Goal: Task Accomplishment & Management: Manage account settings

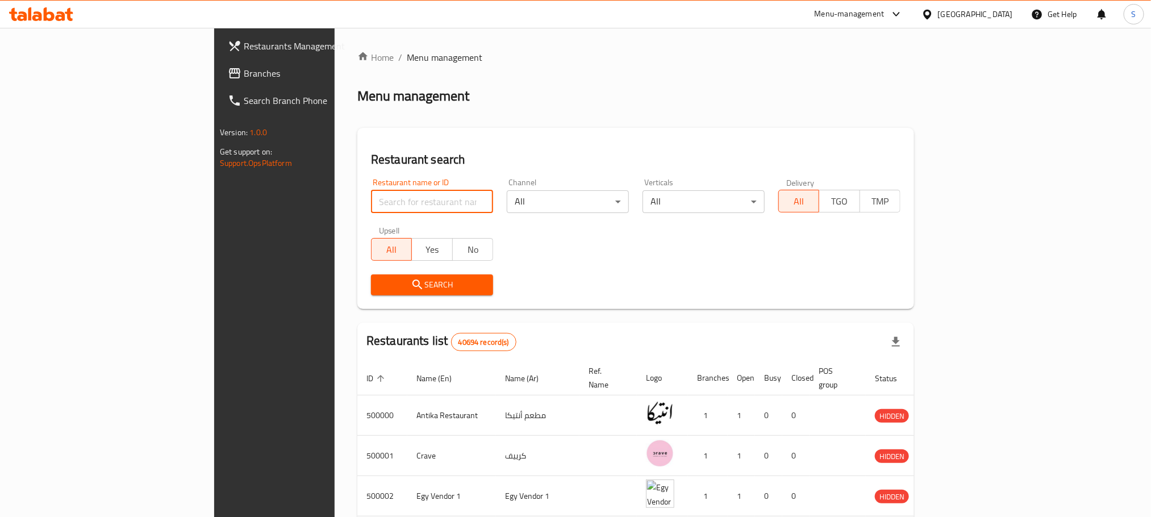
paste input "511355"
click at [377, 210] on input "search" at bounding box center [432, 201] width 122 height 23
type input "511355"
click button "Search" at bounding box center [432, 284] width 122 height 21
click at [377, 210] on div "Home / Menu management Menu management Restaurant search Restaurant name or ID …" at bounding box center [635, 435] width 557 height 769
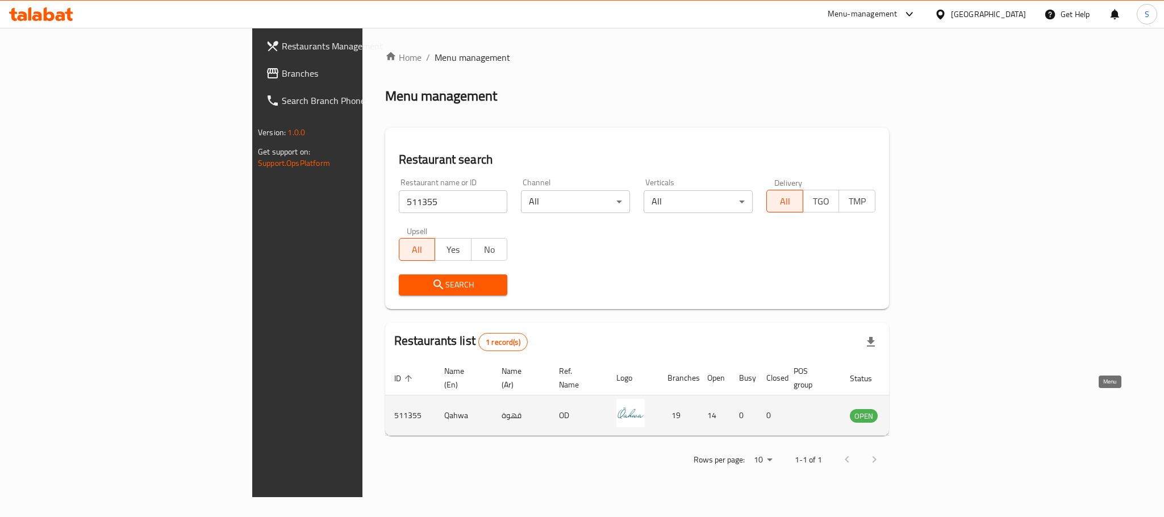
click at [923, 411] on icon "enhanced table" at bounding box center [916, 416] width 13 height 10
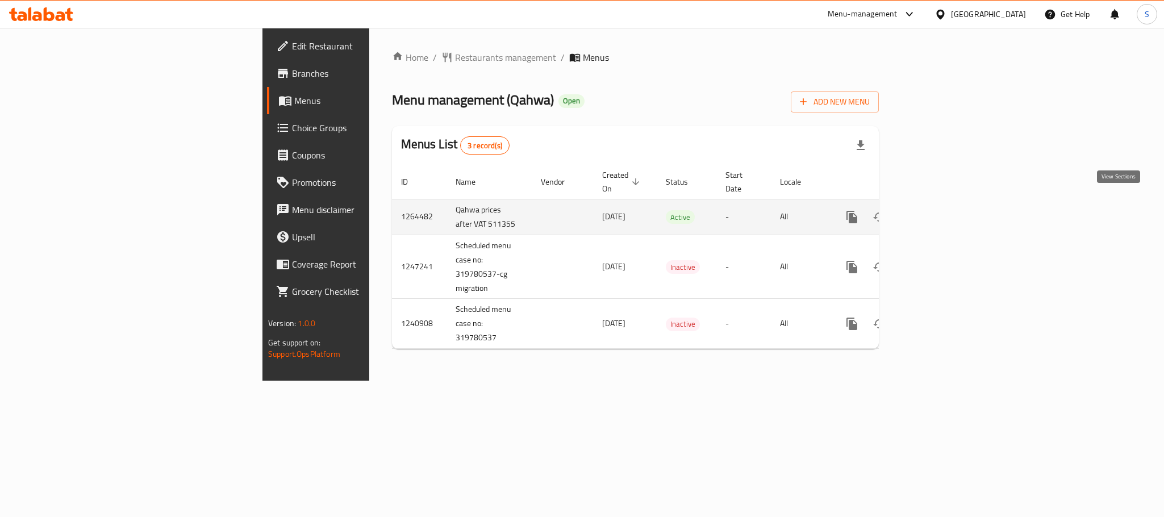
click at [941, 210] on icon "enhanced table" at bounding box center [934, 217] width 14 height 14
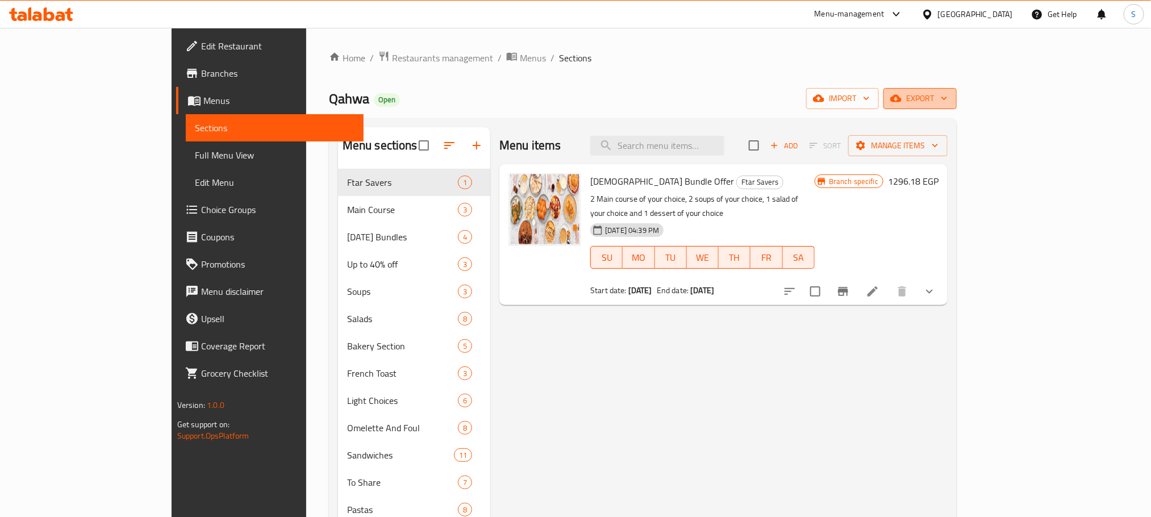
click at [957, 88] on button "export" at bounding box center [920, 98] width 73 height 21
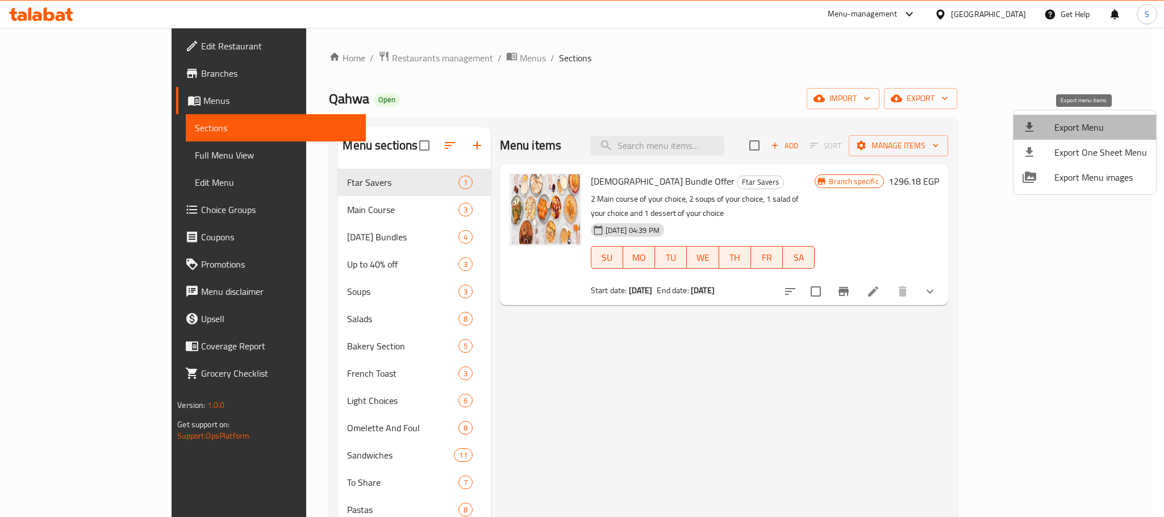
click at [1091, 122] on span "Export Menu" at bounding box center [1101, 127] width 93 height 14
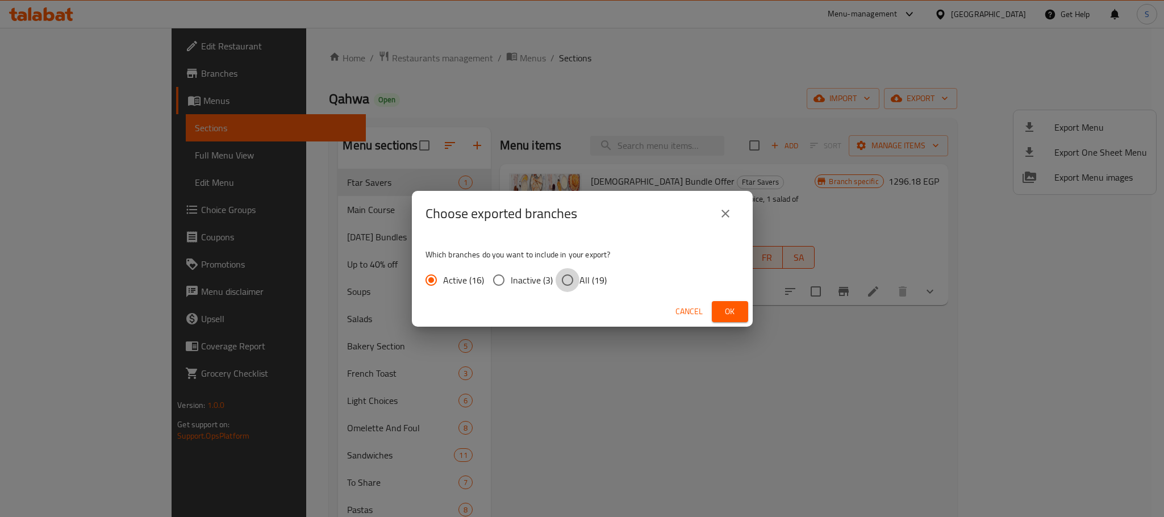
click at [569, 281] on input "All (19)" at bounding box center [568, 280] width 24 height 24
radio input "true"
click at [718, 314] on button "Ok" at bounding box center [730, 311] width 36 height 21
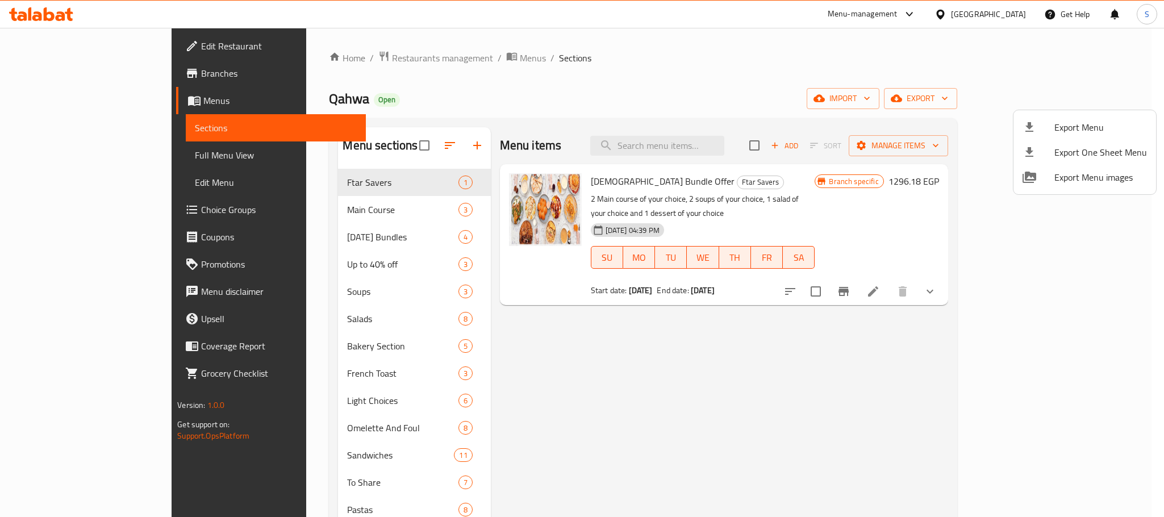
click at [93, 73] on div at bounding box center [582, 258] width 1164 height 517
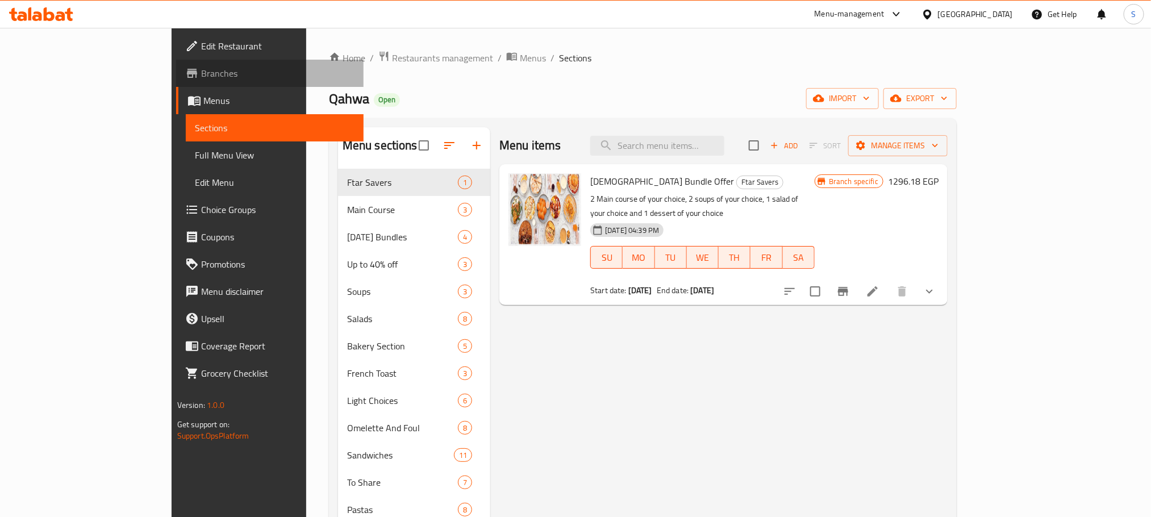
click at [201, 73] on span "Branches" at bounding box center [277, 73] width 153 height 14
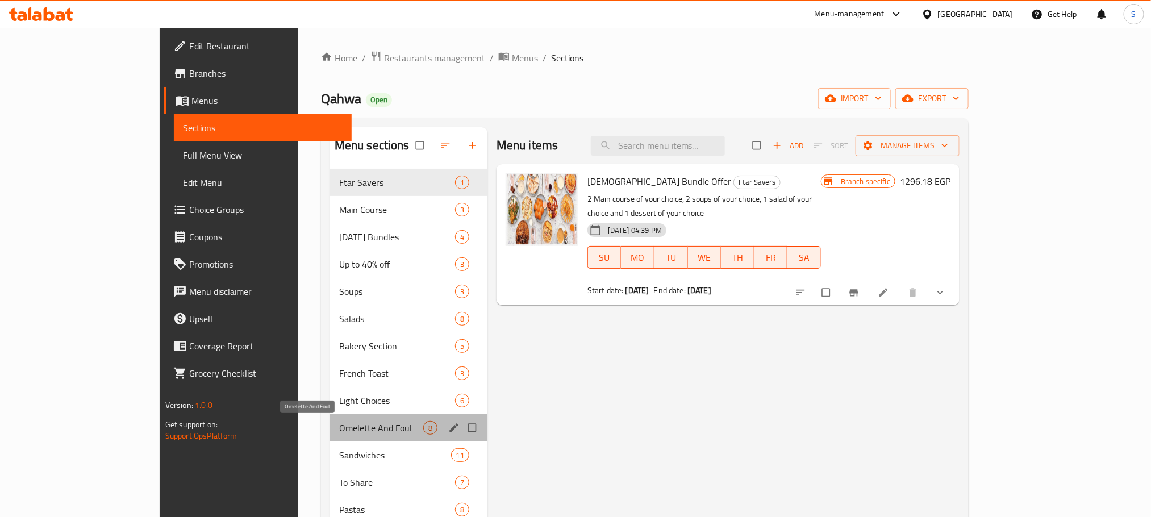
click at [343, 428] on span "Omelette And Foul" at bounding box center [381, 428] width 84 height 14
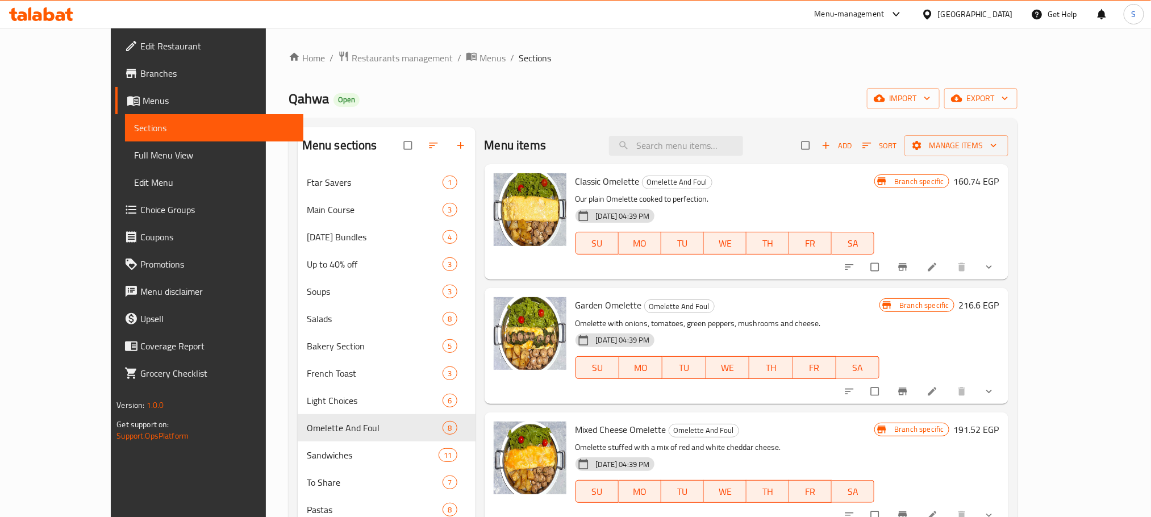
click at [907, 266] on icon "Branch-specific-item" at bounding box center [902, 267] width 9 height 7
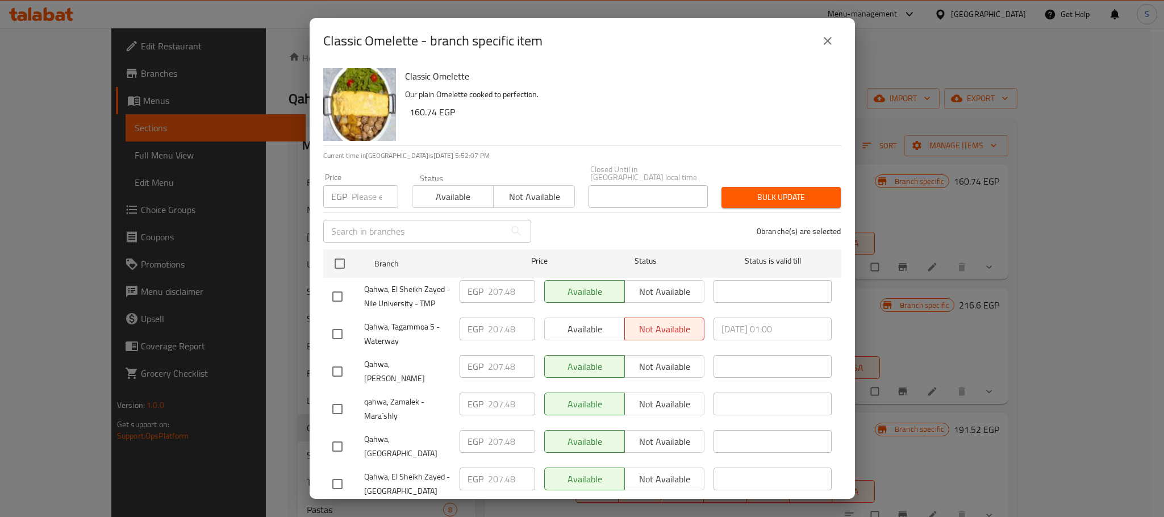
scroll to position [477, 0]
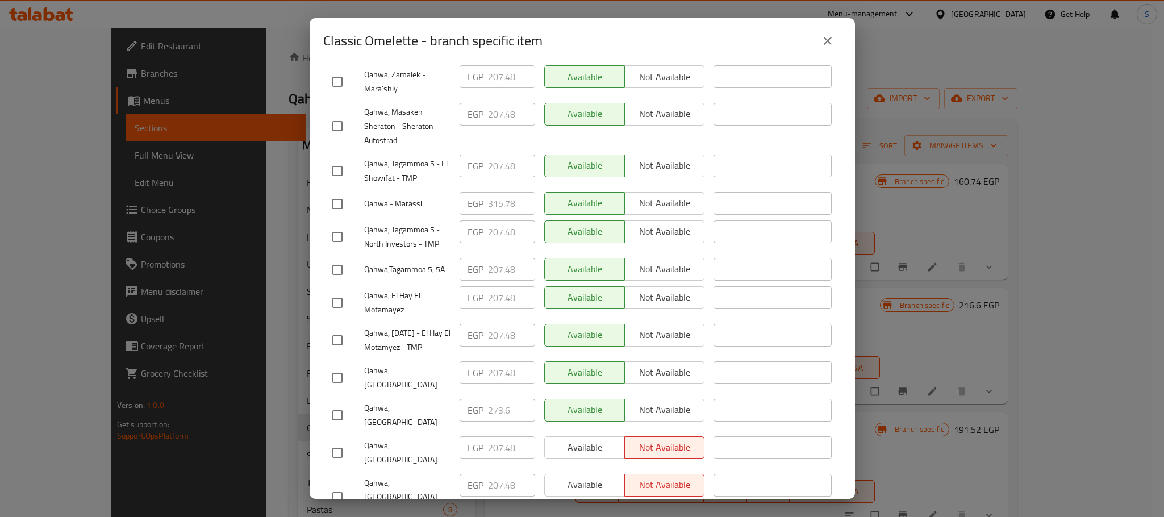
click at [336, 403] on input "checkbox" at bounding box center [338, 415] width 24 height 24
checkbox input "true"
click at [497, 399] on input "273.6" at bounding box center [511, 410] width 47 height 23
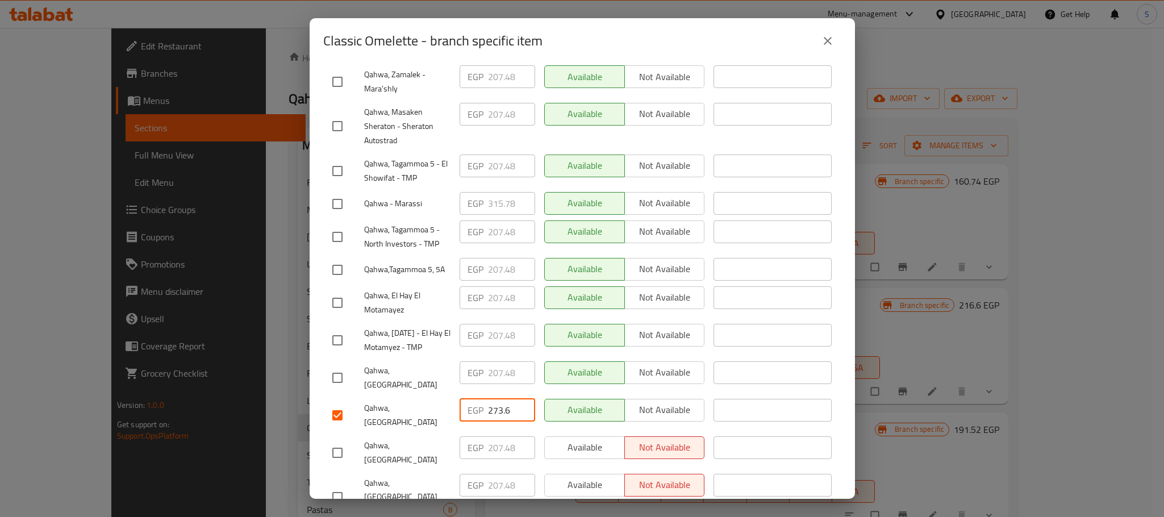
paste input "87.280"
type input "287.280"
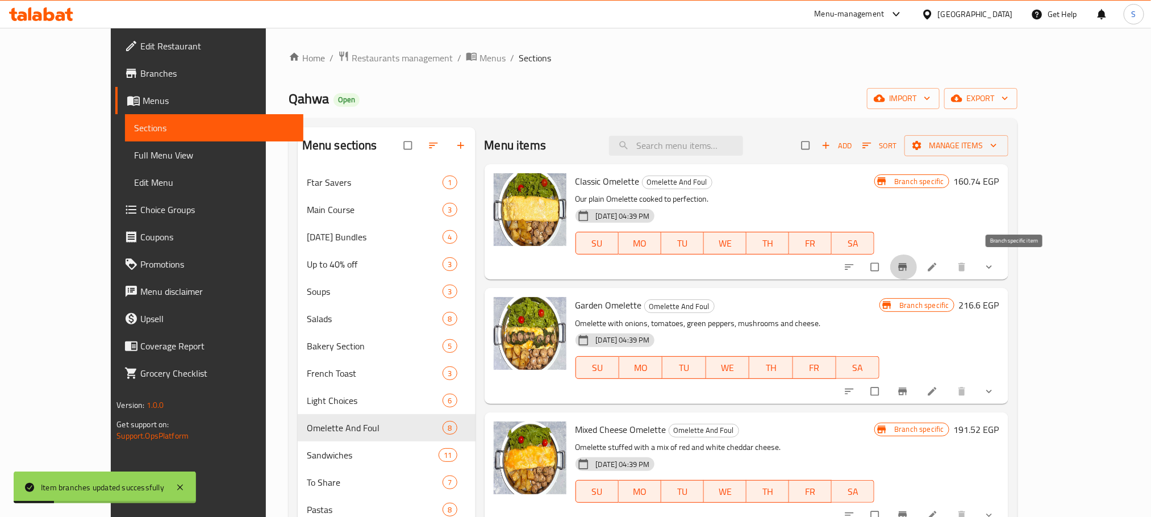
click at [911, 266] on span "Branch-specific-item" at bounding box center [904, 266] width 14 height 11
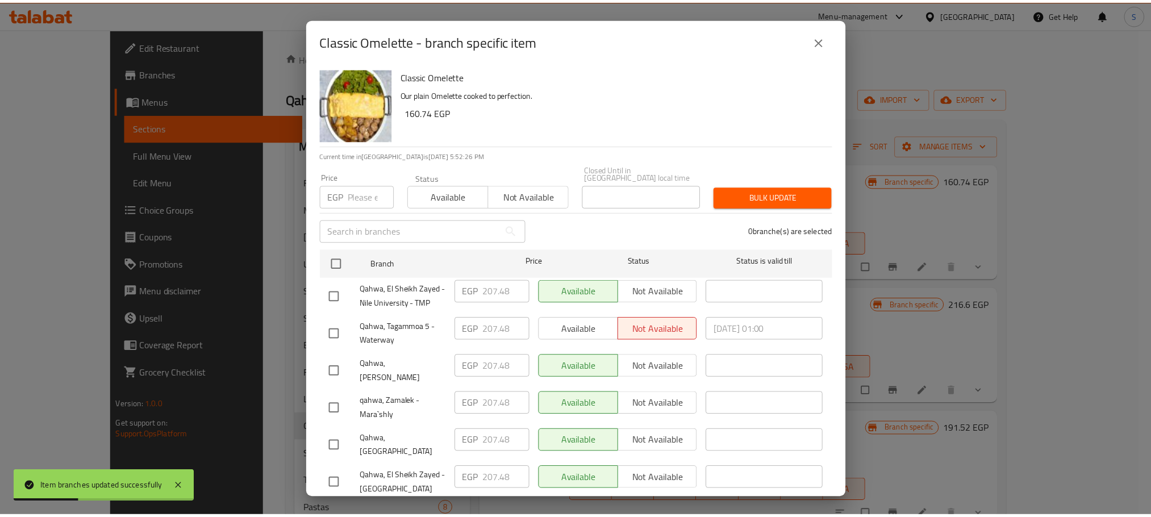
scroll to position [477, 0]
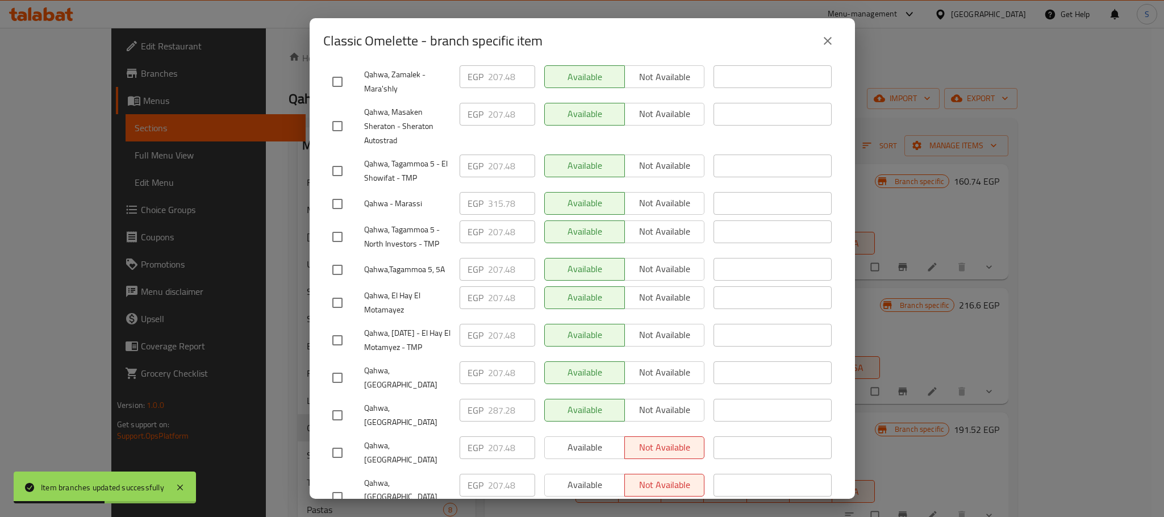
click at [528, 513] on div "Classic Omelette - branch specific item Classic Omelette Our plain Omelette coo…" at bounding box center [582, 258] width 1164 height 517
click at [836, 45] on button "close" at bounding box center [827, 40] width 27 height 27
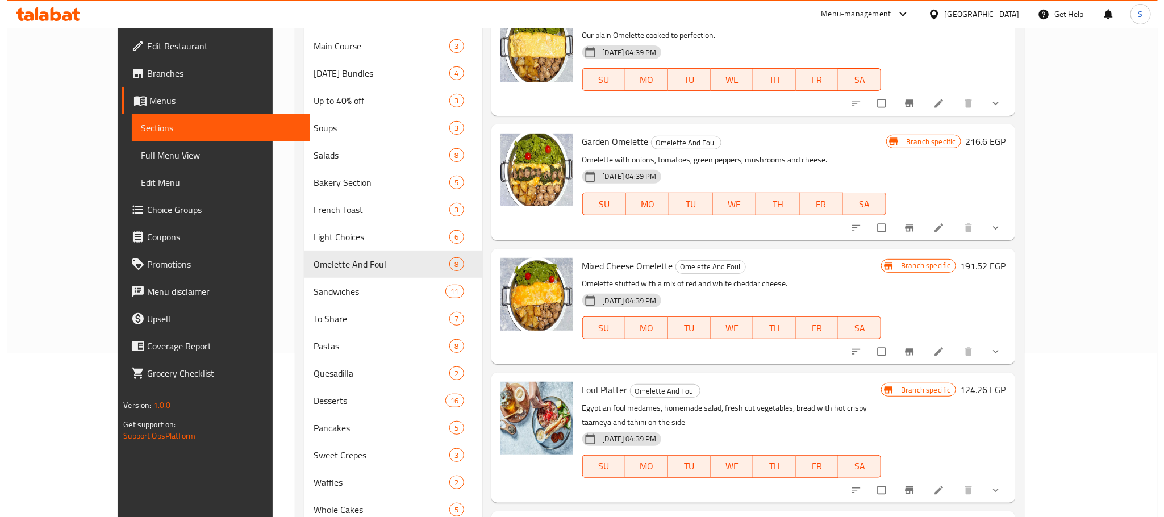
scroll to position [182, 0]
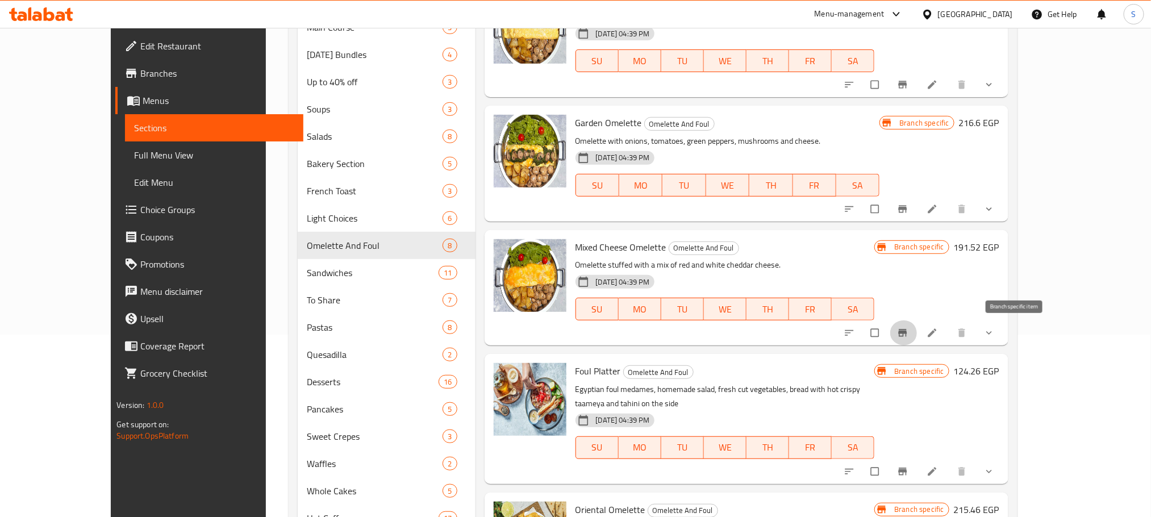
click at [909, 329] on icon "Branch-specific-item" at bounding box center [902, 332] width 11 height 11
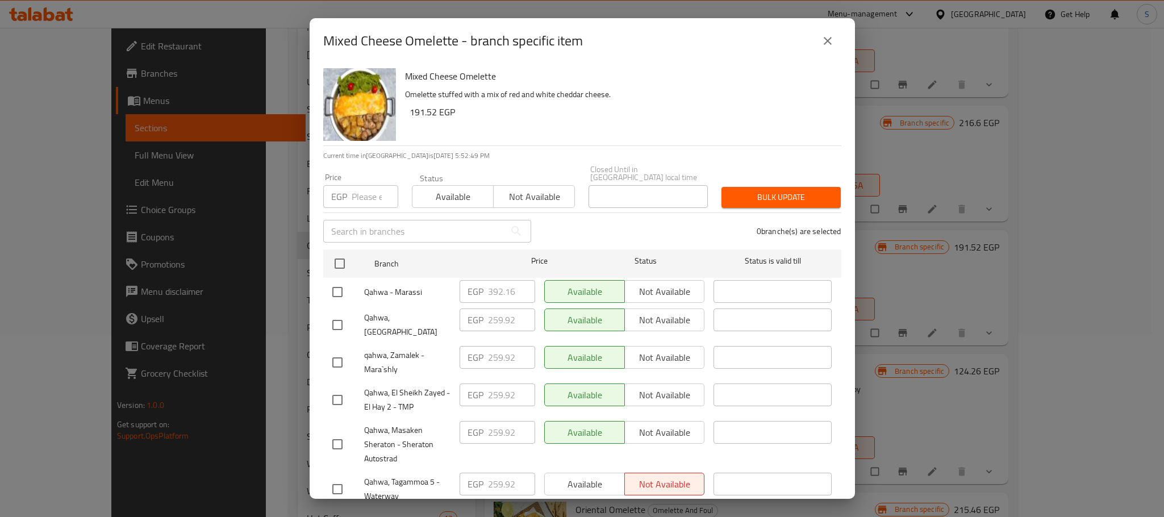
scroll to position [477, 0]
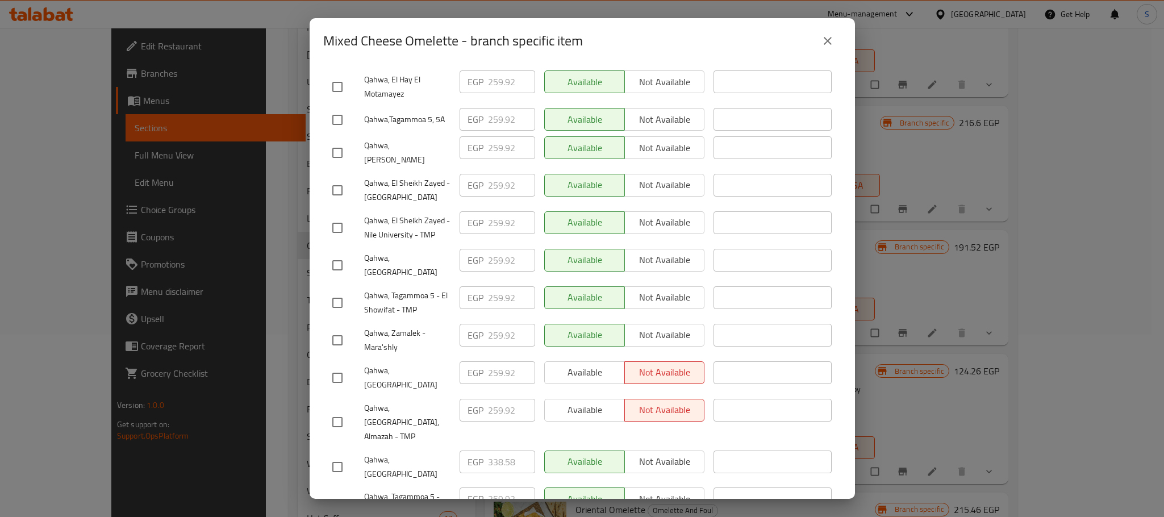
click at [339, 455] on input "checkbox" at bounding box center [338, 467] width 24 height 24
checkbox input "true"
click at [497, 451] on input "338.58" at bounding box center [511, 462] width 47 height 23
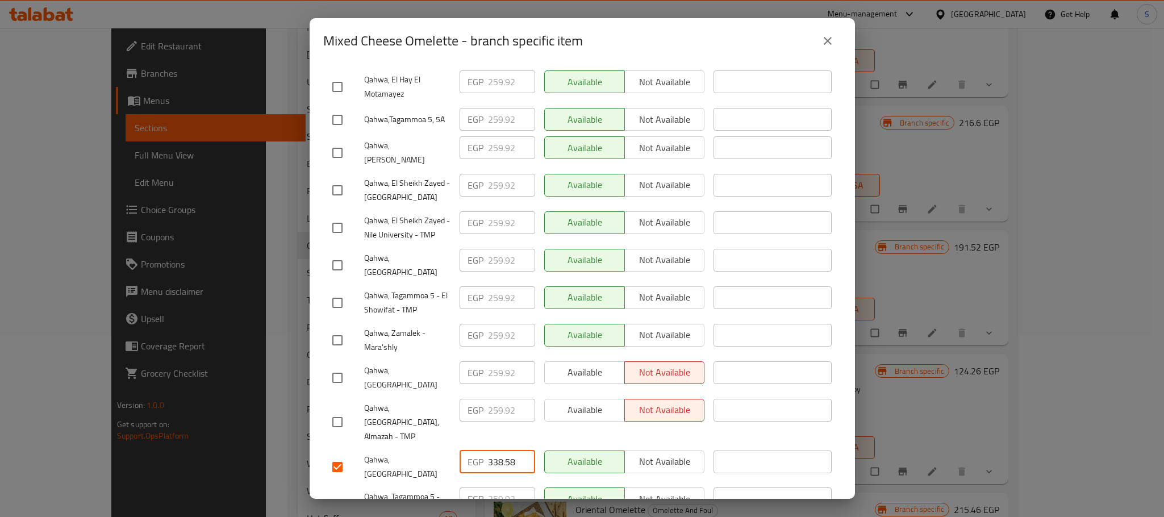
paste input "55.680"
type input "355.680"
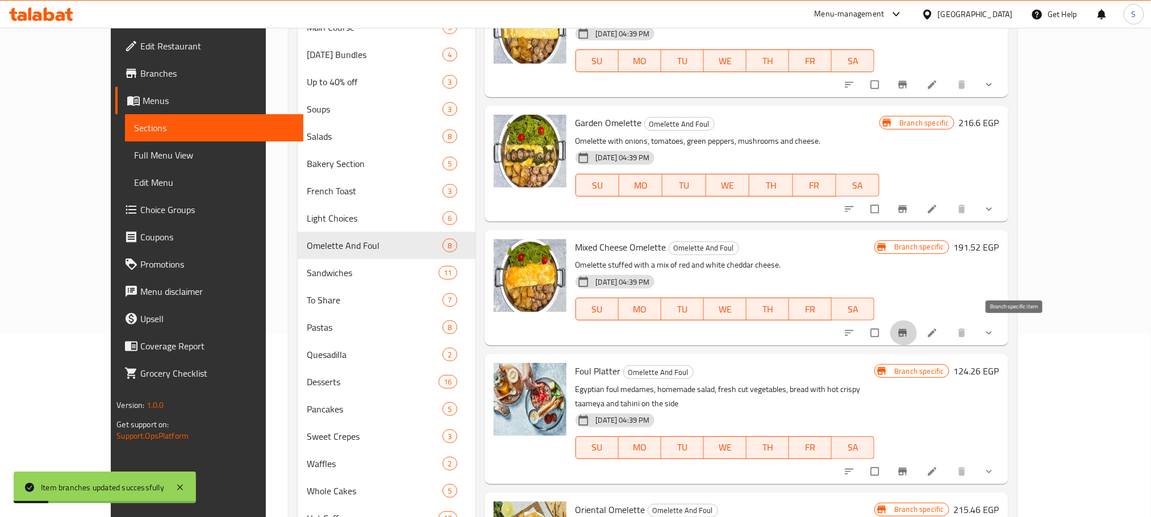
click at [907, 333] on icon "Branch-specific-item" at bounding box center [902, 333] width 9 height 7
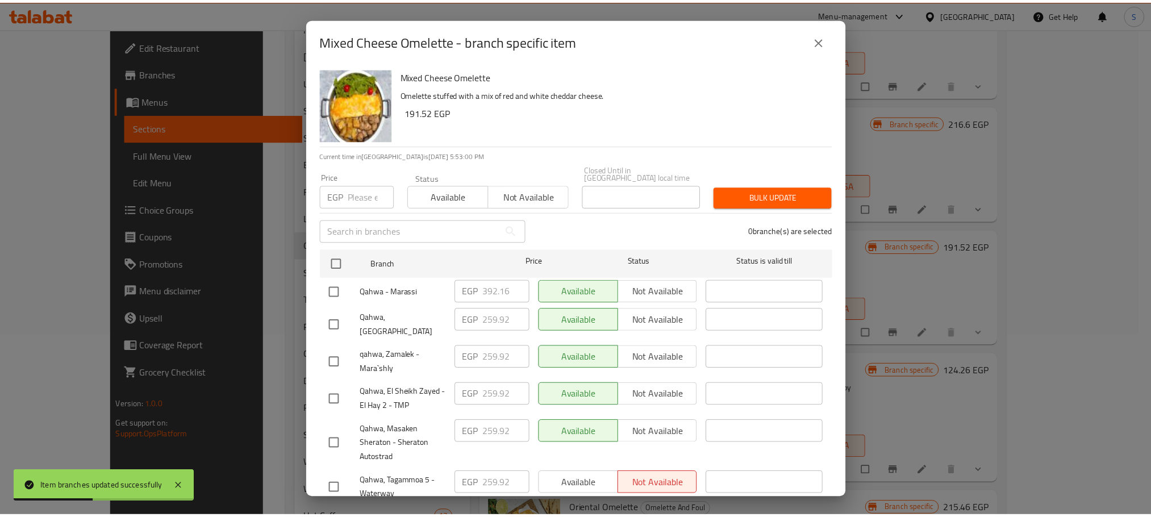
scroll to position [477, 0]
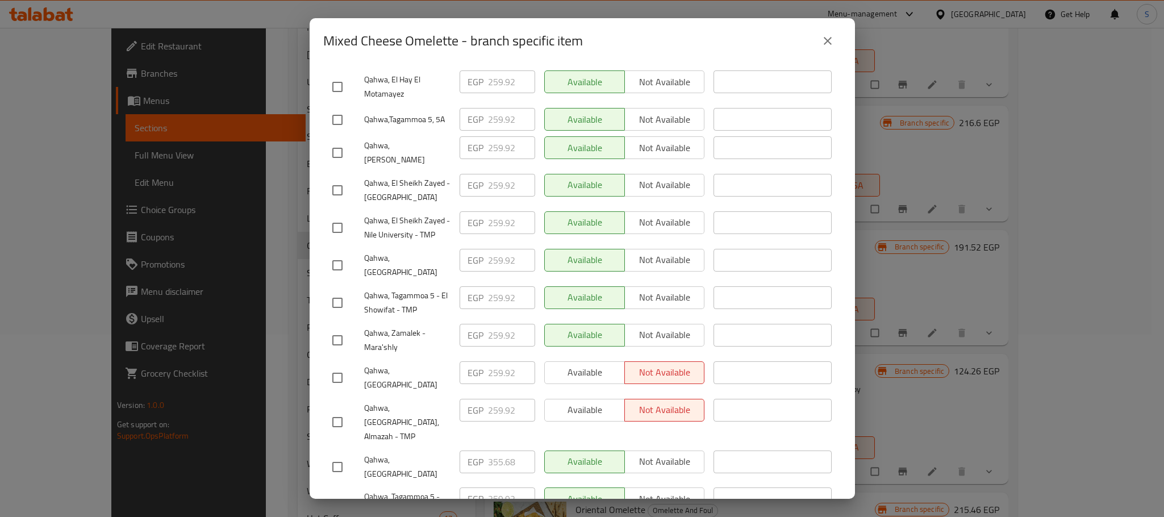
click at [818, 45] on button "close" at bounding box center [827, 40] width 27 height 27
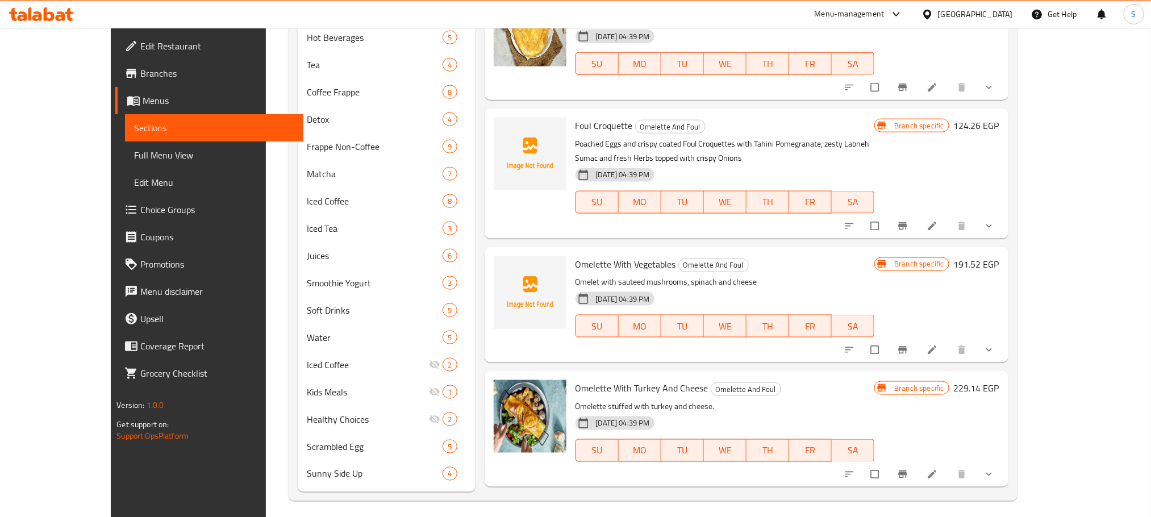
scroll to position [696, 0]
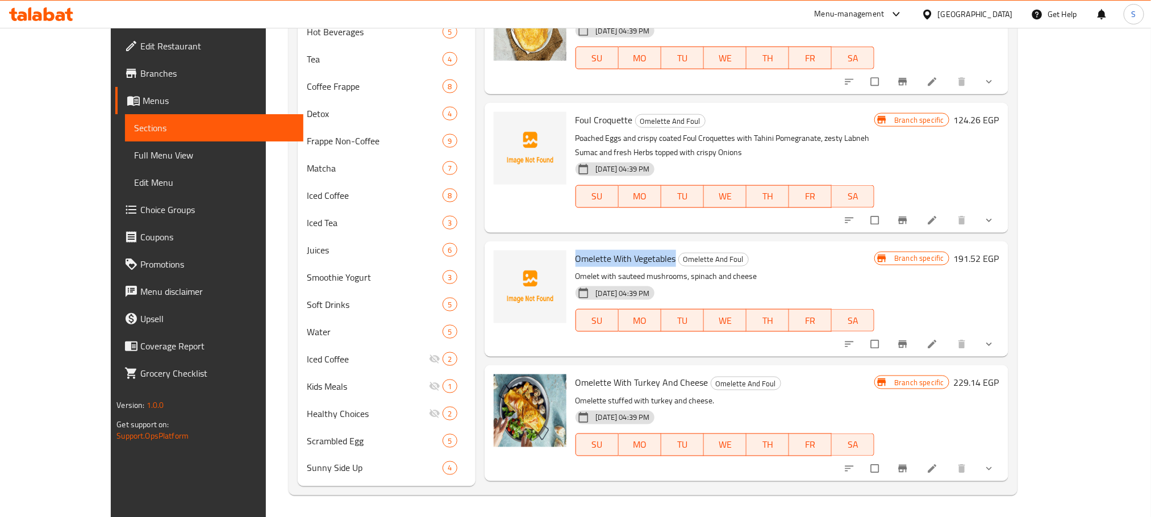
copy span "Omelette With Vegetables"
drag, startPoint x: 647, startPoint y: 245, endPoint x: 544, endPoint y: 245, distance: 102.3
click at [571, 246] on div "Omelette With Vegetables Omelette And Foul Omelet with sauteed mushrooms, spina…" at bounding box center [725, 299] width 309 height 106
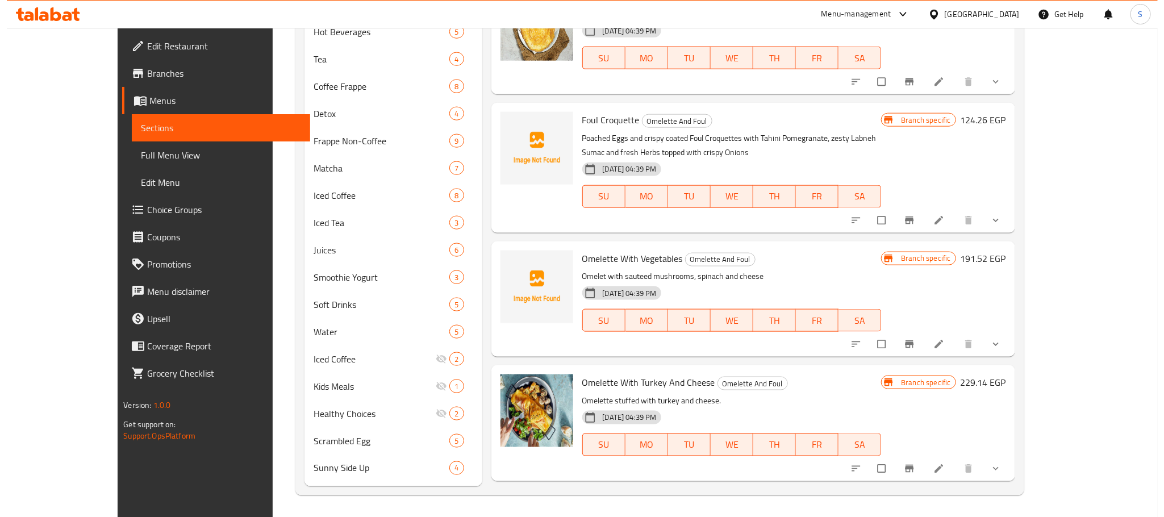
scroll to position [47, 0]
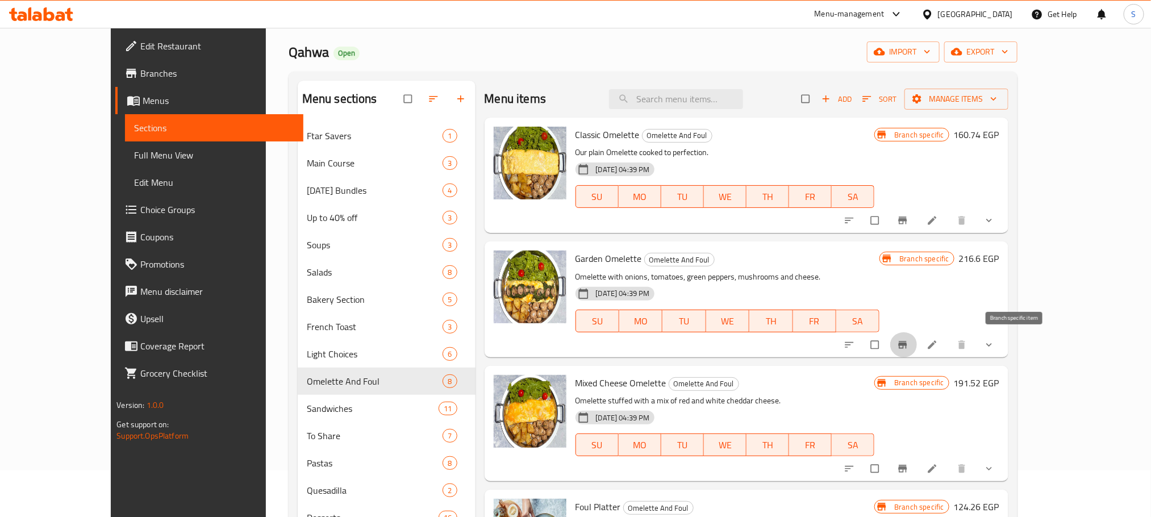
click at [911, 339] on span "Branch-specific-item" at bounding box center [904, 344] width 14 height 11
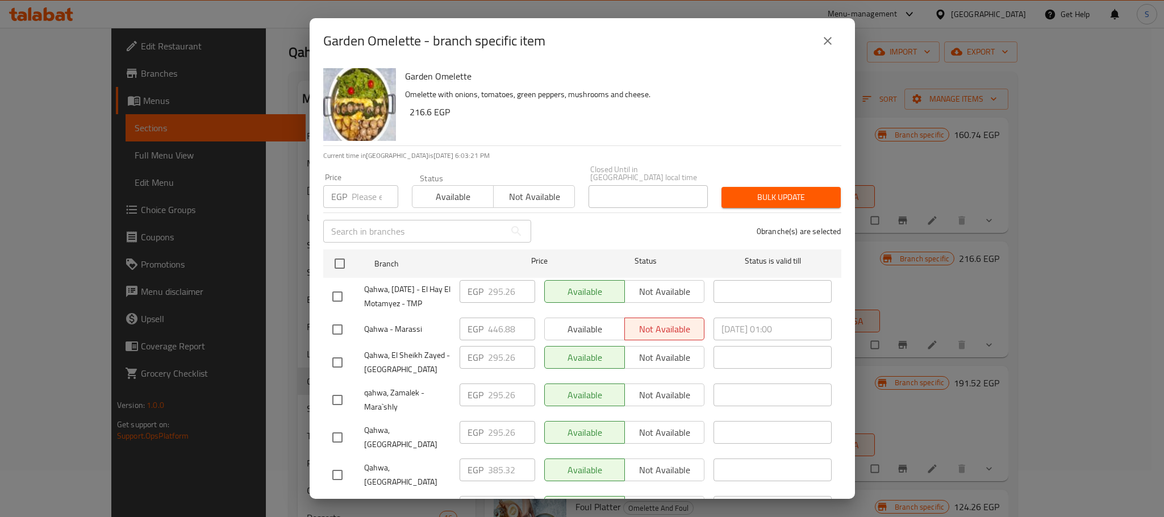
click at [339, 464] on input "checkbox" at bounding box center [338, 475] width 24 height 24
checkbox input "true"
click at [502, 466] on input "385.32" at bounding box center [511, 470] width 47 height 23
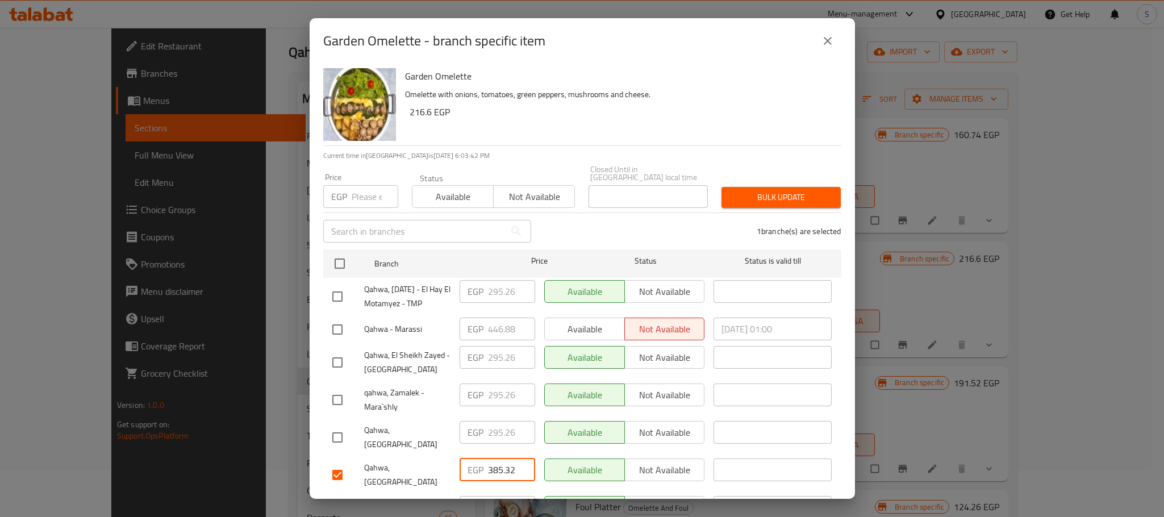
paste input "405.840"
type input "405.840"
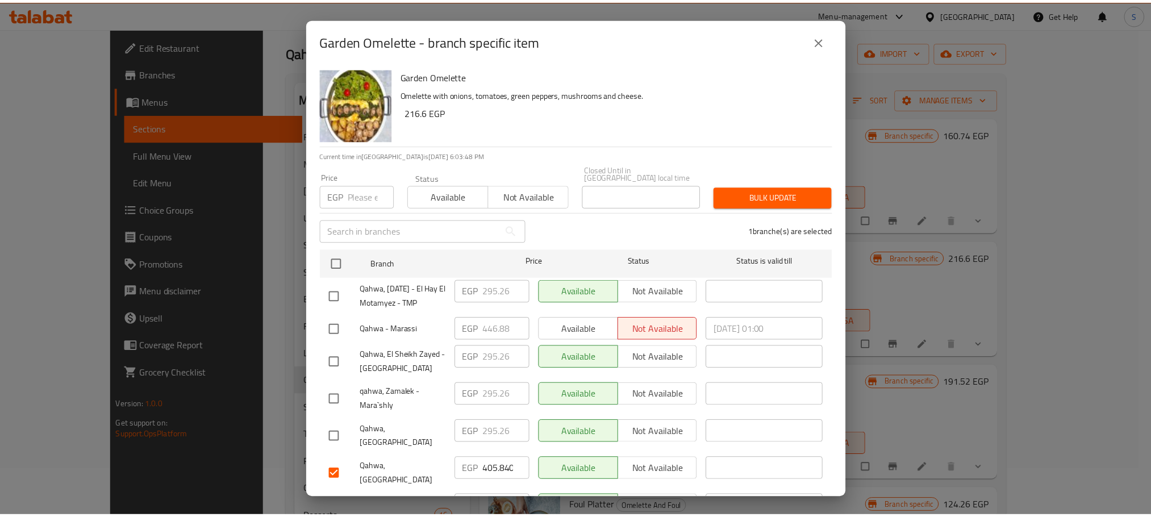
scroll to position [476, 0]
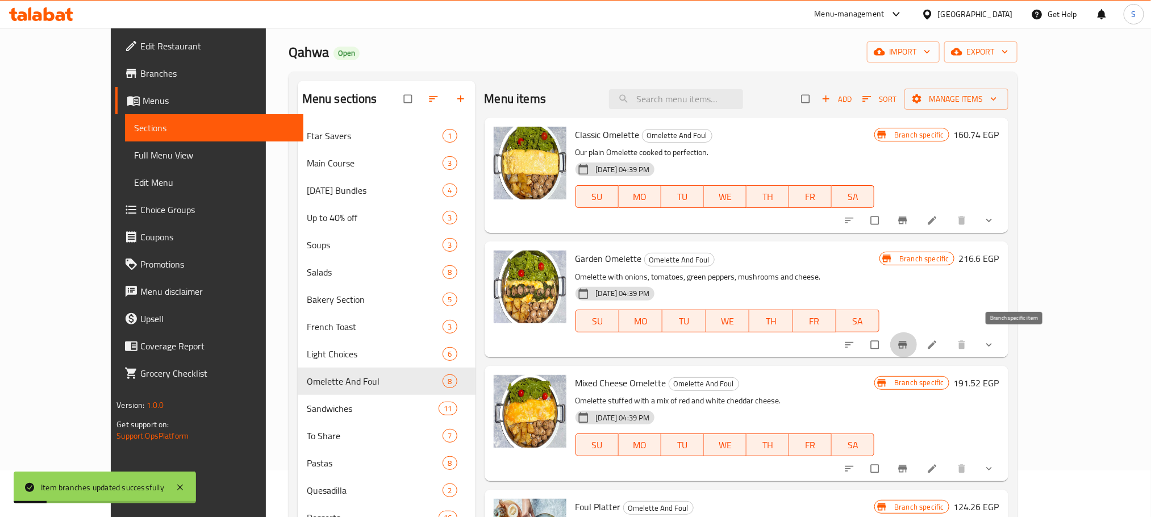
click at [907, 343] on icon "Branch-specific-item" at bounding box center [902, 344] width 9 height 7
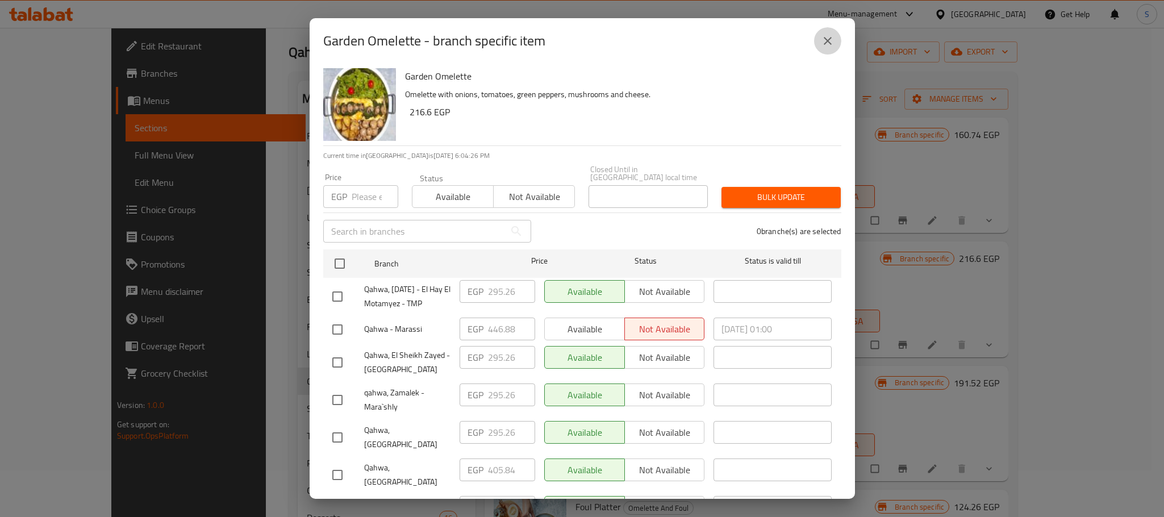
click at [831, 36] on icon "close" at bounding box center [828, 41] width 14 height 14
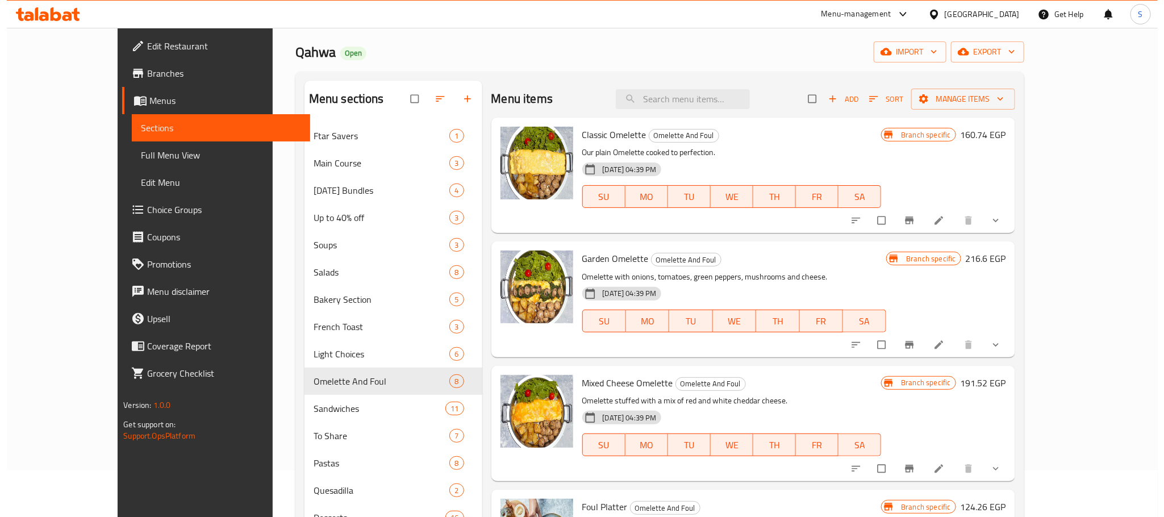
scroll to position [419, 0]
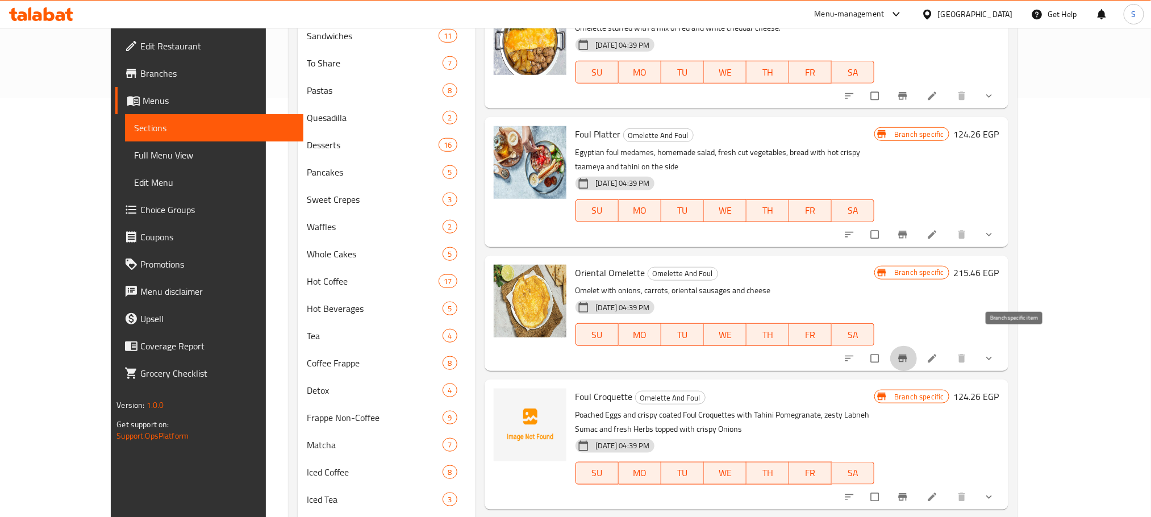
click at [909, 353] on icon "Branch-specific-item" at bounding box center [902, 358] width 11 height 11
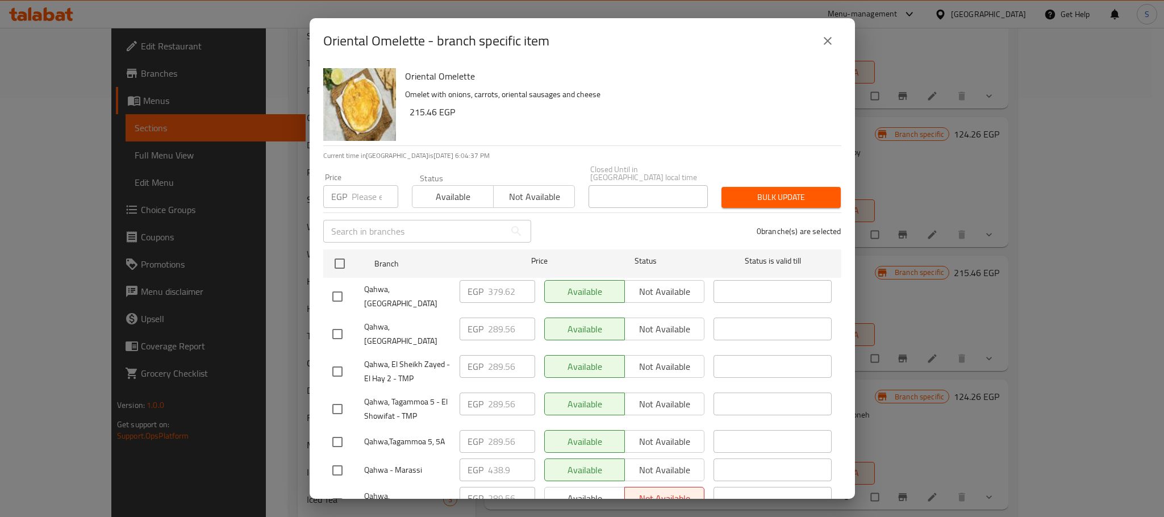
click at [338, 285] on input "checkbox" at bounding box center [338, 297] width 24 height 24
checkbox input "true"
click at [498, 280] on input "379.62" at bounding box center [511, 291] width 47 height 23
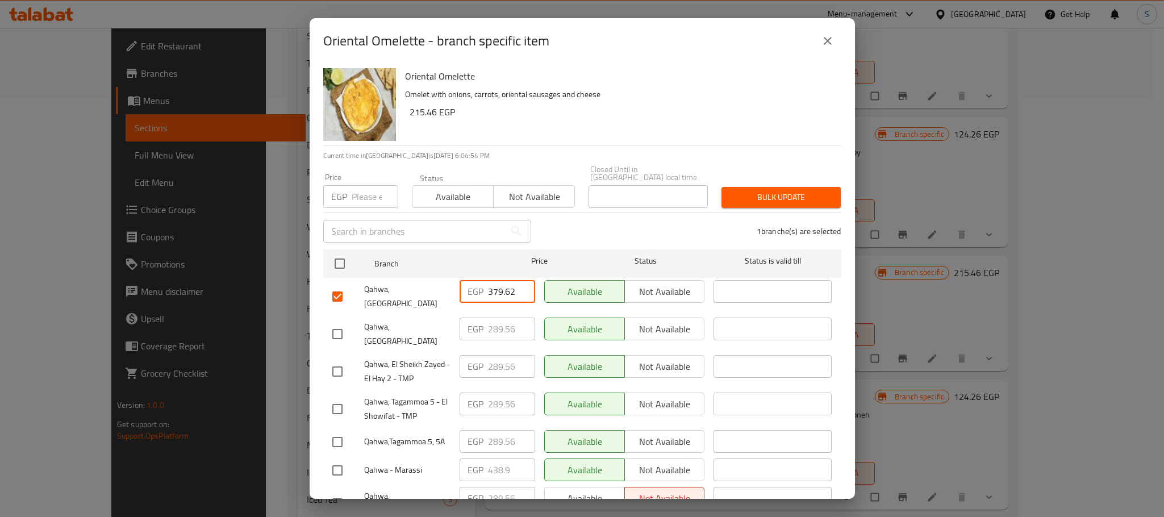
paste input "99.000"
type input "399.000"
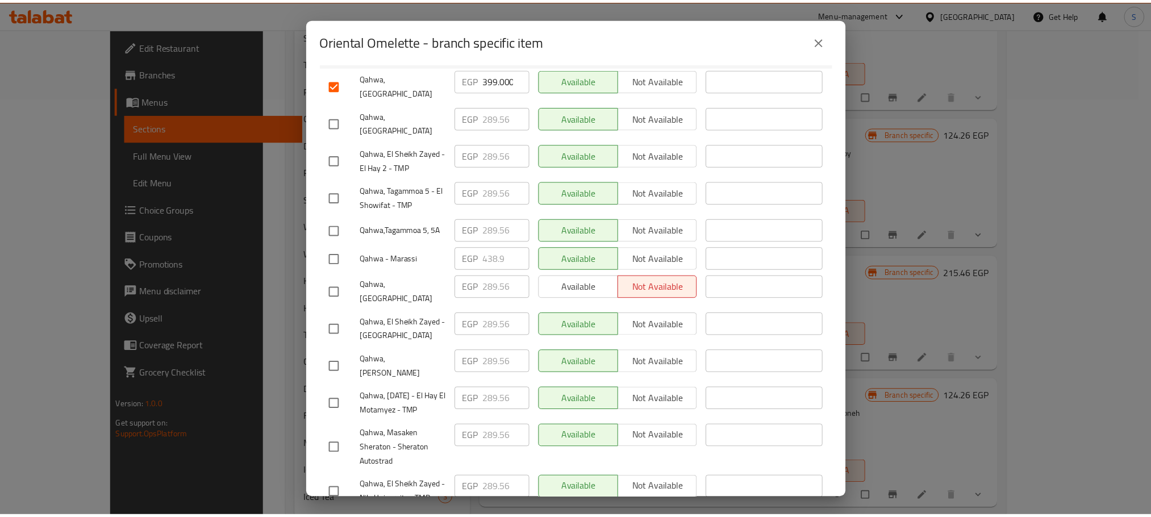
scroll to position [476, 0]
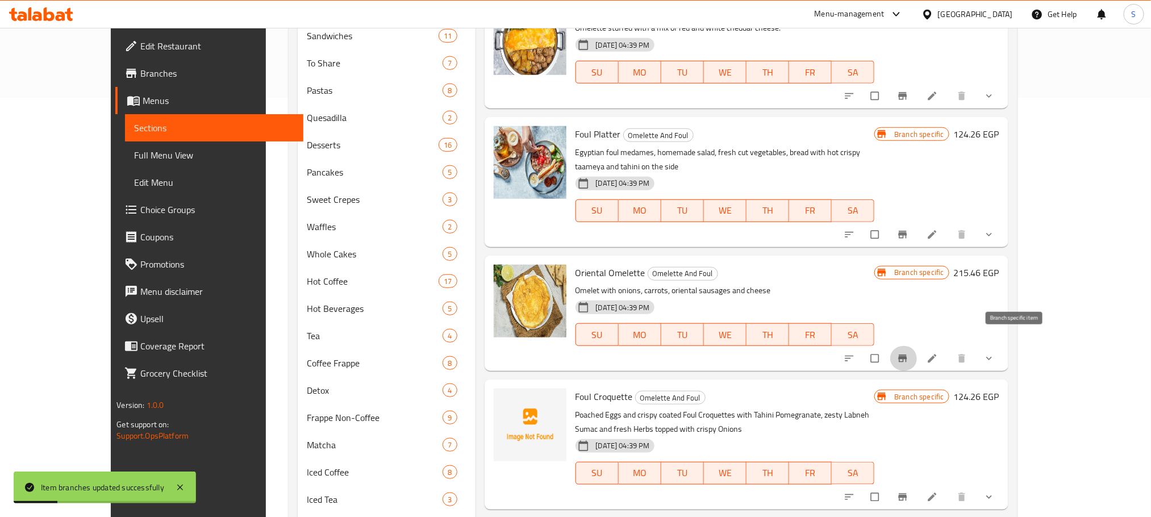
click at [909, 353] on icon "Branch-specific-item" at bounding box center [902, 358] width 11 height 11
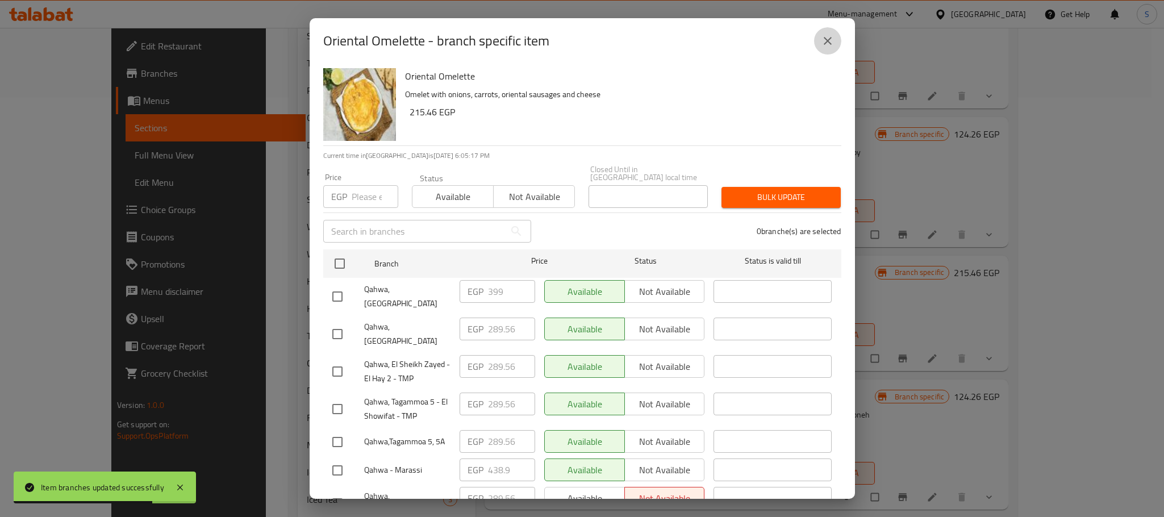
click at [829, 38] on icon "close" at bounding box center [828, 41] width 14 height 14
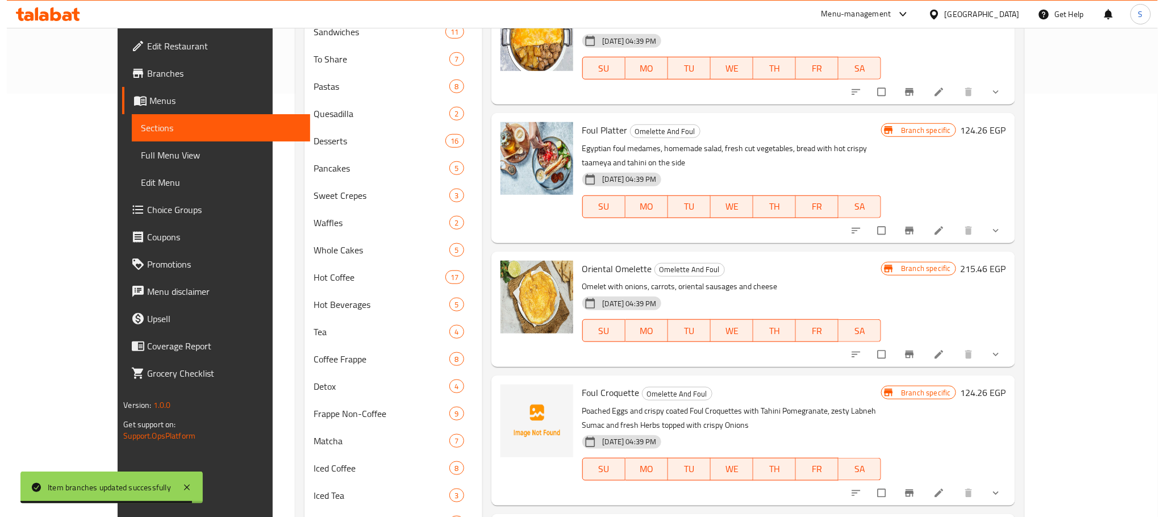
scroll to position [696, 0]
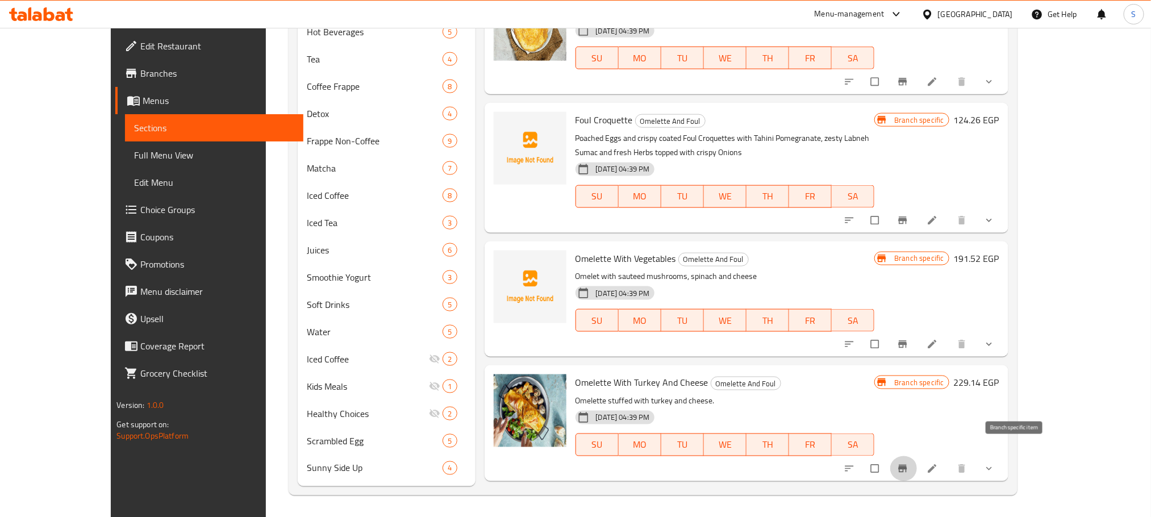
click at [907, 465] on icon "Branch-specific-item" at bounding box center [902, 468] width 9 height 7
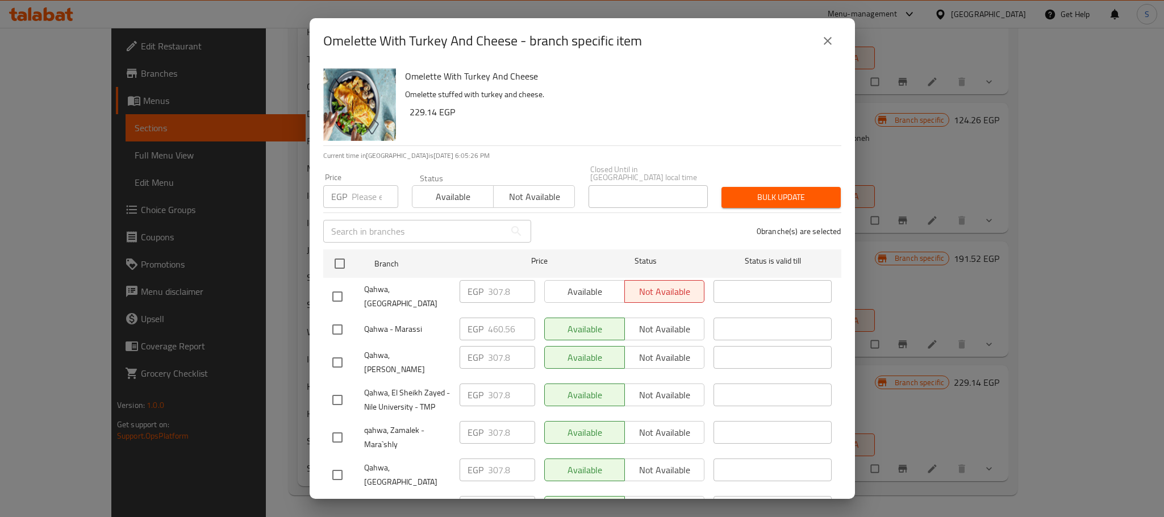
scroll to position [397, 0]
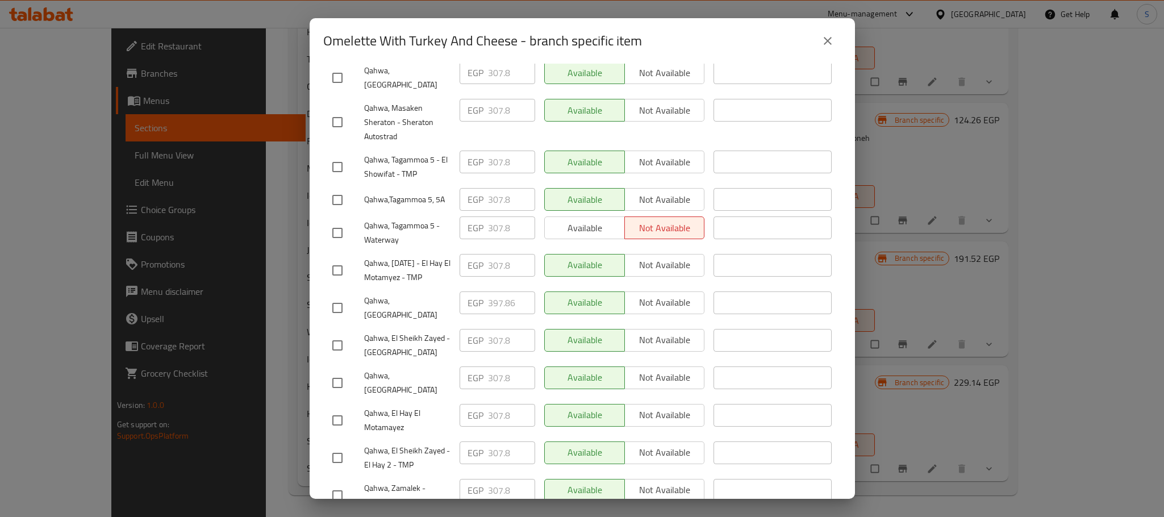
click at [326, 296] on input "checkbox" at bounding box center [338, 308] width 24 height 24
checkbox input "true"
click at [500, 291] on input "397.86" at bounding box center [511, 302] width 47 height 23
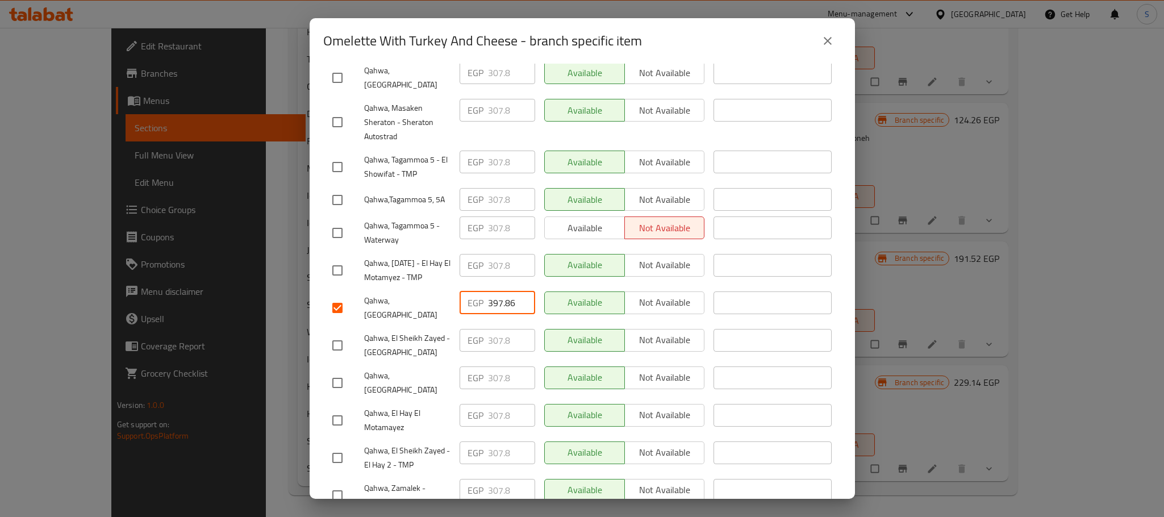
paste input "418.380"
type input "418.380"
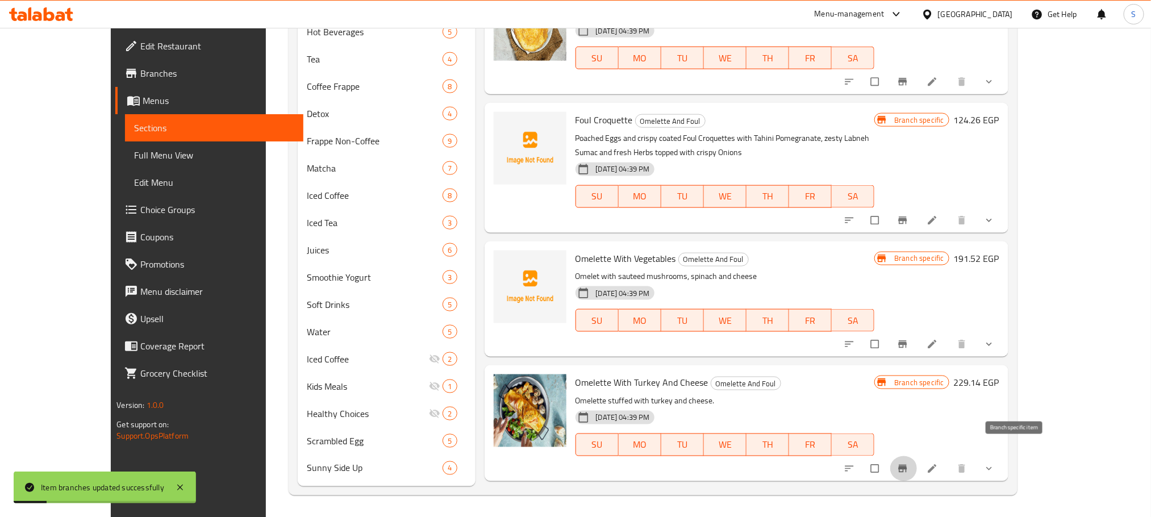
click at [909, 463] on icon "Branch-specific-item" at bounding box center [902, 468] width 11 height 11
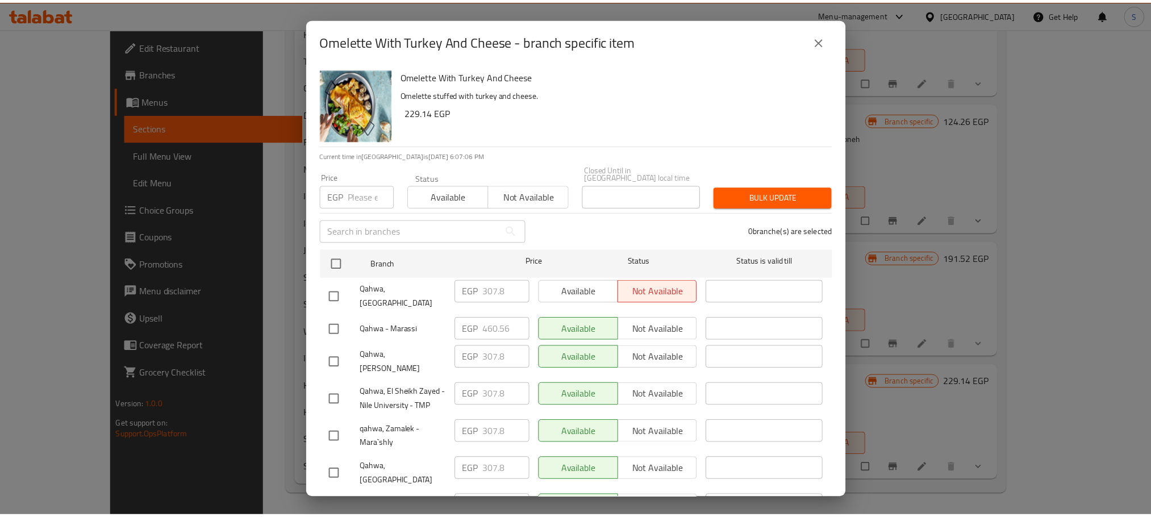
scroll to position [397, 0]
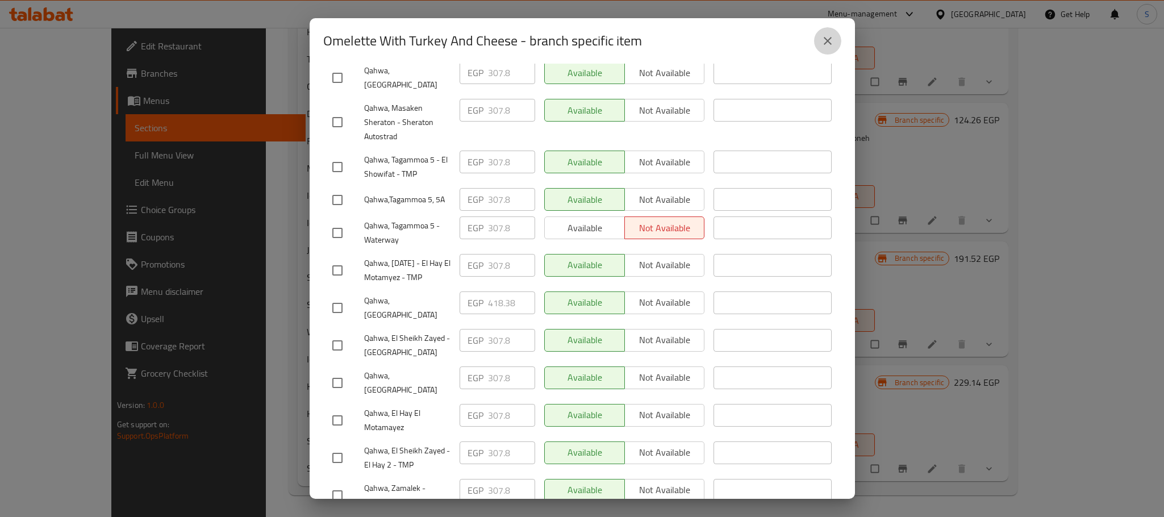
click at [822, 44] on icon "close" at bounding box center [828, 41] width 14 height 14
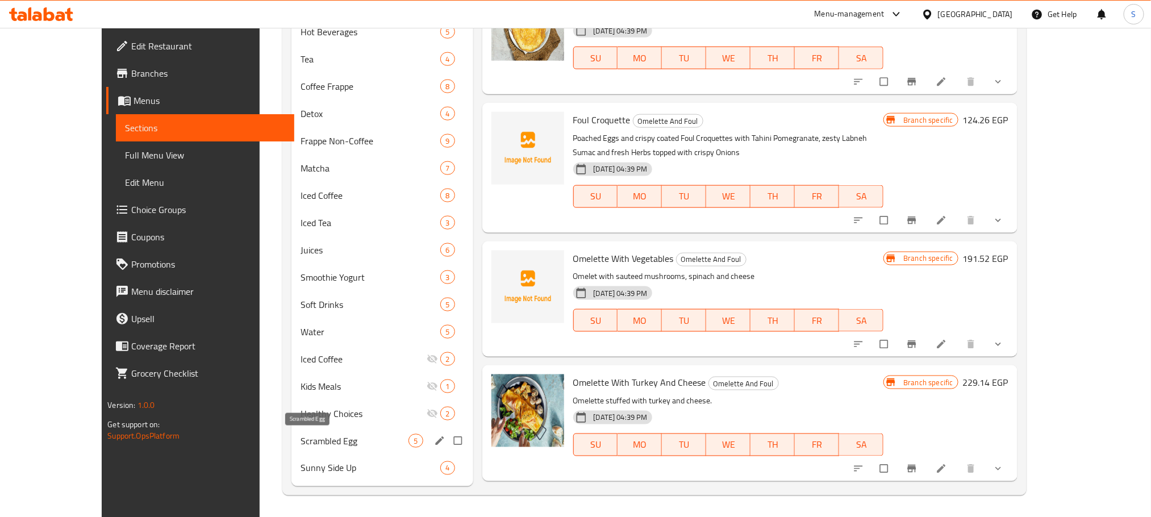
click at [303, 435] on span "Scrambled Egg" at bounding box center [355, 441] width 108 height 14
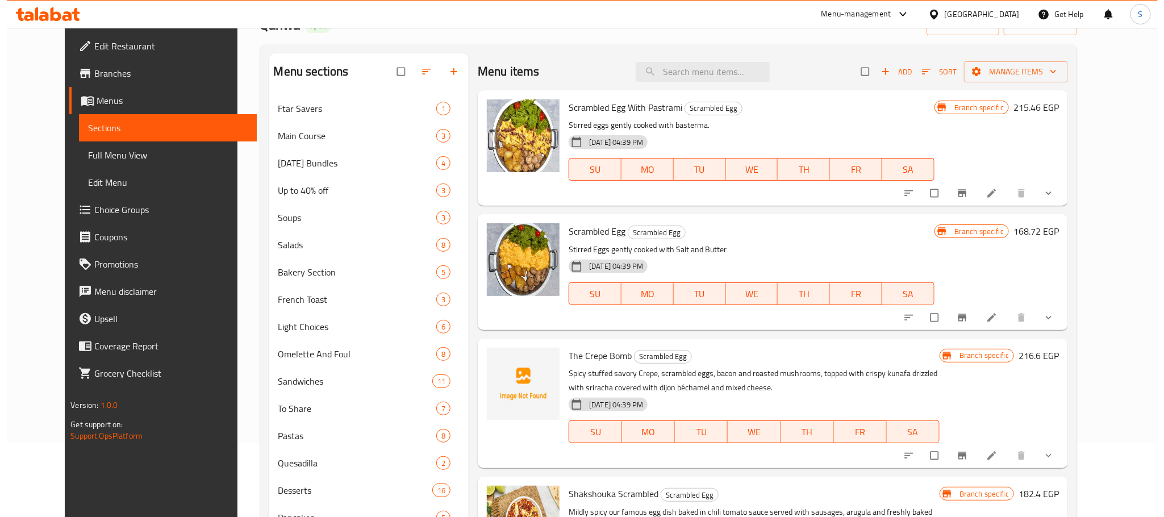
scroll to position [65, 0]
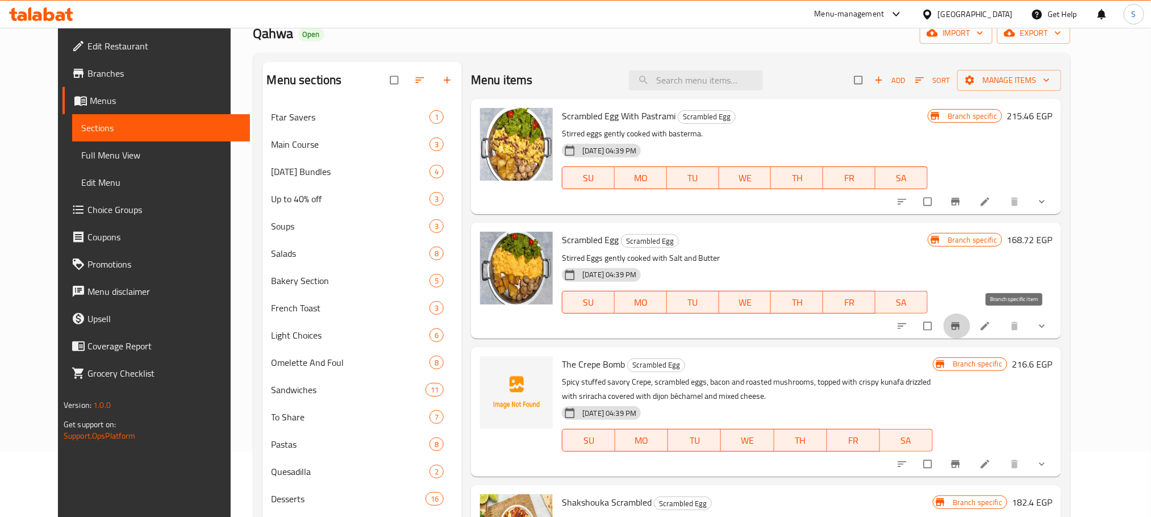
click at [971, 319] on button "Branch-specific-item" at bounding box center [956, 326] width 27 height 25
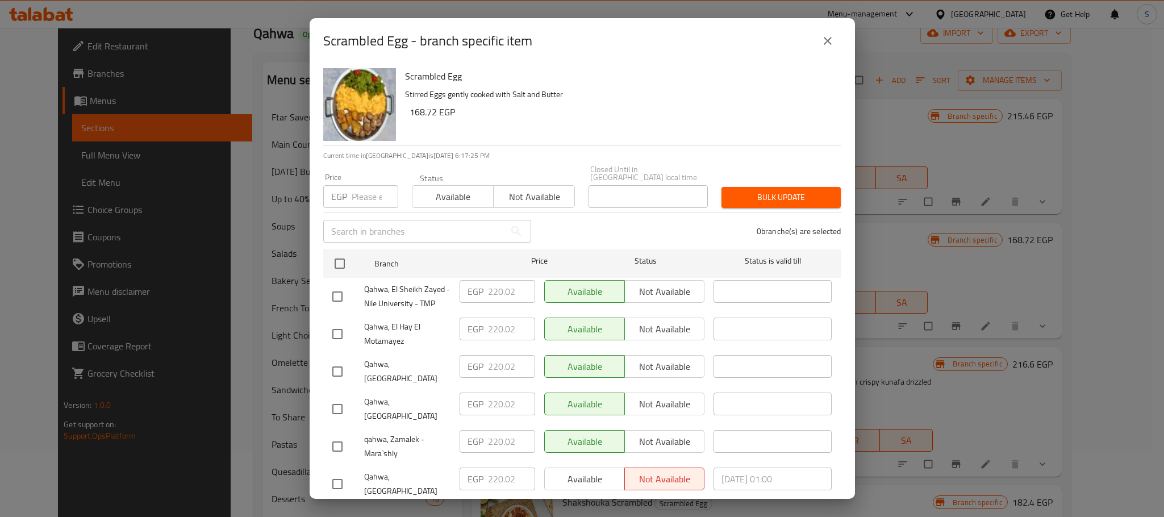
scroll to position [237, 0]
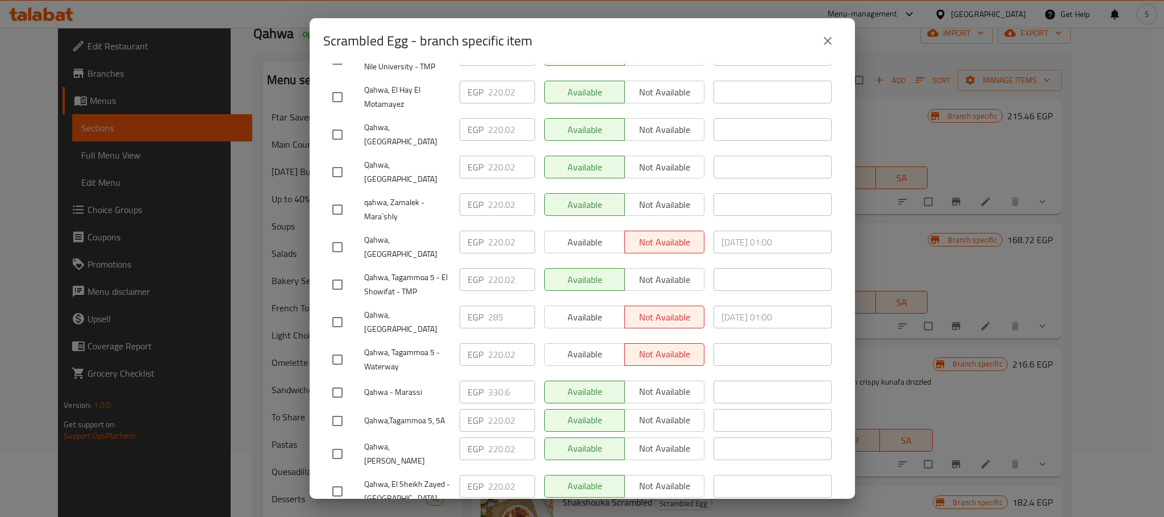
click at [342, 310] on input "checkbox" at bounding box center [338, 322] width 24 height 24
checkbox input "true"
click at [500, 306] on input "285" at bounding box center [511, 317] width 47 height 23
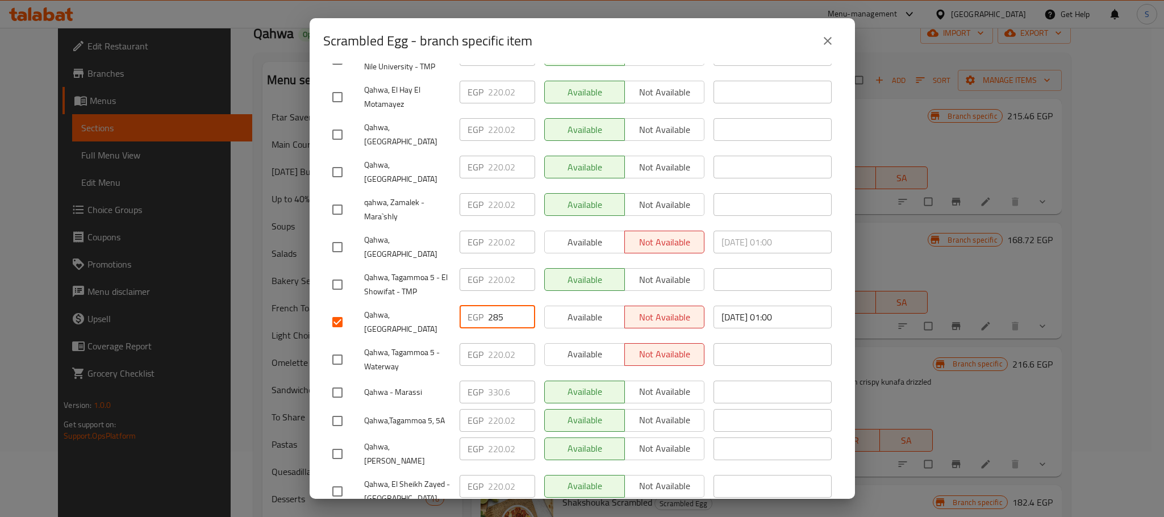
paste input "99.820"
type input "299.820"
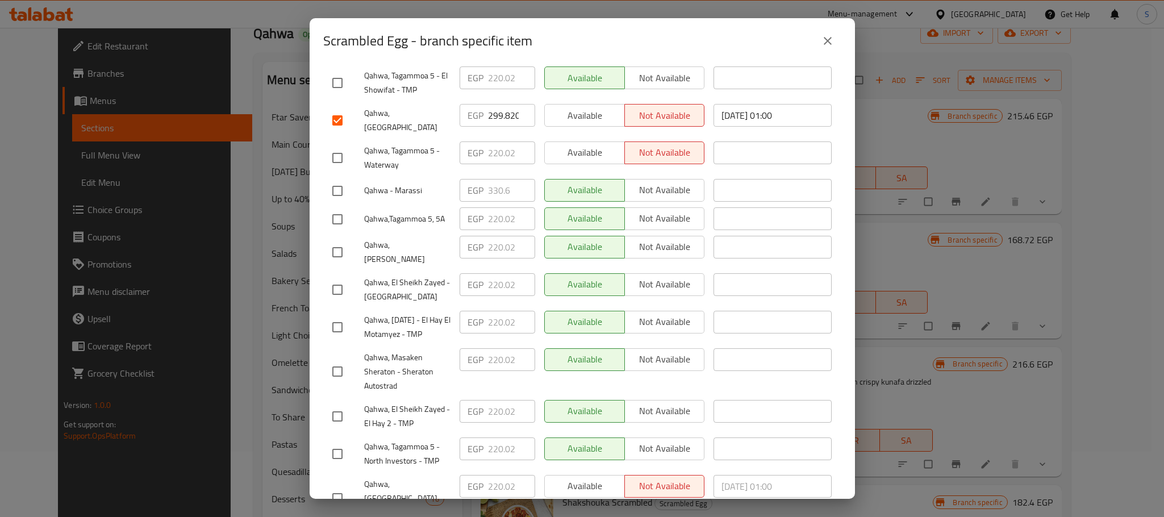
scroll to position [476, 0]
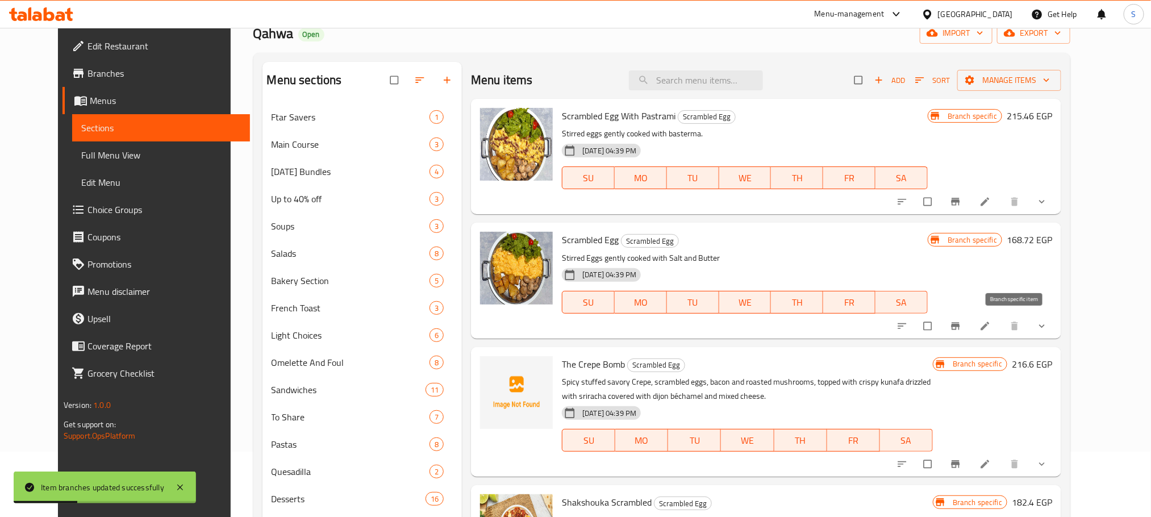
click at [960, 327] on icon "Branch-specific-item" at bounding box center [956, 325] width 9 height 7
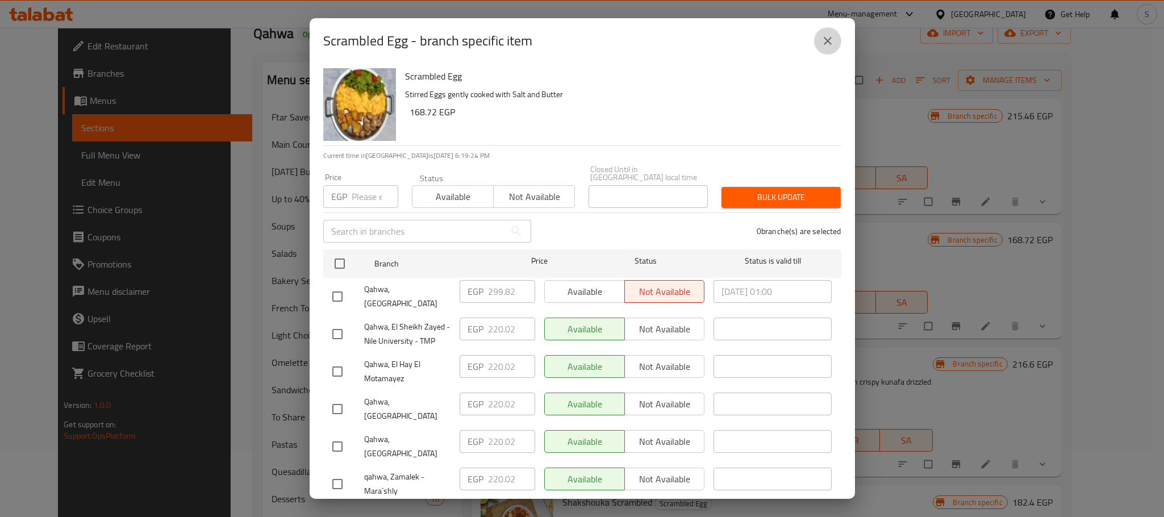
click at [832, 36] on icon "close" at bounding box center [828, 41] width 14 height 14
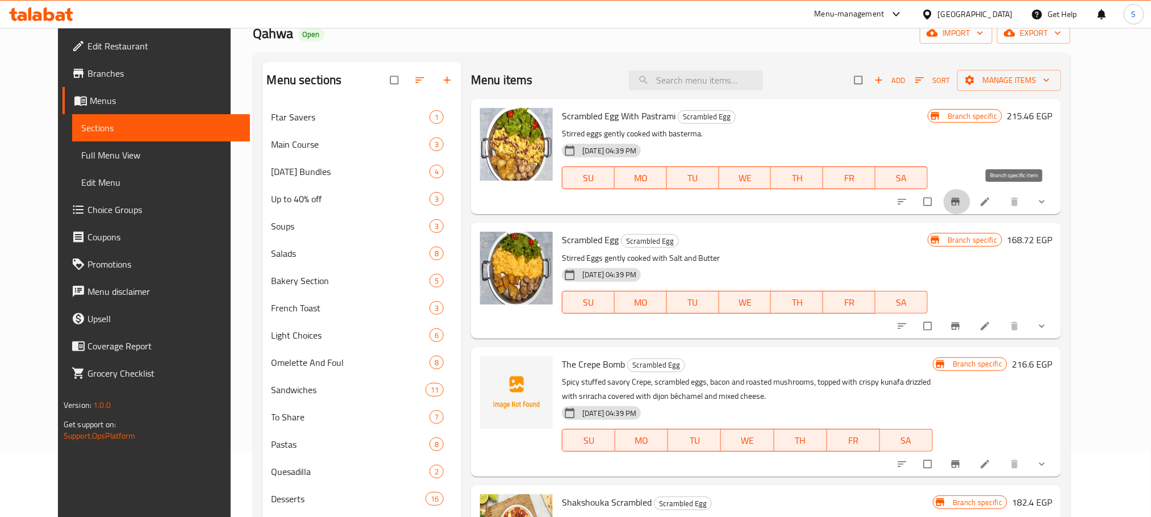
click at [971, 194] on button "Branch-specific-item" at bounding box center [956, 201] width 27 height 25
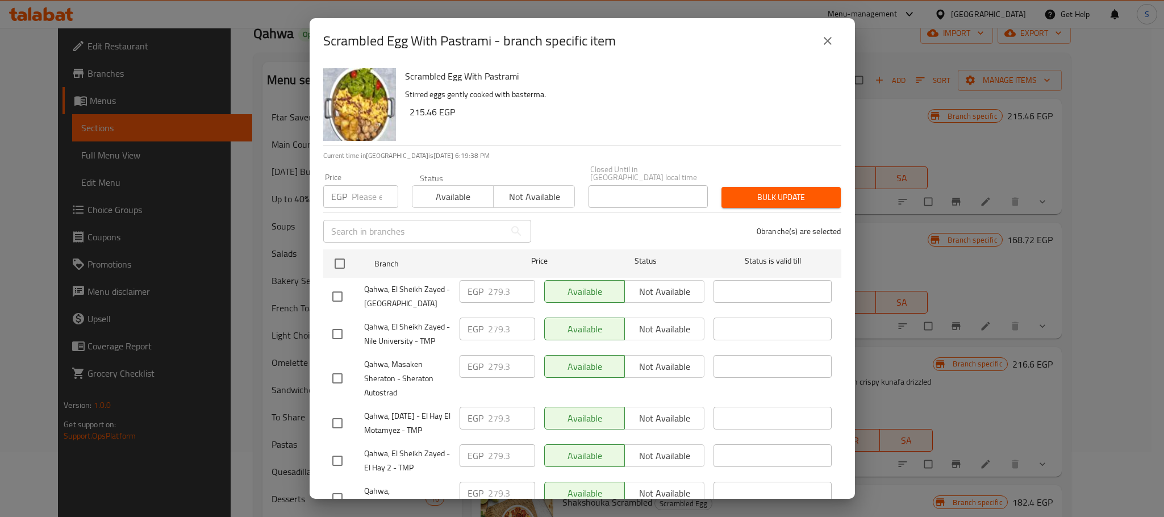
scroll to position [415, 0]
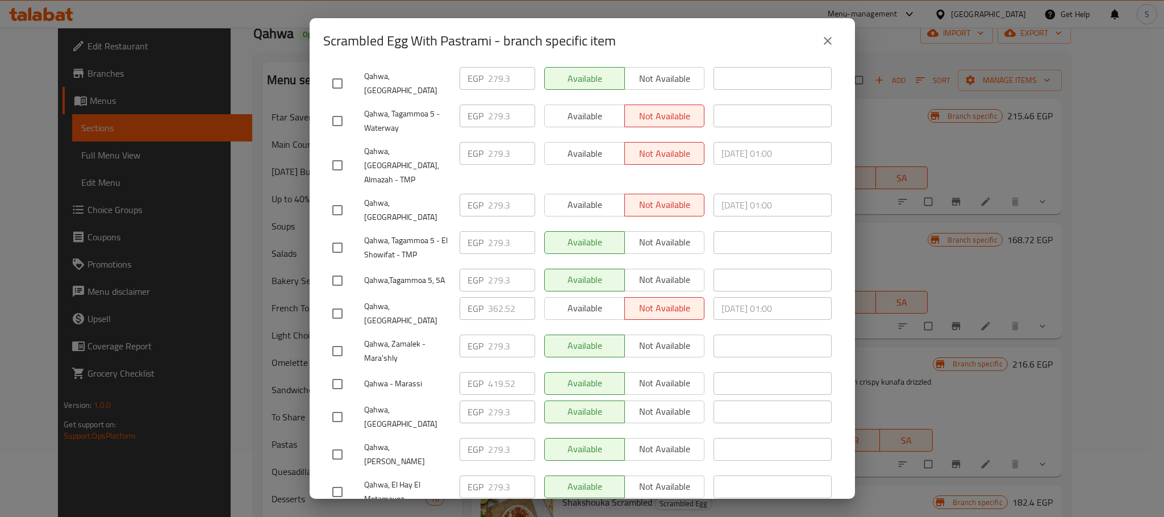
click at [336, 302] on input "checkbox" at bounding box center [338, 314] width 24 height 24
checkbox input "true"
click at [492, 297] on input "362.52" at bounding box center [511, 308] width 47 height 23
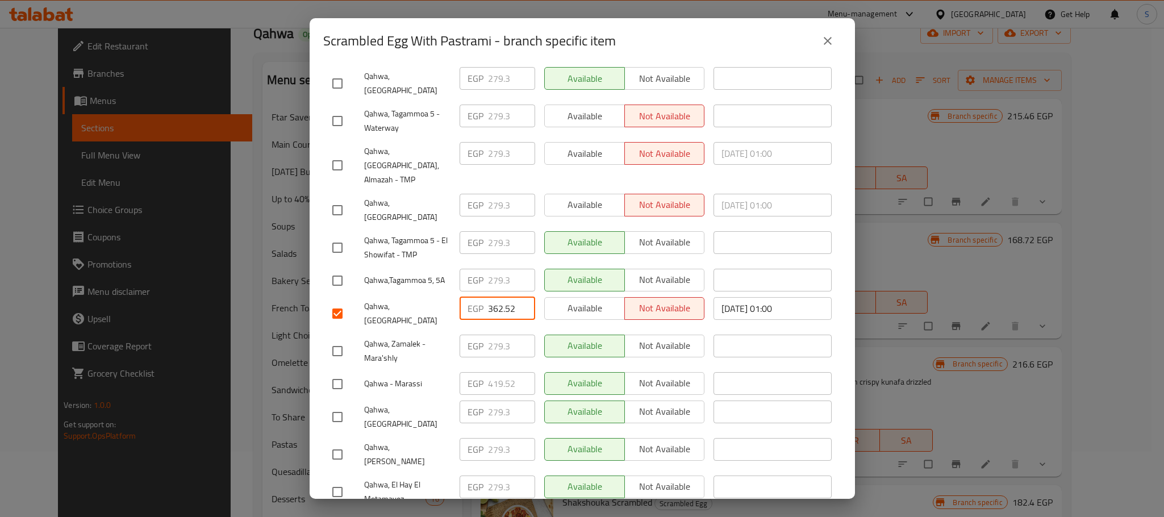
paste input "80.760"
type input "380.760"
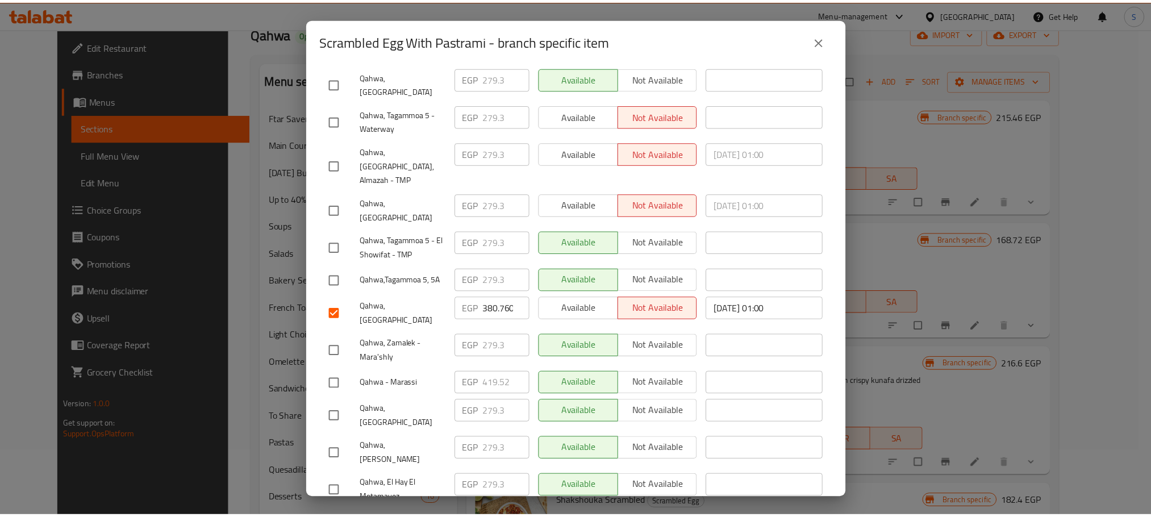
scroll to position [476, 0]
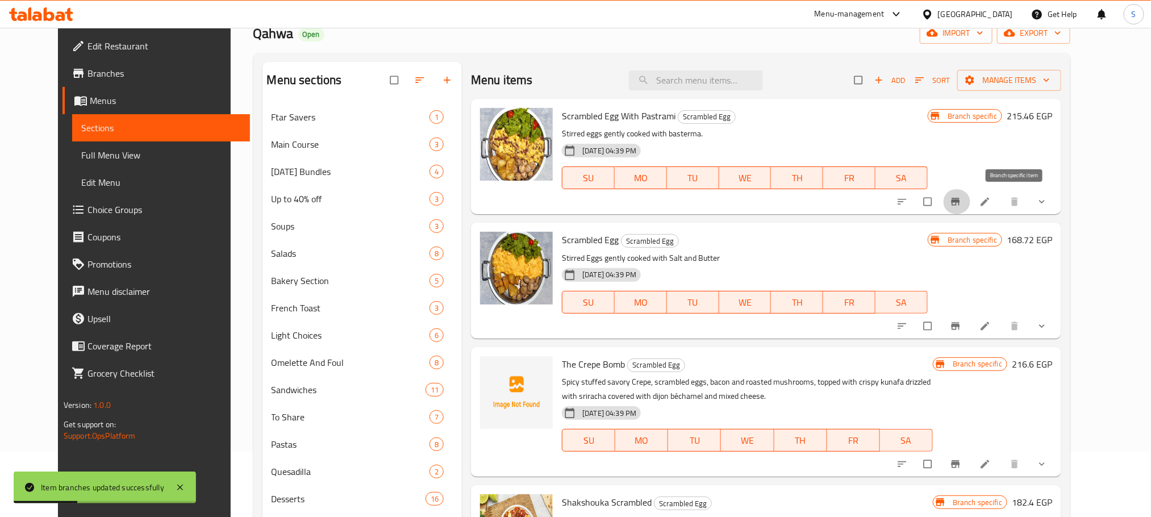
click at [960, 203] on icon "Branch-specific-item" at bounding box center [956, 201] width 9 height 7
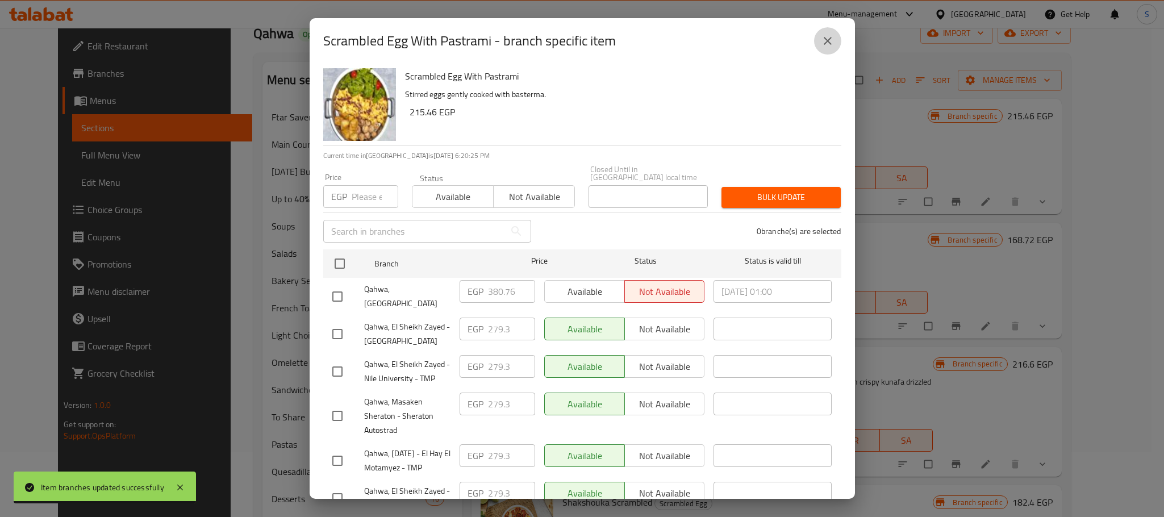
click at [830, 48] on button "close" at bounding box center [827, 40] width 27 height 27
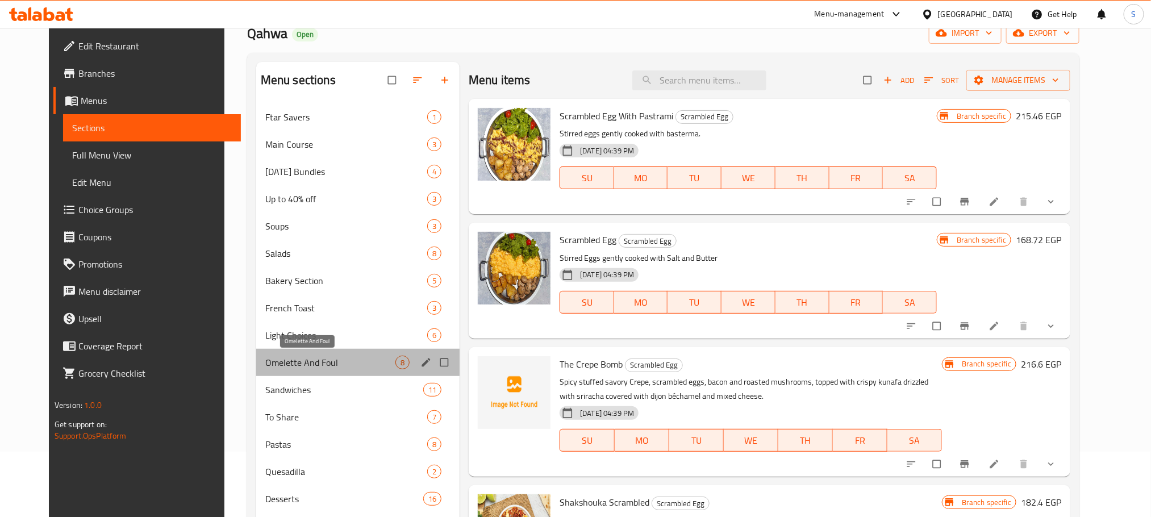
click at [314, 363] on span "Omelette And Foul" at bounding box center [330, 363] width 130 height 14
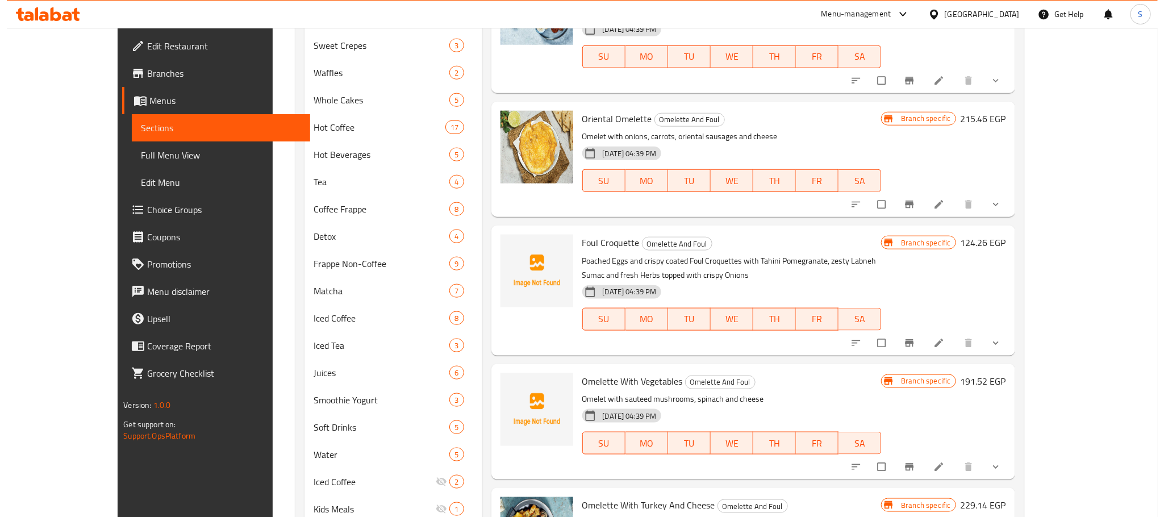
scroll to position [580, 0]
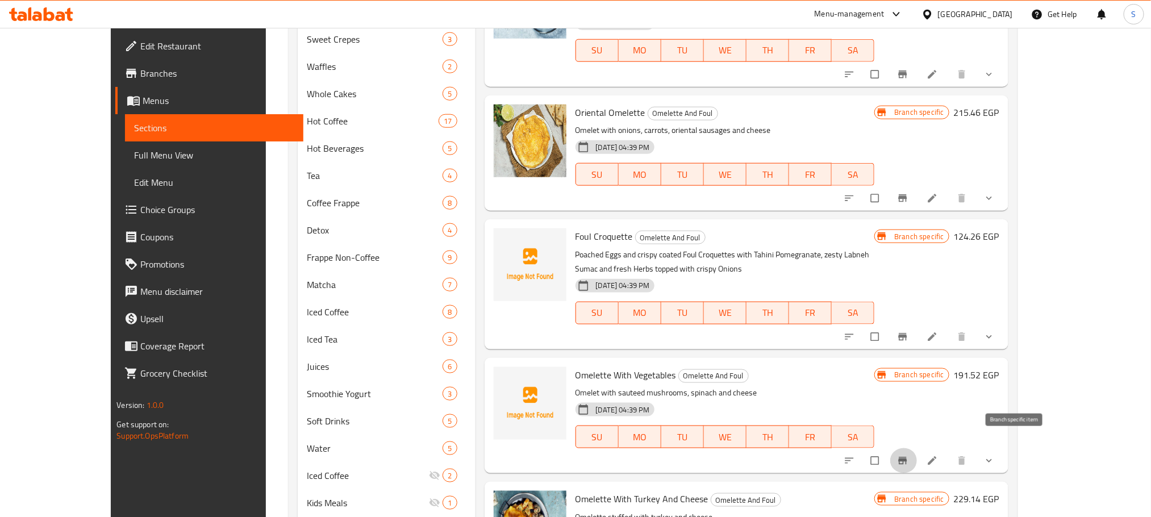
click at [907, 457] on icon "Branch-specific-item" at bounding box center [902, 460] width 9 height 7
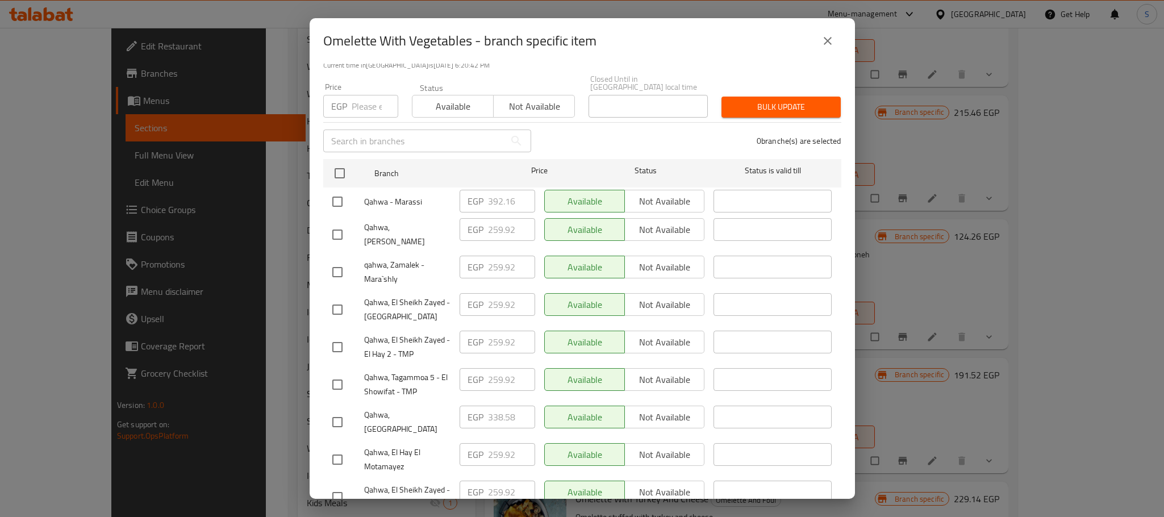
scroll to position [165, 0]
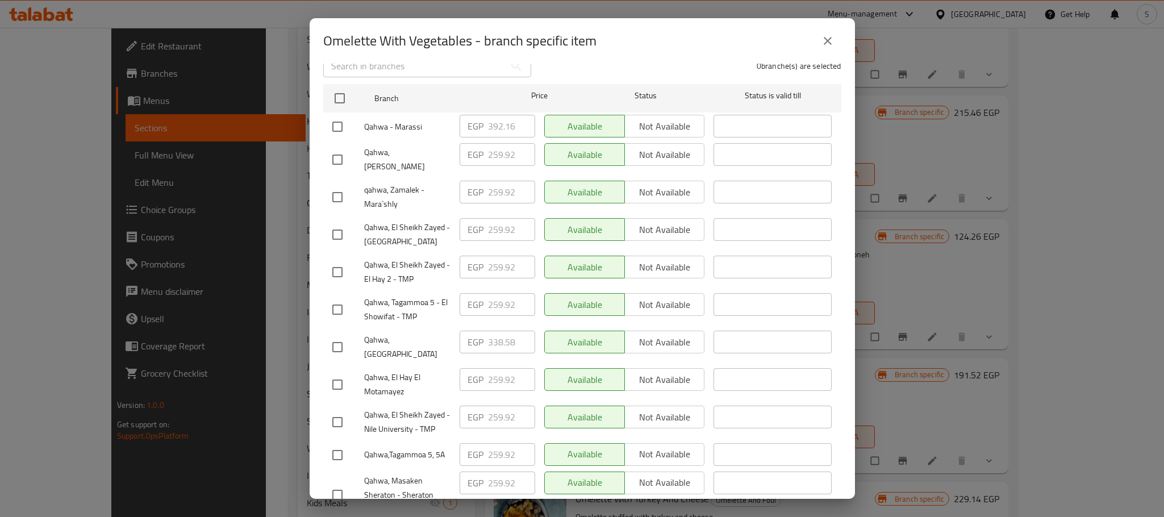
click at [340, 335] on input "checkbox" at bounding box center [338, 347] width 24 height 24
checkbox input "true"
click at [498, 331] on input "338.58" at bounding box center [511, 342] width 47 height 23
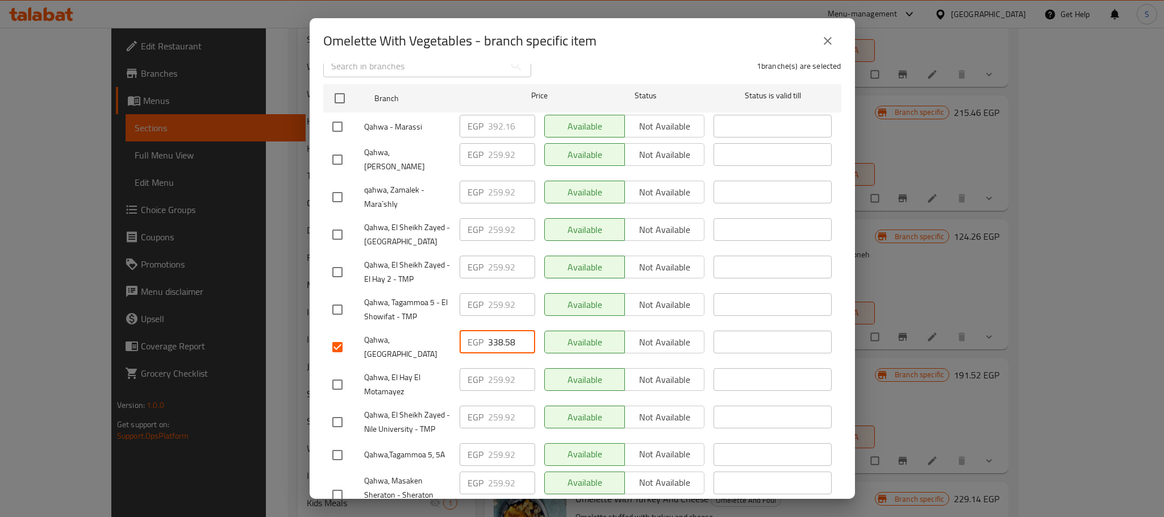
paste input "55.680"
type input "355.680"
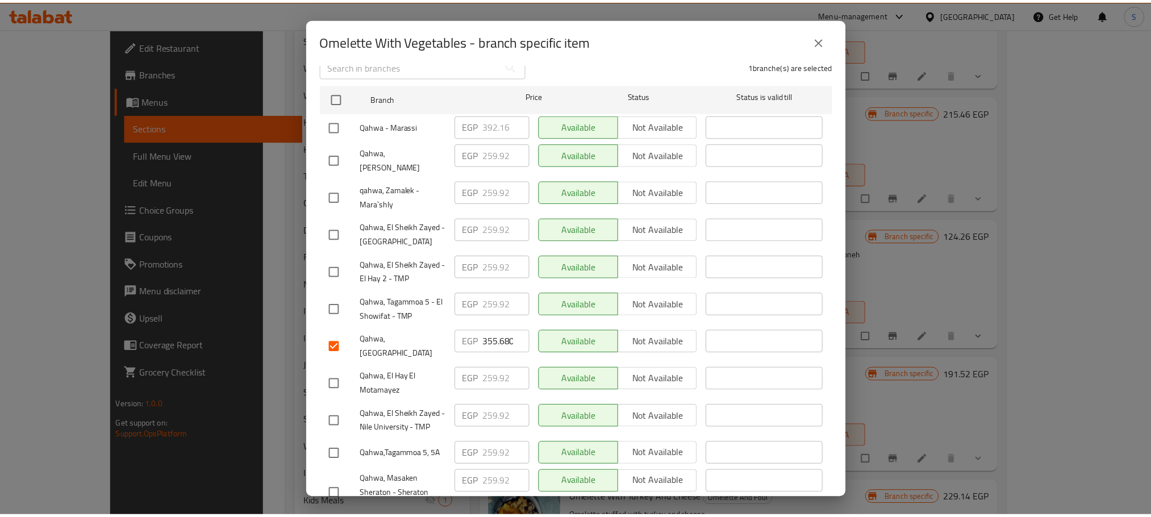
scroll to position [476, 0]
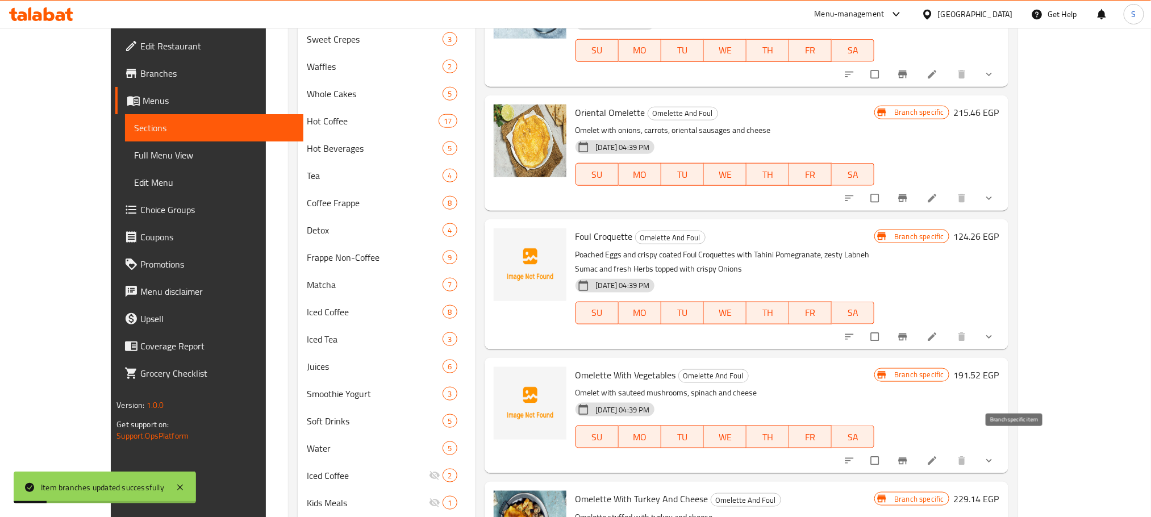
click at [909, 455] on icon "Branch-specific-item" at bounding box center [902, 460] width 11 height 11
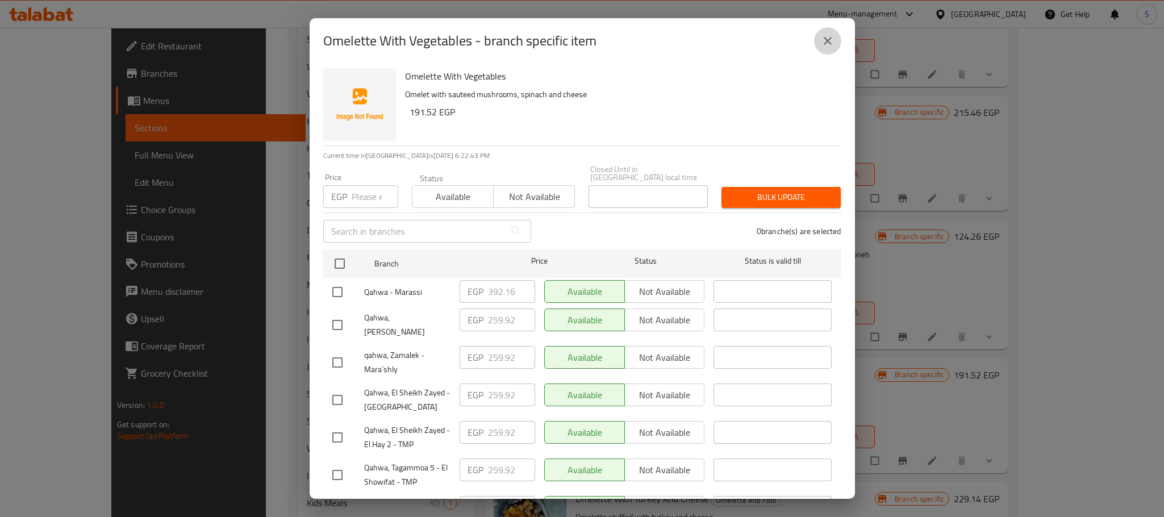
click at [832, 41] on icon "close" at bounding box center [828, 41] width 14 height 14
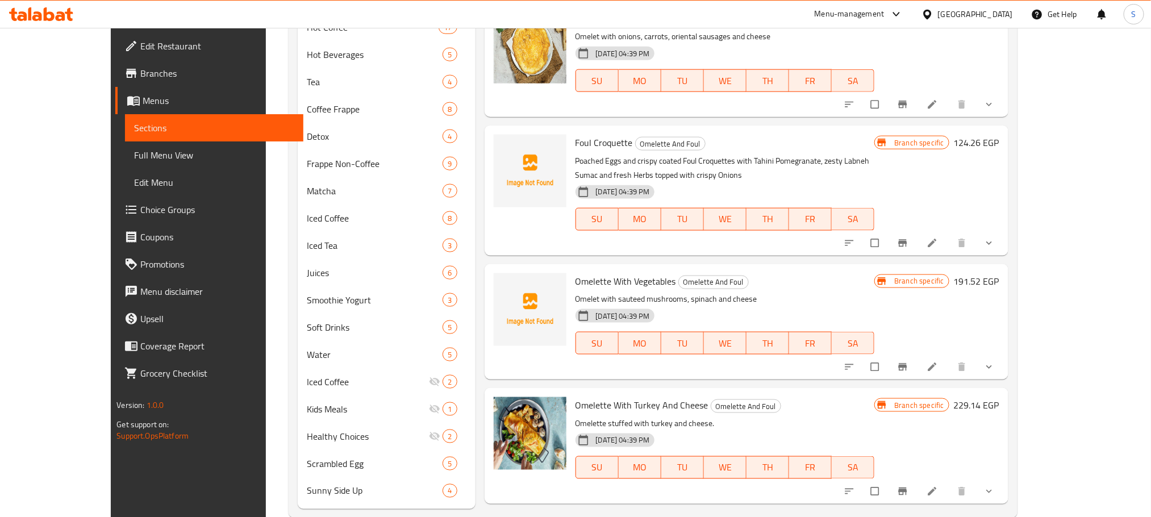
scroll to position [696, 0]
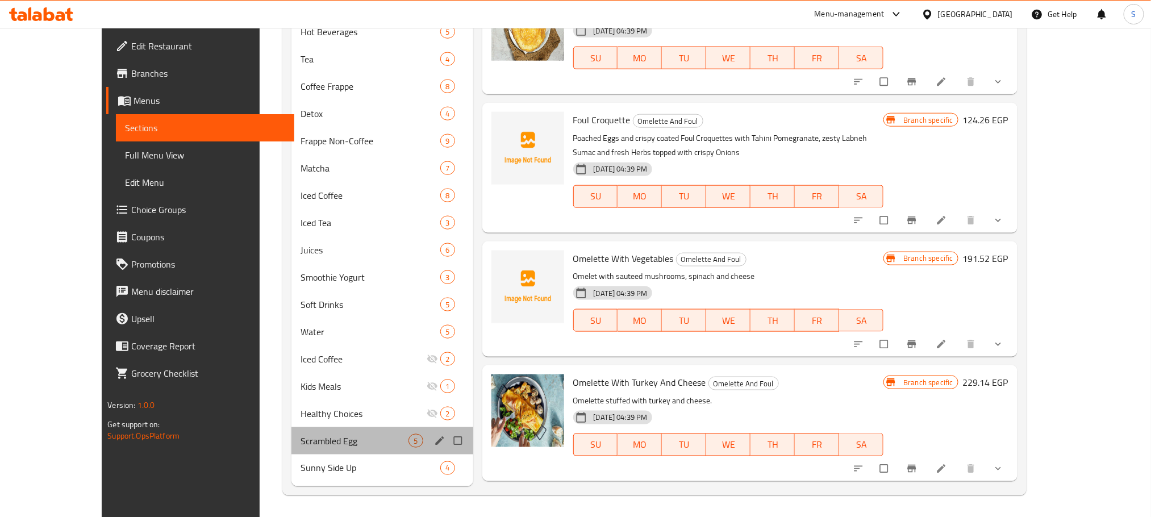
click at [329, 432] on div "Scrambled Egg 5" at bounding box center [381, 440] width 181 height 27
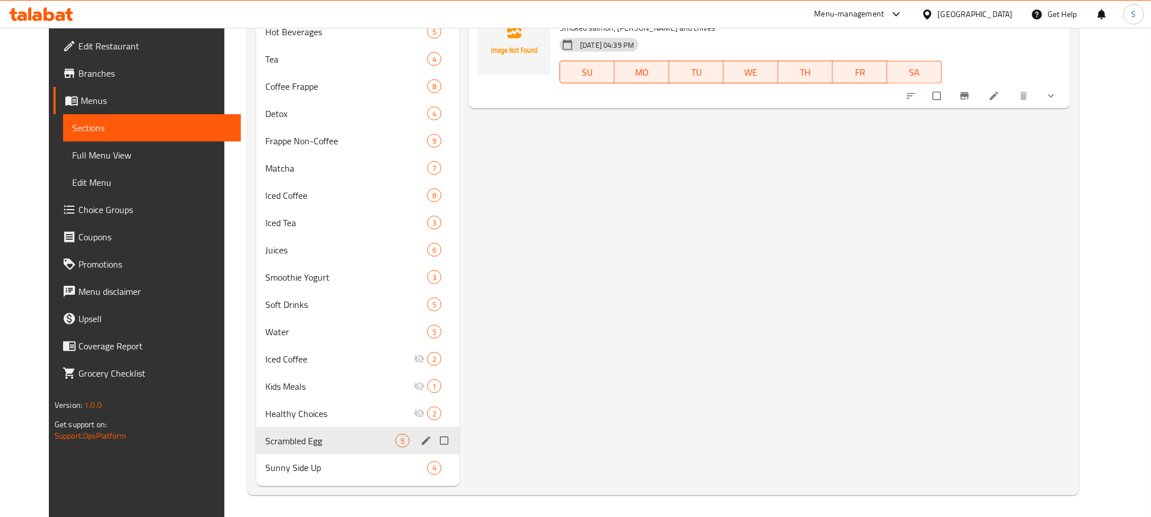
click at [329, 432] on div "Scrambled Egg 5" at bounding box center [357, 440] width 203 height 27
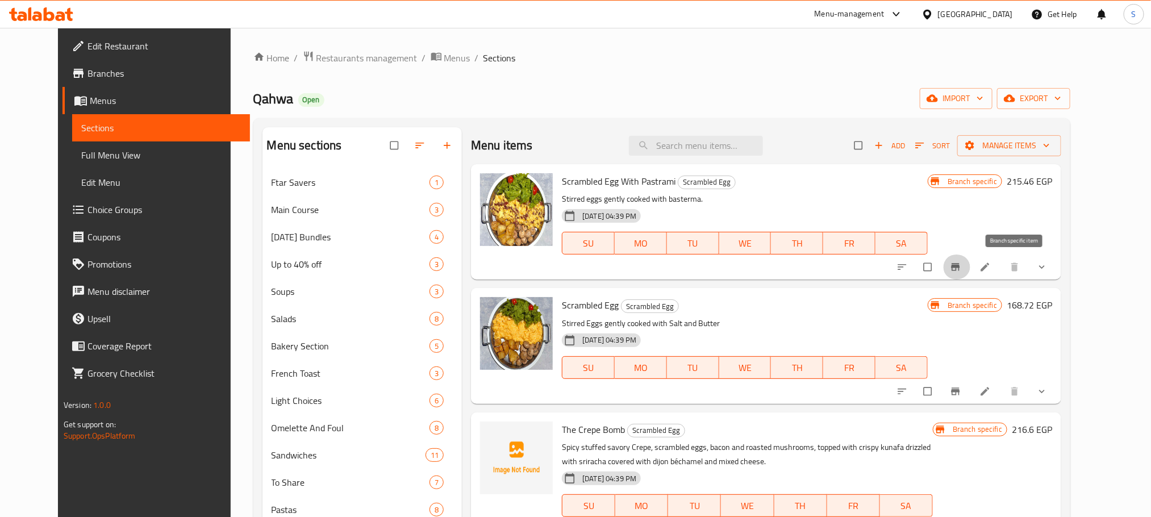
click at [961, 265] on icon "Branch-specific-item" at bounding box center [955, 266] width 11 height 11
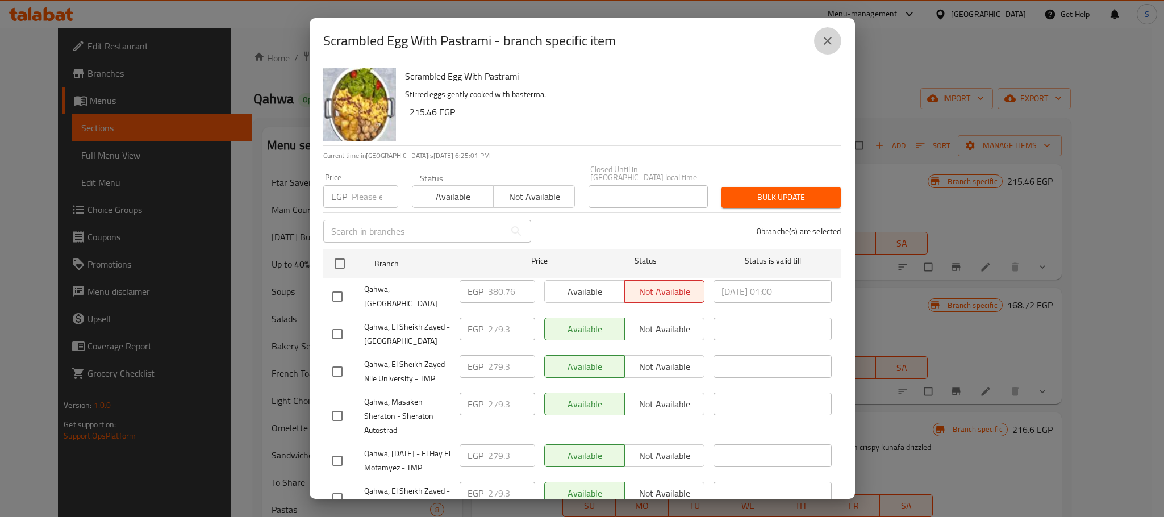
click at [825, 34] on icon "close" at bounding box center [828, 41] width 14 height 14
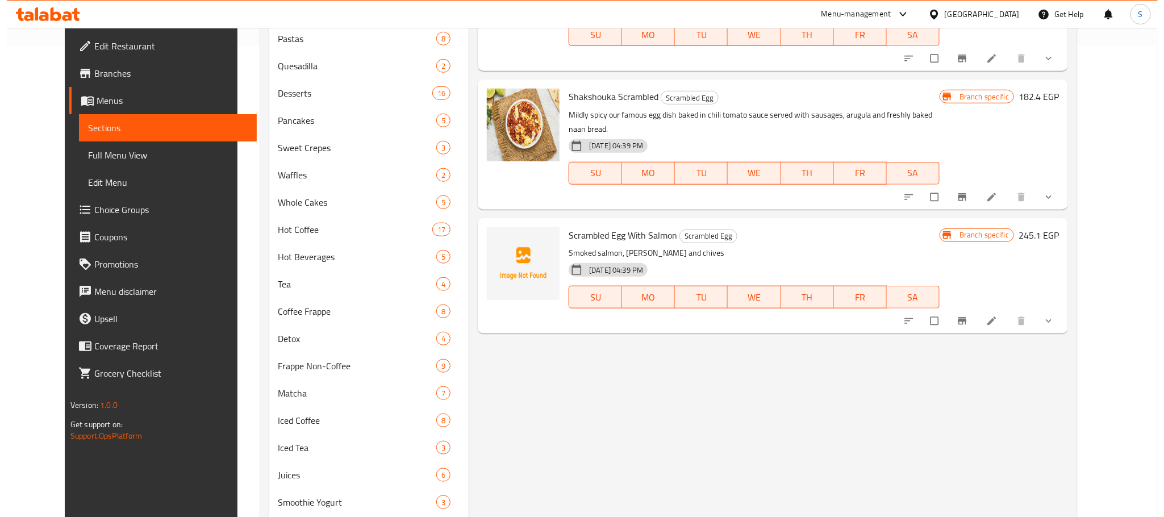
scroll to position [473, 0]
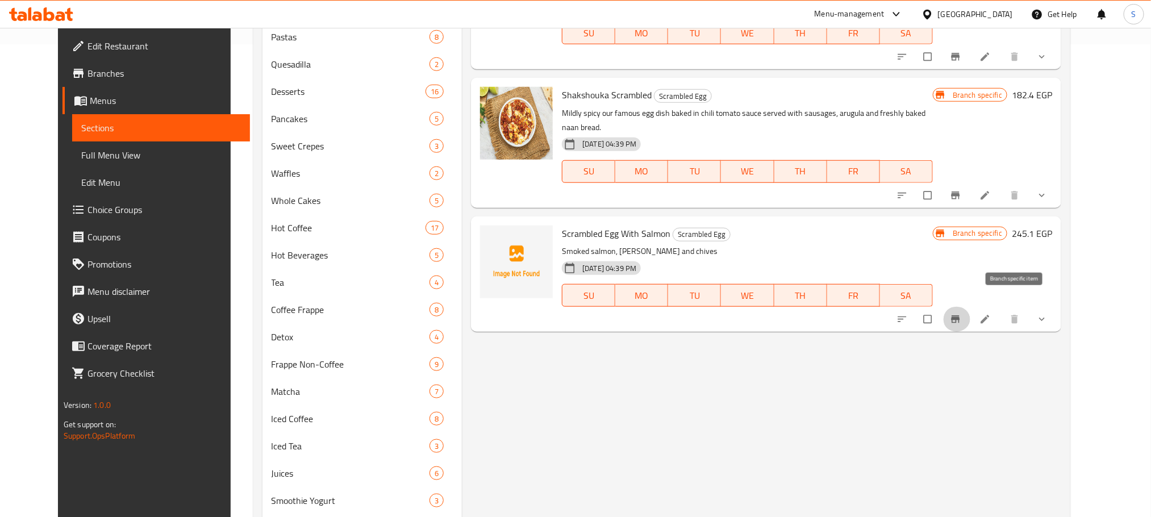
click at [964, 314] on span "Branch-specific-item" at bounding box center [957, 319] width 14 height 11
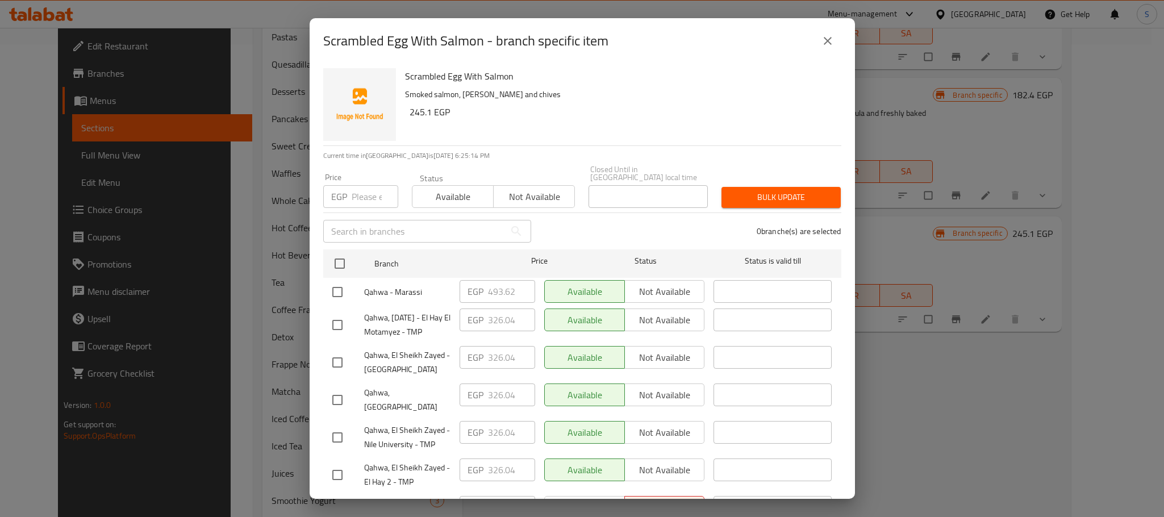
scroll to position [251, 0]
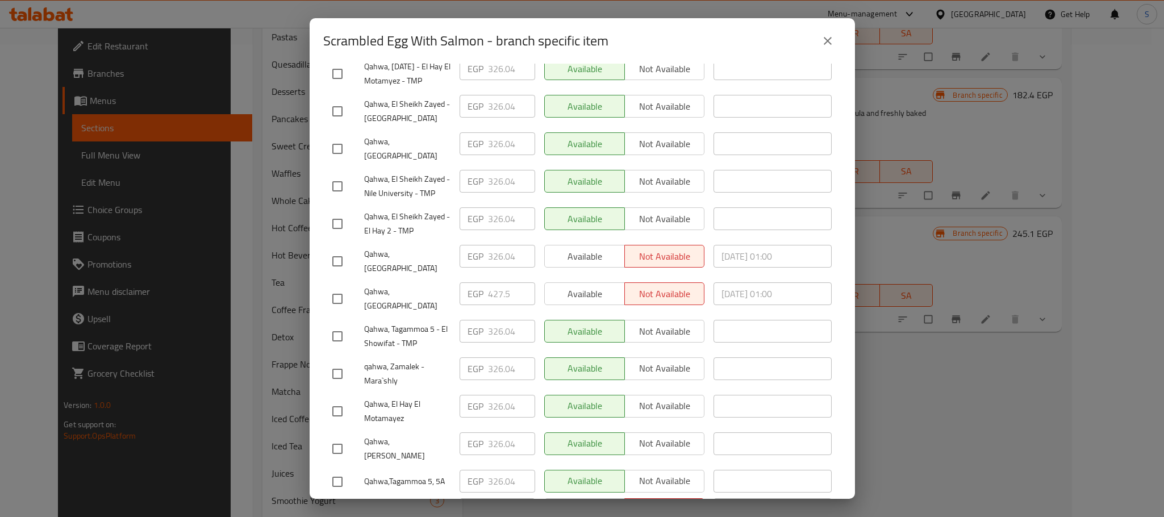
click at [336, 287] on input "checkbox" at bounding box center [338, 299] width 24 height 24
checkbox input "true"
click at [488, 282] on input "427.5" at bounding box center [511, 293] width 47 height 23
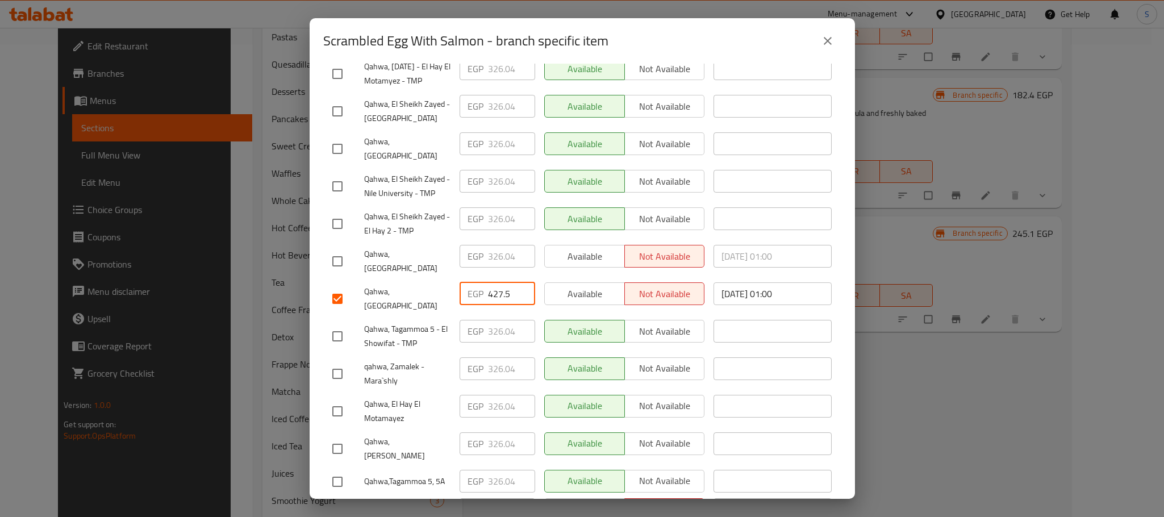
paste input "49.160"
type input "449.160"
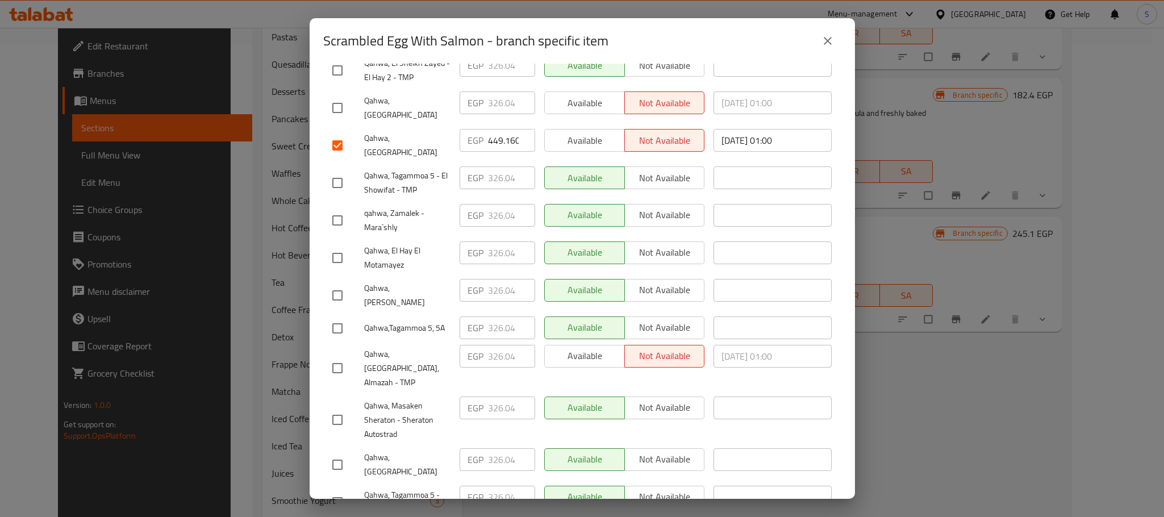
scroll to position [476, 0]
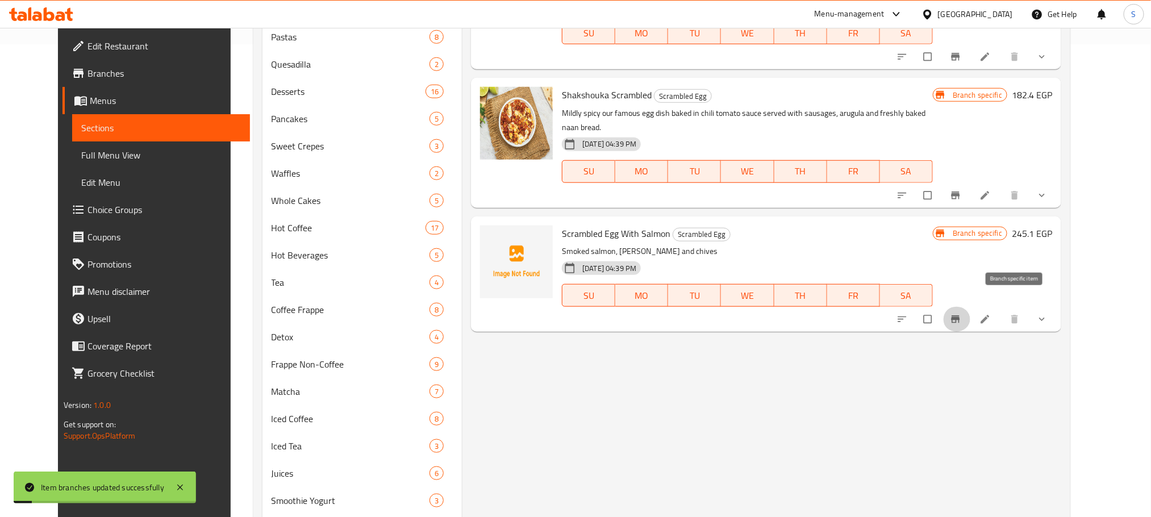
click at [961, 314] on icon "Branch-specific-item" at bounding box center [955, 319] width 11 height 11
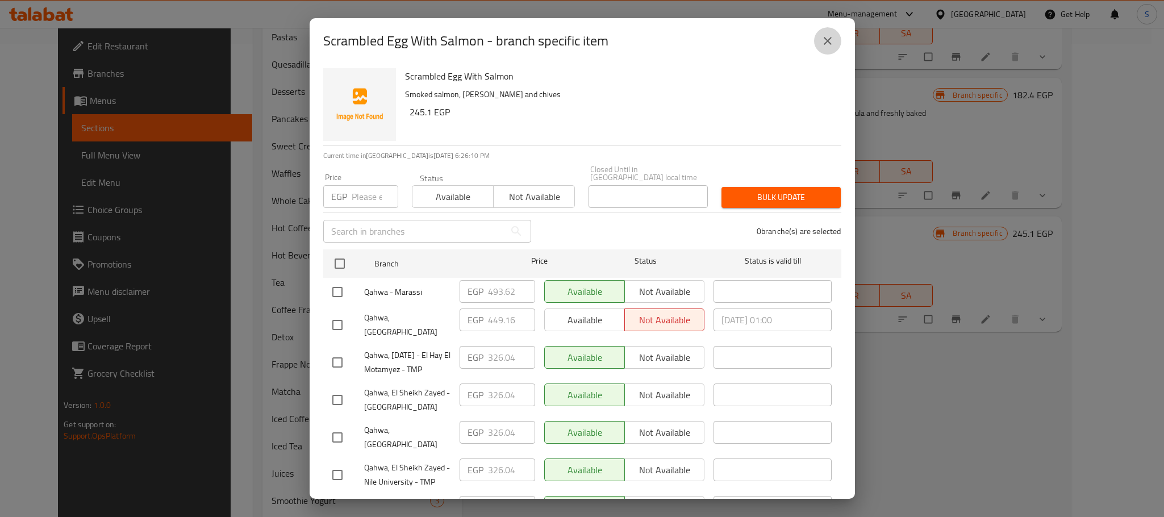
click at [825, 47] on icon "close" at bounding box center [828, 41] width 14 height 14
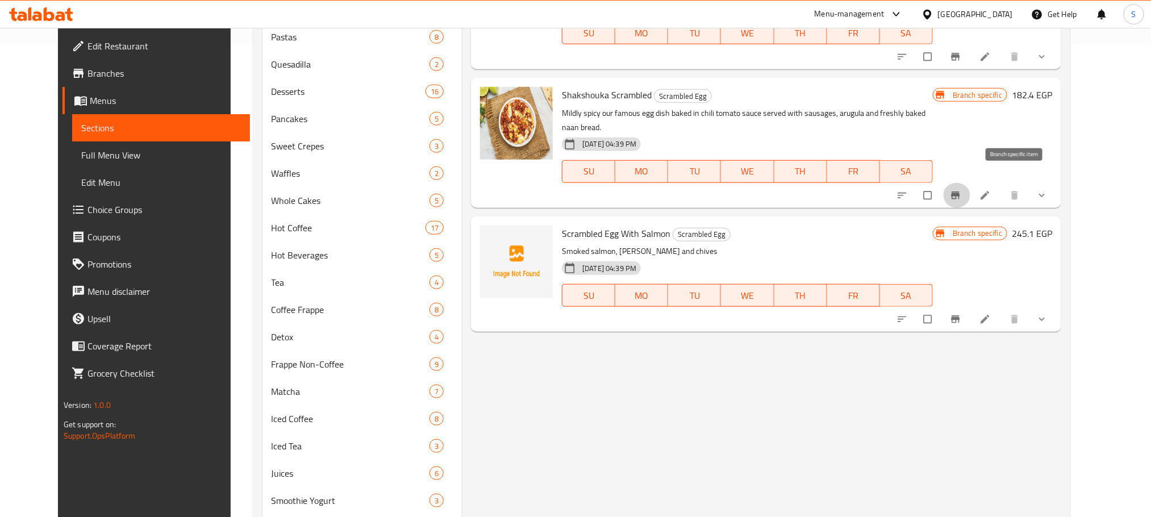
click at [960, 191] on icon "Branch-specific-item" at bounding box center [956, 194] width 9 height 7
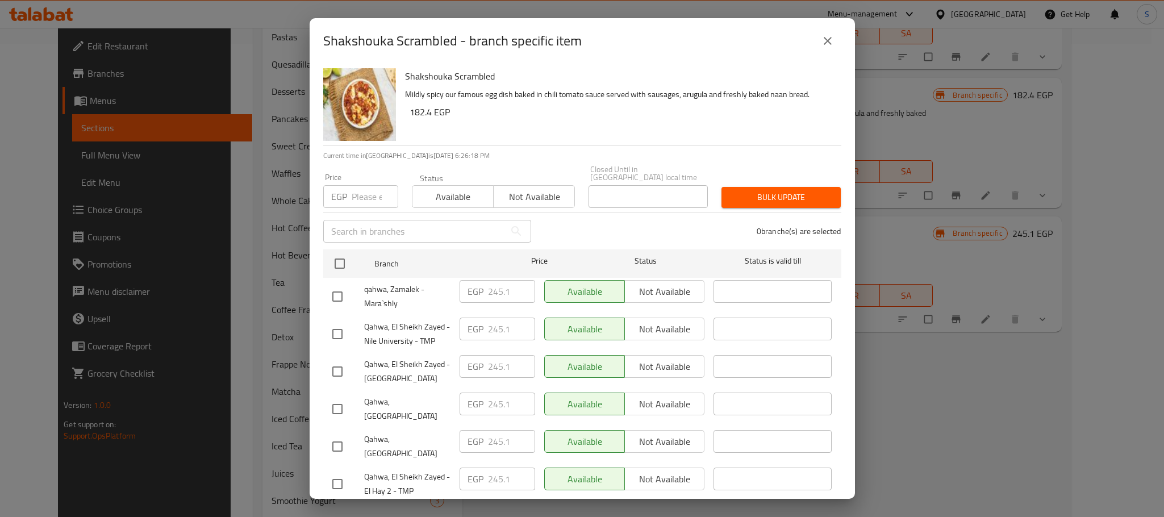
scroll to position [326, 0]
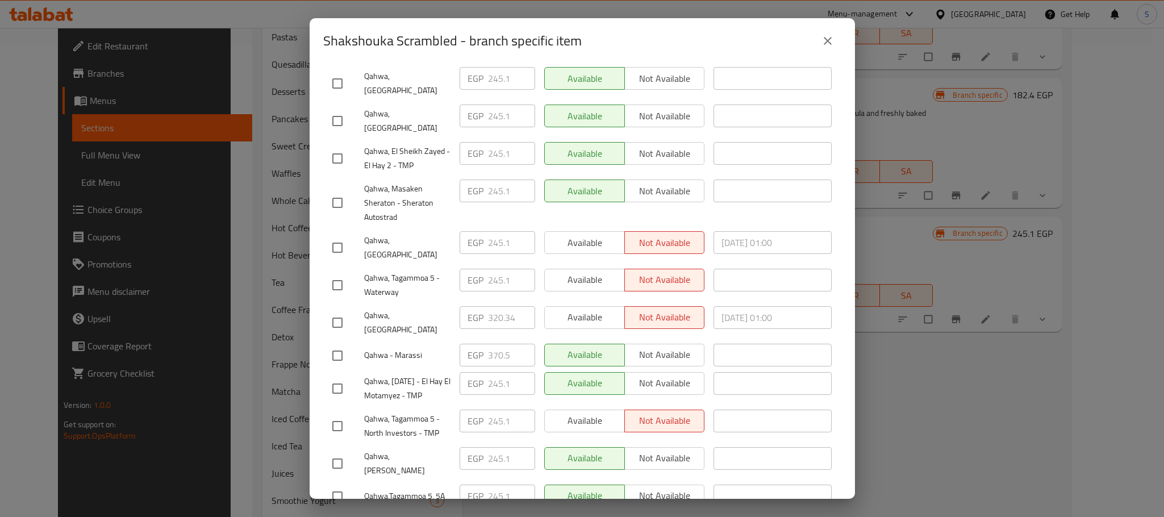
click at [340, 311] on input "checkbox" at bounding box center [338, 323] width 24 height 24
checkbox input "true"
click at [505, 306] on input "320.34" at bounding box center [511, 317] width 47 height 23
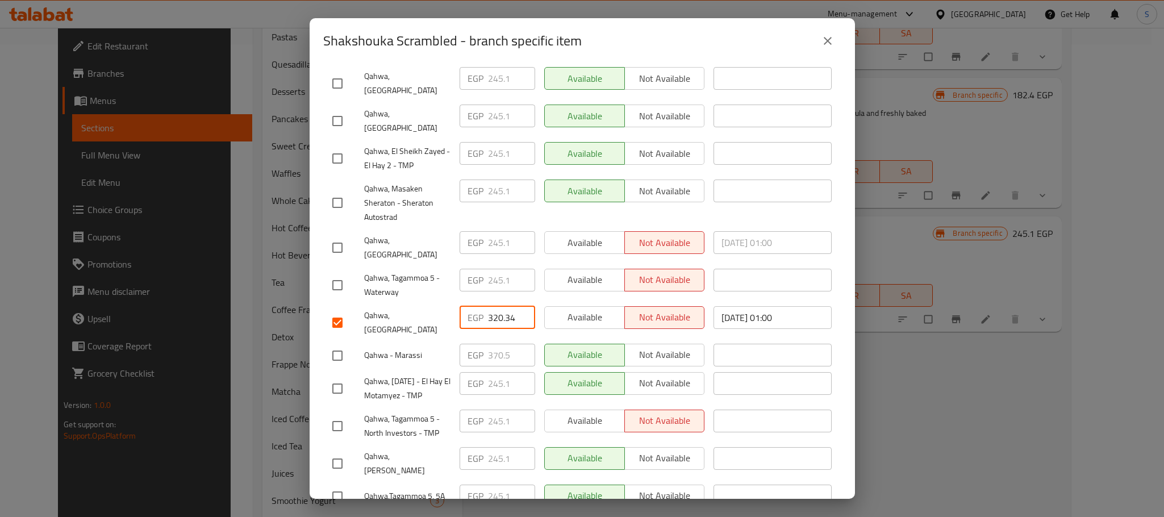
paste input "37.440"
type input "337.440"
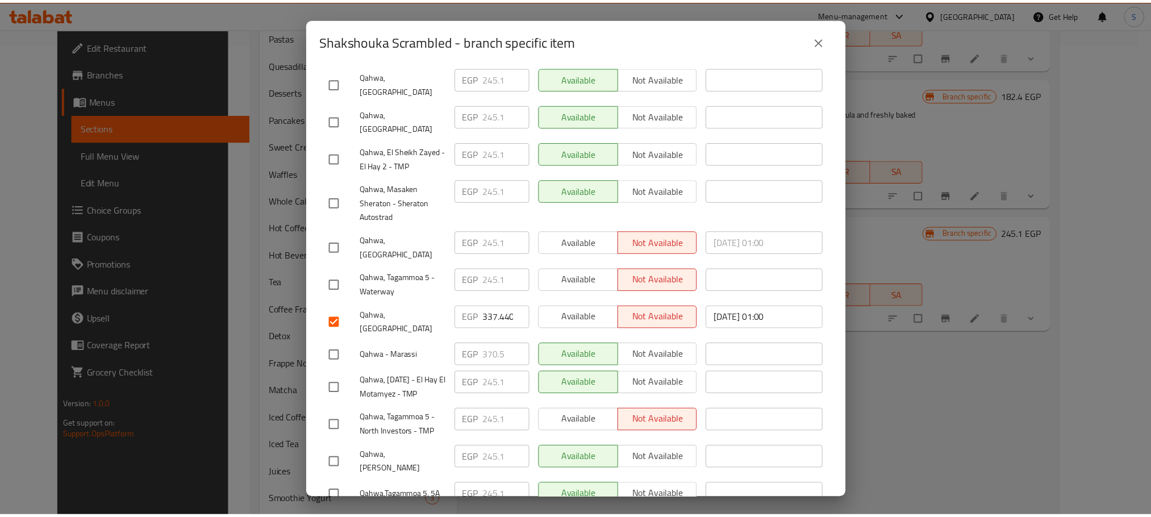
scroll to position [476, 0]
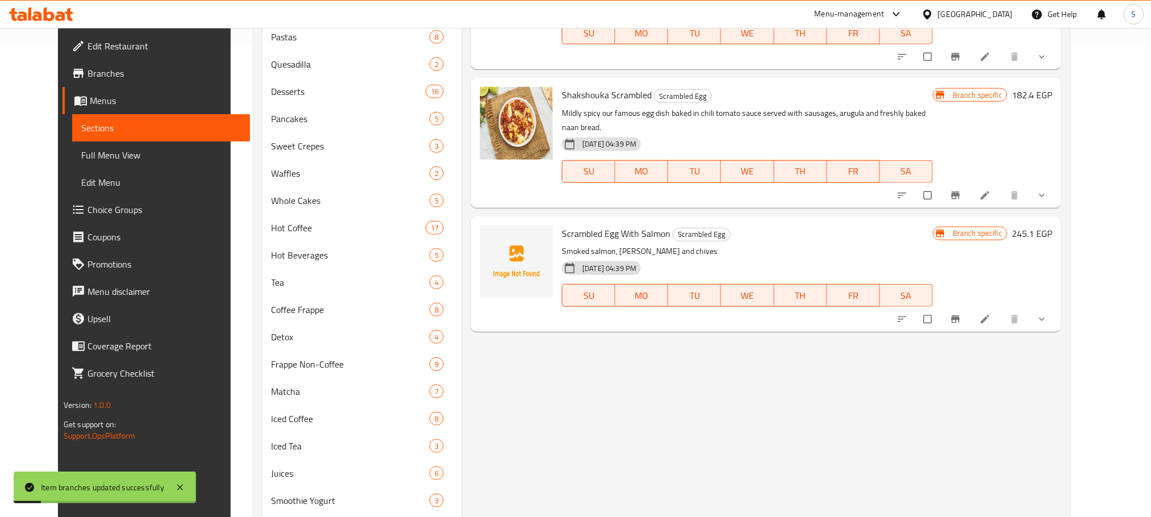
click at [971, 183] on button "Branch-specific-item" at bounding box center [956, 195] width 27 height 25
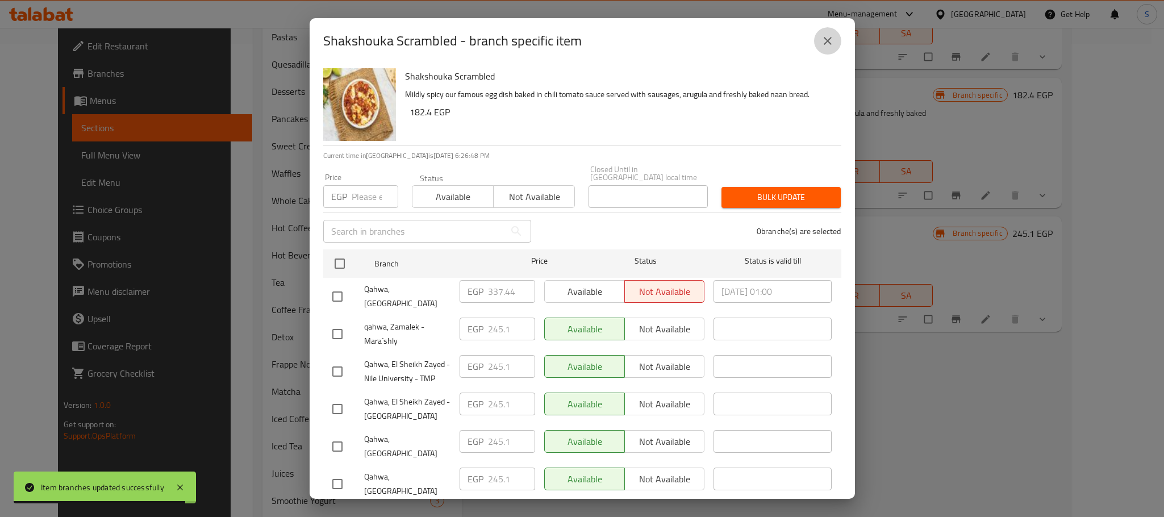
click at [825, 46] on icon "close" at bounding box center [828, 41] width 14 height 14
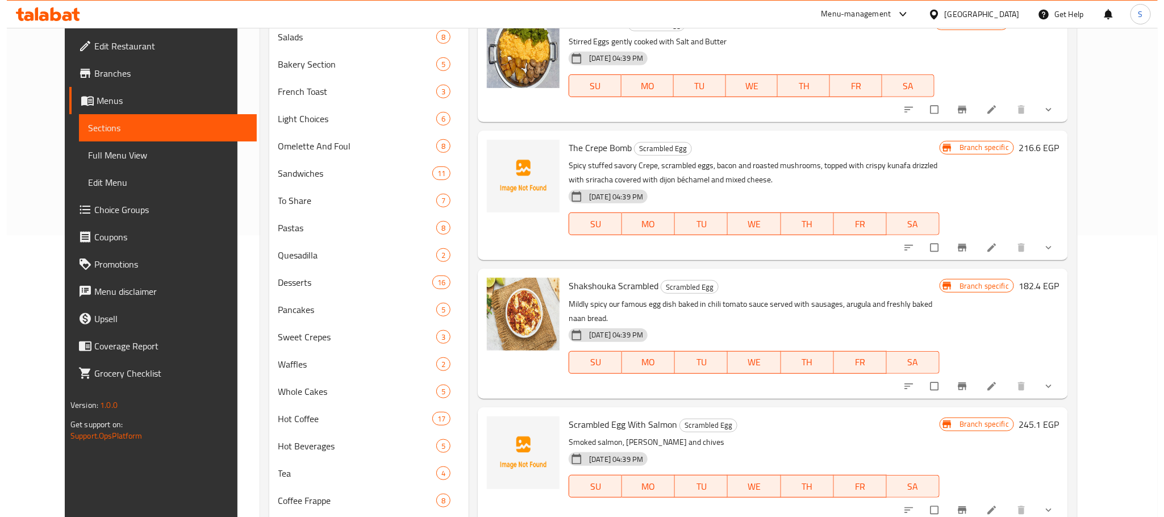
scroll to position [280, 0]
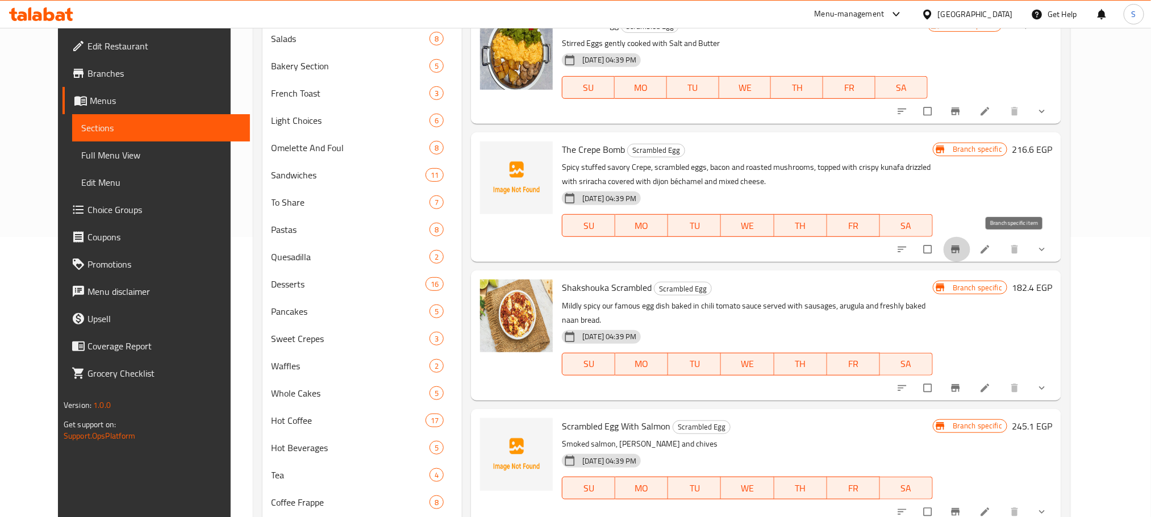
click at [971, 242] on button "Branch-specific-item" at bounding box center [956, 249] width 27 height 25
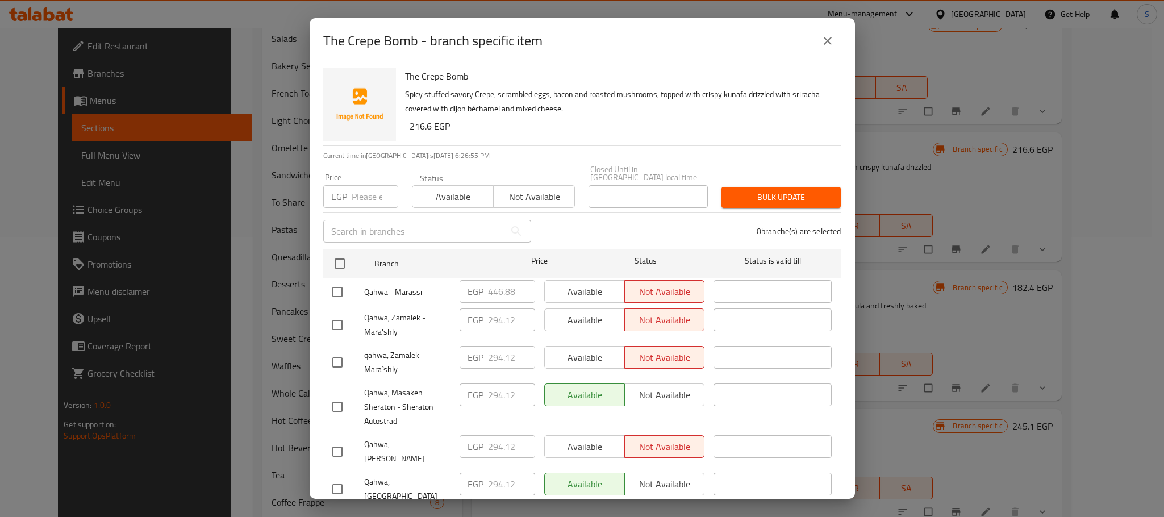
scroll to position [288, 0]
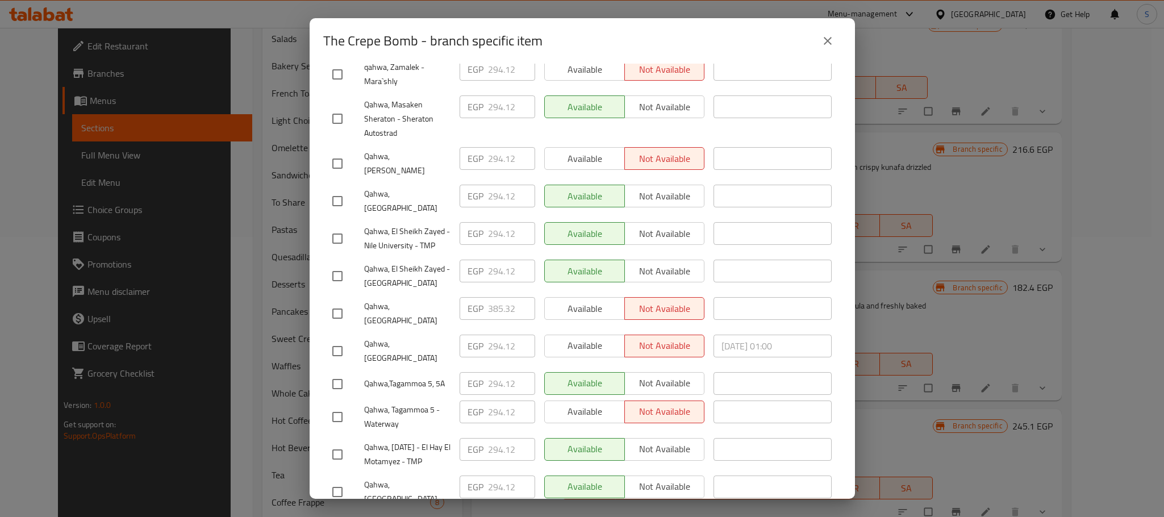
click at [336, 302] on input "checkbox" at bounding box center [338, 314] width 24 height 24
checkbox input "true"
click at [500, 297] on input "385.32" at bounding box center [511, 308] width 47 height 23
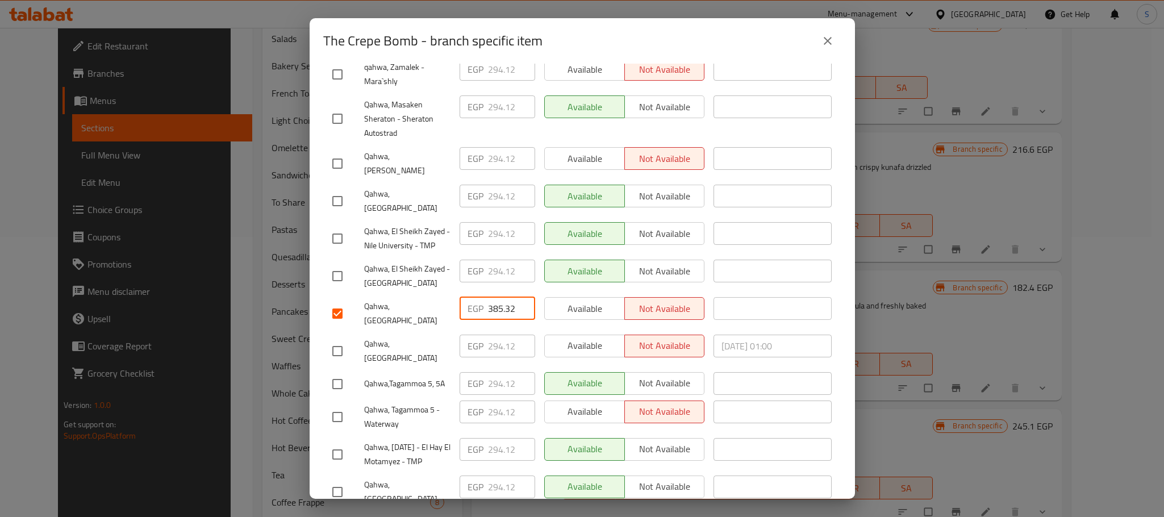
paste input "405.840"
type input "405.840"
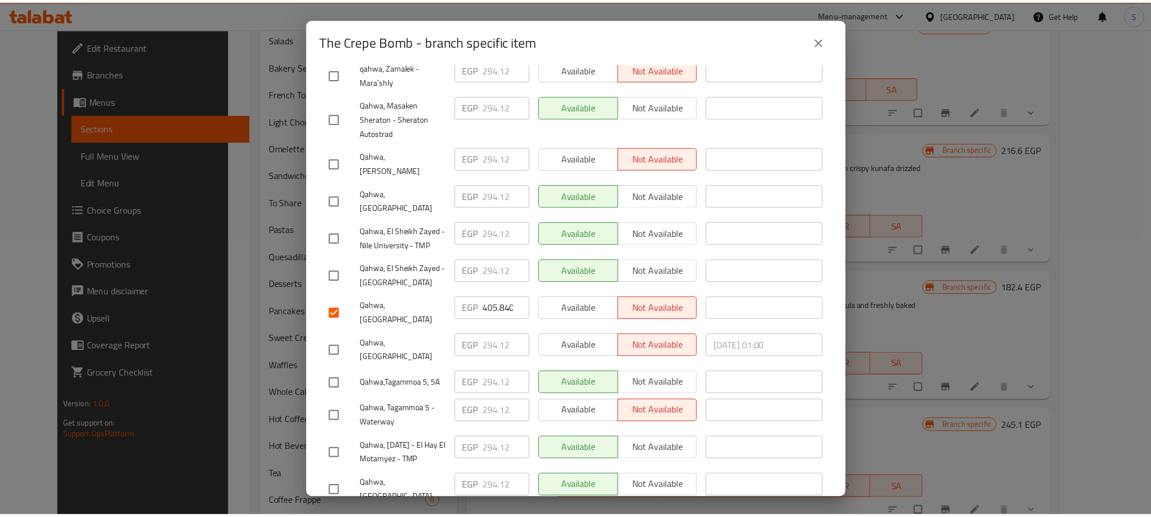
scroll to position [476, 0]
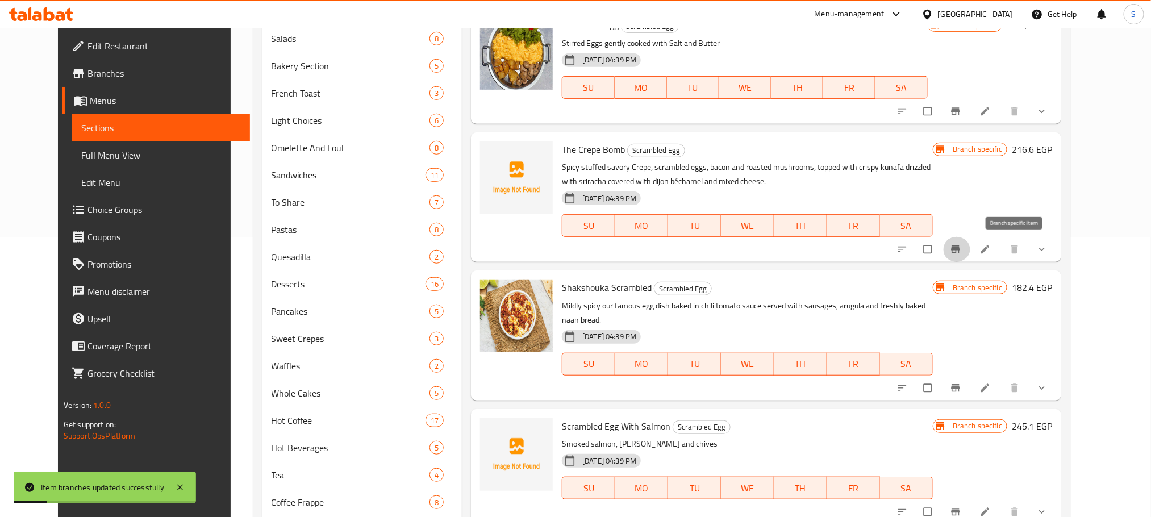
click at [961, 247] on icon "Branch-specific-item" at bounding box center [955, 249] width 11 height 11
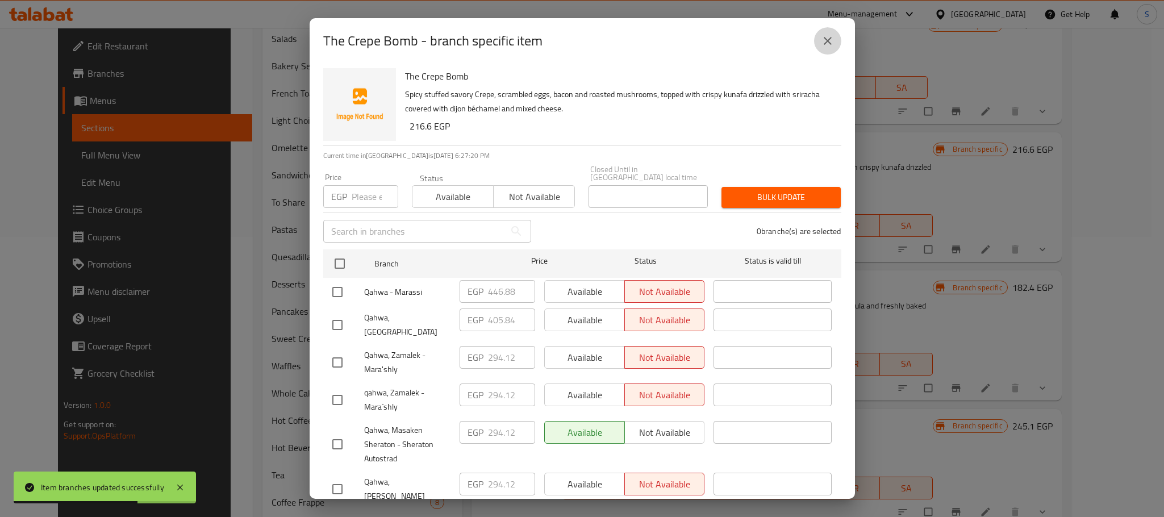
click at [830, 36] on icon "close" at bounding box center [828, 41] width 14 height 14
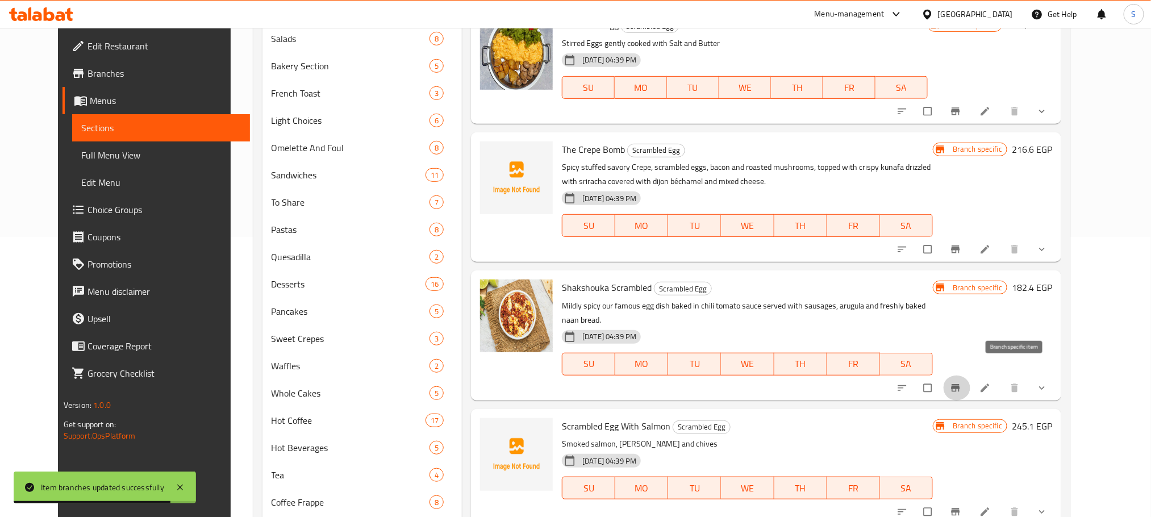
click at [971, 376] on button "Branch-specific-item" at bounding box center [956, 388] width 27 height 25
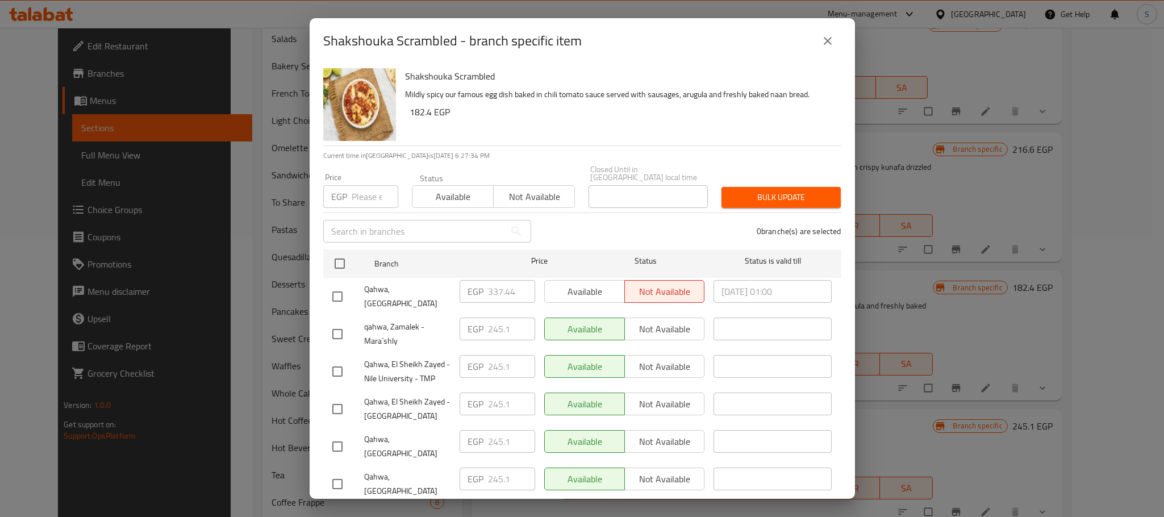
click at [836, 40] on button "close" at bounding box center [827, 40] width 27 height 27
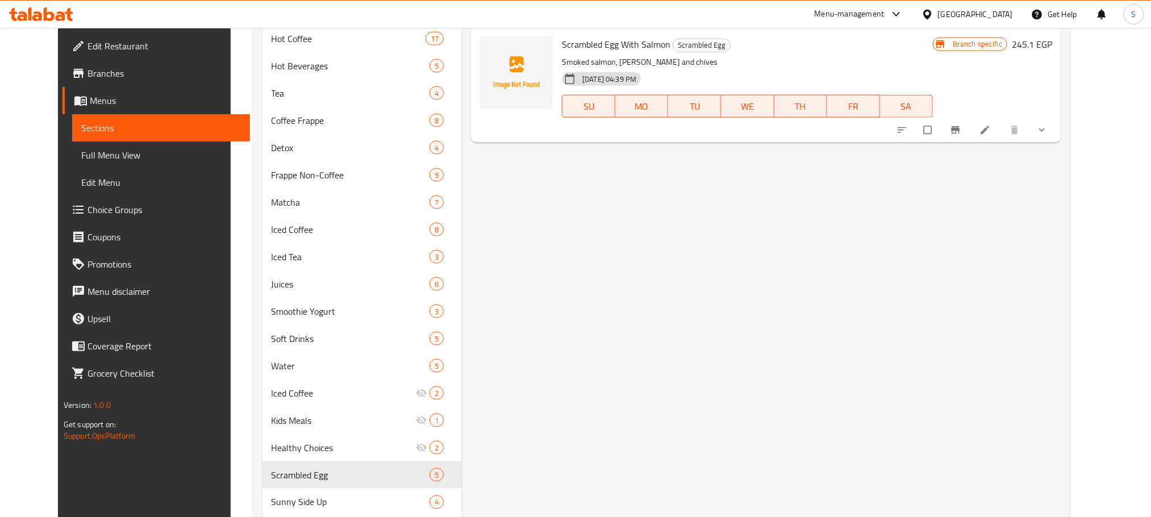
scroll to position [696, 0]
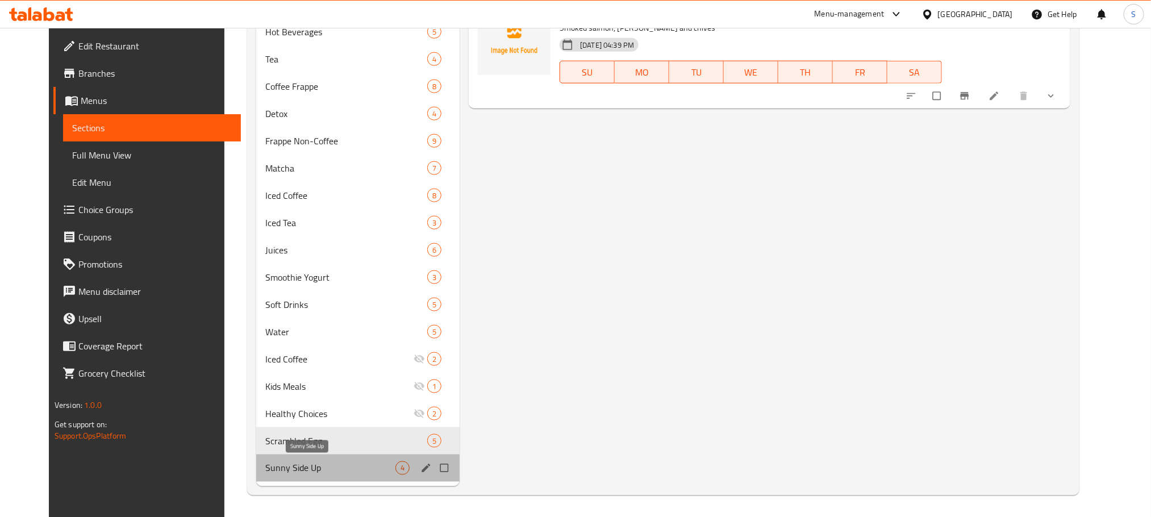
click at [326, 473] on span "Sunny Side Up" at bounding box center [330, 468] width 130 height 14
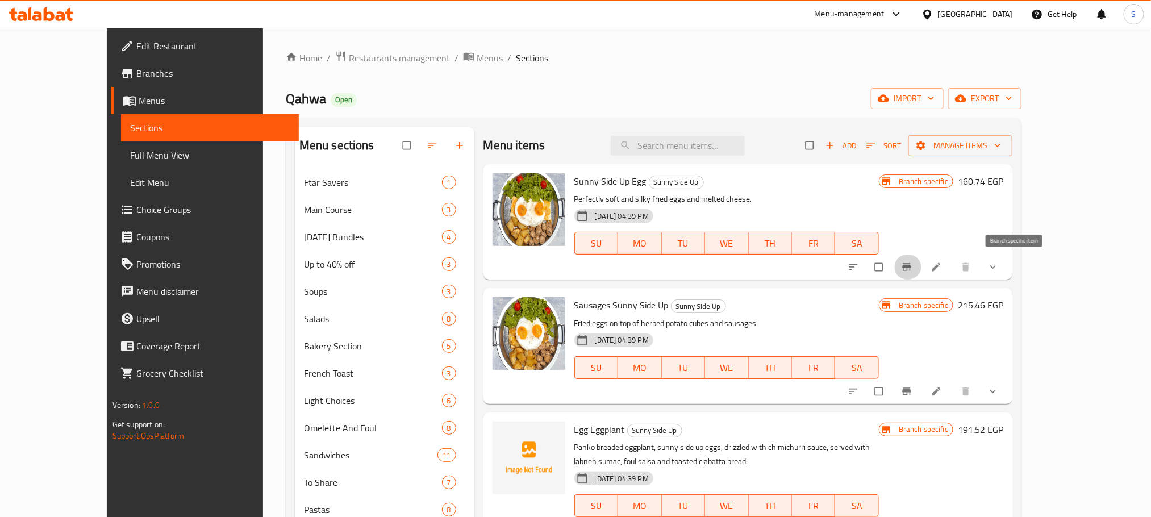
click at [913, 269] on icon "Branch-specific-item" at bounding box center [906, 266] width 11 height 11
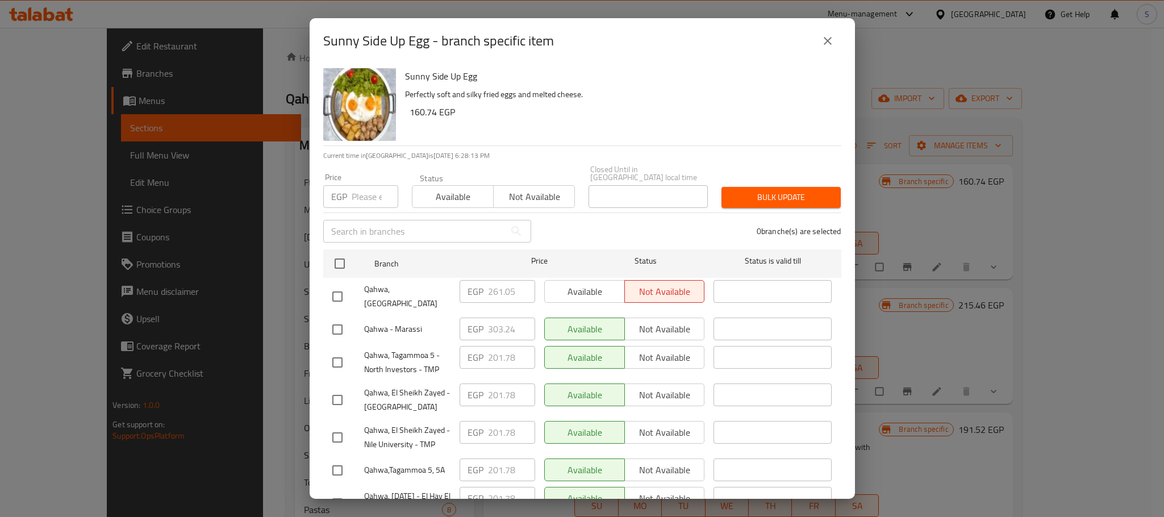
click at [339, 285] on input "checkbox" at bounding box center [338, 297] width 24 height 24
checkbox input "true"
click at [503, 289] on input "261.05" at bounding box center [511, 291] width 47 height 23
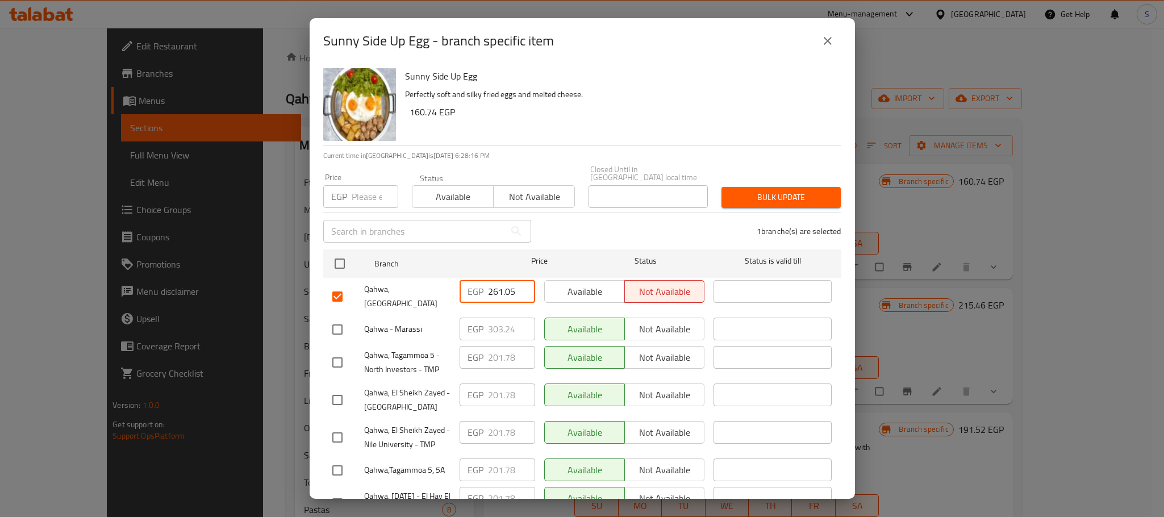
paste input "74.740"
type input "274.740"
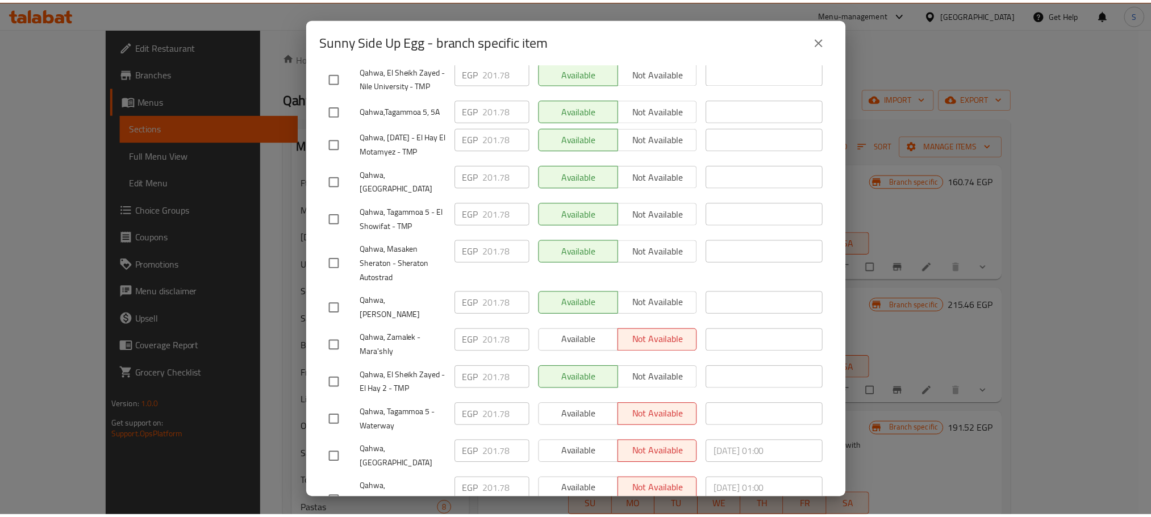
scroll to position [476, 0]
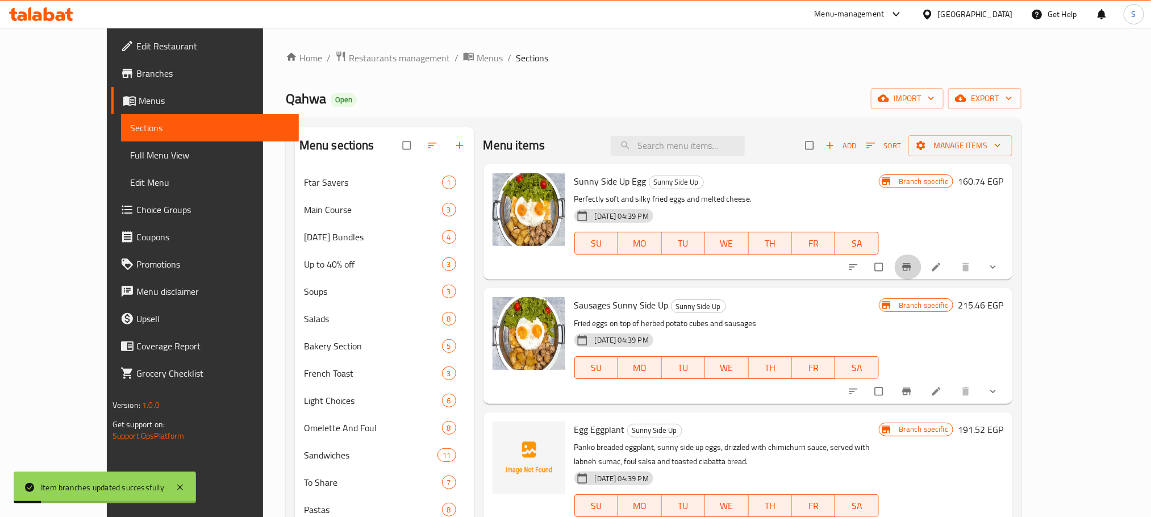
click at [913, 263] on icon "Branch-specific-item" at bounding box center [906, 266] width 11 height 11
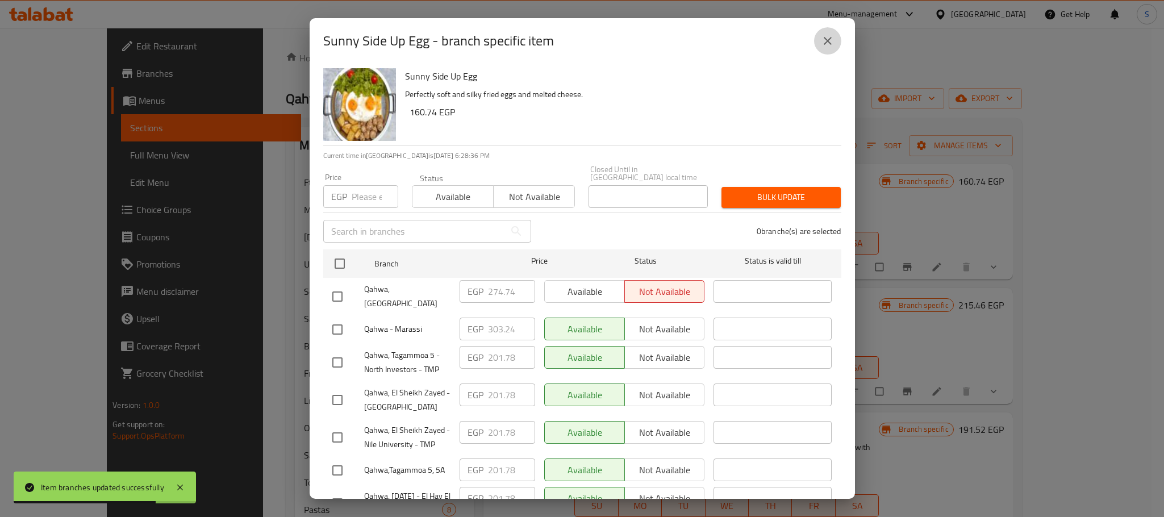
click at [826, 35] on icon "close" at bounding box center [828, 41] width 14 height 14
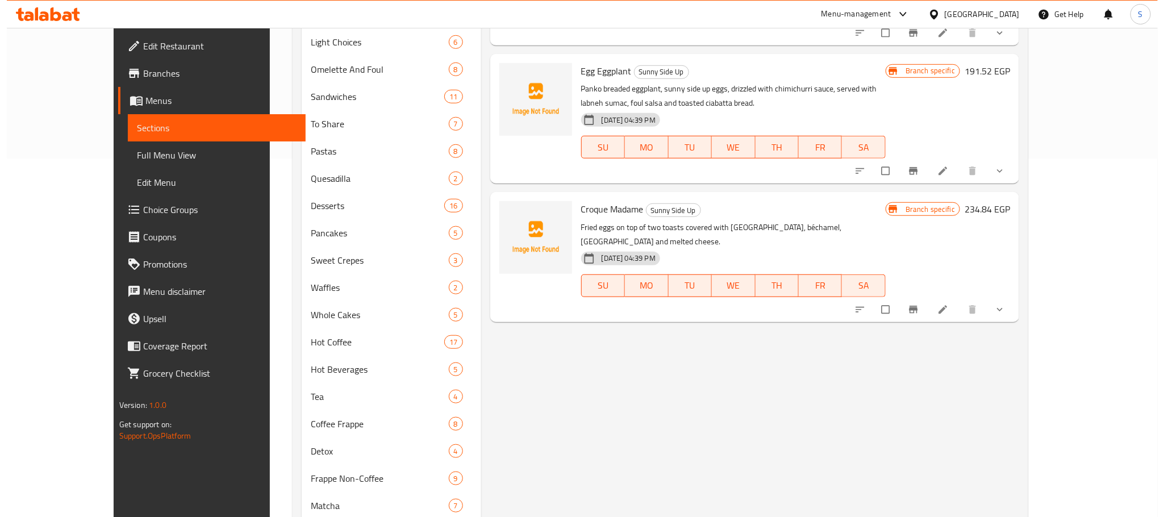
scroll to position [365, 0]
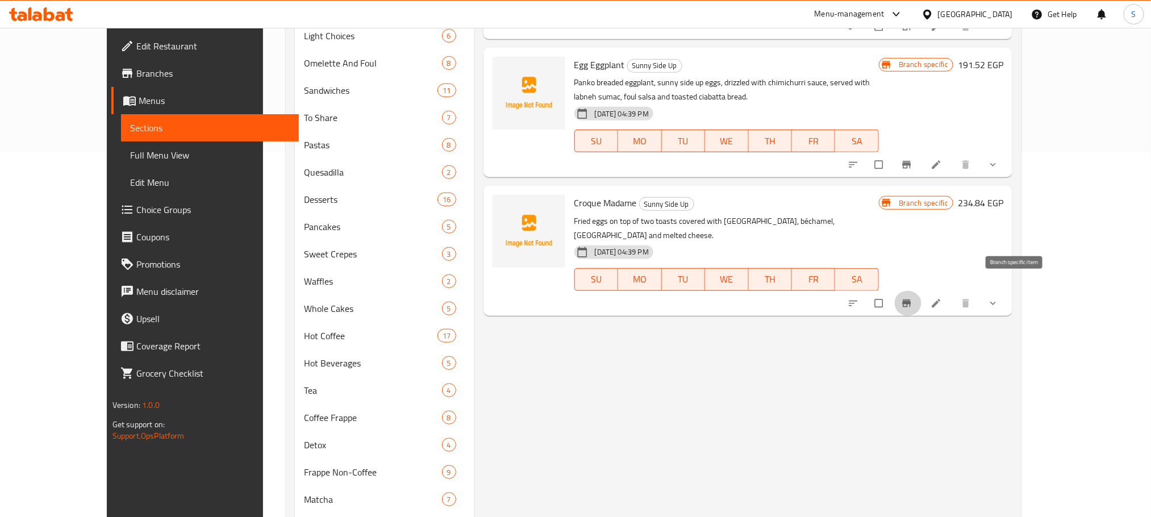
click at [922, 291] on button "Branch-specific-item" at bounding box center [907, 303] width 27 height 25
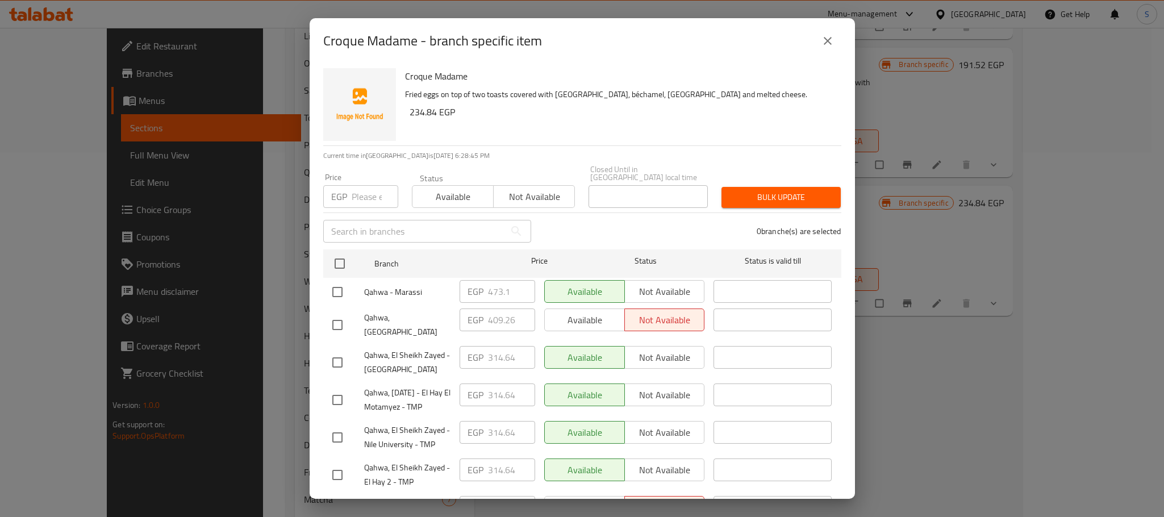
click at [341, 313] on input "checkbox" at bounding box center [338, 325] width 24 height 24
checkbox input "true"
click at [498, 314] on input "409.26" at bounding box center [511, 320] width 47 height 23
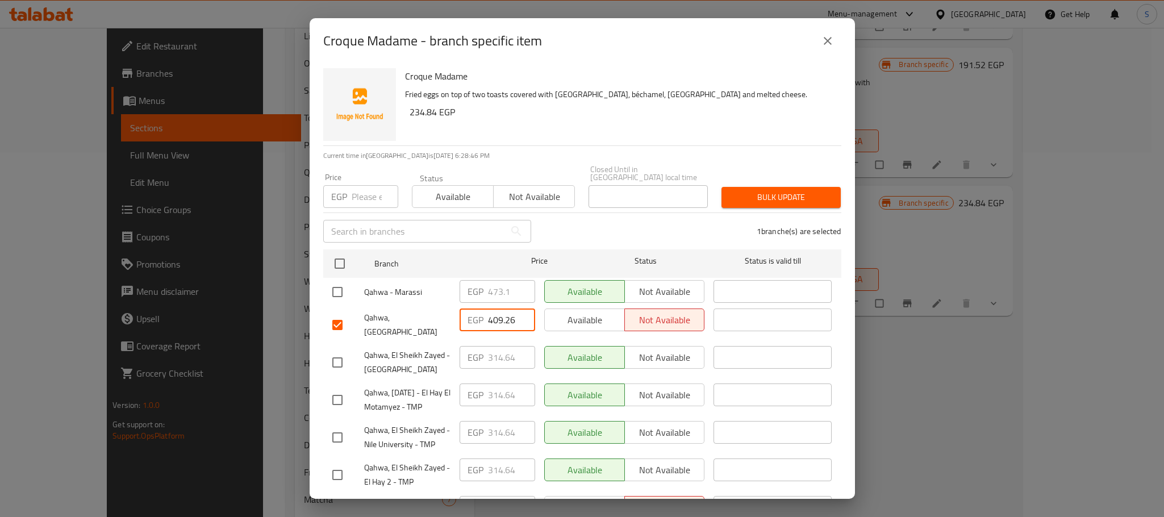
paste input "30.920"
type input "430.920"
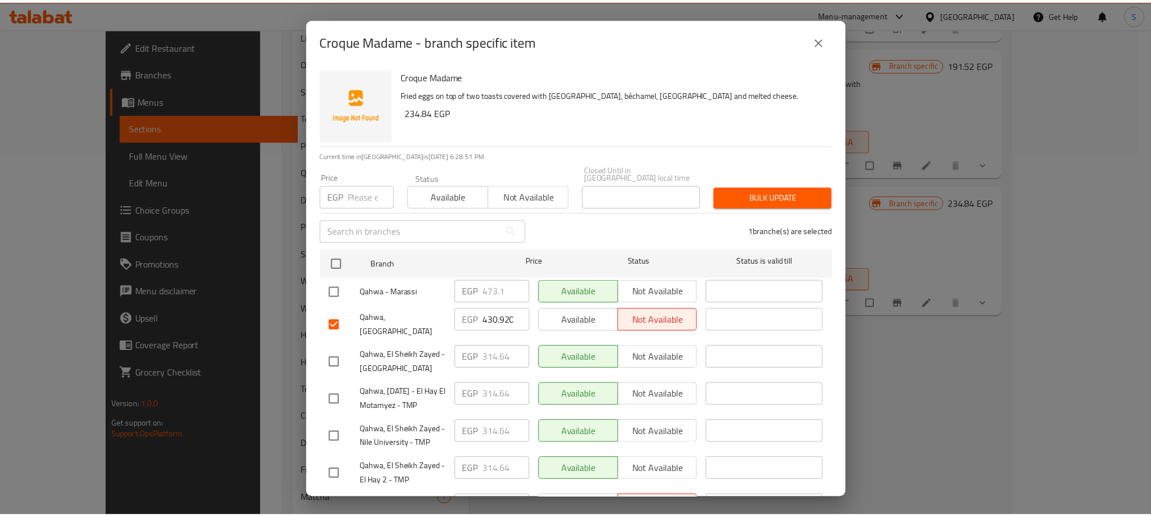
scroll to position [476, 0]
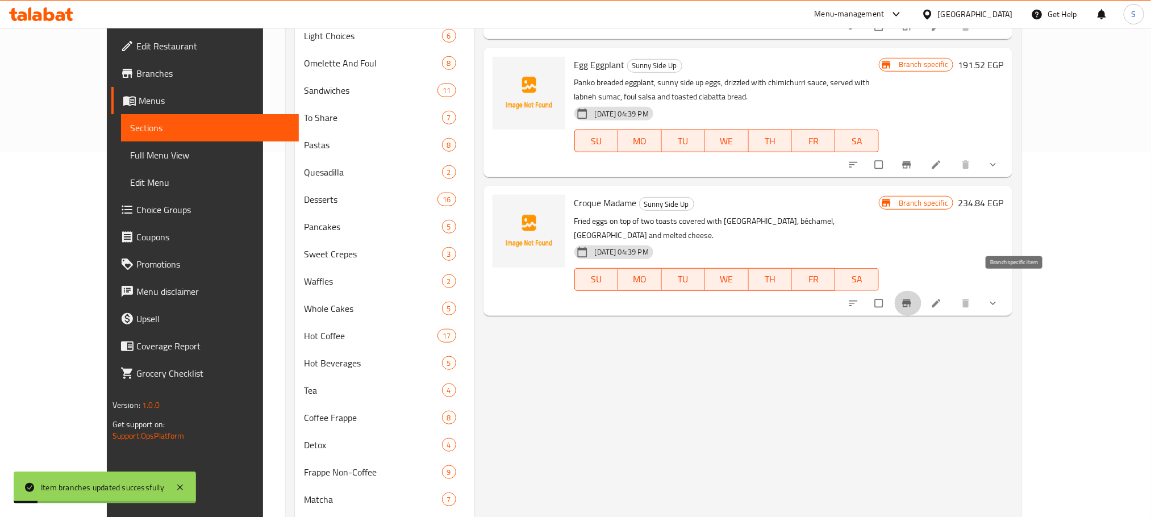
click at [922, 295] on button "Branch-specific-item" at bounding box center [907, 303] width 27 height 25
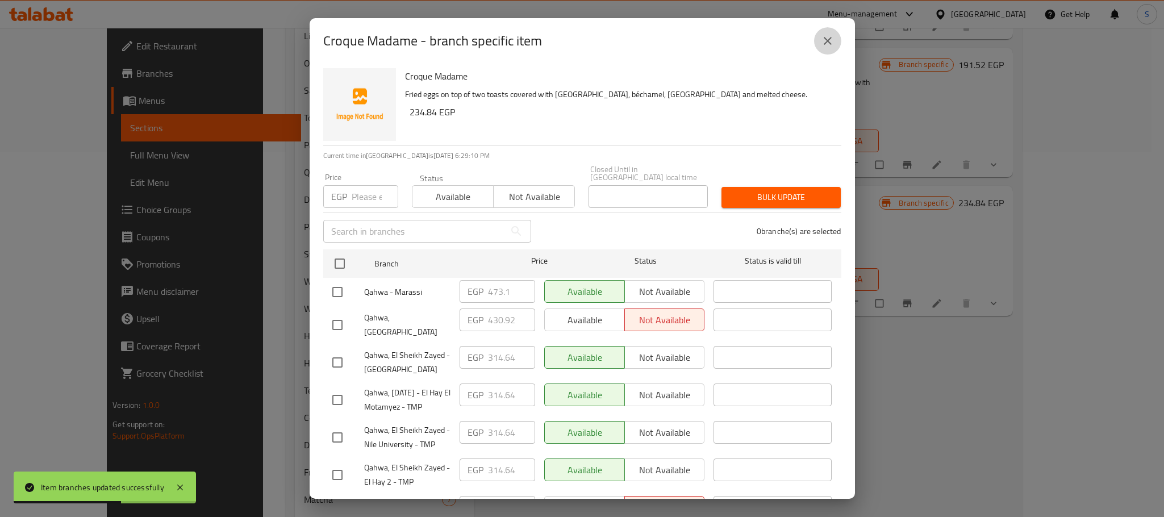
click at [828, 45] on icon "close" at bounding box center [828, 41] width 14 height 14
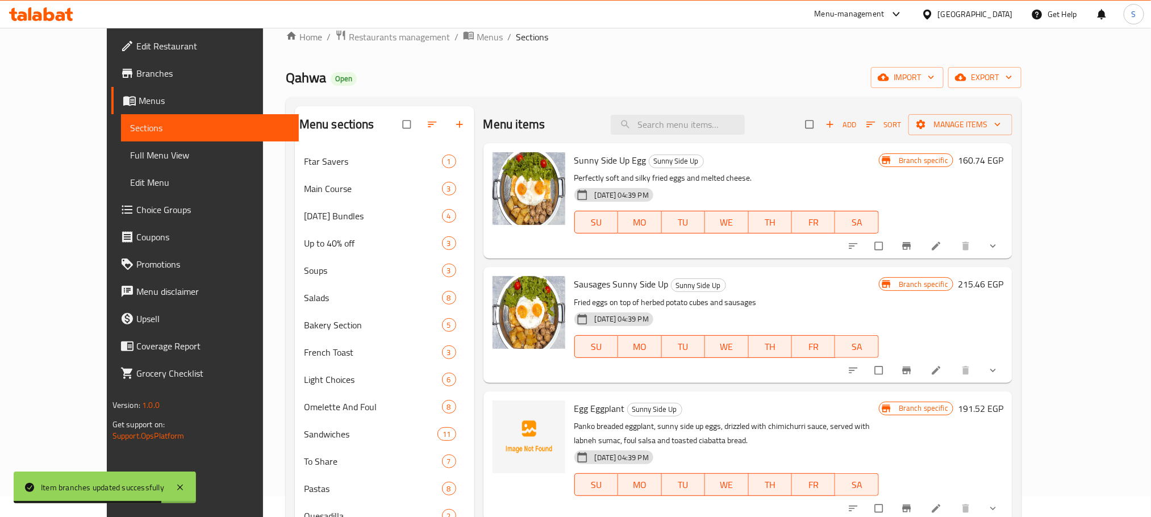
scroll to position [13, 0]
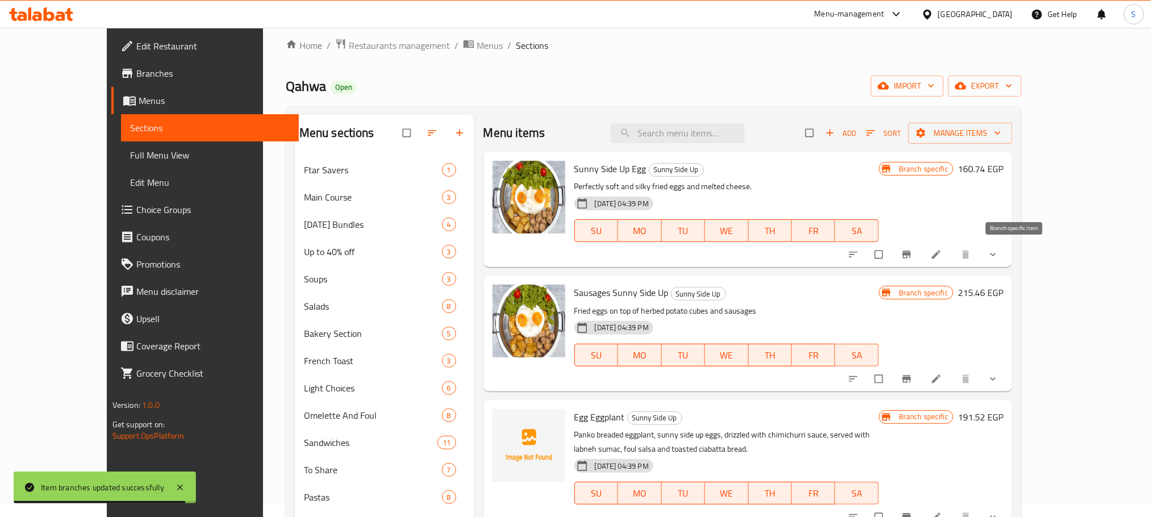
click at [913, 249] on icon "Branch-specific-item" at bounding box center [906, 254] width 11 height 11
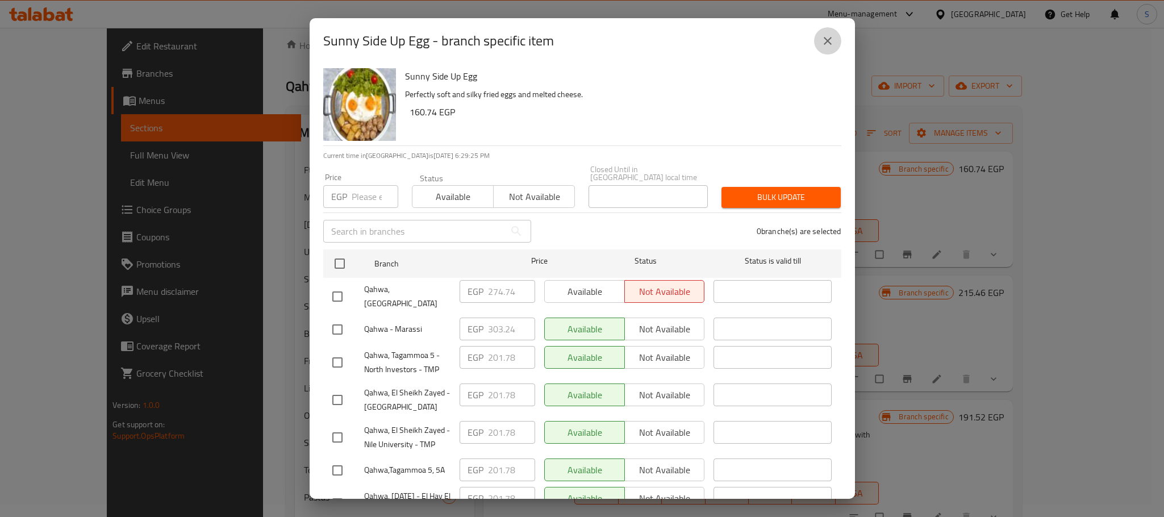
click at [832, 39] on icon "close" at bounding box center [828, 41] width 14 height 14
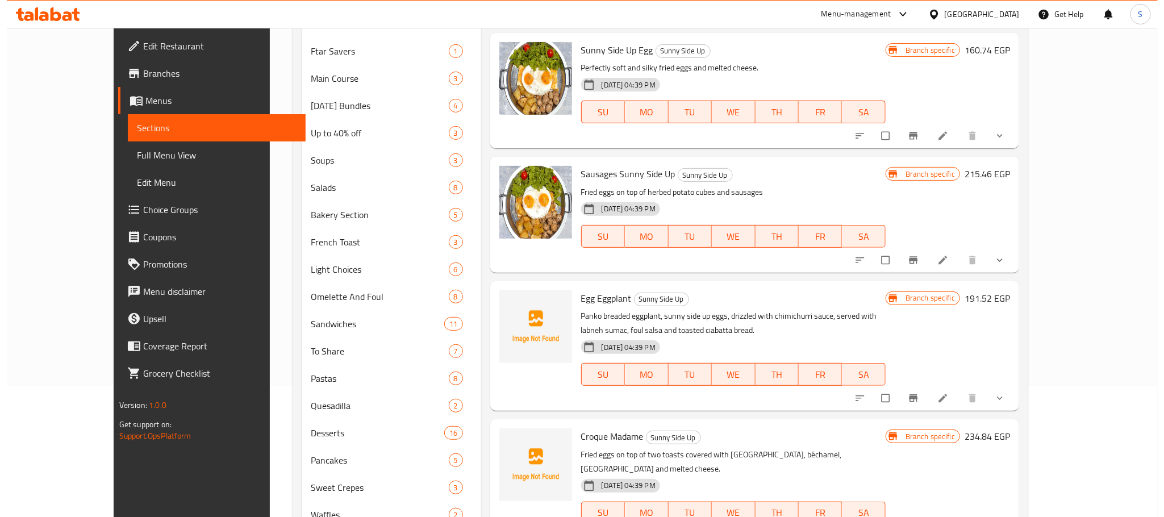
scroll to position [134, 0]
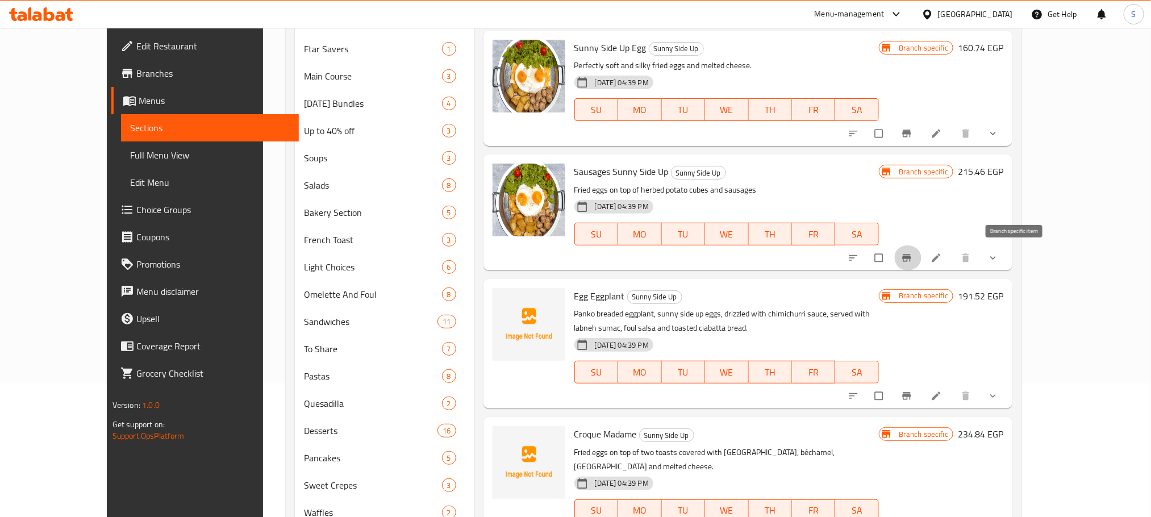
click at [911, 258] on icon "Branch-specific-item" at bounding box center [907, 257] width 9 height 7
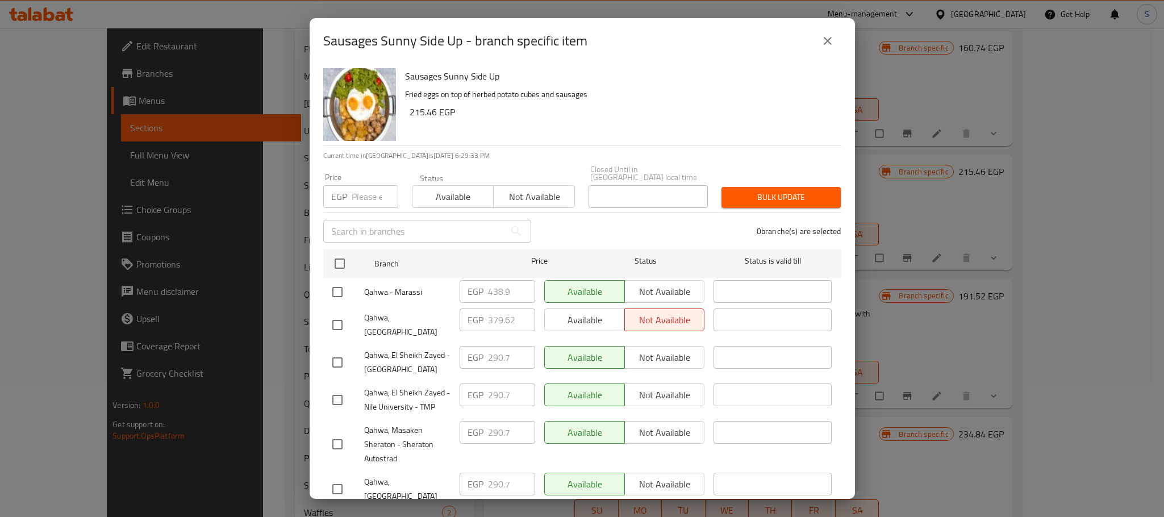
click at [341, 313] on input "checkbox" at bounding box center [338, 325] width 24 height 24
checkbox input "true"
click at [497, 309] on input "379.62" at bounding box center [511, 320] width 47 height 23
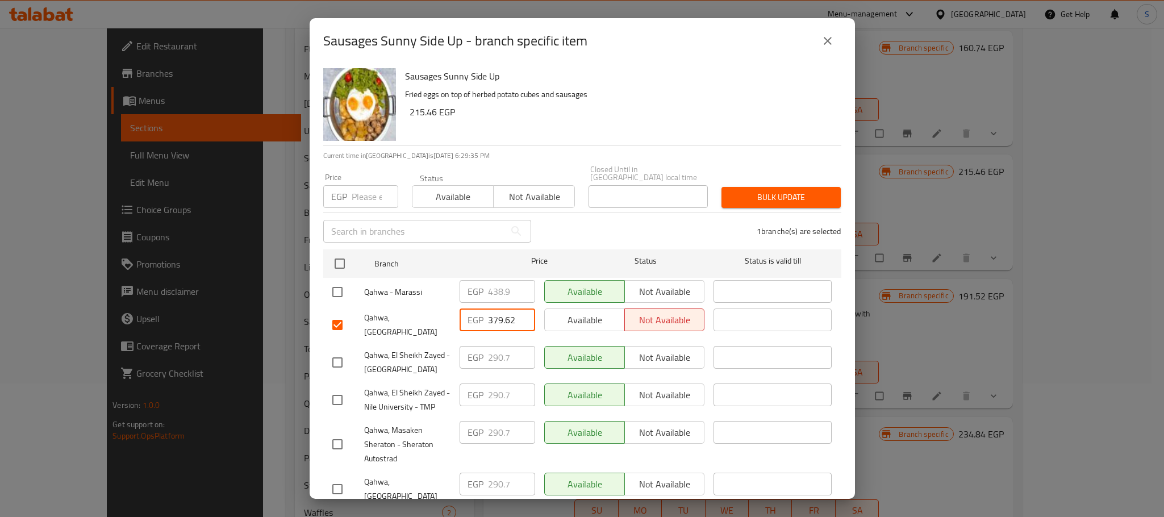
paste input "99.000"
type input "399.000"
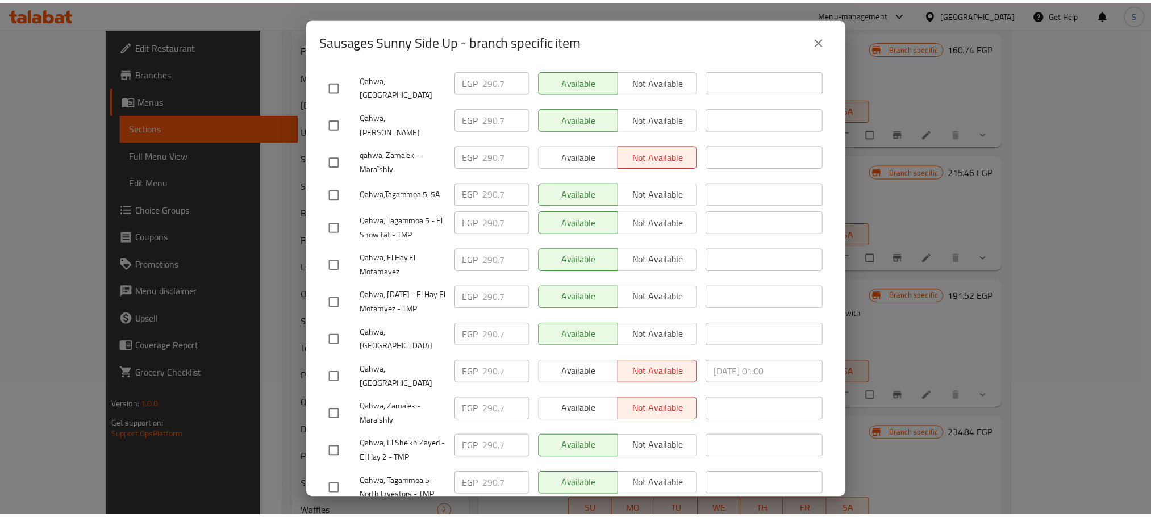
scroll to position [476, 0]
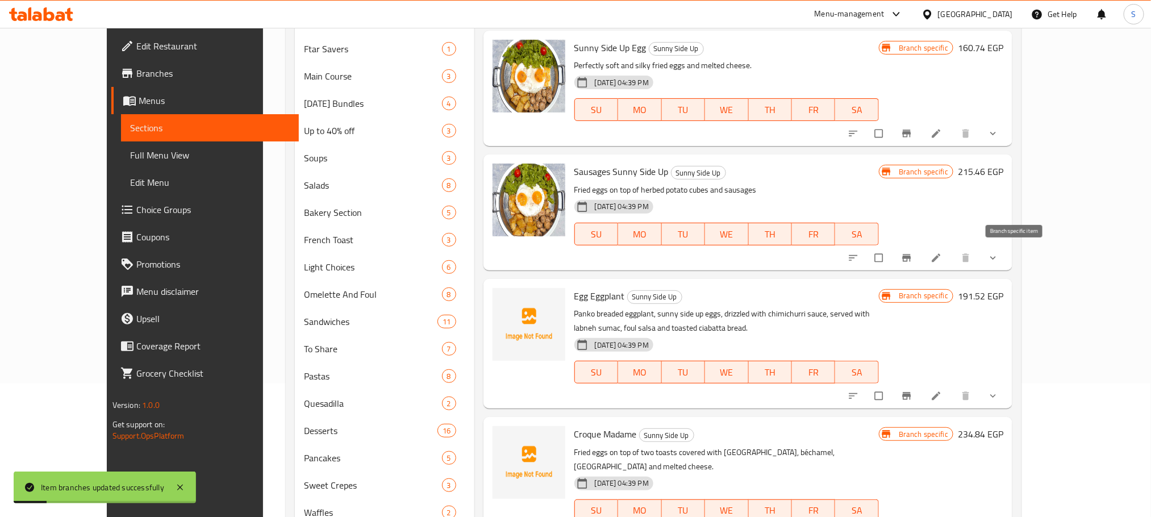
click at [911, 258] on icon "Branch-specific-item" at bounding box center [907, 257] width 9 height 7
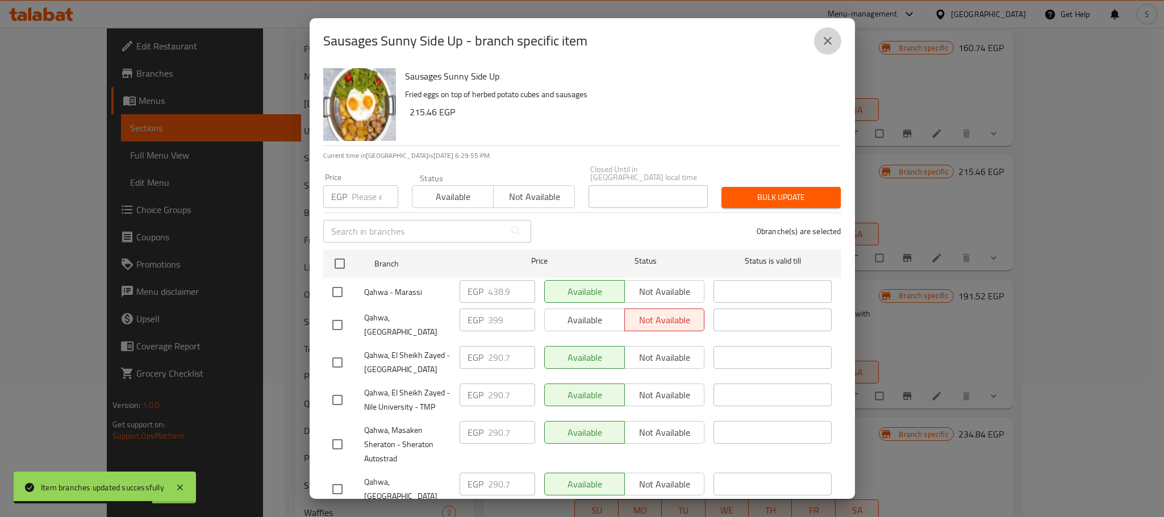
click at [818, 47] on button "close" at bounding box center [827, 40] width 27 height 27
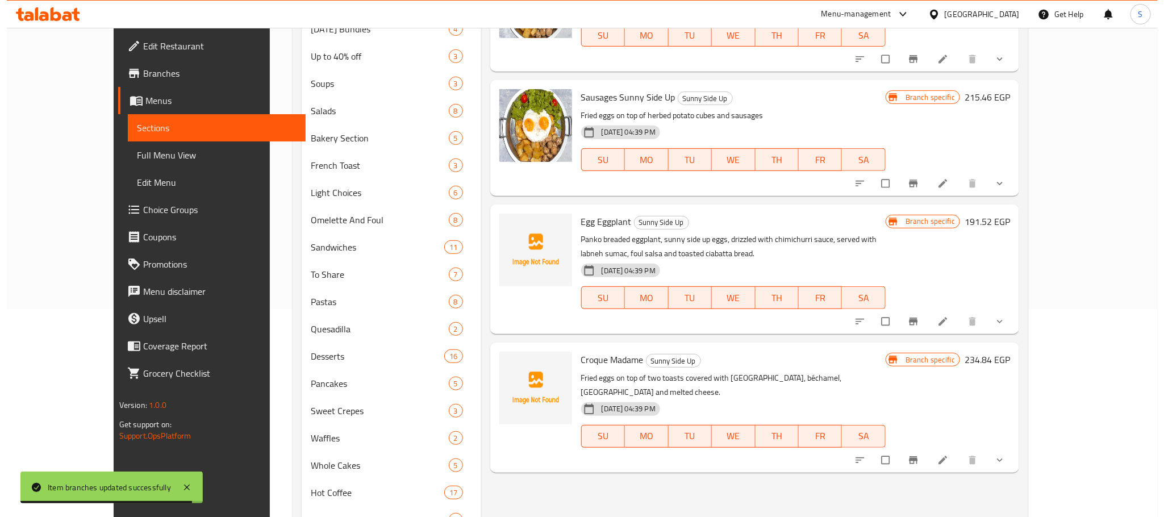
scroll to position [232, 0]
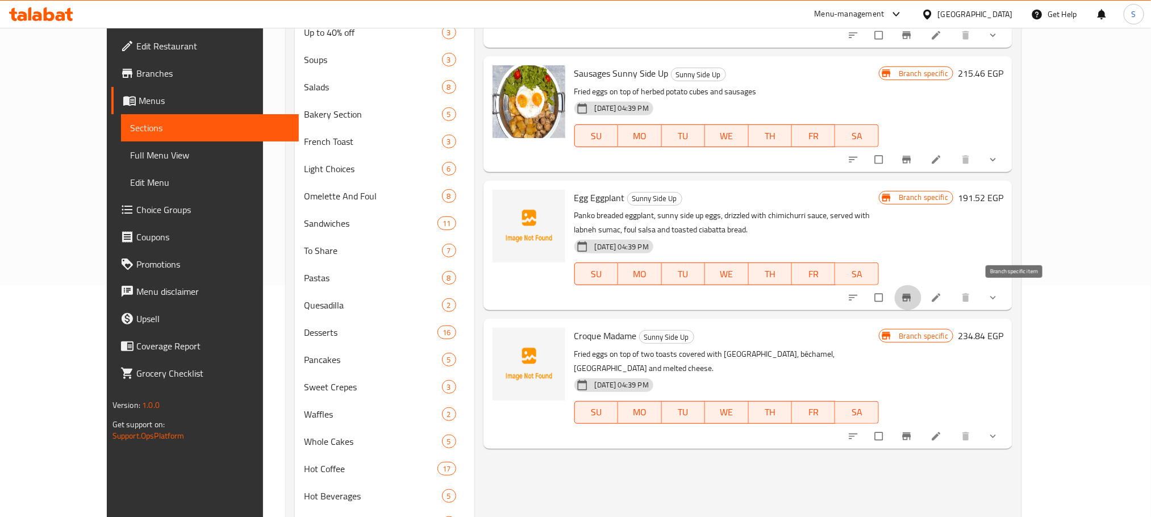
click at [913, 299] on icon "Branch-specific-item" at bounding box center [906, 297] width 11 height 11
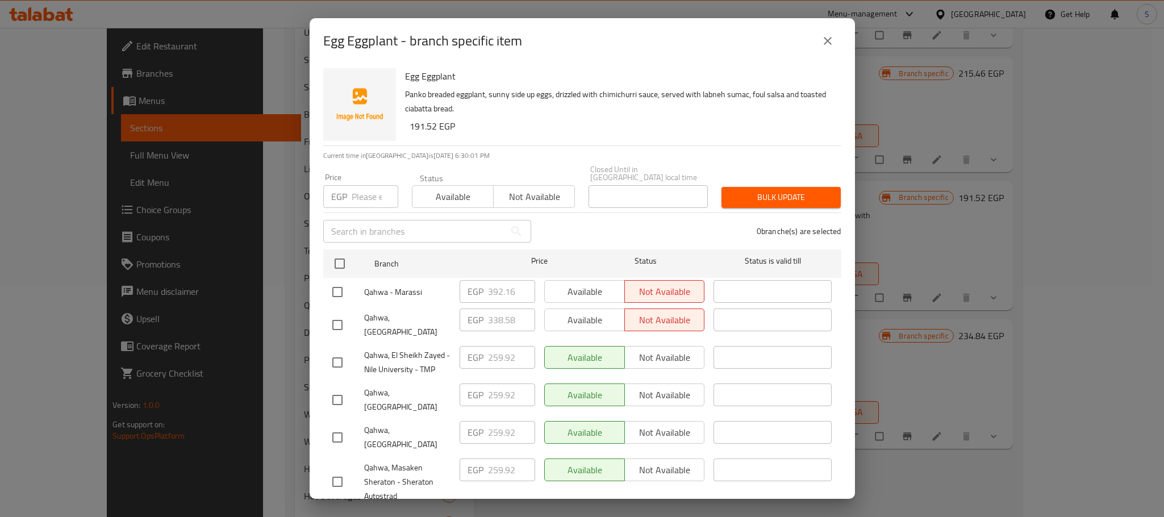
click at [335, 313] on input "checkbox" at bounding box center [338, 325] width 24 height 24
checkbox input "true"
click at [493, 311] on input "338.58" at bounding box center [511, 320] width 47 height 23
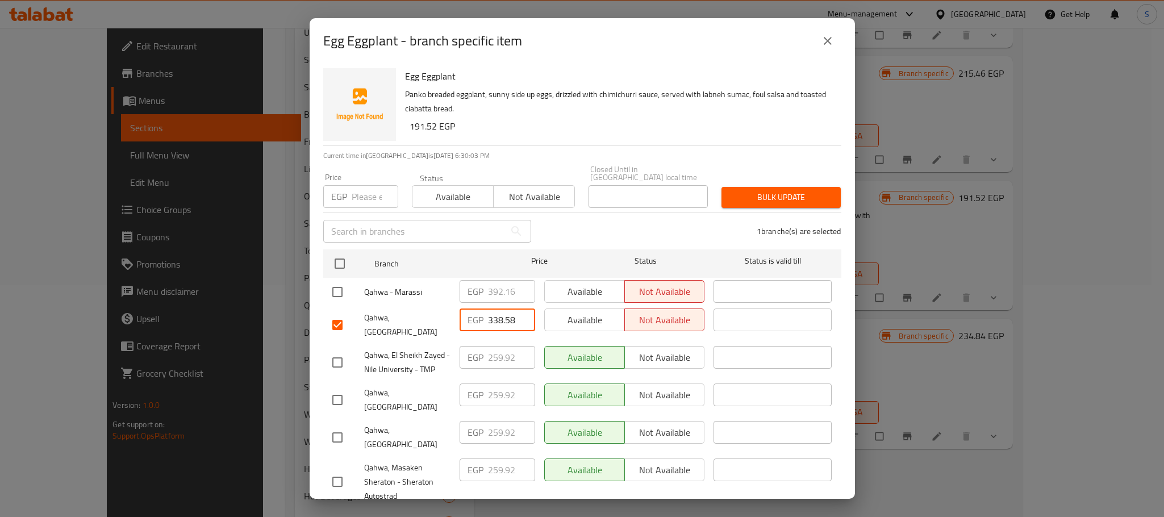
paste input "55.680"
type input "355.680"
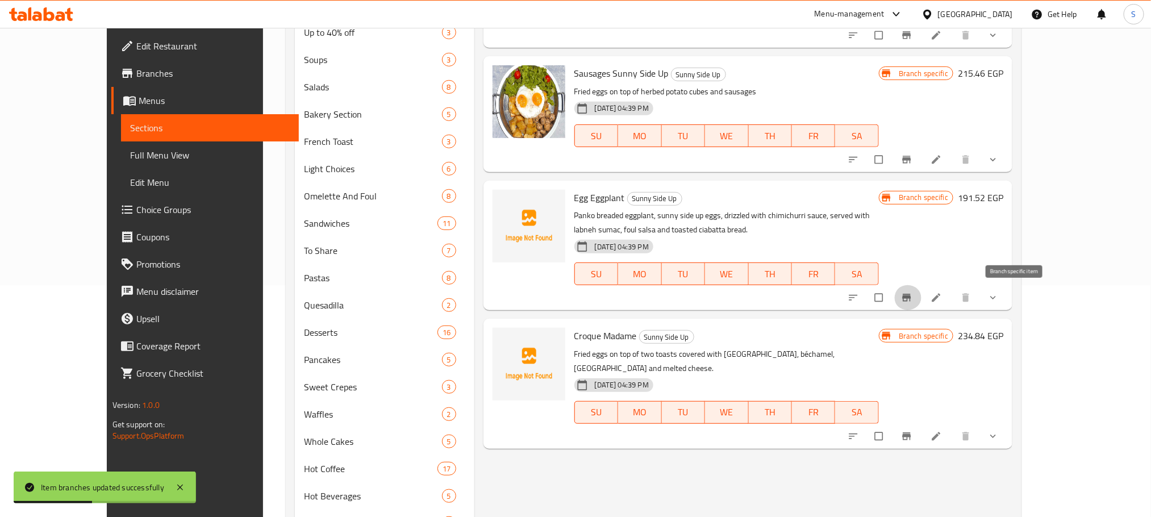
click at [913, 302] on icon "Branch-specific-item" at bounding box center [906, 297] width 11 height 11
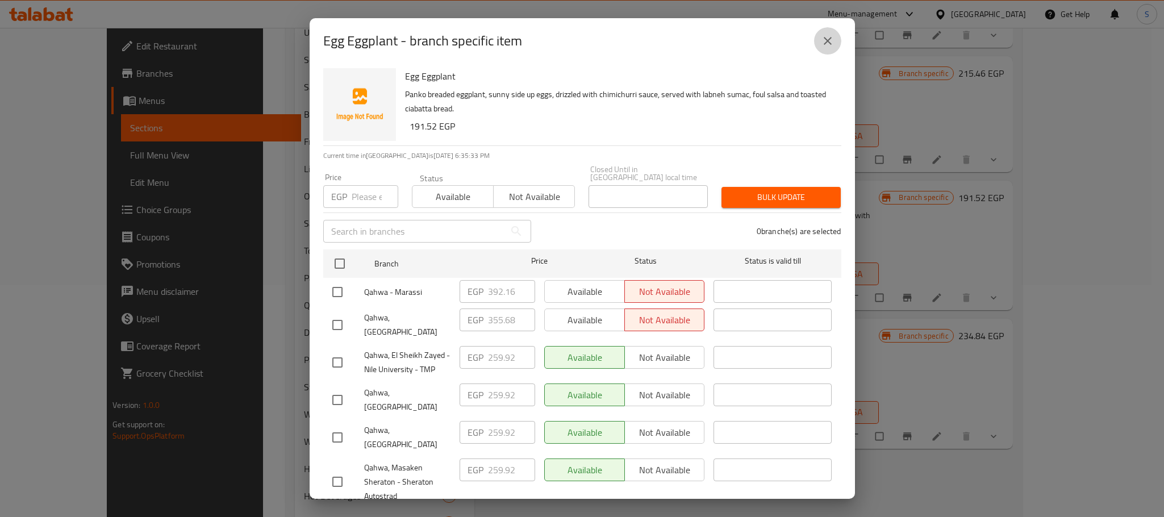
click at [827, 43] on icon "close" at bounding box center [828, 41] width 14 height 14
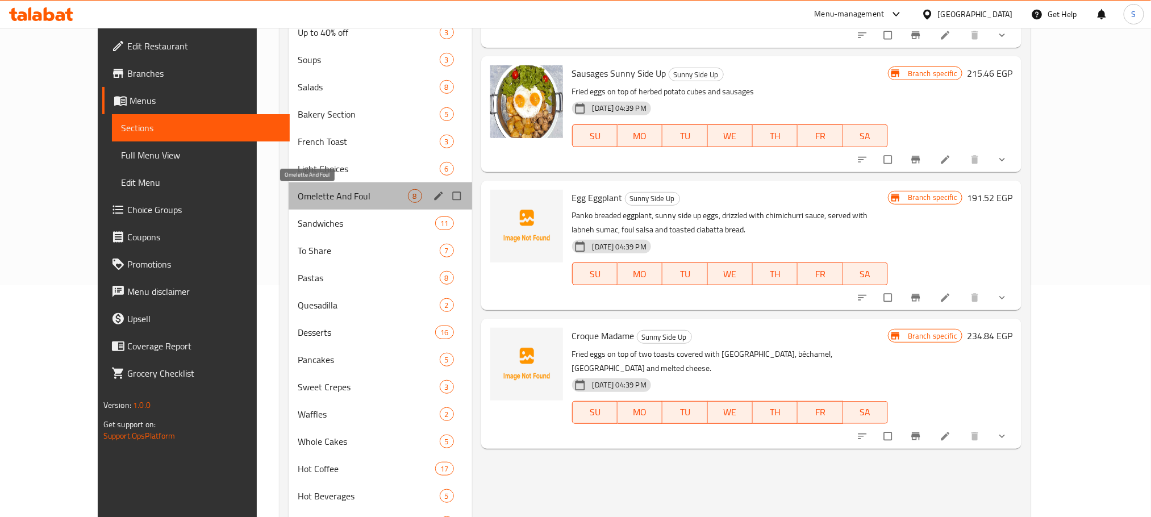
click at [298, 193] on span "Omelette And Foul" at bounding box center [353, 196] width 110 height 14
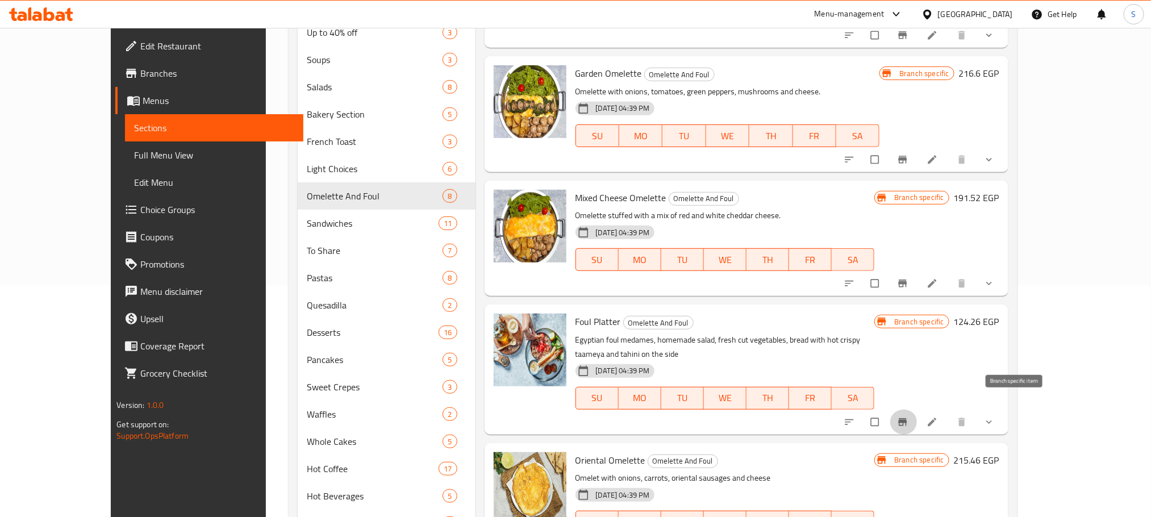
click at [918, 410] on button "Branch-specific-item" at bounding box center [903, 422] width 27 height 25
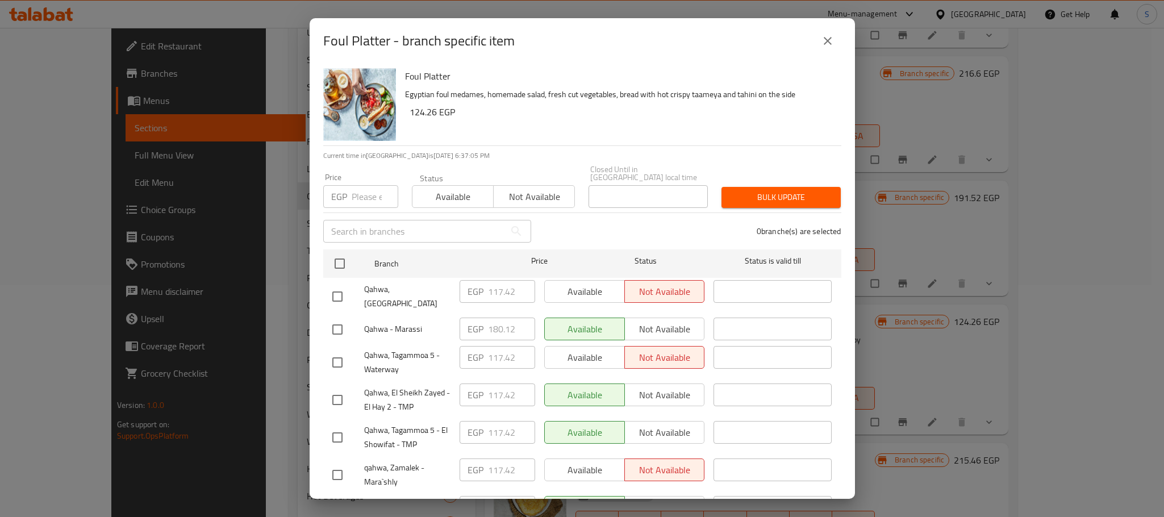
scroll to position [477, 0]
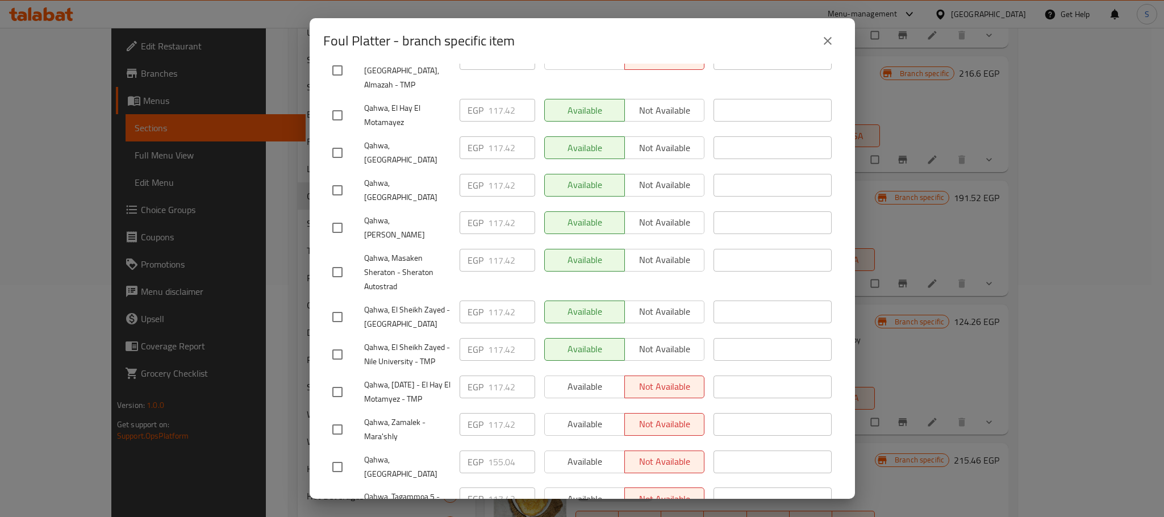
click at [343, 455] on input "checkbox" at bounding box center [338, 467] width 24 height 24
checkbox input "true"
click at [496, 451] on input "155.04" at bounding box center [511, 462] width 47 height 23
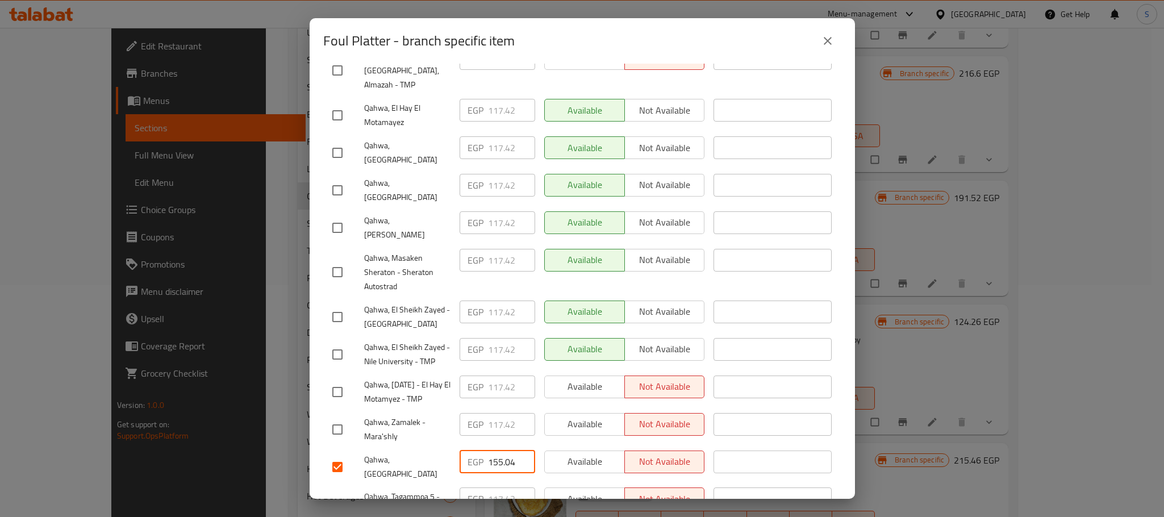
paste input "63.020"
type input "163.020"
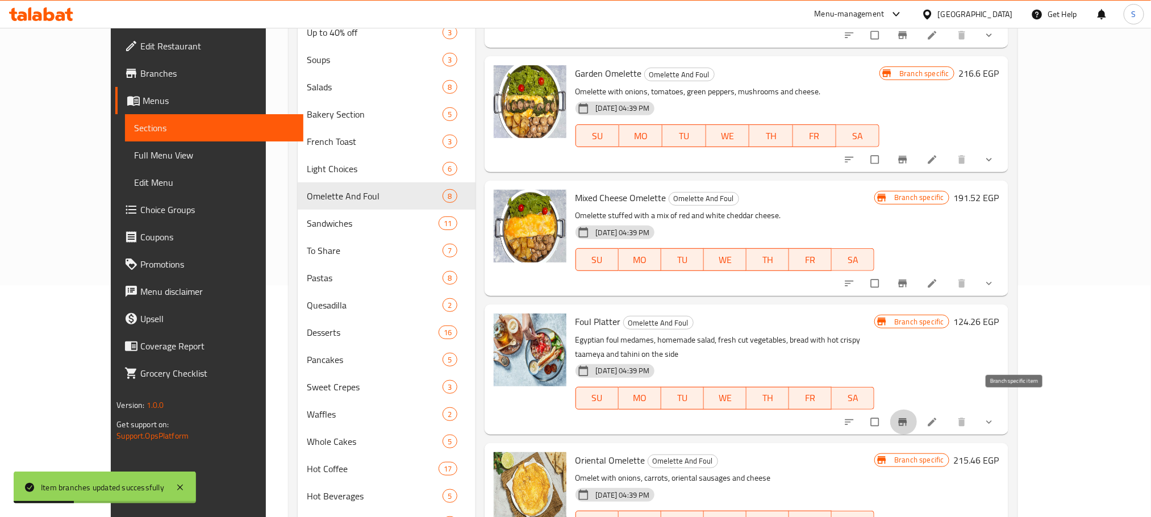
click at [918, 410] on button "Branch-specific-item" at bounding box center [903, 422] width 27 height 25
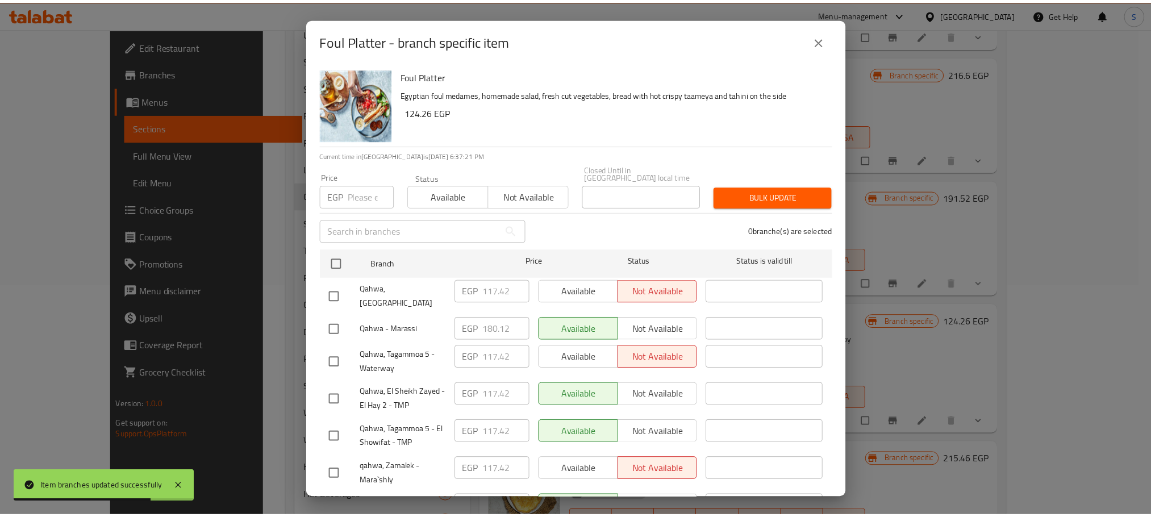
scroll to position [477, 0]
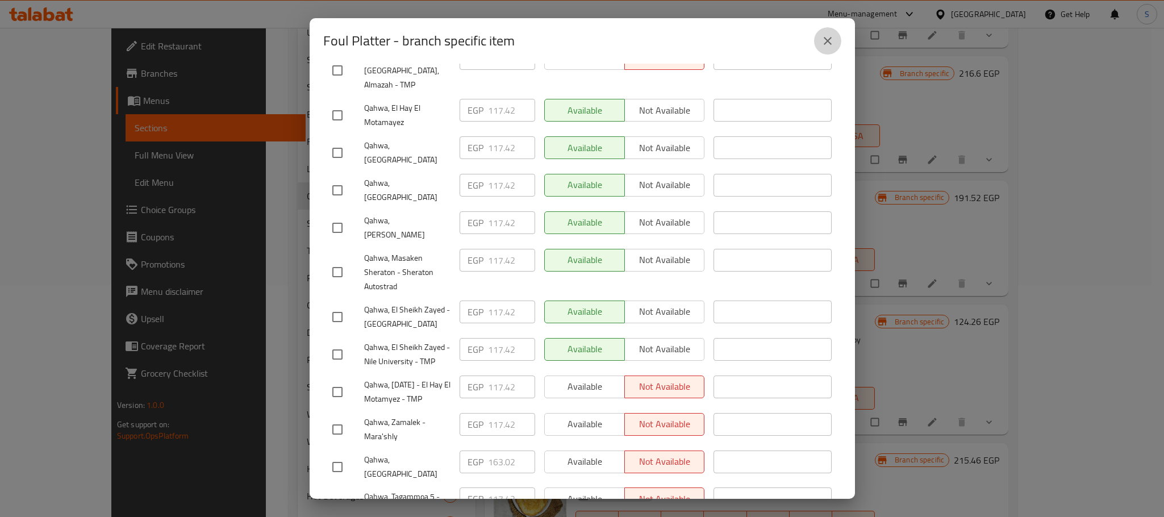
click at [827, 49] on button "close" at bounding box center [827, 40] width 27 height 27
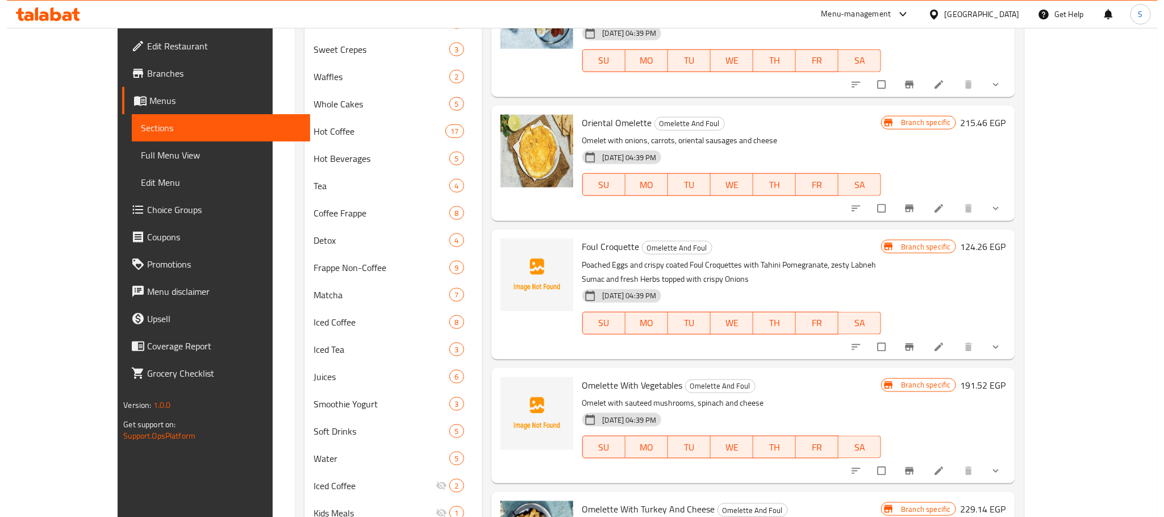
scroll to position [571, 0]
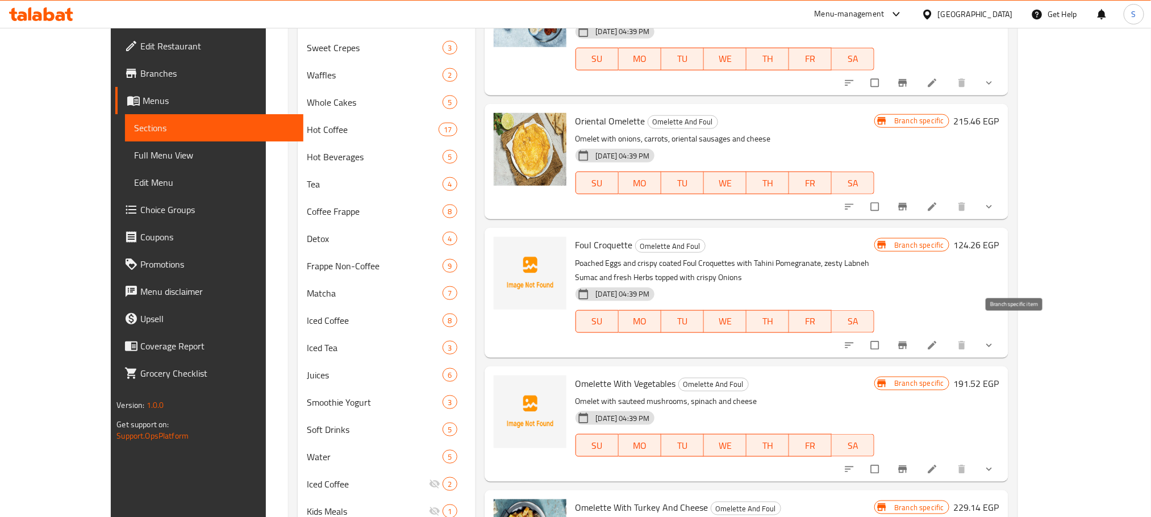
click at [907, 342] on icon "Branch-specific-item" at bounding box center [902, 345] width 9 height 7
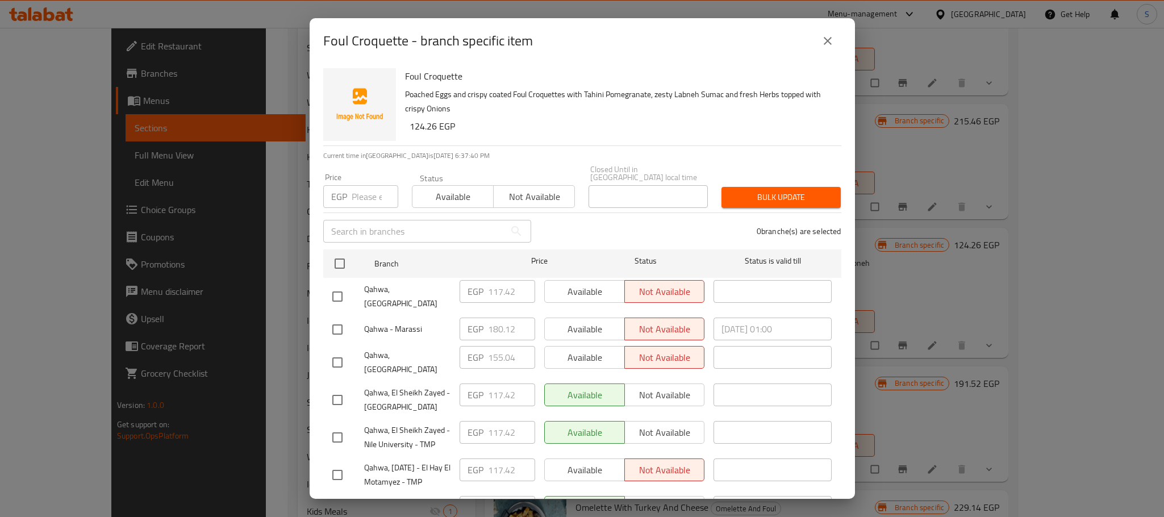
click at [339, 351] on input "checkbox" at bounding box center [338, 363] width 24 height 24
checkbox input "true"
click at [495, 346] on input "155.04" at bounding box center [511, 357] width 47 height 23
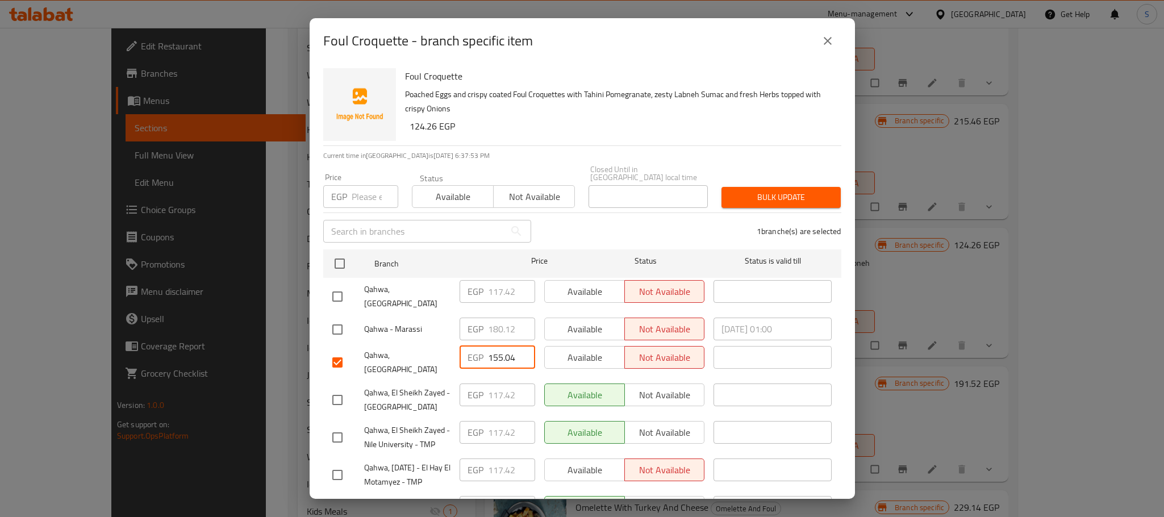
paste input "63.020"
type input "163.020"
click at [834, 328] on div "Foul Croquette Poached Eggs and crispy coated Foul Croquettes with Tahini Pomeg…" at bounding box center [582, 281] width 545 height 435
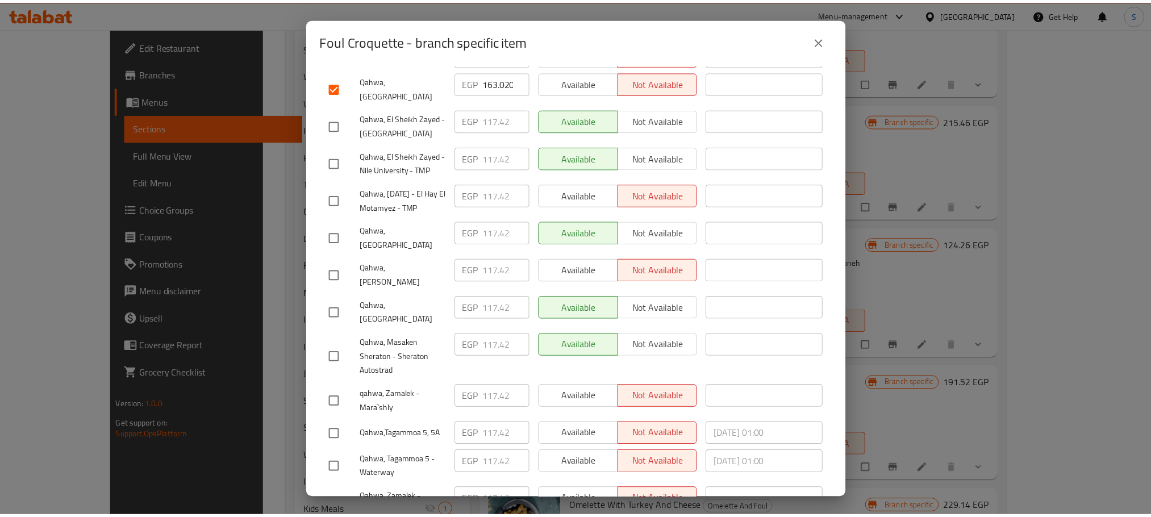
scroll to position [476, 0]
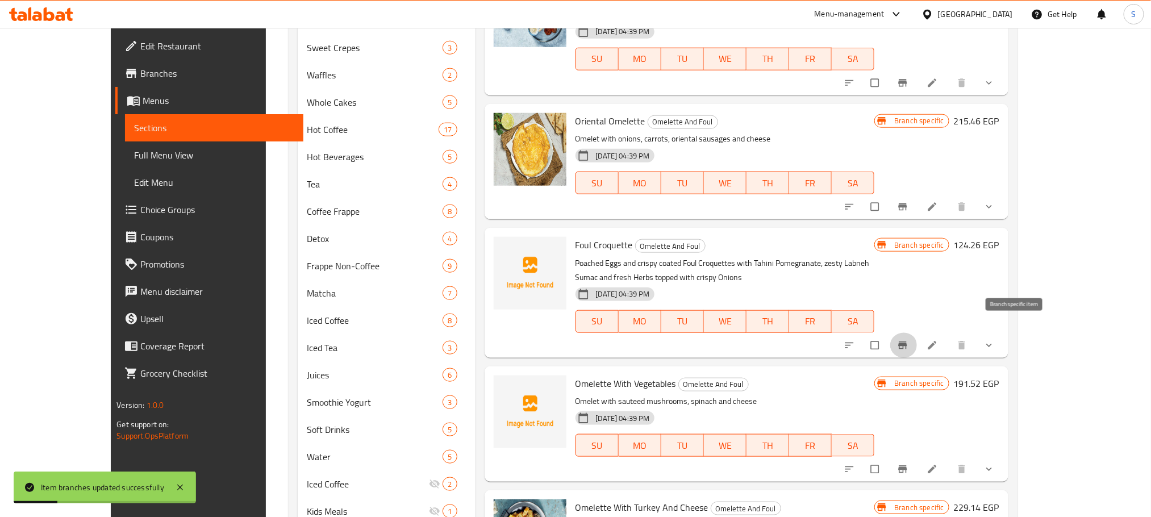
click at [909, 340] on icon "Branch-specific-item" at bounding box center [902, 345] width 11 height 11
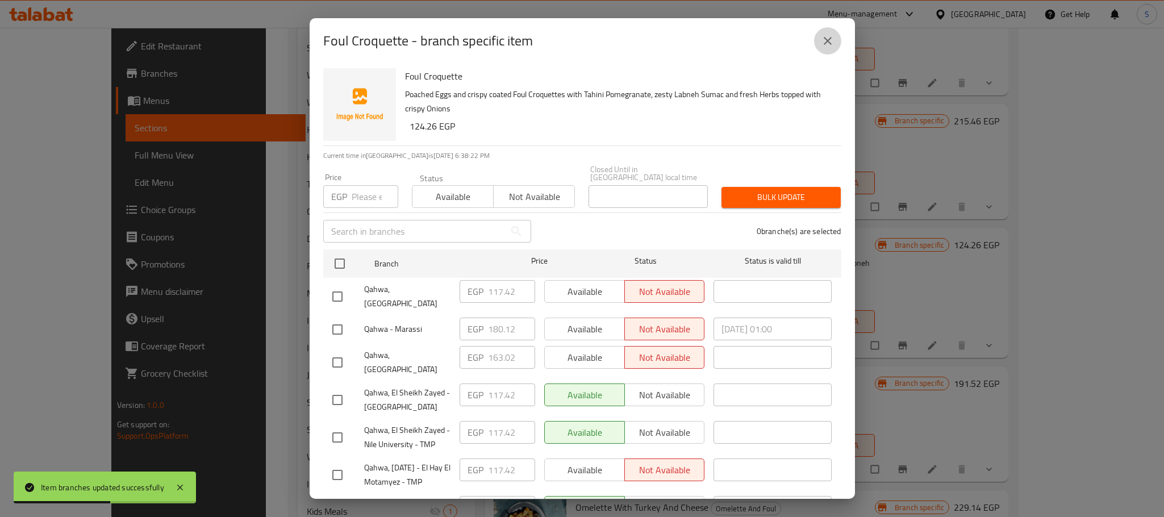
click at [827, 38] on icon "close" at bounding box center [828, 41] width 14 height 14
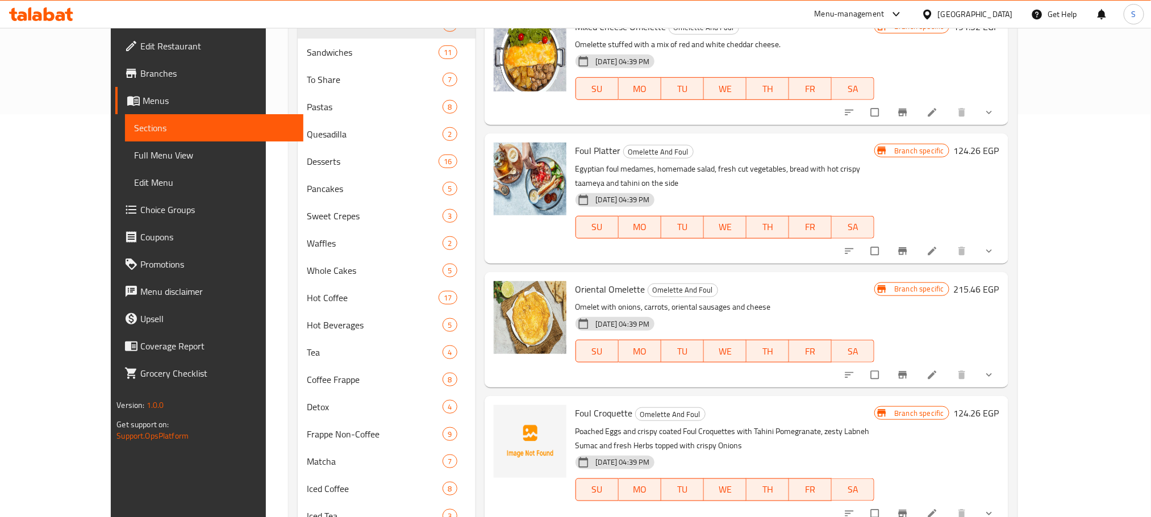
scroll to position [369, 0]
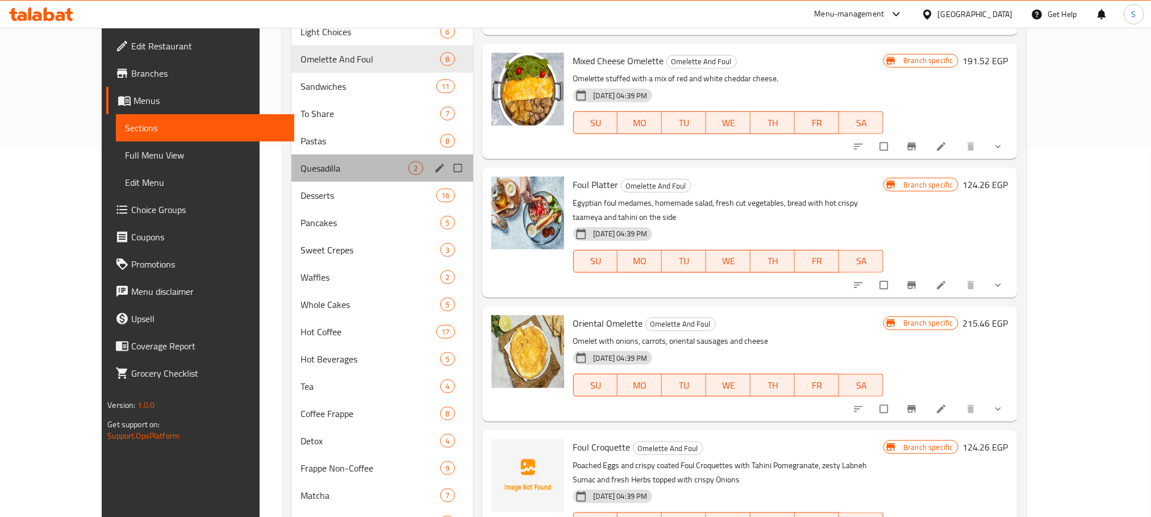
click at [291, 160] on div "Quesadilla 2" at bounding box center [381, 168] width 181 height 27
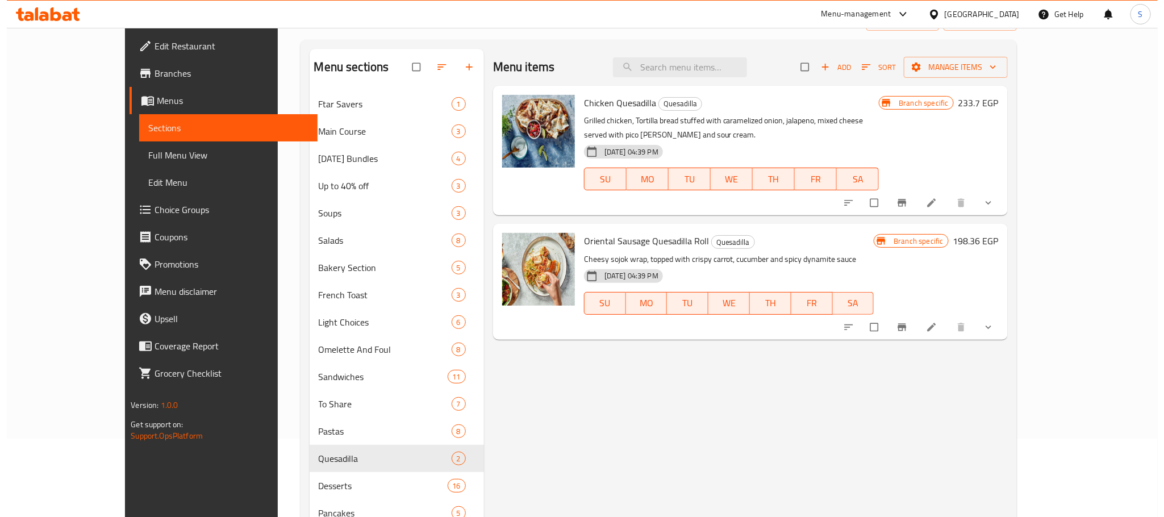
scroll to position [47, 0]
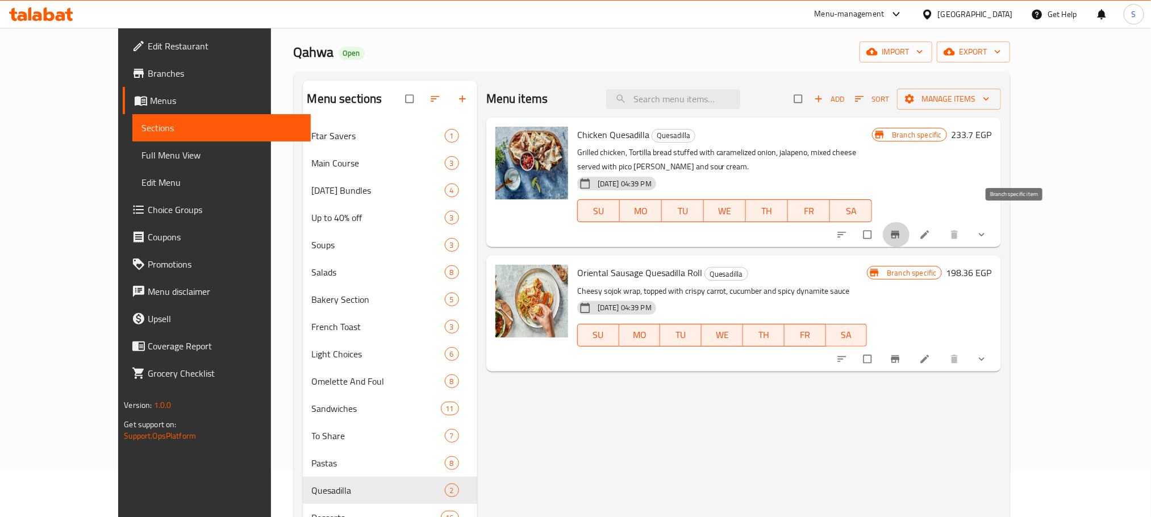
click at [899, 231] on icon "Branch-specific-item" at bounding box center [895, 234] width 9 height 7
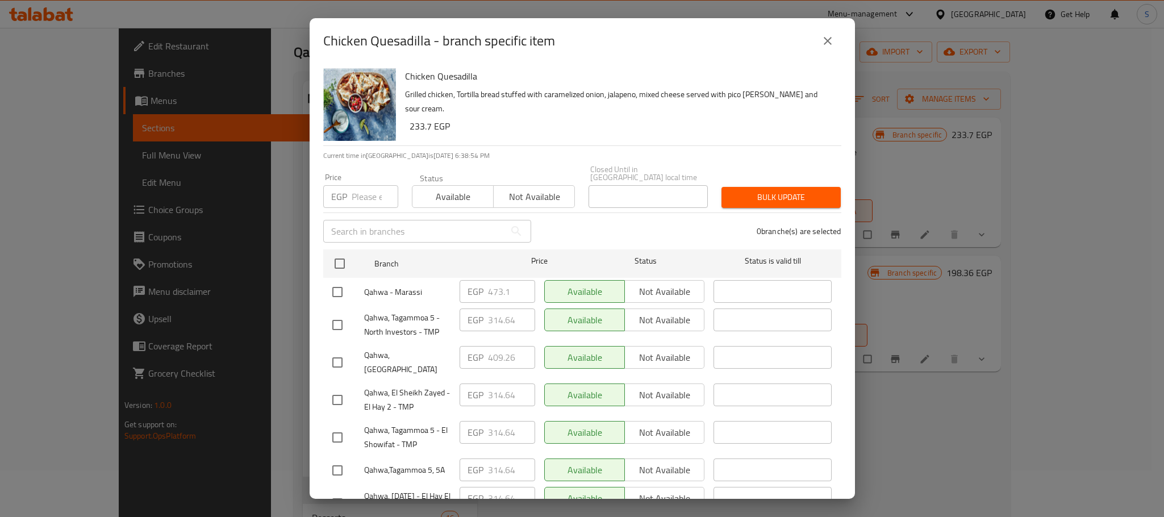
click at [341, 351] on input "checkbox" at bounding box center [338, 363] width 24 height 24
checkbox input "true"
click at [494, 348] on input "409.26" at bounding box center [511, 357] width 47 height 23
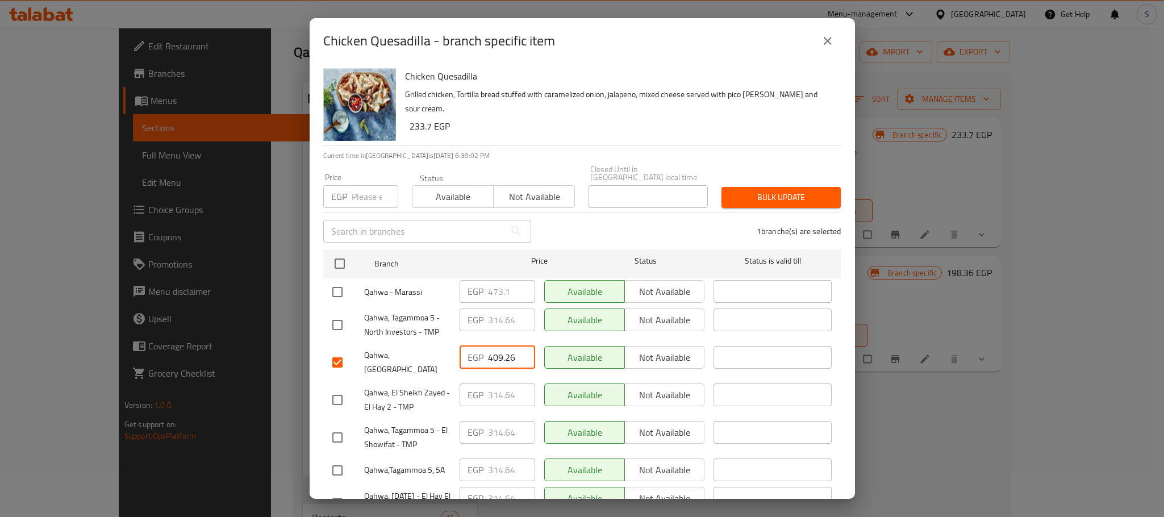
paste input "30.920"
type input "430.920"
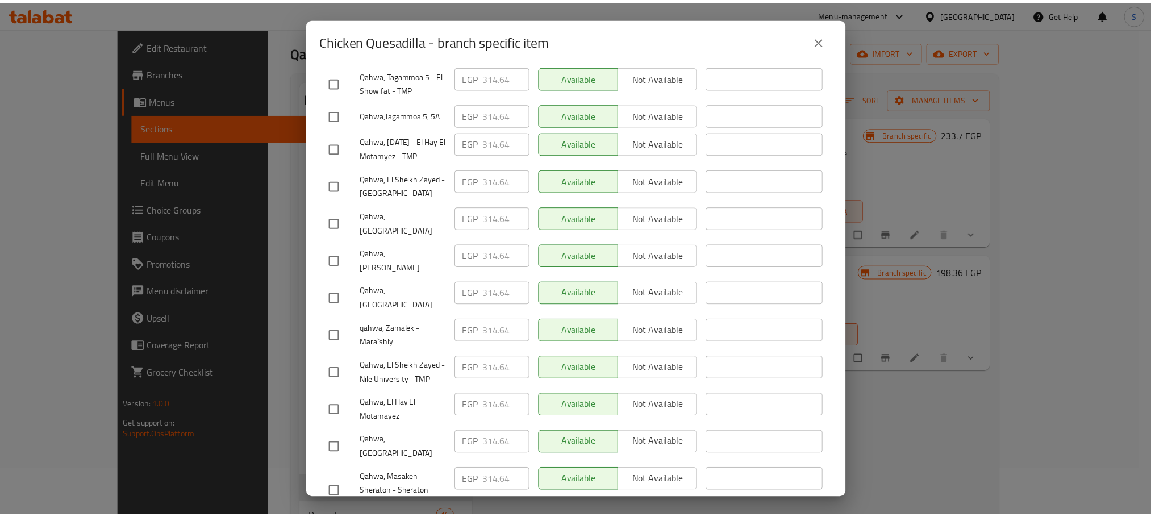
scroll to position [476, 0]
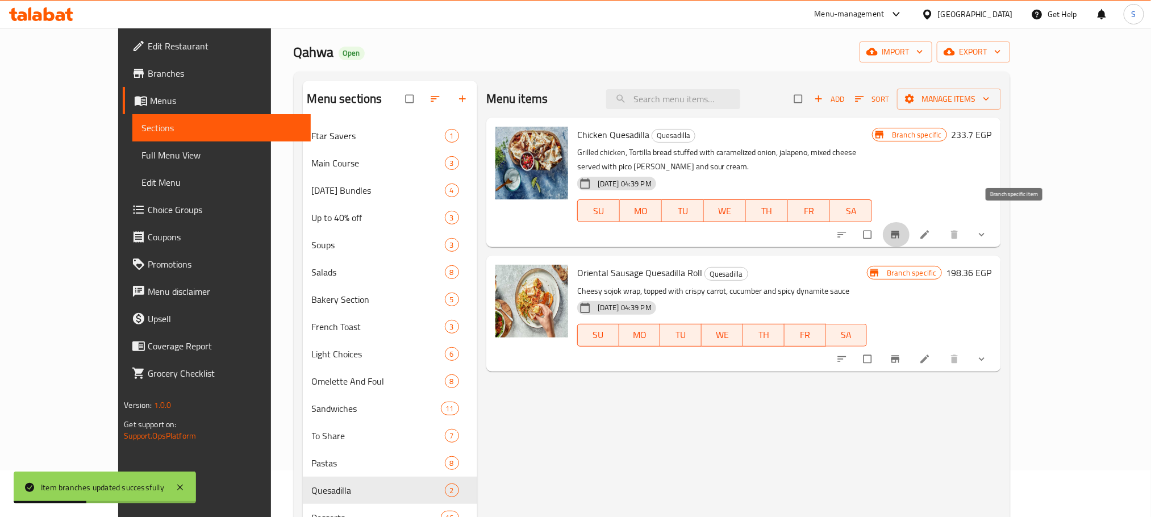
click at [901, 229] on icon "Branch-specific-item" at bounding box center [895, 234] width 11 height 11
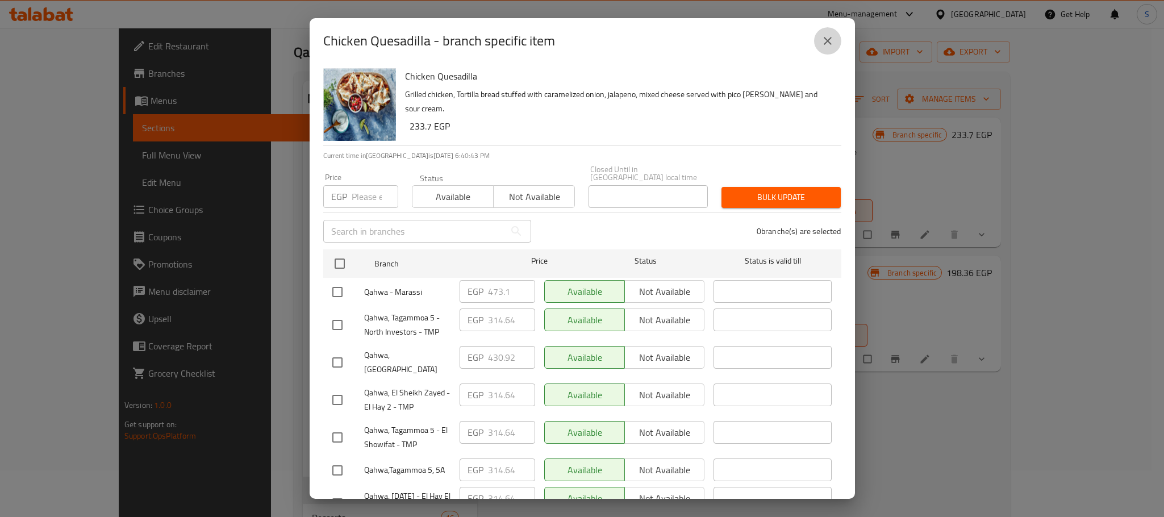
click at [825, 50] on button "close" at bounding box center [827, 40] width 27 height 27
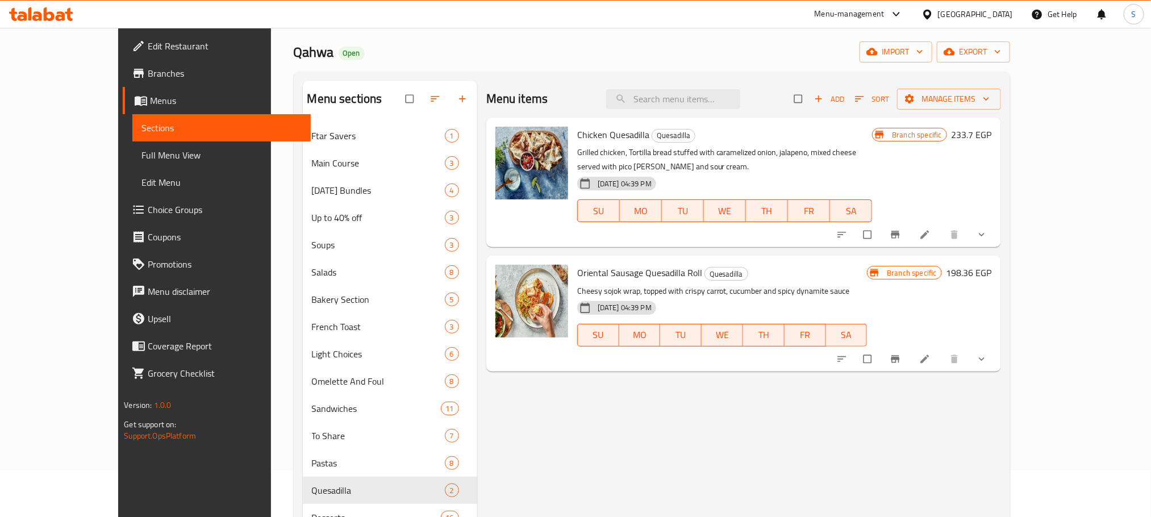
click at [580, 264] on span "Oriental Sausage Quesadilla Roll" at bounding box center [639, 272] width 125 height 17
copy h6 "Oriental Sausage Quesadilla Roll"
click at [929, 355] on icon at bounding box center [925, 359] width 9 height 9
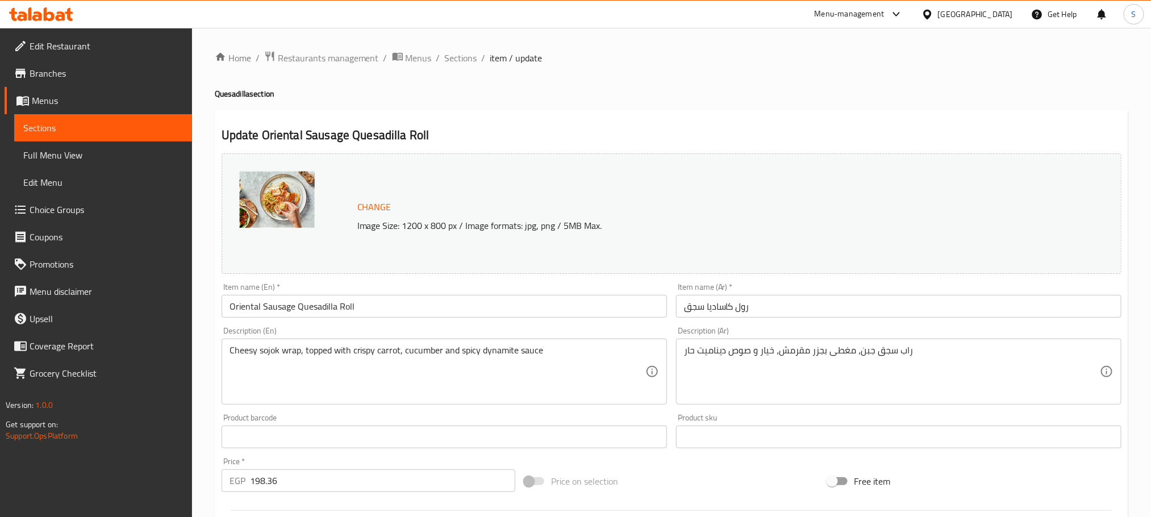
type input "إضافات"
type input "0"
type input "إضافات"
type input "0"
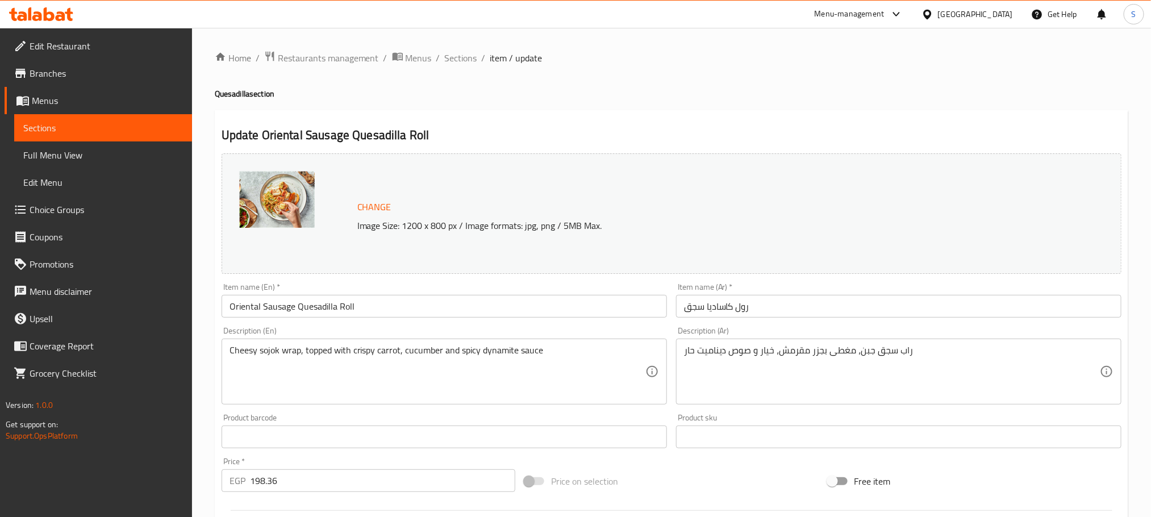
type input "62"
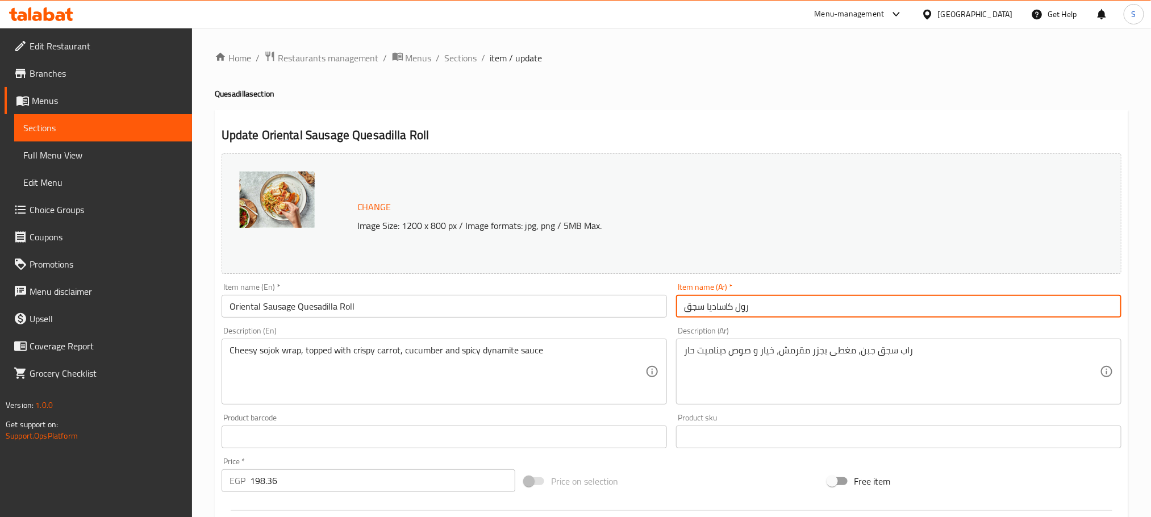
click at [761, 316] on input "رول كاساديا سجق" at bounding box center [898, 306] width 445 height 23
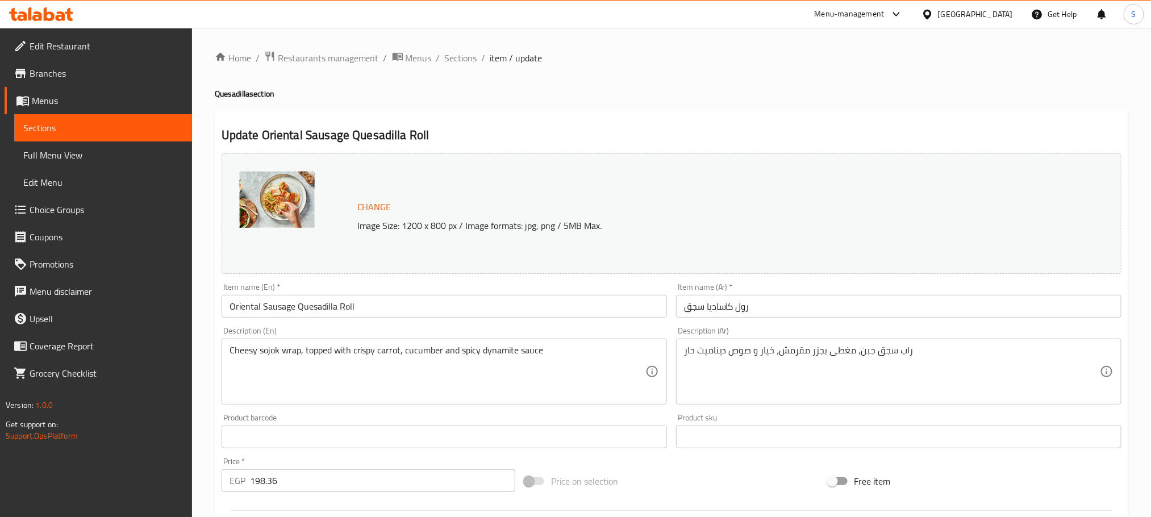
click at [457, 66] on div "Home / Restaurants management / Menus / Sections / item / update Quesadilla sec…" at bounding box center [672, 456] width 914 height 811
click at [457, 57] on span "Sections" at bounding box center [461, 58] width 32 height 14
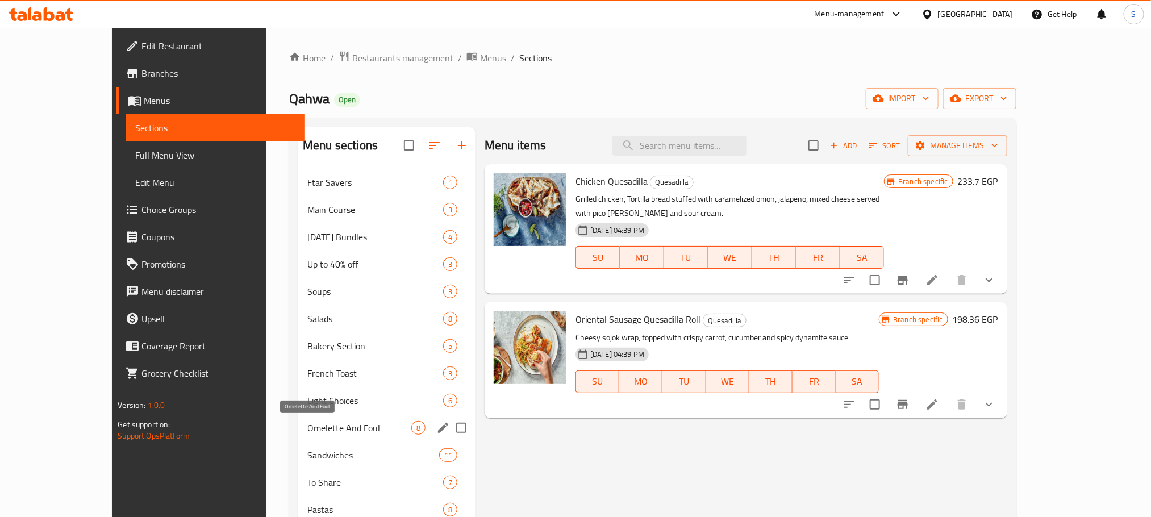
click at [307, 422] on span "Omelette And Foul" at bounding box center [359, 428] width 104 height 14
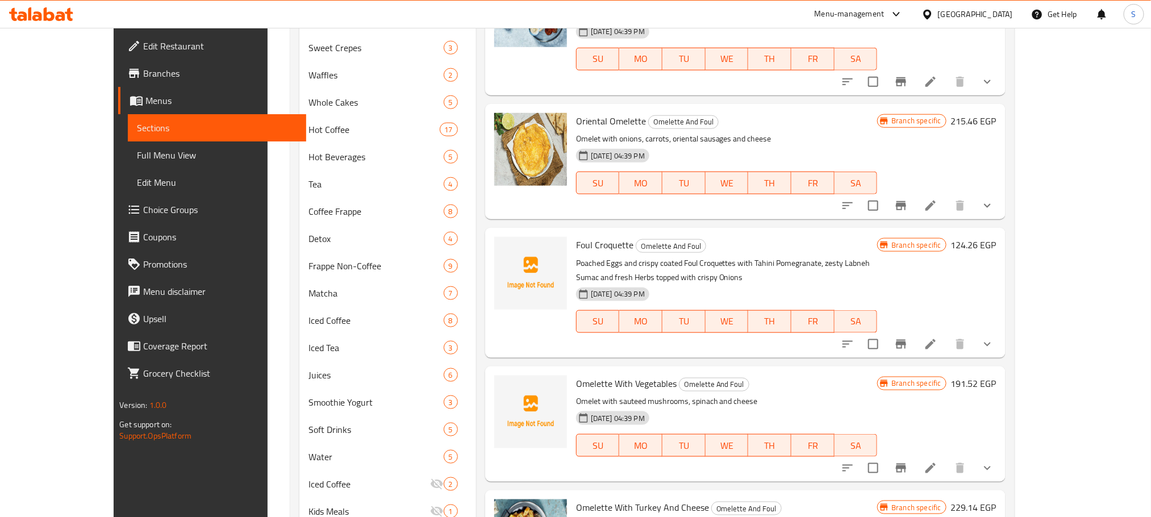
scroll to position [575, 0]
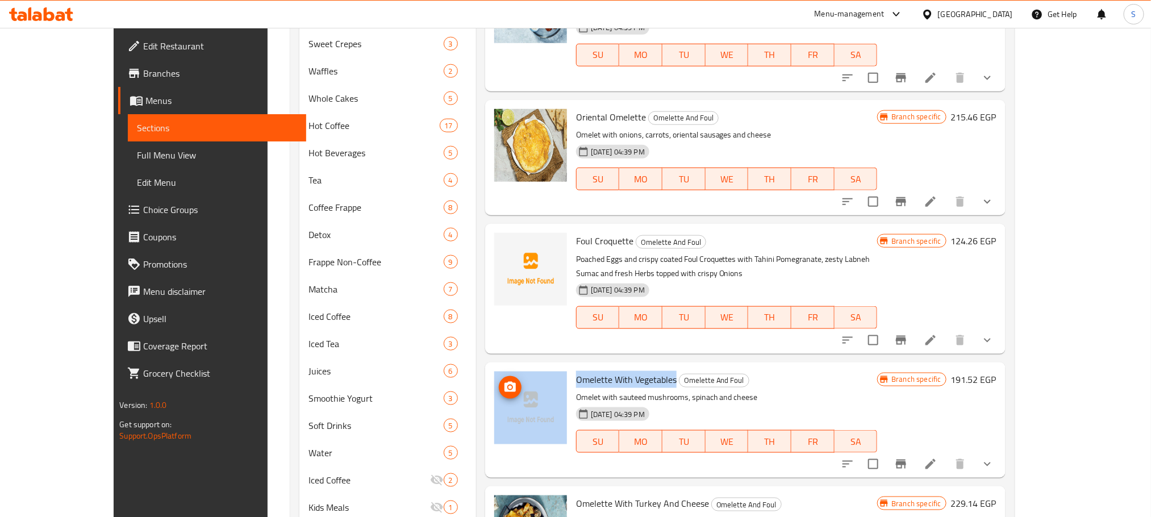
copy div "Omelette With Vegetables"
drag, startPoint x: 648, startPoint y: 360, endPoint x: 536, endPoint y: 376, distance: 113.1
click at [536, 376] on div "Omelette With Vegetables Omelette And Foul Omelet with sauteed mushrooms, spina…" at bounding box center [745, 420] width 511 height 106
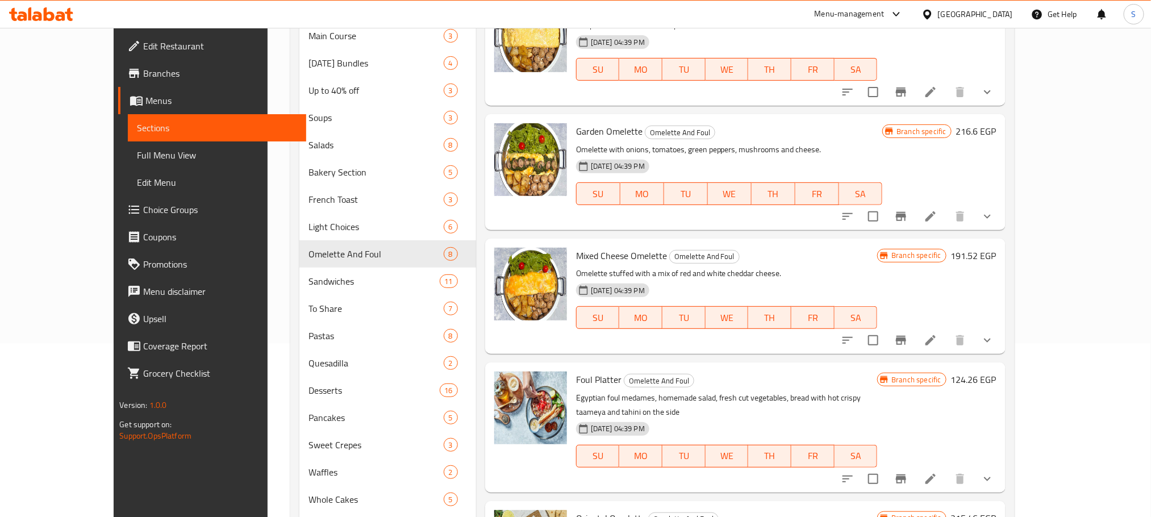
scroll to position [168, 0]
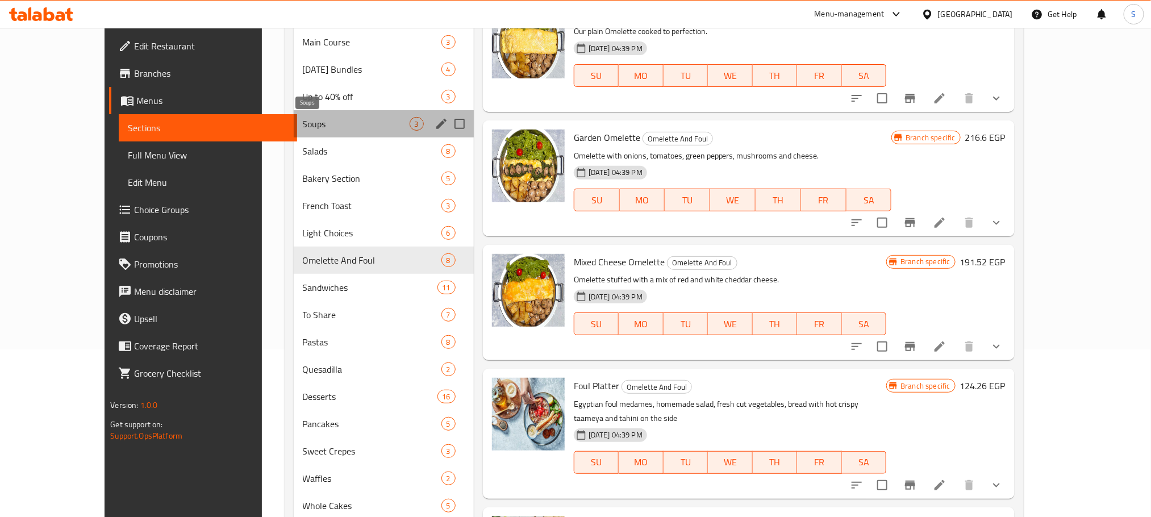
click at [303, 126] on span "Soups" at bounding box center [356, 124] width 107 height 14
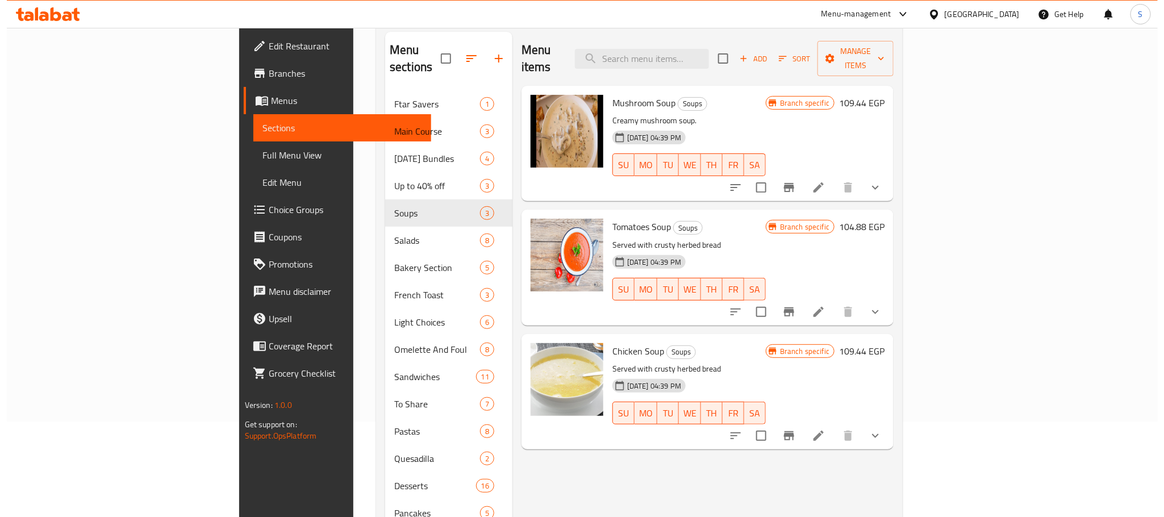
scroll to position [87, 0]
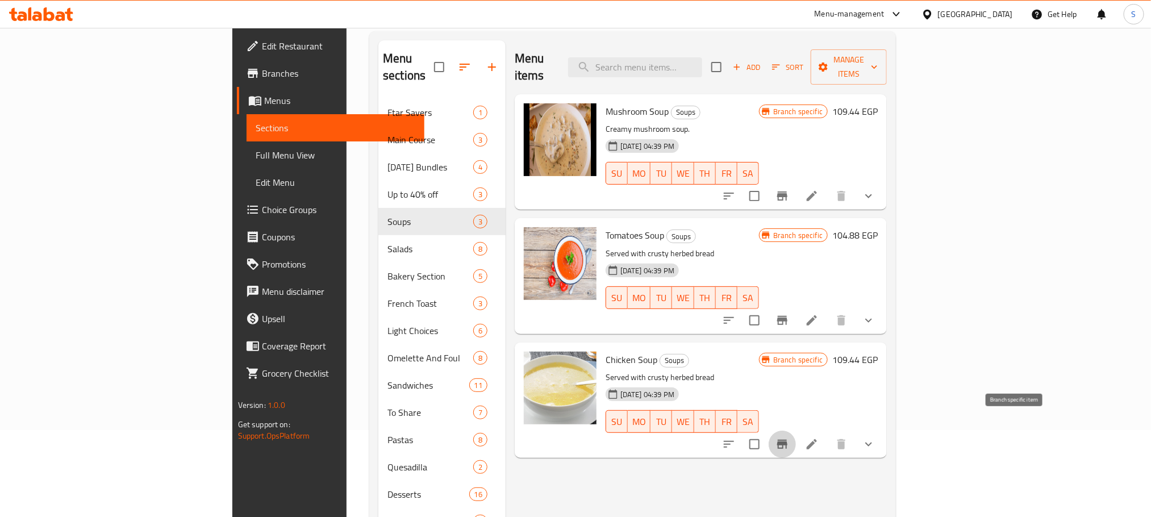
click at [788, 440] on icon "Branch-specific-item" at bounding box center [782, 444] width 10 height 9
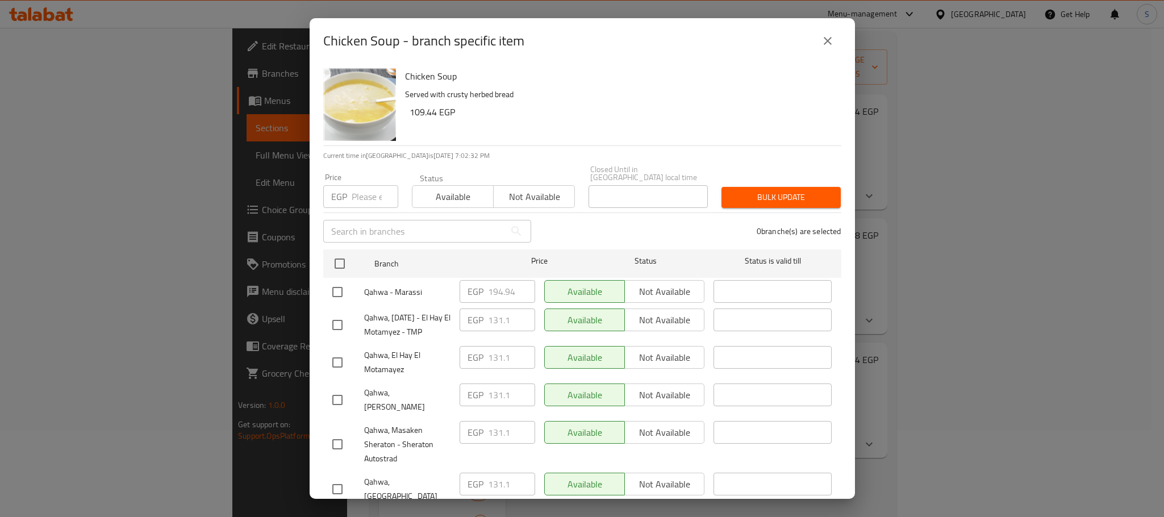
scroll to position [256, 0]
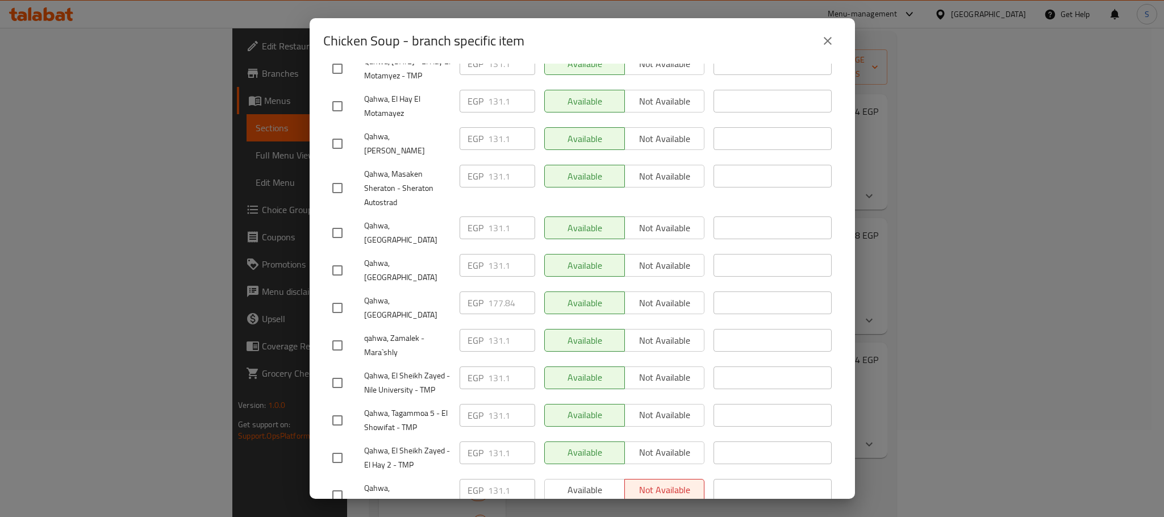
click at [336, 296] on input "checkbox" at bounding box center [338, 308] width 24 height 24
checkbox input "true"
click at [496, 291] on input "177.84" at bounding box center [511, 302] width 47 height 23
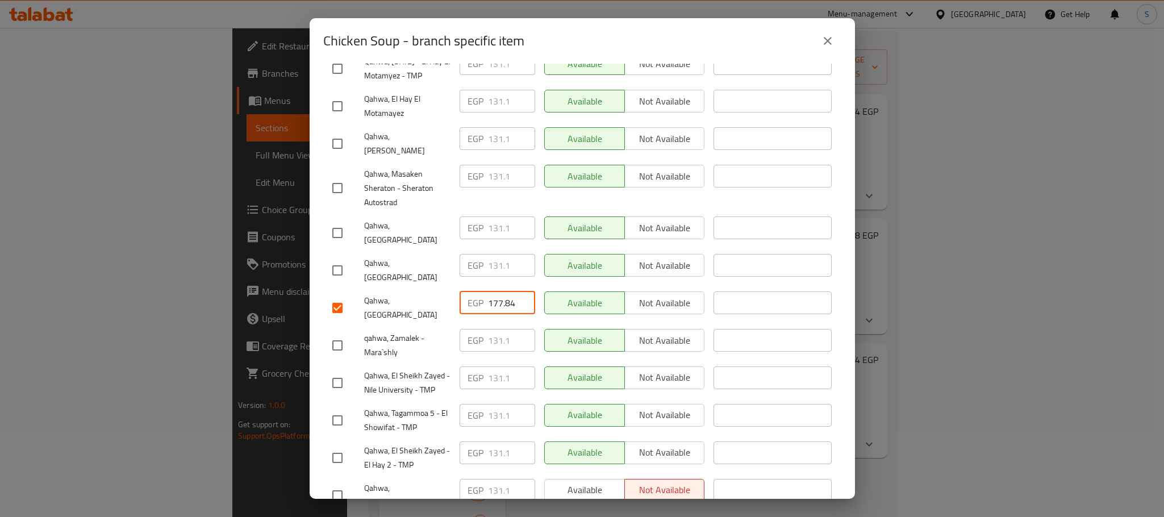
paste input "88.100"
type input "188.100"
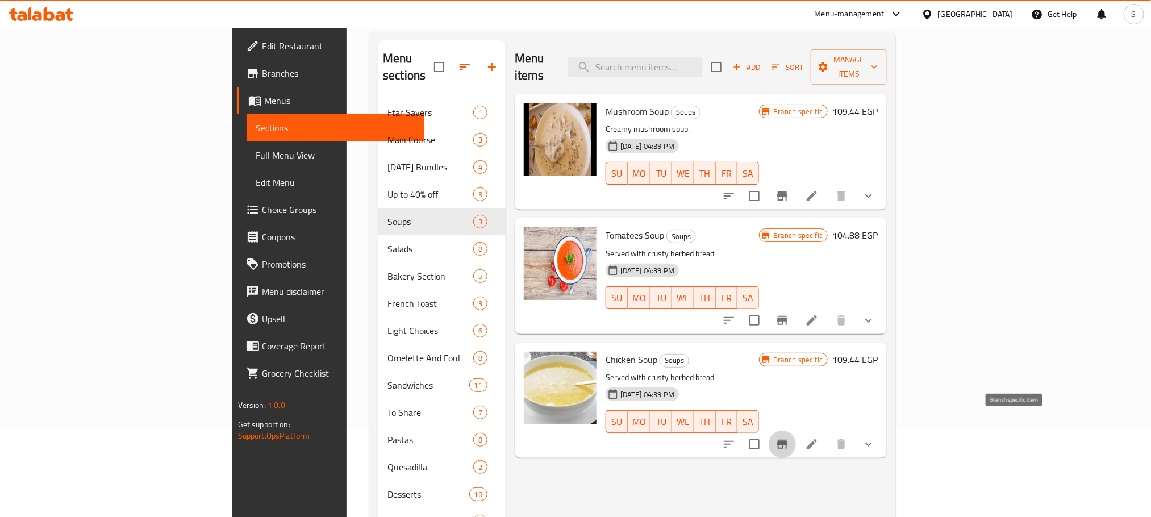
click at [788, 440] on icon "Branch-specific-item" at bounding box center [782, 444] width 10 height 9
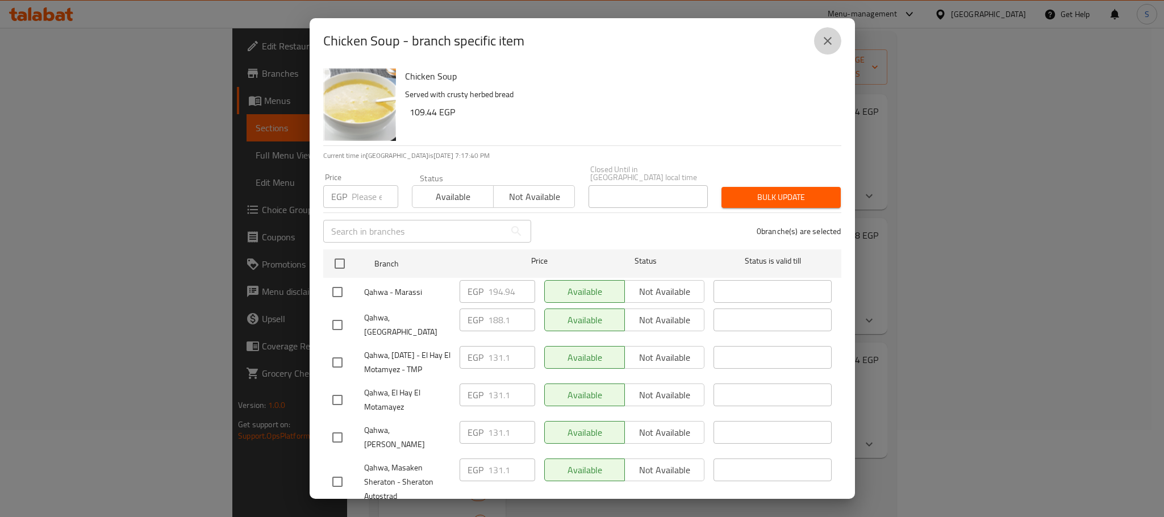
click at [839, 38] on button "close" at bounding box center [827, 40] width 27 height 27
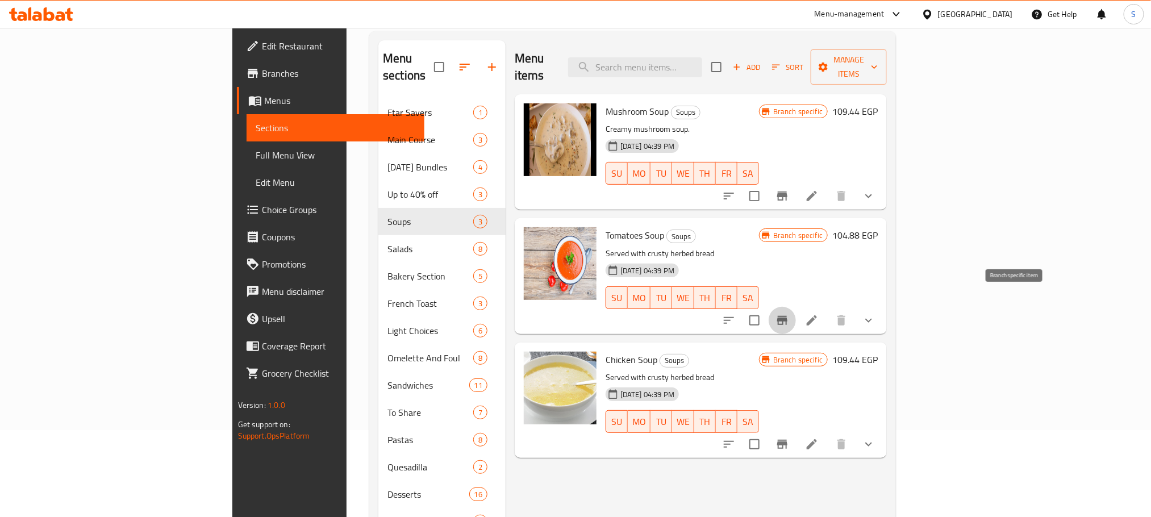
click at [789, 314] on icon "Branch-specific-item" at bounding box center [783, 321] width 14 height 14
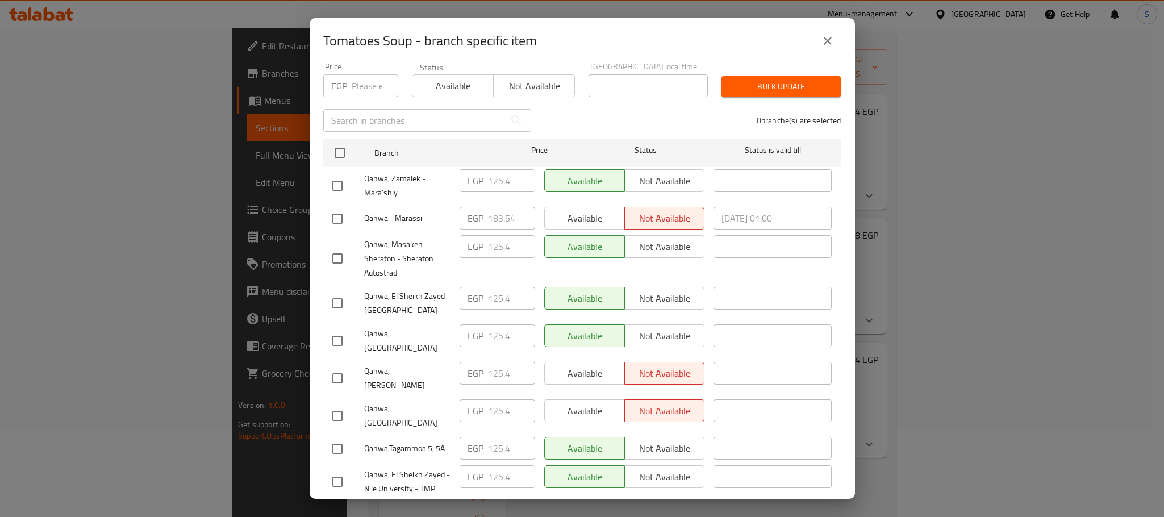
scroll to position [116, 0]
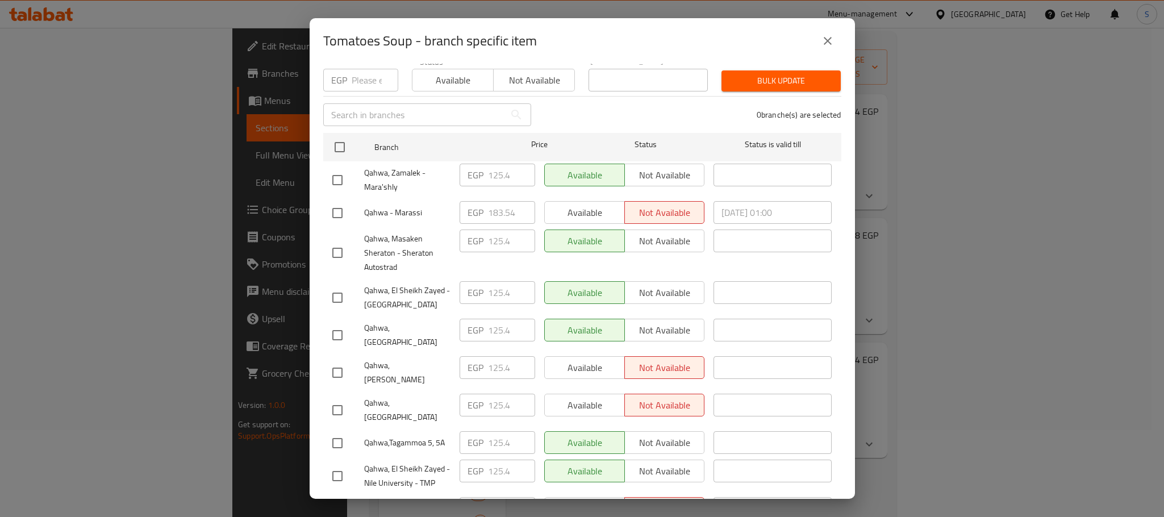
click at [335, 398] on input "checkbox" at bounding box center [338, 410] width 24 height 24
checkbox input "true"
click at [501, 394] on input "125.4" at bounding box center [511, 405] width 47 height 23
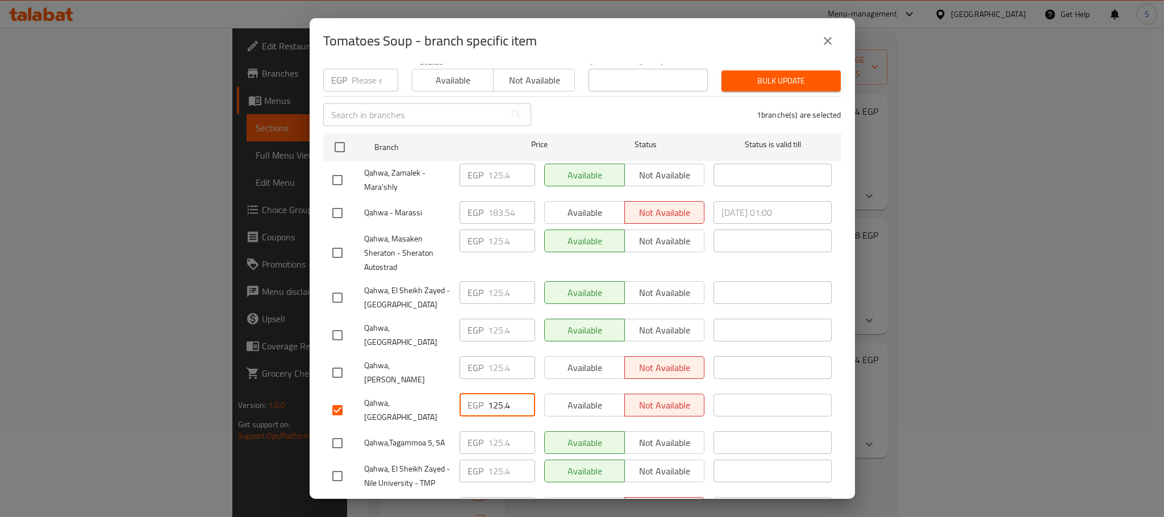
paste input "74.420"
type input "174.420"
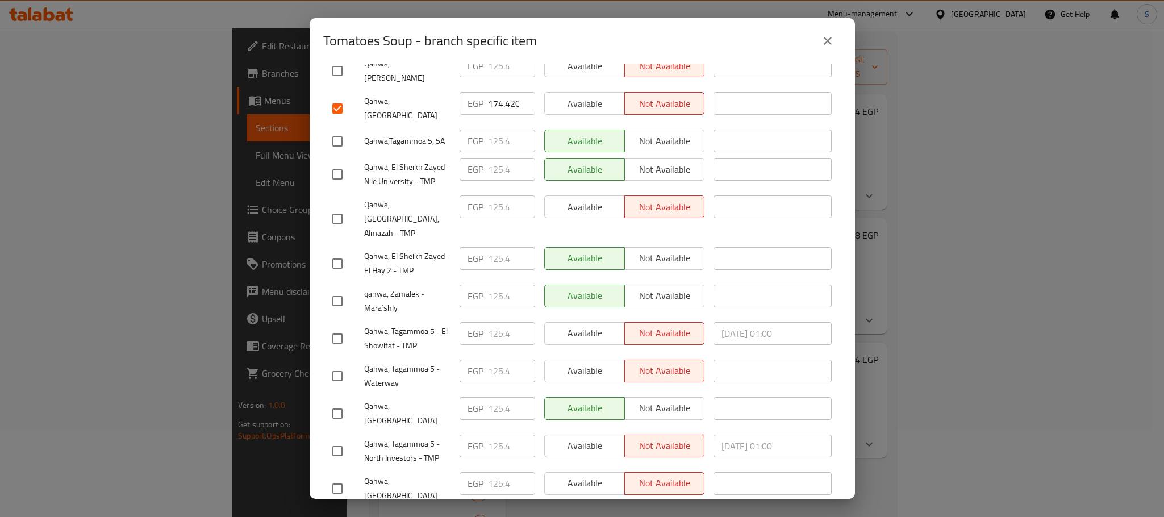
scroll to position [476, 0]
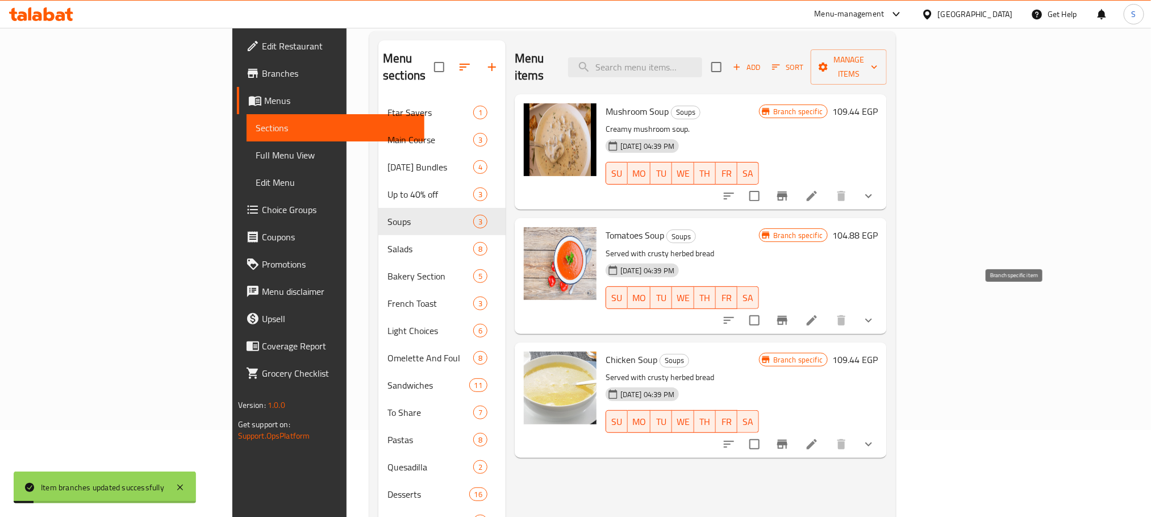
click at [788, 316] on icon "Branch-specific-item" at bounding box center [782, 320] width 10 height 9
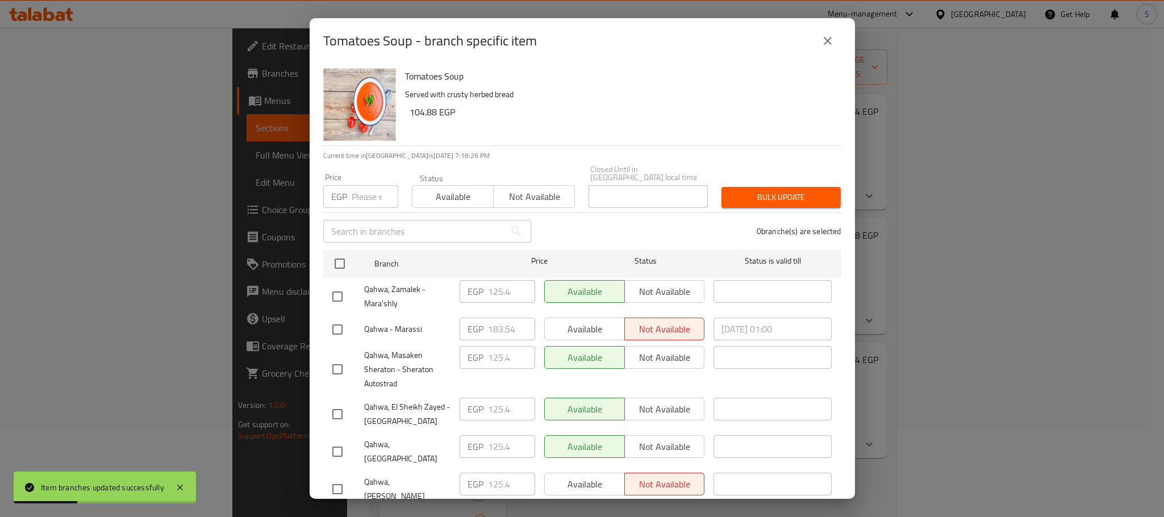
scroll to position [3, 0]
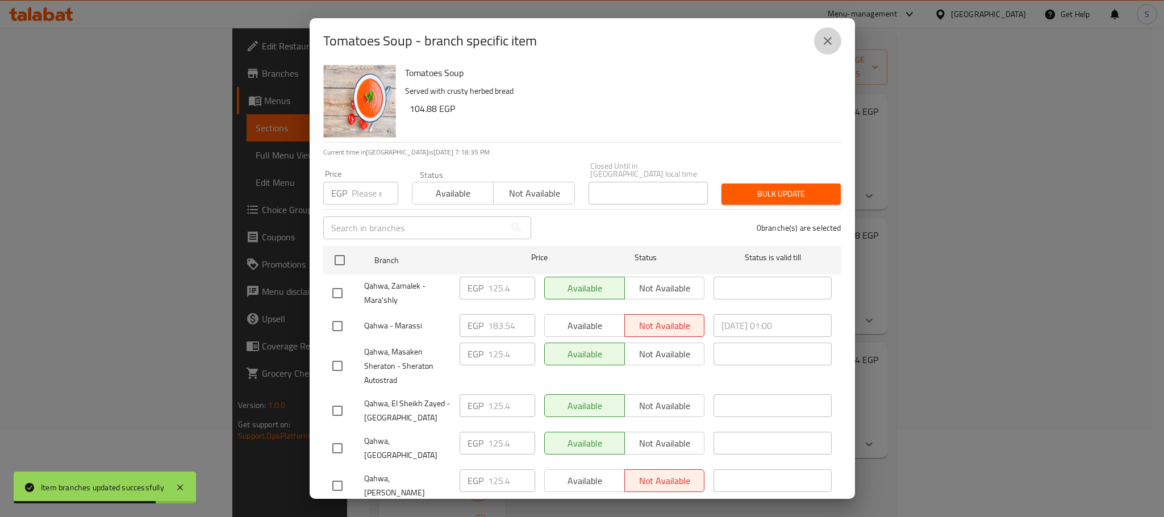
click at [827, 36] on icon "close" at bounding box center [828, 41] width 14 height 14
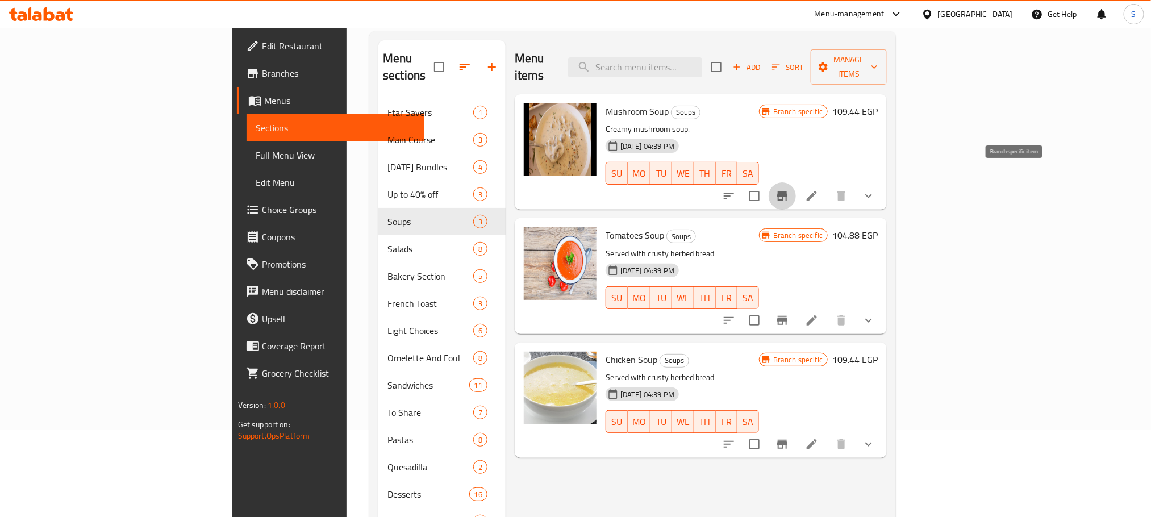
click at [789, 189] on icon "Branch-specific-item" at bounding box center [783, 196] width 14 height 14
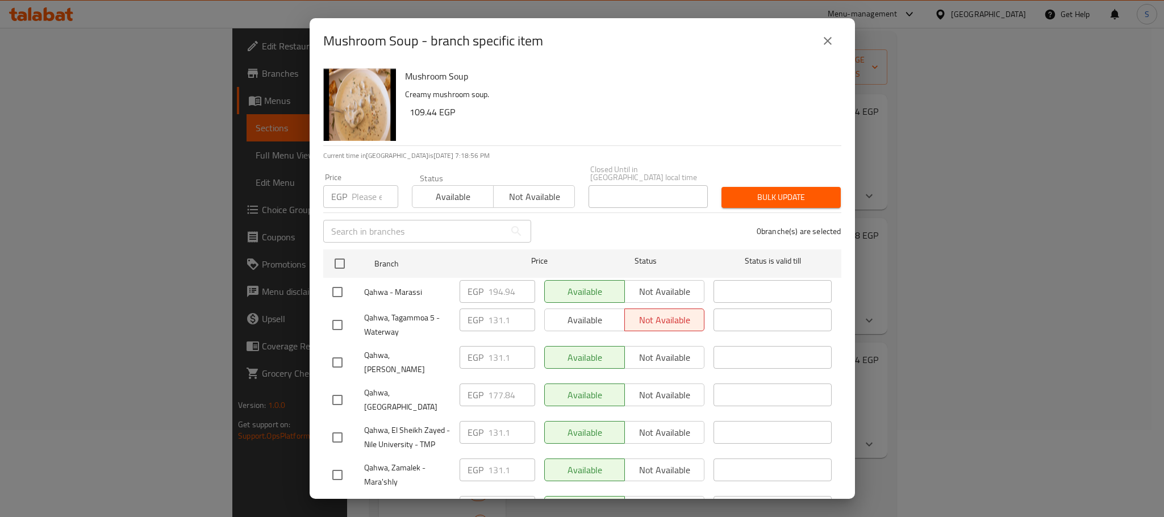
click at [326, 388] on input "checkbox" at bounding box center [338, 400] width 24 height 24
checkbox input "true"
click at [489, 384] on input "177.84" at bounding box center [511, 395] width 47 height 23
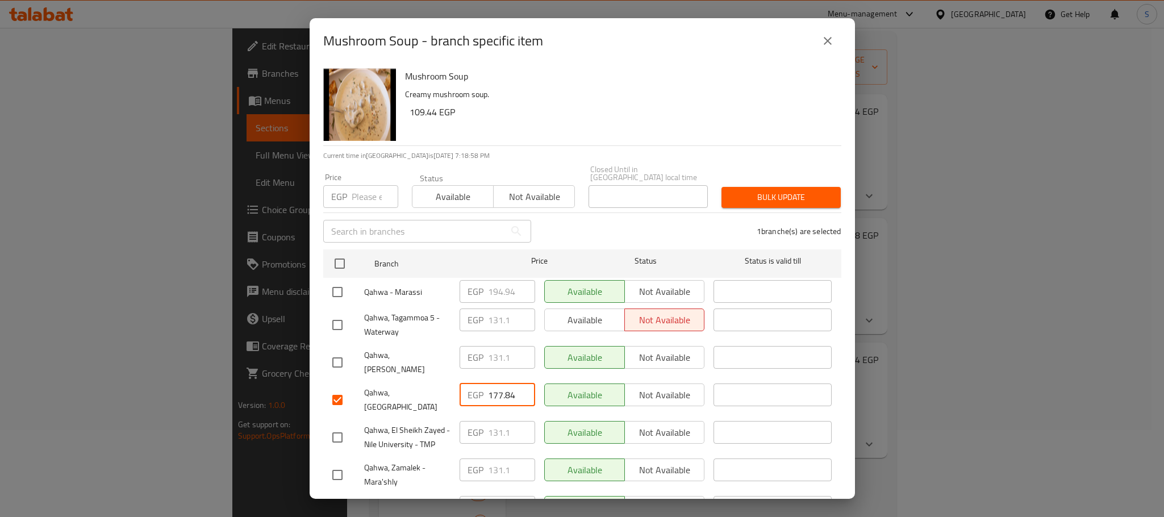
paste input "88.100"
type input "188.100"
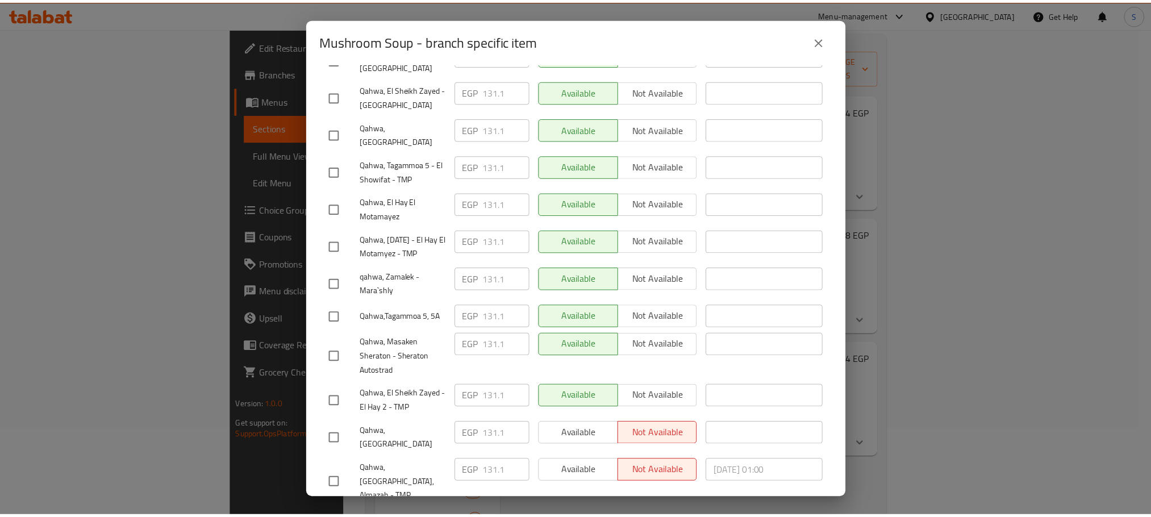
scroll to position [476, 0]
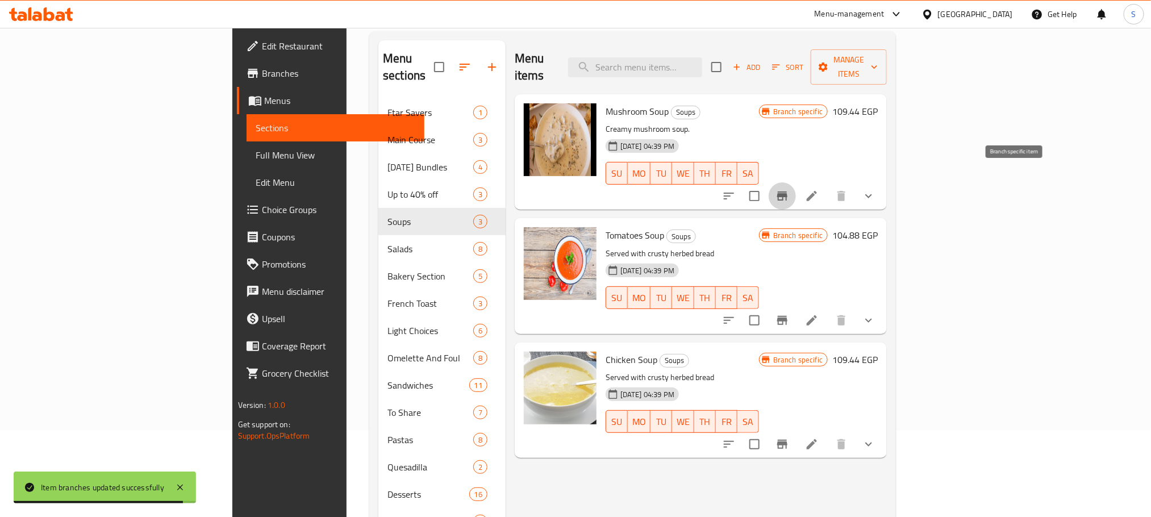
click at [788, 191] on icon "Branch-specific-item" at bounding box center [782, 195] width 10 height 9
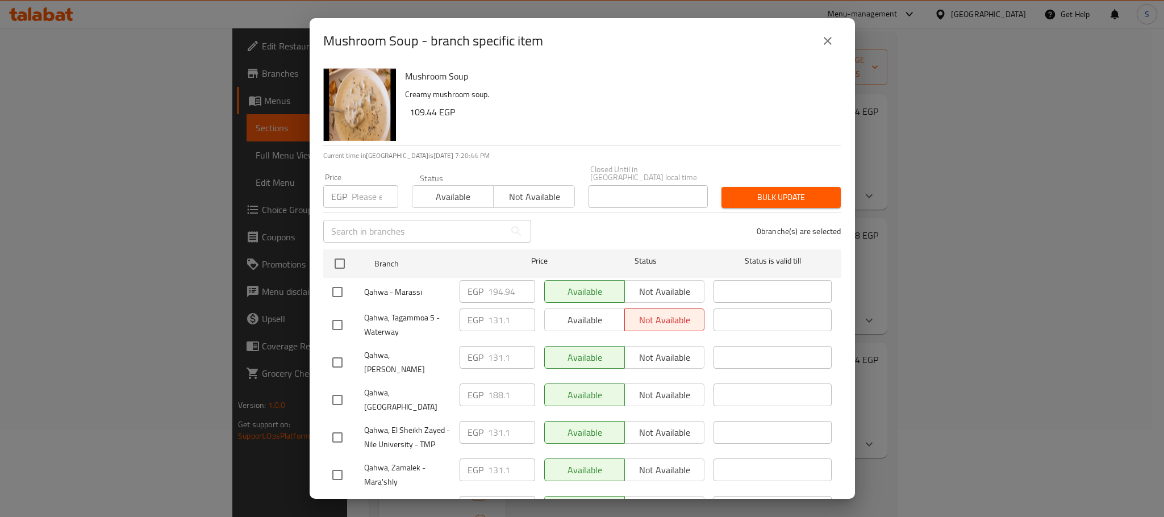
click at [817, 41] on button "close" at bounding box center [827, 40] width 27 height 27
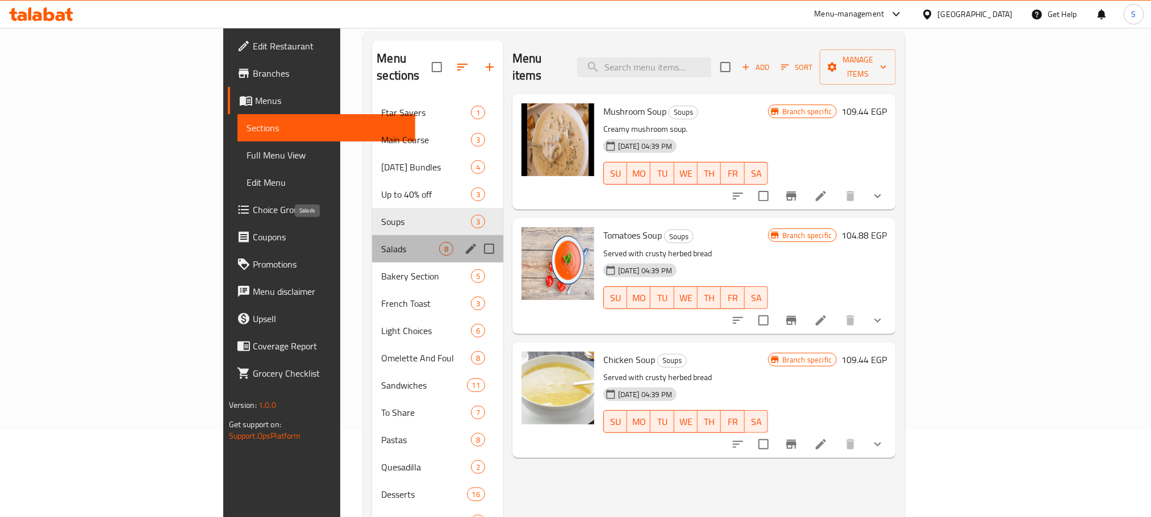
click at [381, 242] on span "Salads" at bounding box center [409, 249] width 57 height 14
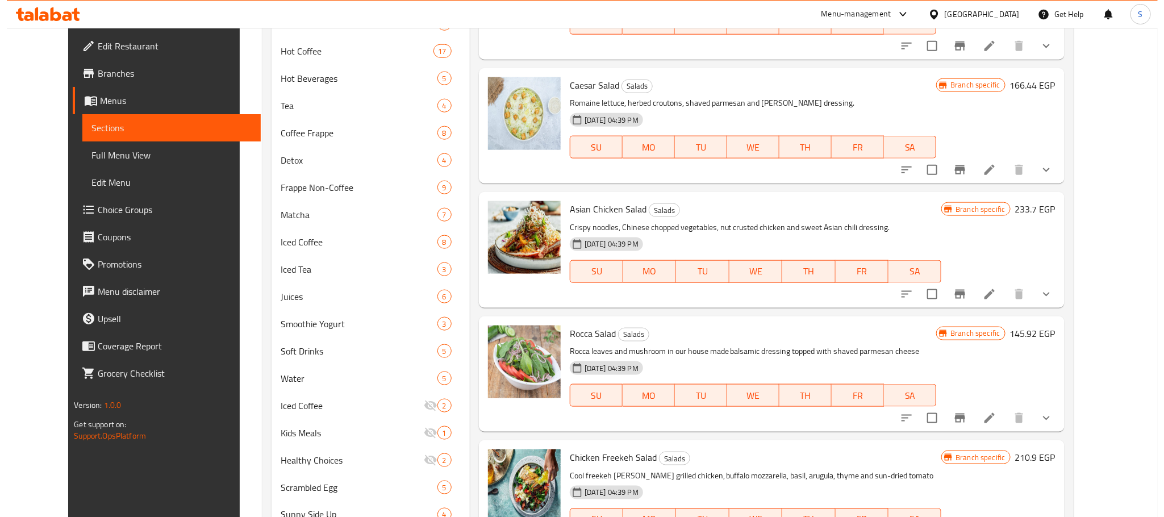
scroll to position [696, 0]
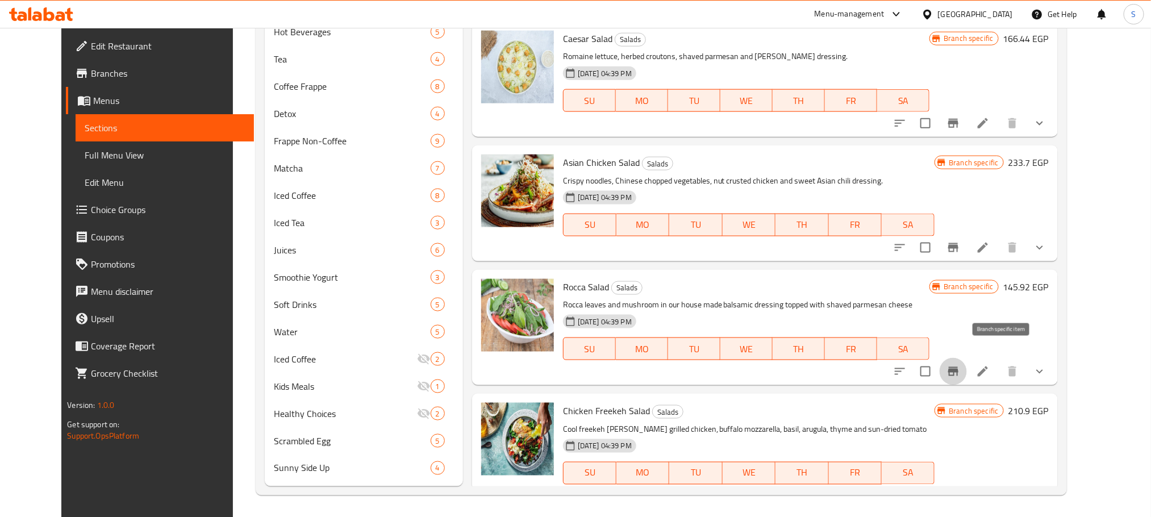
click at [959, 367] on icon "Branch-specific-item" at bounding box center [953, 371] width 10 height 9
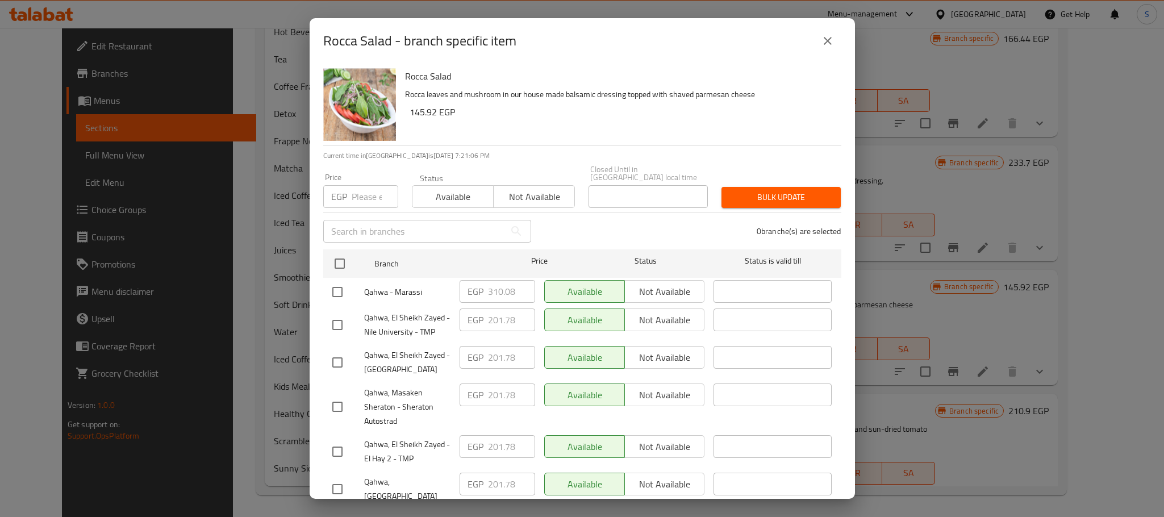
scroll to position [274, 0]
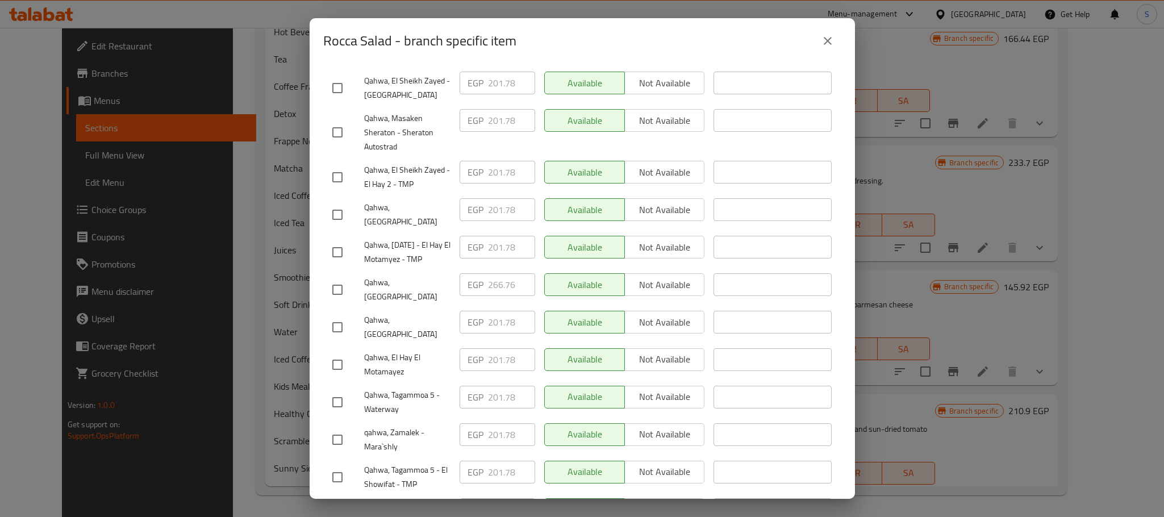
click at [336, 278] on input "checkbox" at bounding box center [338, 290] width 24 height 24
checkbox input "true"
click at [498, 277] on input "266.76" at bounding box center [511, 284] width 47 height 23
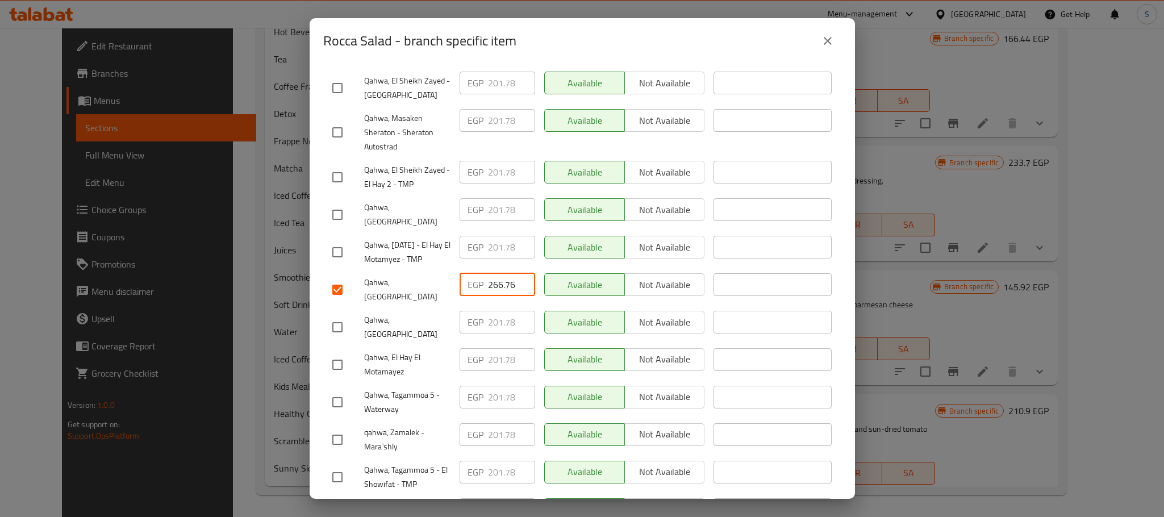
paste input "81.580"
type input "281.580"
click at [830, 161] on div "Rocca Salad Rocca leaves and mushroom in our house made balsamic dressing toppe…" at bounding box center [582, 281] width 545 height 435
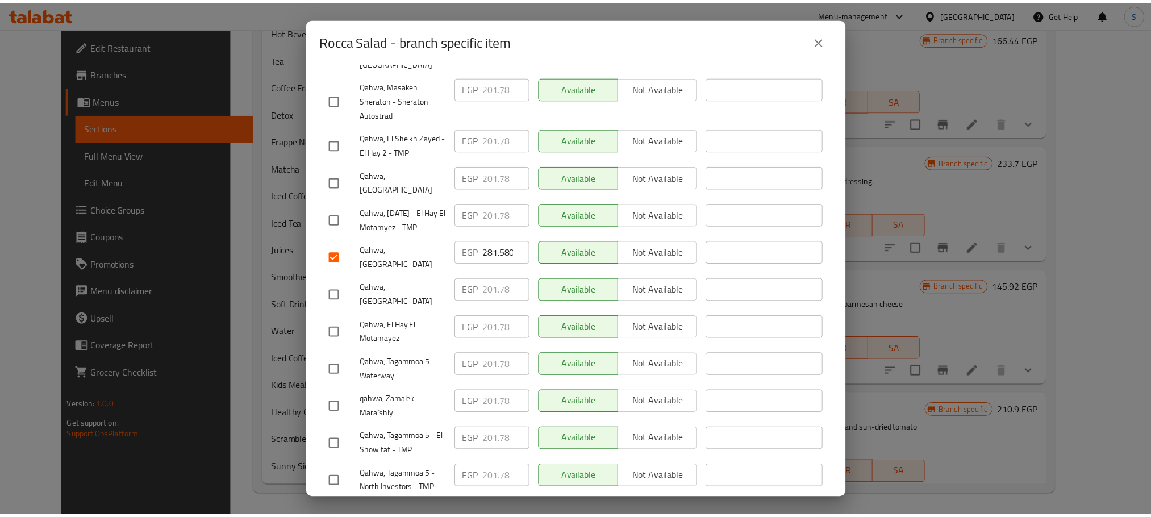
scroll to position [476, 0]
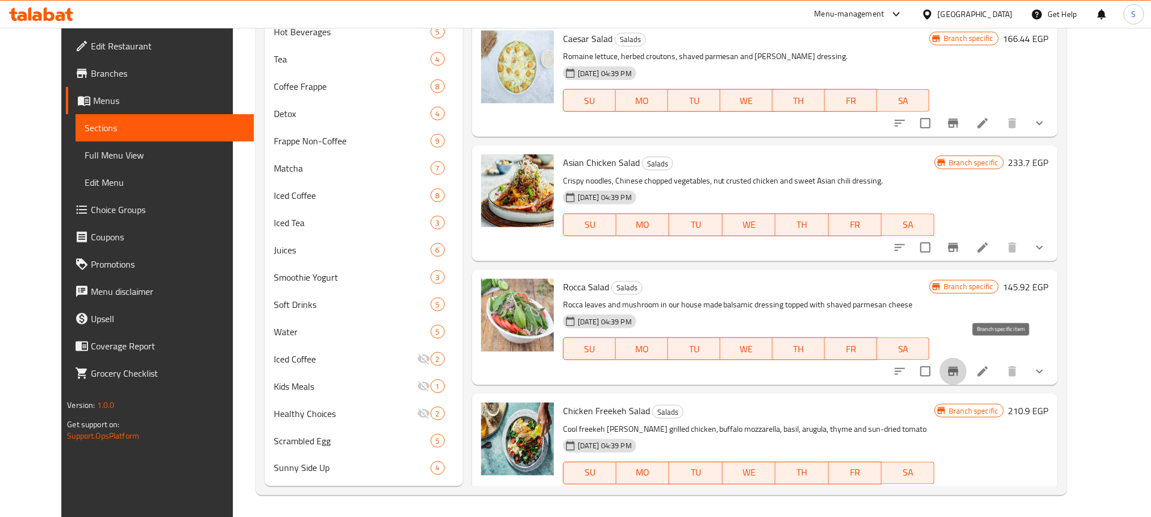
click at [959, 367] on icon "Branch-specific-item" at bounding box center [953, 371] width 10 height 9
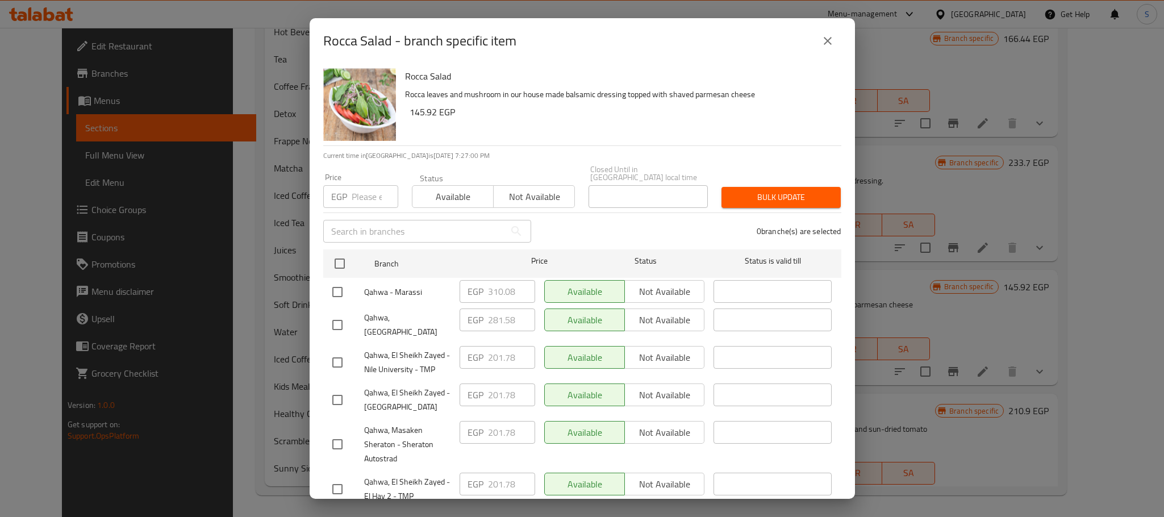
click at [834, 38] on icon "close" at bounding box center [828, 41] width 14 height 14
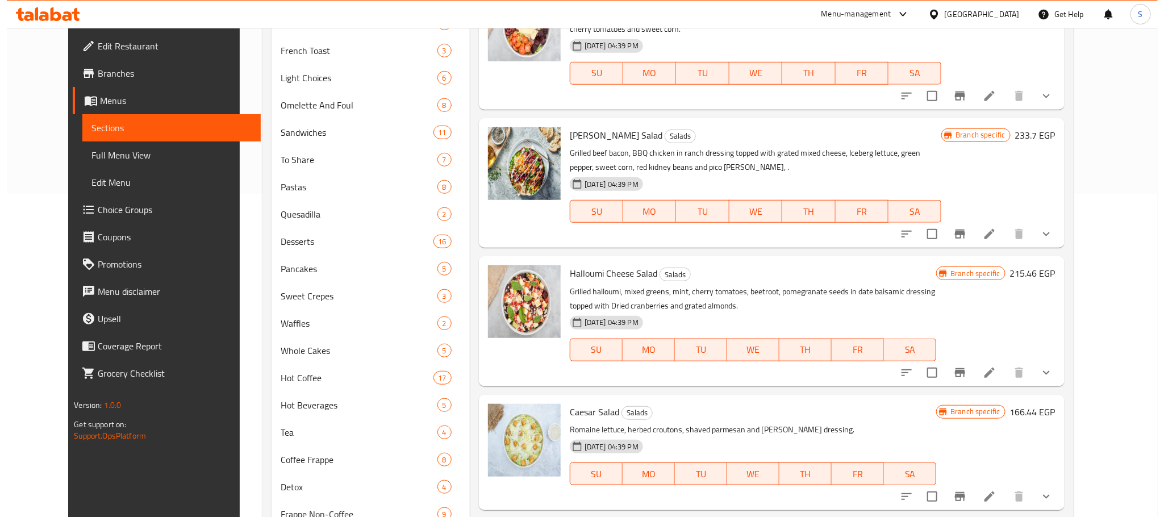
scroll to position [331, 0]
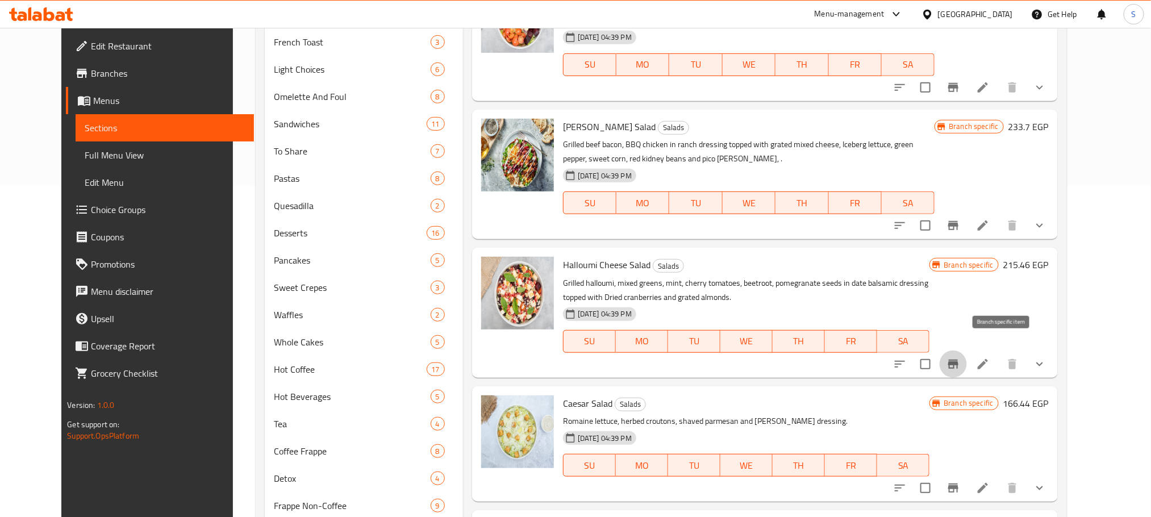
click at [959, 360] on icon "Branch-specific-item" at bounding box center [953, 364] width 10 height 9
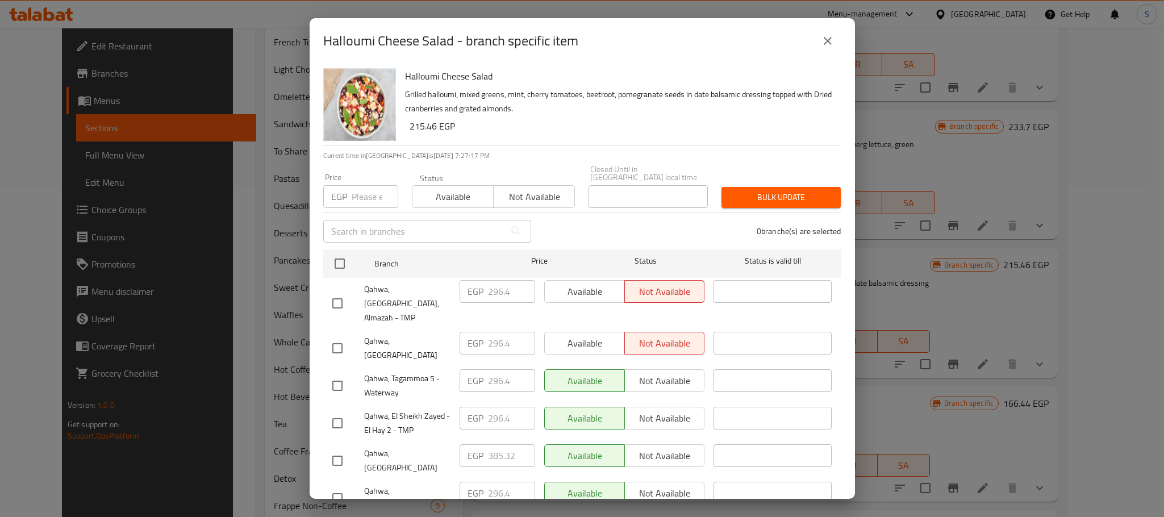
click at [339, 449] on input "checkbox" at bounding box center [338, 461] width 24 height 24
checkbox input "true"
click at [490, 444] on input "385.32" at bounding box center [511, 455] width 47 height 23
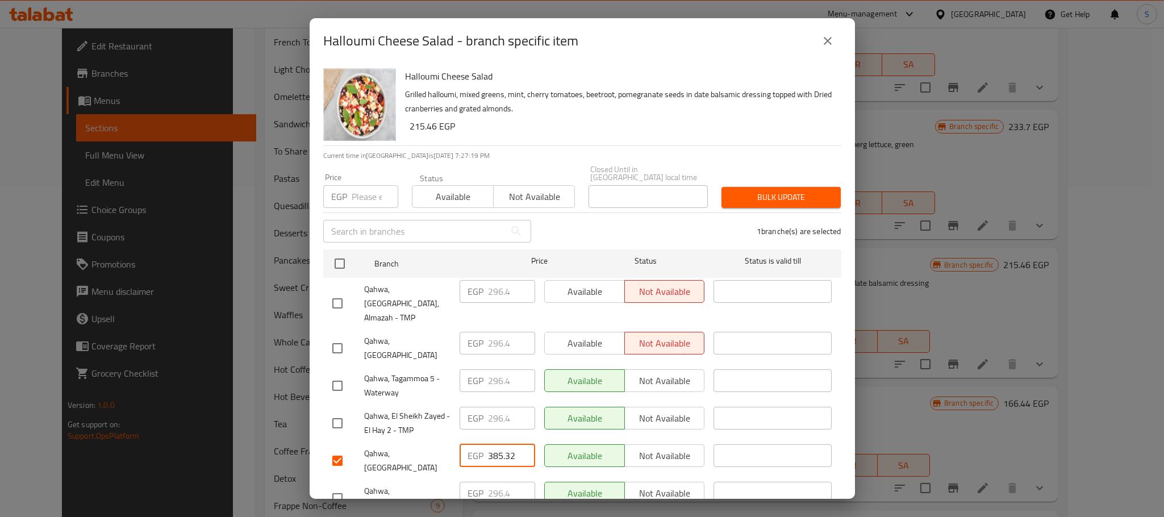
paste input "405.840"
type input "405.840"
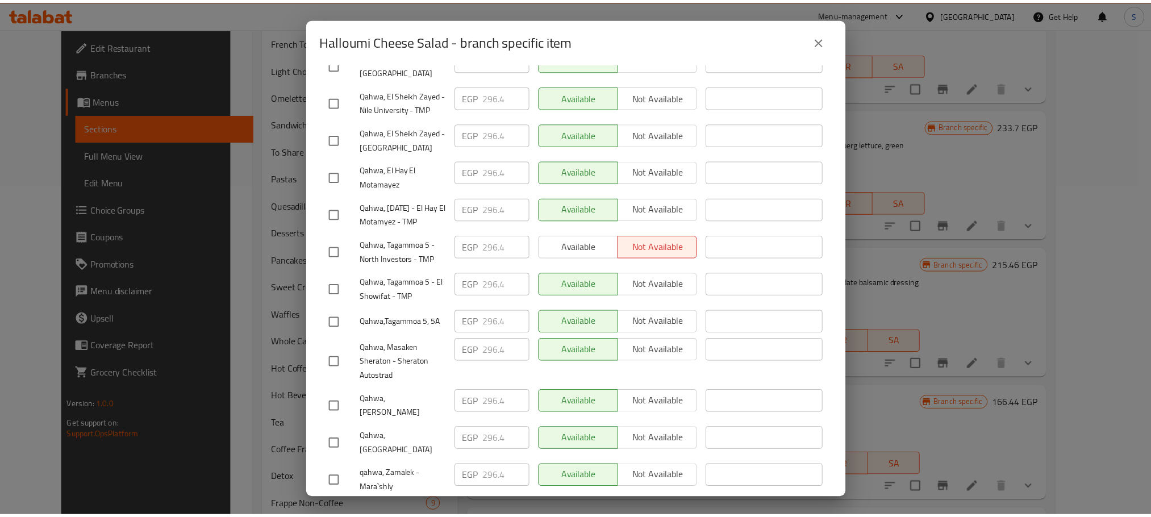
scroll to position [476, 0]
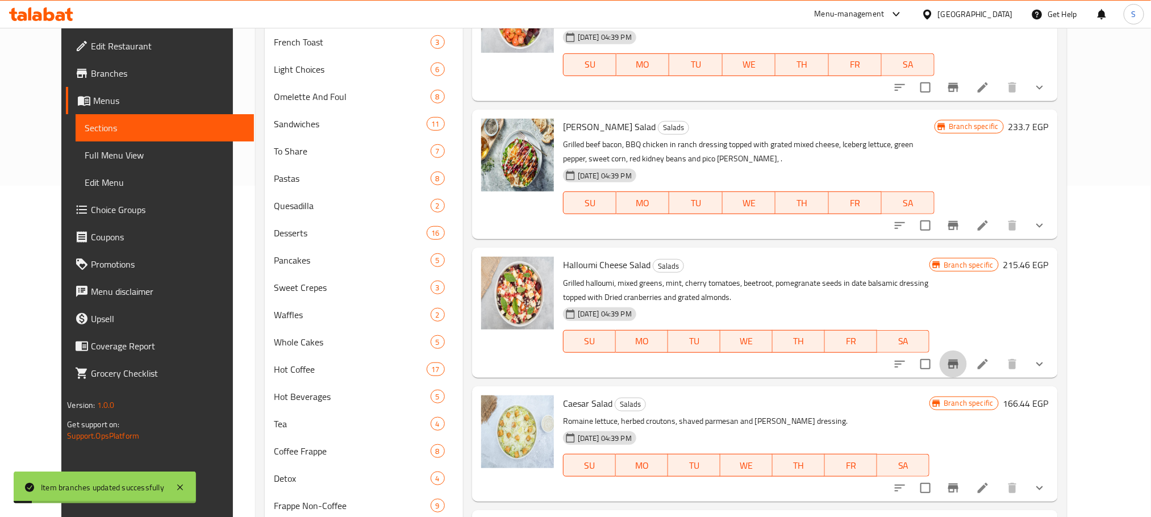
click at [959, 360] on icon "Branch-specific-item" at bounding box center [953, 364] width 10 height 9
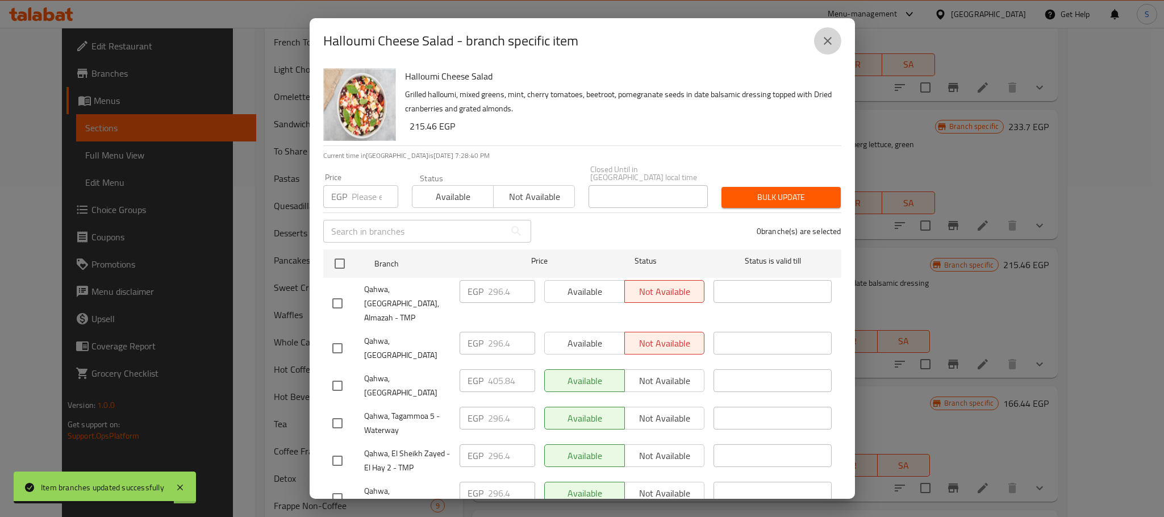
click at [826, 45] on icon "close" at bounding box center [828, 41] width 14 height 14
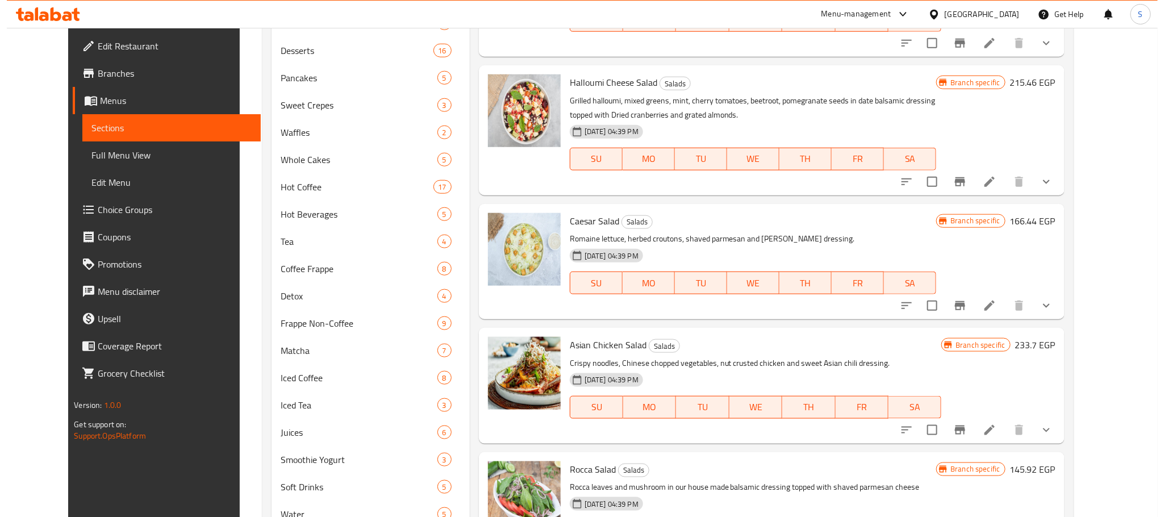
scroll to position [520, 0]
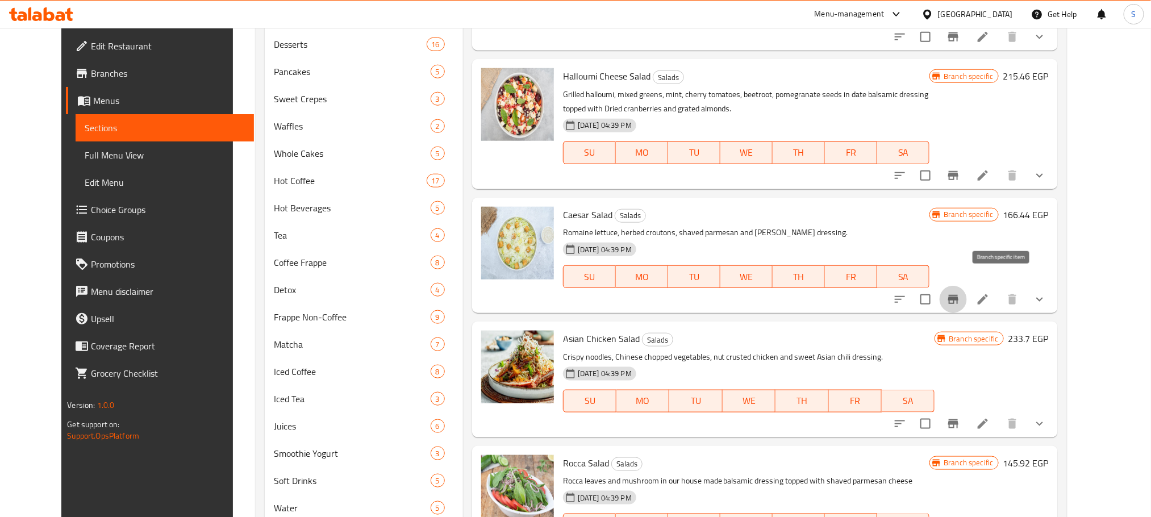
click at [959, 295] on icon "Branch-specific-item" at bounding box center [953, 299] width 10 height 9
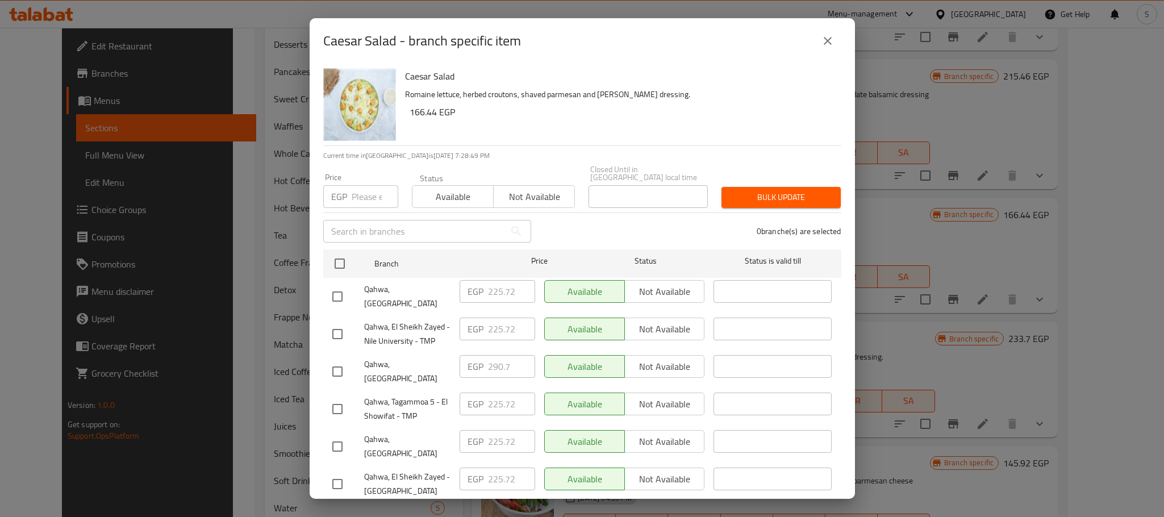
click at [346, 360] on input "checkbox" at bounding box center [338, 372] width 24 height 24
checkbox input "true"
click at [497, 355] on input "290.7" at bounding box center [511, 366] width 47 height 23
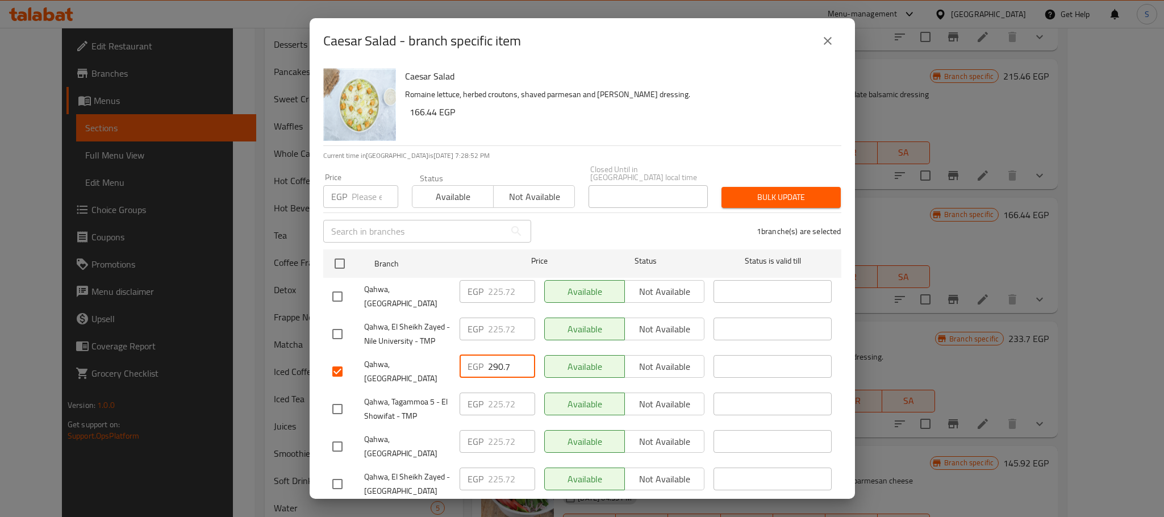
paste input "306.660"
type input "306.660"
click at [831, 361] on div "Caesar Salad Romaine lettuce, herbed croutons, shaved parmesan and caesar dress…" at bounding box center [582, 281] width 545 height 435
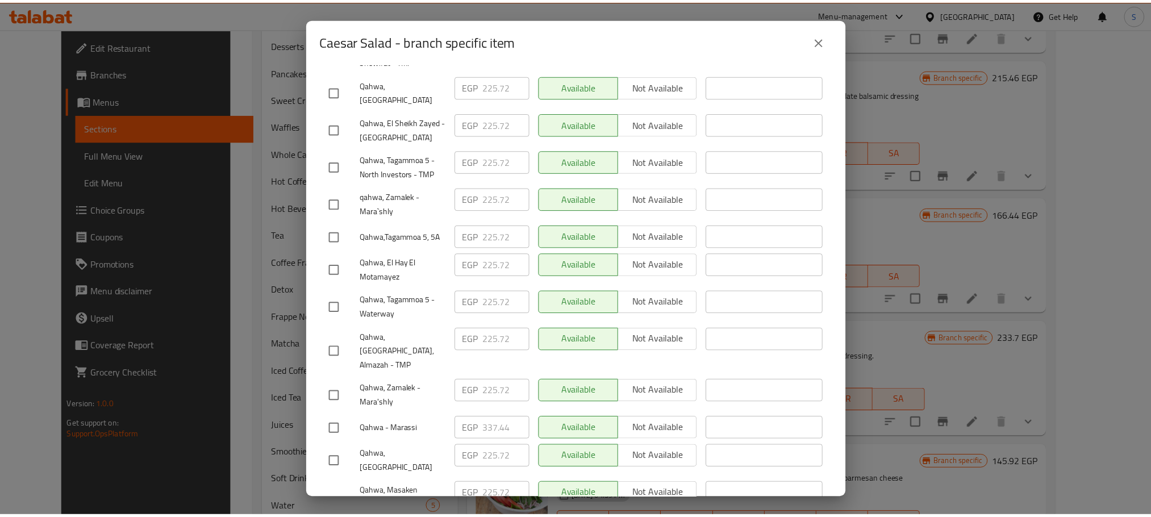
scroll to position [476, 0]
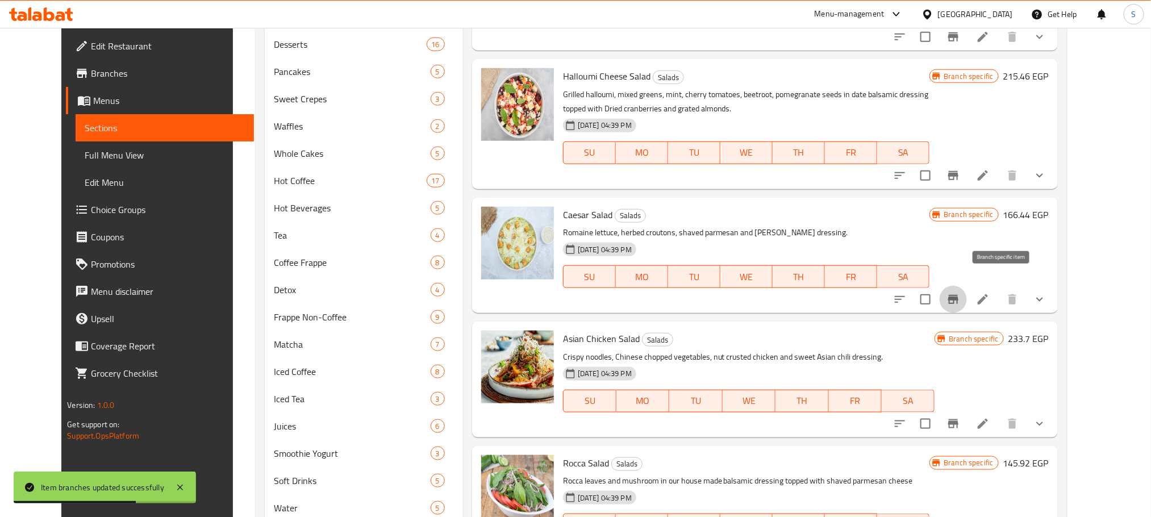
click at [959, 295] on icon "Branch-specific-item" at bounding box center [953, 299] width 10 height 9
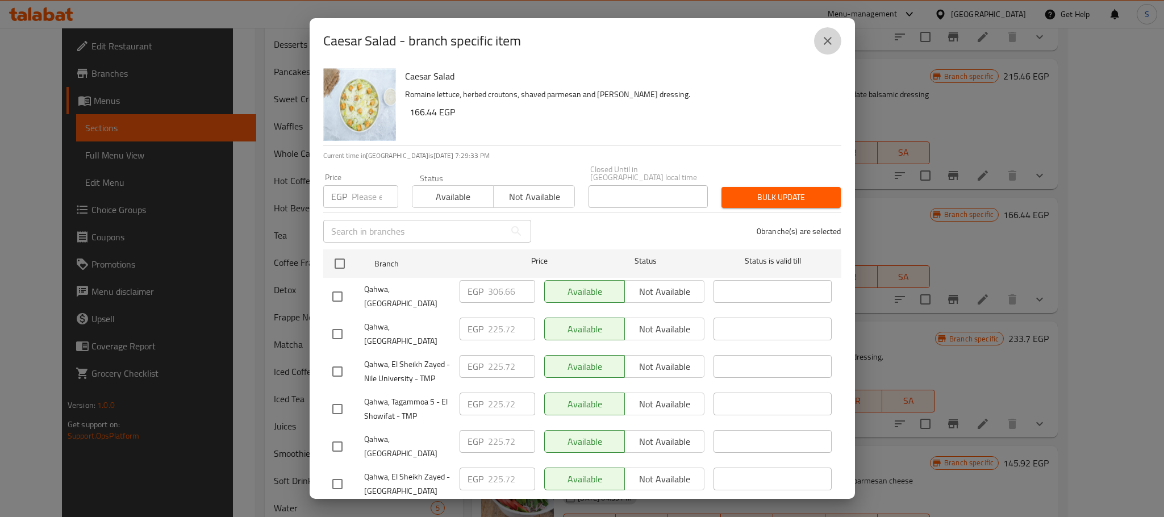
click at [834, 38] on icon "close" at bounding box center [828, 41] width 14 height 14
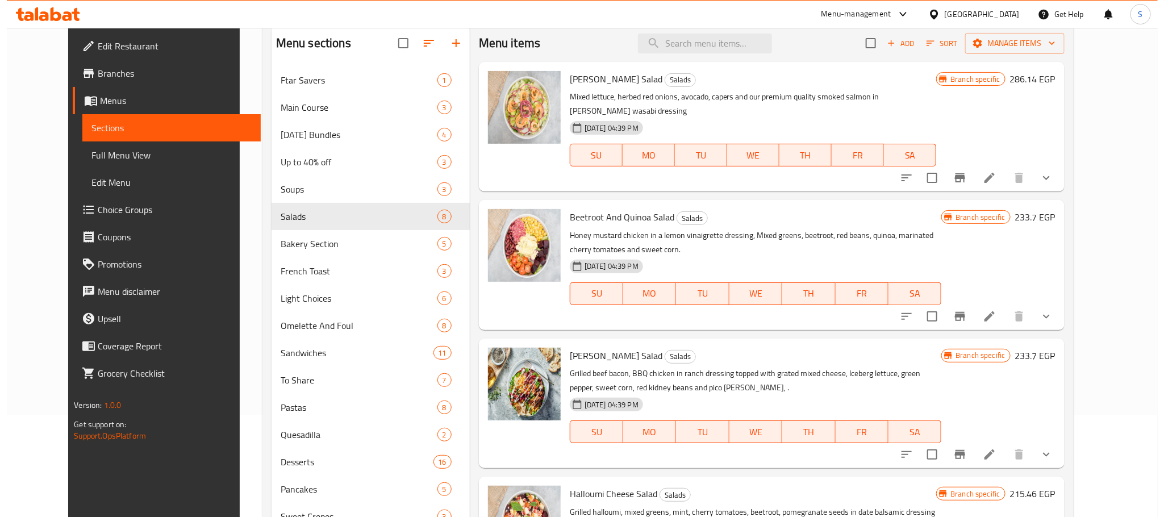
scroll to position [99, 0]
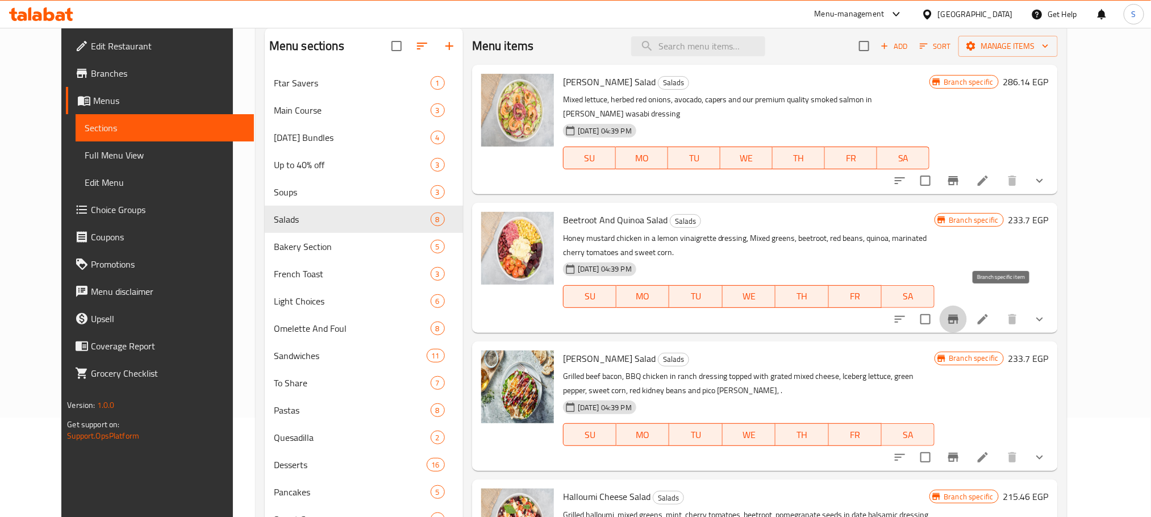
click at [960, 313] on icon "Branch-specific-item" at bounding box center [954, 320] width 14 height 14
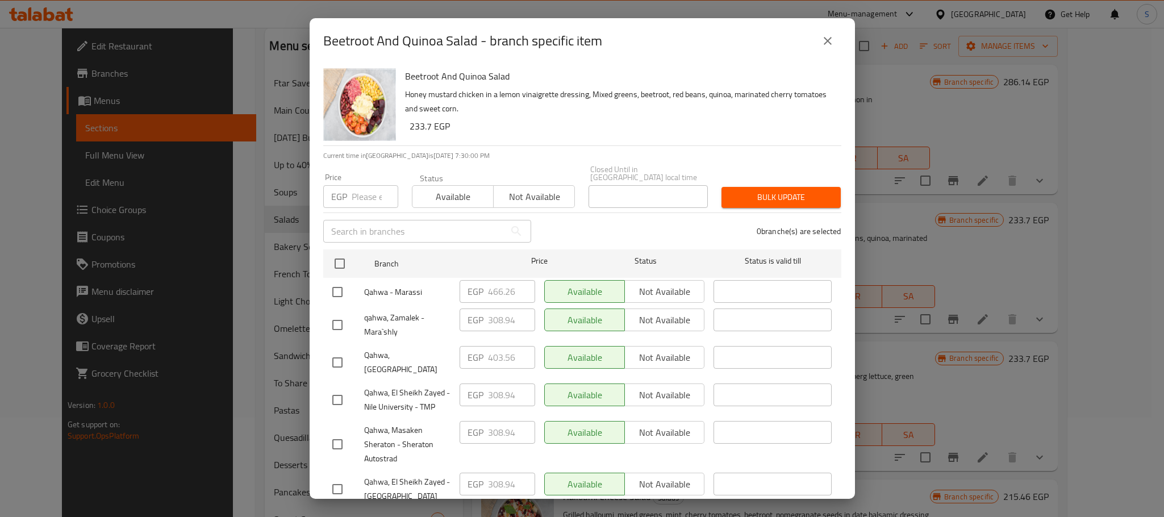
click at [339, 353] on input "checkbox" at bounding box center [338, 363] width 24 height 24
checkbox input "true"
click at [497, 351] on input "403.56" at bounding box center [511, 357] width 47 height 23
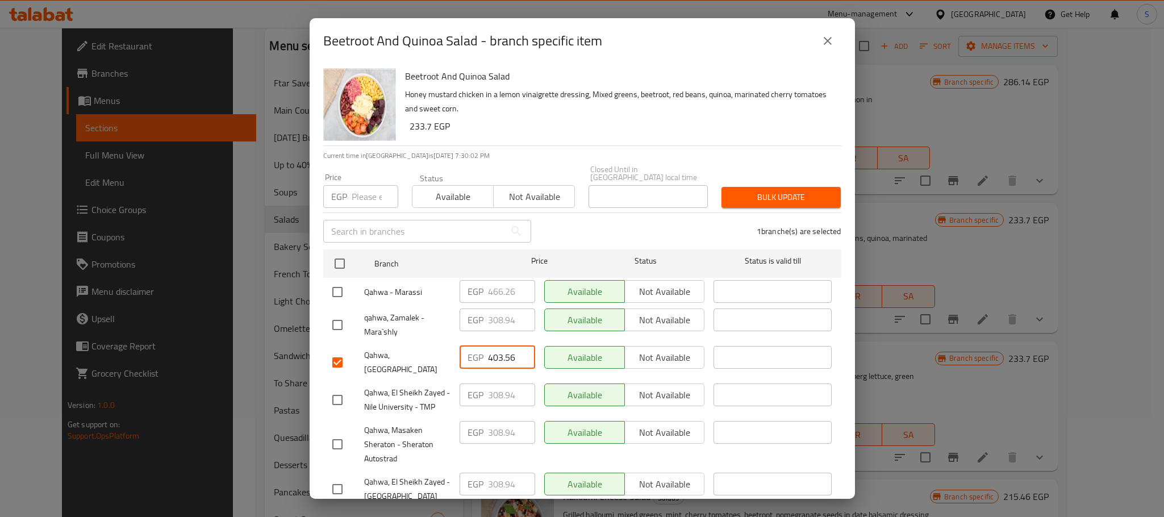
paste input "24.080"
type input "424.080"
click at [834, 256] on div "Beetroot And Quinoa Salad Honey mustard chicken in a lemon vinaigrette dressing…" at bounding box center [582, 281] width 545 height 435
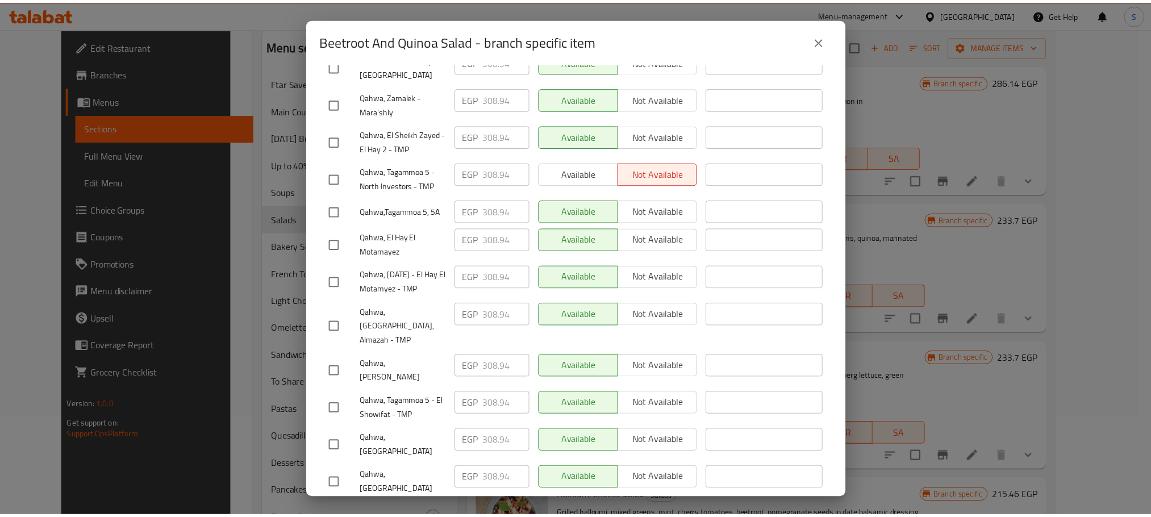
scroll to position [476, 0]
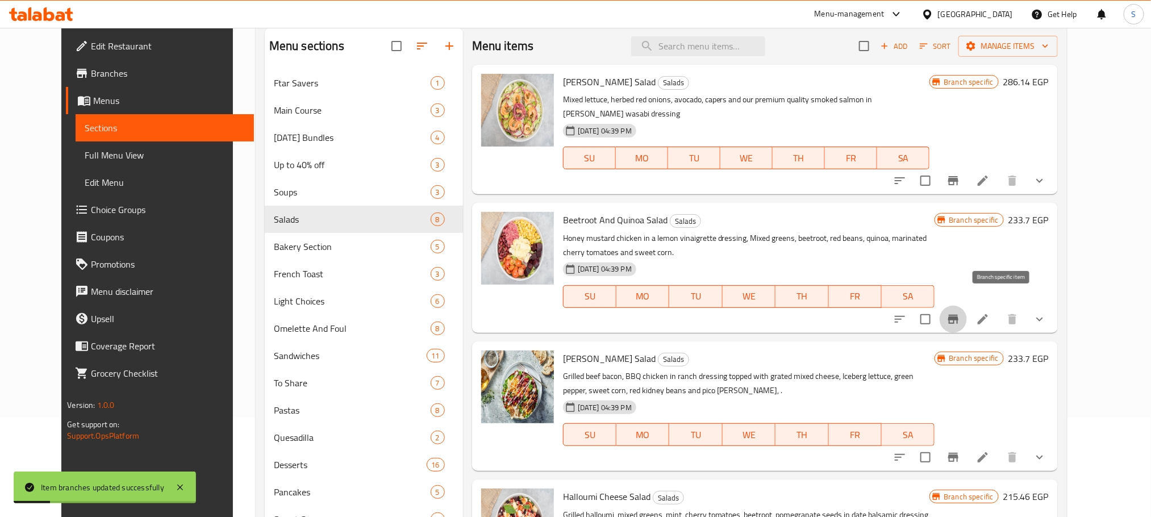
click at [960, 313] on icon "Branch-specific-item" at bounding box center [954, 320] width 14 height 14
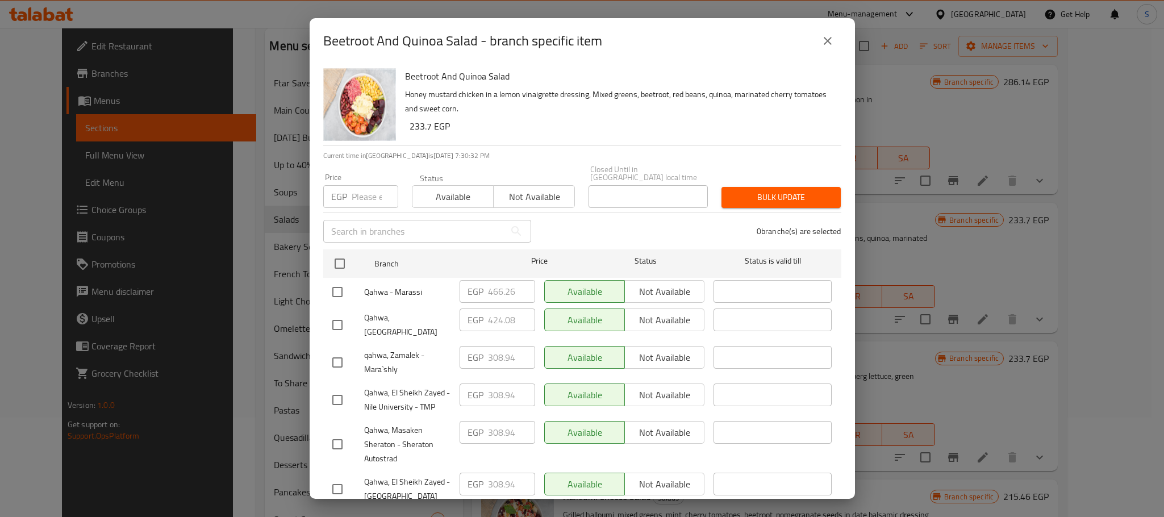
click at [829, 48] on button "close" at bounding box center [827, 40] width 27 height 27
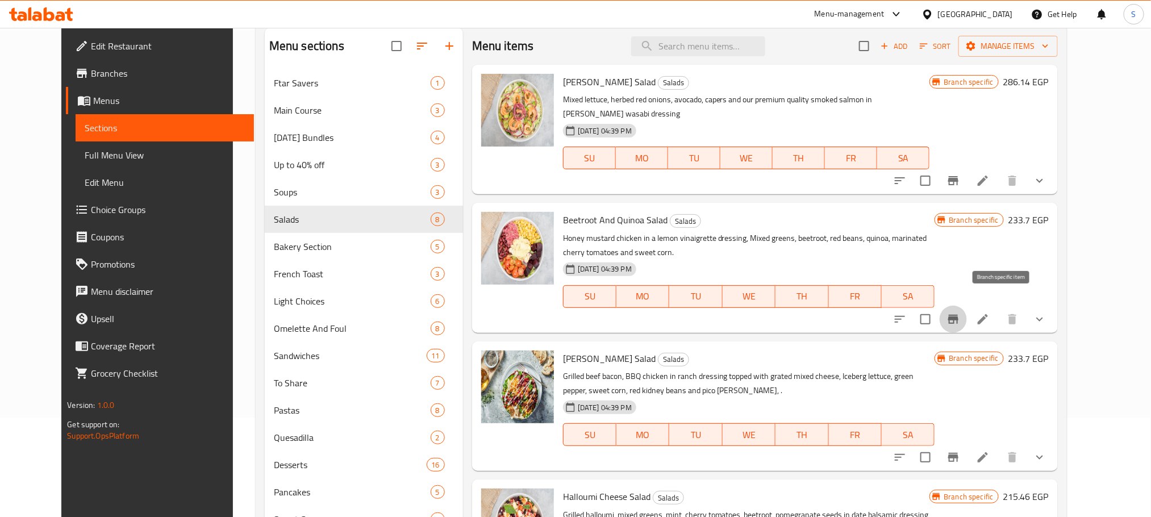
click at [960, 313] on icon "Branch-specific-item" at bounding box center [954, 320] width 14 height 14
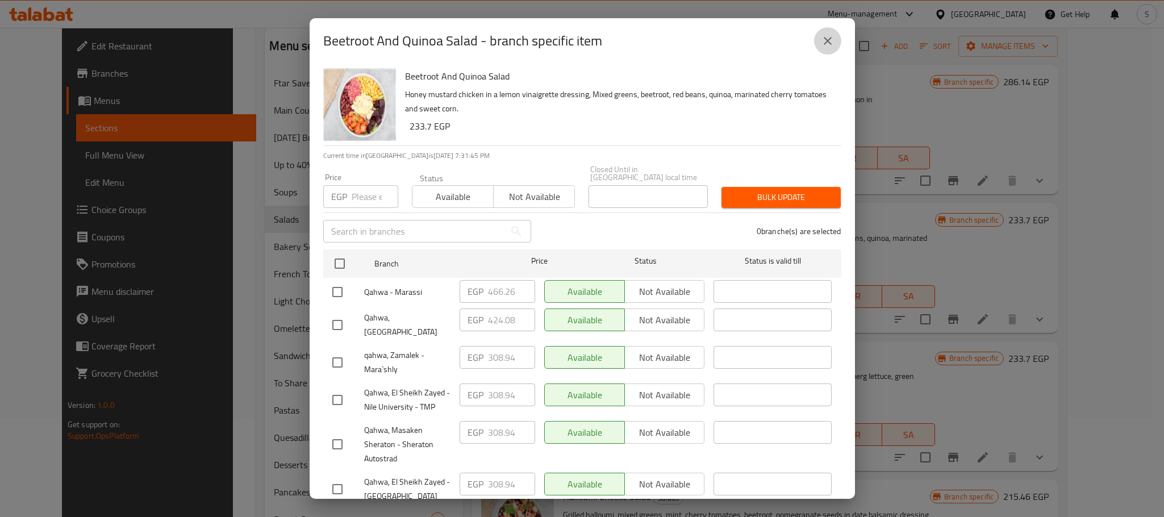
click at [824, 40] on icon "close" at bounding box center [828, 41] width 14 height 14
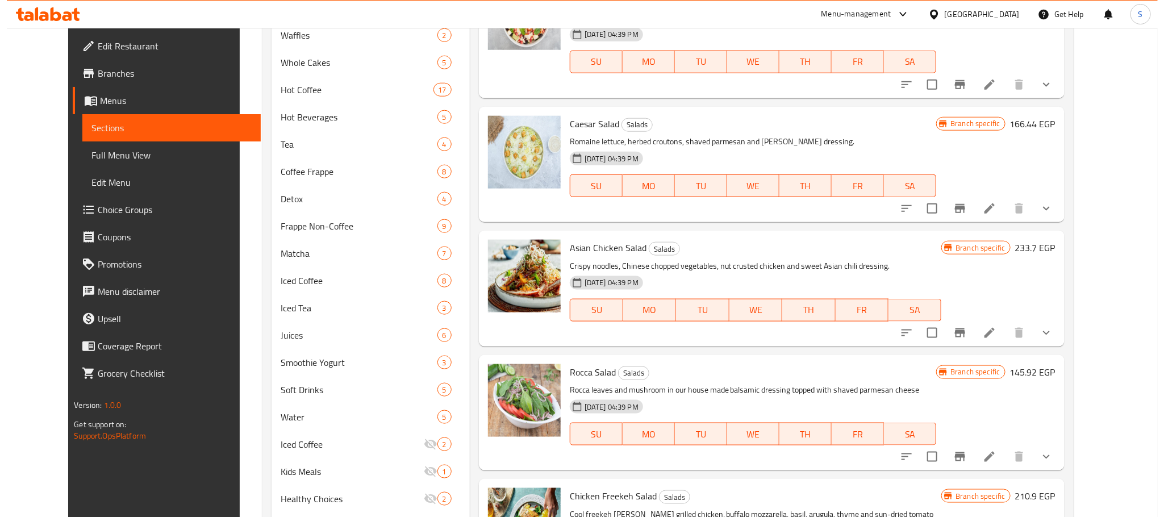
scroll to position [696, 0]
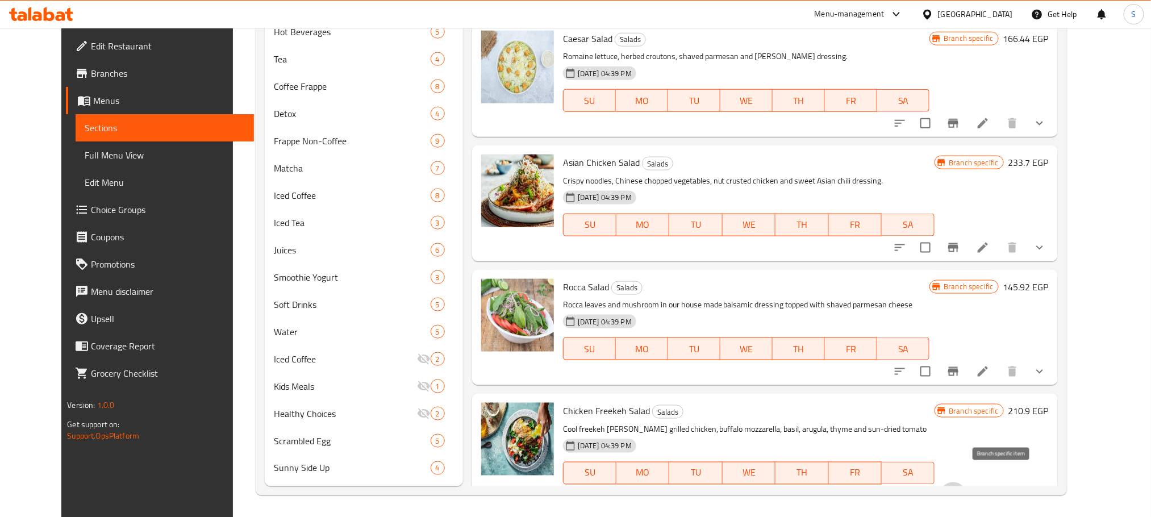
click at [960, 489] on icon "Branch-specific-item" at bounding box center [954, 496] width 14 height 14
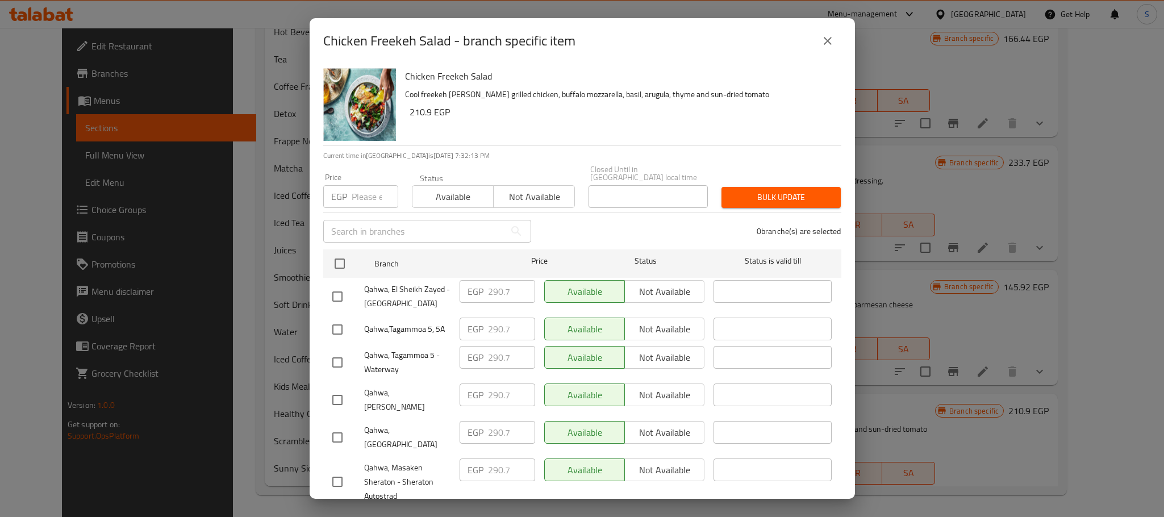
scroll to position [368, 0]
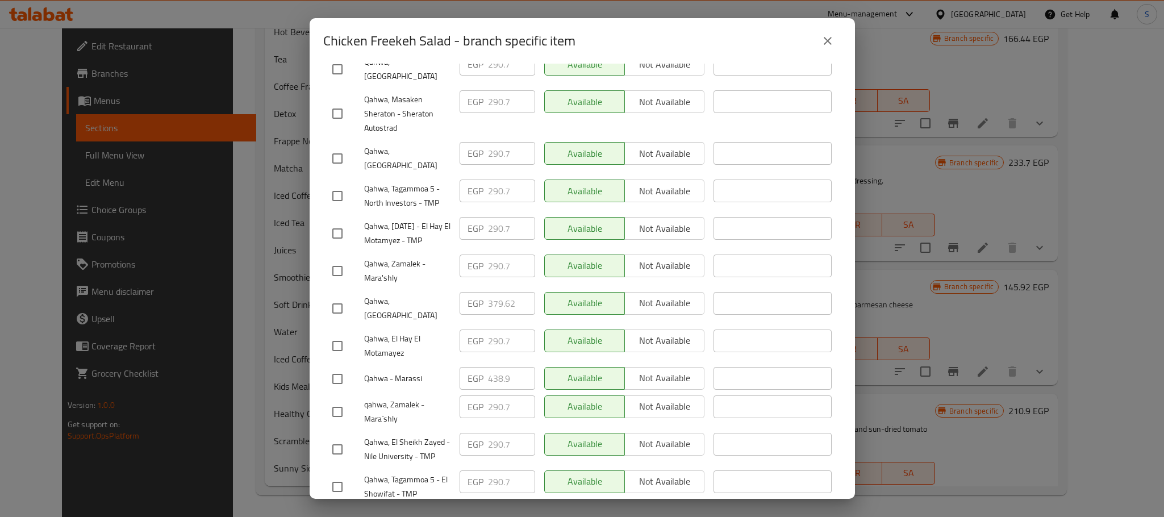
click at [346, 297] on input "checkbox" at bounding box center [338, 309] width 24 height 24
checkbox input "true"
click at [503, 292] on input "379.62" at bounding box center [511, 303] width 47 height 23
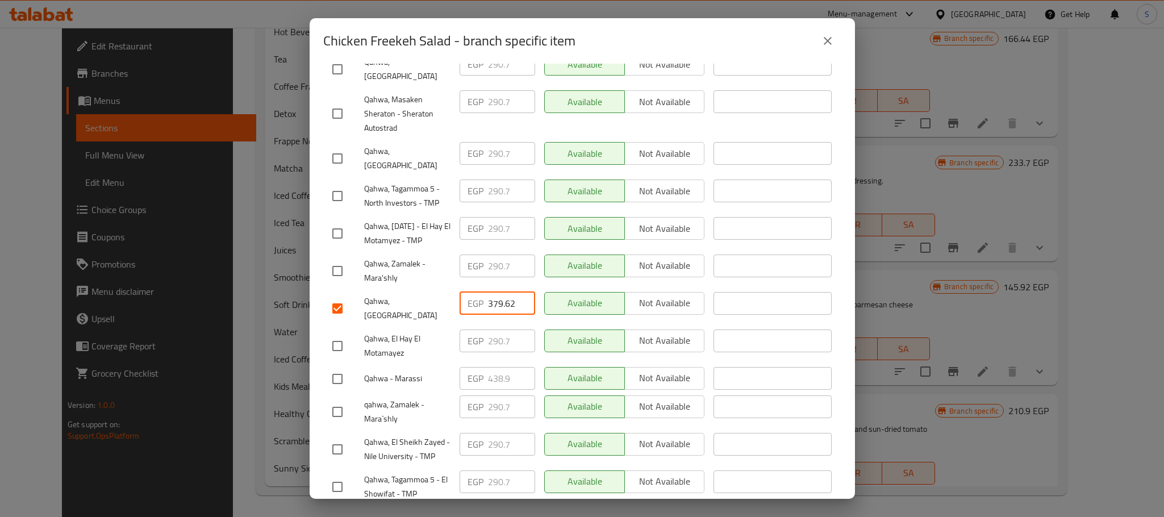
paste input "99.000"
type input "399.000"
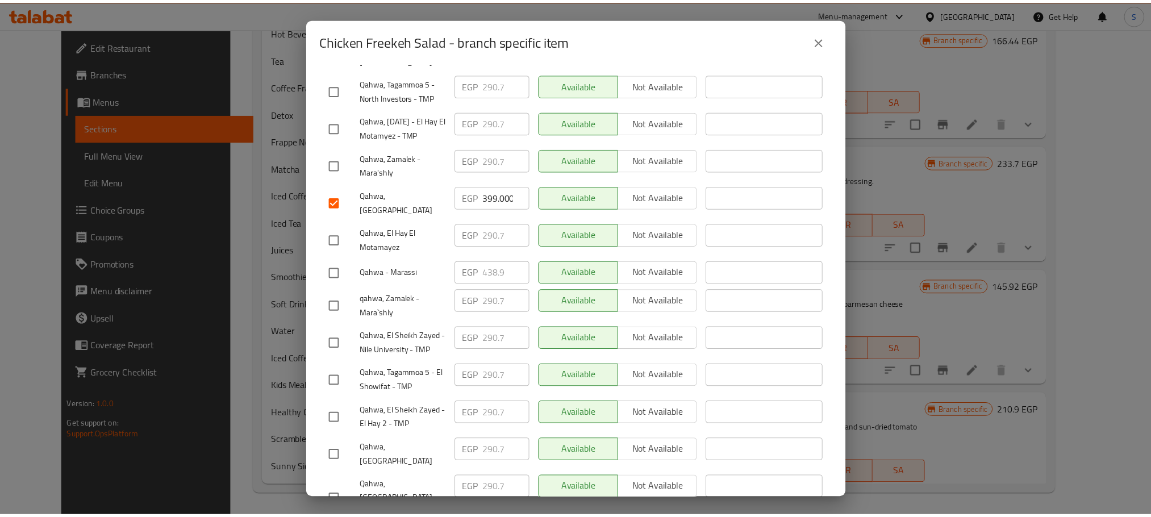
scroll to position [476, 0]
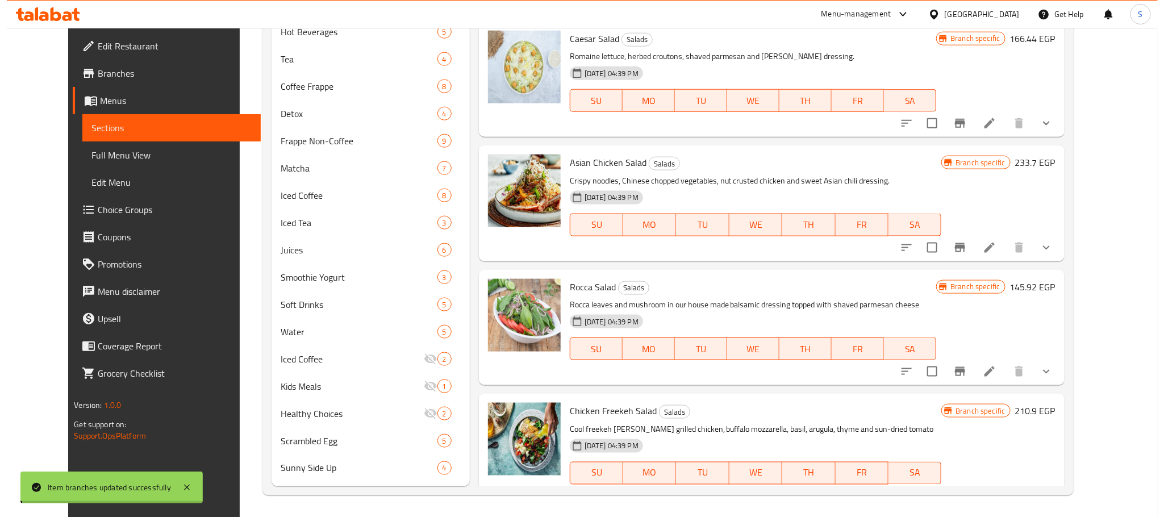
scroll to position [9, 0]
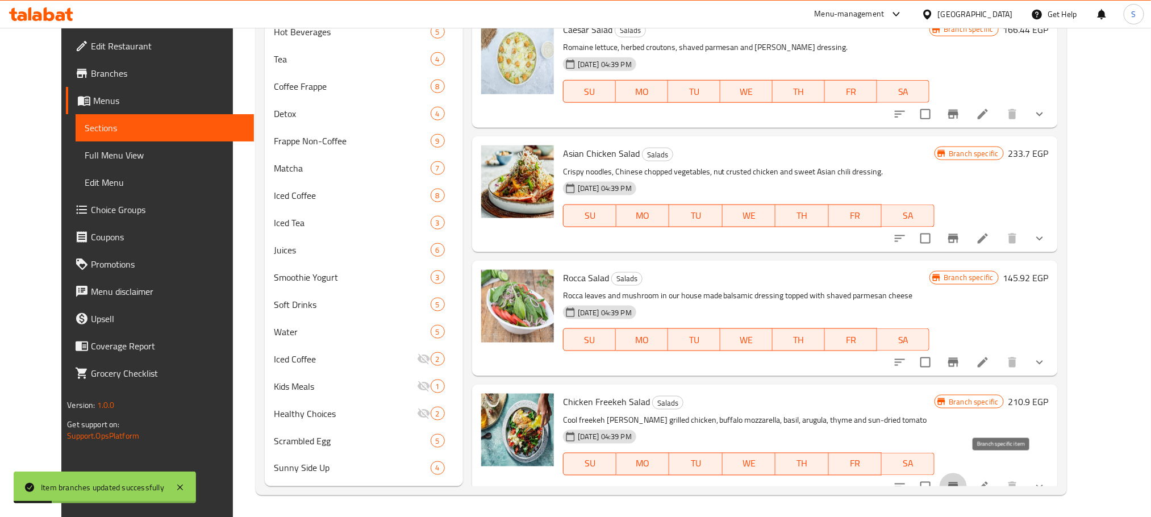
click at [967, 473] on button "Branch-specific-item" at bounding box center [953, 486] width 27 height 27
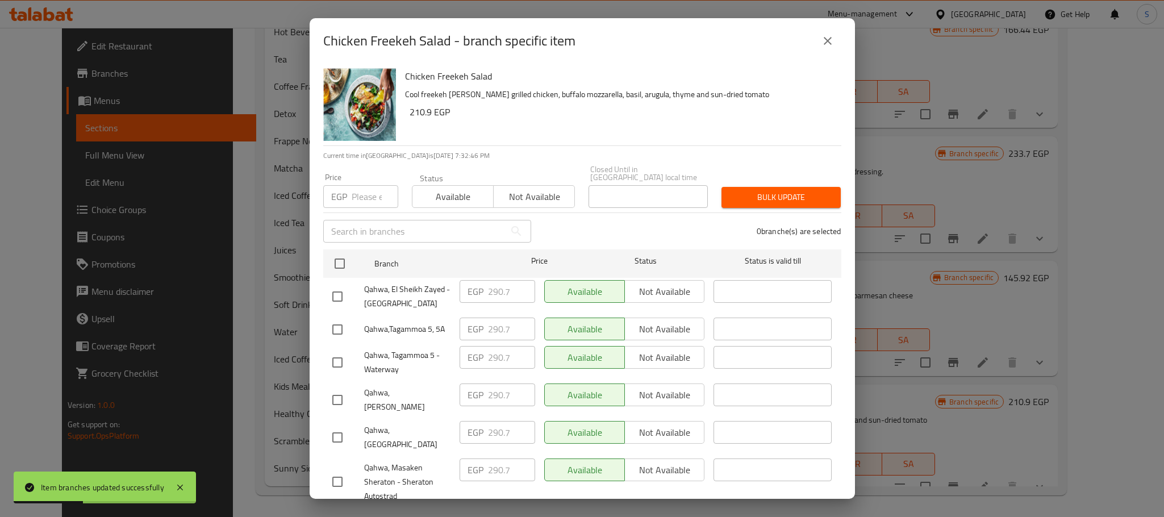
scroll to position [368, 0]
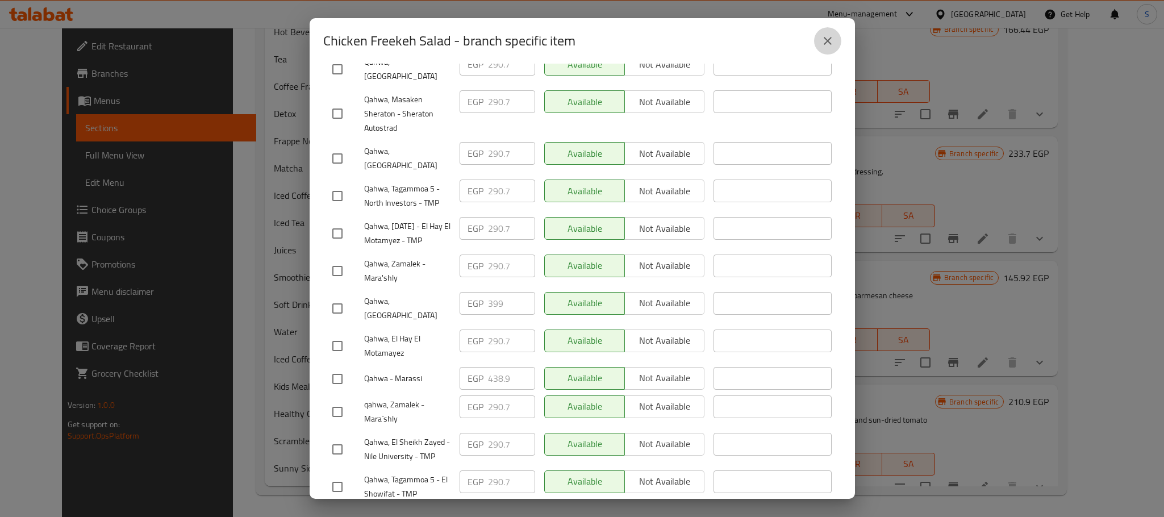
click at [832, 39] on icon "close" at bounding box center [828, 41] width 14 height 14
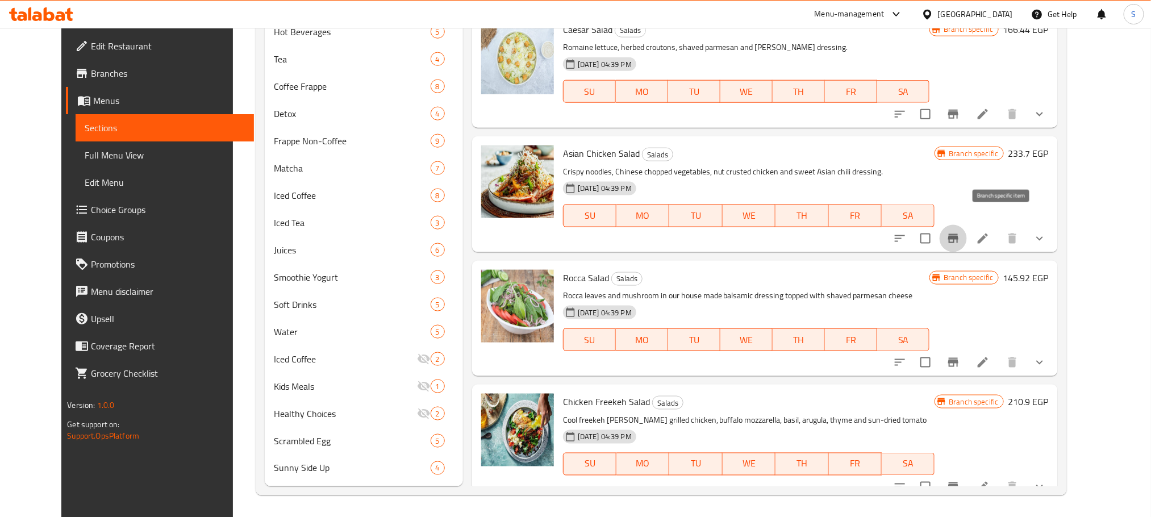
click at [967, 225] on button "Branch-specific-item" at bounding box center [953, 238] width 27 height 27
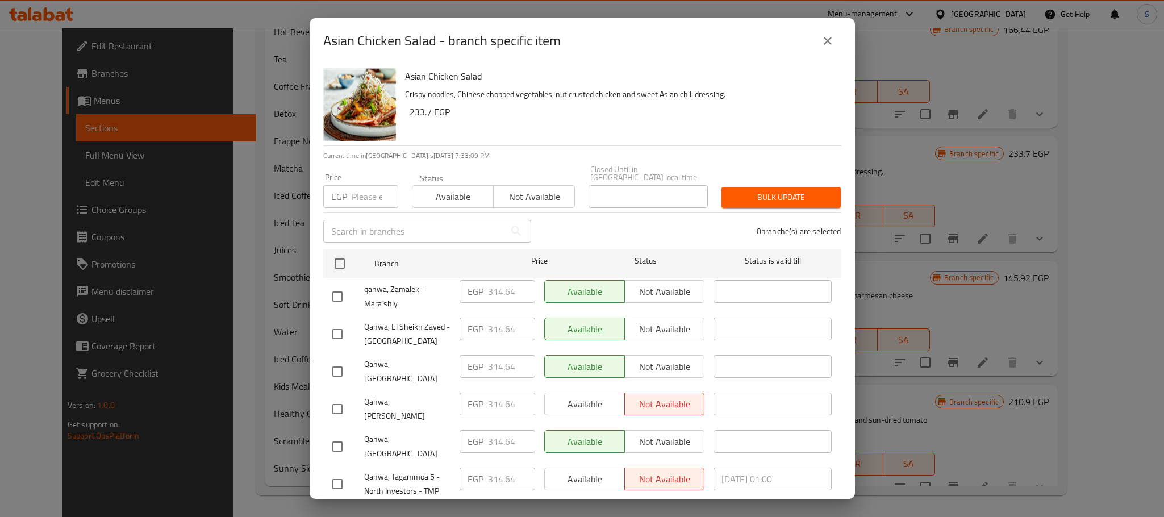
scroll to position [360, 0]
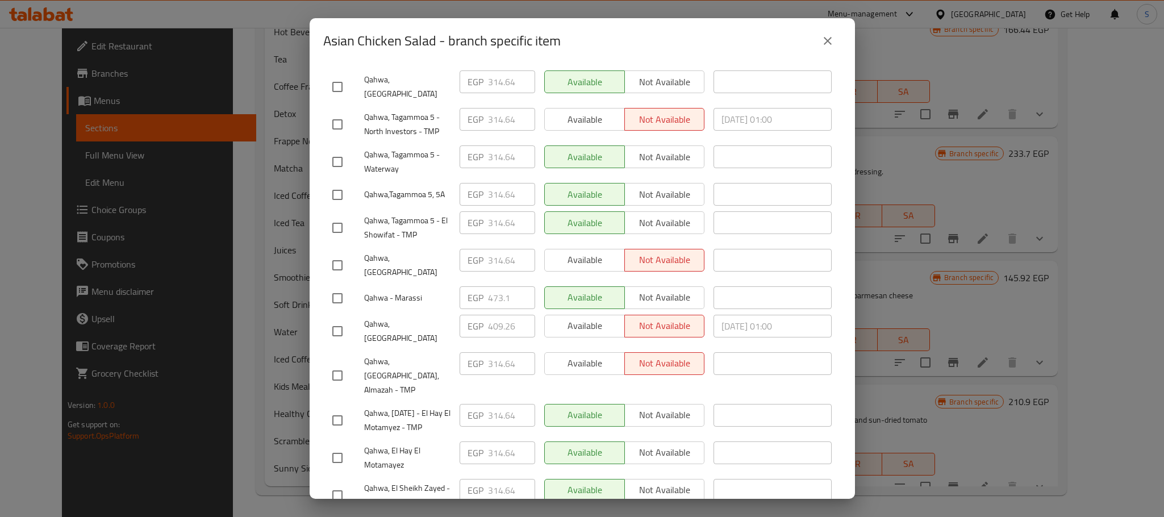
click at [331, 319] on input "checkbox" at bounding box center [338, 331] width 24 height 24
checkbox input "true"
click at [498, 315] on input "409.26" at bounding box center [511, 326] width 47 height 23
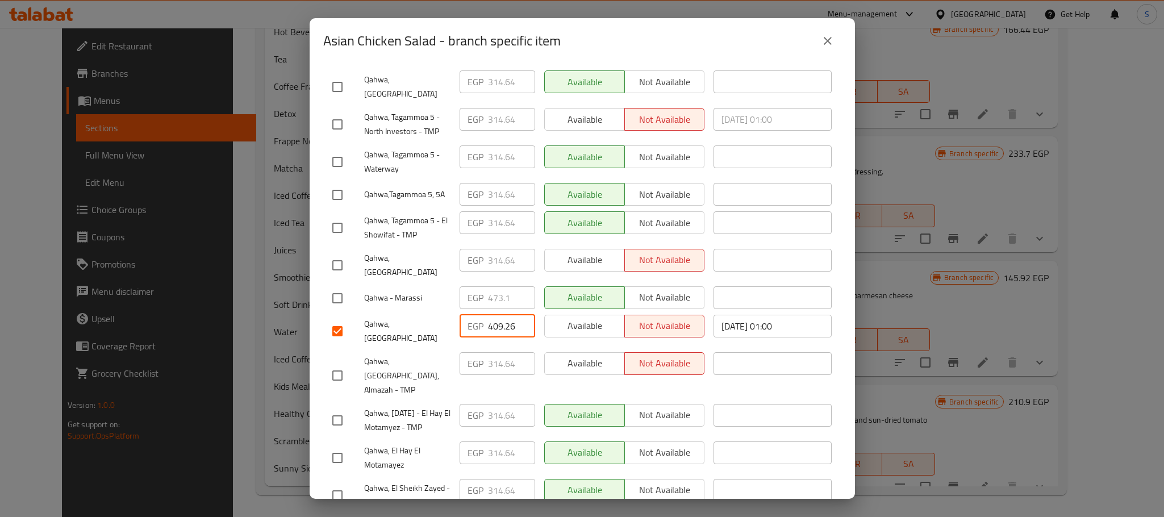
paste input "30.920"
type input "430.920"
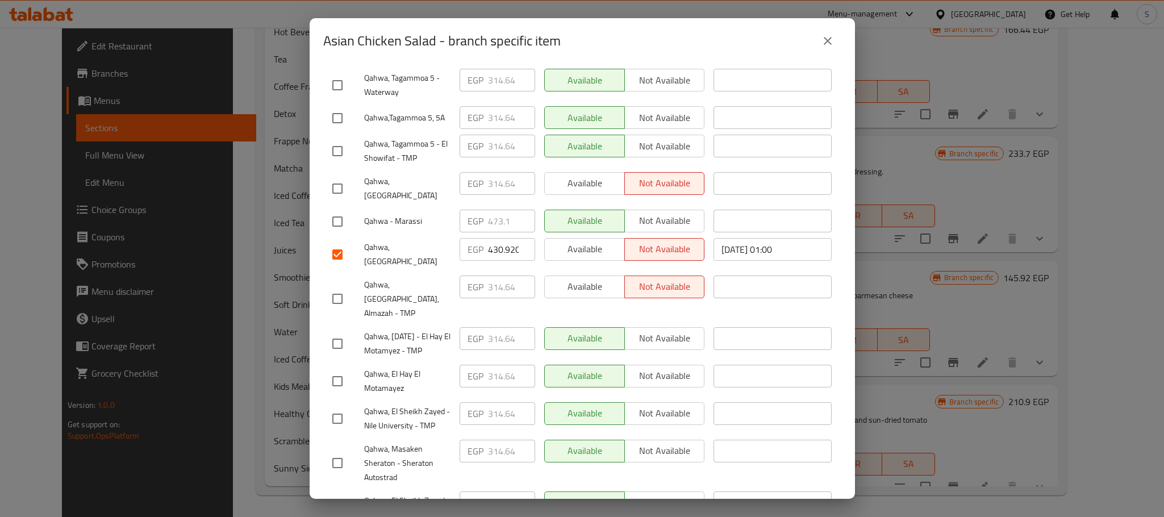
scroll to position [476, 0]
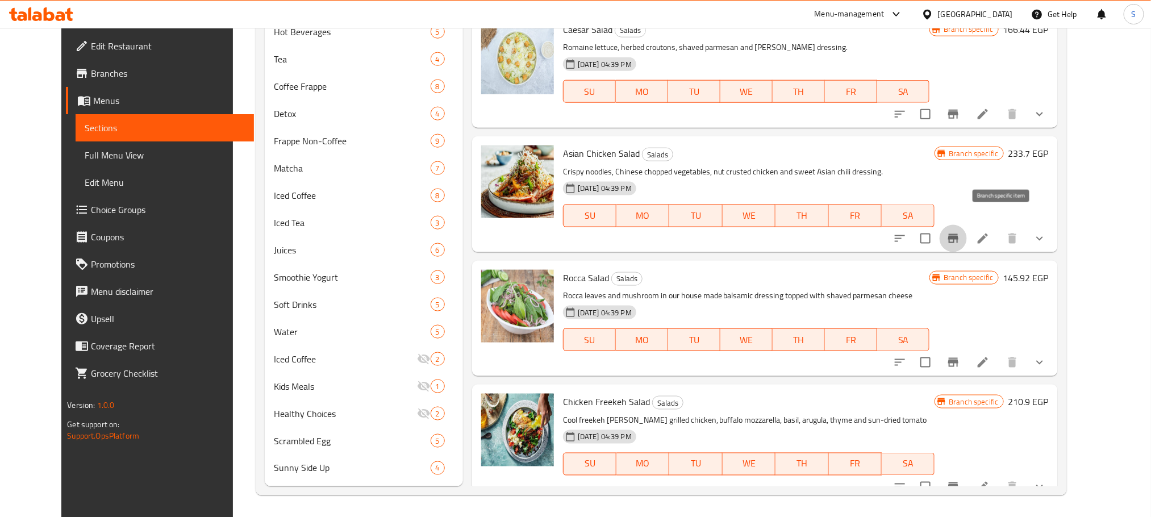
click at [967, 234] on button "Branch-specific-item" at bounding box center [953, 238] width 27 height 27
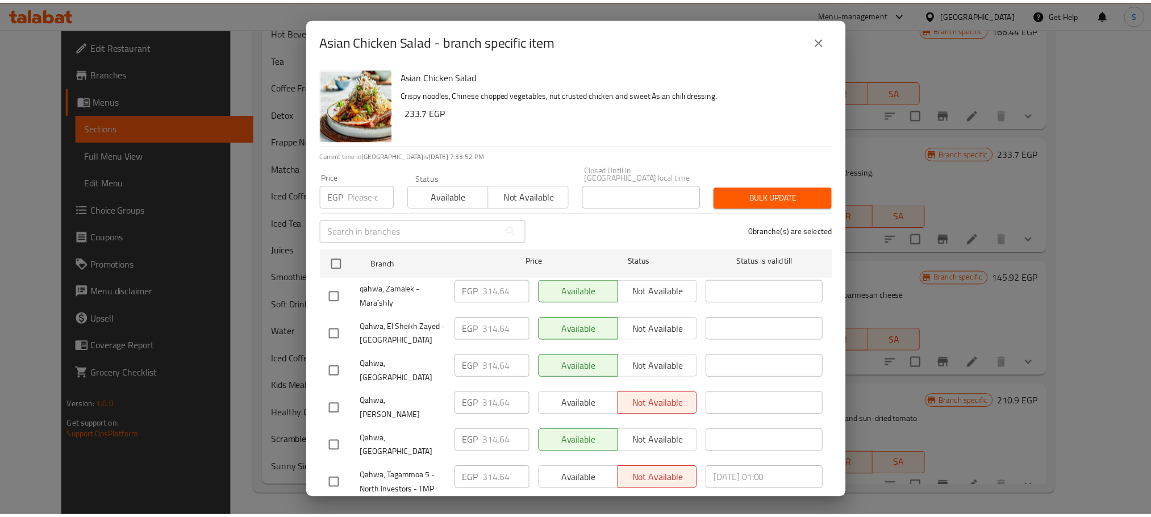
scroll to position [360, 0]
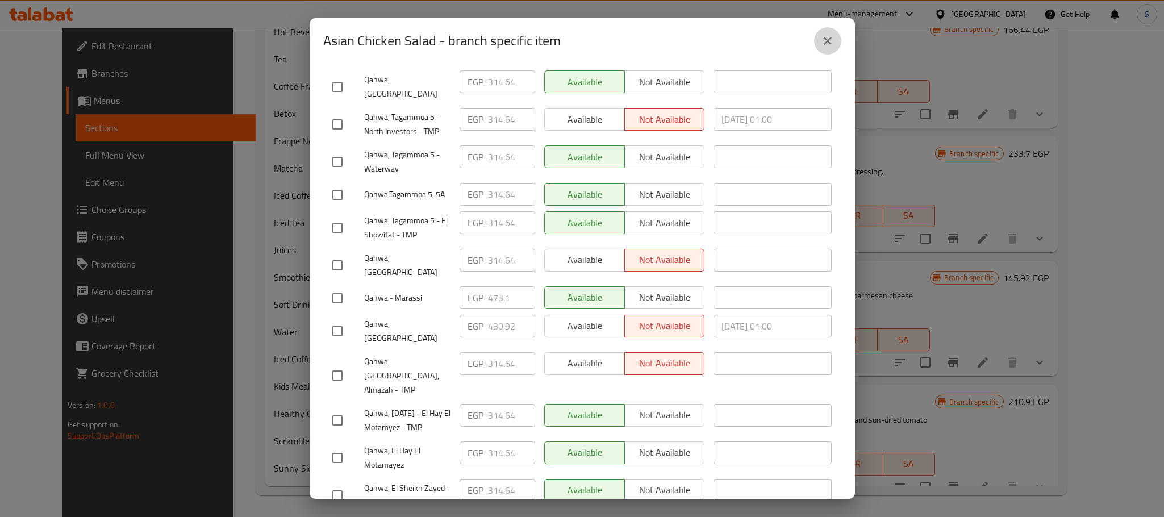
click at [832, 35] on icon "close" at bounding box center [828, 41] width 14 height 14
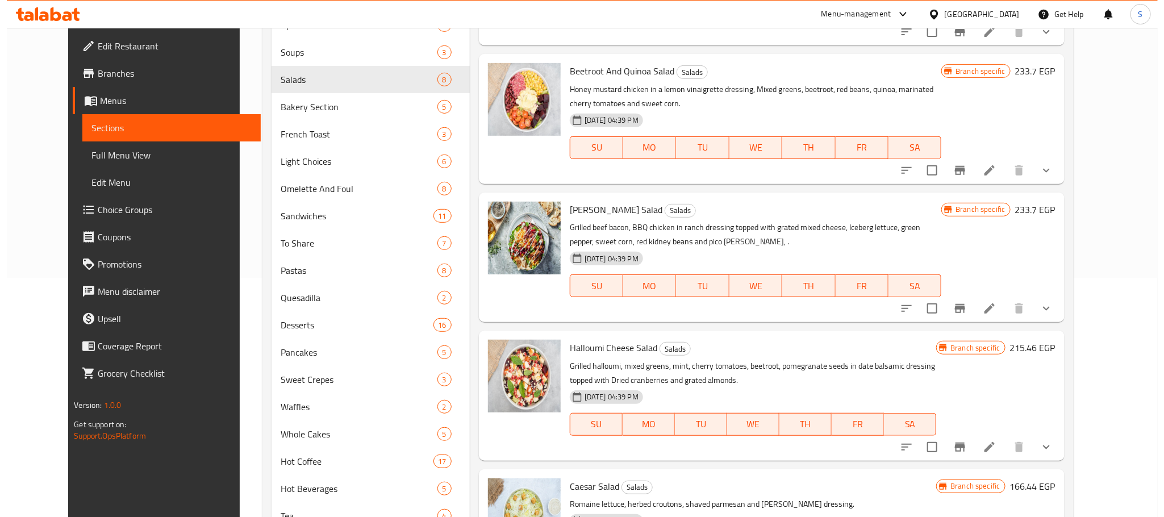
scroll to position [238, 0]
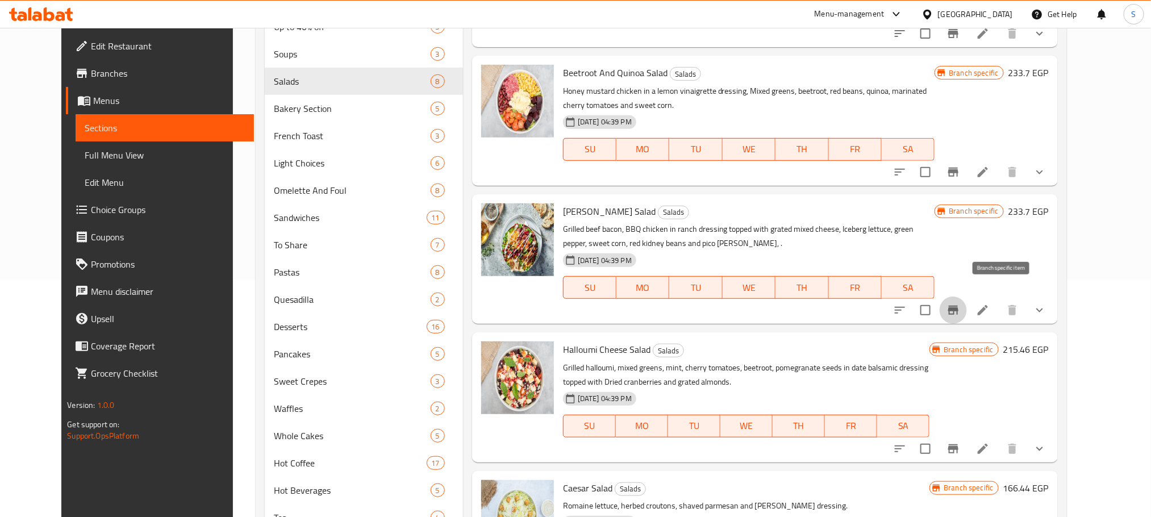
click at [967, 301] on button "Branch-specific-item" at bounding box center [953, 310] width 27 height 27
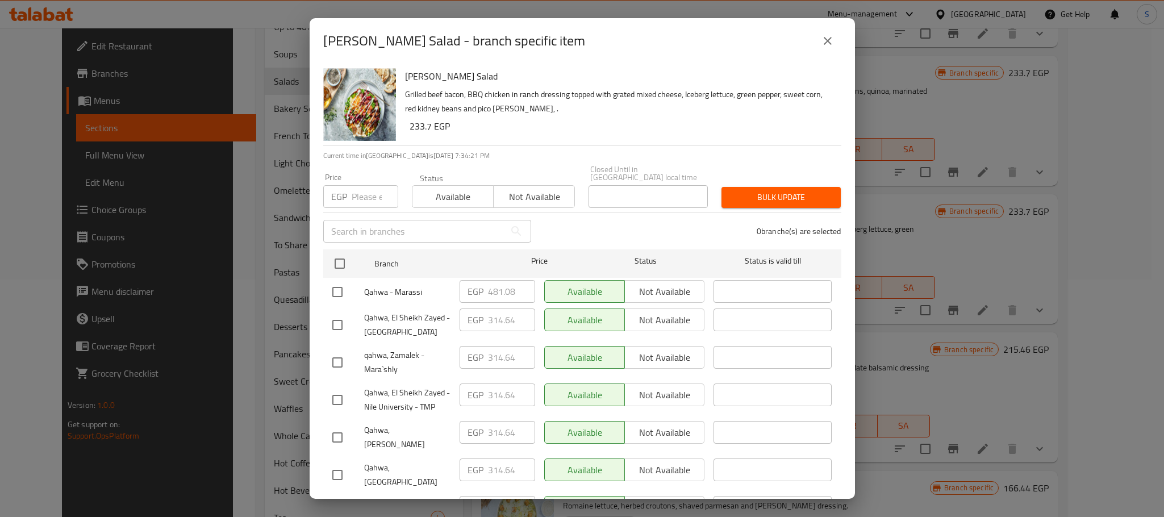
scroll to position [406, 0]
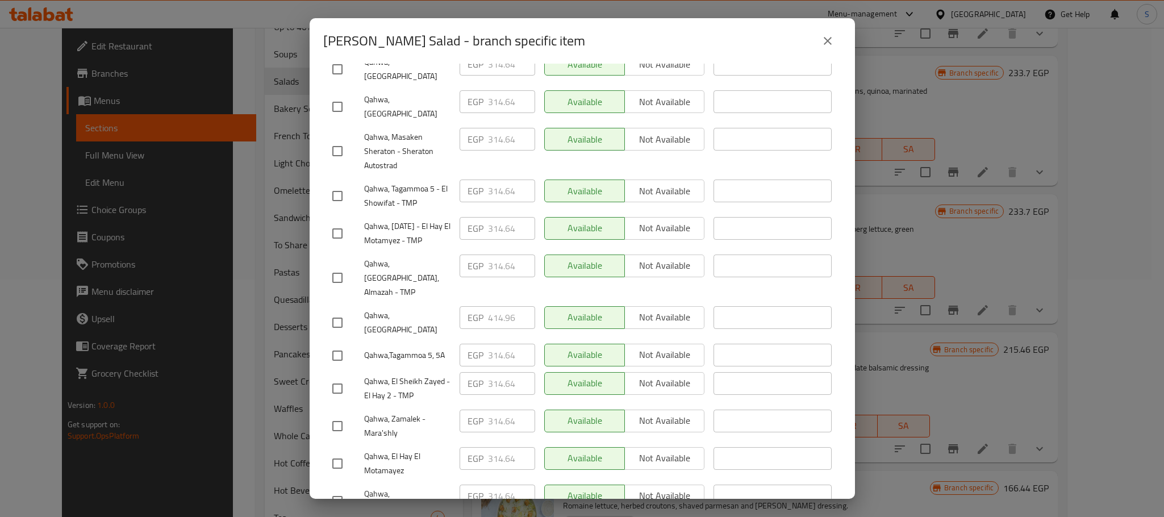
click at [338, 311] on input "checkbox" at bounding box center [338, 323] width 24 height 24
checkbox input "true"
click at [503, 306] on input "414.96" at bounding box center [511, 317] width 47 height 23
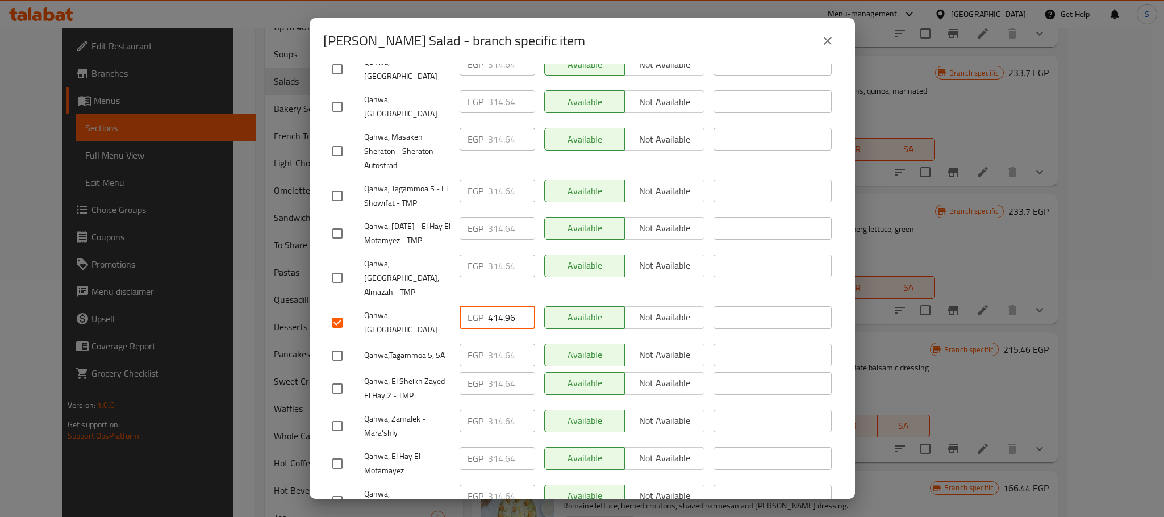
paste input "36.620"
type input "436.620"
click at [827, 370] on li "Qahwa, El Sheikh Zayed - El Hay 2 - TMP EGP 314.64 ​ Available Not available ​" at bounding box center [582, 389] width 518 height 38
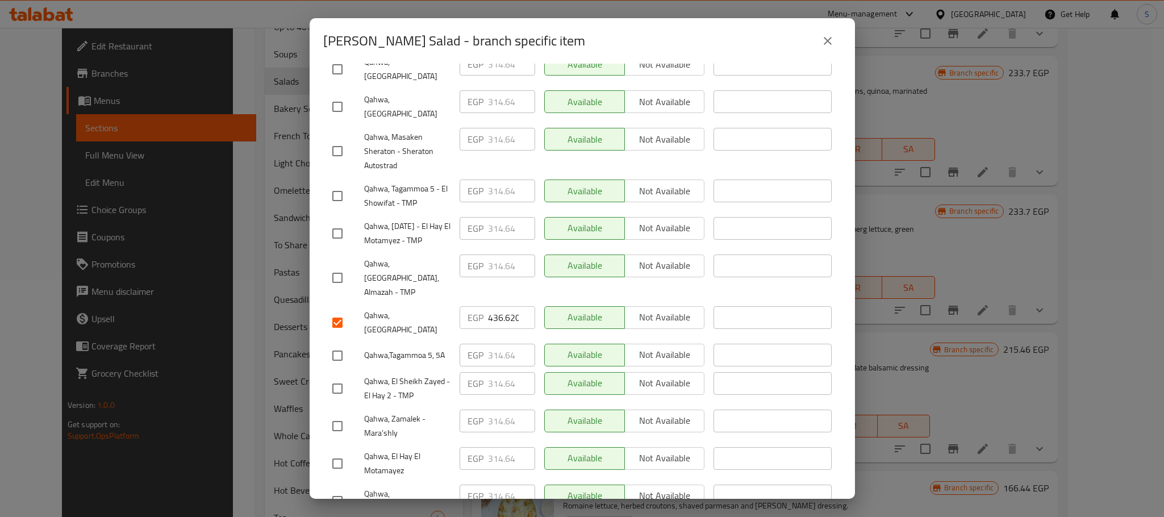
scroll to position [476, 0]
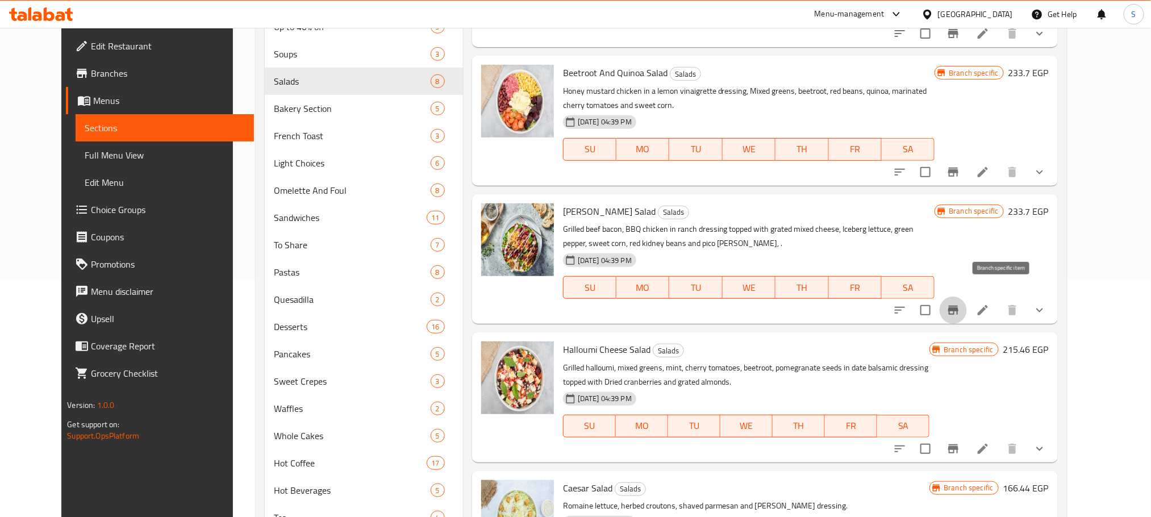
click at [959, 306] on icon "Branch-specific-item" at bounding box center [953, 310] width 10 height 9
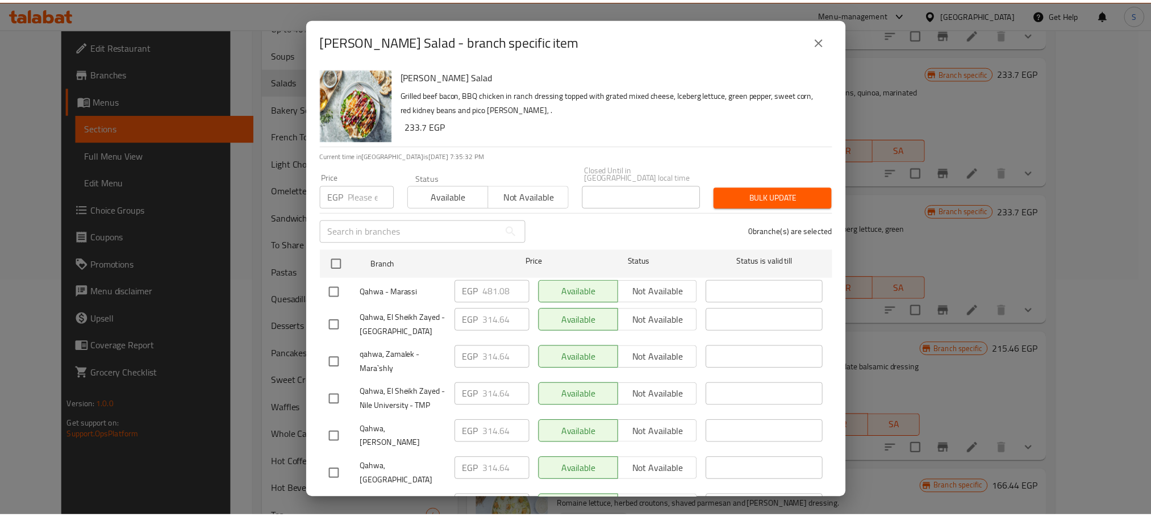
scroll to position [406, 0]
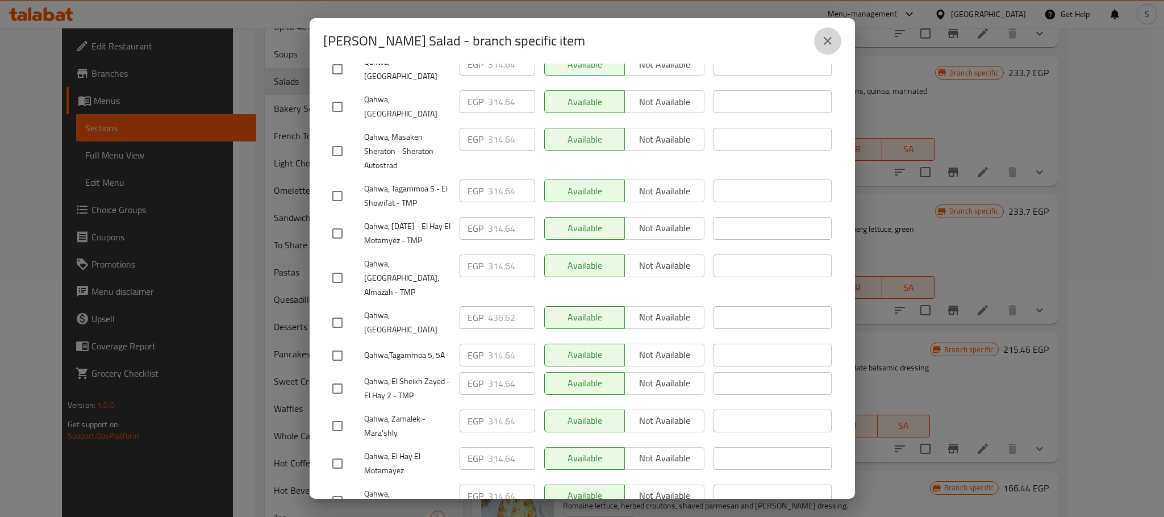
click at [827, 40] on icon "close" at bounding box center [828, 41] width 8 height 8
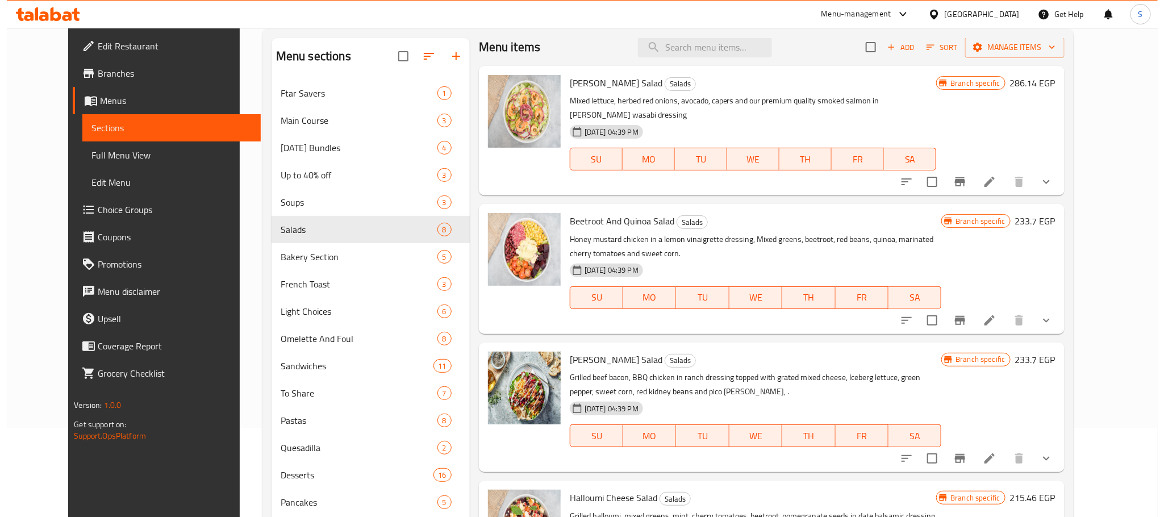
scroll to position [0, 0]
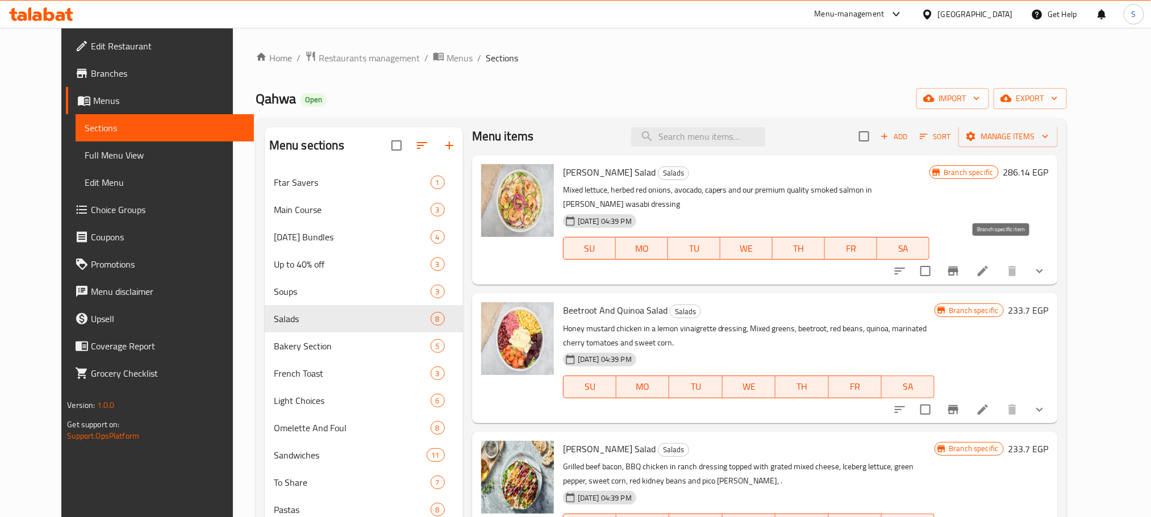
click at [959, 266] on icon "Branch-specific-item" at bounding box center [953, 270] width 10 height 9
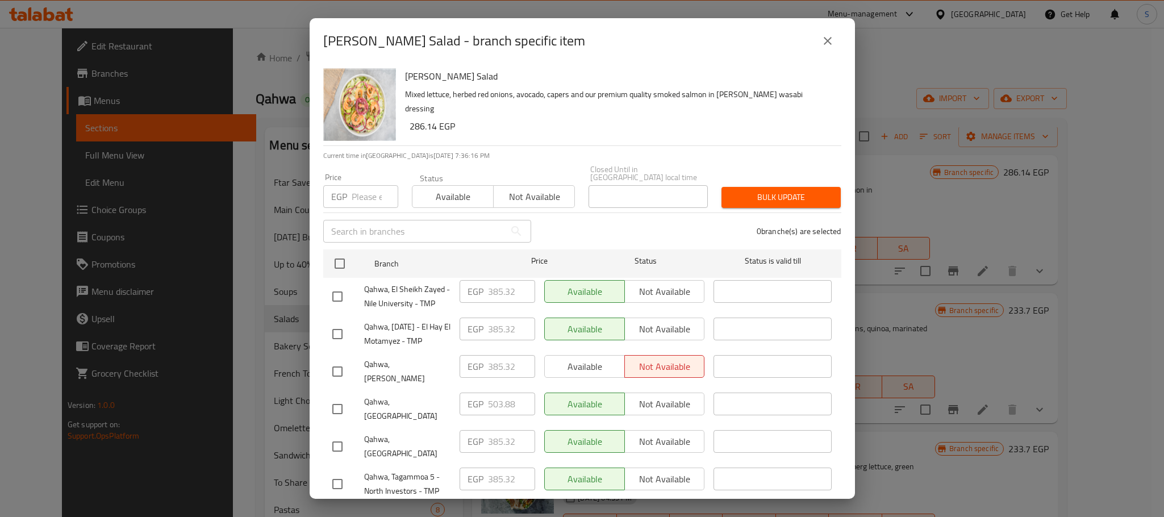
click at [332, 405] on input "checkbox" at bounding box center [338, 409] width 24 height 24
checkbox input "true"
click at [505, 396] on input "503.88" at bounding box center [511, 404] width 47 height 23
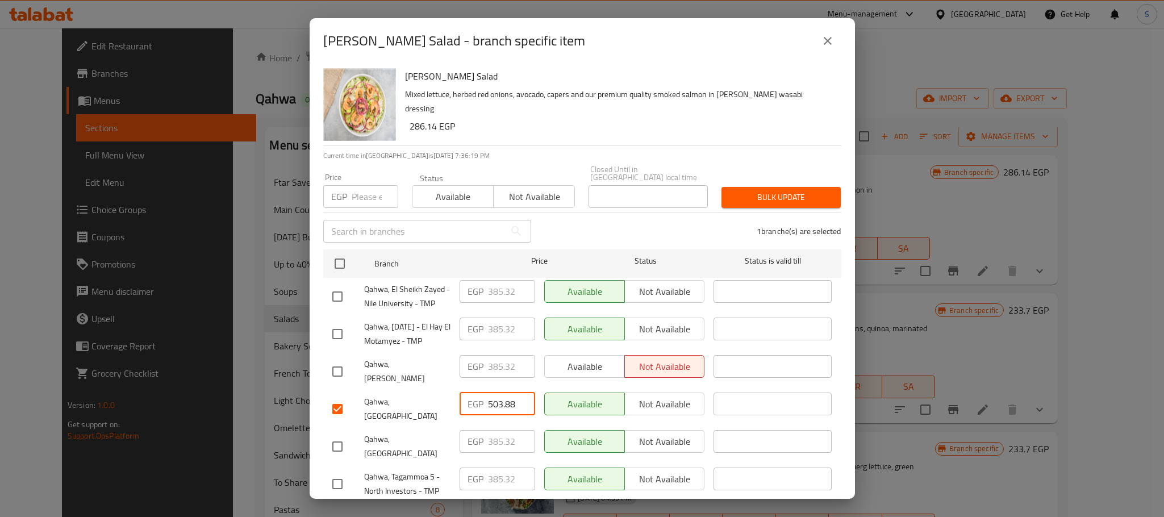
paste input "30.100"
type input "530.100"
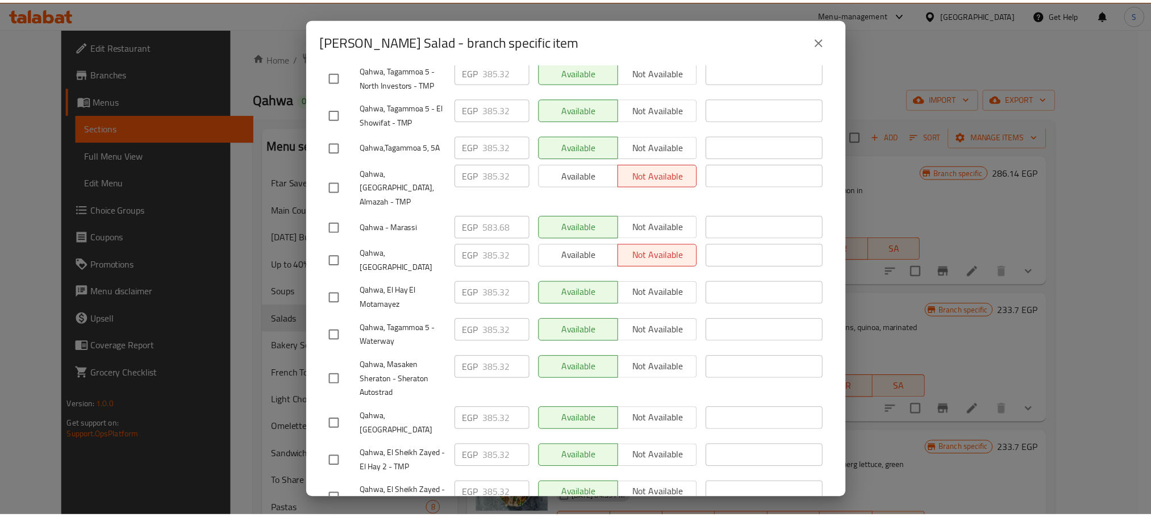
scroll to position [476, 0]
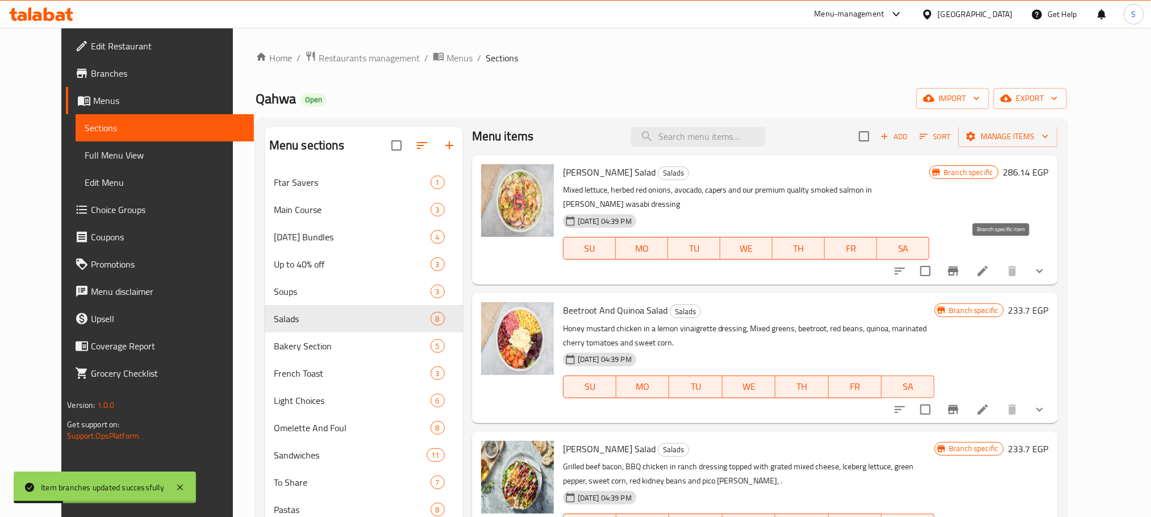
click at [959, 266] on icon "Branch-specific-item" at bounding box center [953, 270] width 10 height 9
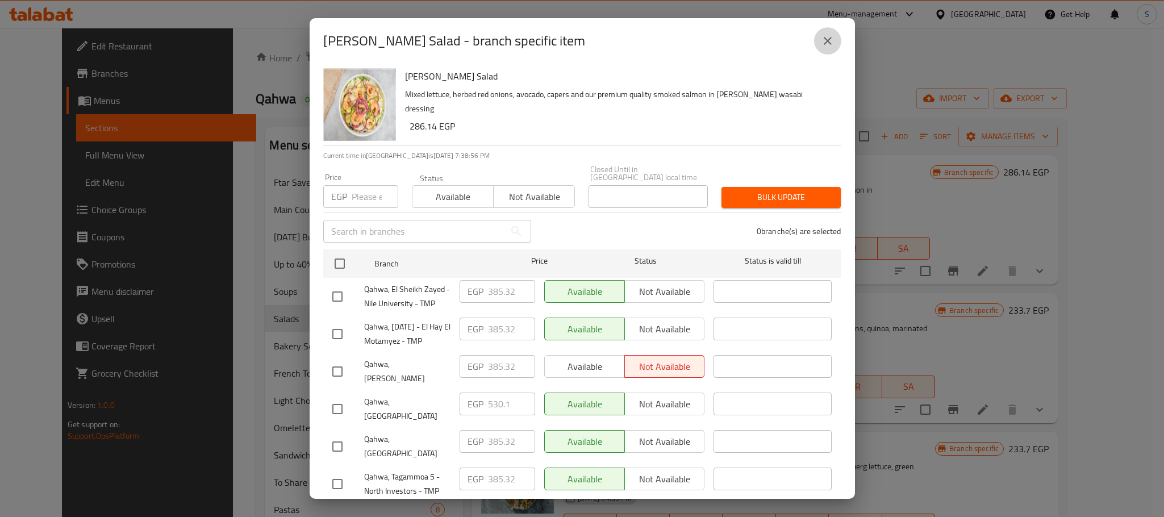
click at [830, 35] on icon "close" at bounding box center [828, 41] width 14 height 14
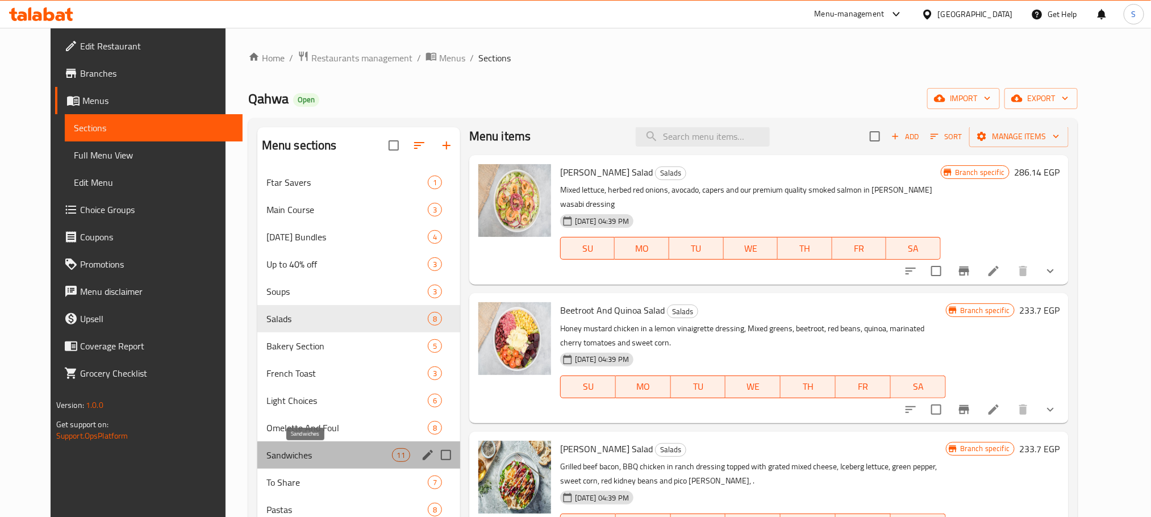
click at [320, 461] on span "Sandwiches" at bounding box center [329, 455] width 126 height 14
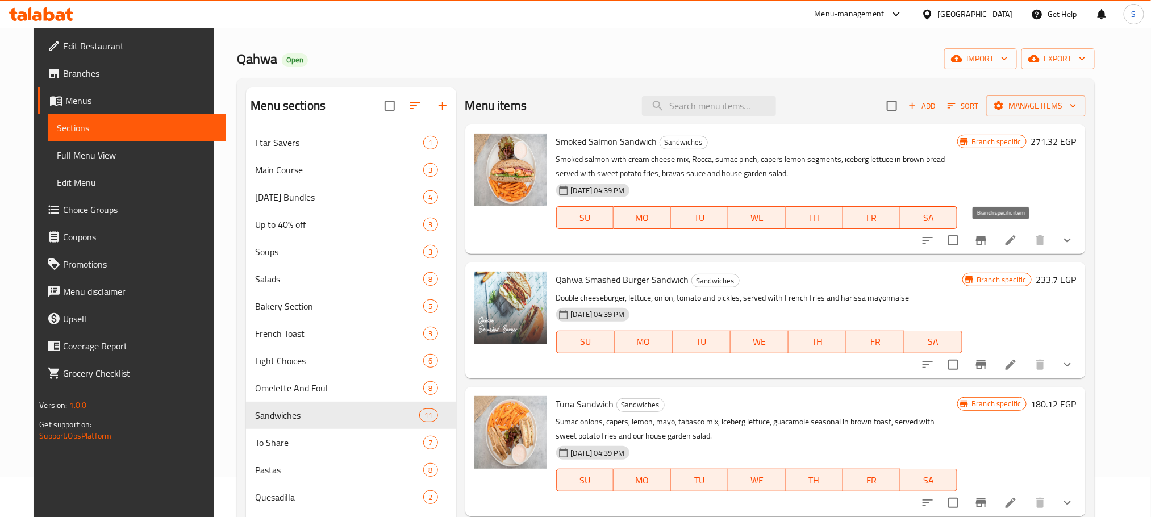
click at [986, 239] on icon "Branch-specific-item" at bounding box center [981, 240] width 10 height 9
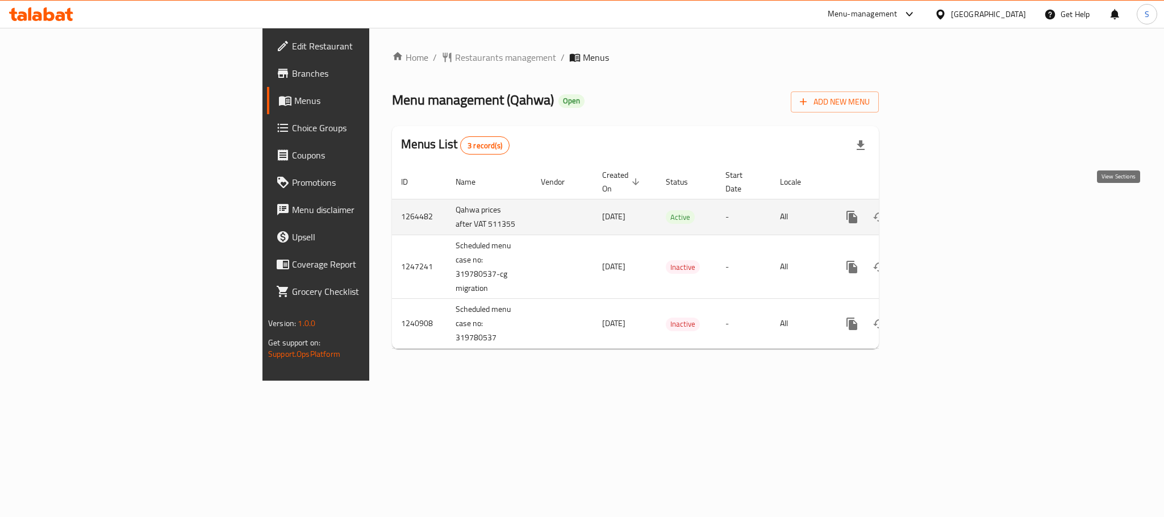
click at [948, 203] on link "enhanced table" at bounding box center [934, 216] width 27 height 27
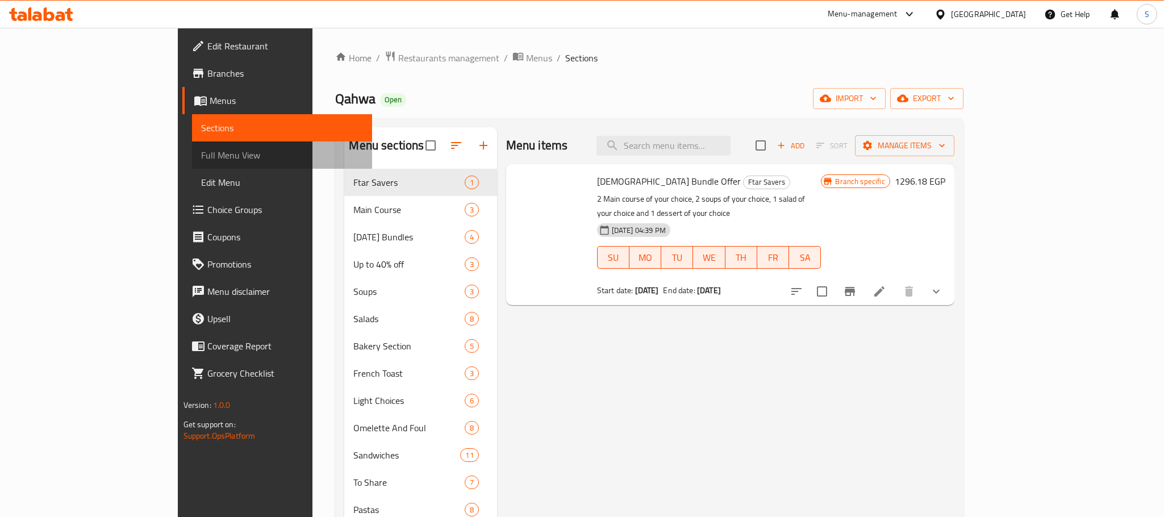
drag, startPoint x: 116, startPoint y: 153, endPoint x: 84, endPoint y: 153, distance: 31.8
click at [201, 153] on span "Full Menu View" at bounding box center [282, 155] width 162 height 14
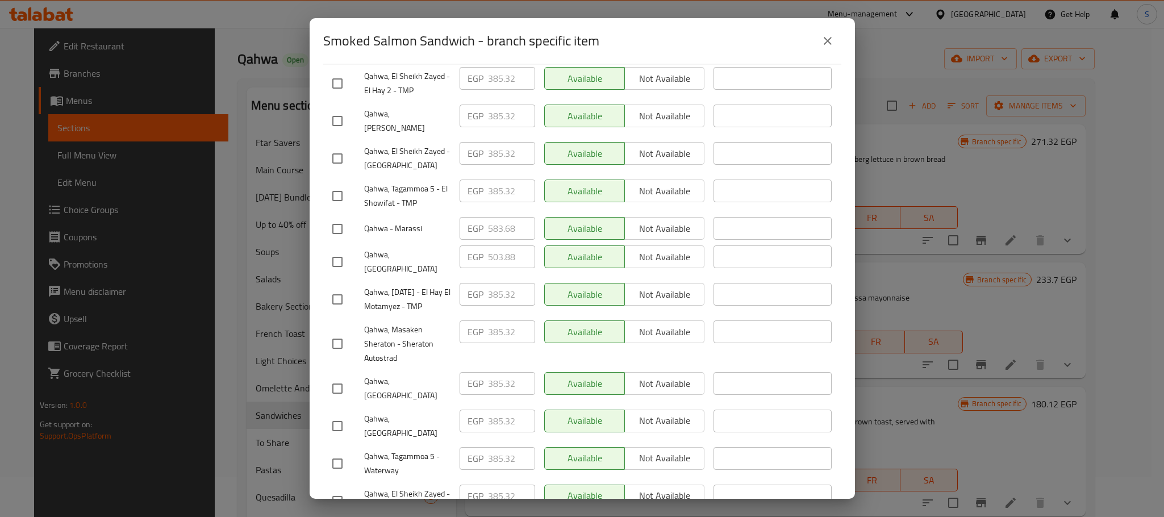
scroll to position [213, 0]
click at [332, 250] on input "checkbox" at bounding box center [338, 262] width 24 height 24
checkbox input "true"
click at [497, 247] on input "503.88" at bounding box center [511, 256] width 47 height 23
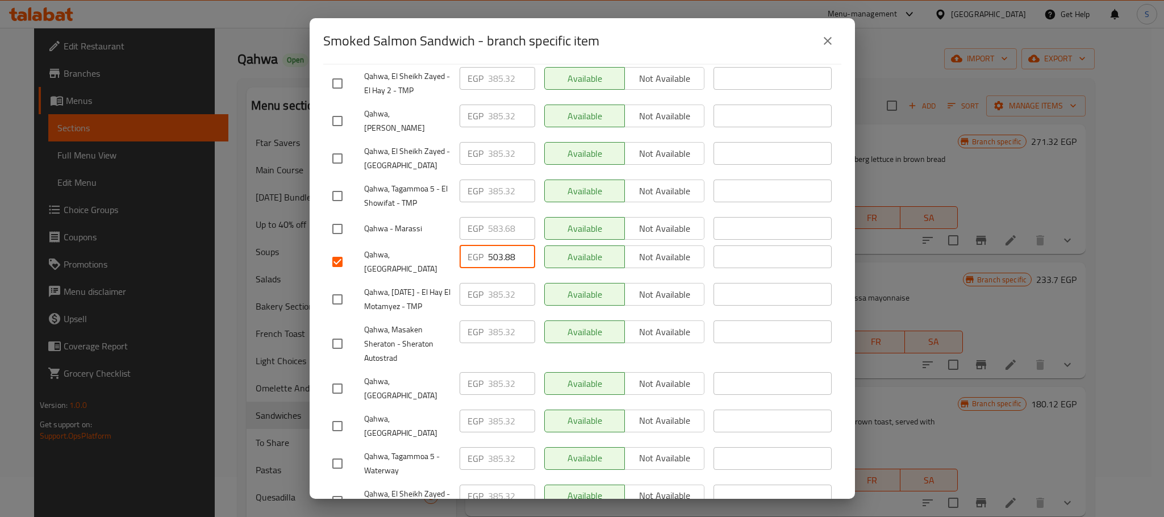
click at [497, 247] on input "503.88" at bounding box center [511, 256] width 47 height 23
paste input "30.100"
type input "530.100"
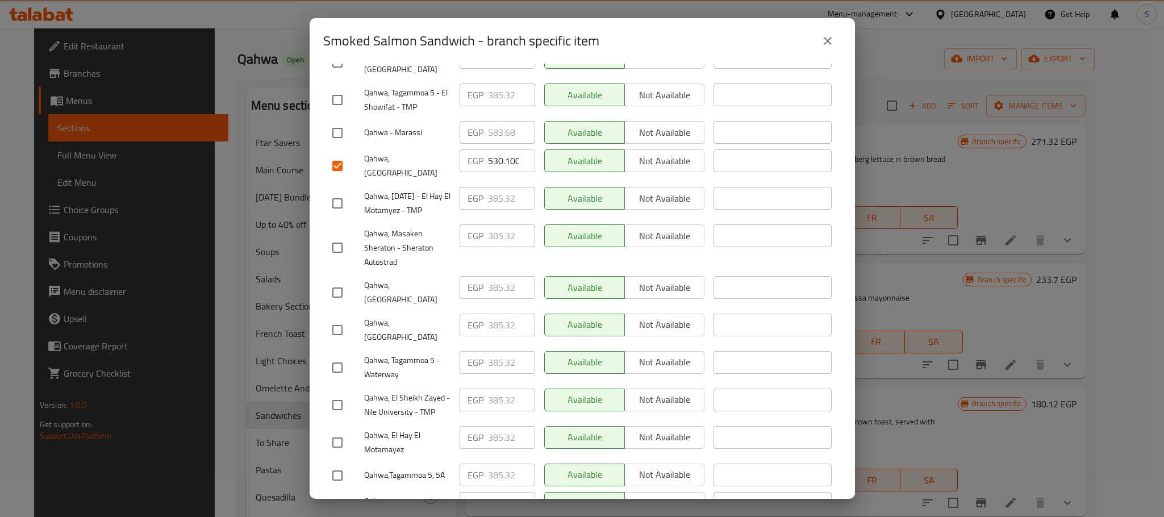
scroll to position [476, 0]
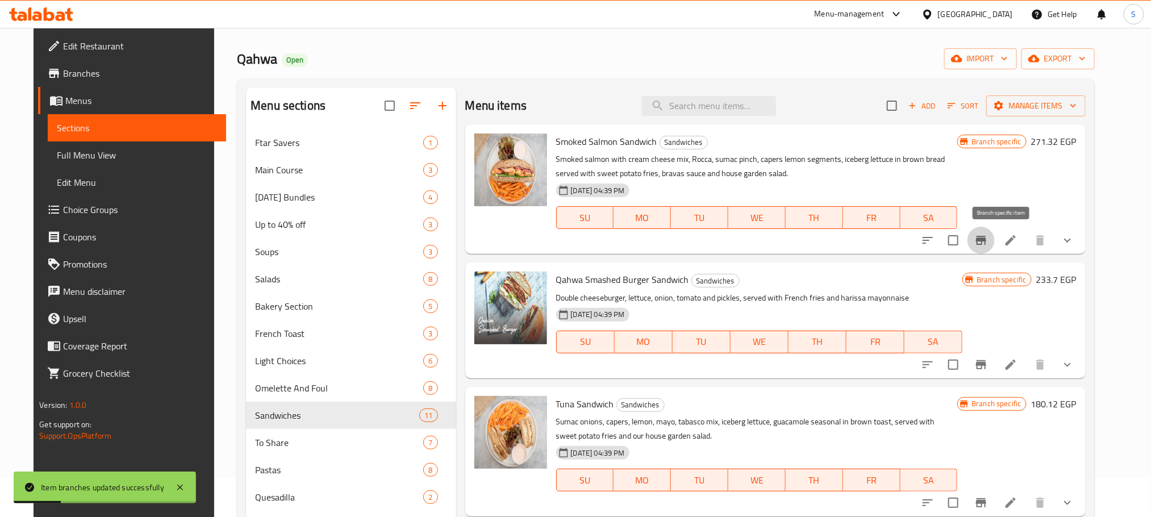
click at [988, 238] on icon "Branch-specific-item" at bounding box center [981, 241] width 14 height 14
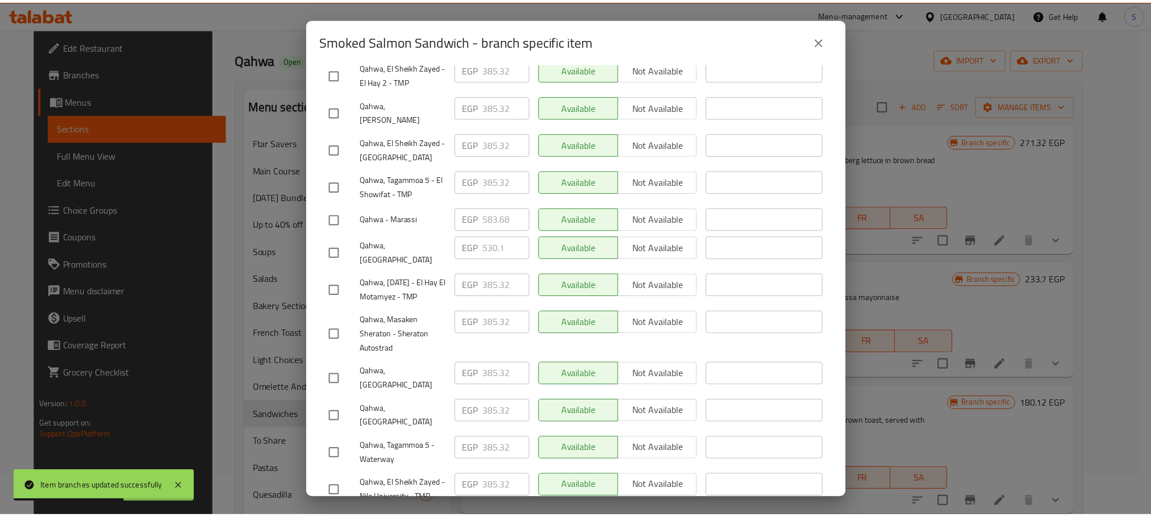
scroll to position [230, 0]
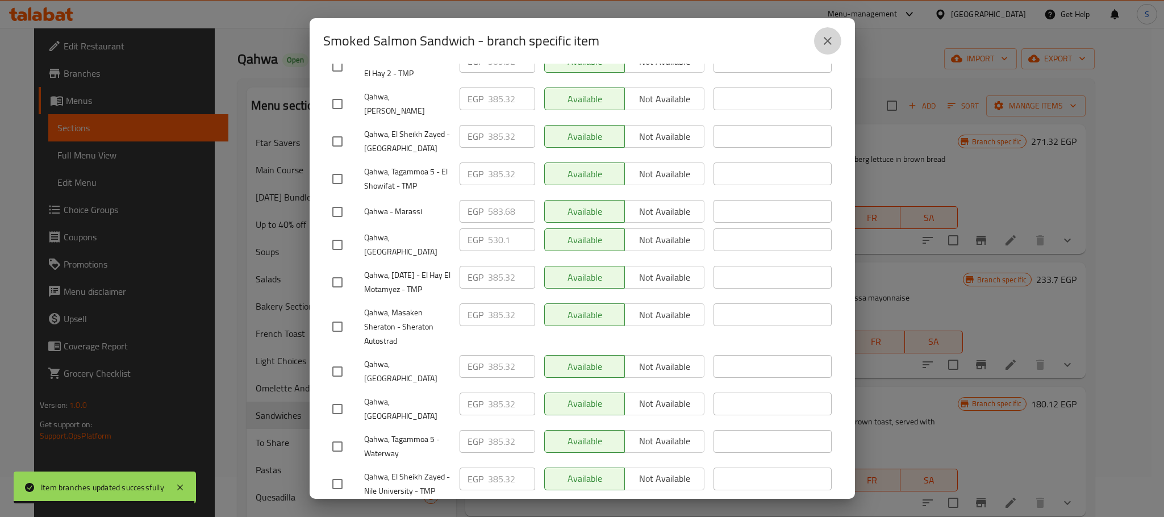
click at [829, 43] on icon "close" at bounding box center [828, 41] width 14 height 14
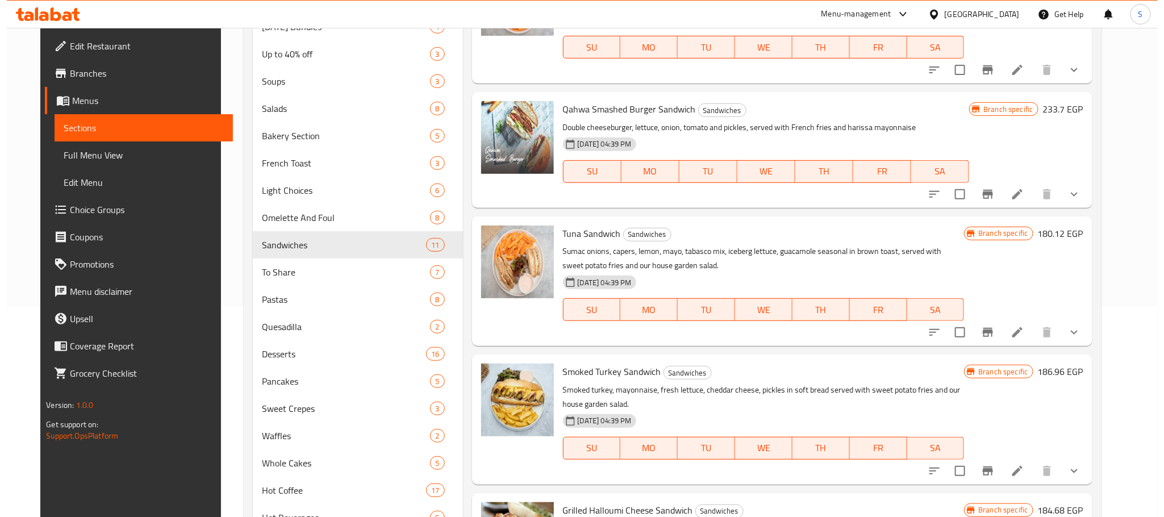
scroll to position [246, 0]
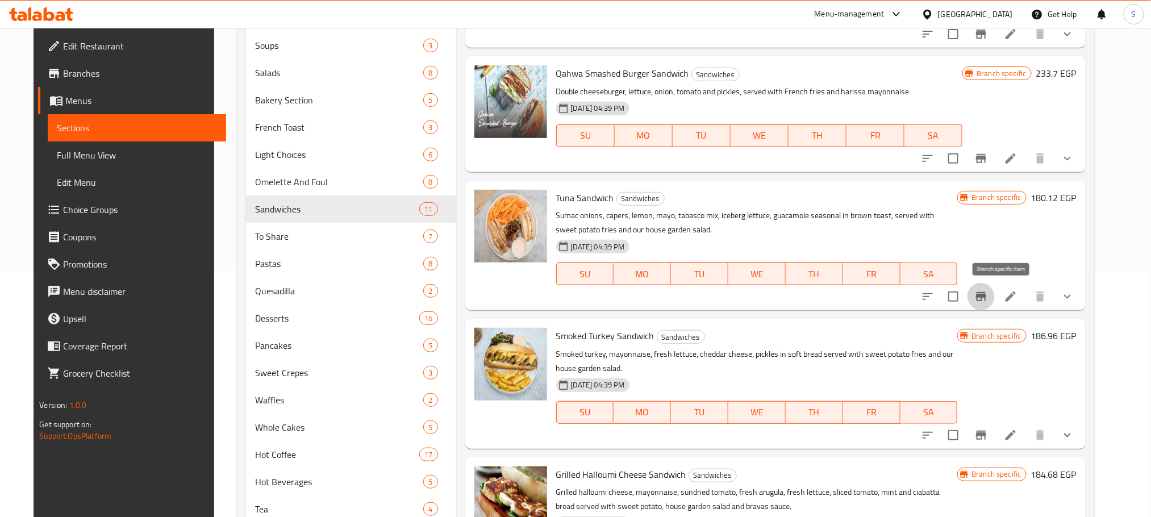
click at [986, 293] on icon "Branch-specific-item" at bounding box center [981, 296] width 10 height 9
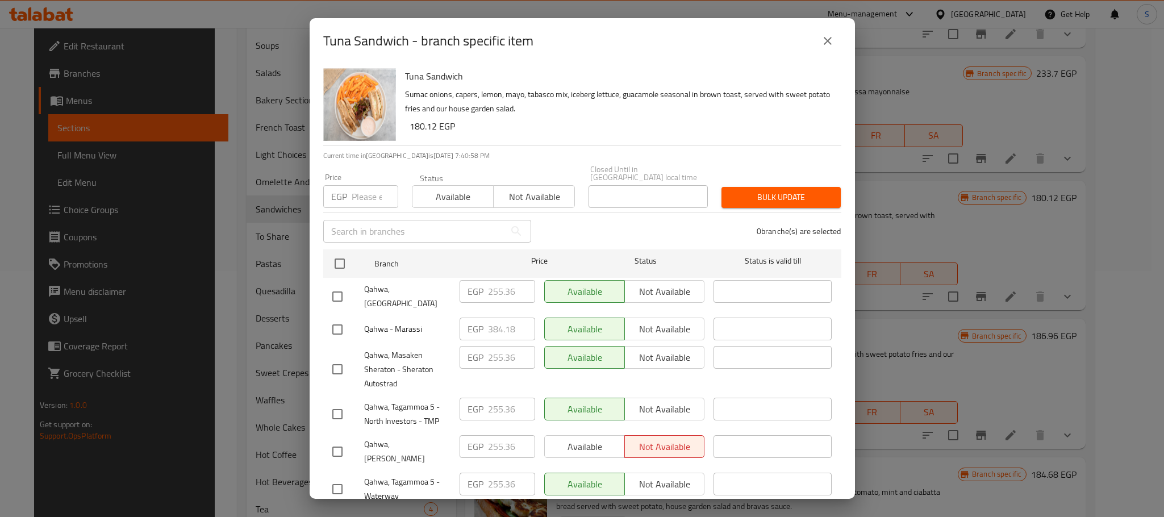
scroll to position [280, 0]
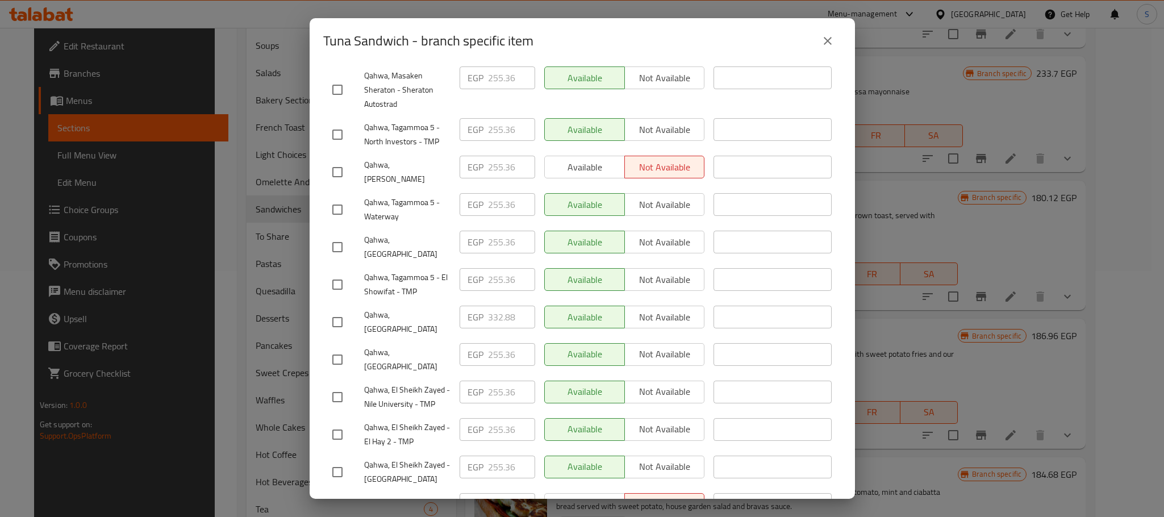
click at [333, 310] on input "checkbox" at bounding box center [338, 322] width 24 height 24
checkbox input "true"
click at [501, 306] on input "332.88" at bounding box center [511, 317] width 47 height 23
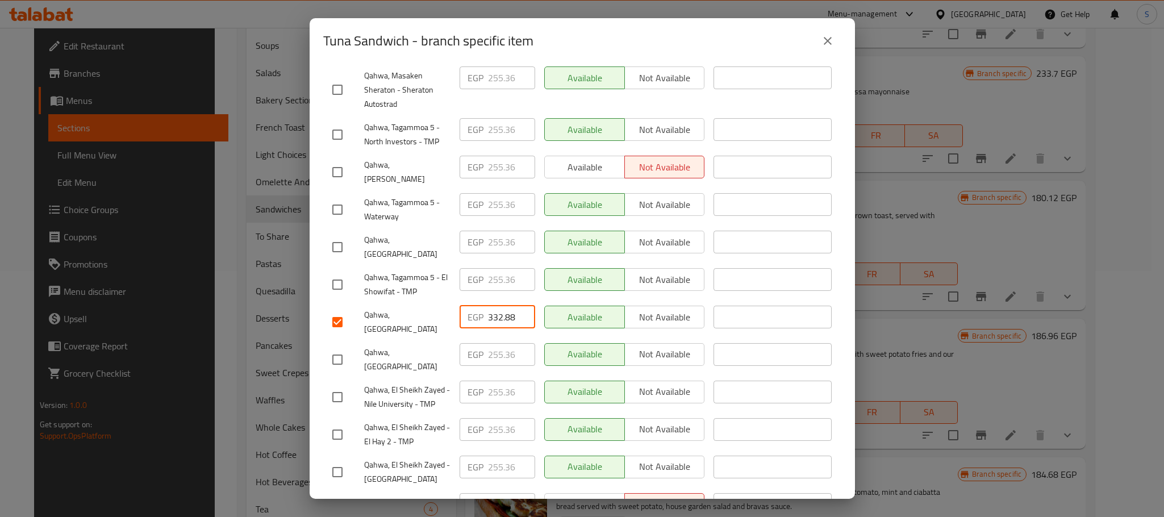
paste input "48.840"
type input "348.840"
click at [834, 315] on div "Tuna Sandwich Sumac onions, capers, lemon, mayo, tabasco mix, iceberg lettuce, …" at bounding box center [582, 281] width 545 height 435
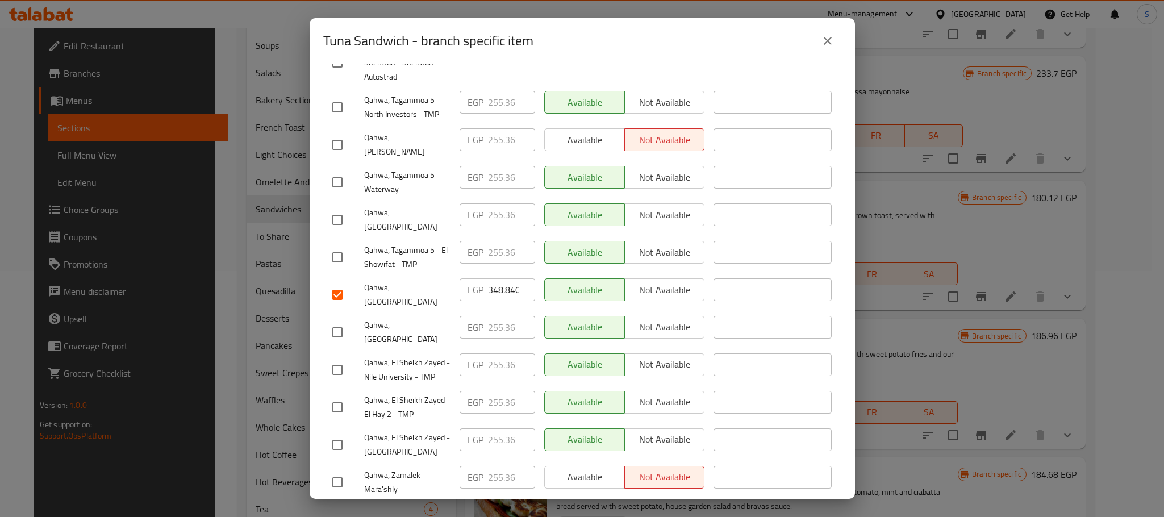
scroll to position [476, 0]
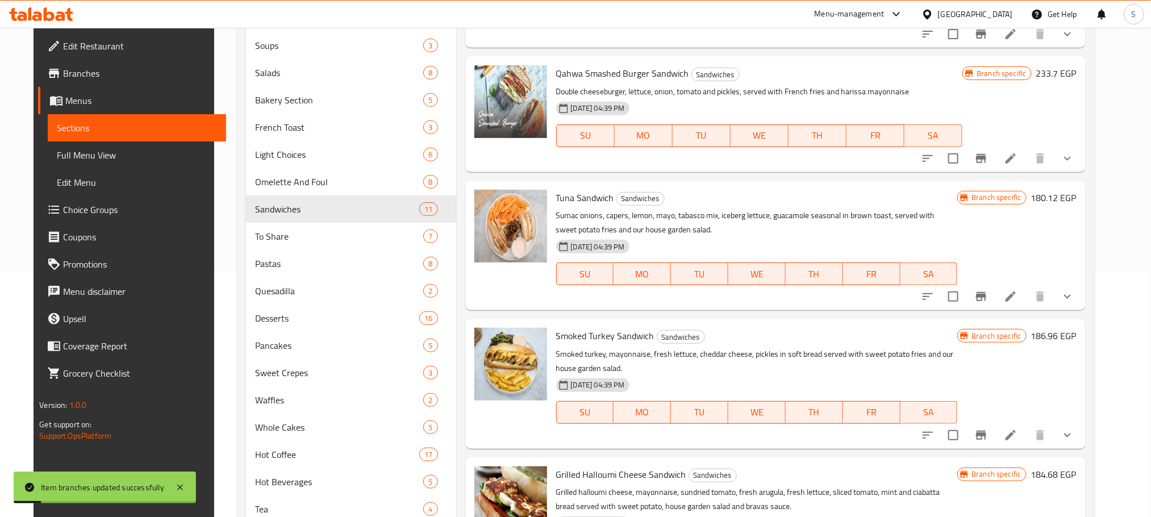
click at [986, 295] on icon "Branch-specific-item" at bounding box center [981, 296] width 10 height 9
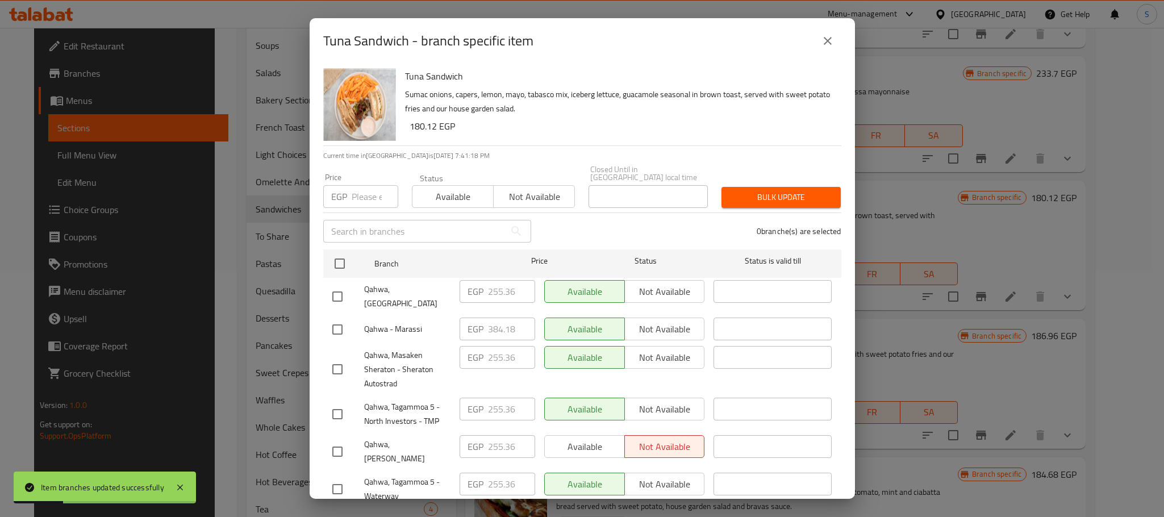
scroll to position [280, 0]
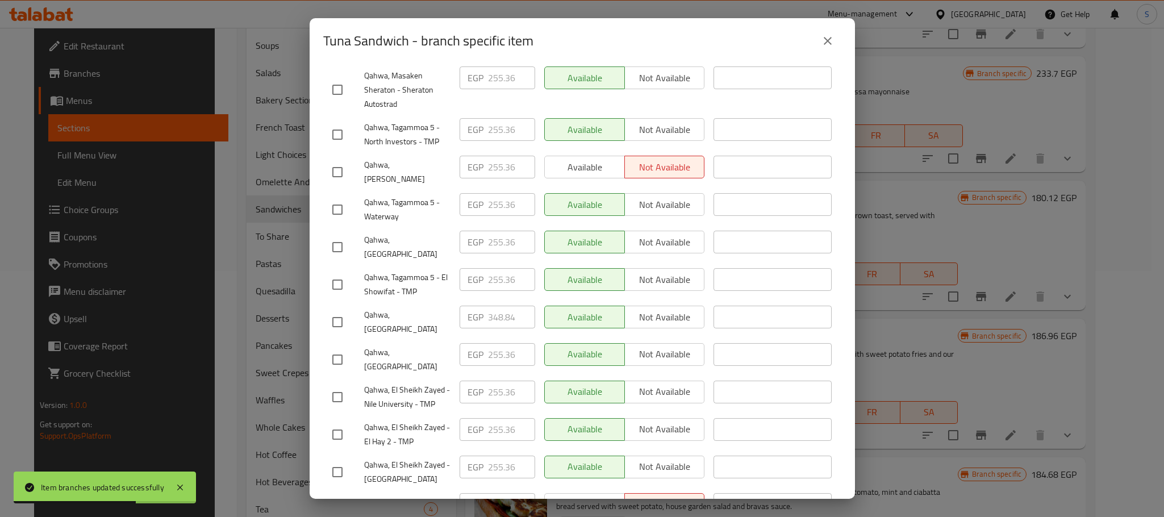
click at [834, 46] on icon "close" at bounding box center [828, 41] width 14 height 14
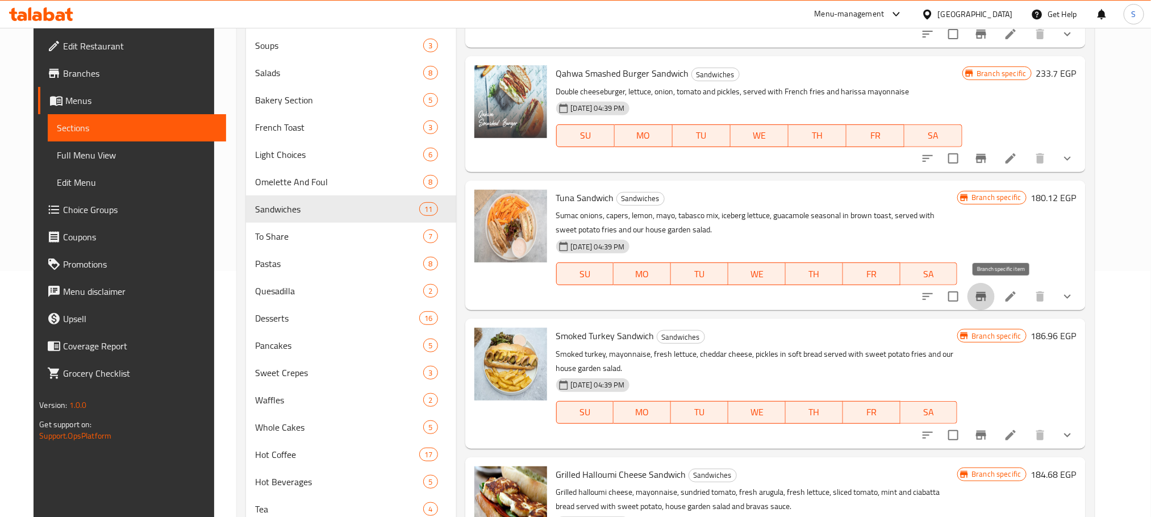
click at [986, 294] on icon "Branch-specific-item" at bounding box center [981, 296] width 10 height 9
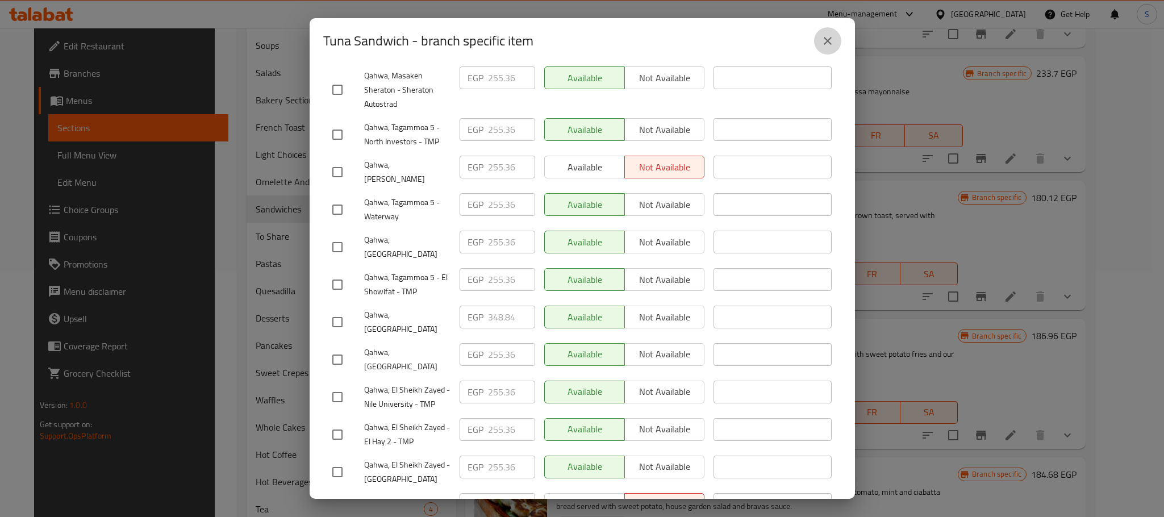
click at [825, 44] on icon "close" at bounding box center [828, 41] width 14 height 14
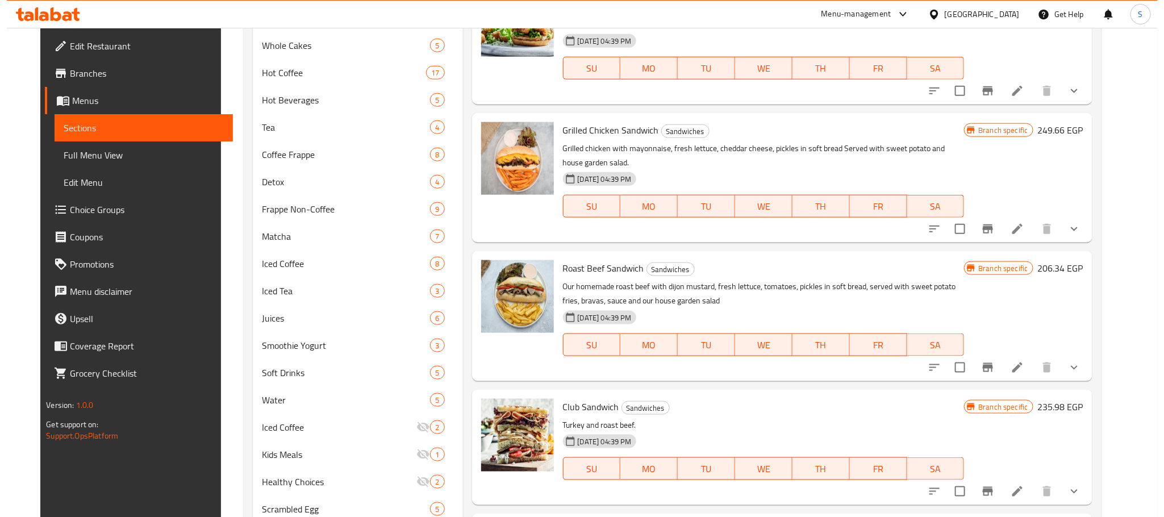
scroll to position [381, 0]
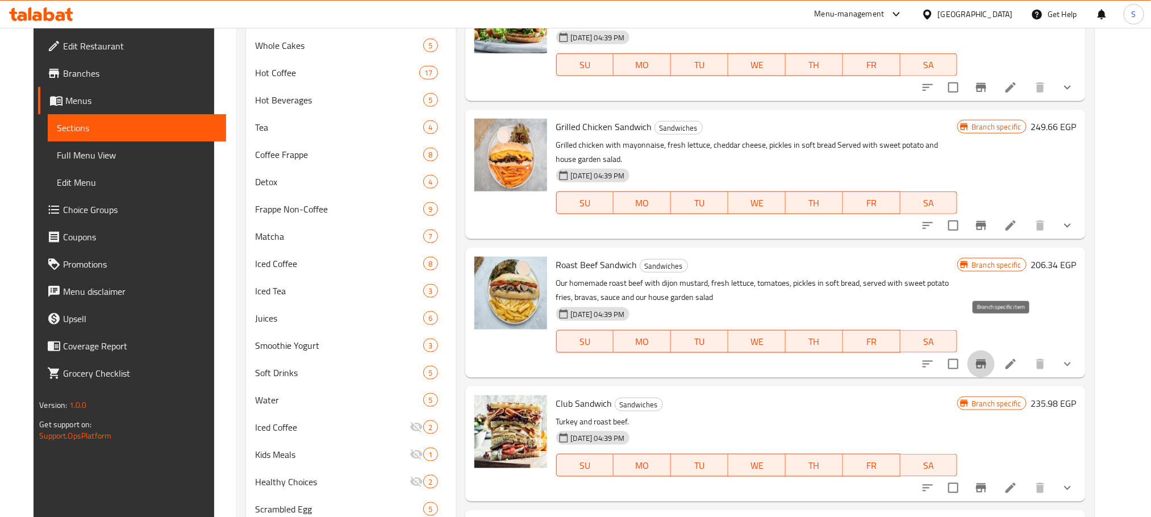
click at [986, 360] on icon "Branch-specific-item" at bounding box center [981, 364] width 10 height 9
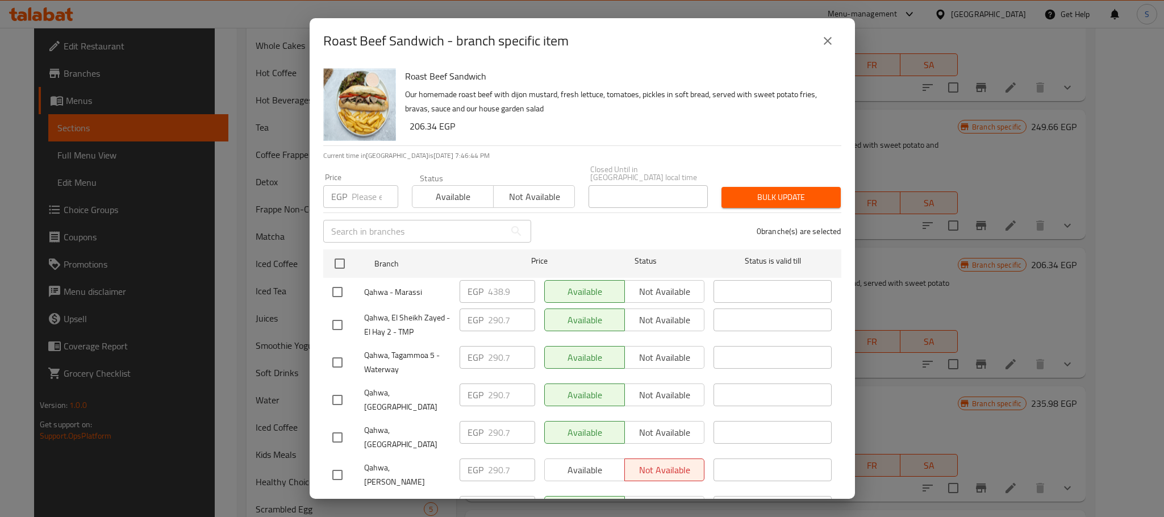
scroll to position [317, 0]
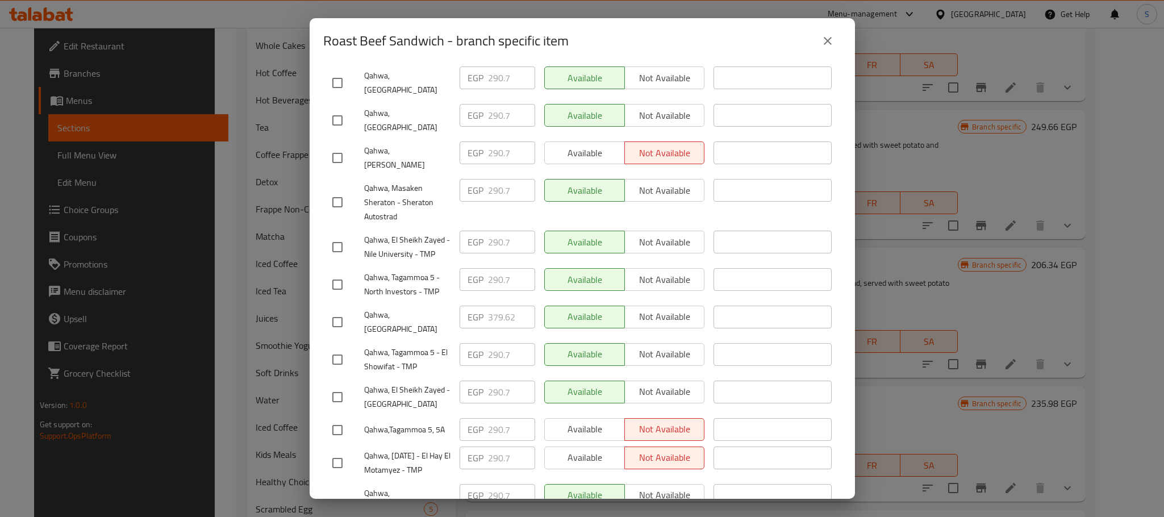
click at [340, 310] on input "checkbox" at bounding box center [338, 322] width 24 height 24
checkbox input "true"
click at [498, 306] on input "379.62" at bounding box center [511, 317] width 47 height 23
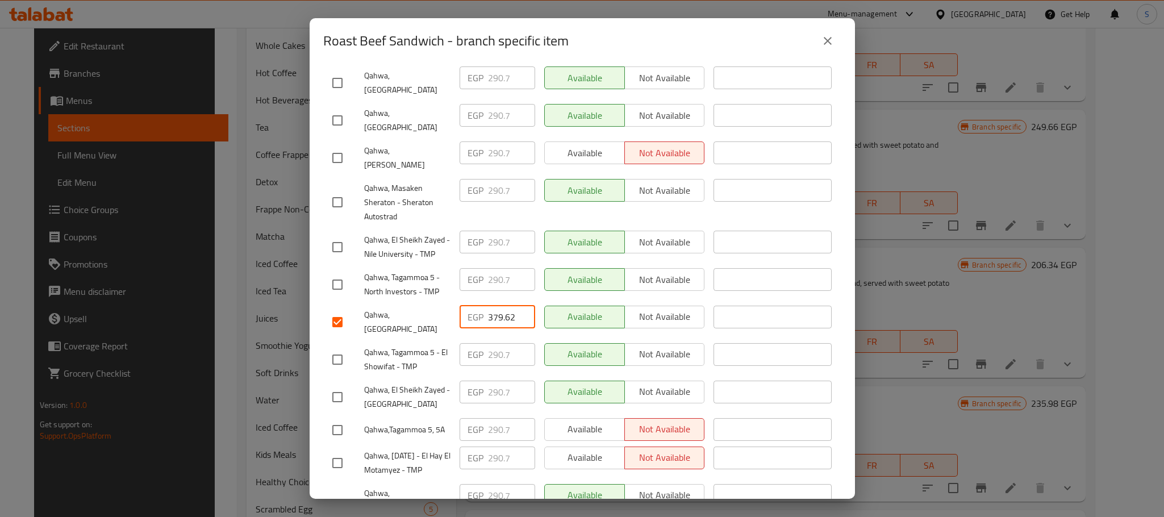
paste input "99.000"
type input "399.000"
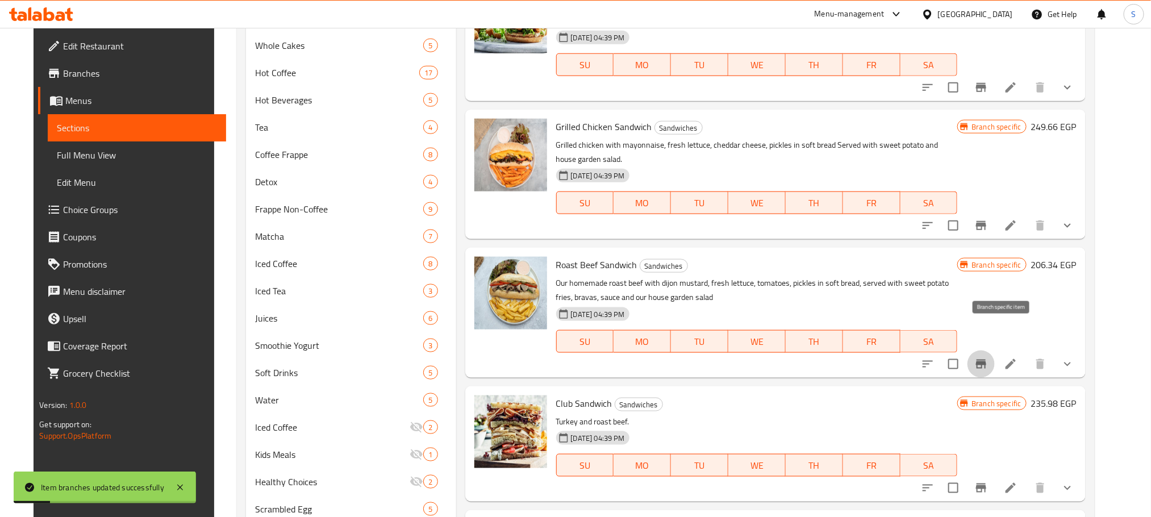
click at [988, 357] on icon "Branch-specific-item" at bounding box center [981, 364] width 14 height 14
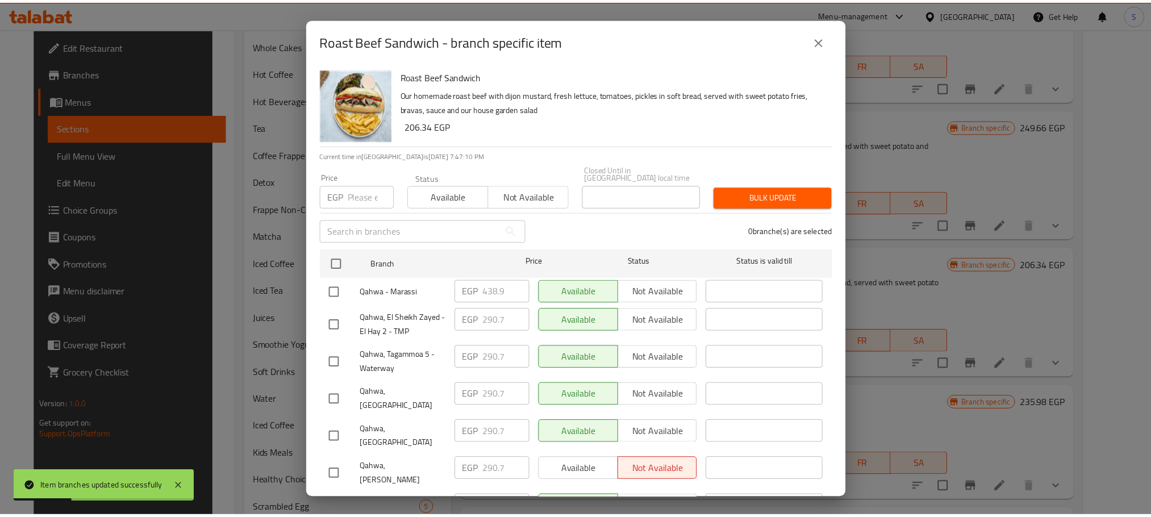
scroll to position [317, 0]
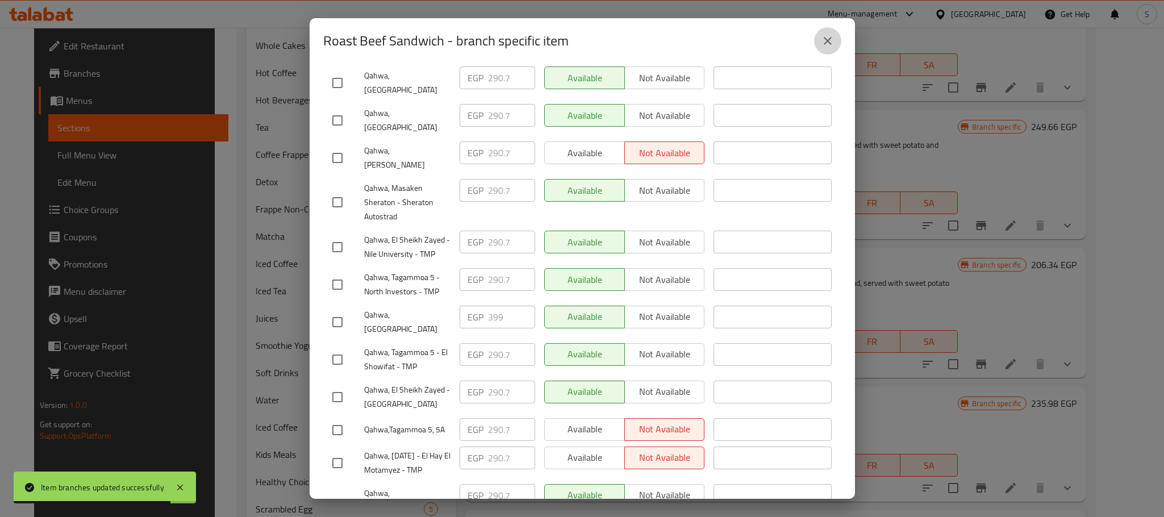
click at [828, 47] on icon "close" at bounding box center [828, 41] width 14 height 14
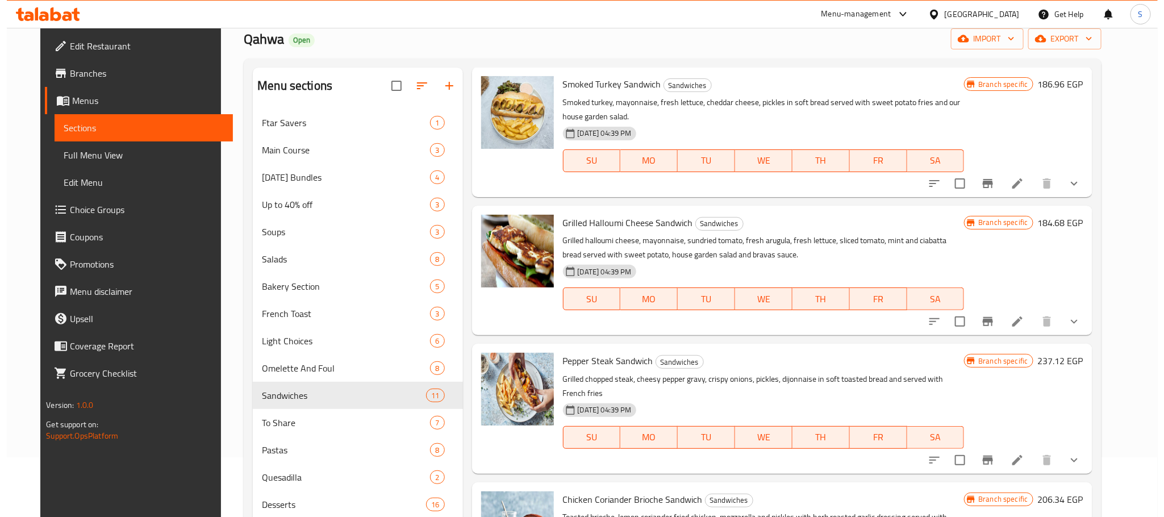
scroll to position [53, 0]
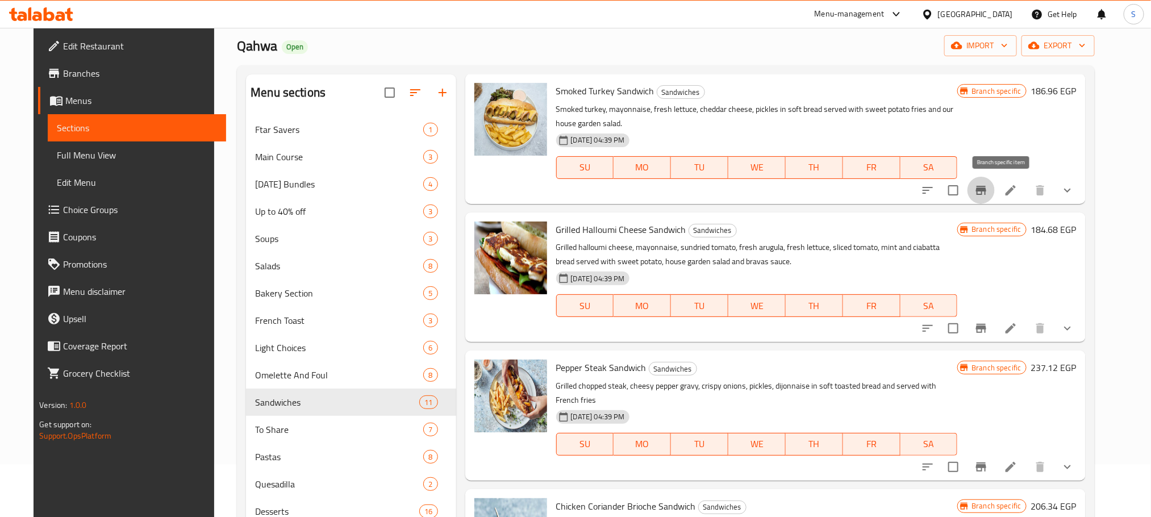
click at [988, 191] on icon "Branch-specific-item" at bounding box center [981, 191] width 14 height 14
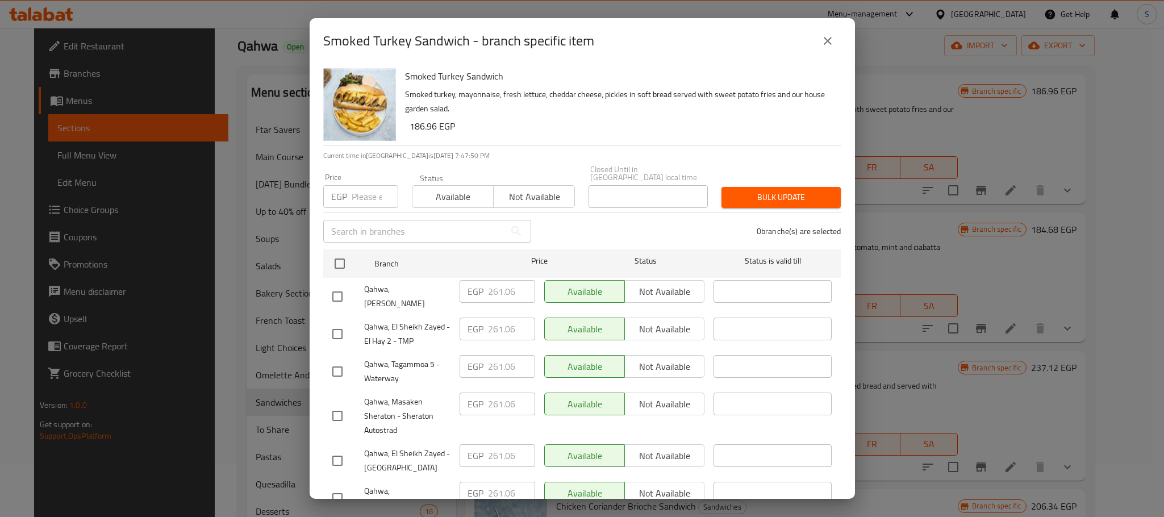
scroll to position [368, 0]
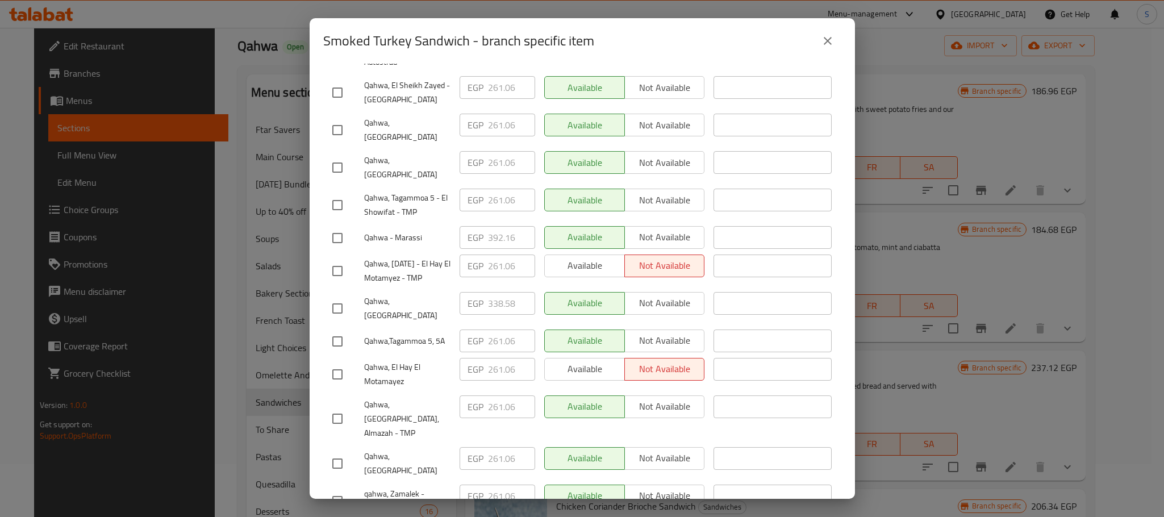
click at [340, 297] on input "checkbox" at bounding box center [338, 309] width 24 height 24
checkbox input "true"
click at [492, 292] on input "338.58" at bounding box center [511, 303] width 47 height 23
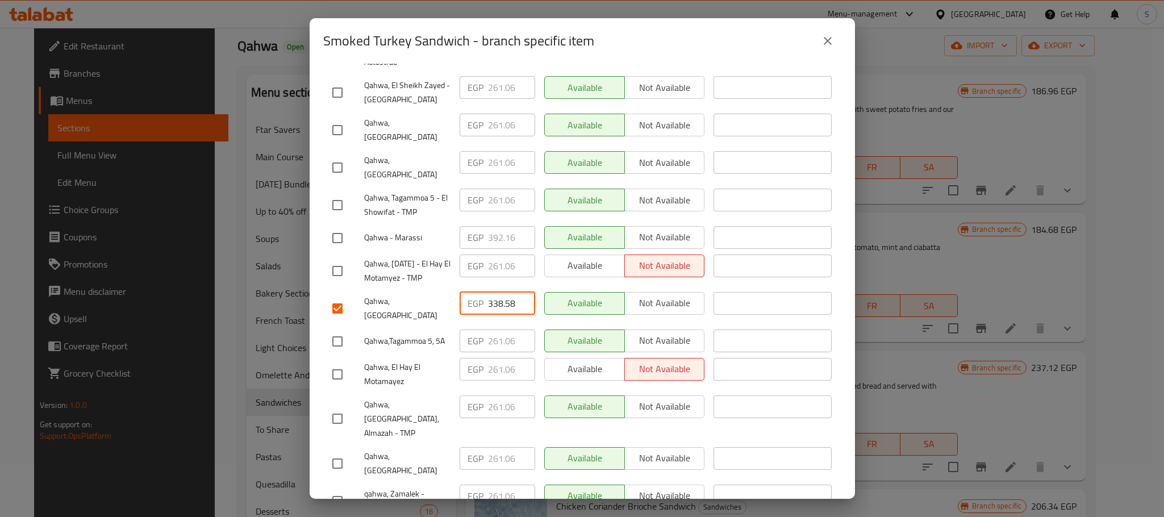
paste input "55.680"
type input "355.680"
click at [827, 291] on li "Qahwa, Mountain View EGP 355.680 ​ Available Not available ​" at bounding box center [582, 309] width 518 height 38
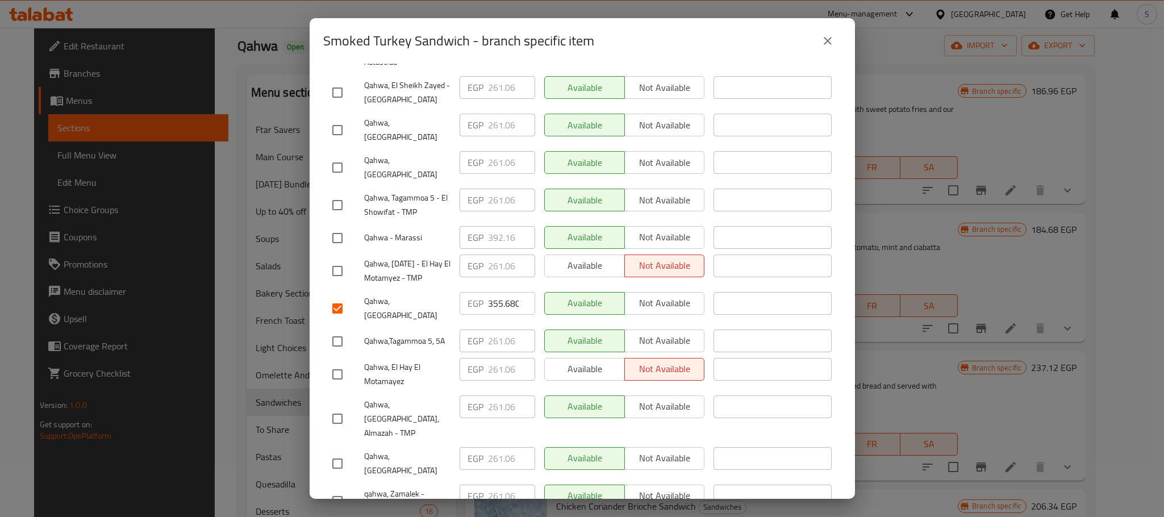
scroll to position [476, 0]
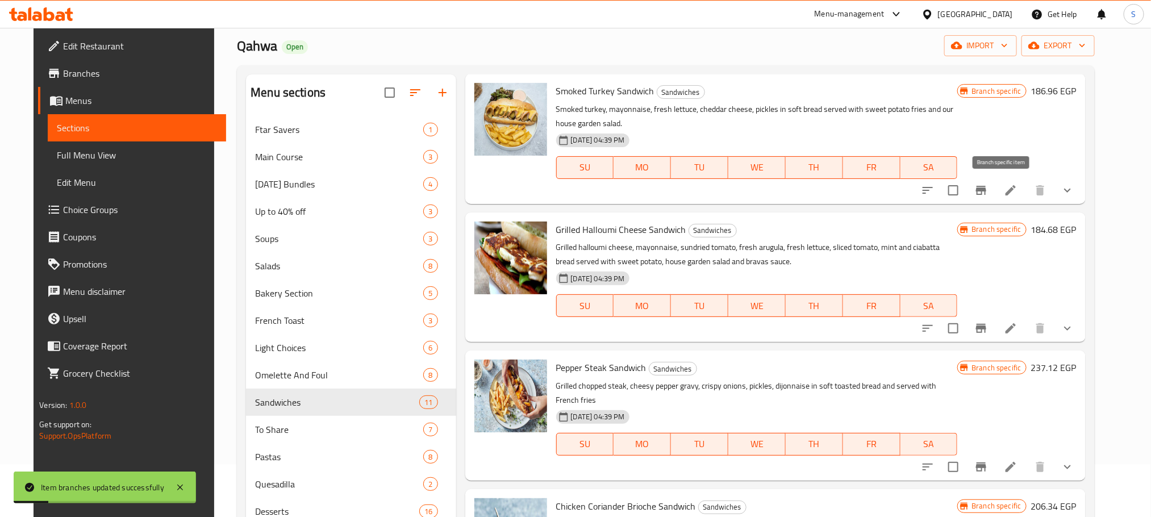
click at [988, 186] on icon "Branch-specific-item" at bounding box center [981, 191] width 14 height 14
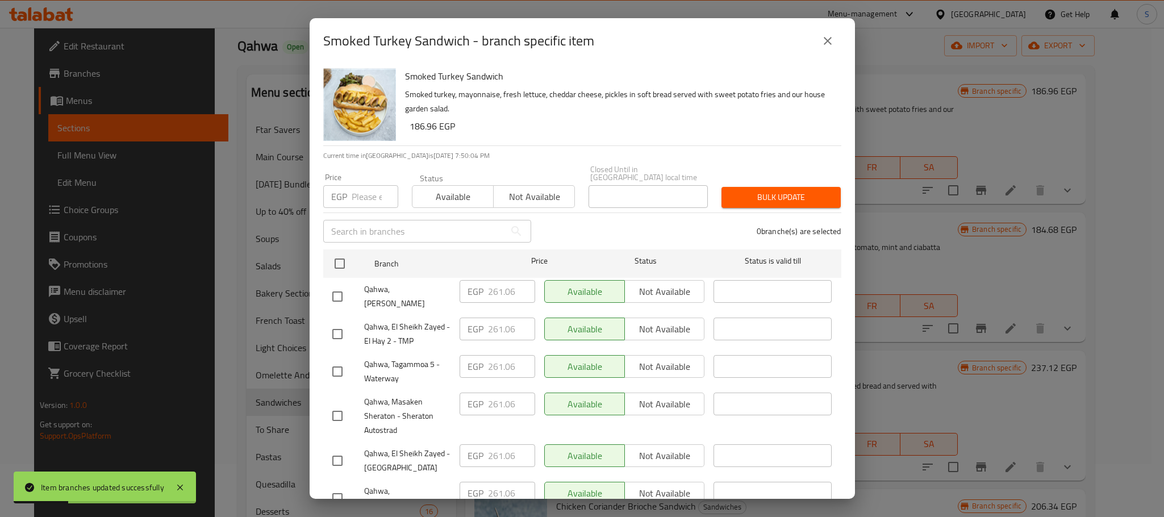
scroll to position [368, 0]
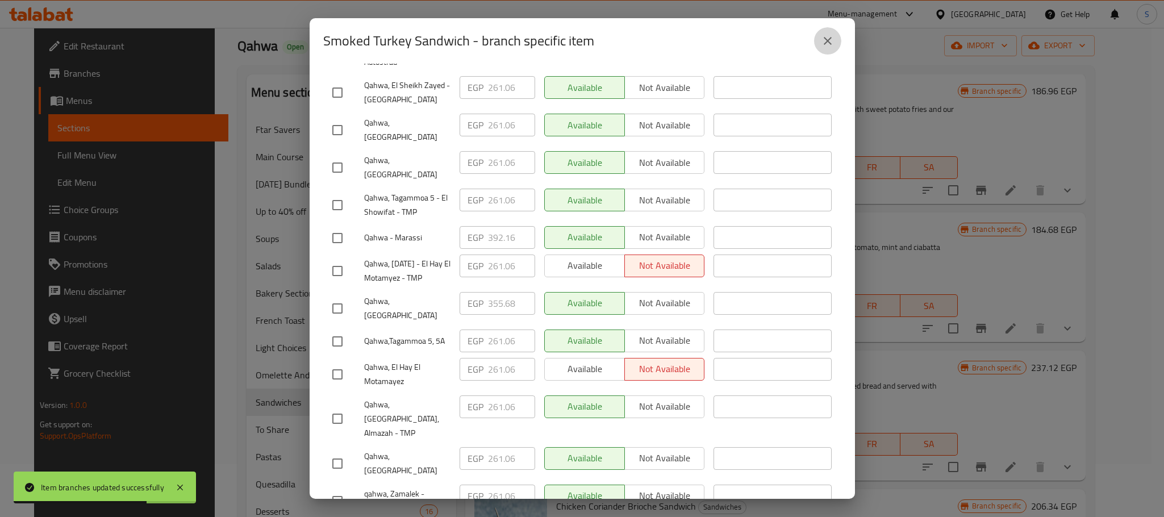
click at [838, 36] on button "close" at bounding box center [827, 40] width 27 height 27
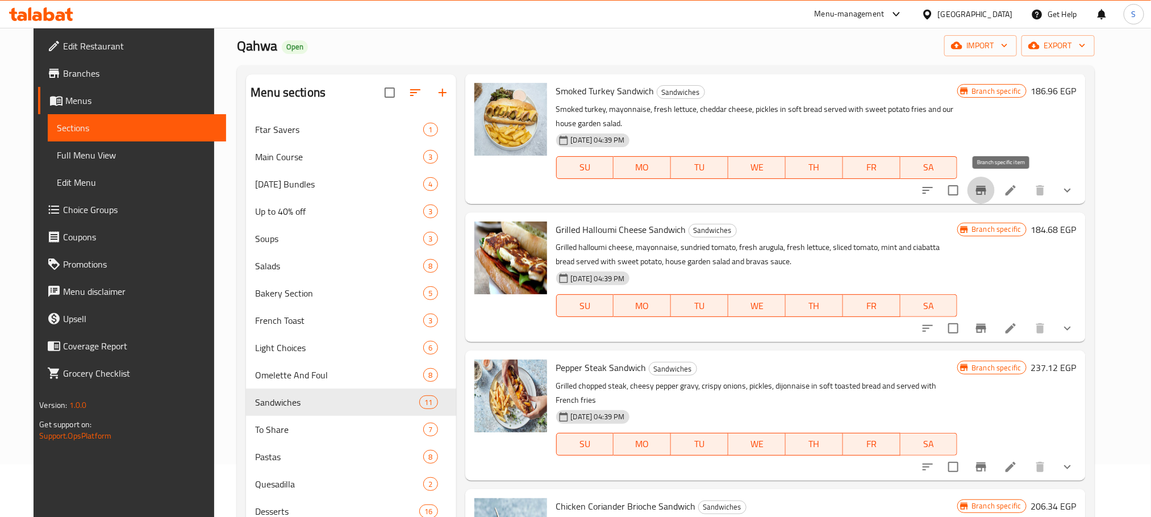
click at [986, 190] on icon "Branch-specific-item" at bounding box center [981, 190] width 10 height 9
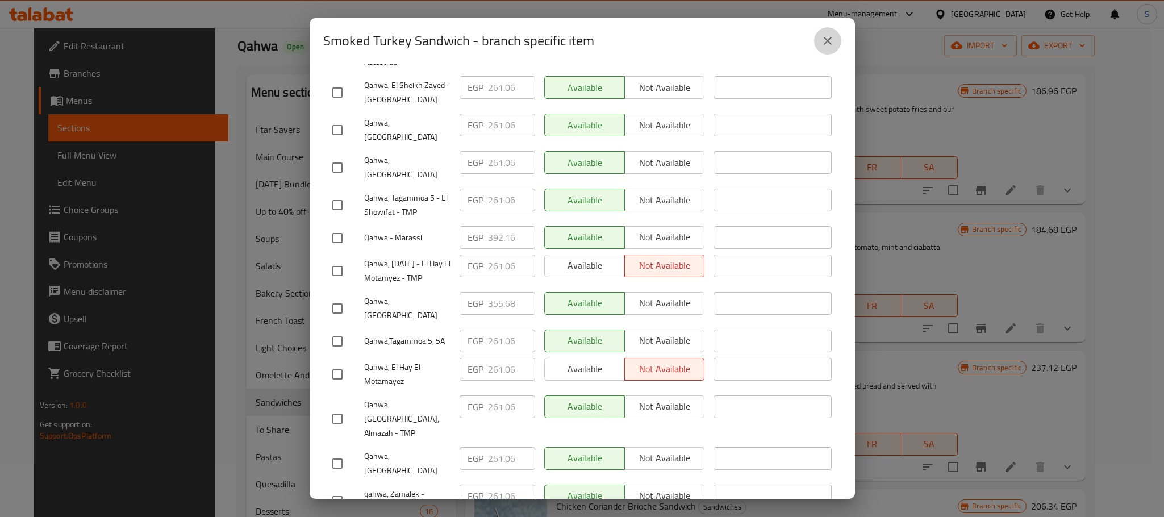
click at [822, 46] on icon "close" at bounding box center [828, 41] width 14 height 14
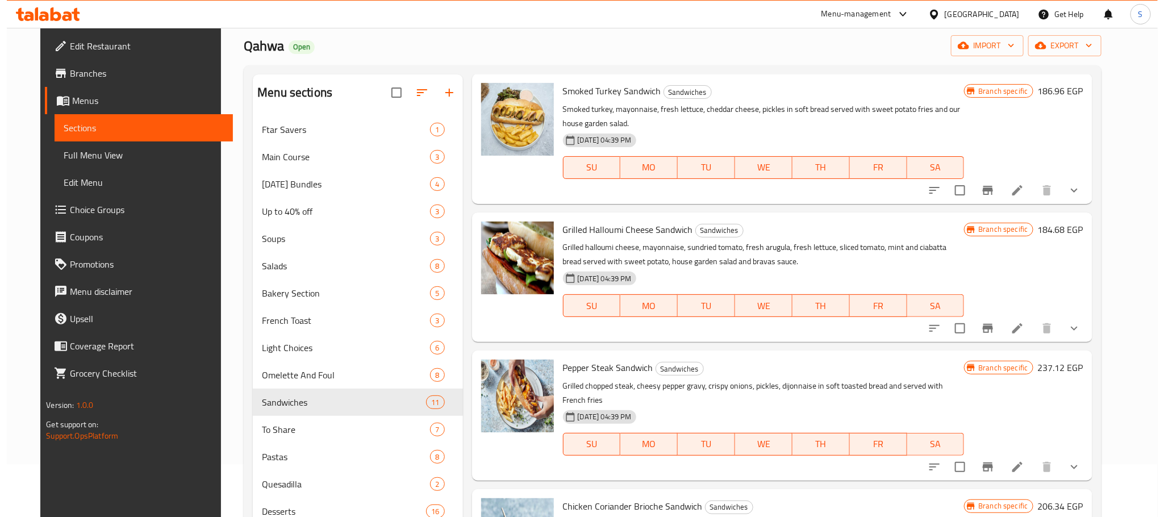
scroll to position [410, 0]
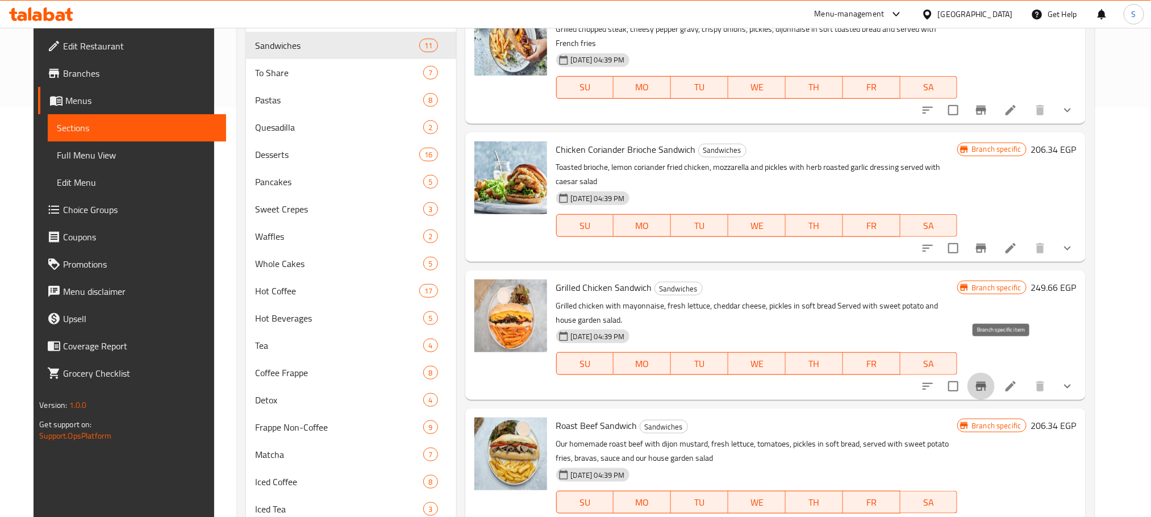
click at [995, 373] on button "Branch-specific-item" at bounding box center [981, 386] width 27 height 27
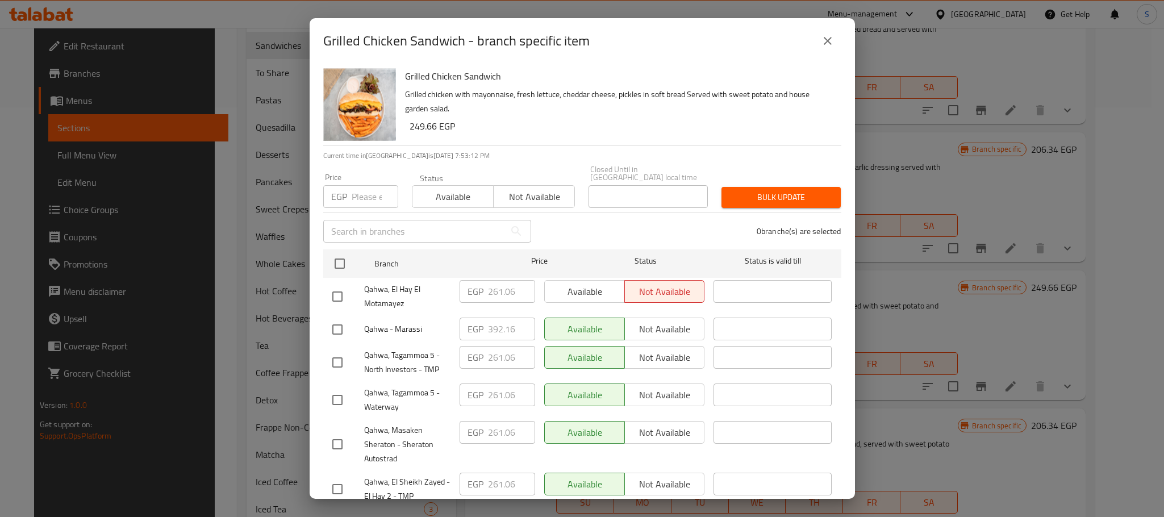
scroll to position [457, 0]
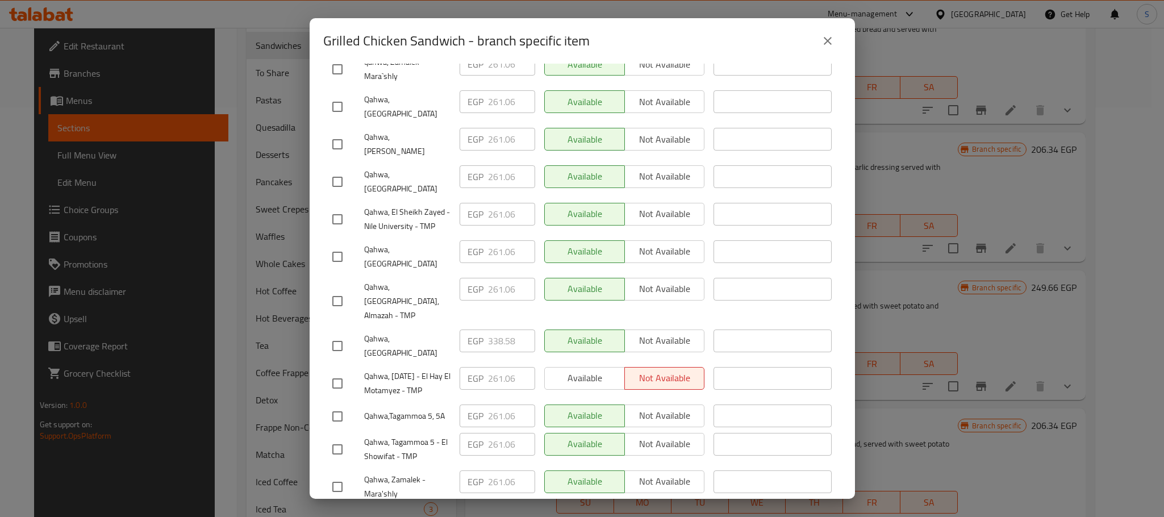
click at [329, 334] on input "checkbox" at bounding box center [338, 346] width 24 height 24
checkbox input "true"
click at [500, 330] on input "338.58" at bounding box center [511, 341] width 47 height 23
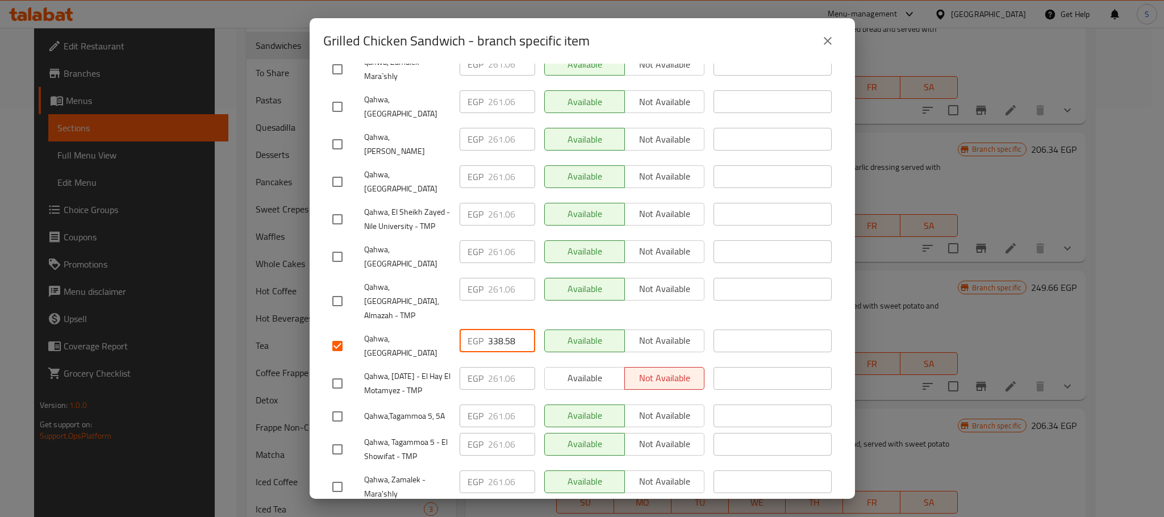
paste input "55.680"
type input "355.680"
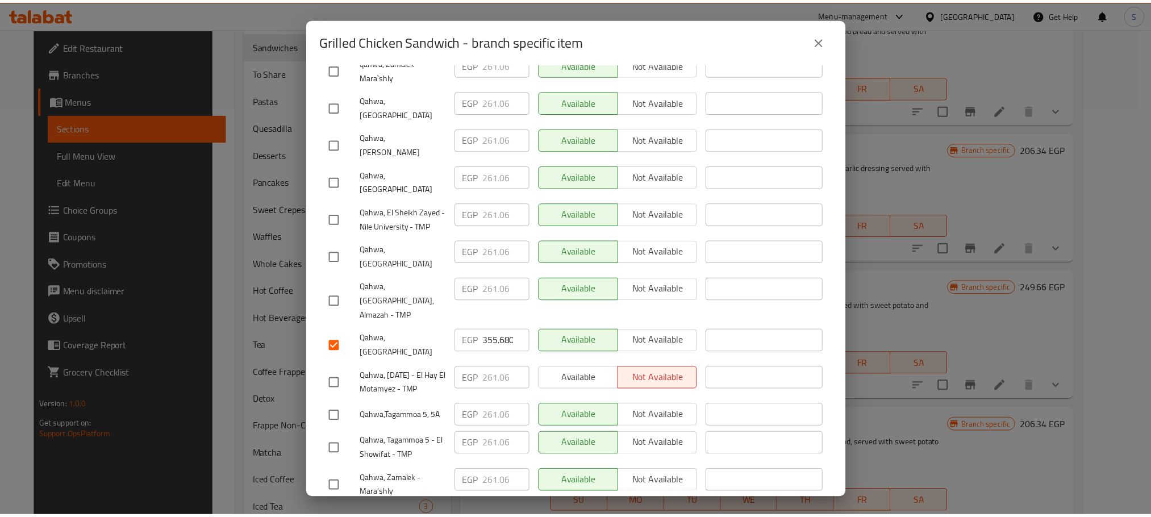
scroll to position [476, 0]
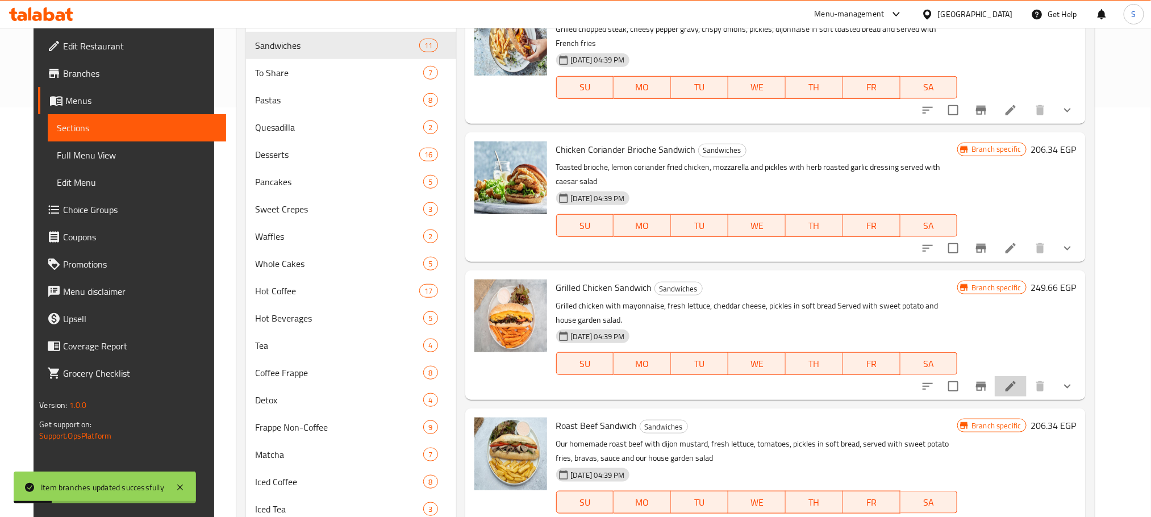
click at [1016, 376] on li at bounding box center [1011, 386] width 32 height 20
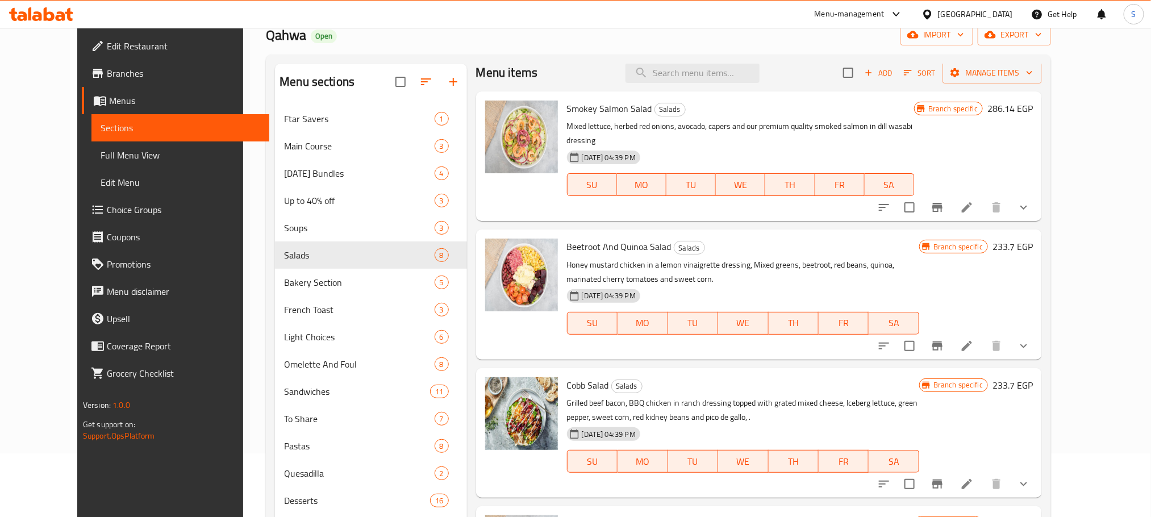
scroll to position [55, 0]
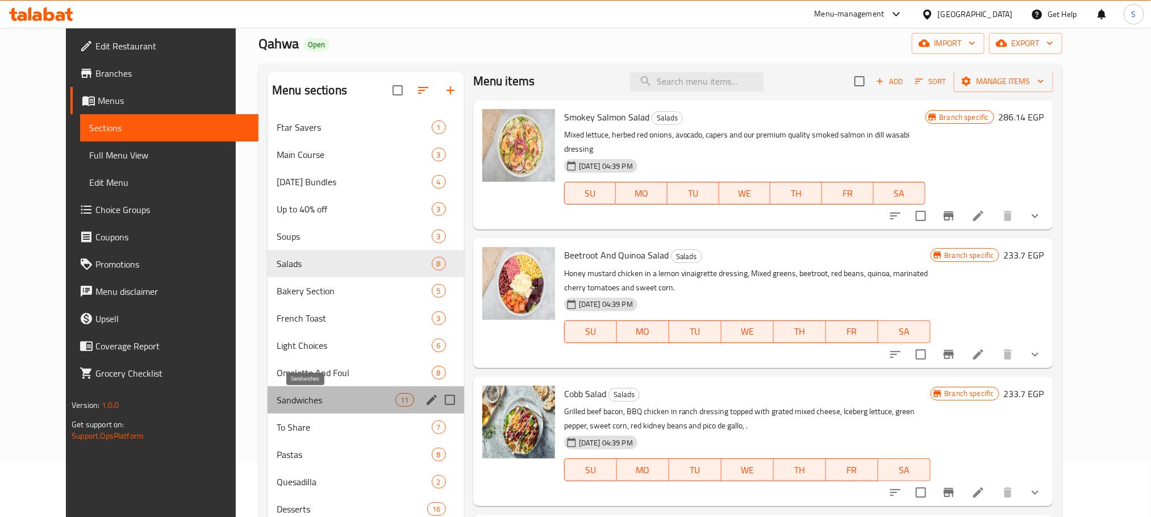
click at [298, 398] on span "Sandwiches" at bounding box center [336, 400] width 119 height 14
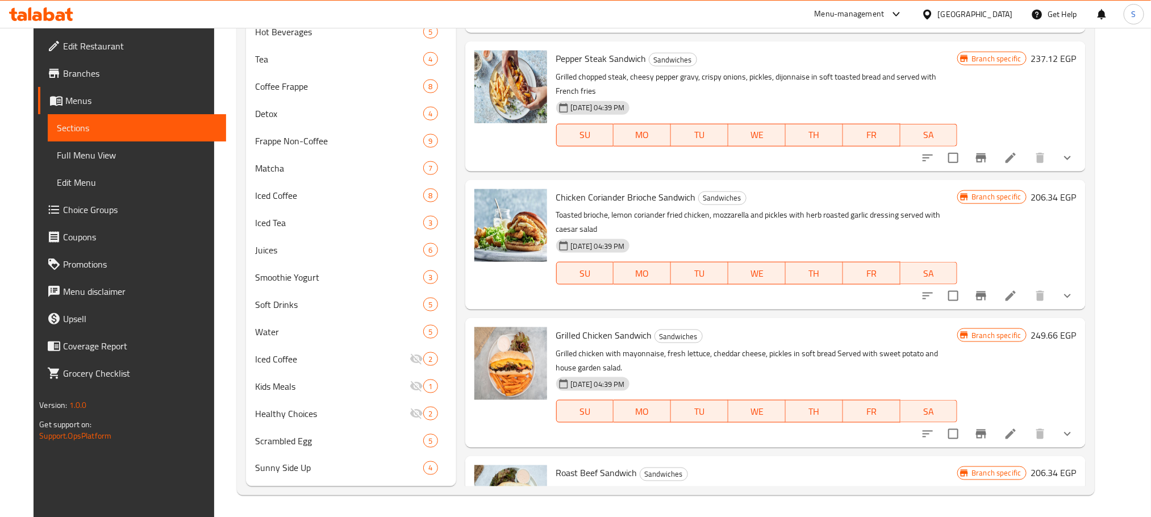
scroll to position [113, 0]
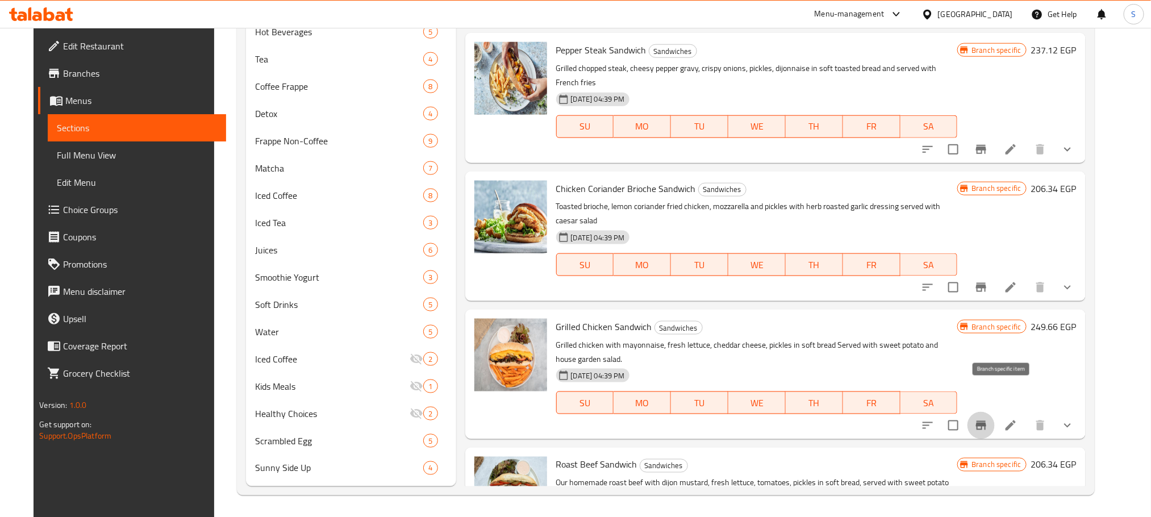
click at [986, 421] on icon "Branch-specific-item" at bounding box center [981, 425] width 10 height 9
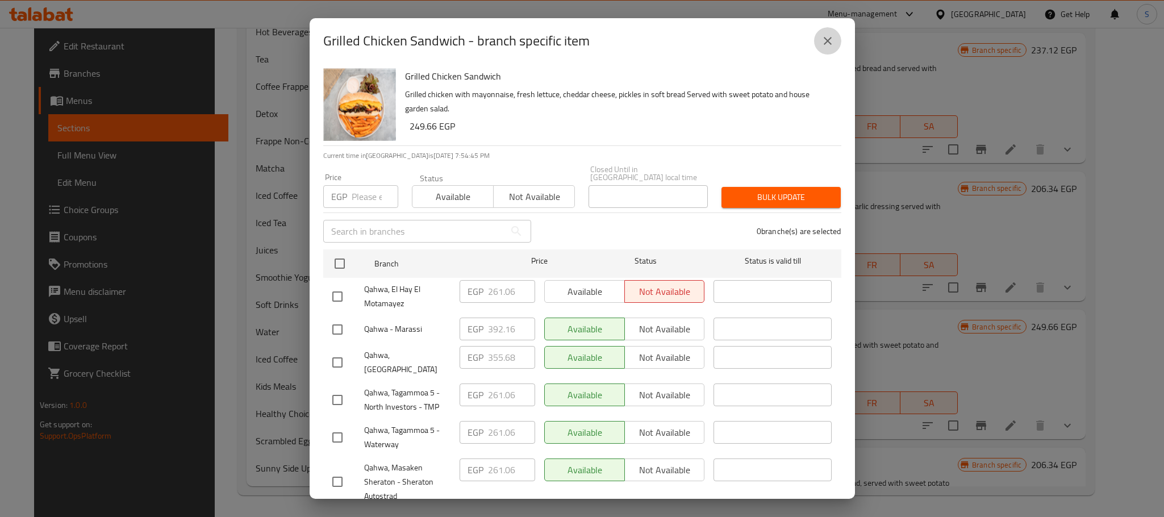
click at [823, 46] on icon "close" at bounding box center [828, 41] width 14 height 14
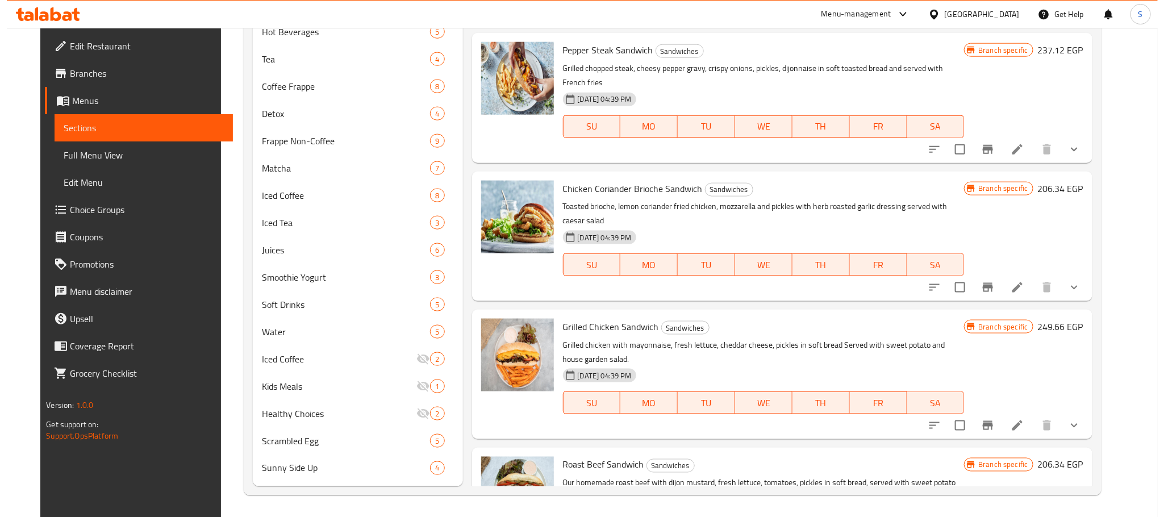
scroll to position [349, 0]
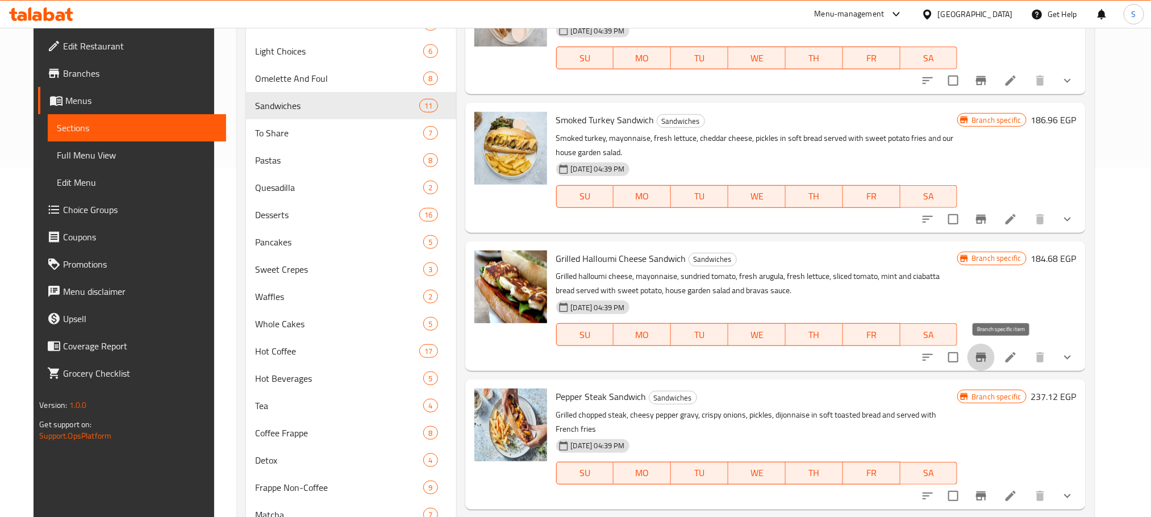
click at [986, 361] on icon "Branch-specific-item" at bounding box center [981, 357] width 10 height 9
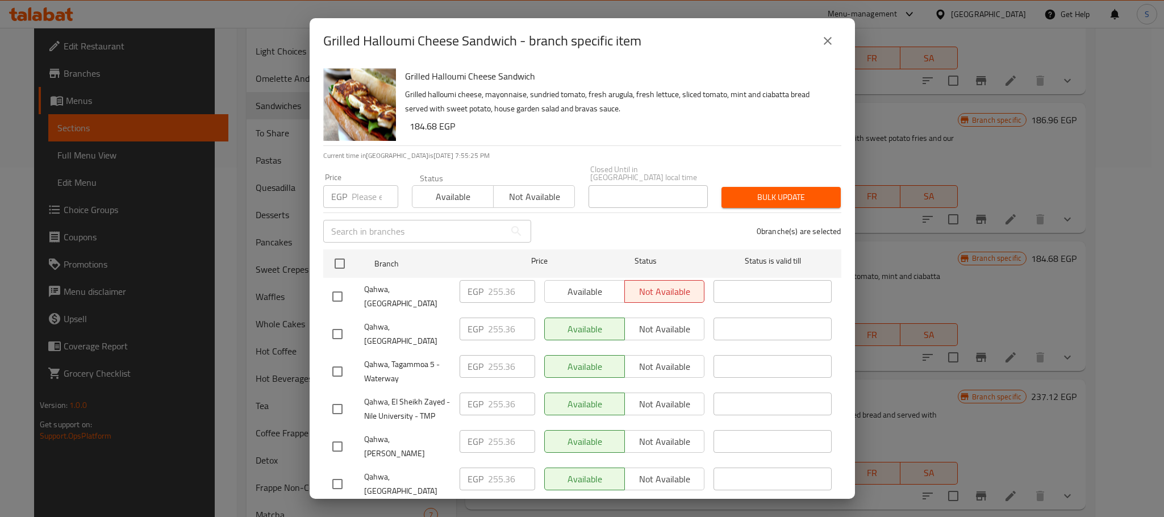
scroll to position [280, 0]
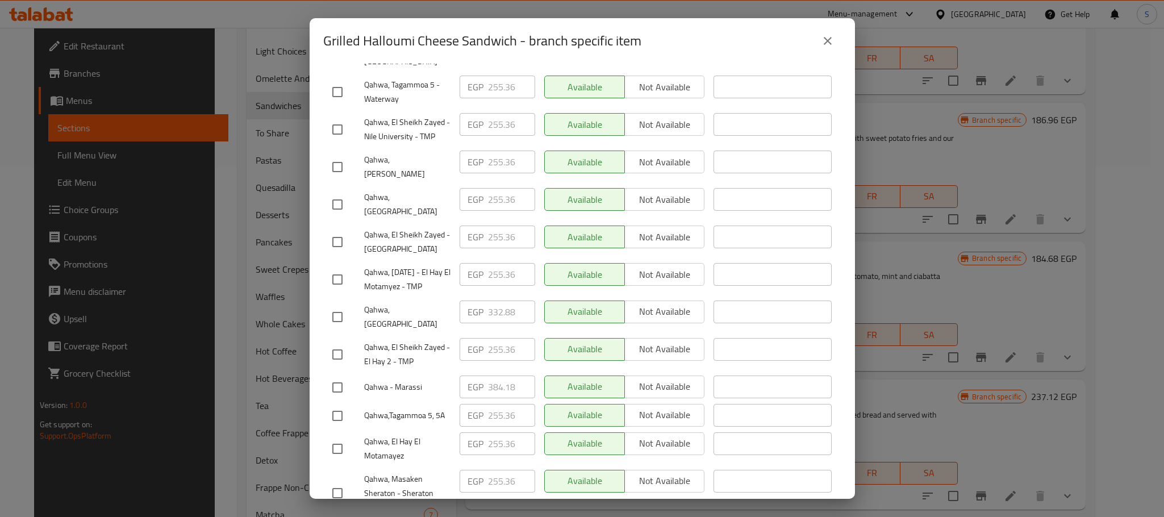
click at [331, 305] on input "checkbox" at bounding box center [338, 317] width 24 height 24
checkbox input "true"
click at [496, 301] on input "332.88" at bounding box center [511, 312] width 47 height 23
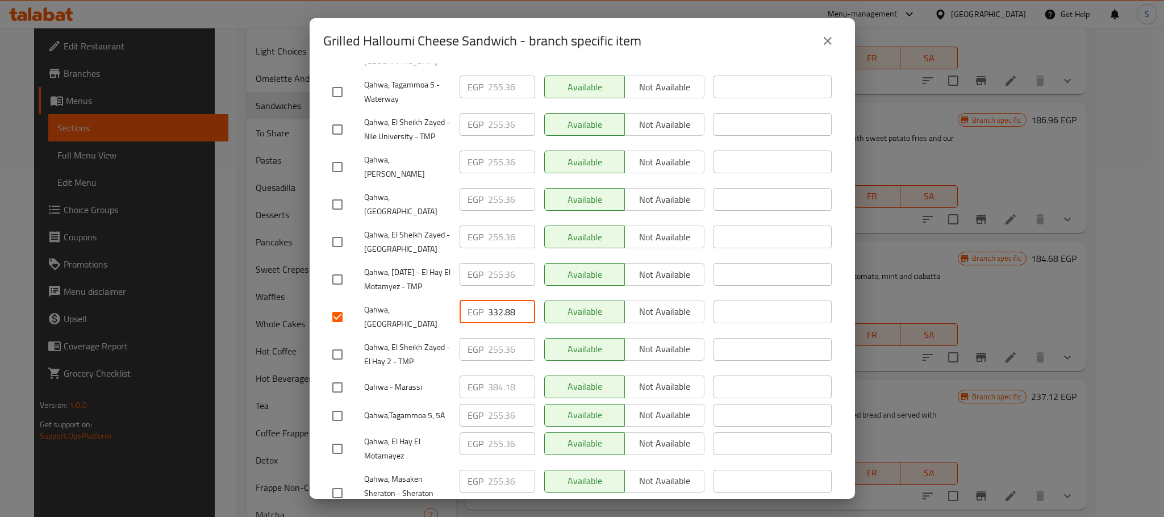
paste input "48.840"
type input "348.840"
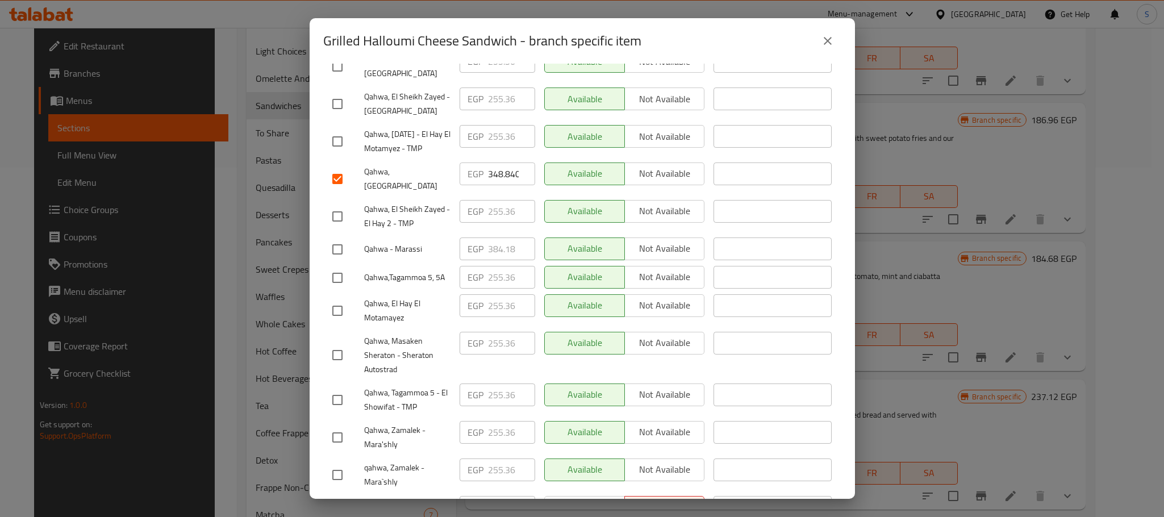
scroll to position [476, 0]
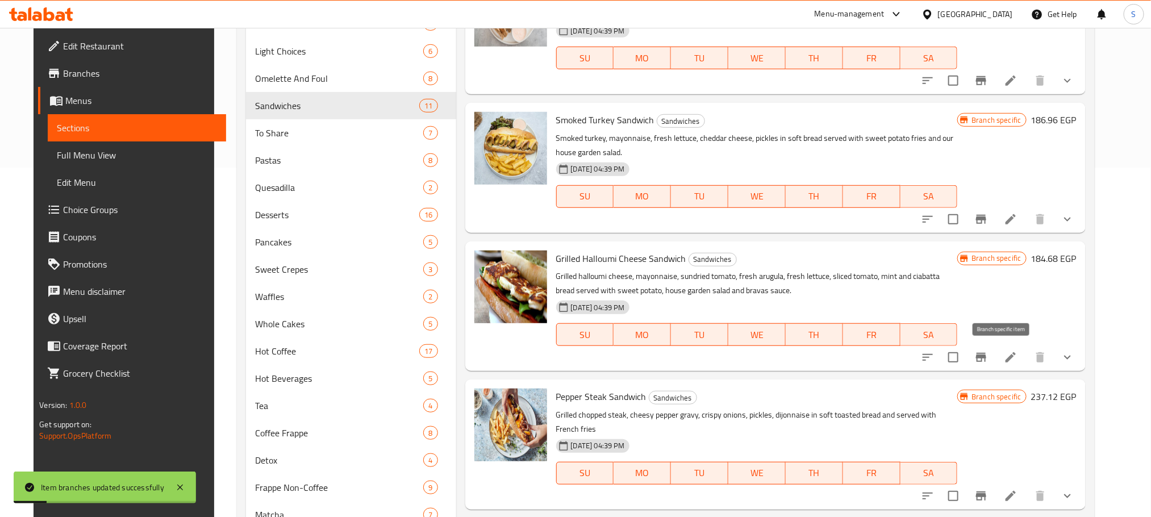
click at [986, 357] on icon "Branch-specific-item" at bounding box center [981, 357] width 10 height 9
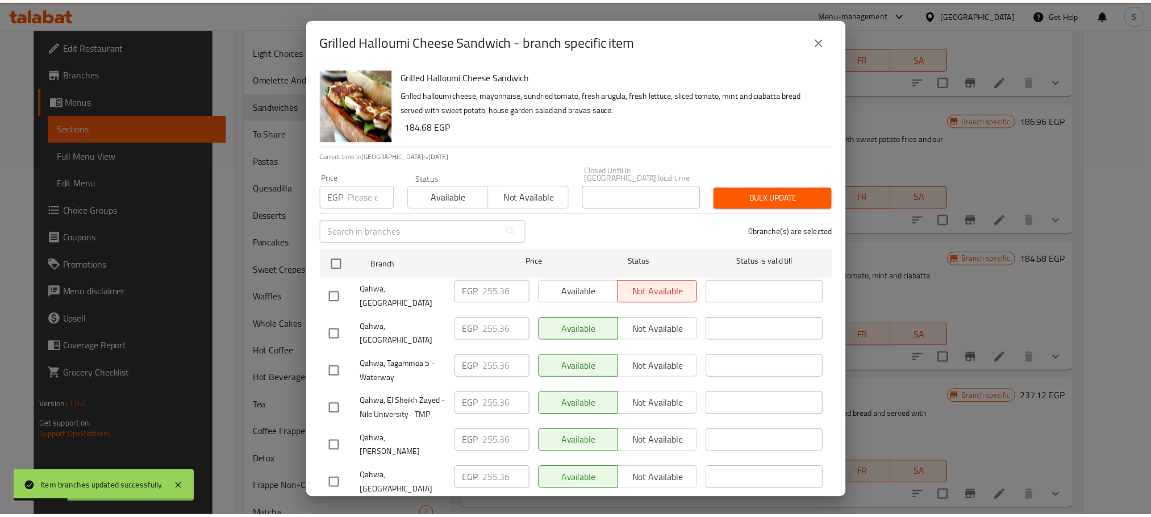
scroll to position [280, 0]
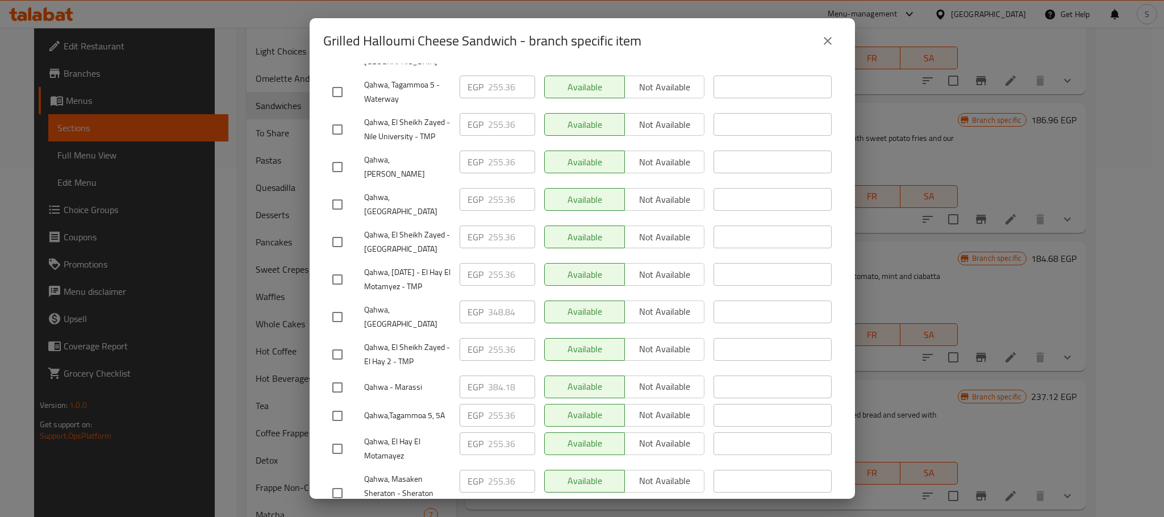
click at [827, 41] on icon "close" at bounding box center [828, 41] width 8 height 8
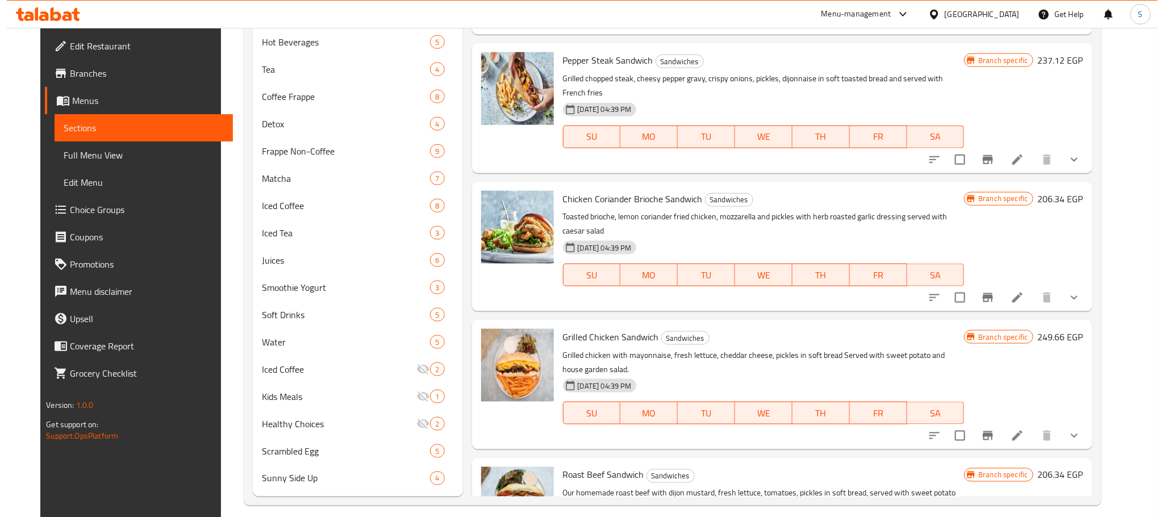
scroll to position [438, 0]
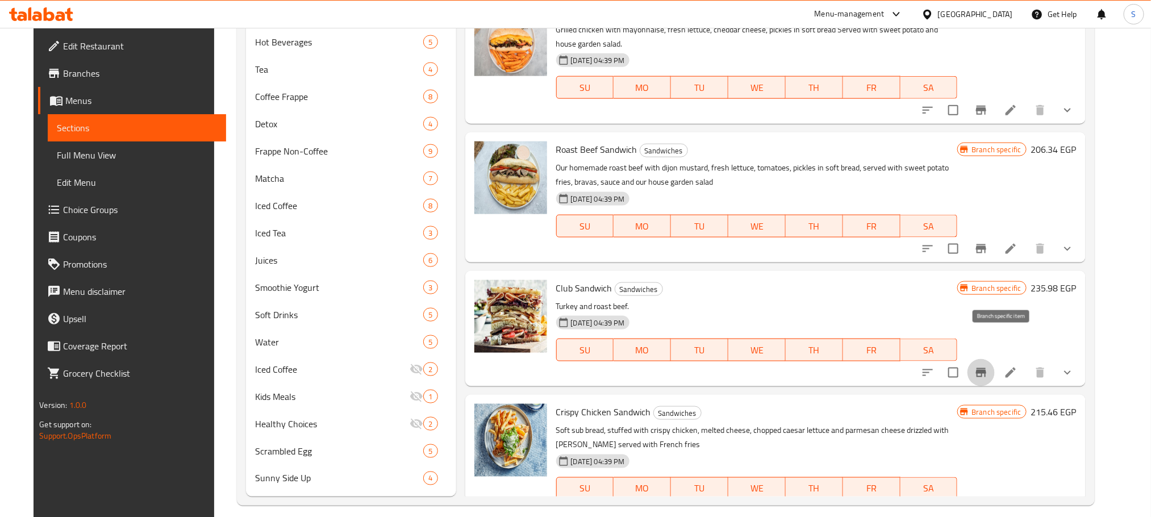
click at [988, 366] on icon "Branch-specific-item" at bounding box center [981, 373] width 14 height 14
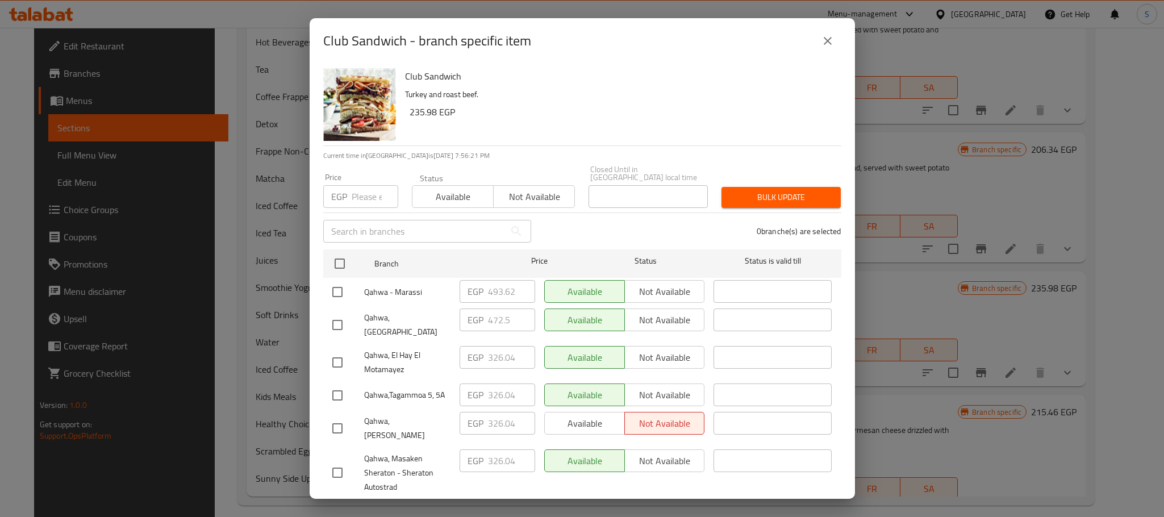
click at [342, 313] on input "checkbox" at bounding box center [338, 325] width 24 height 24
checkbox input "true"
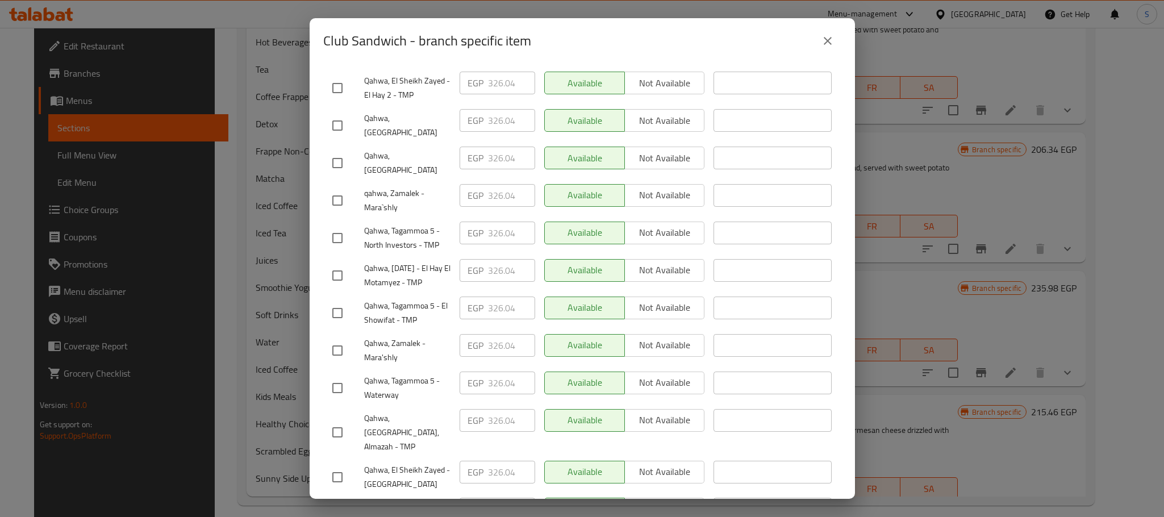
scroll to position [476, 0]
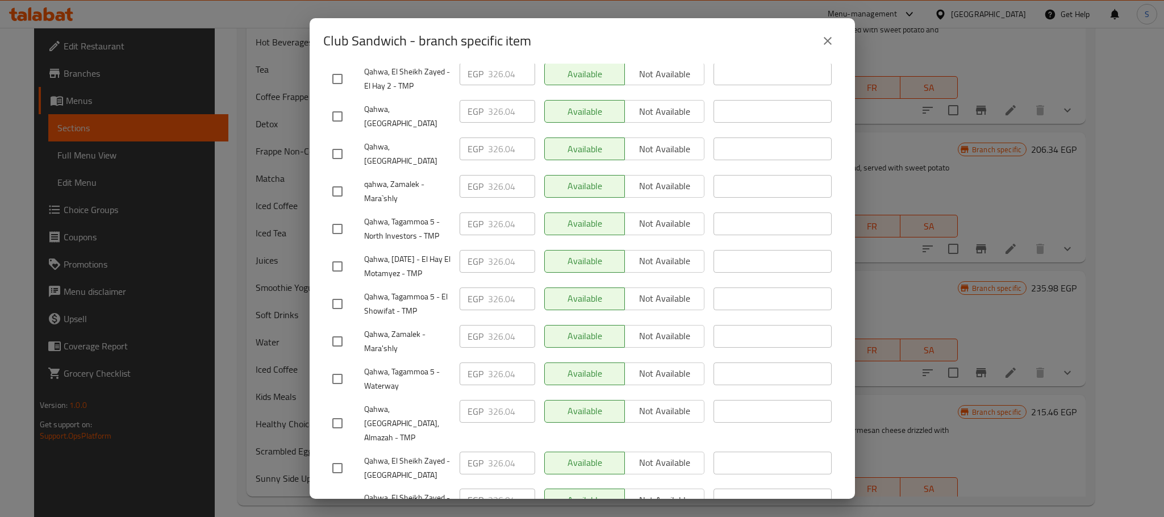
click at [689, 498] on div "Club Sandwich [GEOGRAPHIC_DATA] and roast beef. 235.98 EGP Current time in [GEO…" at bounding box center [582, 281] width 545 height 435
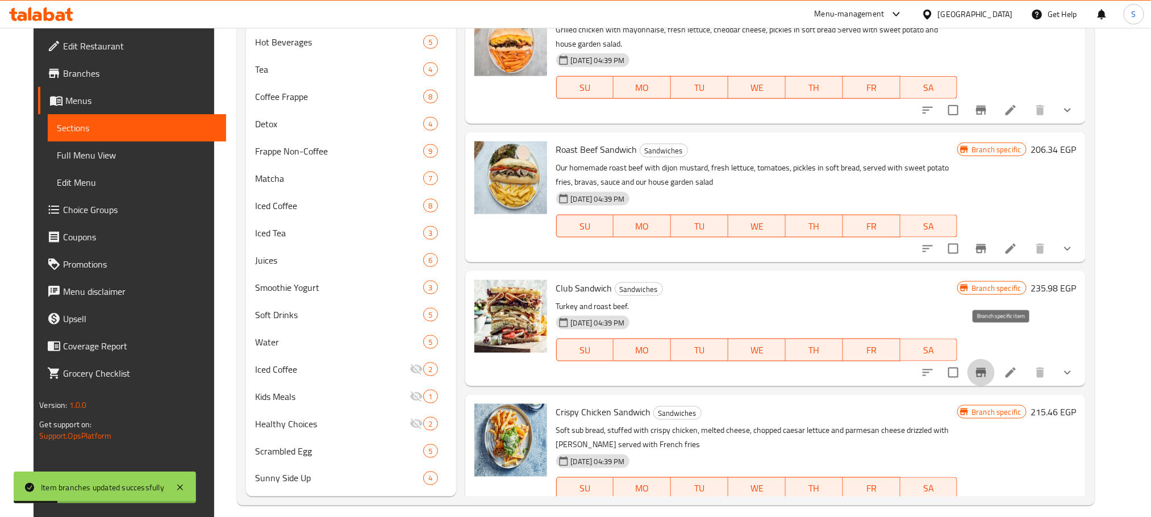
click at [986, 368] on icon "Branch-specific-item" at bounding box center [981, 372] width 10 height 9
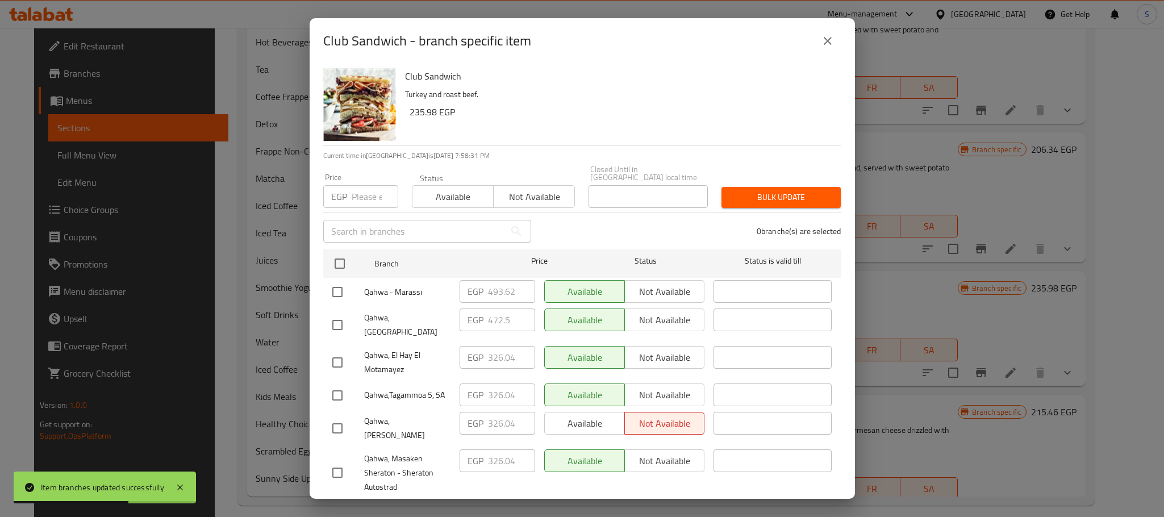
click at [340, 313] on input "checkbox" at bounding box center [338, 325] width 24 height 24
checkbox input "true"
click at [493, 313] on input "472.5" at bounding box center [511, 320] width 47 height 23
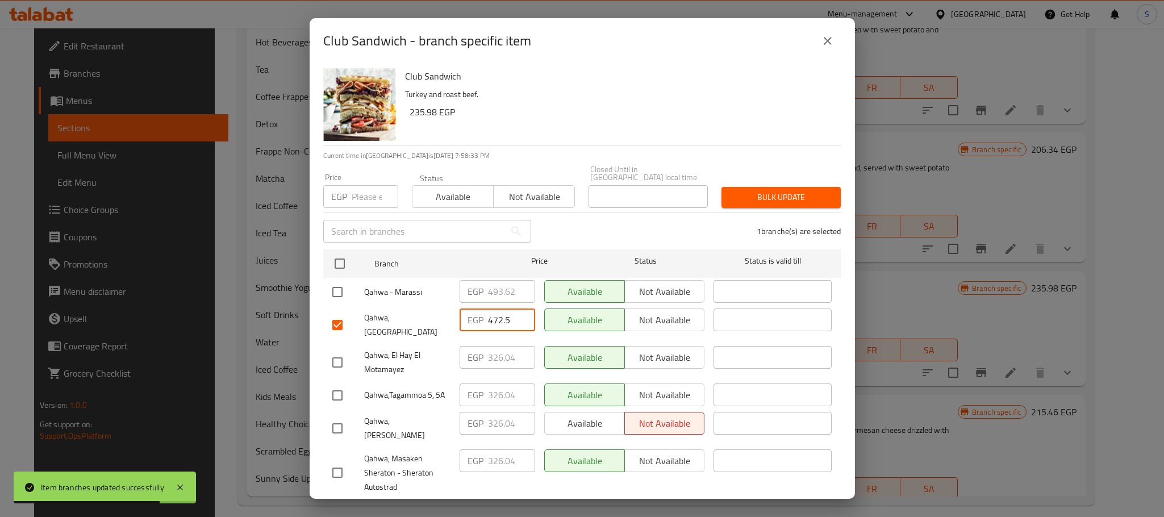
paste input "49.160"
type input "449.160"
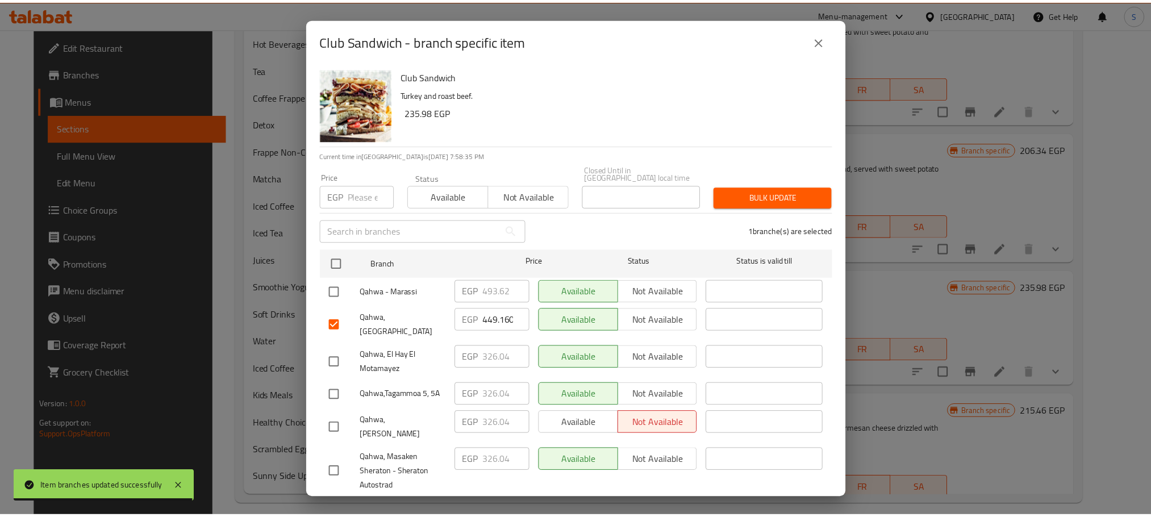
scroll to position [476, 0]
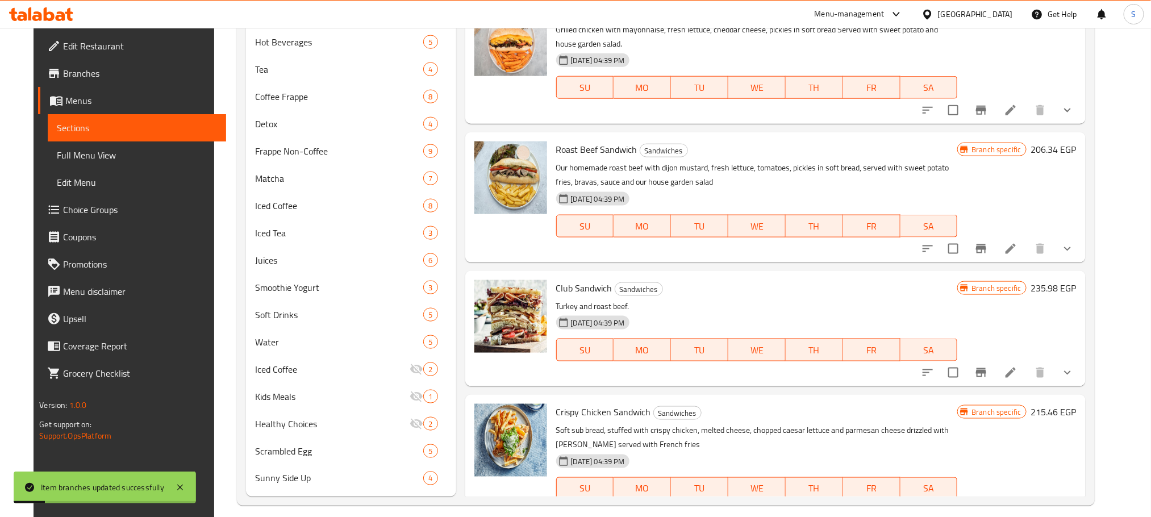
click at [988, 366] on icon "Branch-specific-item" at bounding box center [981, 373] width 14 height 14
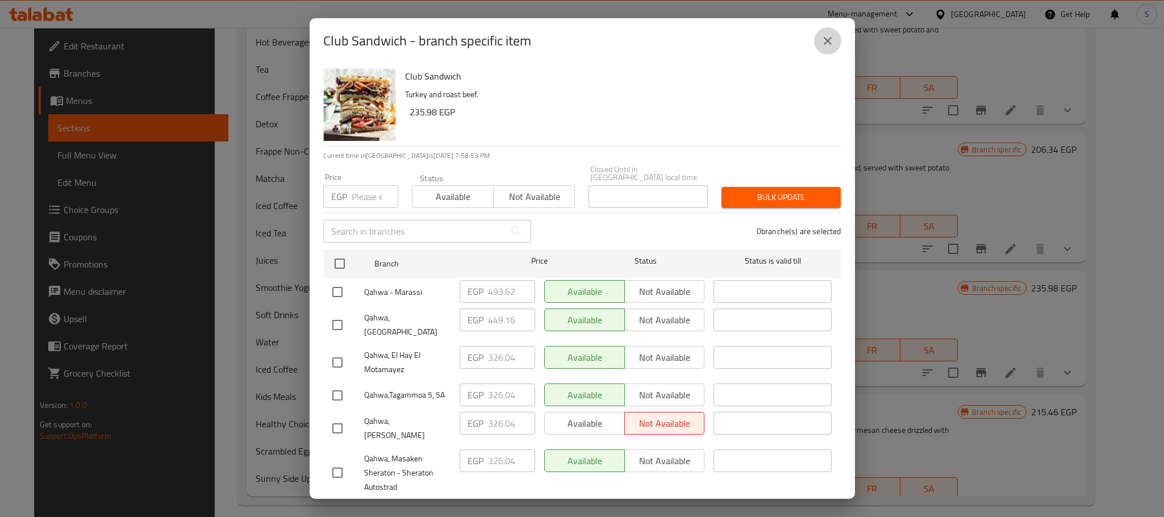
click at [834, 45] on button "close" at bounding box center [827, 40] width 27 height 27
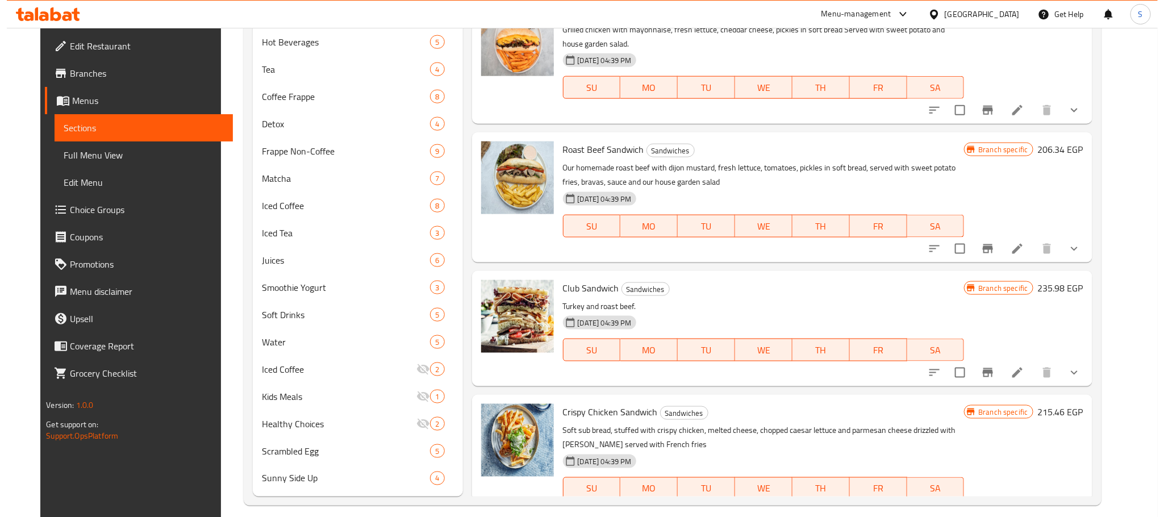
scroll to position [162, 0]
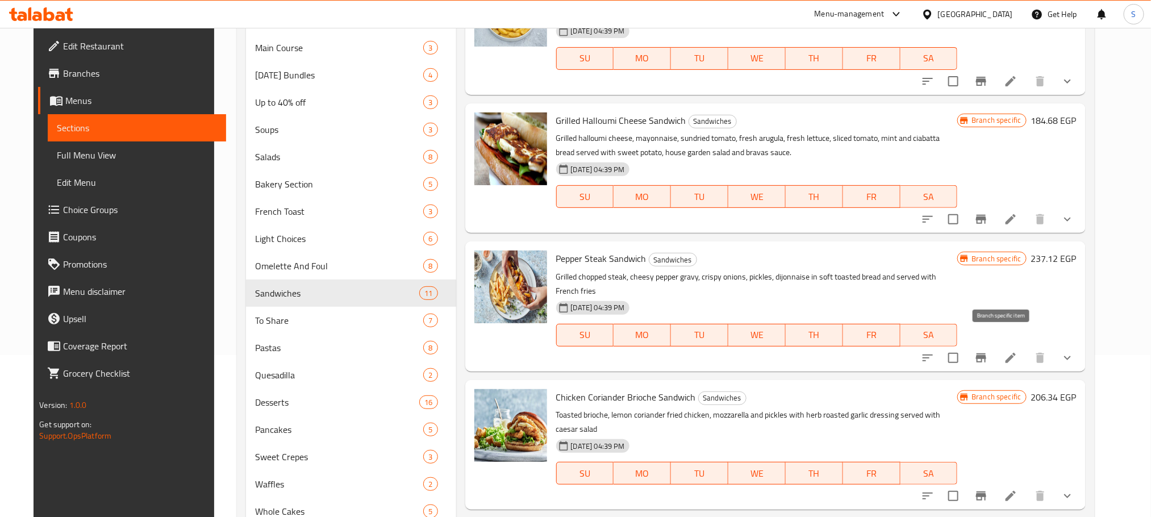
click at [988, 351] on icon "Branch-specific-item" at bounding box center [981, 358] width 14 height 14
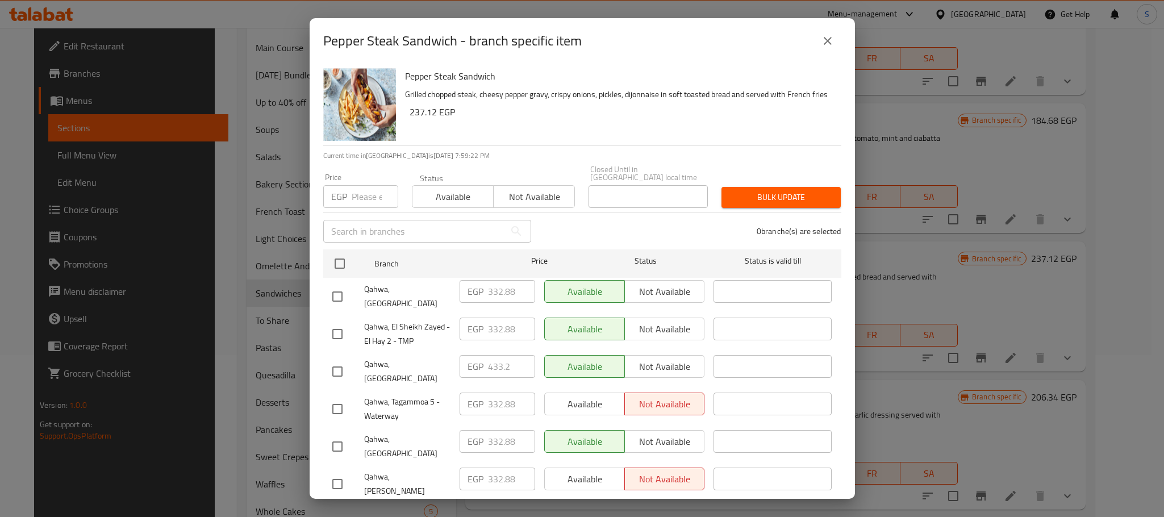
click at [334, 360] on input "checkbox" at bounding box center [338, 372] width 24 height 24
checkbox input "true"
drag, startPoint x: 509, startPoint y: 355, endPoint x: 474, endPoint y: 355, distance: 34.1
click at [474, 355] on div "EGP 433.2 ​" at bounding box center [498, 366] width 76 height 23
paste input "56.000"
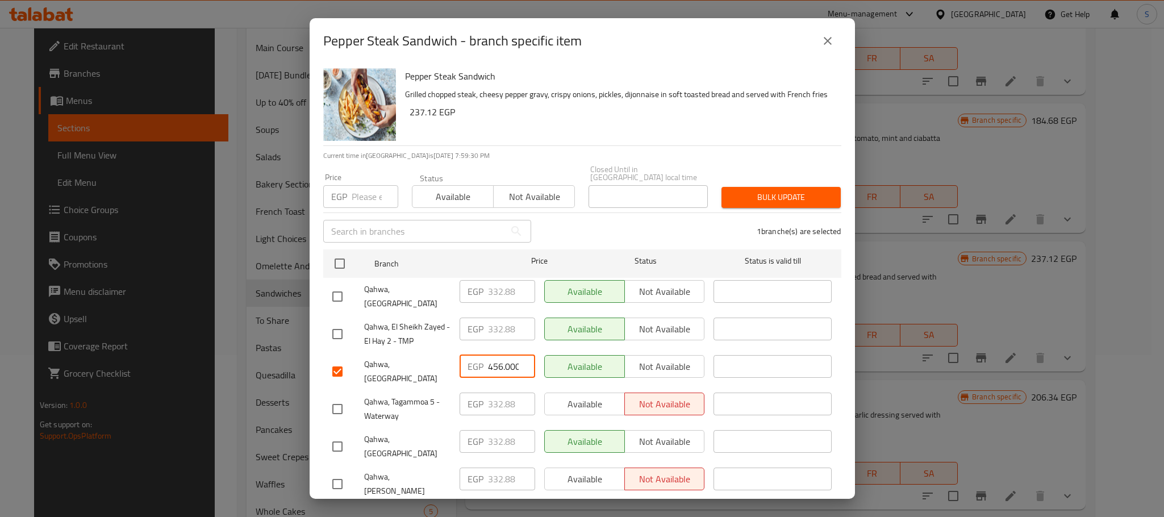
scroll to position [0, 3]
type input "456.000"
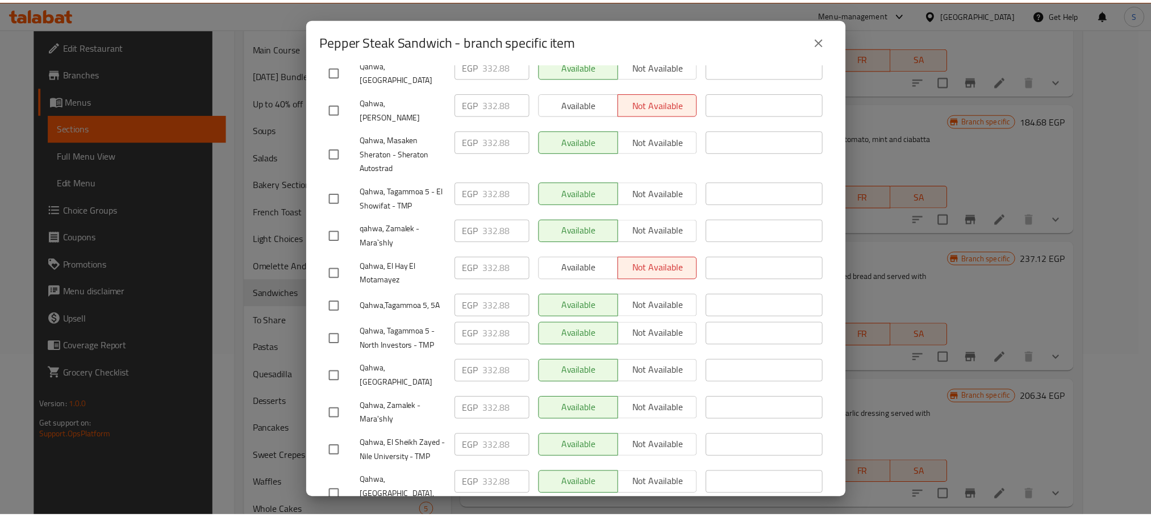
scroll to position [476, 0]
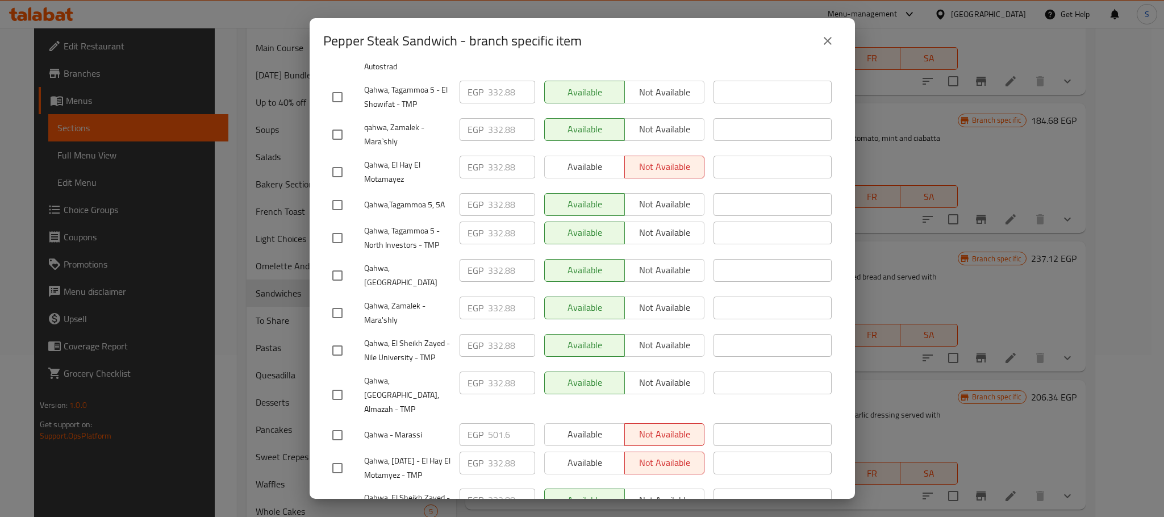
click at [642, 484] on div "Available Not available" at bounding box center [625, 505] width 170 height 42
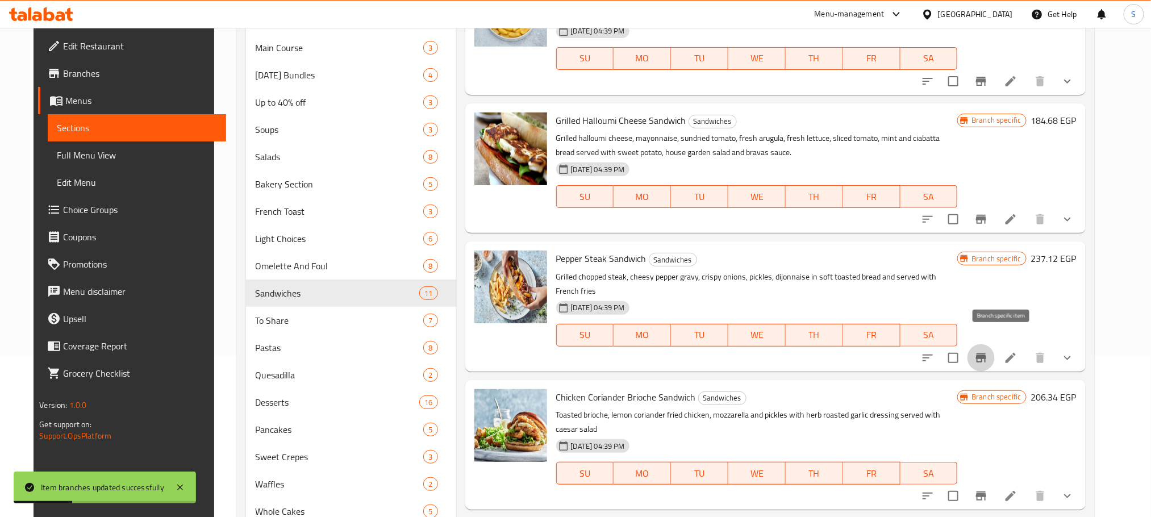
click at [988, 351] on icon "Branch-specific-item" at bounding box center [981, 358] width 14 height 14
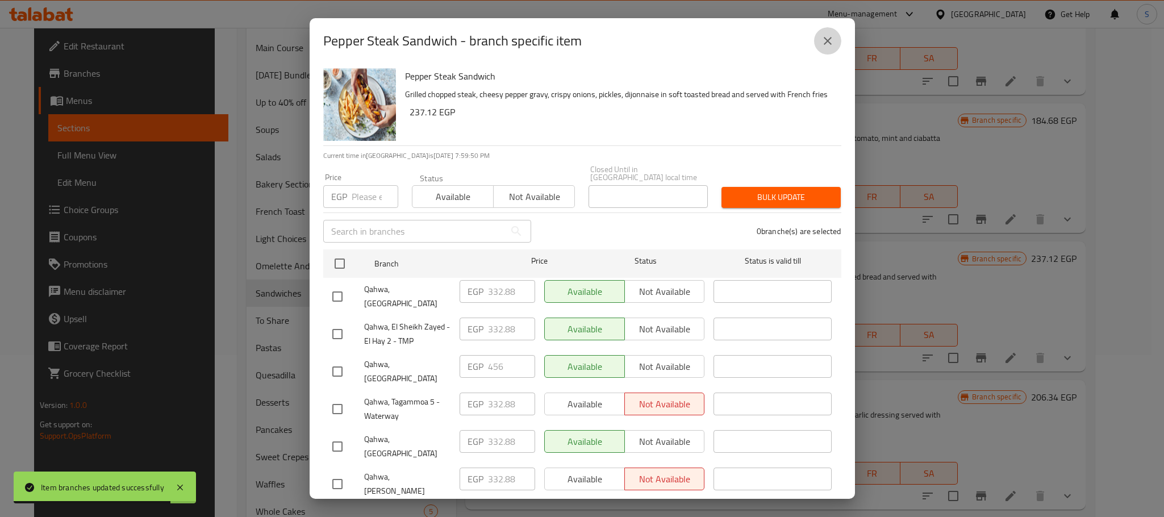
click at [826, 45] on icon "close" at bounding box center [828, 41] width 14 height 14
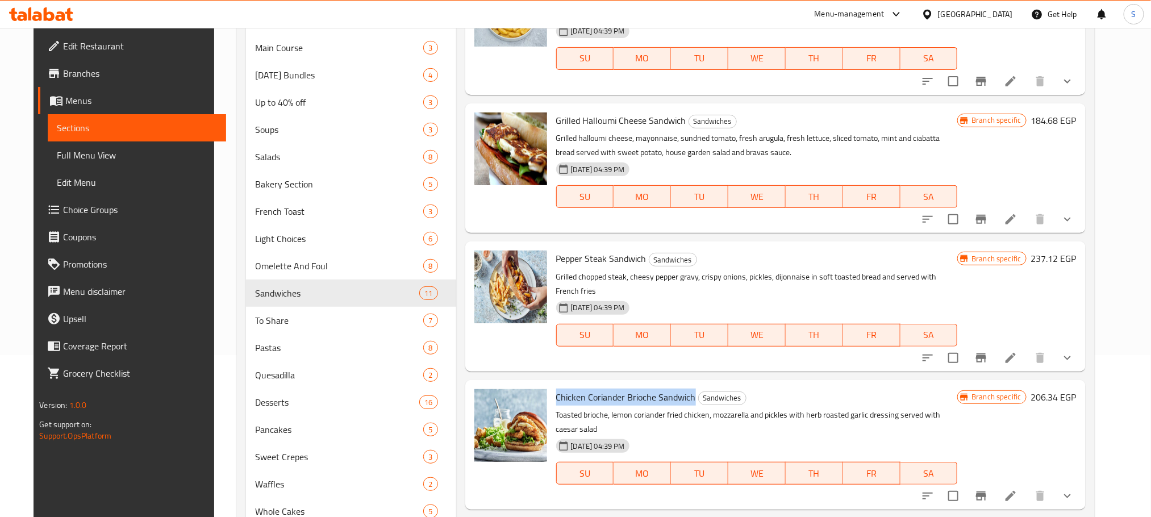
copy span "Chicken Coriander Brioche Sandwich"
drag, startPoint x: 684, startPoint y: 382, endPoint x: 543, endPoint y: 385, distance: 140.9
click at [552, 385] on div "Chicken Coriander Brioche Sandwich Sandwiches Toasted brioche, lemon coriander …" at bounding box center [757, 445] width 411 height 120
click at [988, 351] on icon "Branch-specific-item" at bounding box center [981, 358] width 14 height 14
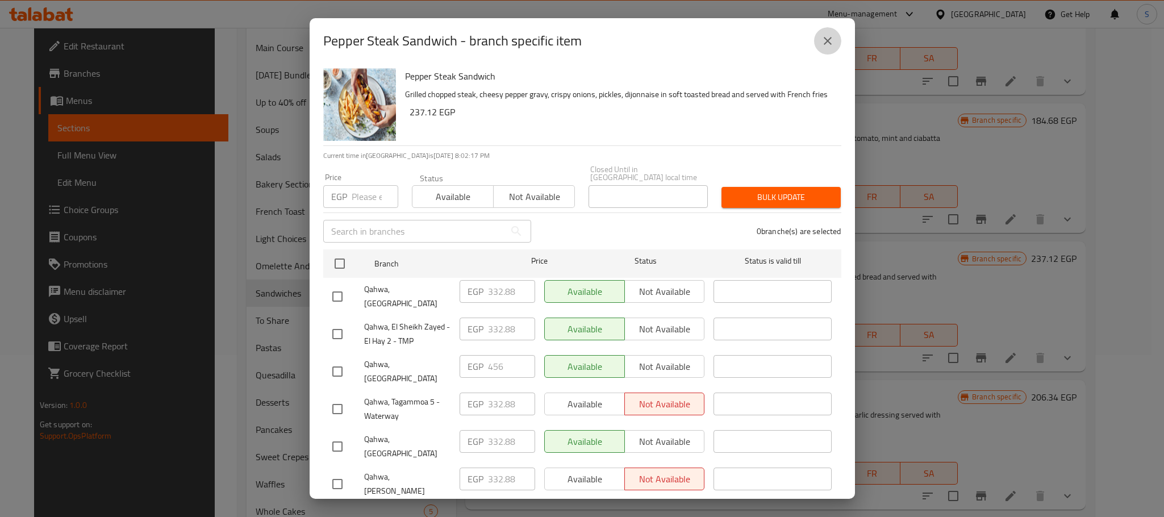
click at [837, 47] on button "close" at bounding box center [827, 40] width 27 height 27
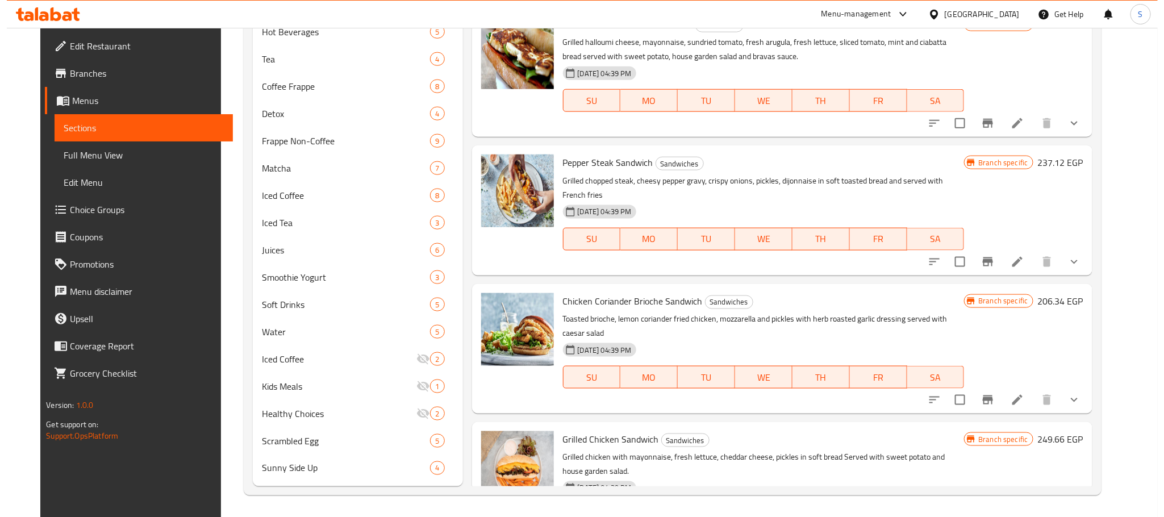
scroll to position [61, 0]
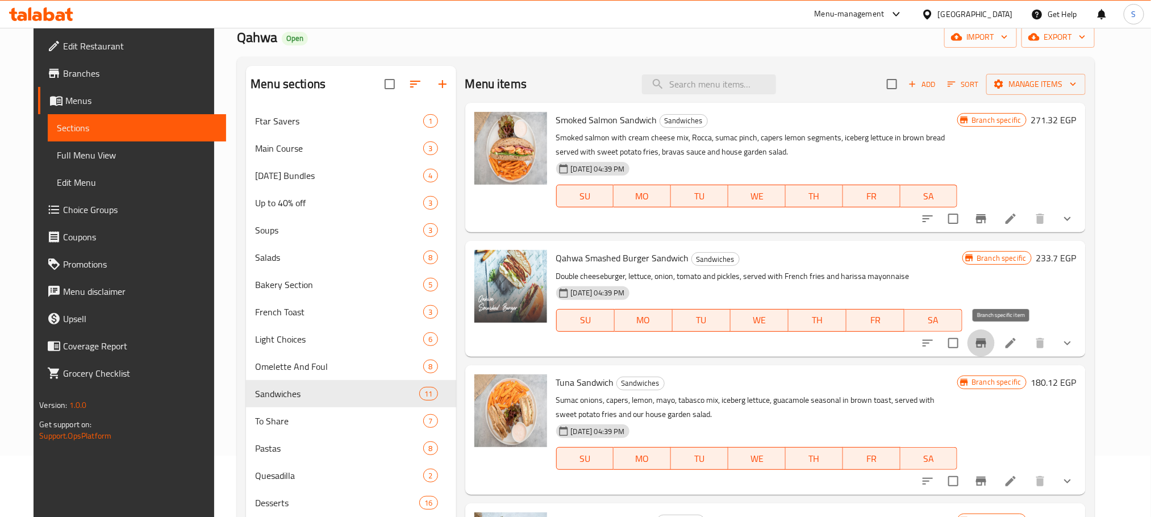
click at [986, 348] on icon "Branch-specific-item" at bounding box center [981, 343] width 10 height 9
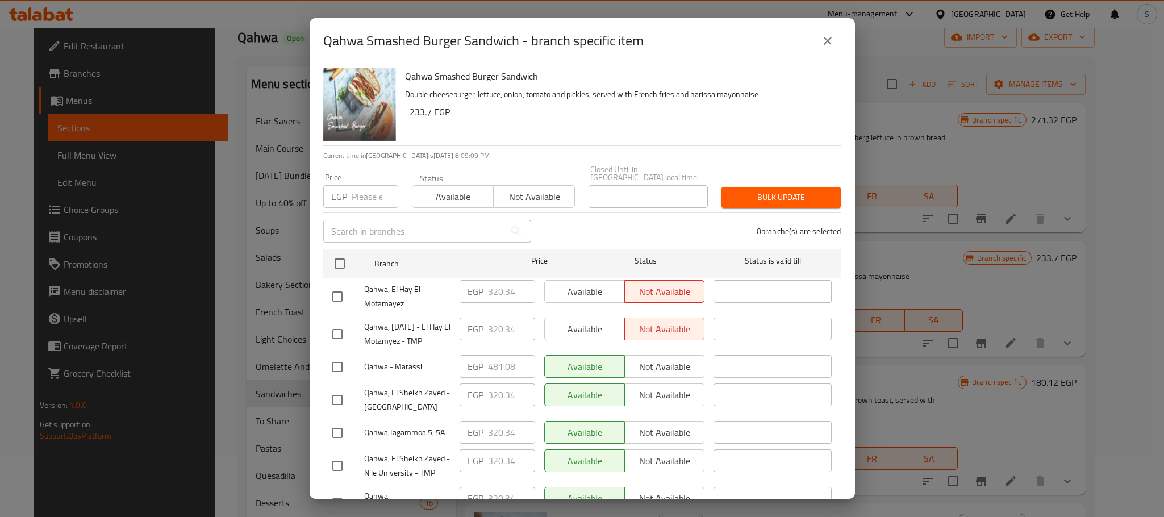
scroll to position [280, 0]
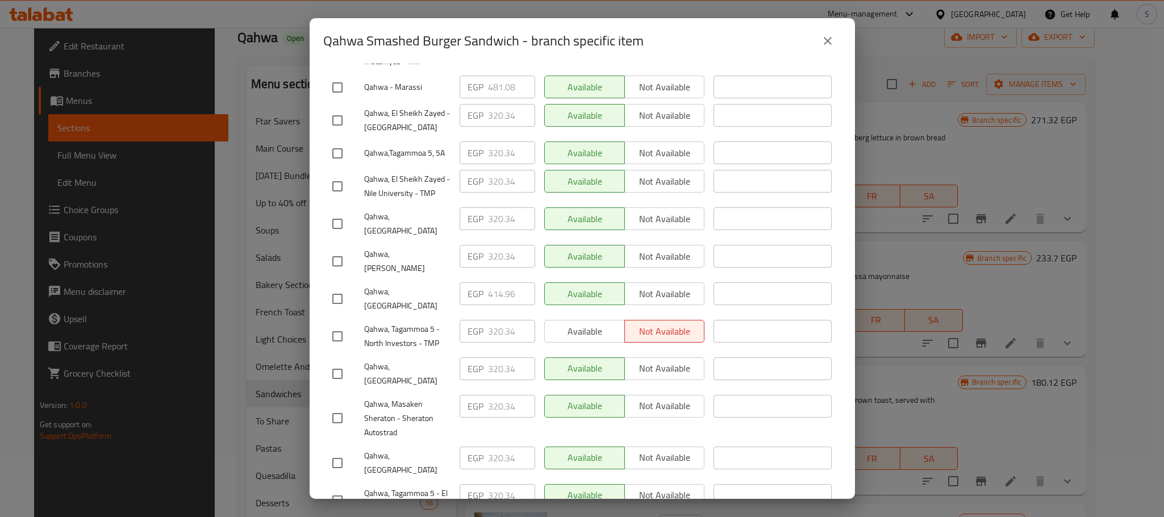
click at [335, 287] on input "checkbox" at bounding box center [338, 299] width 24 height 24
checkbox input "true"
click at [498, 282] on input "414.96" at bounding box center [511, 293] width 47 height 23
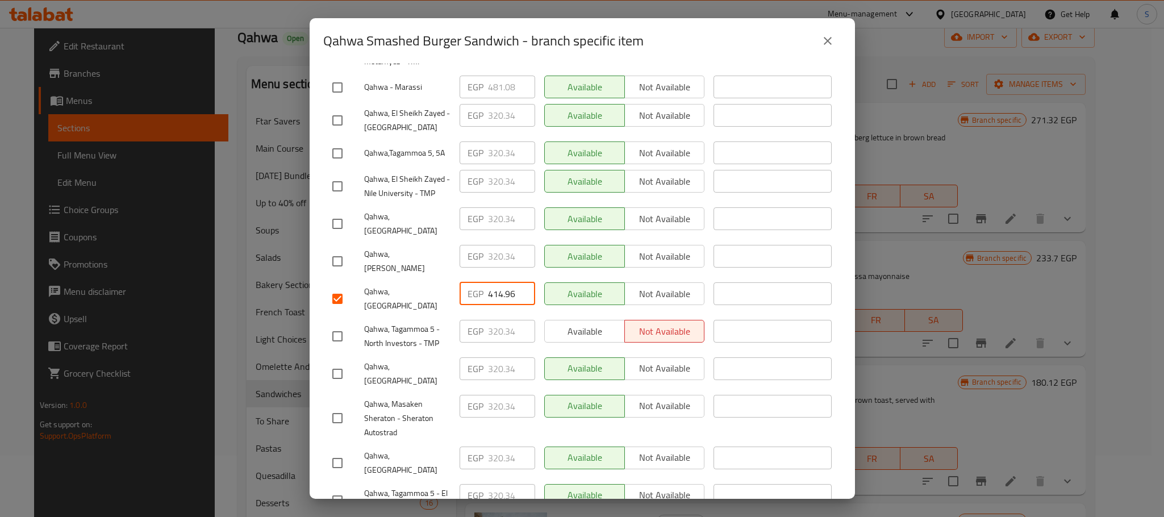
paste input "36.620"
type input "436.620"
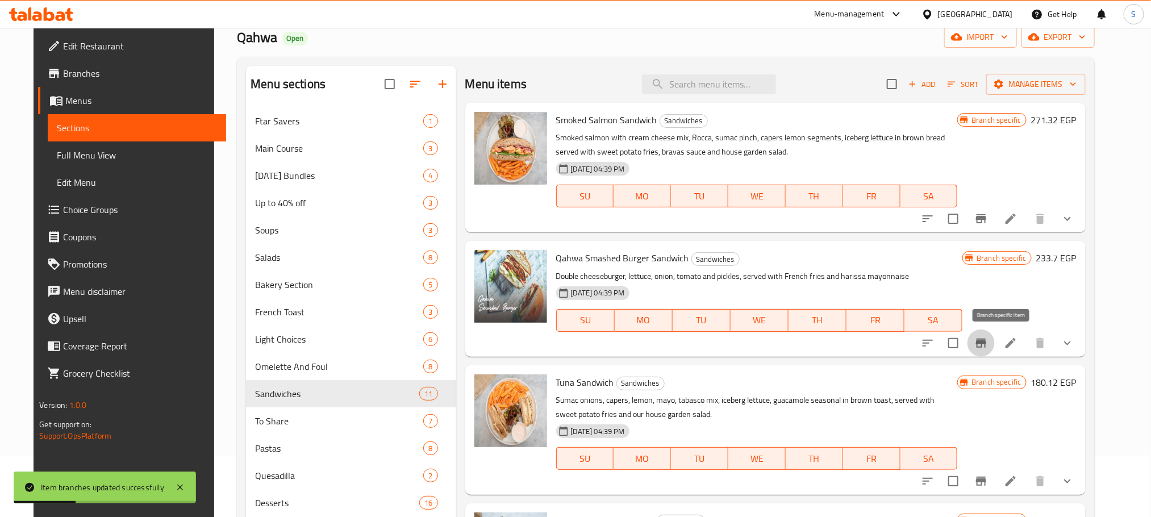
click at [986, 342] on icon "Branch-specific-item" at bounding box center [981, 343] width 10 height 9
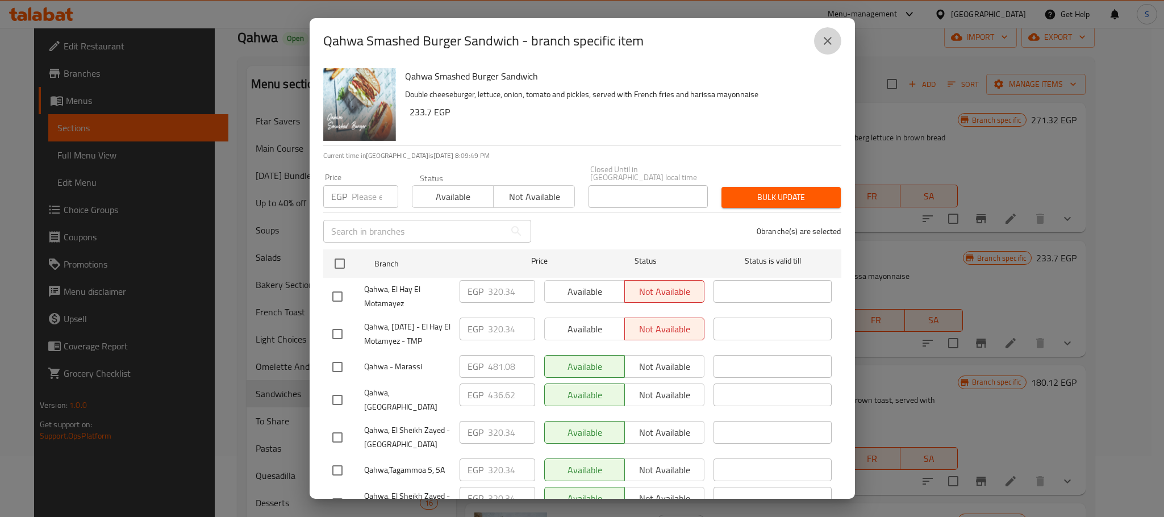
click at [829, 38] on icon "close" at bounding box center [828, 41] width 14 height 14
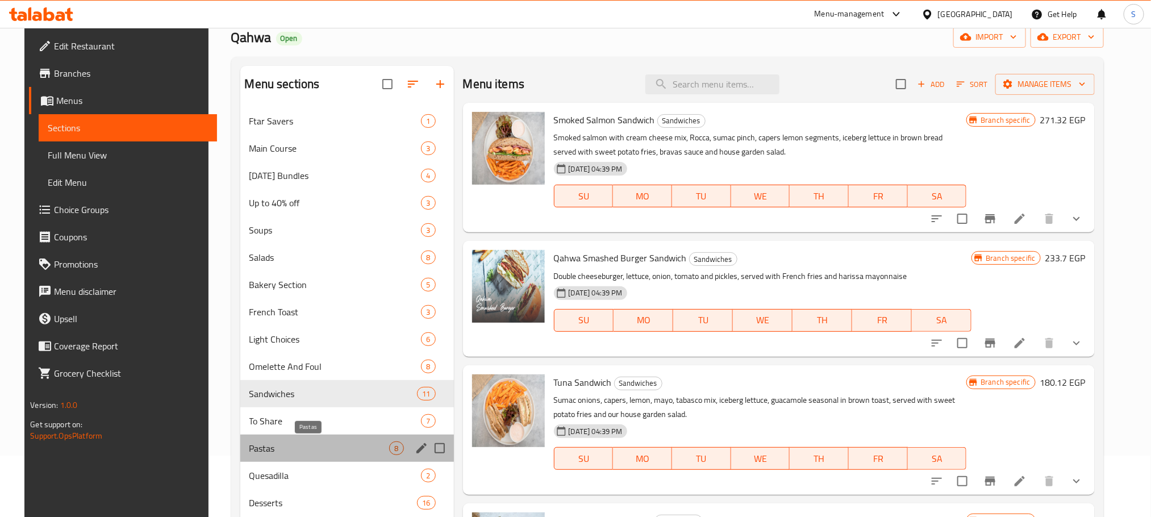
click at [313, 453] on span "Pastas" at bounding box center [319, 449] width 140 height 14
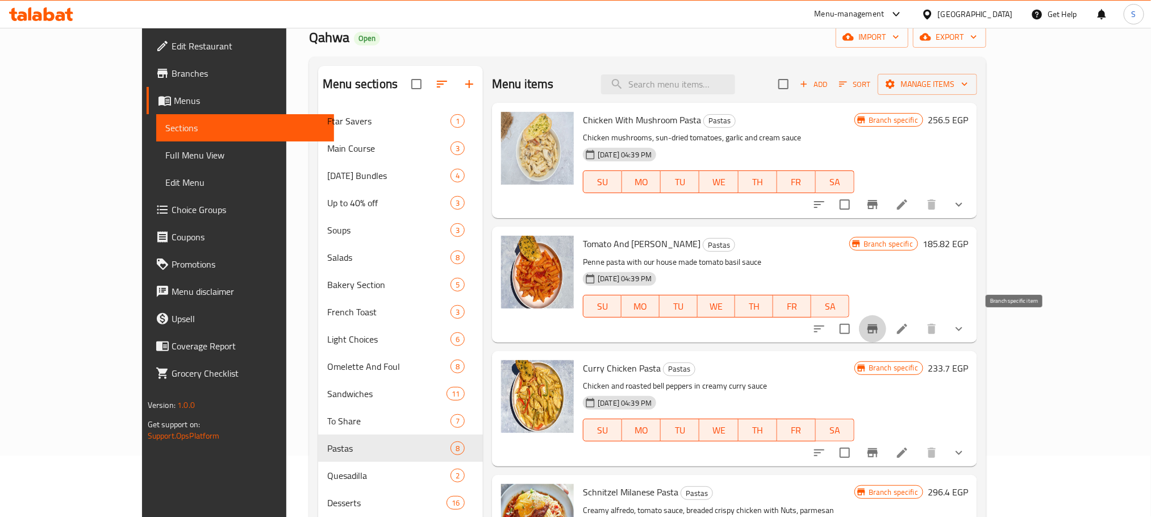
click at [880, 322] on icon "Branch-specific-item" at bounding box center [873, 329] width 14 height 14
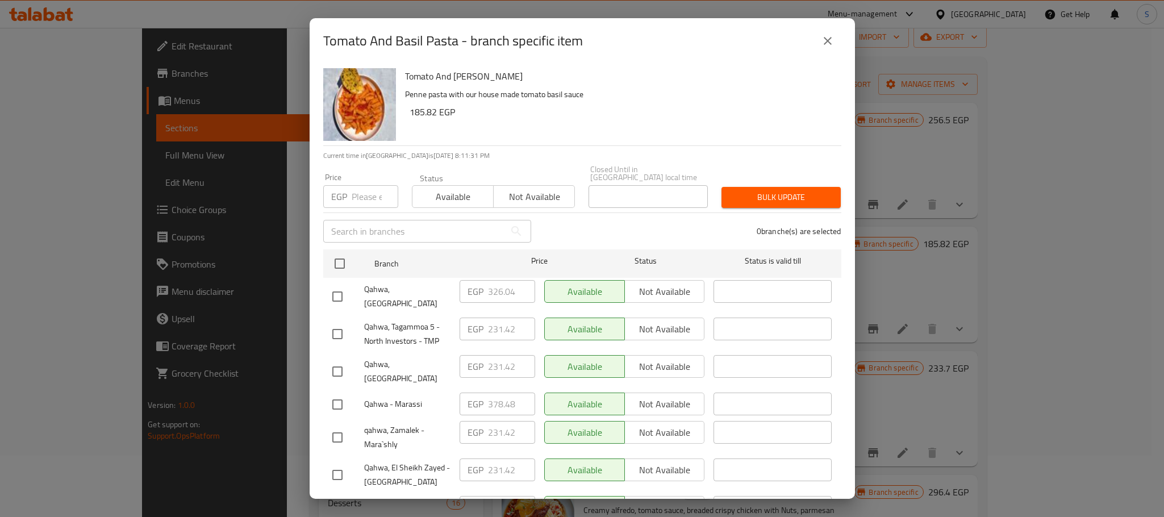
click at [341, 285] on input "checkbox" at bounding box center [338, 297] width 24 height 24
checkbox input "true"
click at [500, 280] on input "326.04" at bounding box center [511, 291] width 47 height 23
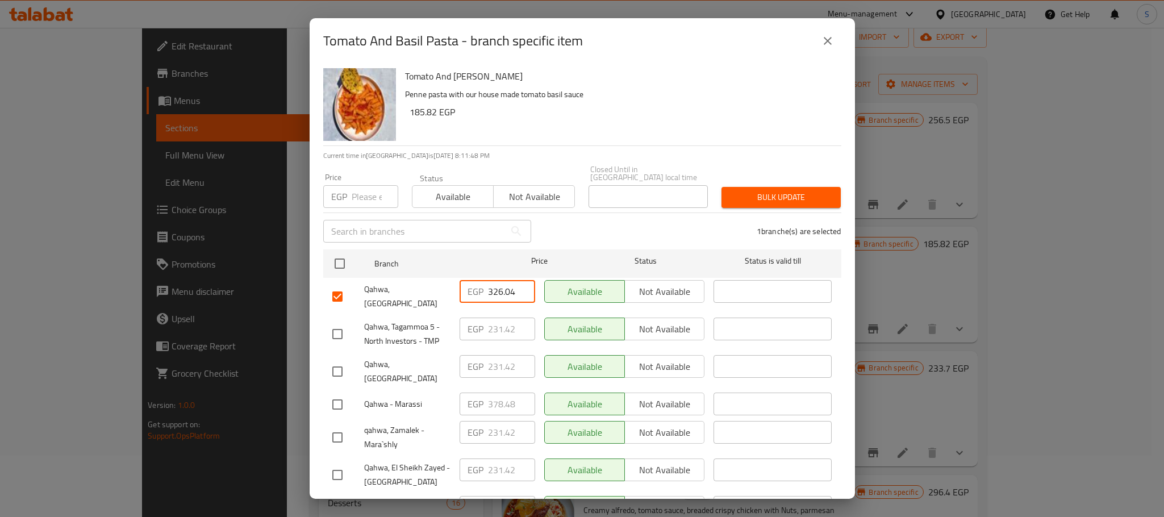
paste input "43.140"
type input "343.140"
click at [501, 288] on input "343.140" at bounding box center [511, 291] width 47 height 23
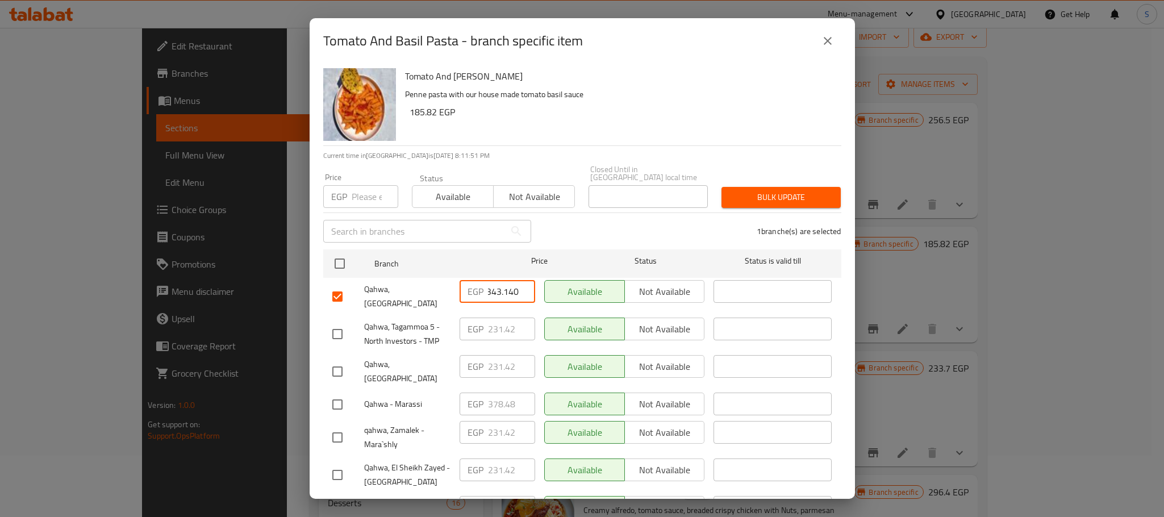
click at [501, 288] on input "343.140" at bounding box center [511, 291] width 47 height 23
paste input "343.140"
type input "343.140"
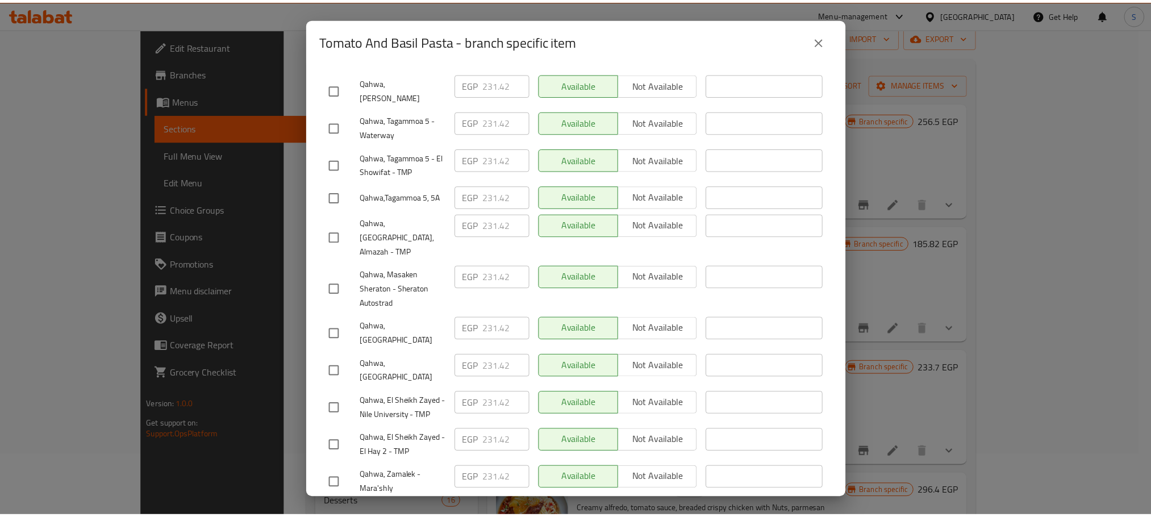
scroll to position [476, 0]
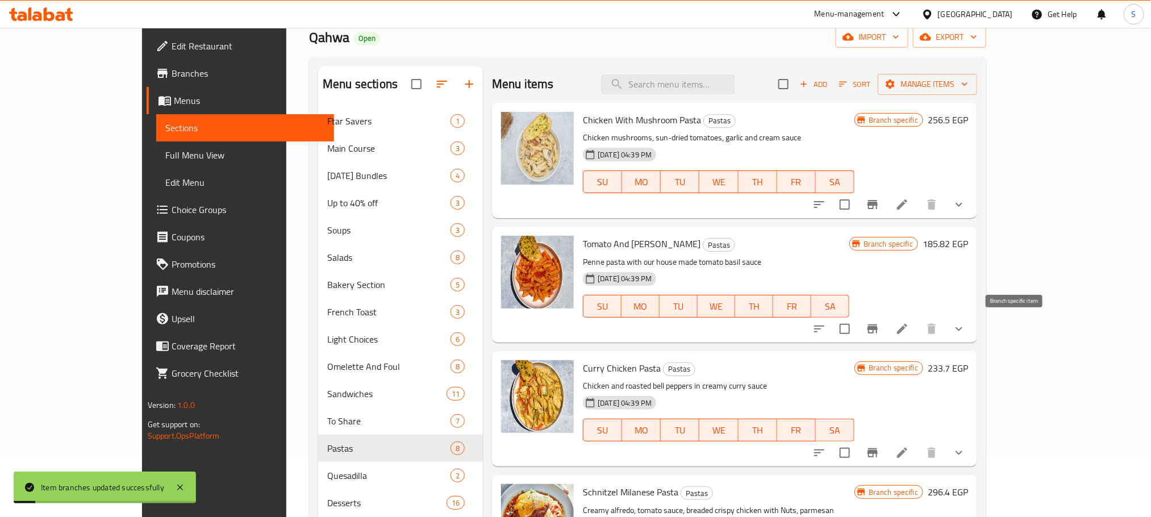
click at [878, 329] on icon "Branch-specific-item" at bounding box center [873, 328] width 10 height 9
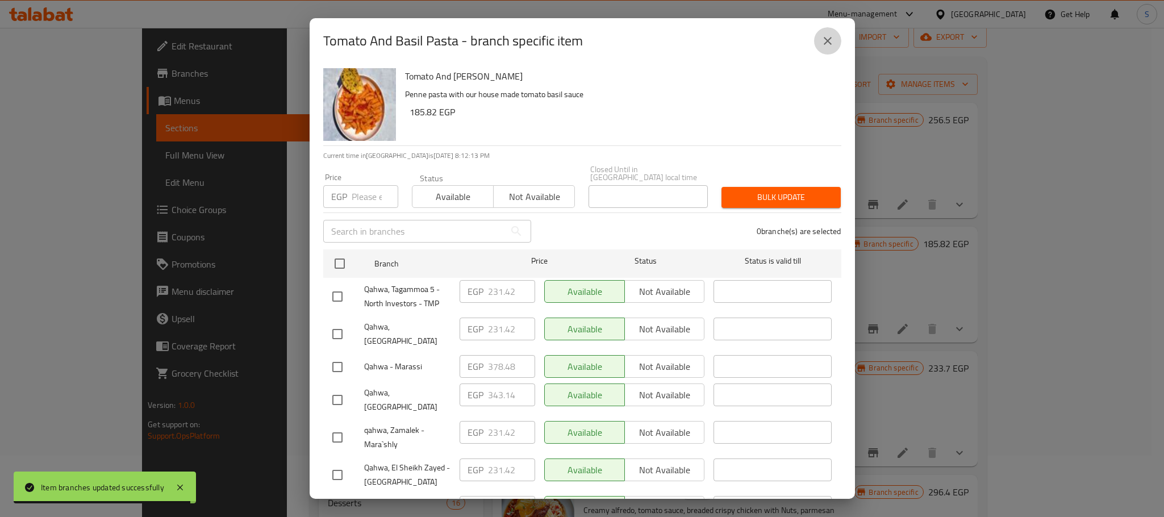
click at [822, 41] on icon "close" at bounding box center [828, 41] width 14 height 14
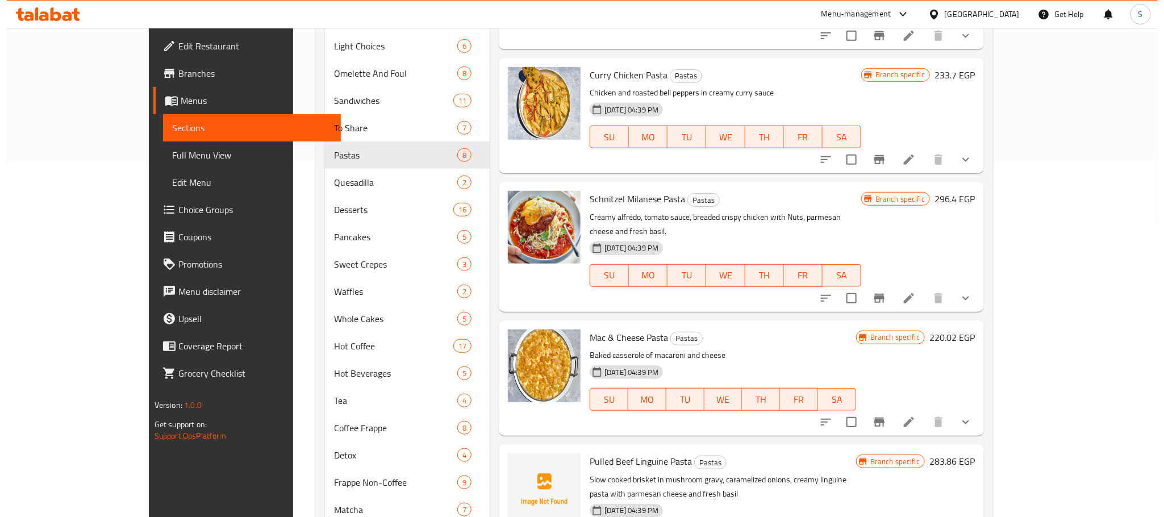
scroll to position [359, 0]
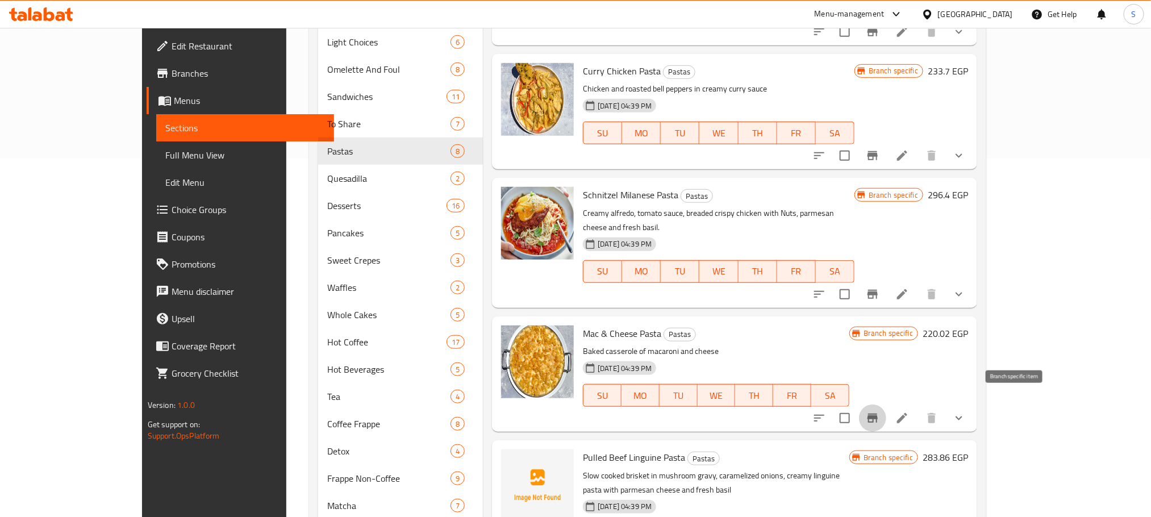
click at [880, 411] on icon "Branch-specific-item" at bounding box center [873, 418] width 14 height 14
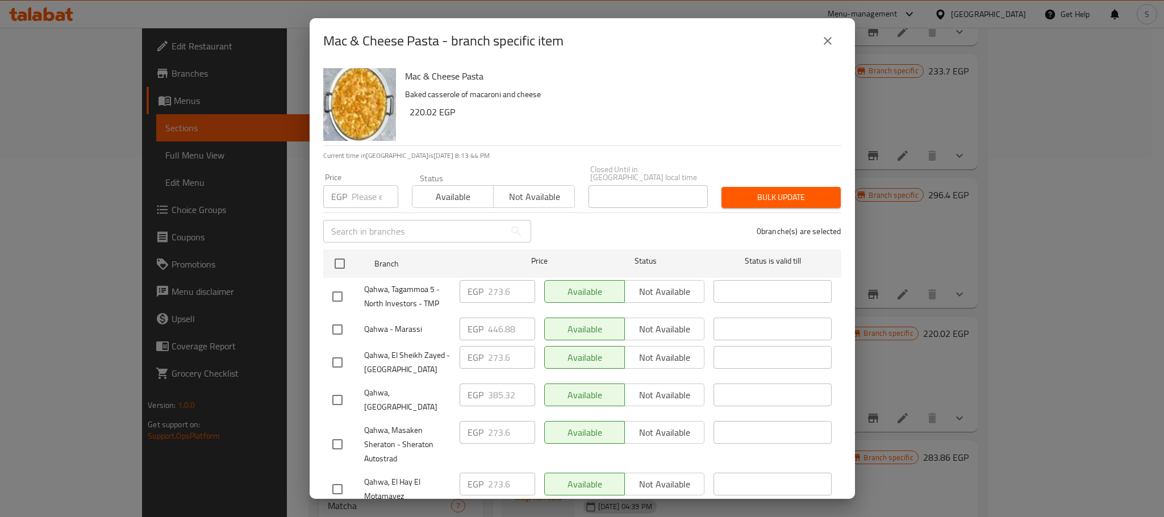
click at [338, 394] on input "checkbox" at bounding box center [338, 400] width 24 height 24
checkbox input "true"
click at [497, 384] on input "385.32" at bounding box center [511, 395] width 47 height 23
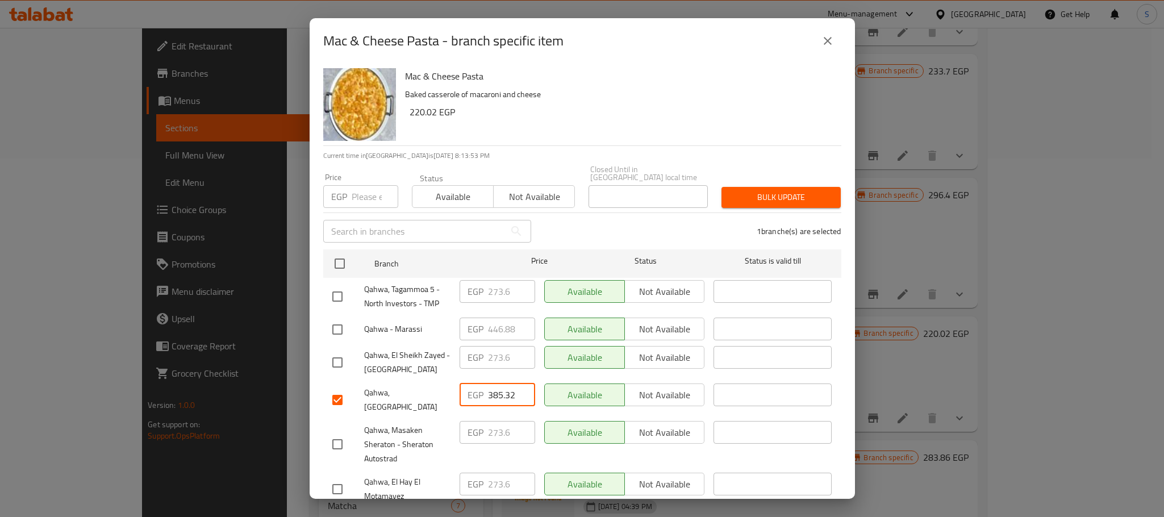
paste input "405.840"
type input "405.840"
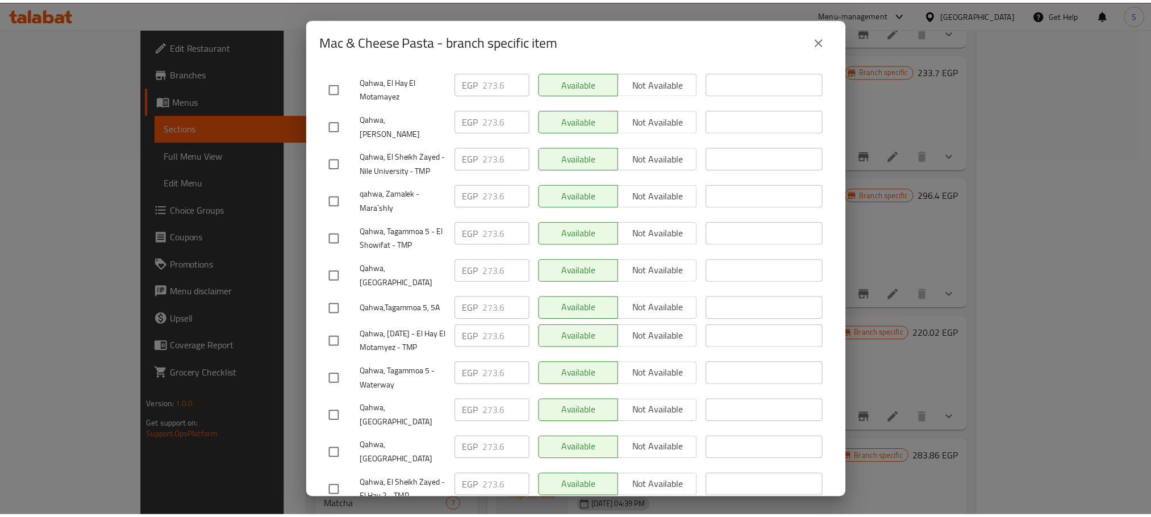
scroll to position [476, 0]
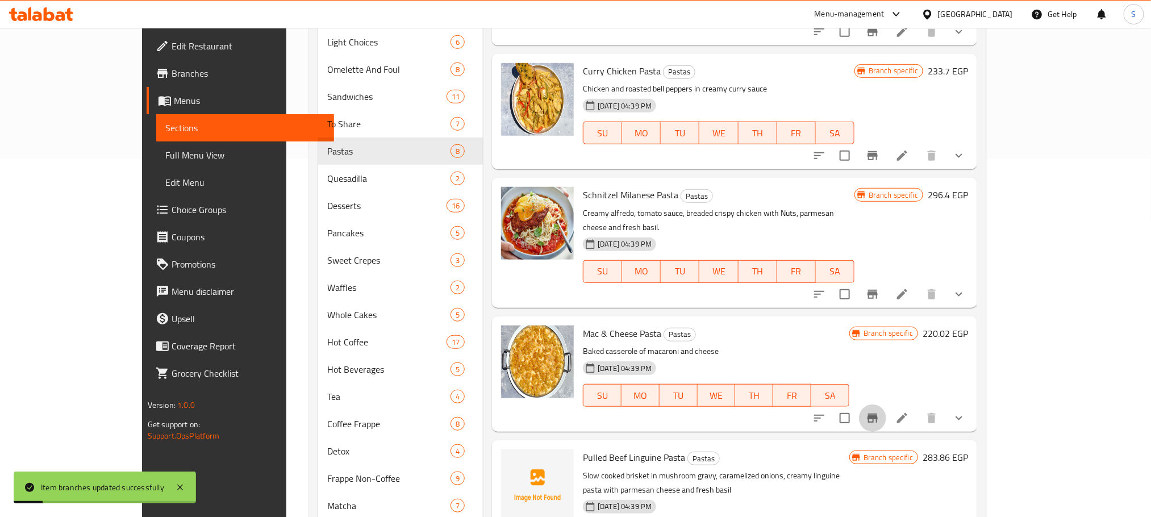
click at [880, 411] on icon "Branch-specific-item" at bounding box center [873, 418] width 14 height 14
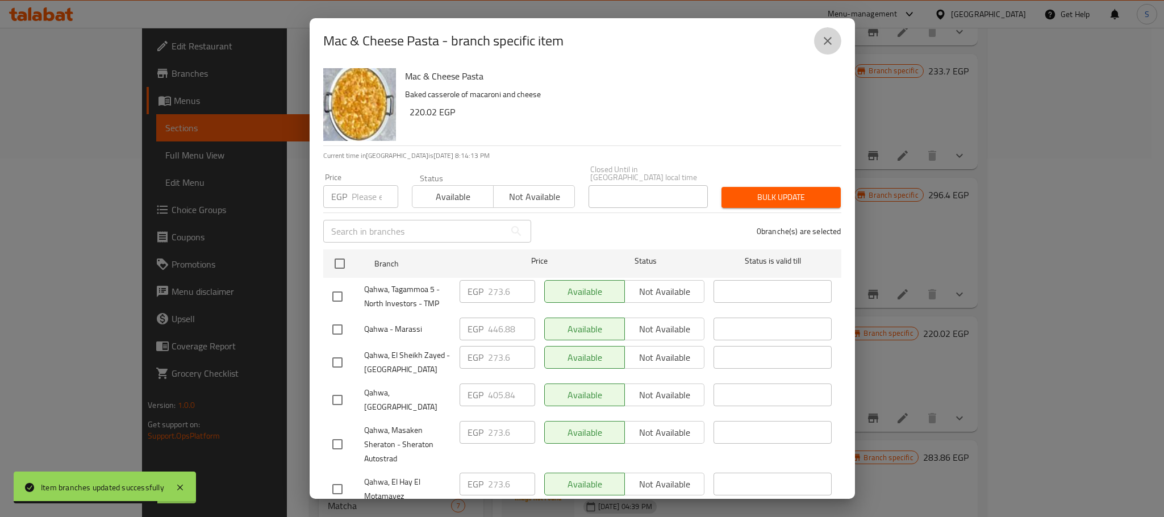
click at [824, 34] on icon "close" at bounding box center [828, 41] width 14 height 14
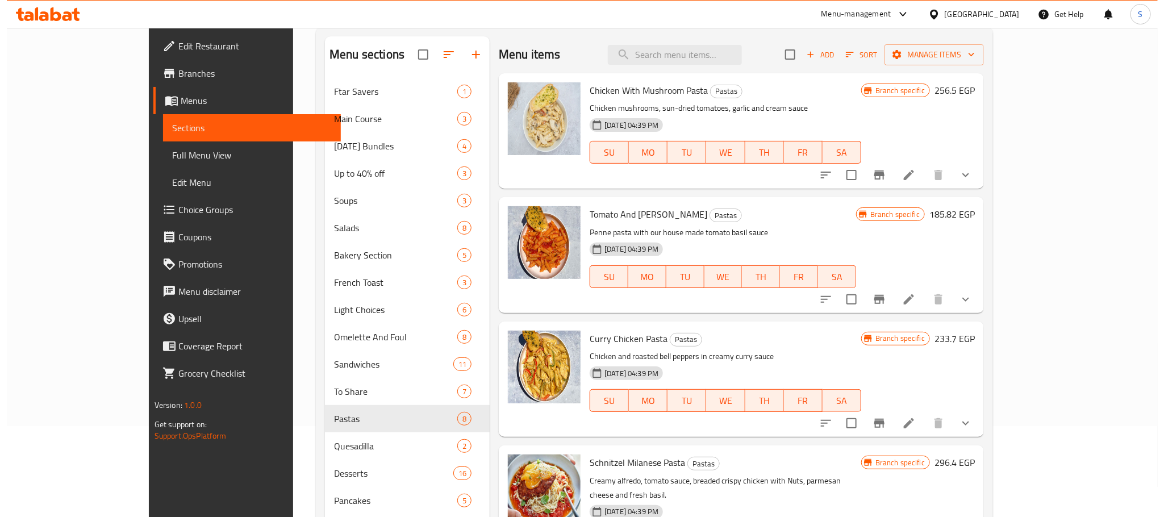
scroll to position [87, 0]
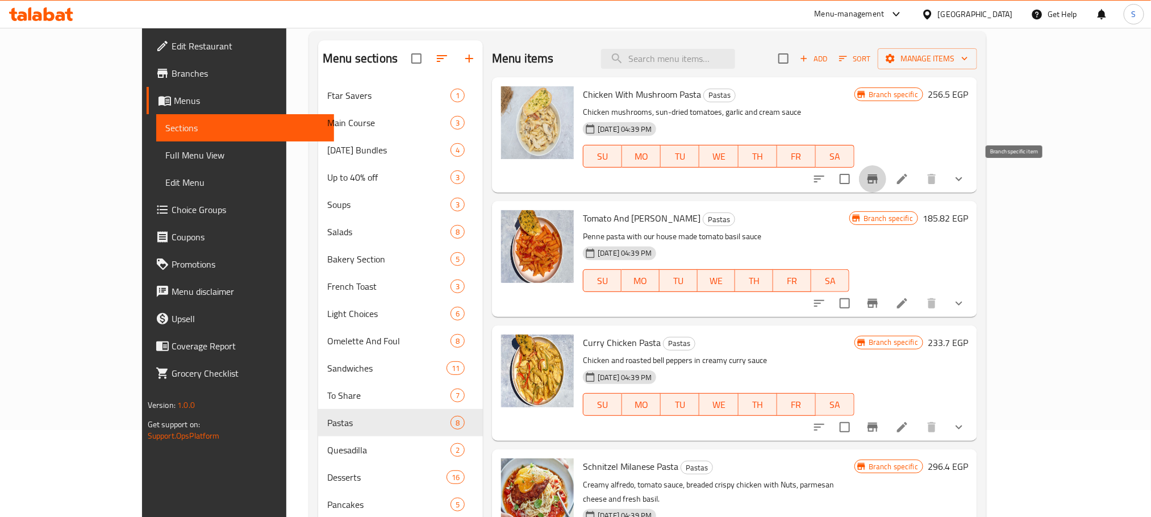
click at [878, 180] on icon "Branch-specific-item" at bounding box center [873, 178] width 10 height 9
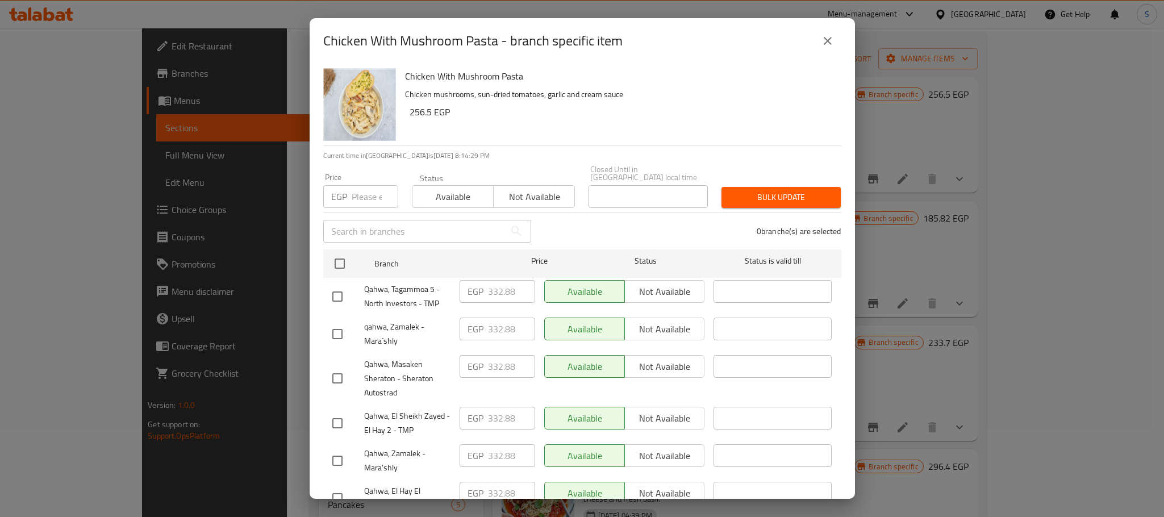
scroll to position [240, 0]
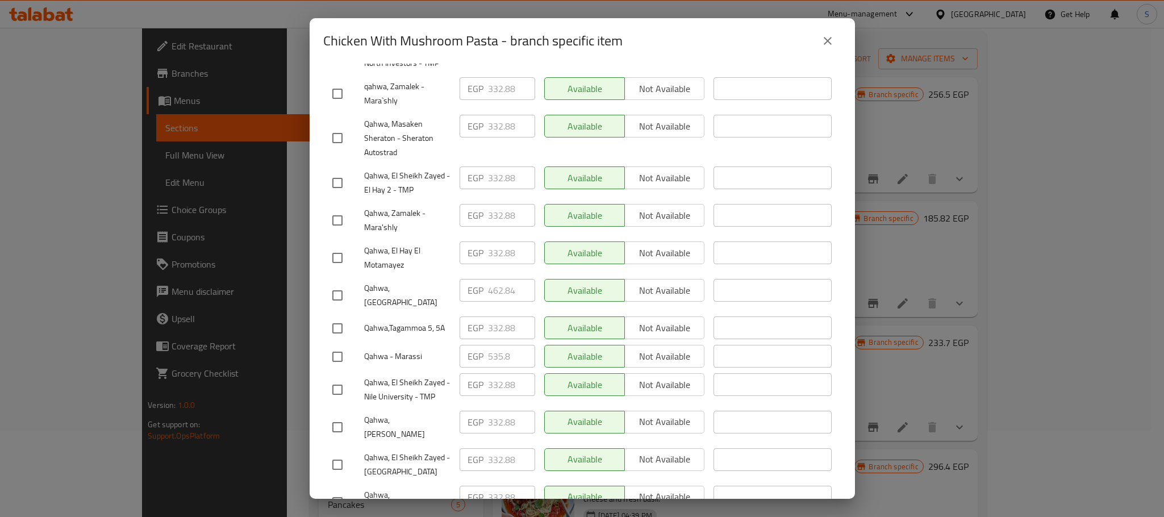
click at [338, 284] on input "checkbox" at bounding box center [338, 296] width 24 height 24
checkbox input "true"
click at [497, 283] on input "462.84" at bounding box center [511, 290] width 47 height 23
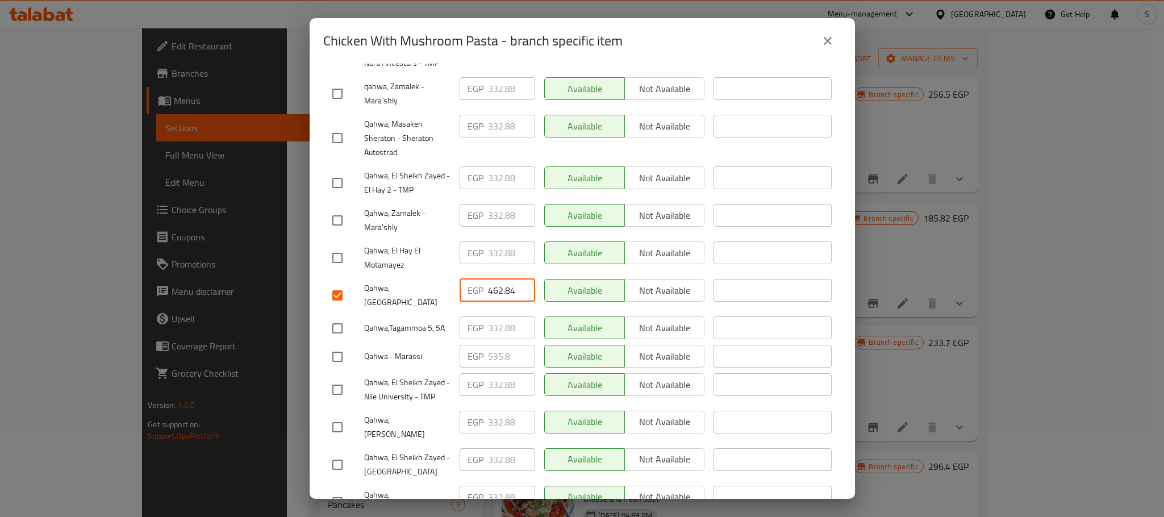
paste input "86.780"
type input "486.780"
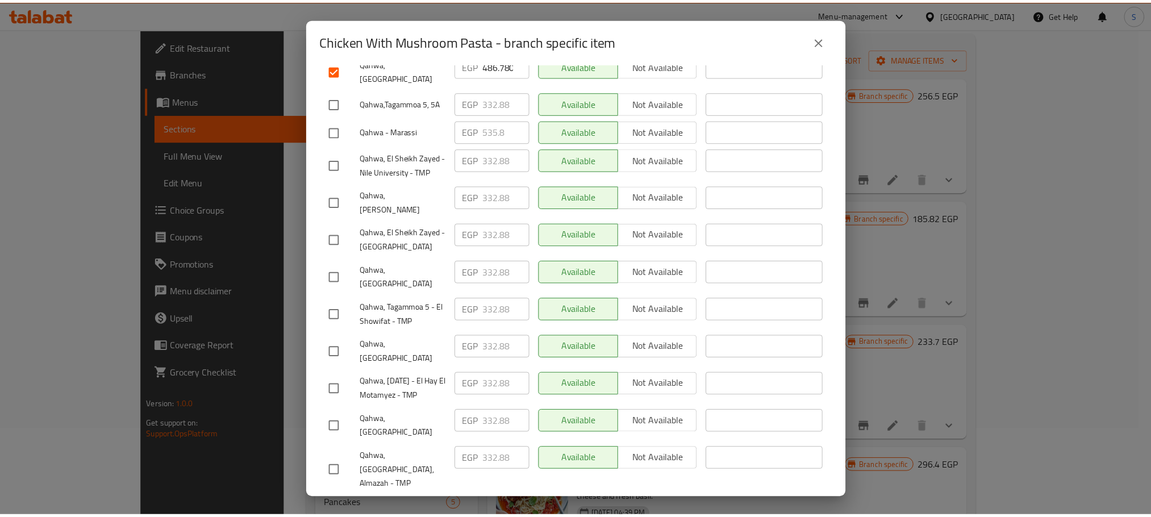
scroll to position [476, 0]
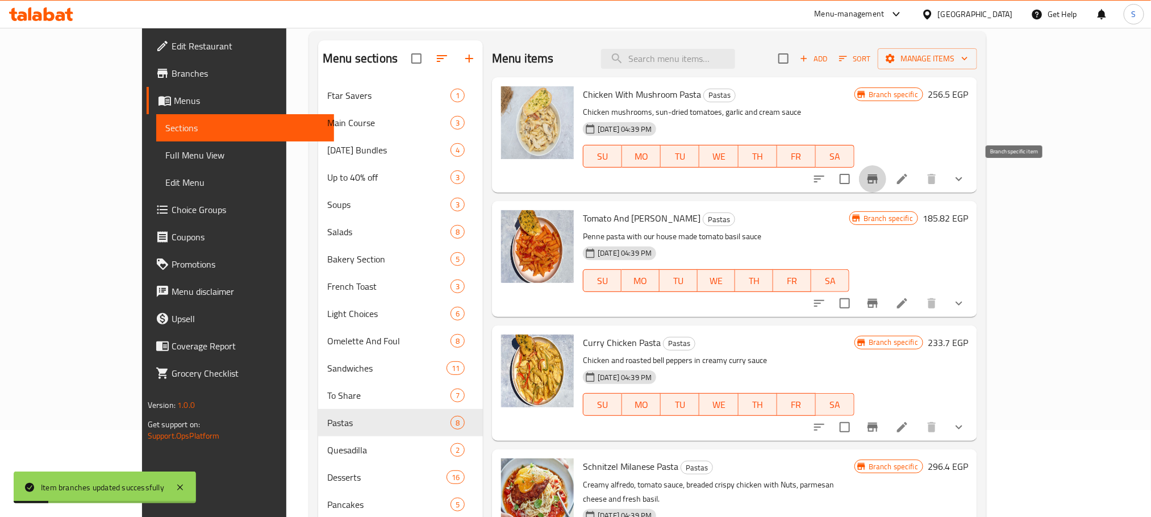
click at [886, 181] on button "Branch-specific-item" at bounding box center [872, 178] width 27 height 27
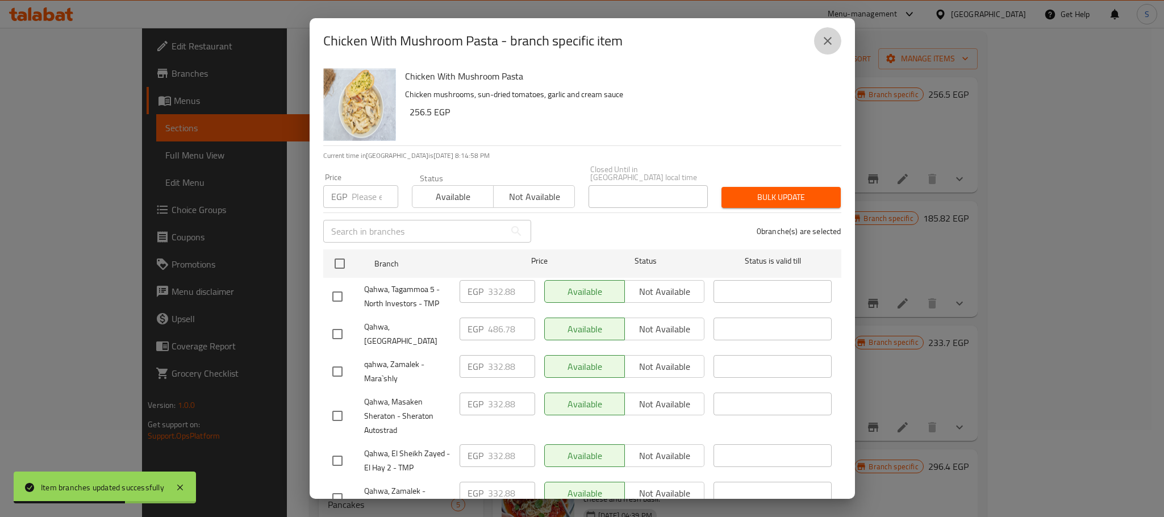
click at [832, 34] on icon "close" at bounding box center [828, 41] width 14 height 14
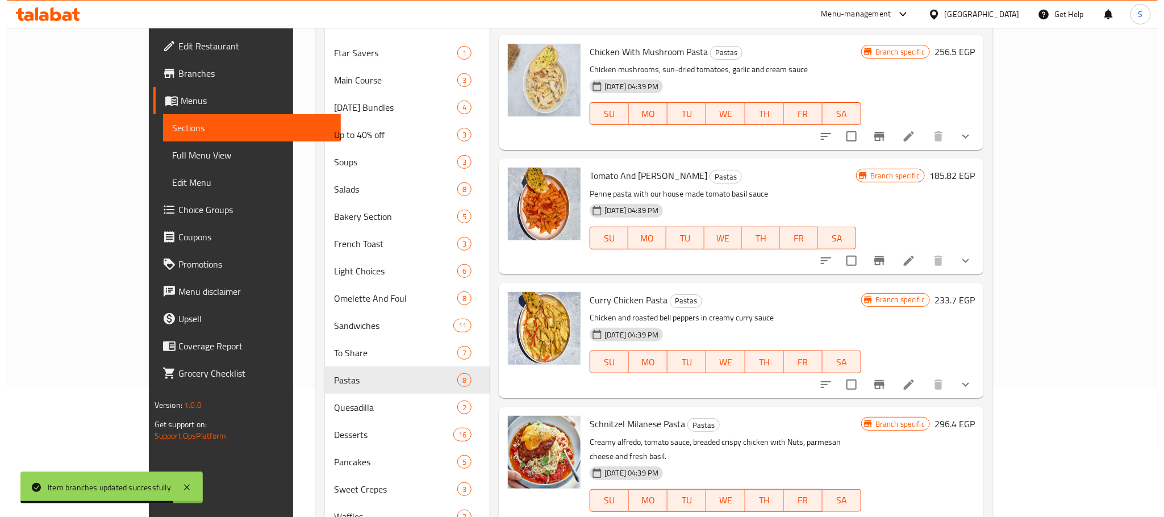
scroll to position [176, 0]
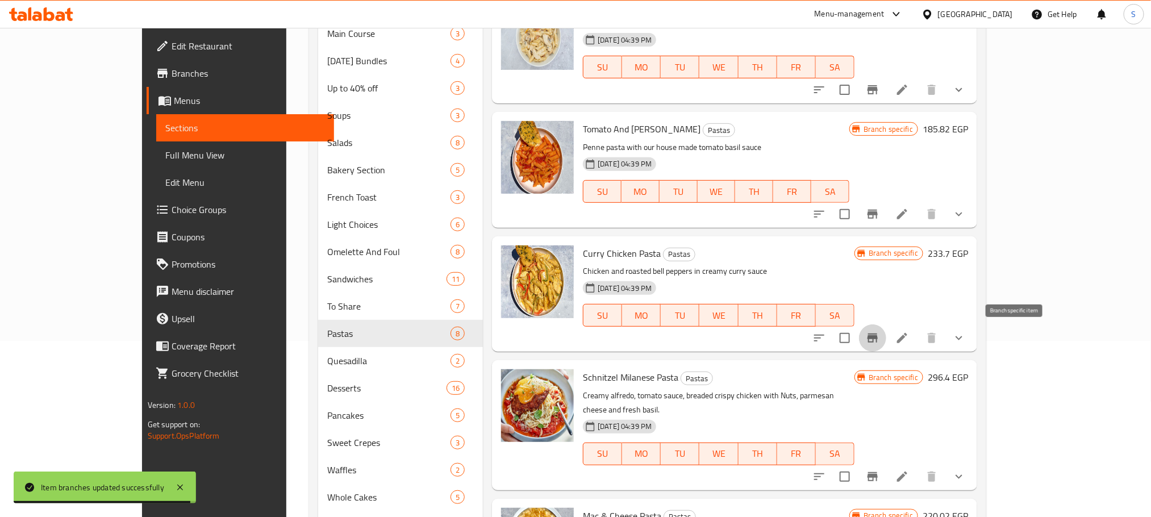
click at [880, 335] on icon "Branch-specific-item" at bounding box center [873, 338] width 14 height 14
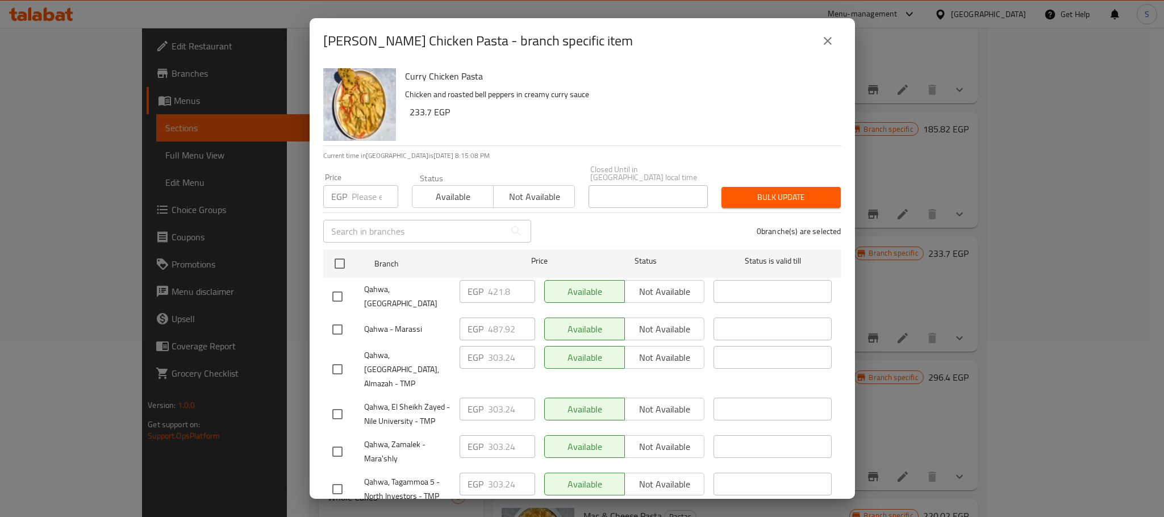
click at [342, 286] on input "checkbox" at bounding box center [338, 297] width 24 height 24
checkbox input "true"
click at [493, 284] on input "421.8" at bounding box center [511, 291] width 47 height 23
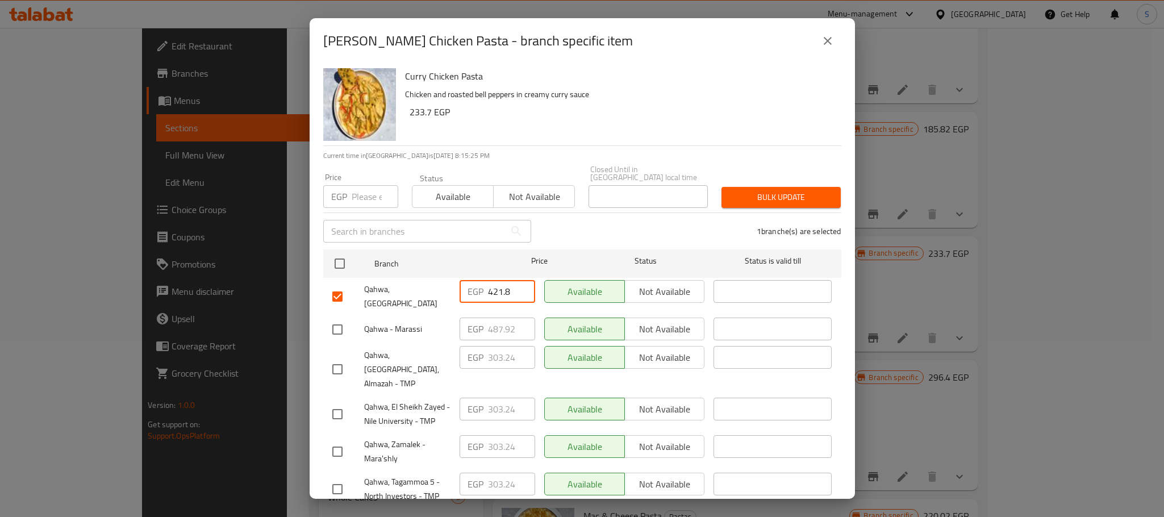
paste input "42.320"
type input "442.320"
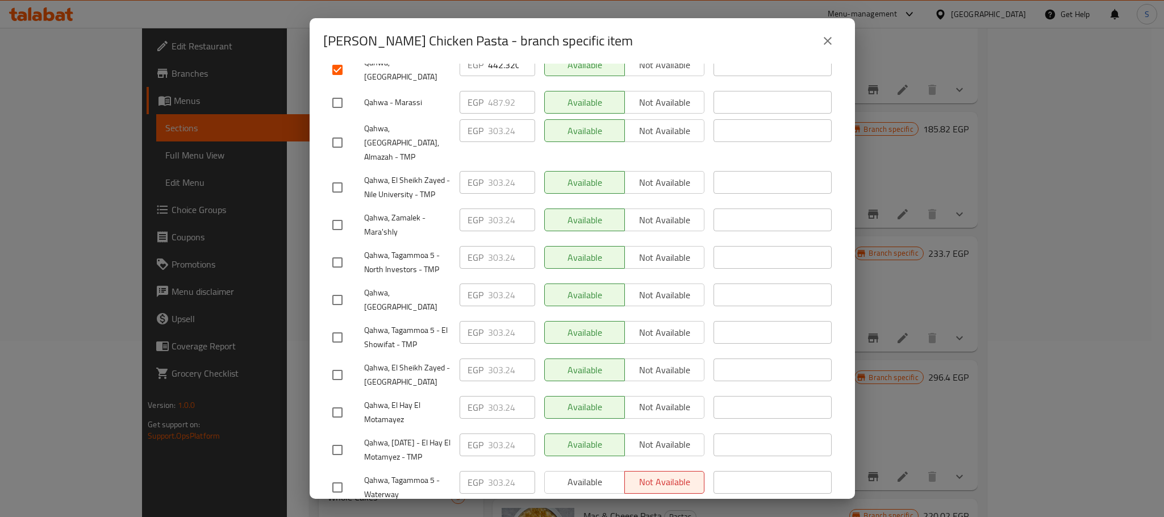
scroll to position [476, 0]
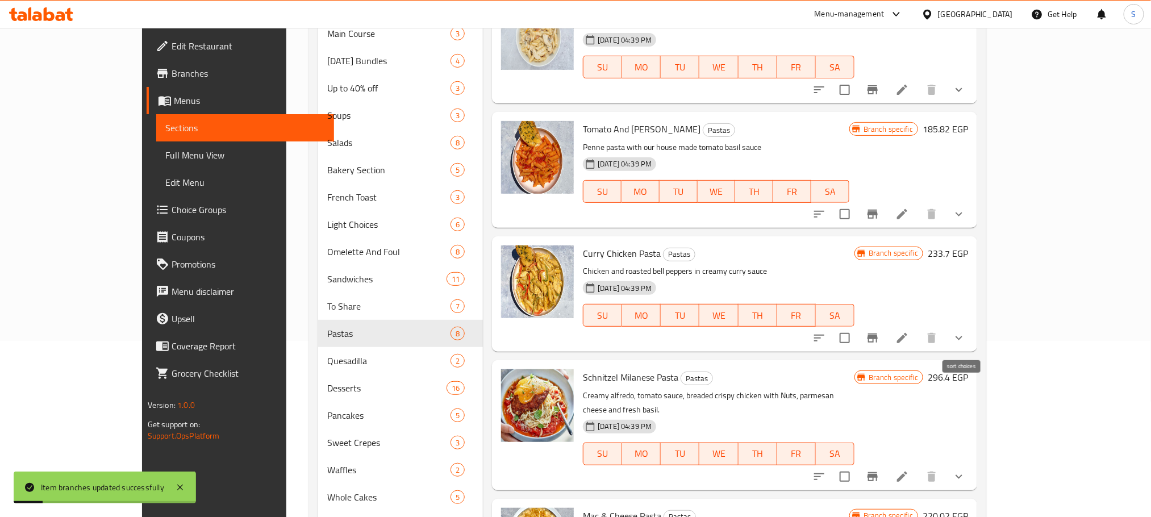
click at [880, 335] on icon "Branch-specific-item" at bounding box center [873, 338] width 14 height 14
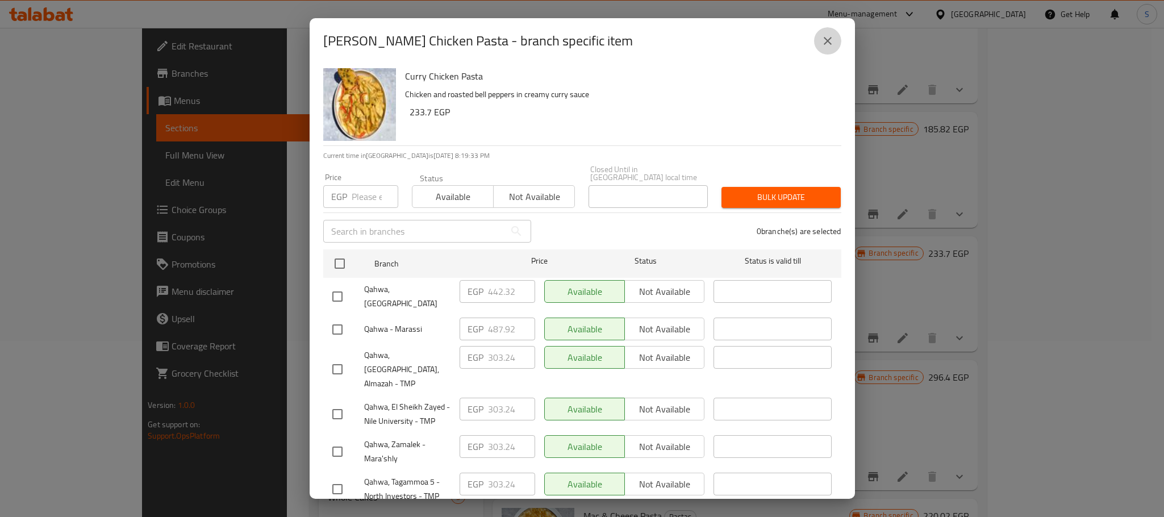
click at [834, 48] on button "close" at bounding box center [827, 40] width 27 height 27
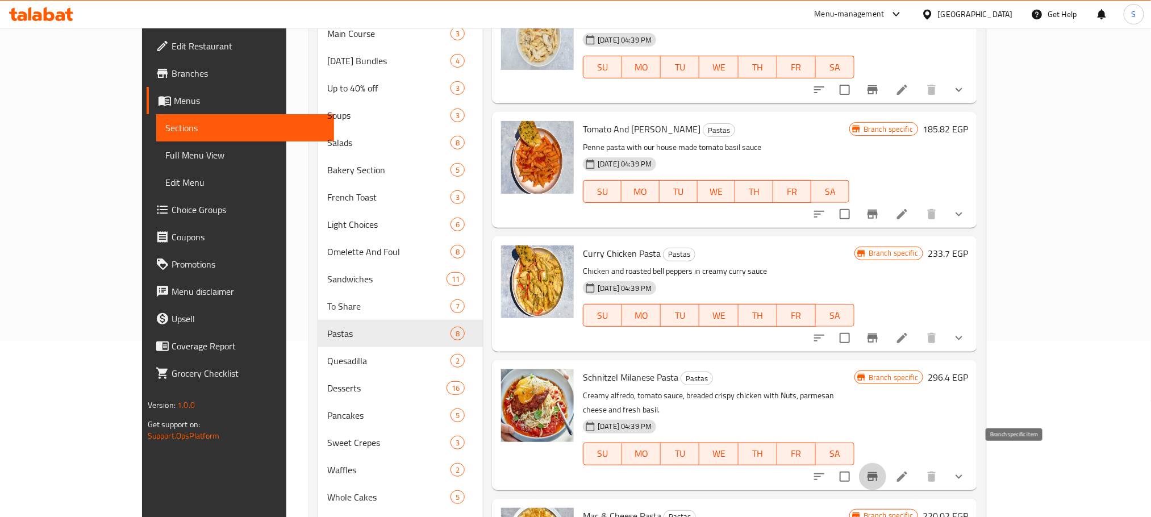
click at [878, 472] on icon "Branch-specific-item" at bounding box center [873, 476] width 10 height 9
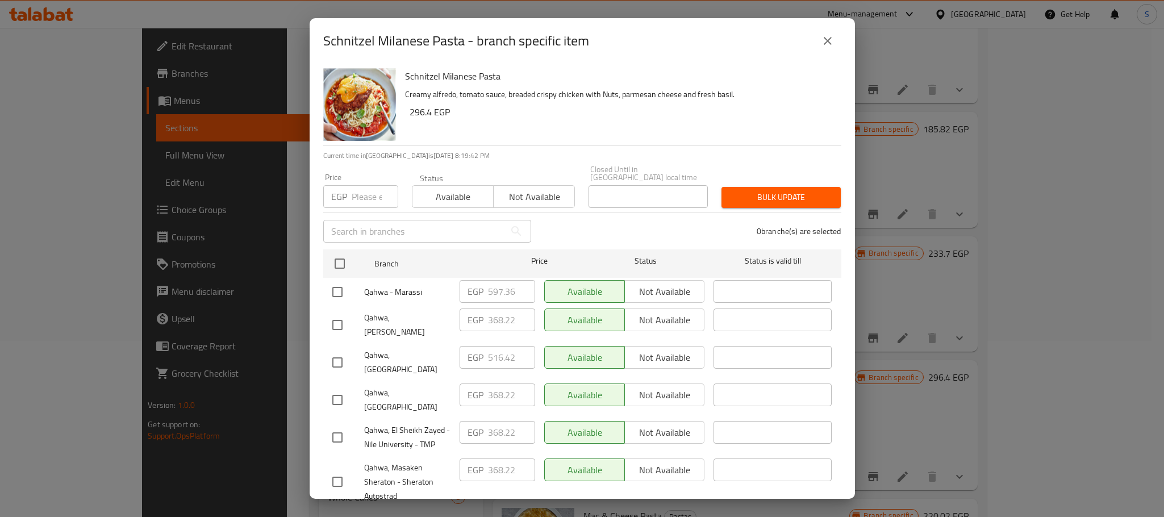
click at [331, 351] on input "checkbox" at bounding box center [338, 363] width 24 height 24
checkbox input "true"
click at [490, 346] on input "516.42" at bounding box center [511, 357] width 47 height 23
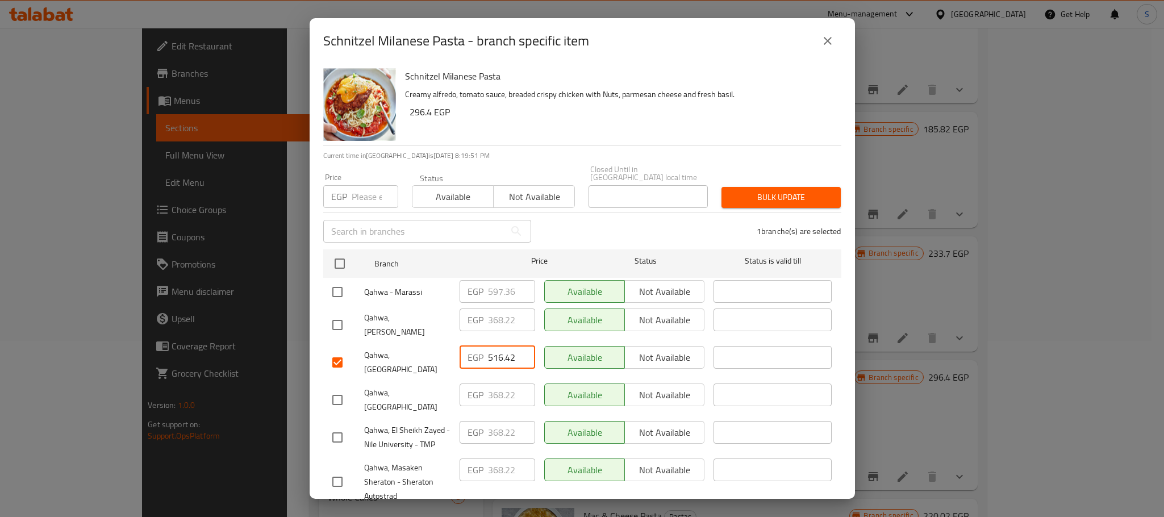
paste input "42.640"
type input "542.640"
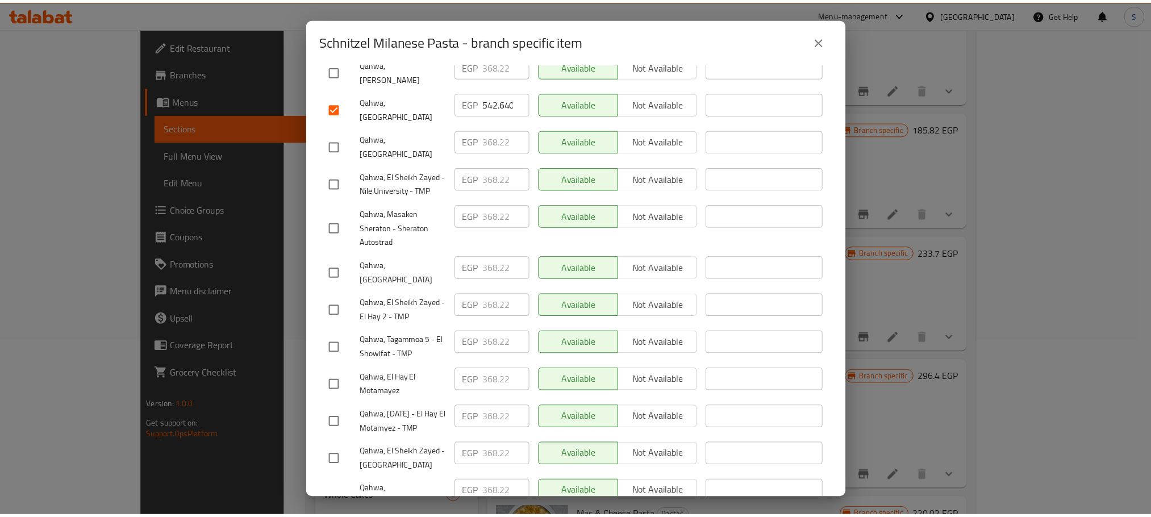
scroll to position [476, 0]
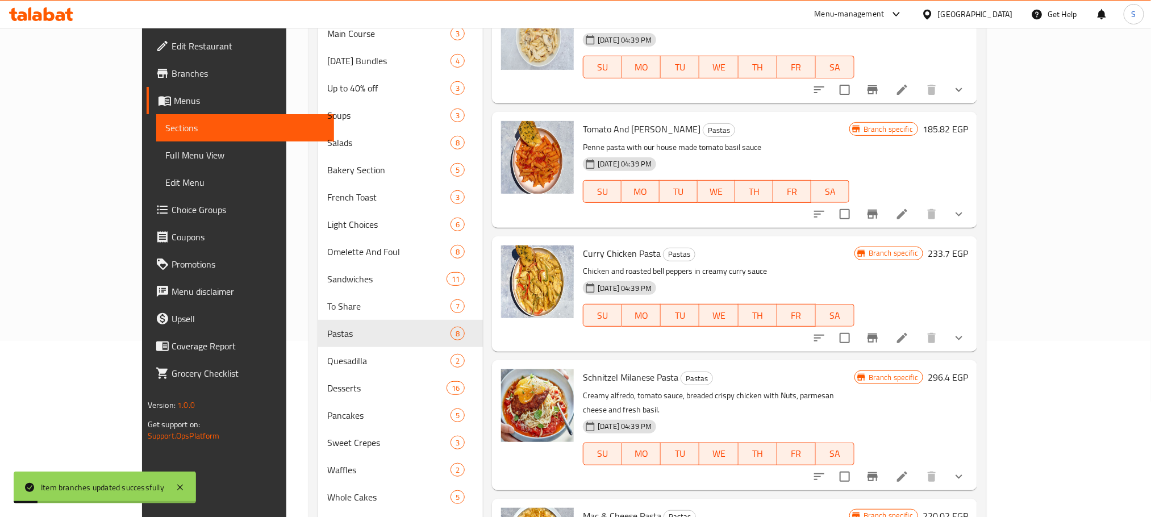
click at [886, 463] on button "Branch-specific-item" at bounding box center [872, 476] width 27 height 27
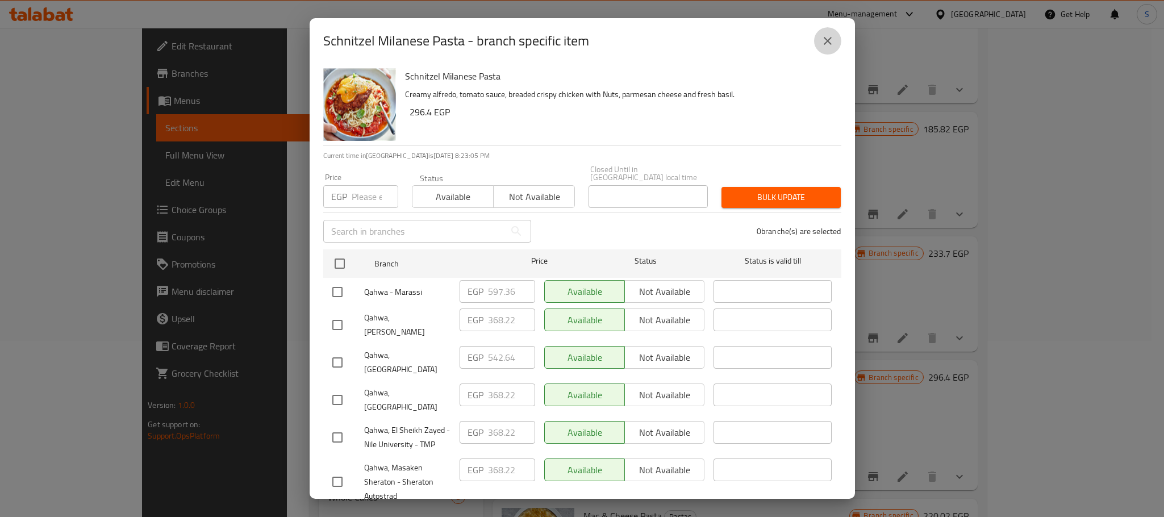
click at [834, 38] on button "close" at bounding box center [827, 40] width 27 height 27
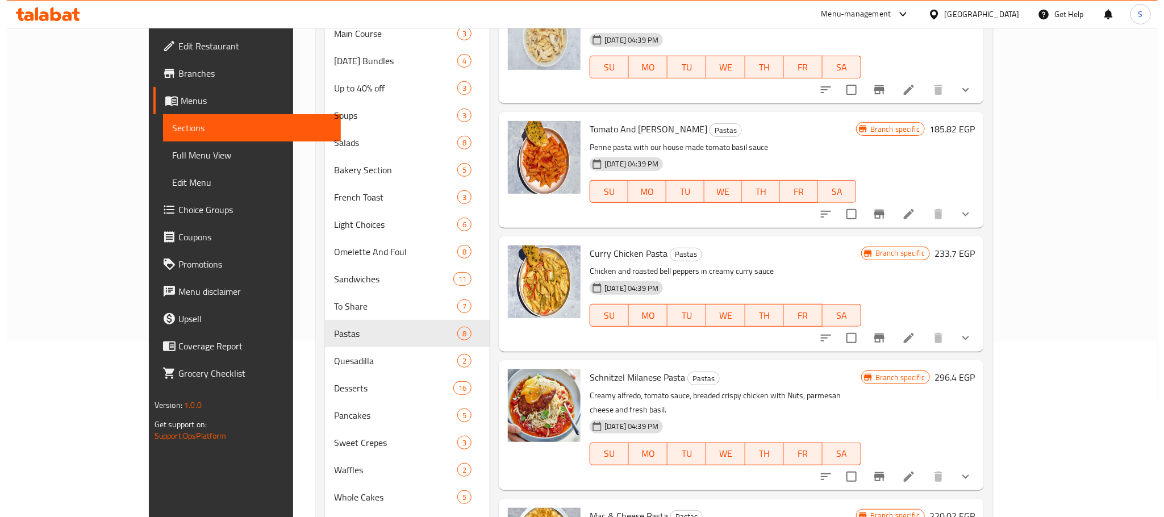
scroll to position [543, 0]
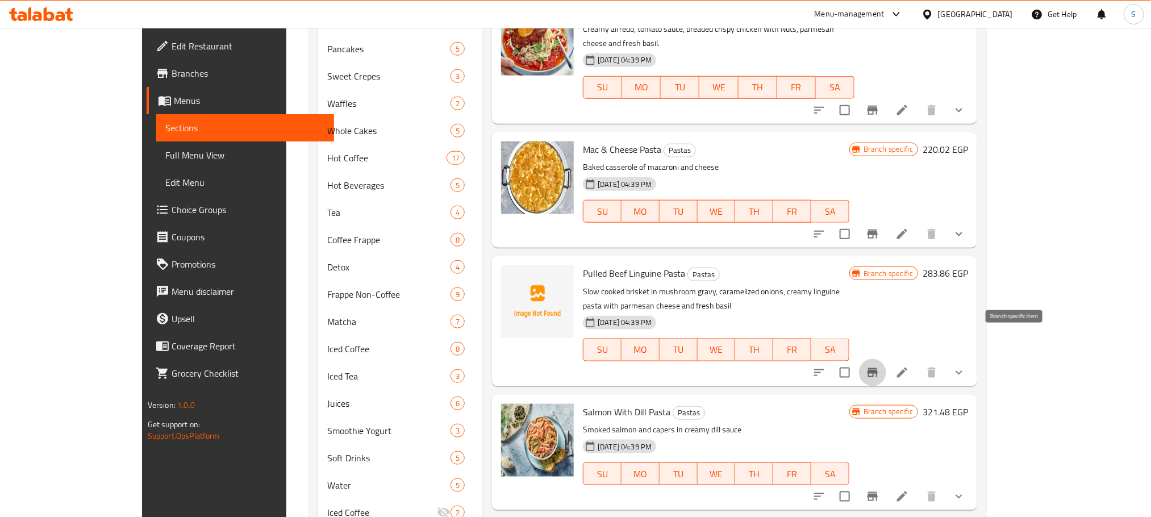
click at [880, 366] on icon "Branch-specific-item" at bounding box center [873, 373] width 14 height 14
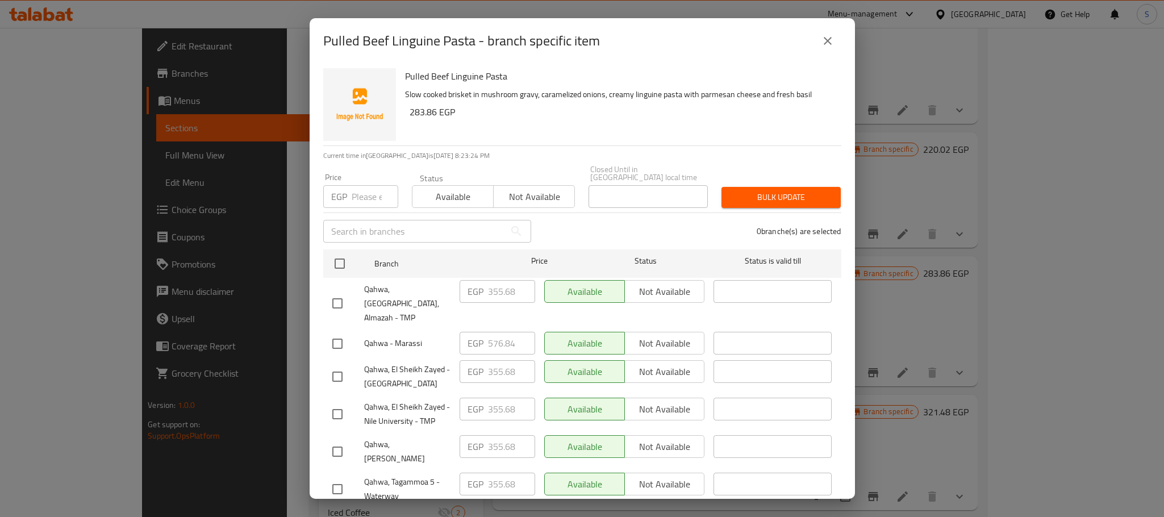
scroll to position [260, 0]
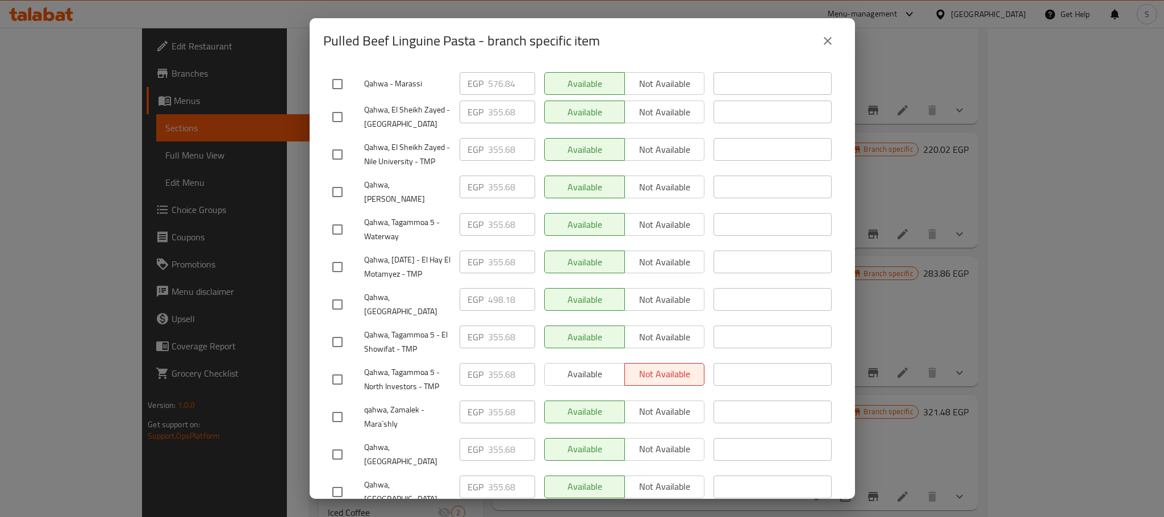
click at [335, 293] on input "checkbox" at bounding box center [338, 305] width 24 height 24
checkbox input "true"
click at [505, 288] on input "498.18" at bounding box center [511, 299] width 47 height 23
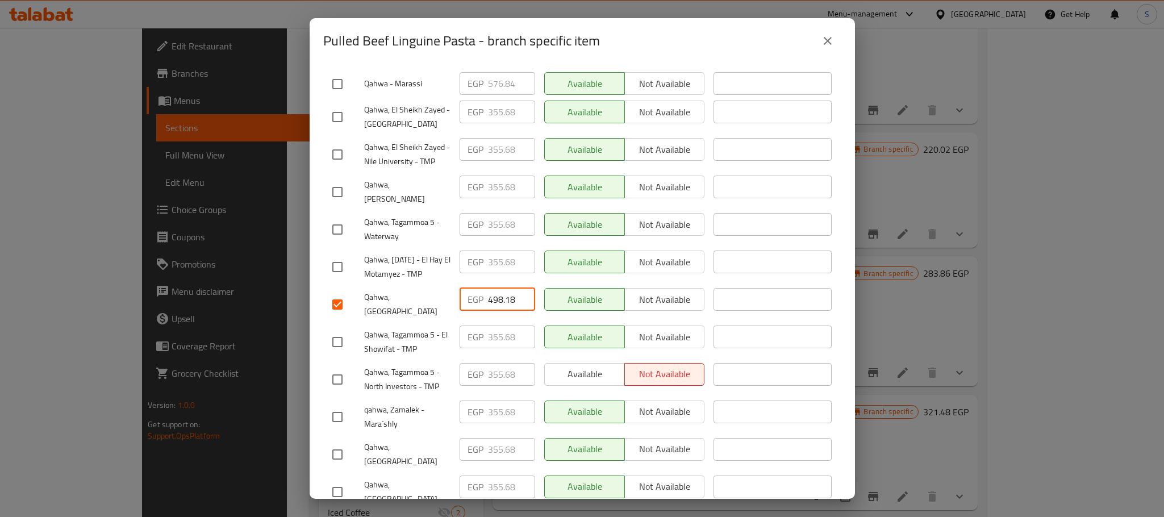
paste input "523.260"
type input "523.260"
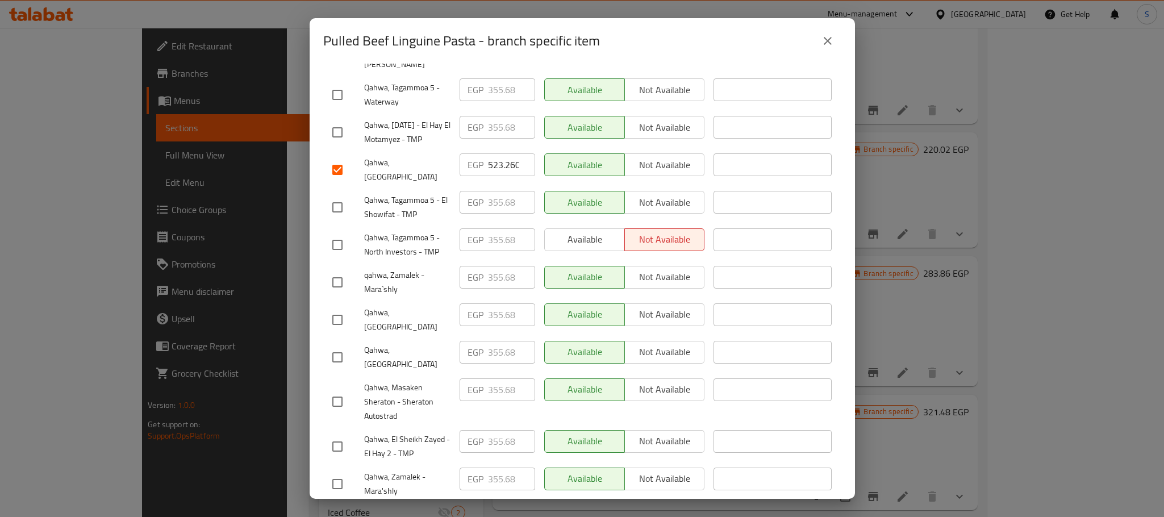
scroll to position [476, 0]
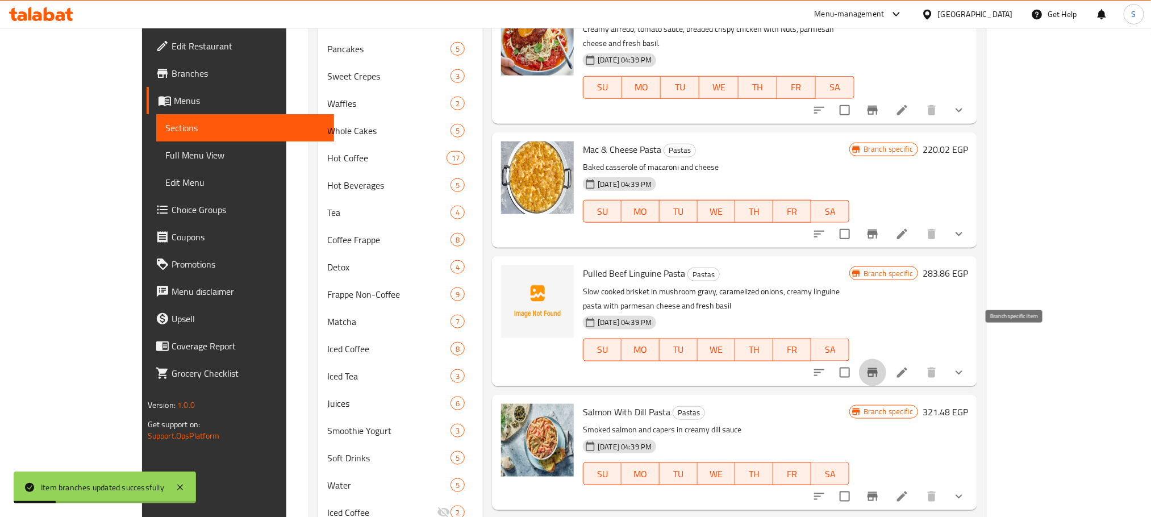
click at [880, 366] on icon "Branch-specific-item" at bounding box center [873, 373] width 14 height 14
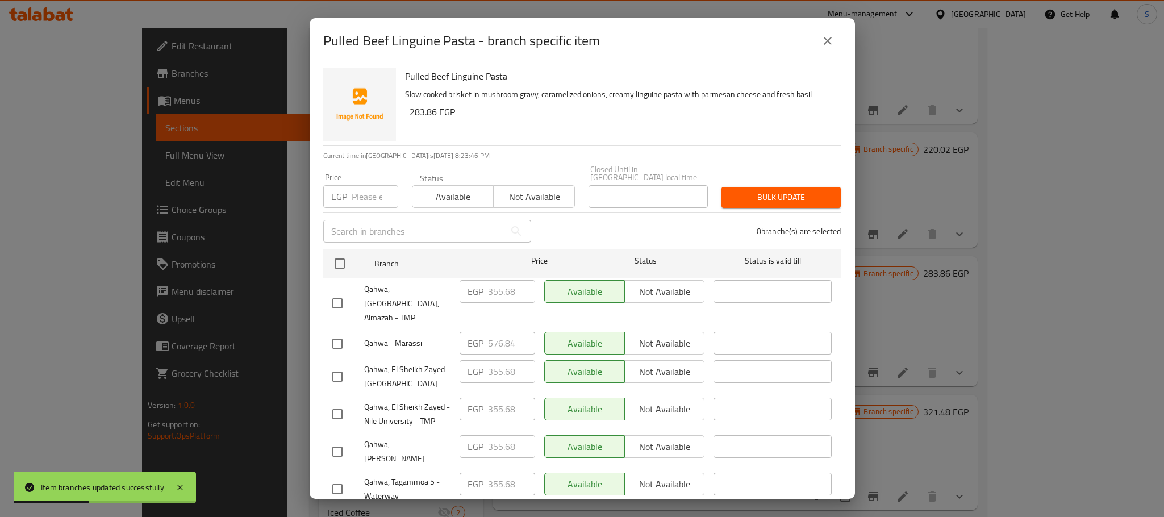
scroll to position [260, 0]
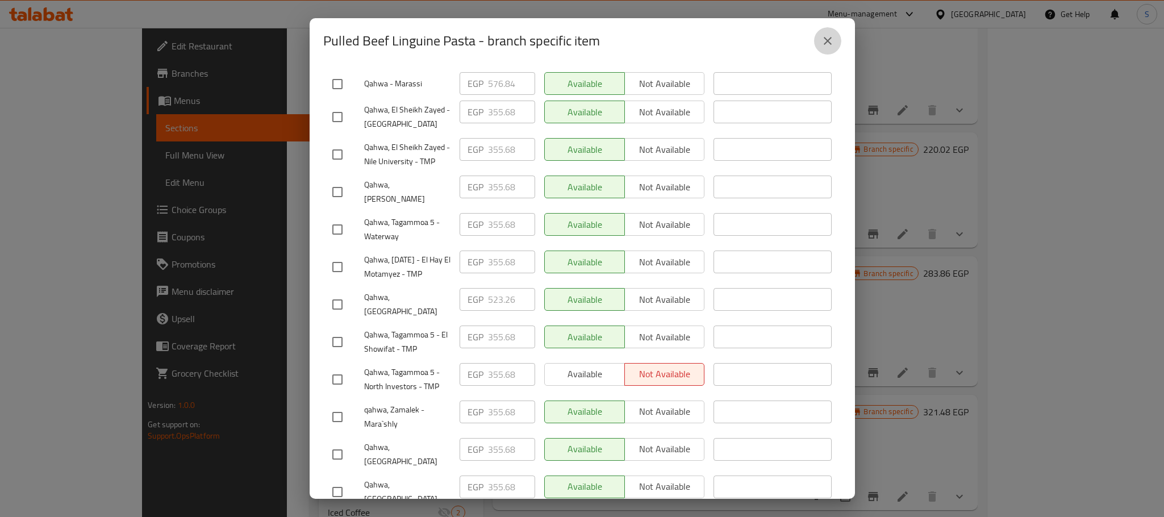
click at [823, 35] on icon "close" at bounding box center [828, 41] width 14 height 14
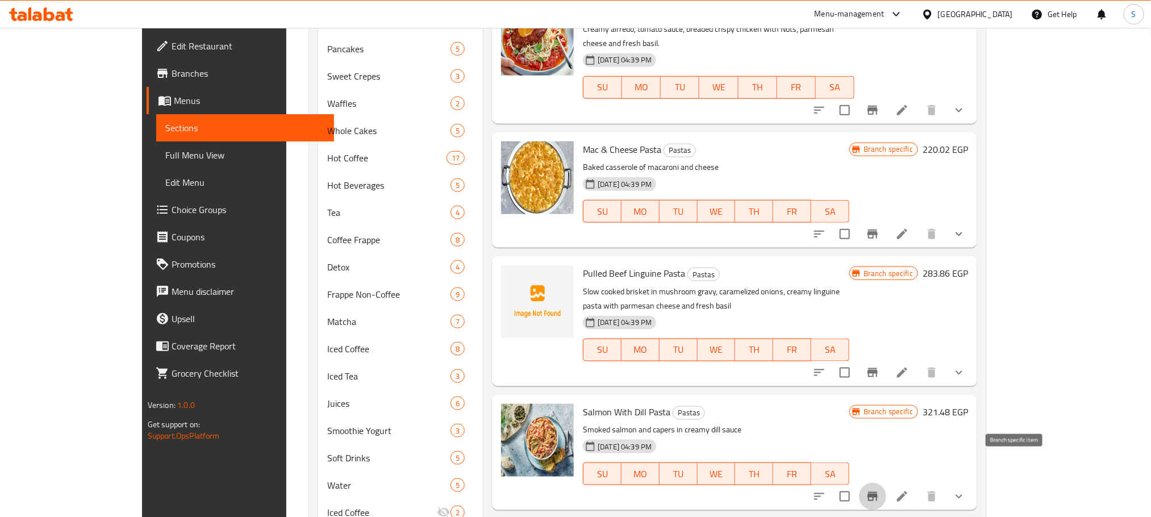
click at [878, 492] on icon "Branch-specific-item" at bounding box center [873, 496] width 10 height 9
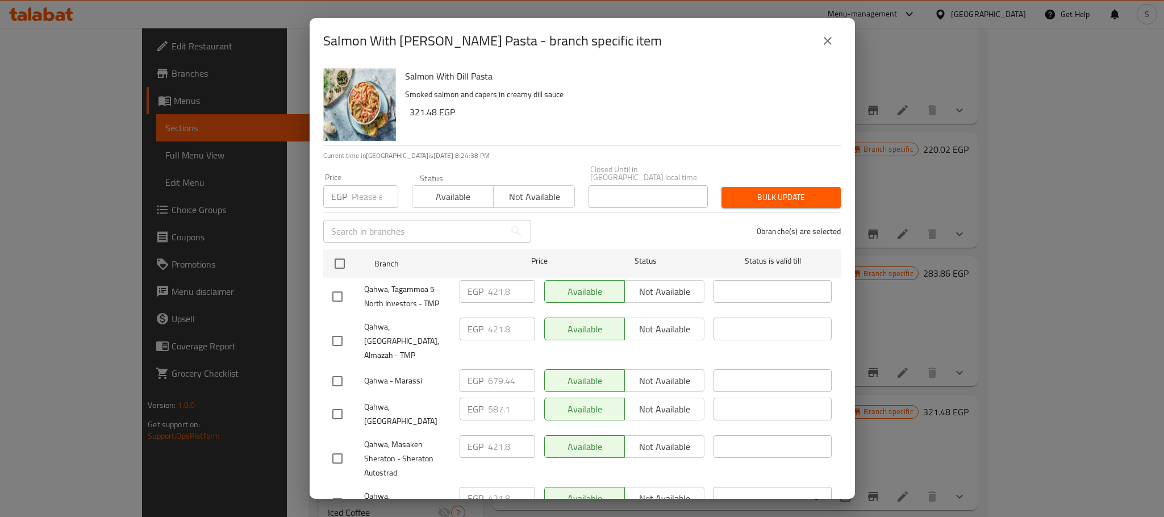
click at [331, 402] on input "checkbox" at bounding box center [338, 414] width 24 height 24
checkbox input "true"
click at [501, 398] on input "587.1" at bounding box center [511, 409] width 47 height 23
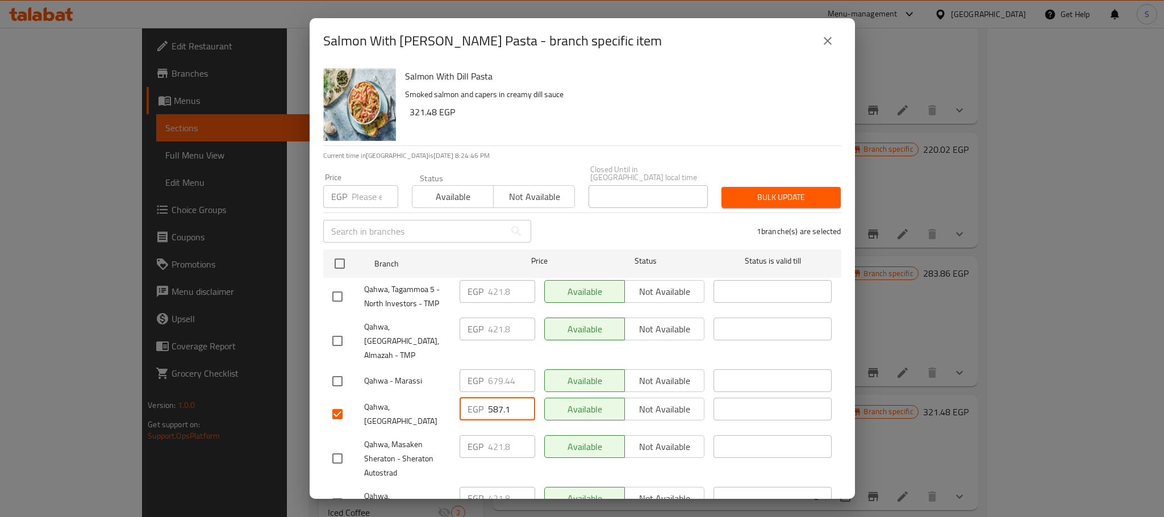
paste input "616.740"
type input "616.740"
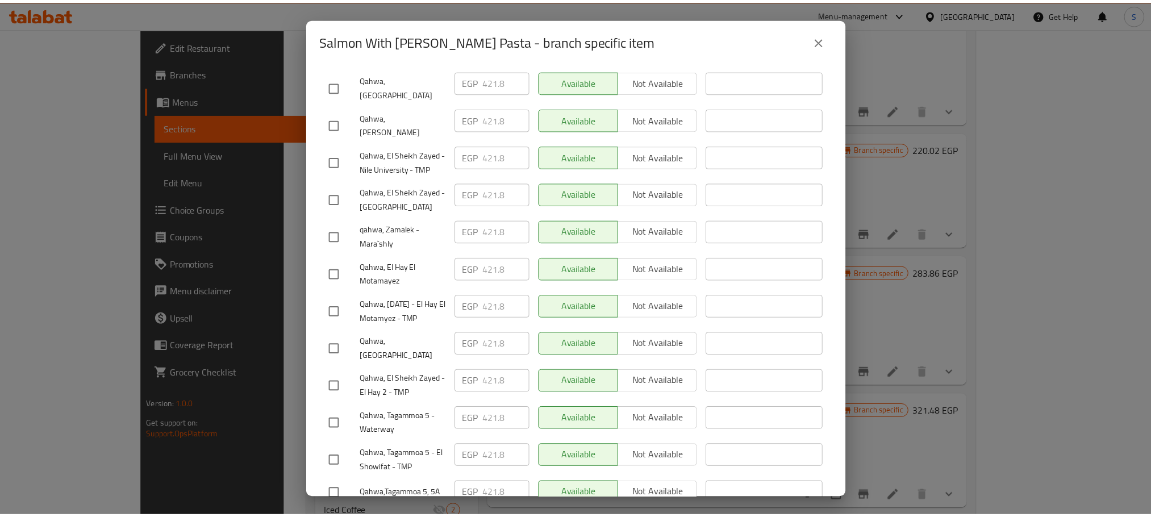
scroll to position [476, 0]
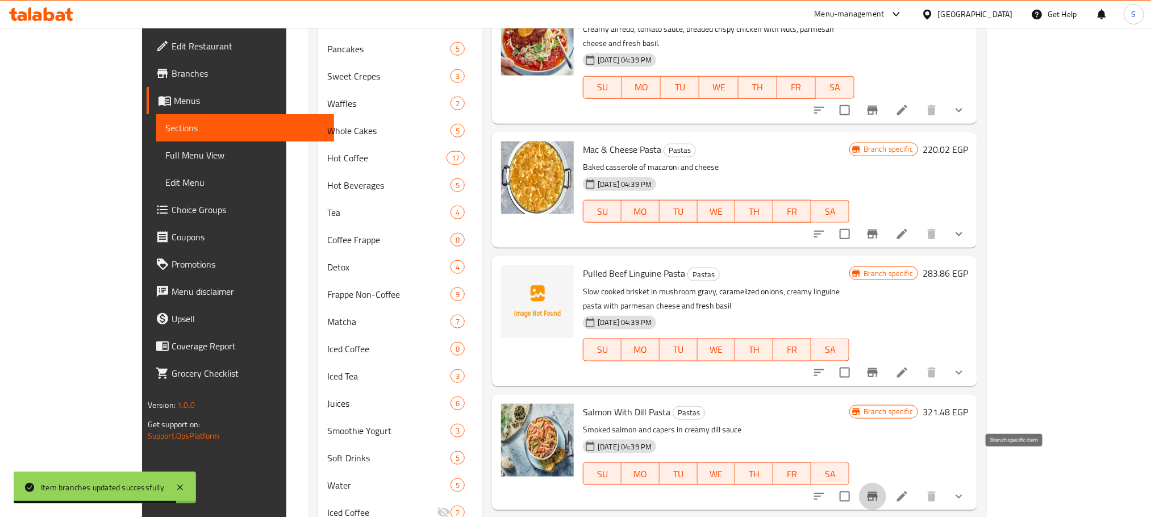
click at [880, 490] on icon "Branch-specific-item" at bounding box center [873, 497] width 14 height 14
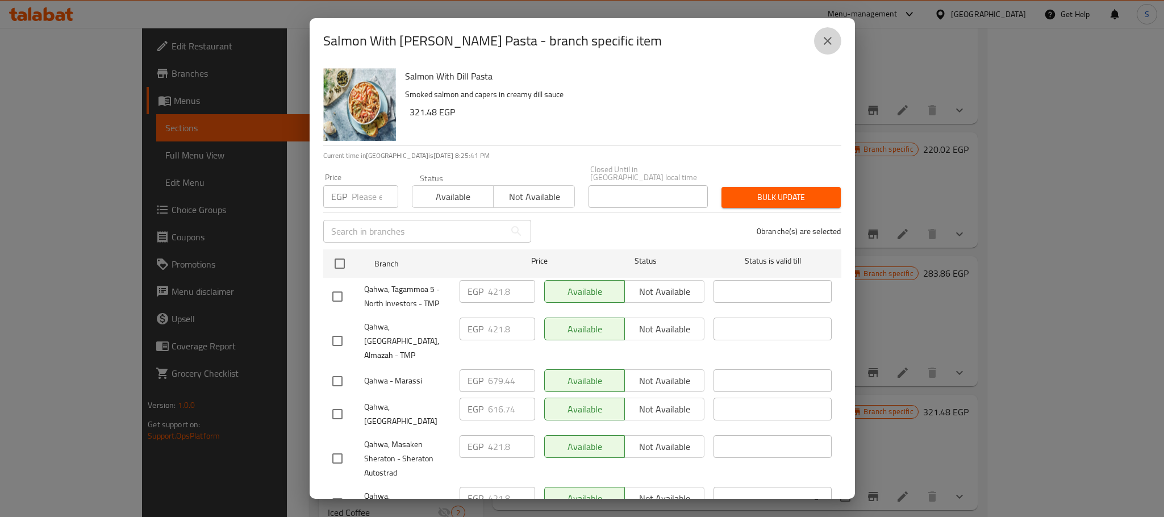
click at [825, 52] on button "close" at bounding box center [827, 40] width 27 height 27
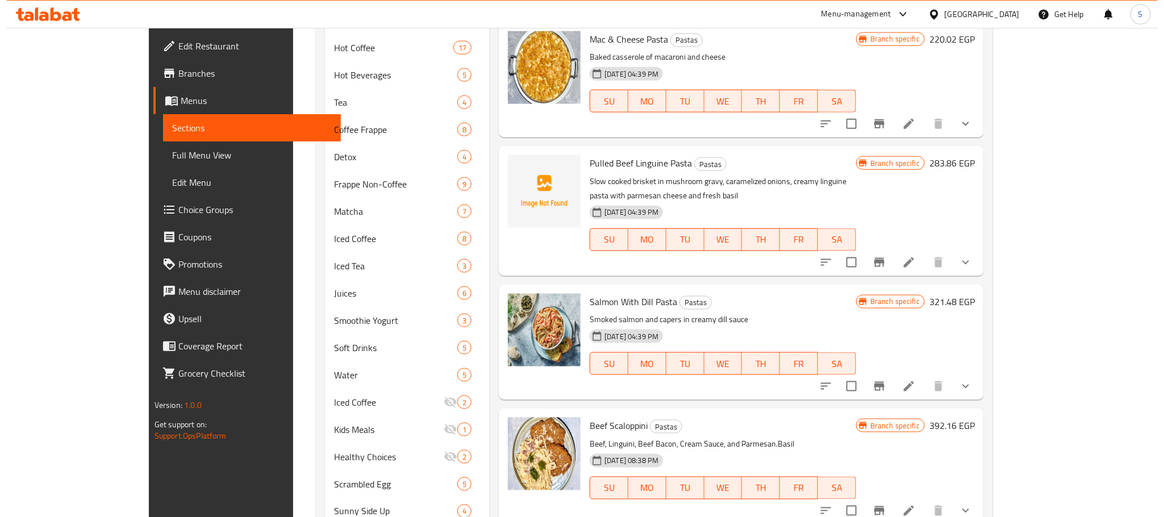
scroll to position [696, 0]
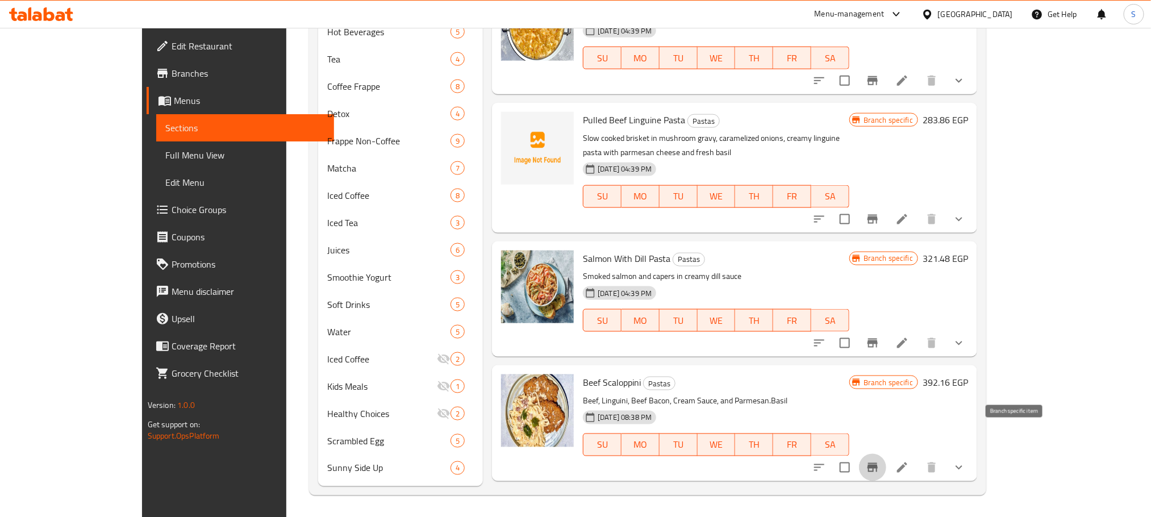
click at [878, 463] on icon "Branch-specific-item" at bounding box center [873, 467] width 10 height 9
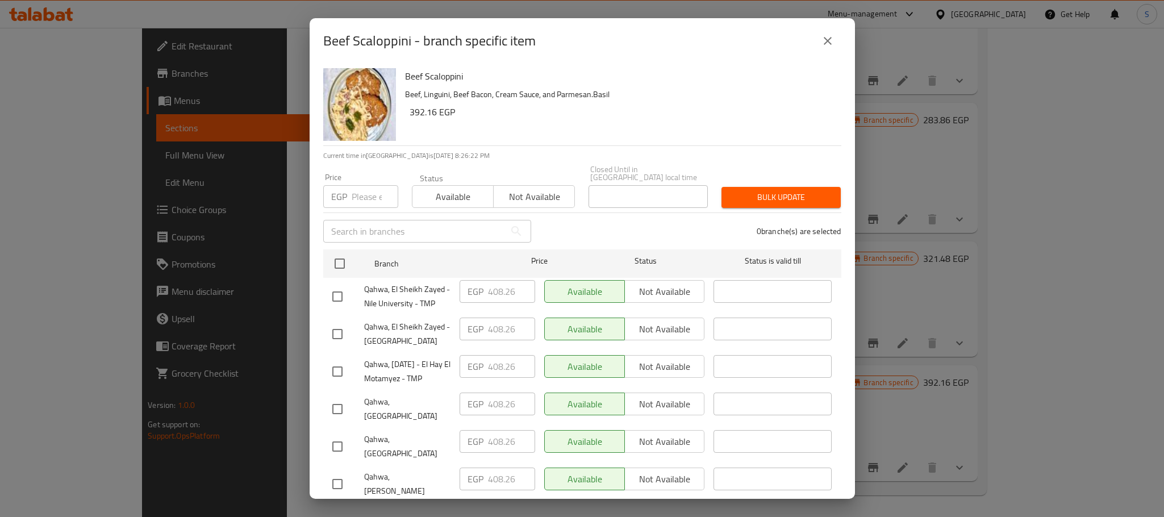
scroll to position [420, 0]
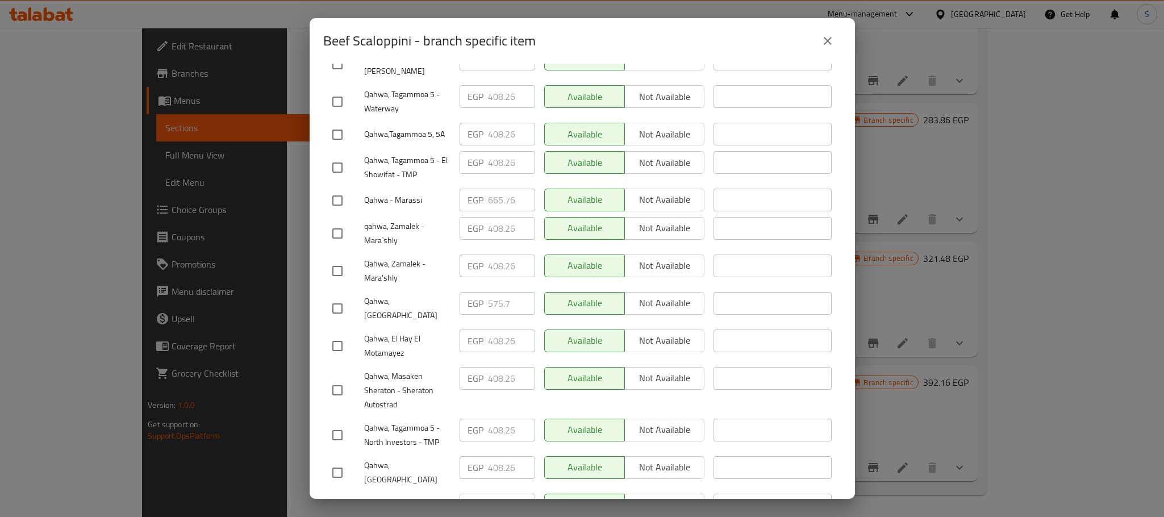
click at [336, 297] on input "checkbox" at bounding box center [338, 309] width 24 height 24
checkbox input "true"
click at [497, 292] on input "575.7" at bounding box center [511, 303] width 47 height 23
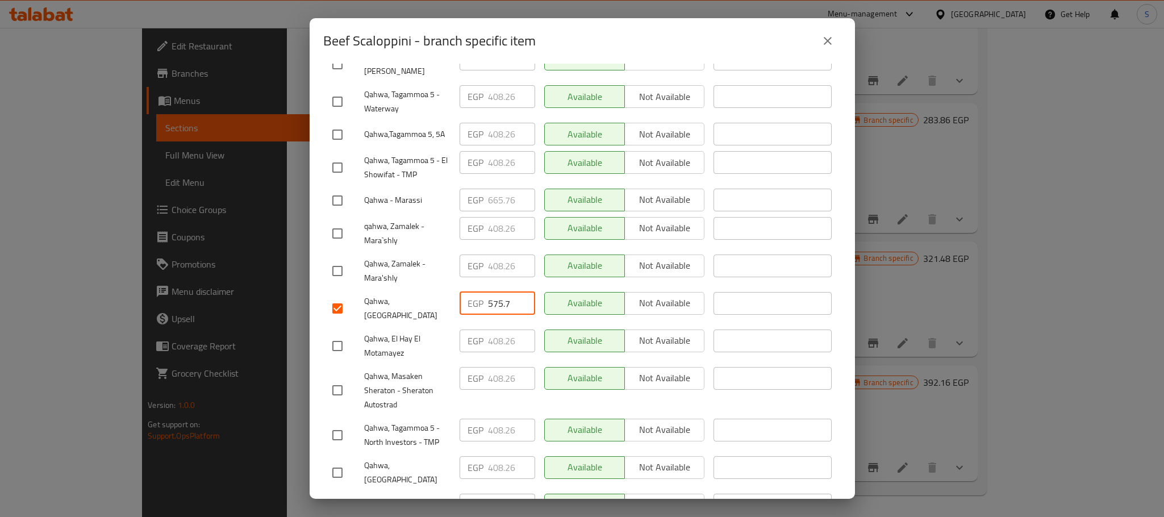
paste input "605.340"
type input "605.340"
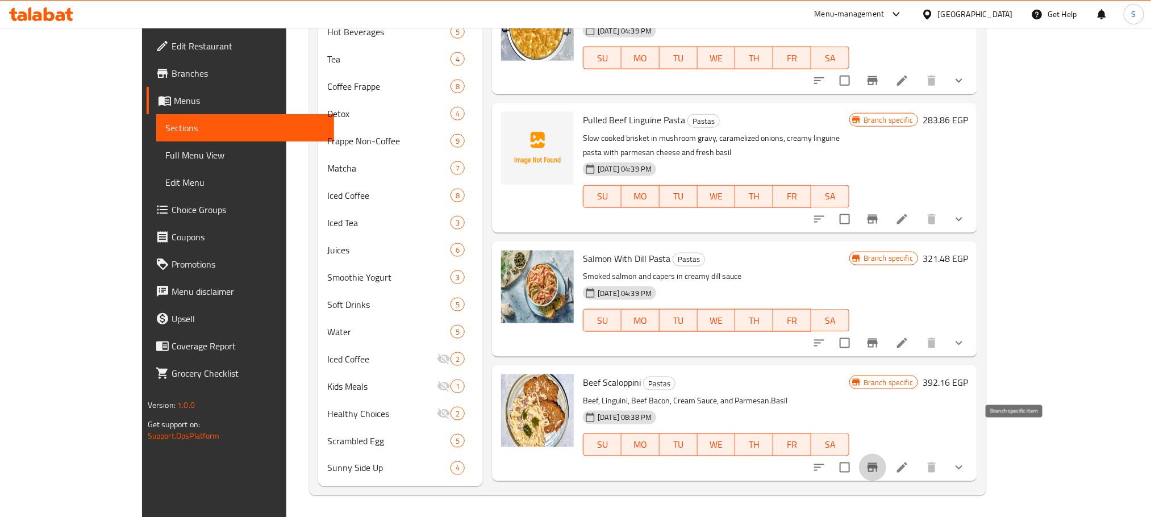
click at [878, 463] on icon "Branch-specific-item" at bounding box center [873, 467] width 10 height 9
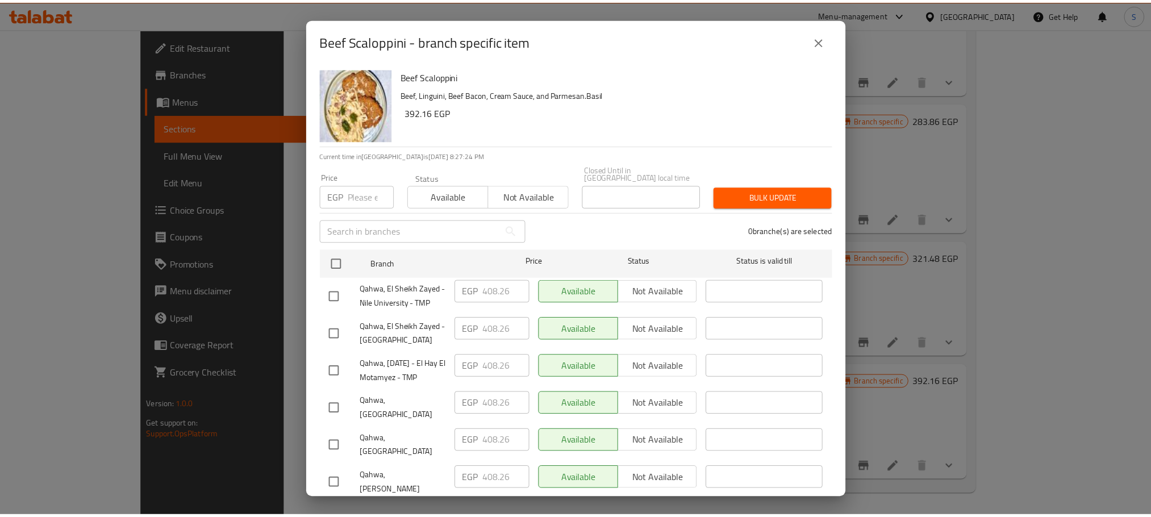
scroll to position [420, 0]
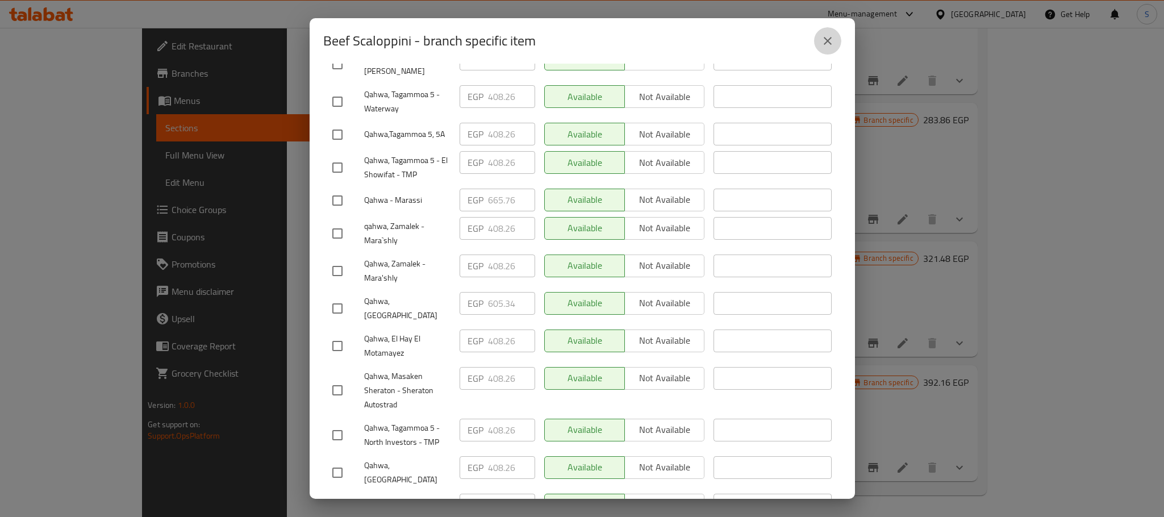
click at [825, 41] on icon "close" at bounding box center [828, 41] width 14 height 14
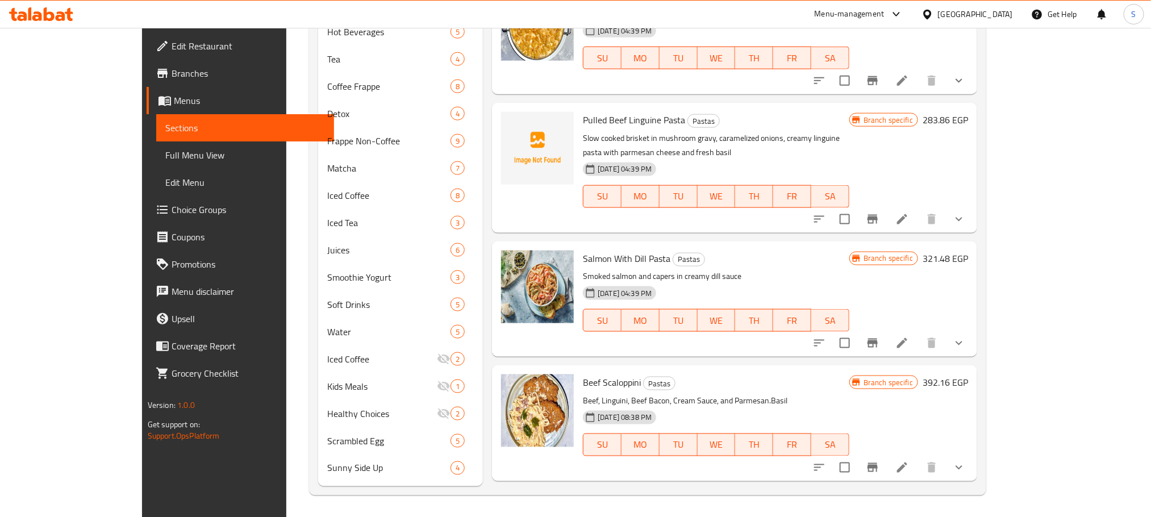
scroll to position [224, 0]
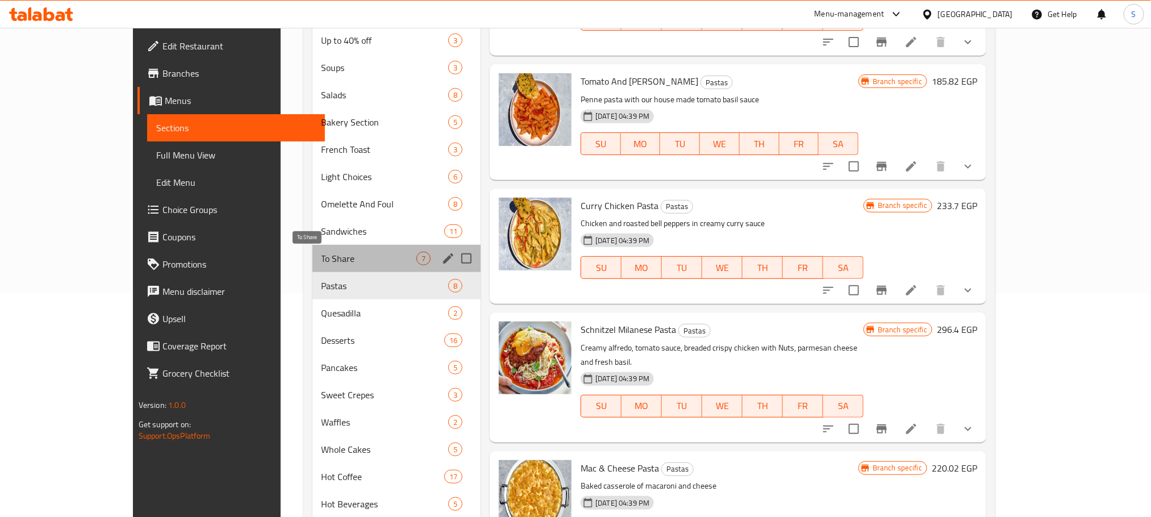
click at [355, 253] on span "To Share" at bounding box center [369, 259] width 95 height 14
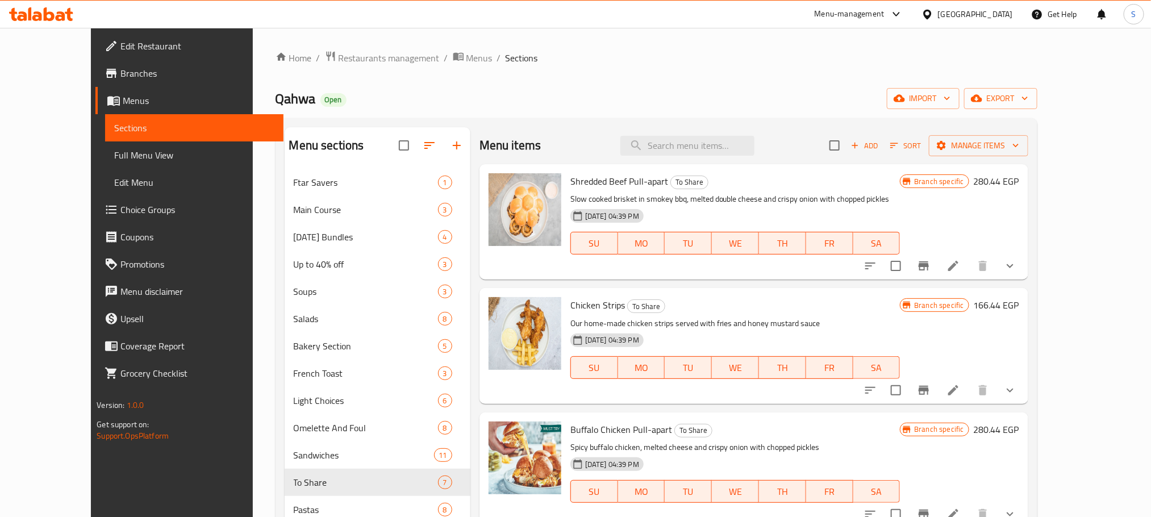
click at [590, 178] on span "Shredded Beef Pull-apart" at bounding box center [619, 181] width 98 height 17
copy h6 "Shredded Beef Pull-apart"
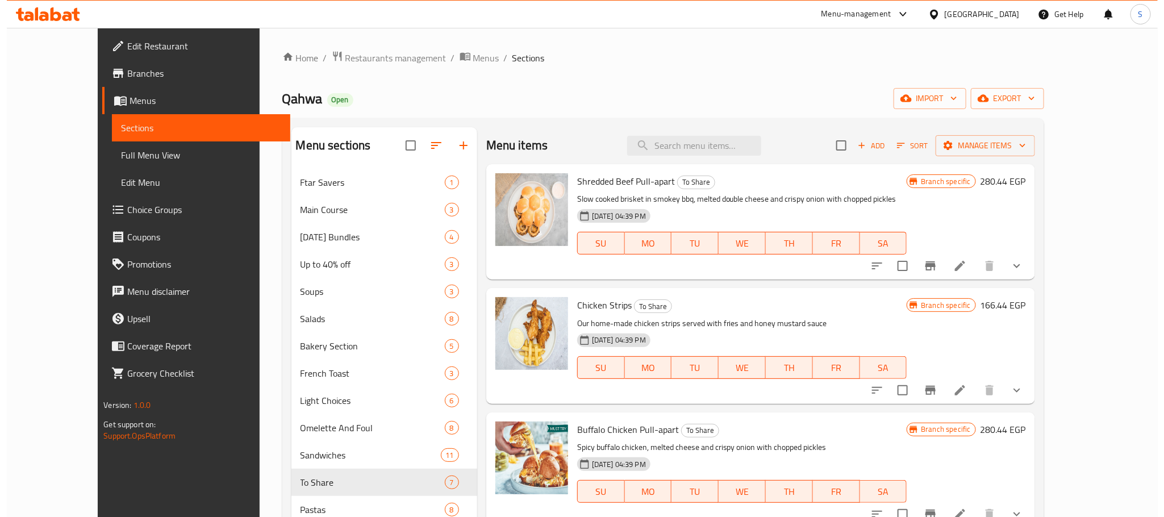
scroll to position [419, 0]
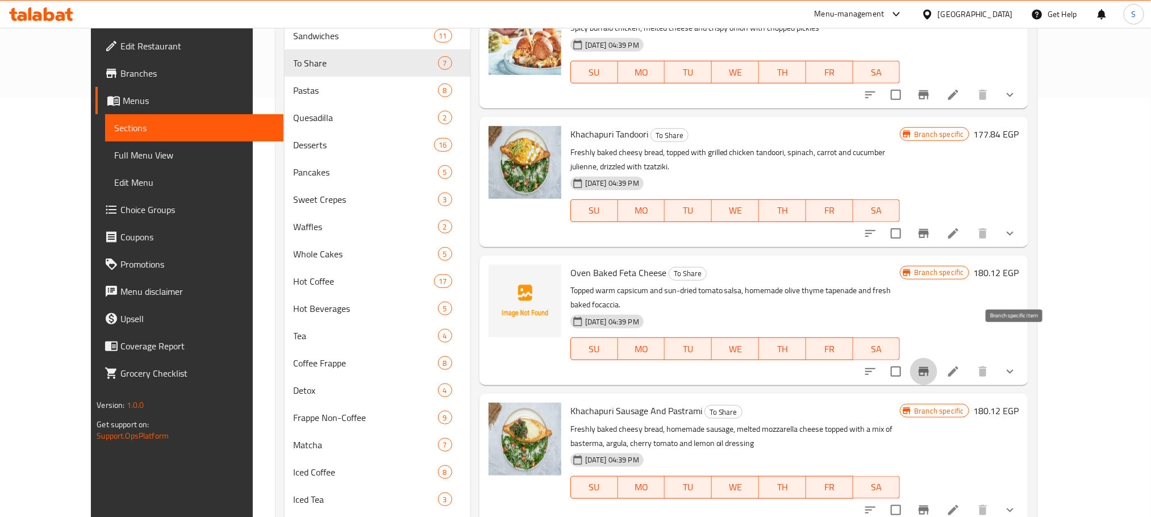
click at [929, 367] on icon "Branch-specific-item" at bounding box center [924, 371] width 10 height 9
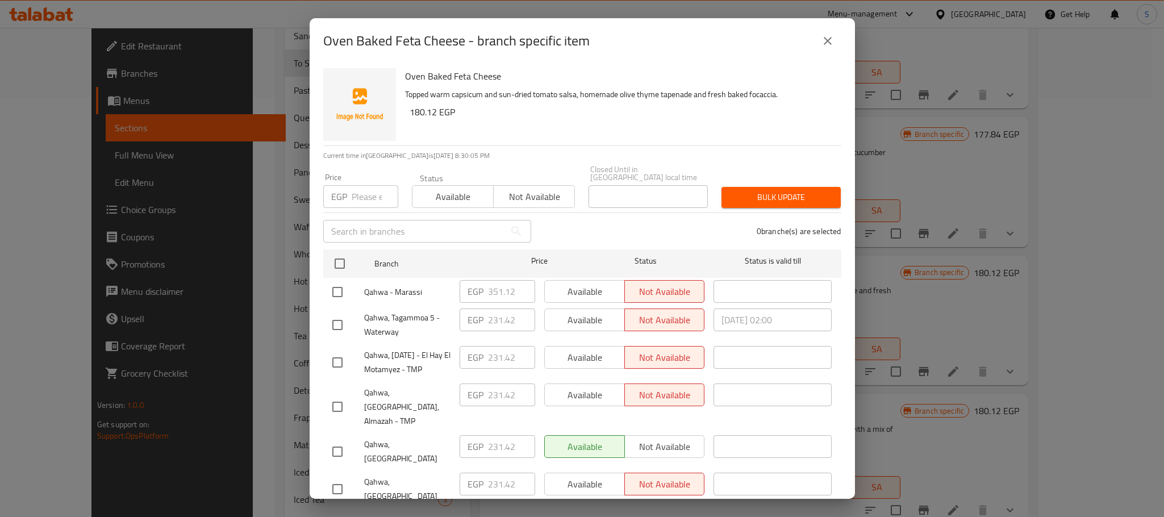
scroll to position [340, 0]
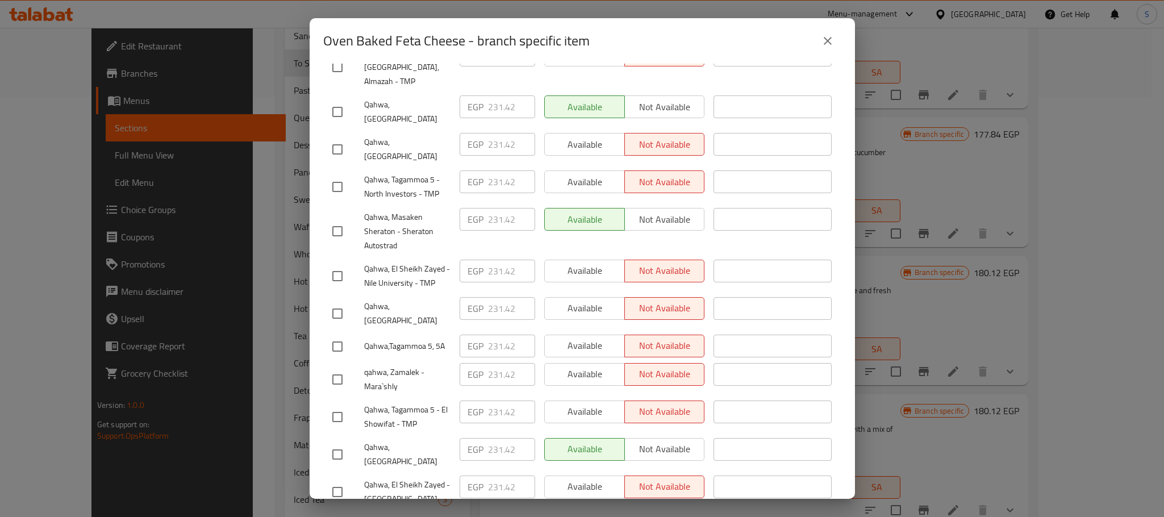
click at [338, 302] on input "checkbox" at bounding box center [338, 314] width 24 height 24
checkbox input "true"
click at [498, 297] on input "231.42" at bounding box center [511, 308] width 47 height 23
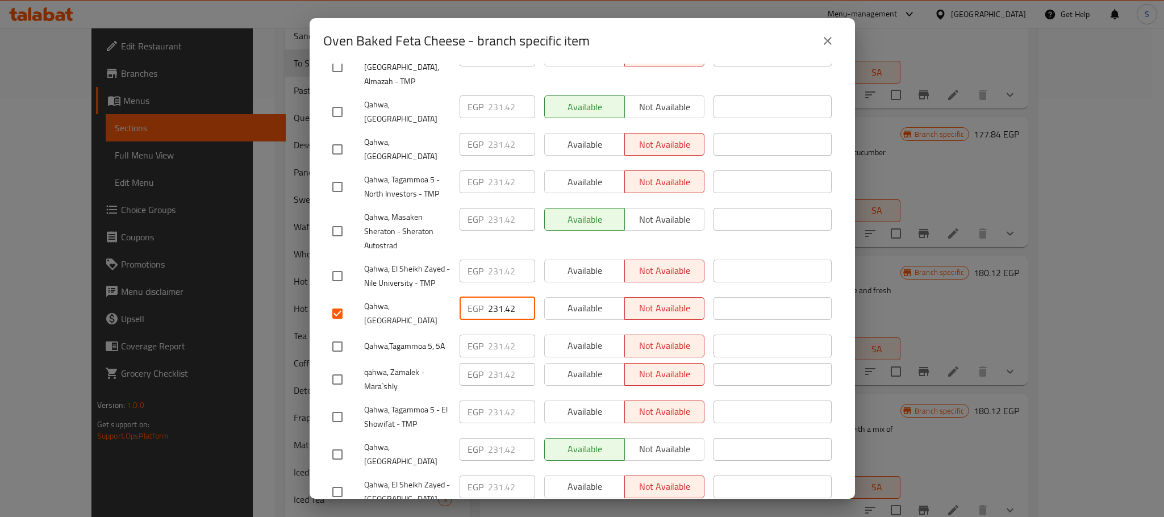
paste input "318.060"
type input "318.060"
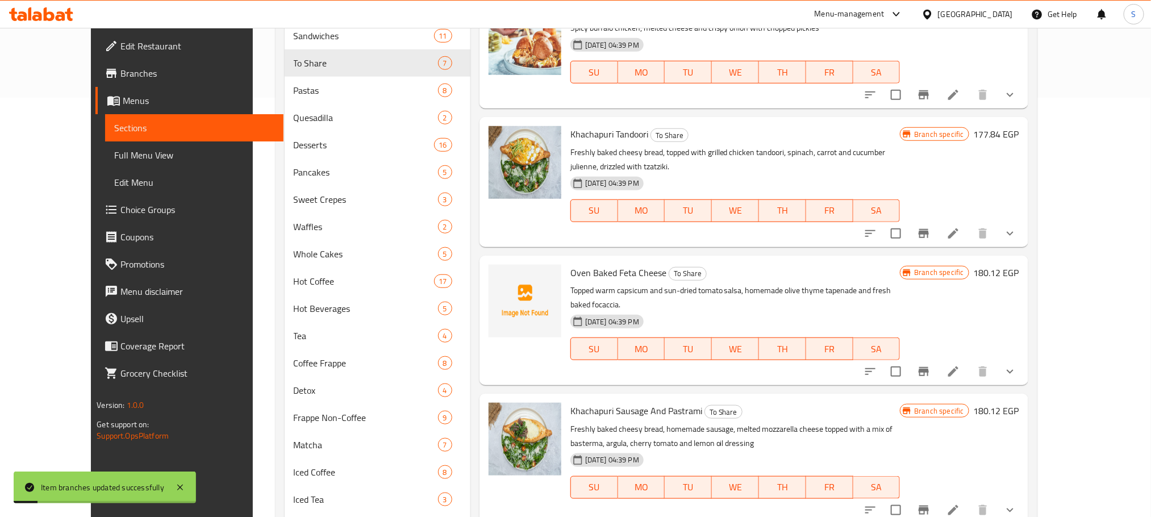
click at [929, 367] on icon "Branch-specific-item" at bounding box center [924, 371] width 10 height 9
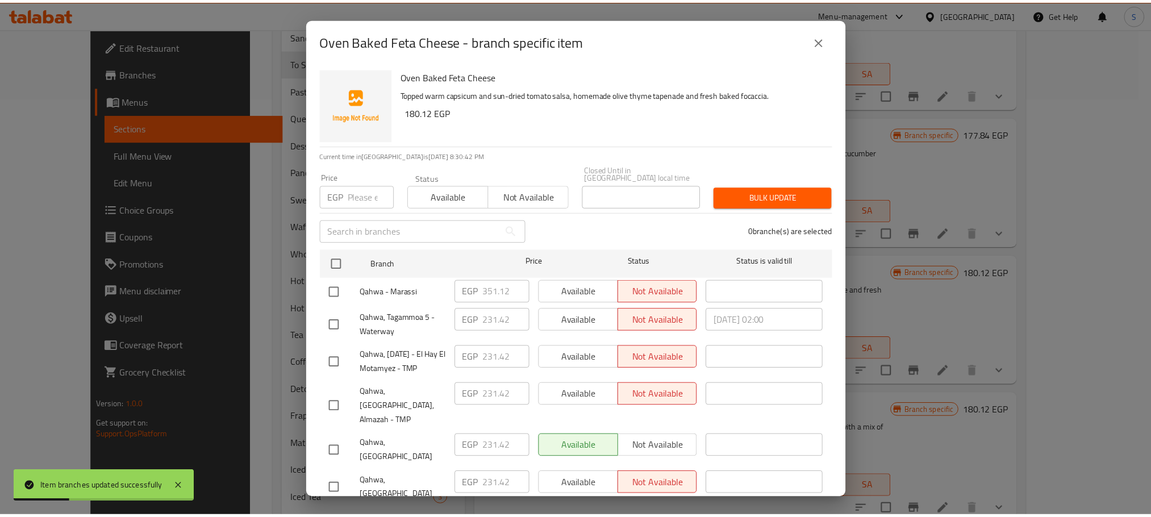
scroll to position [340, 0]
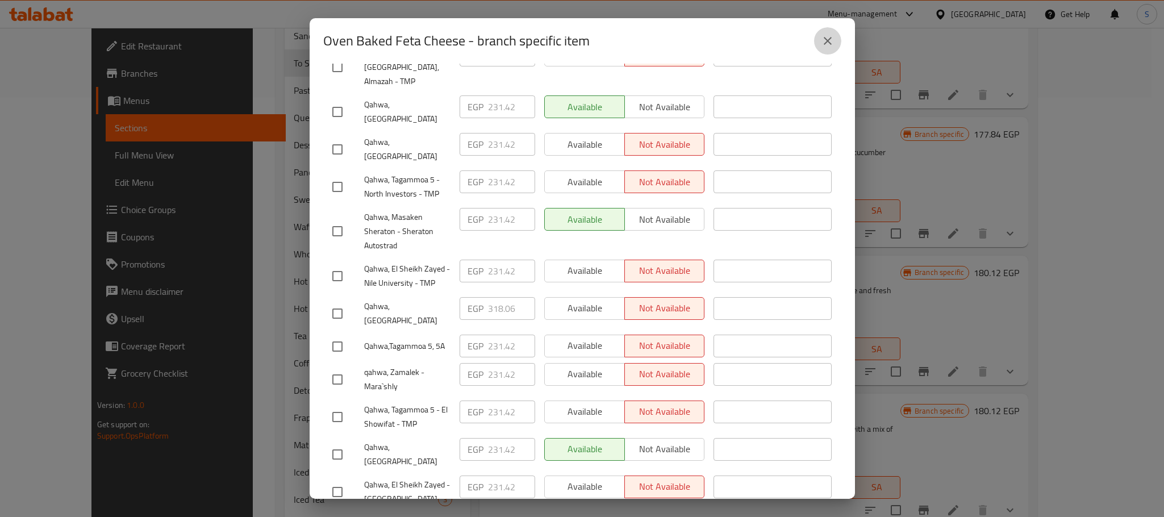
click at [820, 52] on button "close" at bounding box center [827, 40] width 27 height 27
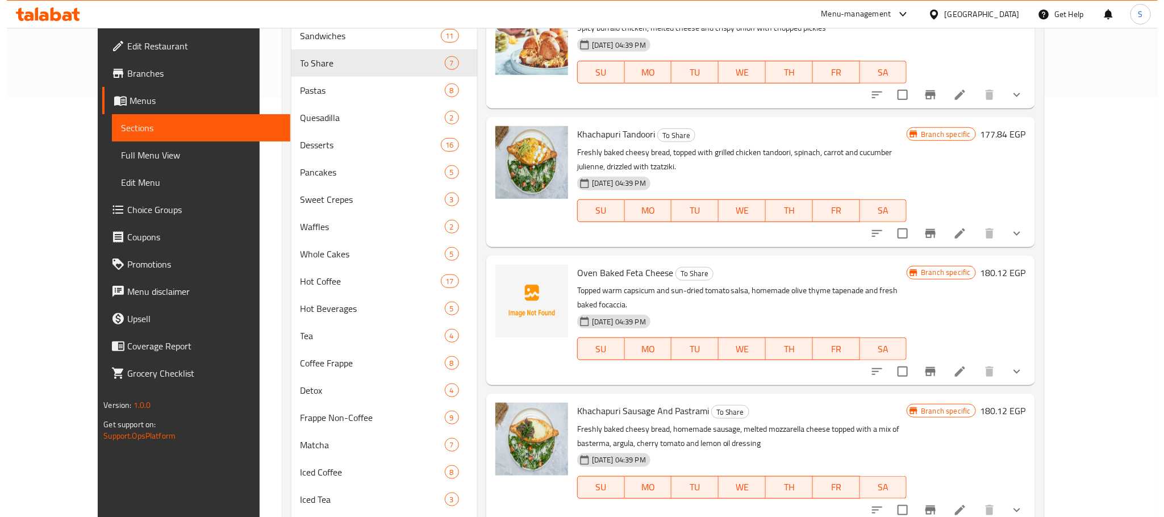
scroll to position [47, 0]
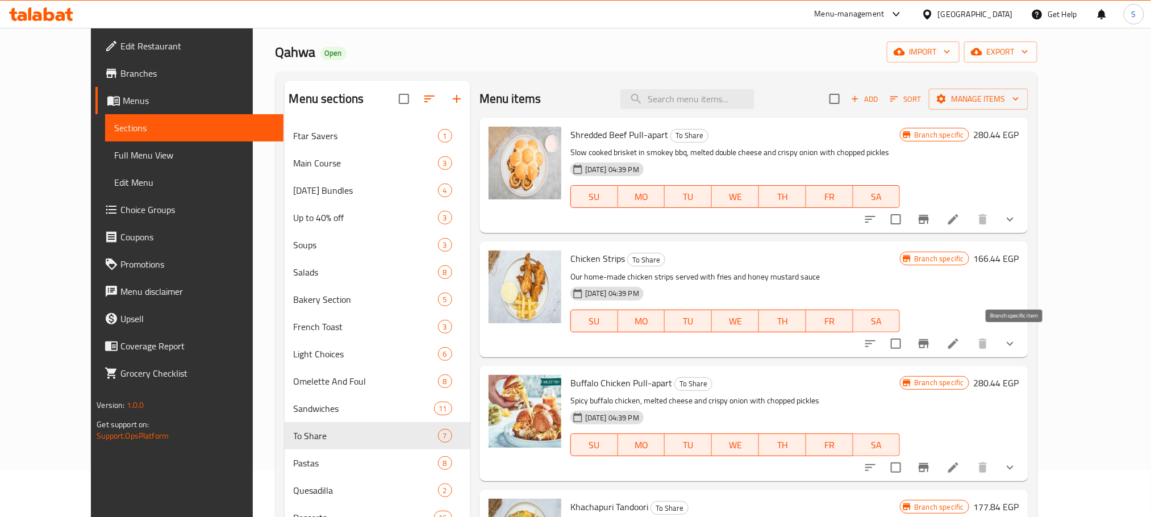
click at [929, 348] on icon "Branch-specific-item" at bounding box center [924, 343] width 10 height 9
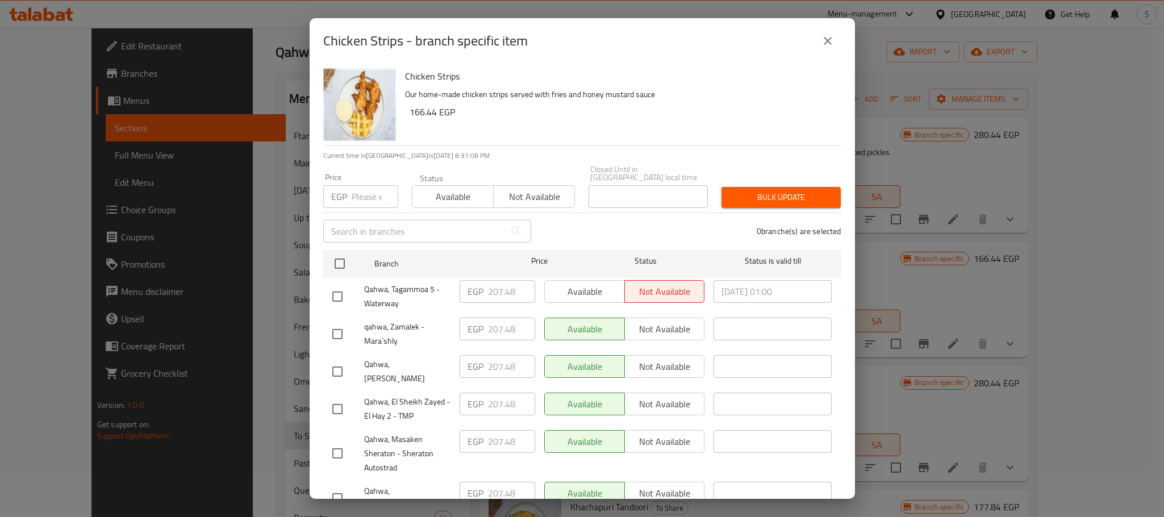
scroll to position [274, 0]
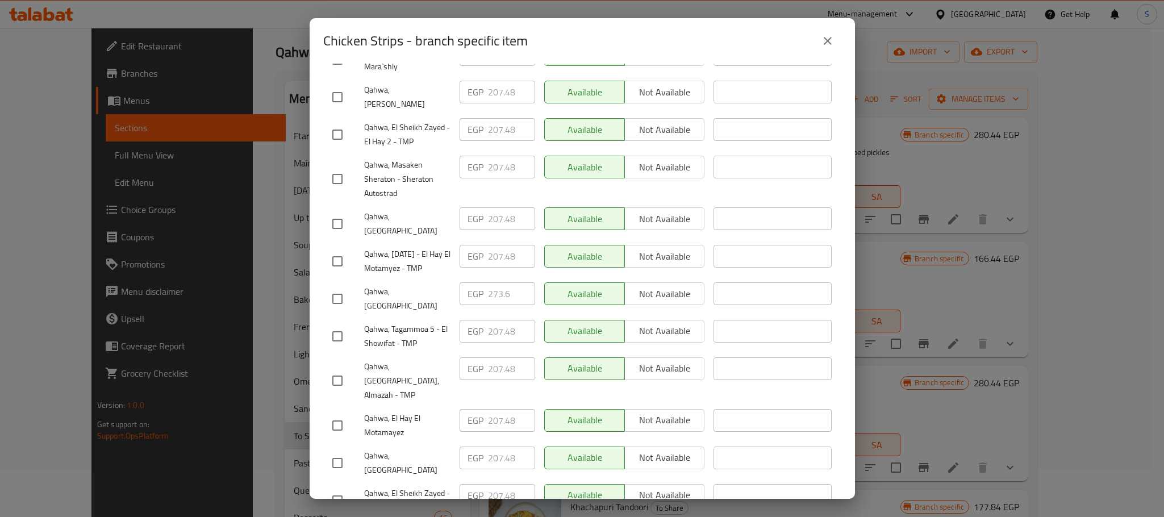
click at [338, 287] on input "checkbox" at bounding box center [338, 299] width 24 height 24
checkbox input "true"
click at [493, 282] on input "273.6" at bounding box center [511, 293] width 47 height 23
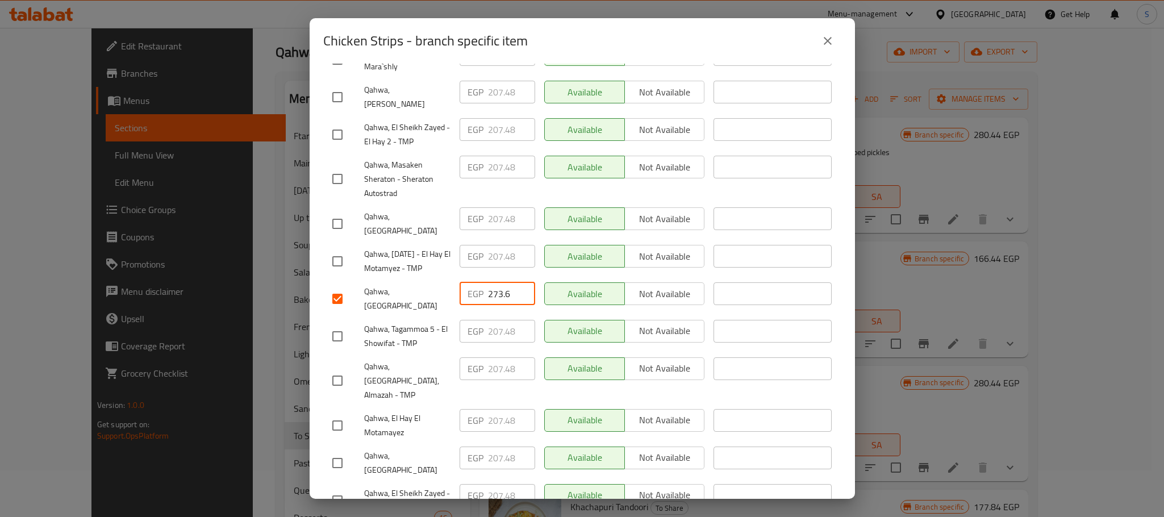
click at [493, 282] on input "273.6" at bounding box center [511, 293] width 47 height 23
paste input "87.280"
type input "287.280"
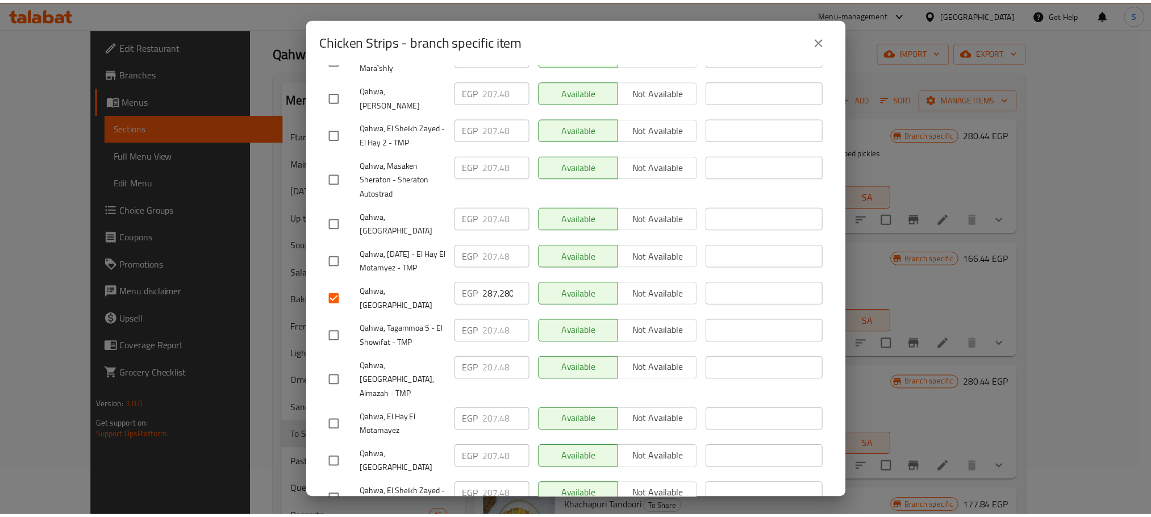
scroll to position [476, 0]
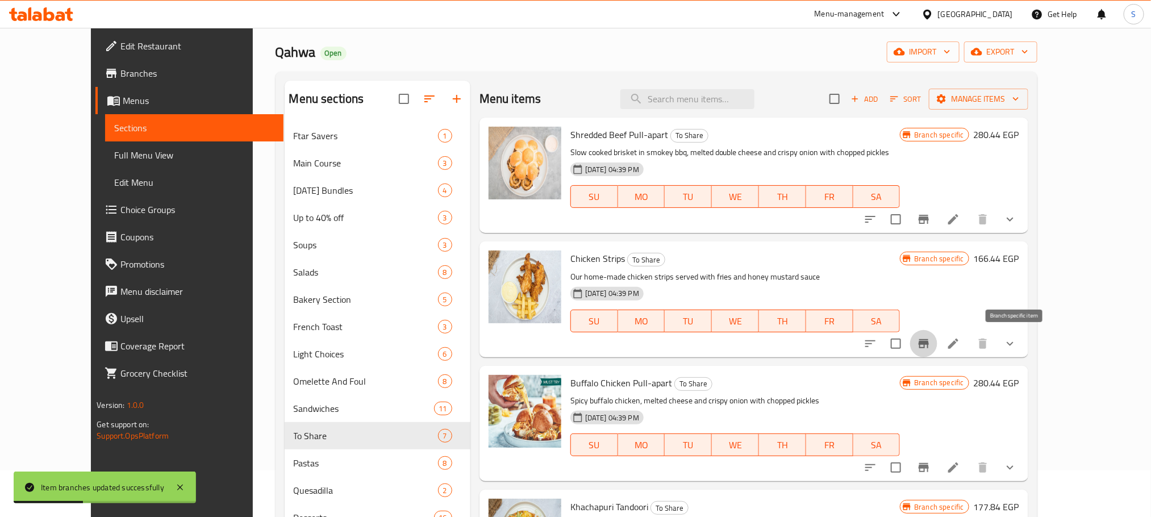
click at [929, 341] on icon "Branch-specific-item" at bounding box center [924, 343] width 10 height 9
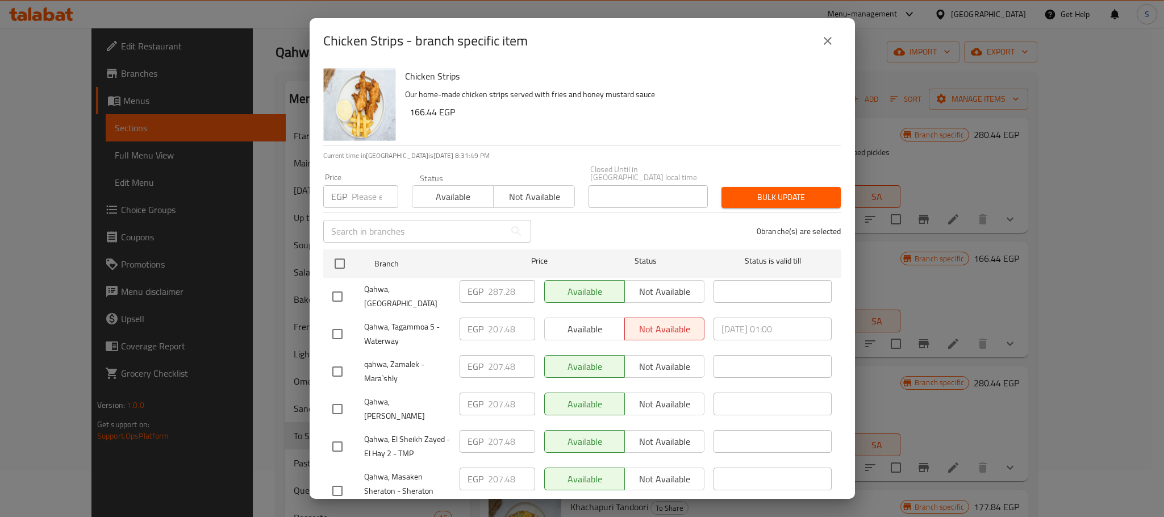
click at [829, 48] on button "close" at bounding box center [827, 40] width 27 height 27
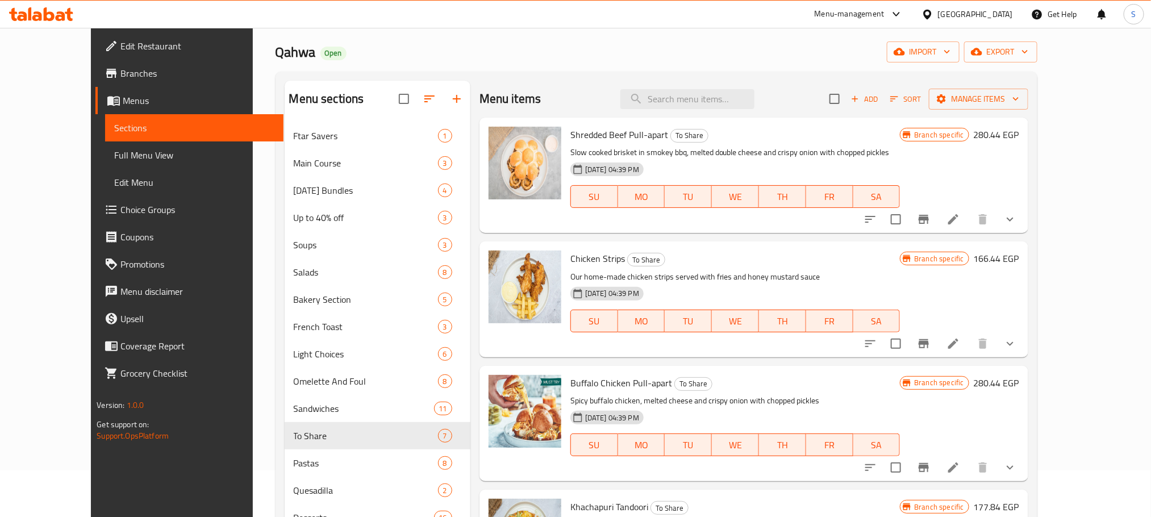
scroll to position [543, 0]
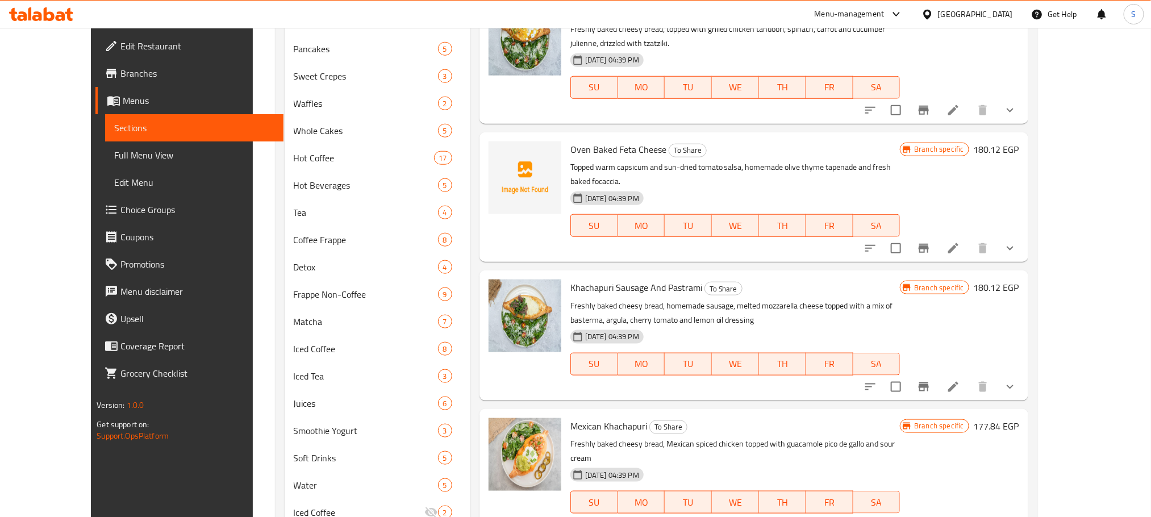
click at [651, 275] on div "Khachapuri Sausage And Pastrami To Share Freshly baked cheesy bread, homemade s…" at bounding box center [735, 335] width 339 height 120
click at [636, 279] on span "Khachapuri Sausage And Pastrami" at bounding box center [636, 287] width 132 height 17
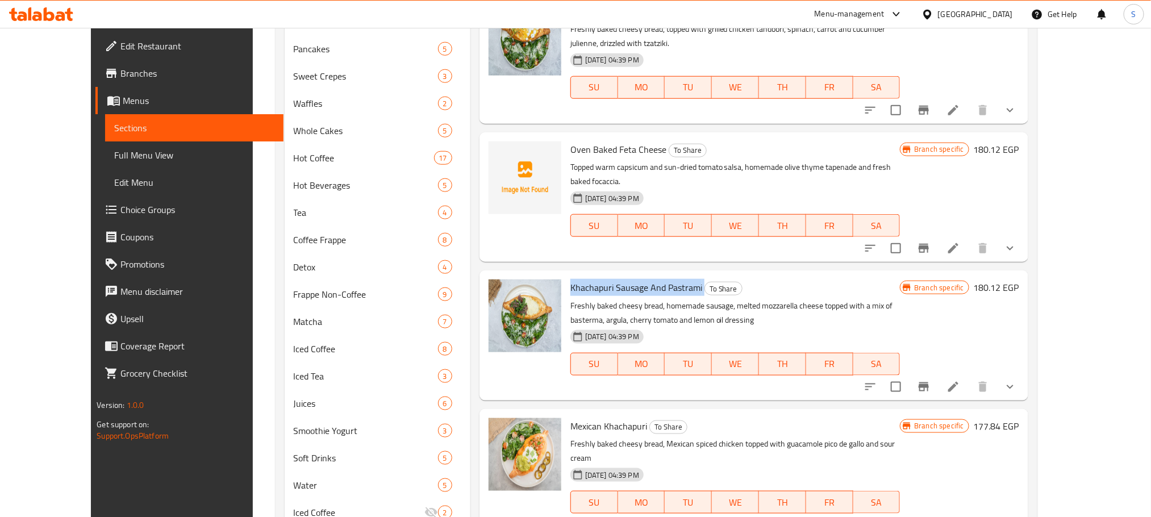
click at [636, 279] on span "Khachapuri Sausage And Pastrami" at bounding box center [636, 287] width 132 height 17
copy h6 "Khachapuri Sausage And Pastrami"
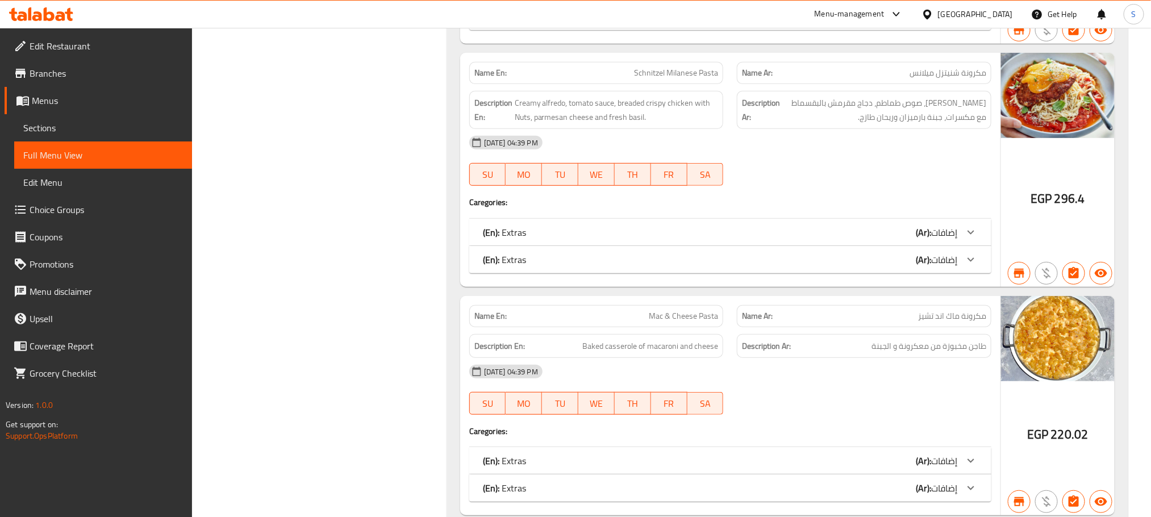
scroll to position [16321, 0]
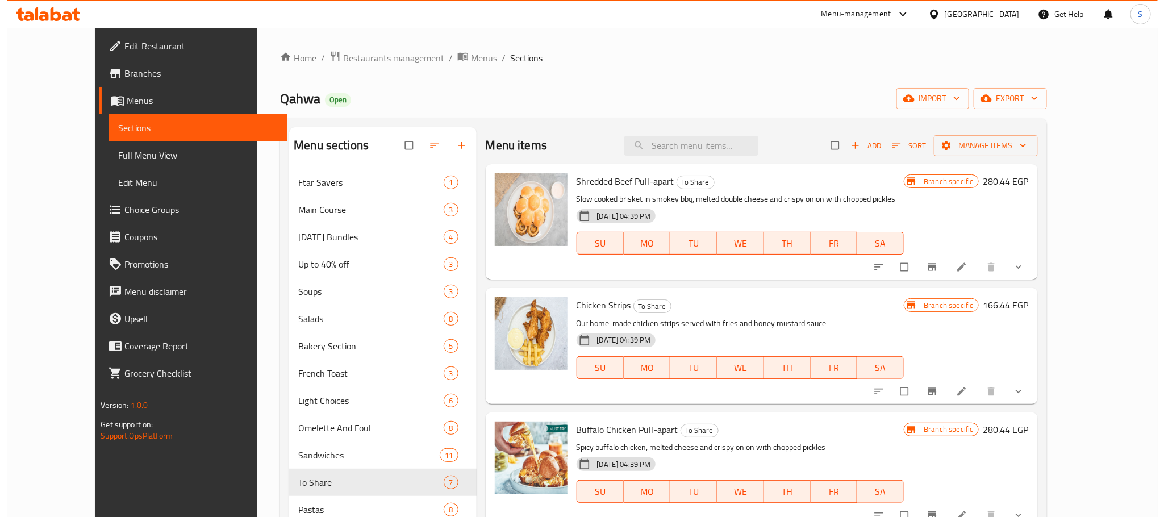
scroll to position [295, 0]
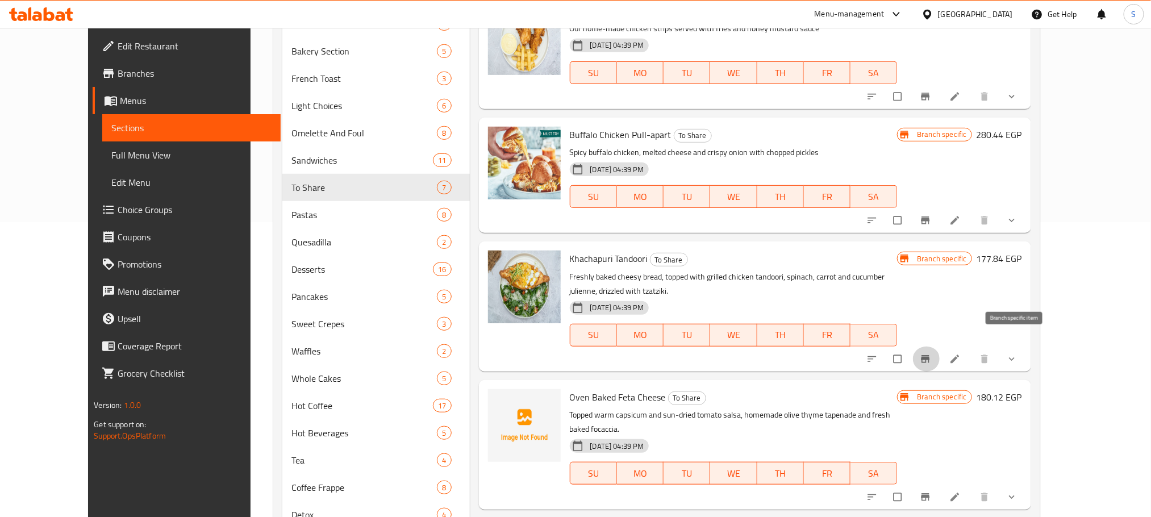
click at [930, 355] on icon "Branch-specific-item" at bounding box center [925, 358] width 9 height 7
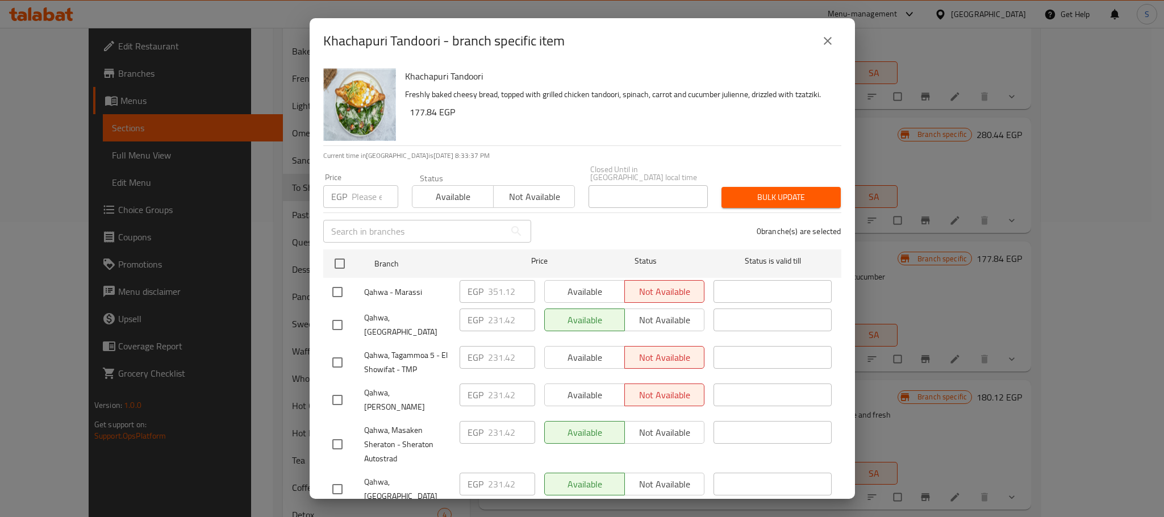
scroll to position [382, 0]
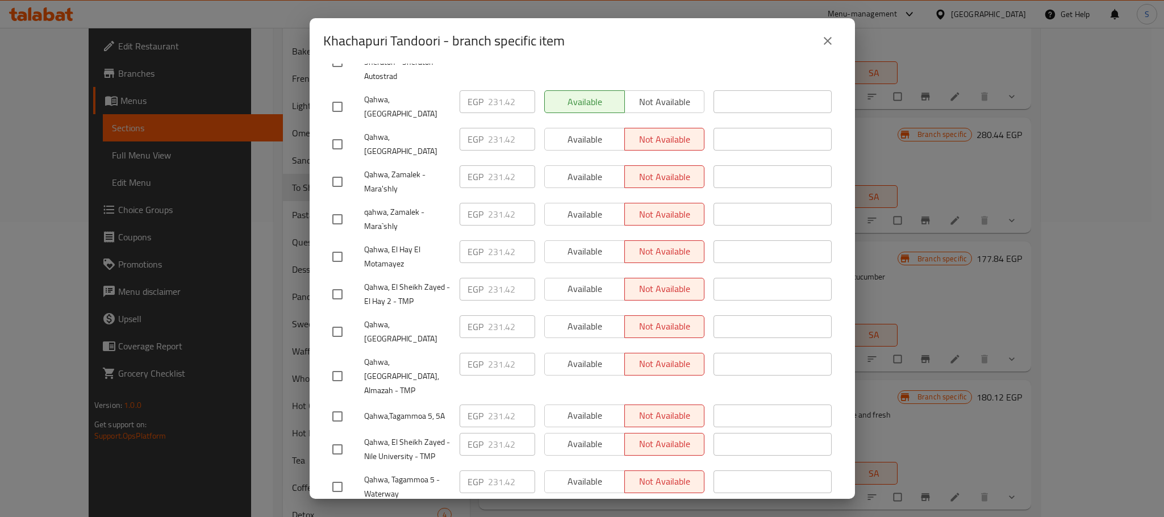
click at [338, 320] on input "checkbox" at bounding box center [338, 332] width 24 height 24
checkbox input "true"
click at [268, 385] on div "Khachapuri Tandoori - branch specific item Khachapuri Tandoori Freshly baked ch…" at bounding box center [582, 258] width 1164 height 517
click at [488, 315] on input "231.42" at bounding box center [511, 326] width 47 height 23
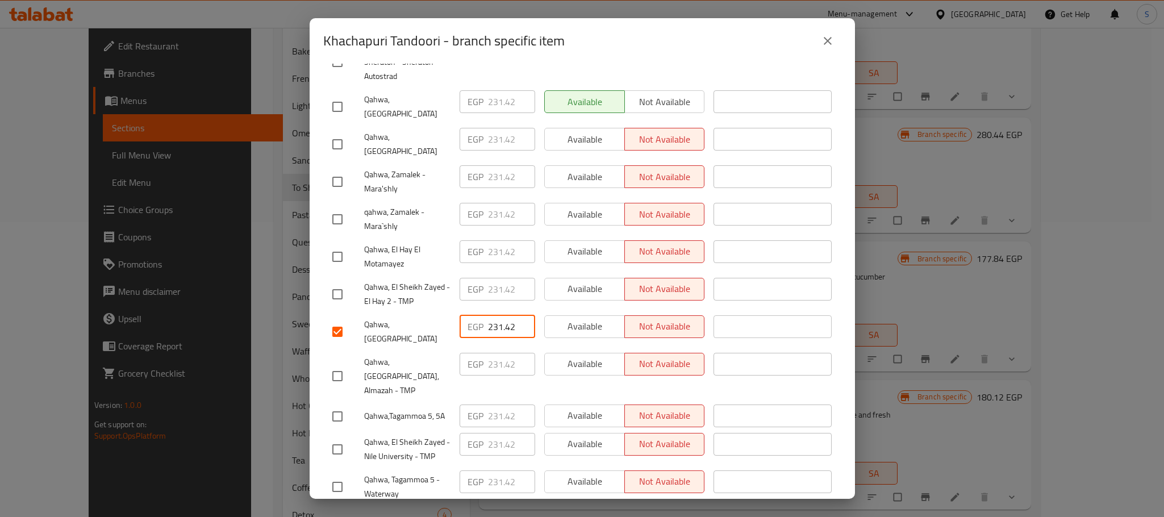
click at [488, 315] on input "231.42" at bounding box center [511, 326] width 47 height 23
paste input "318.060"
type input "318.060"
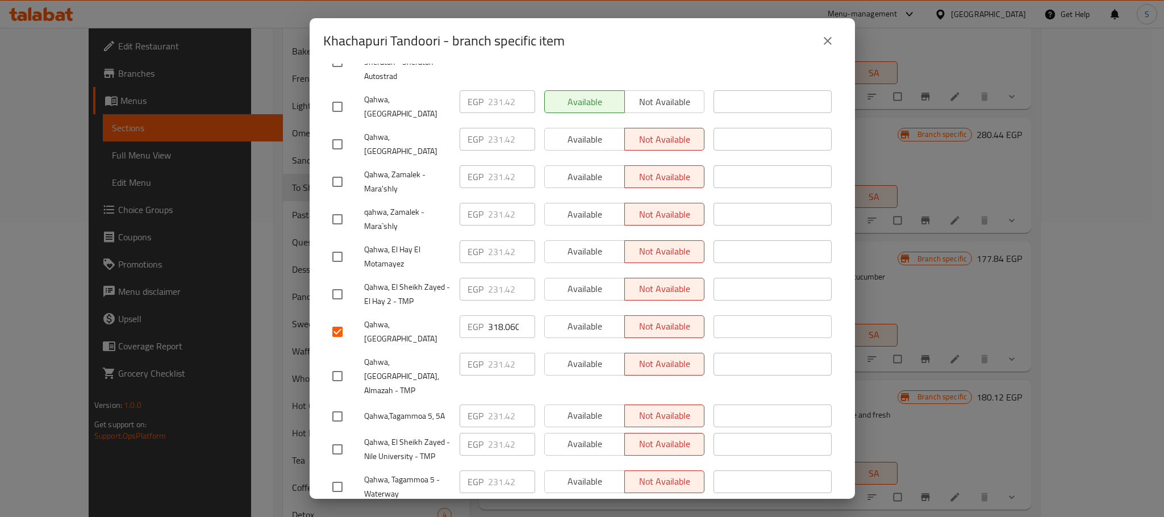
click at [826, 351] on li "Qahwa, [GEOGRAPHIC_DATA], Almazah - TMP EGP 231.42 ​ Available Not available ​" at bounding box center [582, 377] width 518 height 52
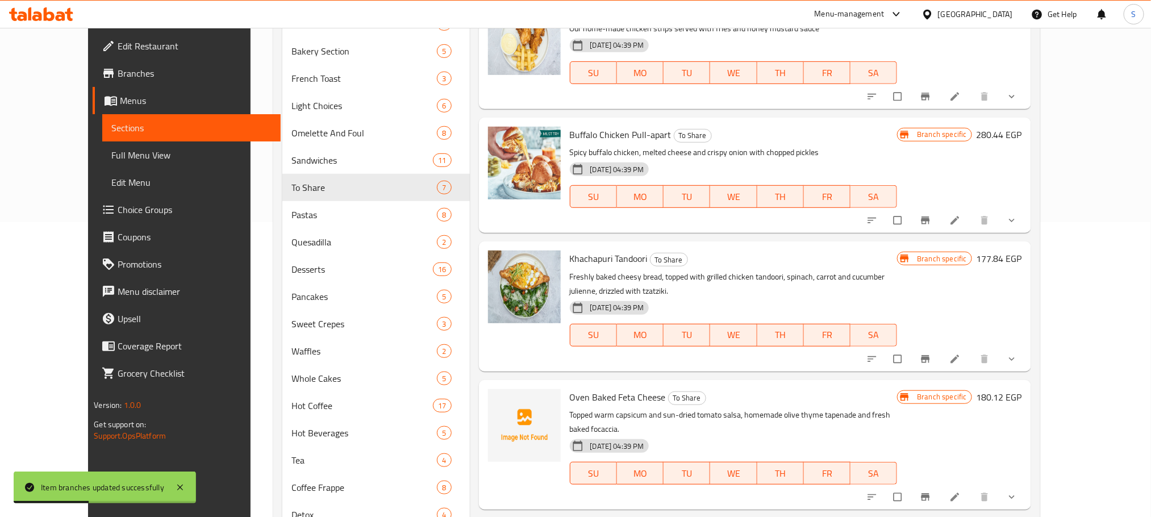
click at [858, 261] on h6 "Khachapuri Tandoori To Share" at bounding box center [734, 259] width 328 height 16
click at [931, 353] on icon "Branch-specific-item" at bounding box center [925, 358] width 11 height 11
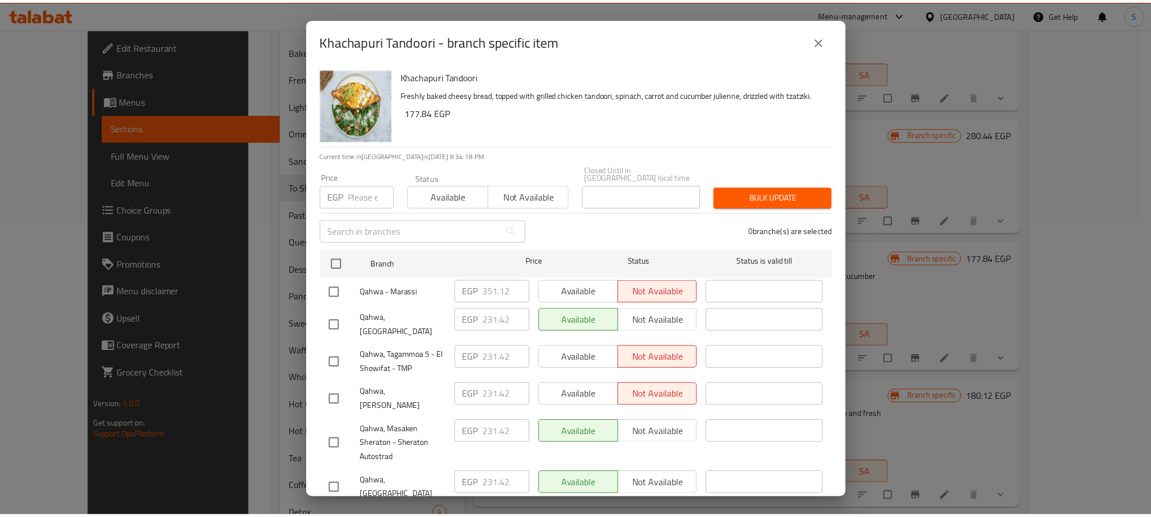
scroll to position [382, 0]
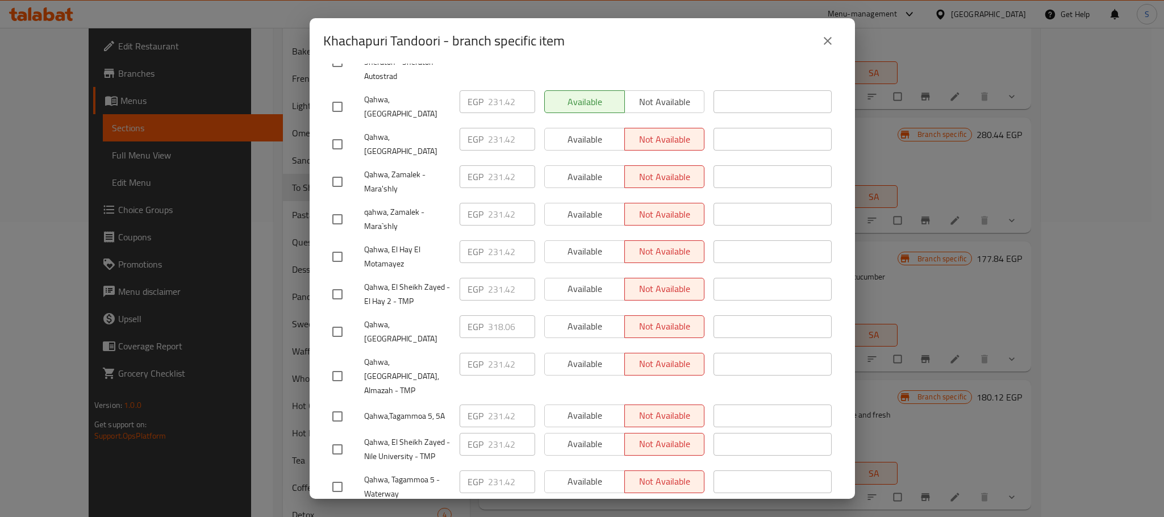
click at [828, 39] on icon "close" at bounding box center [828, 41] width 14 height 14
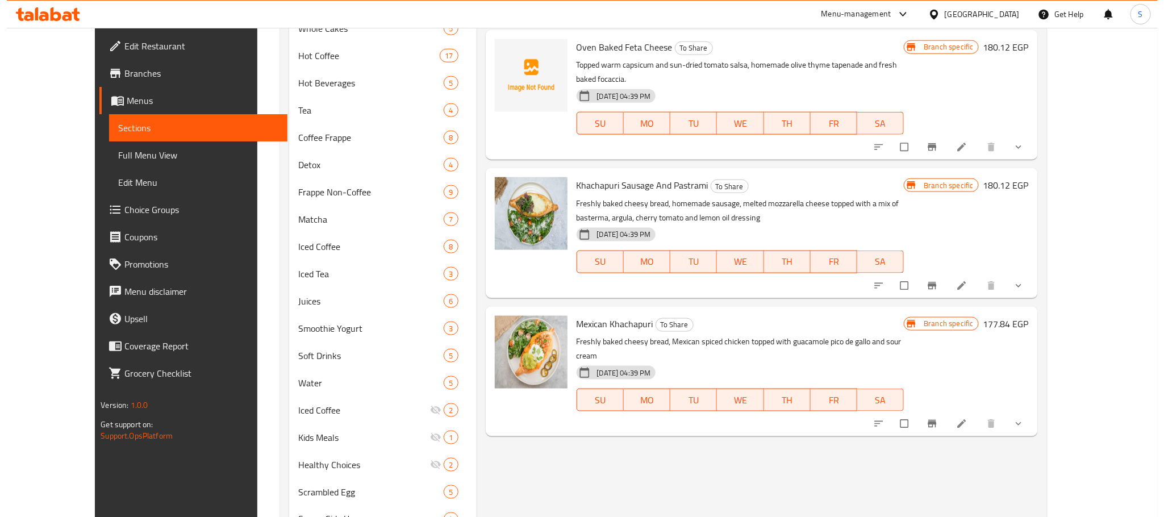
scroll to position [651, 0]
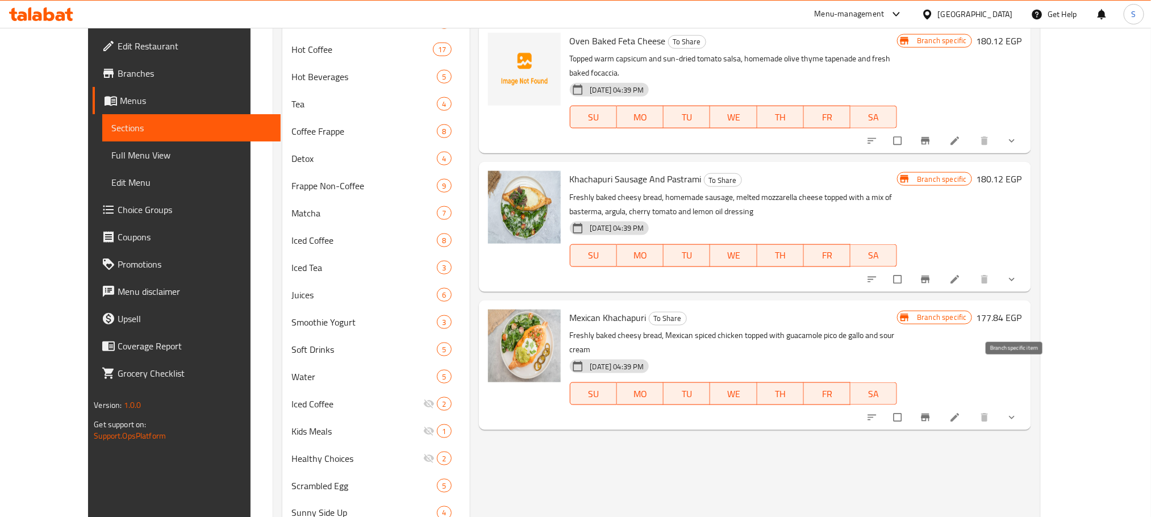
click at [930, 414] on icon "Branch-specific-item" at bounding box center [925, 417] width 9 height 7
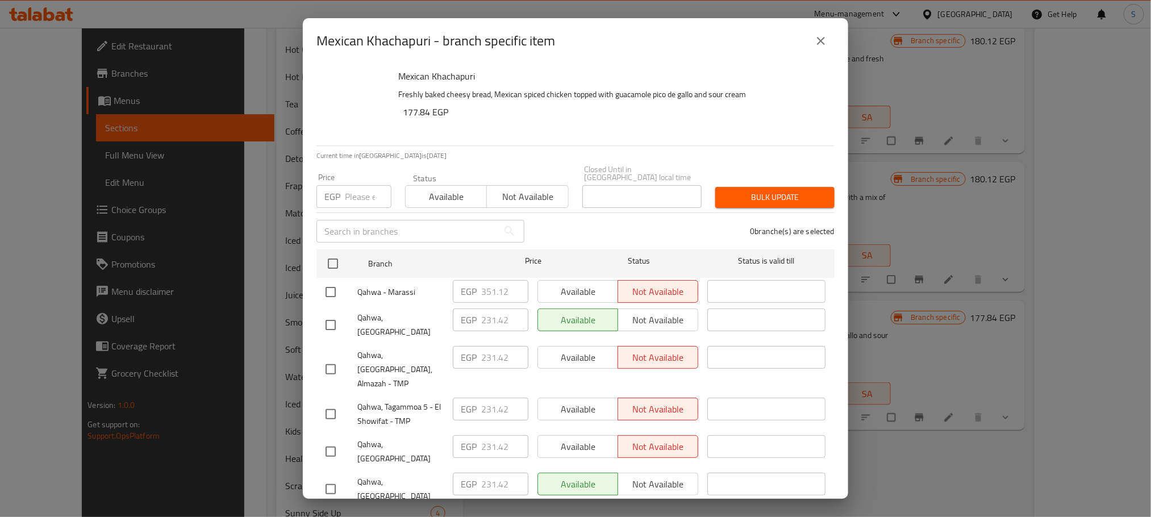
click at [1010, 374] on div "Mexican Khachapuri - branch specific item Mexican Khachapuri Freshly baked chee…" at bounding box center [575, 258] width 1151 height 517
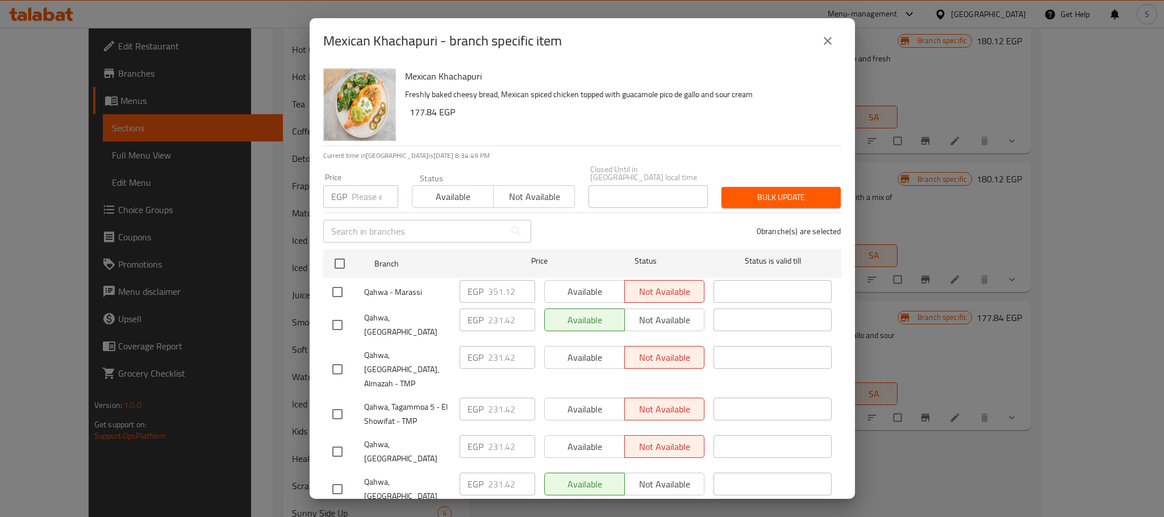
scroll to position [302, 0]
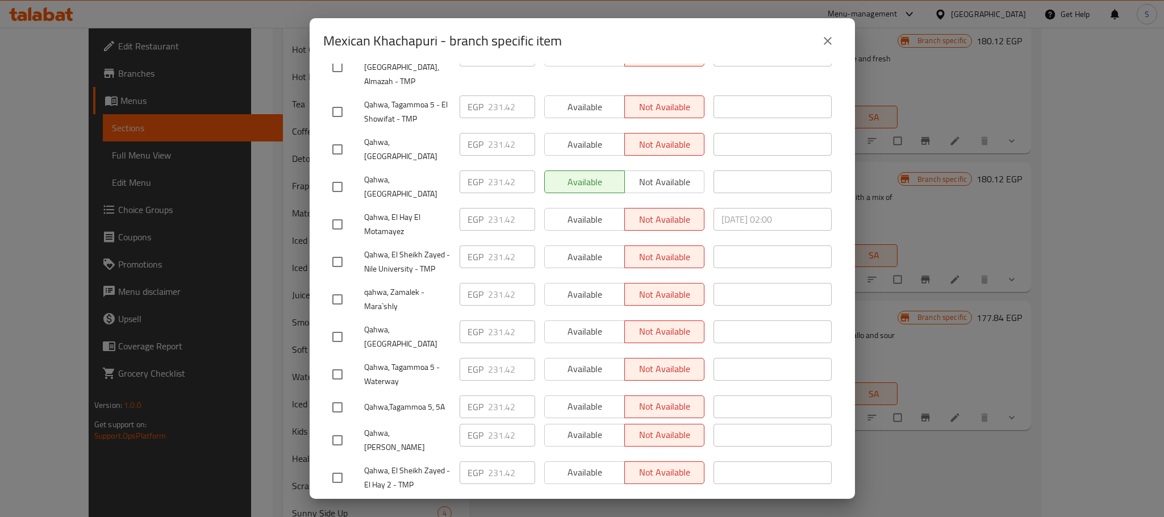
click at [339, 325] on input "checkbox" at bounding box center [338, 337] width 24 height 24
checkbox input "true"
click at [502, 320] on input "231.42" at bounding box center [511, 331] width 47 height 23
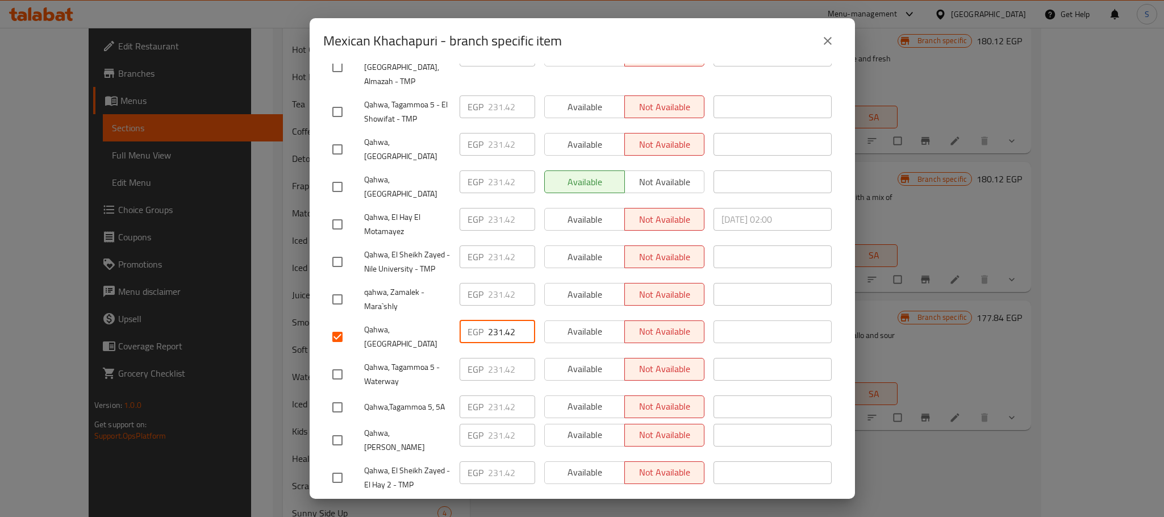
click at [502, 320] on input "231.42" at bounding box center [511, 331] width 47 height 23
paste input "318.060"
type input "318.060"
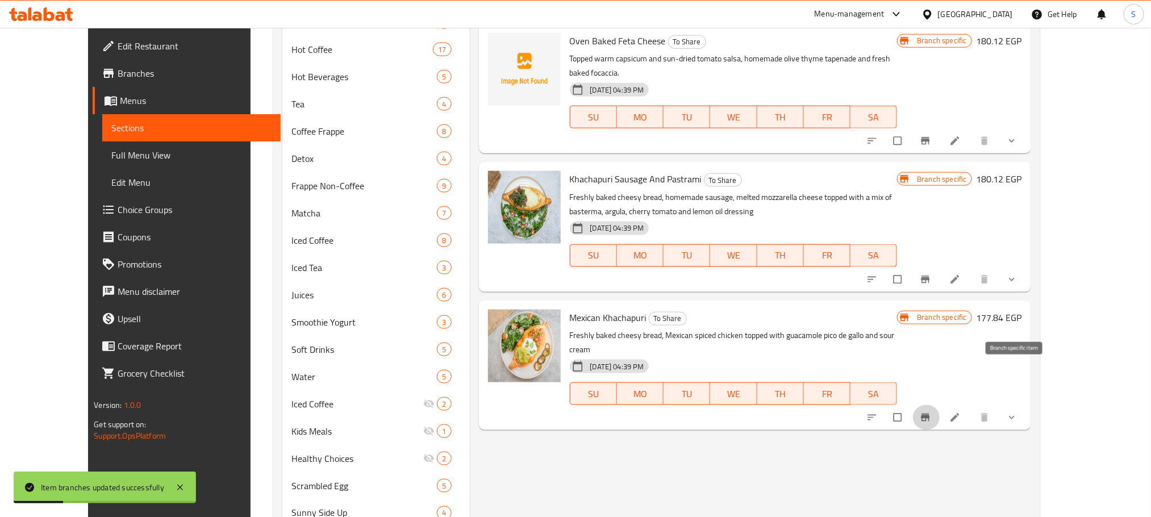
click at [931, 412] on icon "Branch-specific-item" at bounding box center [925, 417] width 11 height 11
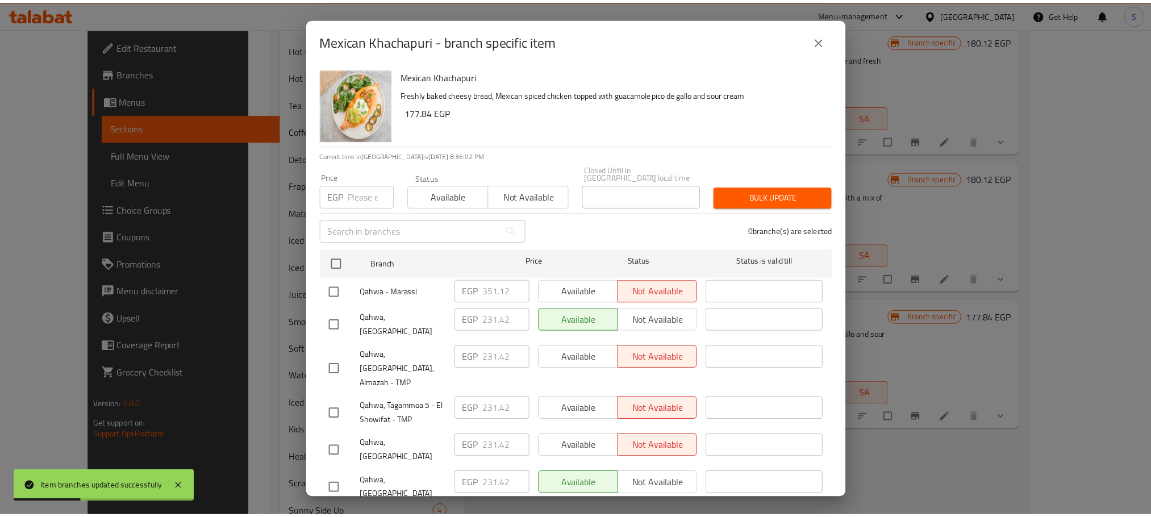
scroll to position [302, 0]
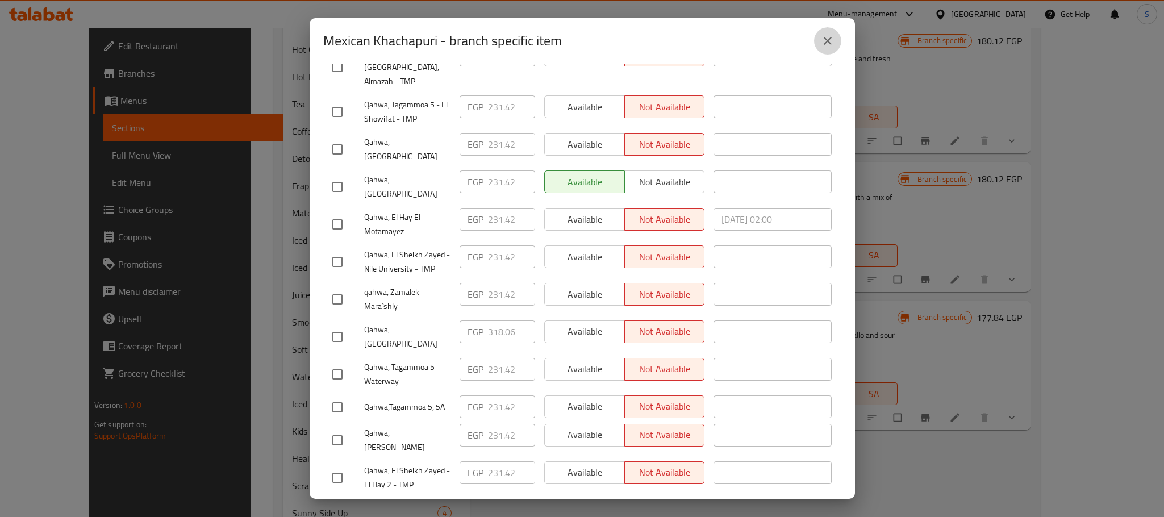
click at [830, 38] on icon "close" at bounding box center [828, 41] width 8 height 8
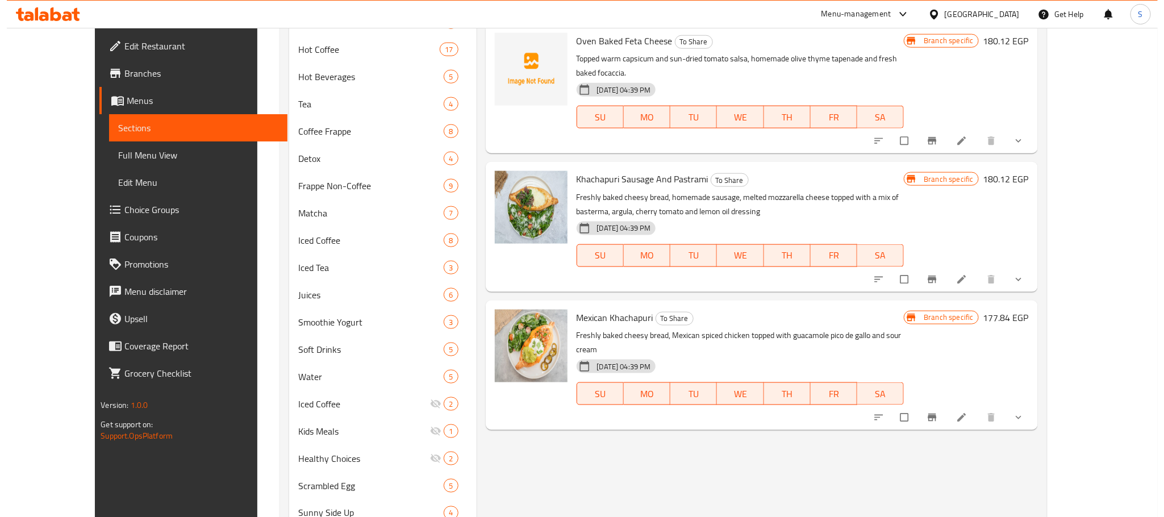
scroll to position [170, 0]
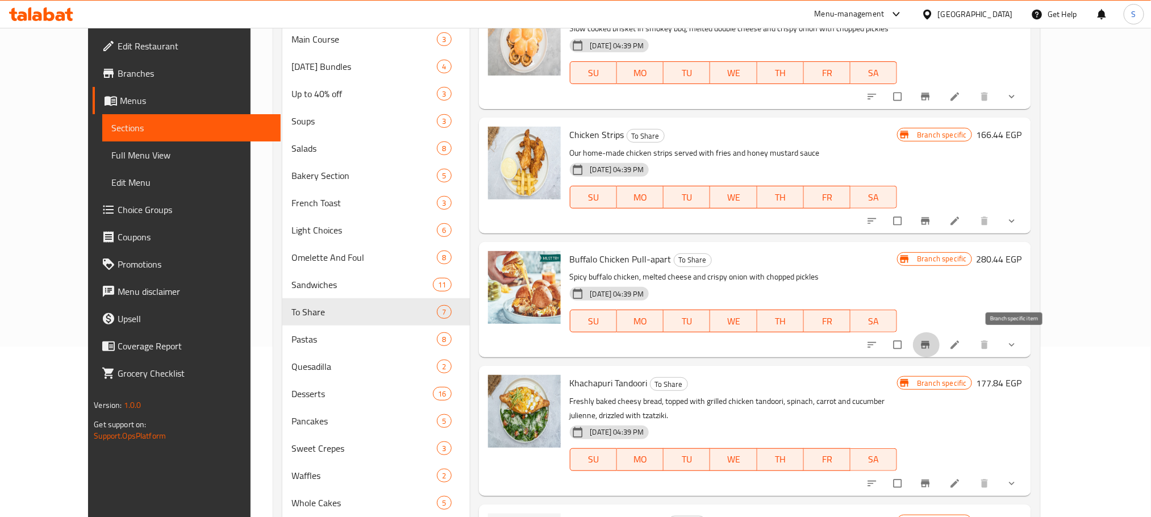
click at [940, 336] on button "Branch-specific-item" at bounding box center [926, 344] width 27 height 25
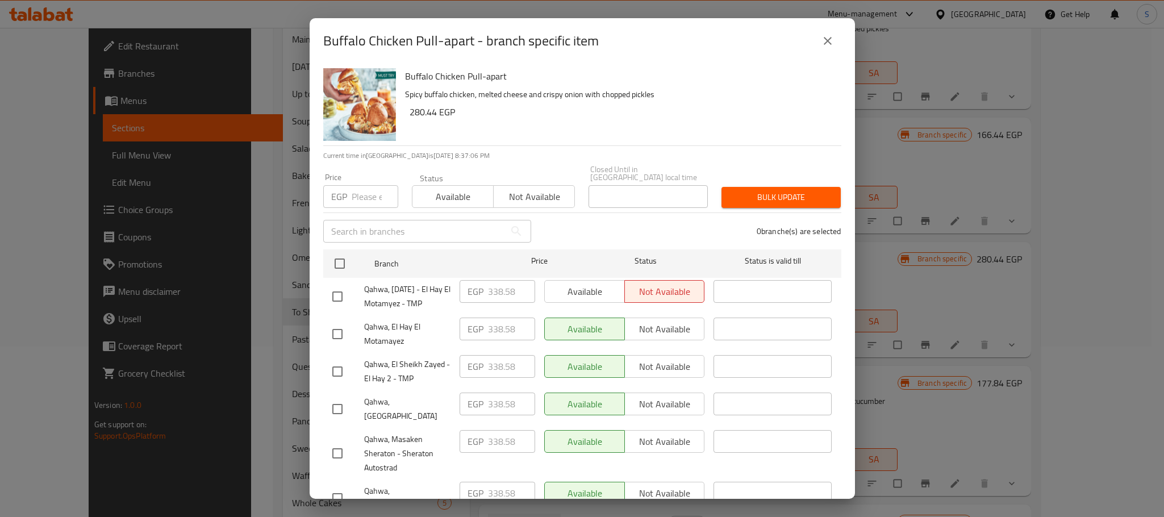
scroll to position [312, 0]
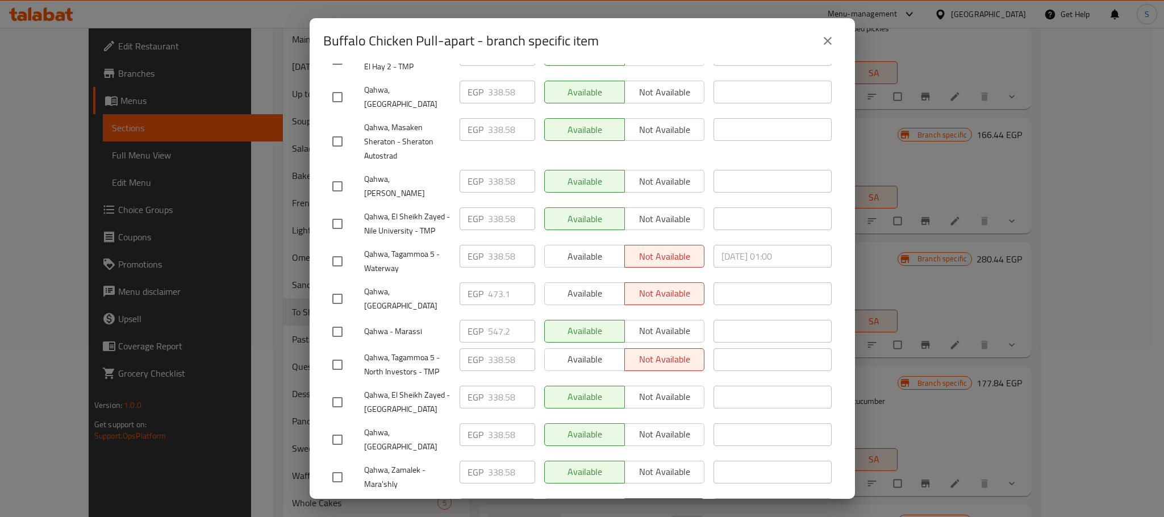
click at [336, 287] on input "checkbox" at bounding box center [338, 299] width 24 height 24
checkbox input "true"
drag, startPoint x: 493, startPoint y: 293, endPoint x: 497, endPoint y: 287, distance: 7.4
click at [497, 287] on ul "Branch Price Status Status is valid till Qahwa, [DATE] - [GEOGRAPHIC_DATA] - TM…" at bounding box center [582, 313] width 518 height 760
click at [497, 287] on input "473.1" at bounding box center [511, 293] width 47 height 23
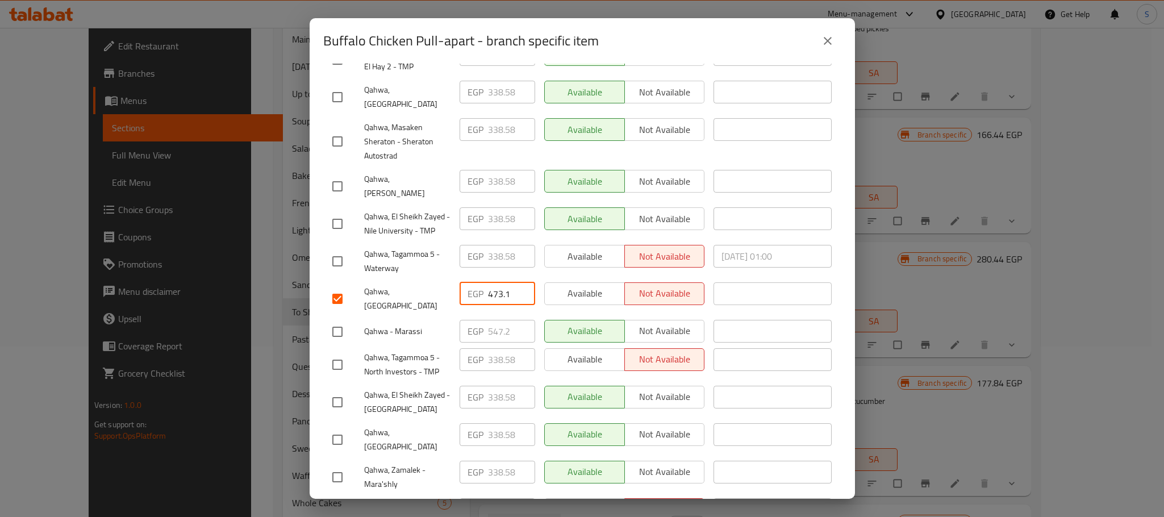
click at [497, 287] on input "473.1" at bounding box center [511, 293] width 47 height 23
paste input "97.040"
type input "497.040"
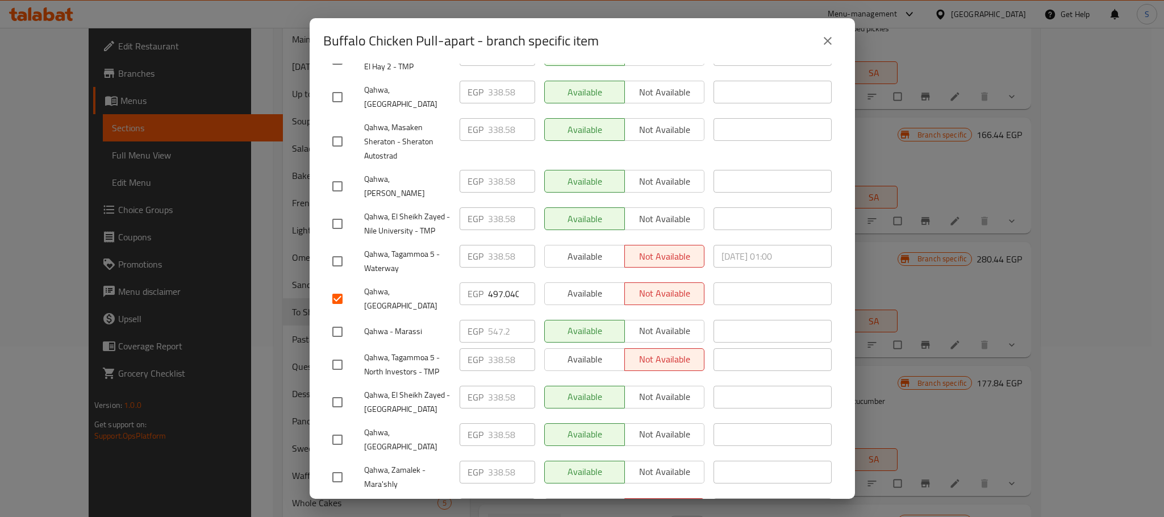
scroll to position [476, 0]
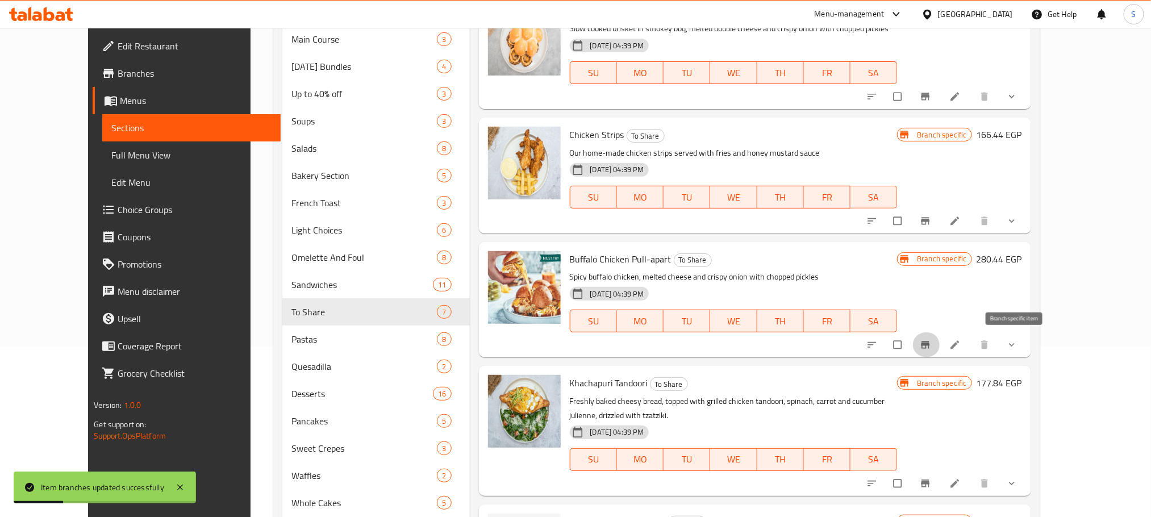
click at [930, 345] on icon "Branch-specific-item" at bounding box center [925, 345] width 9 height 7
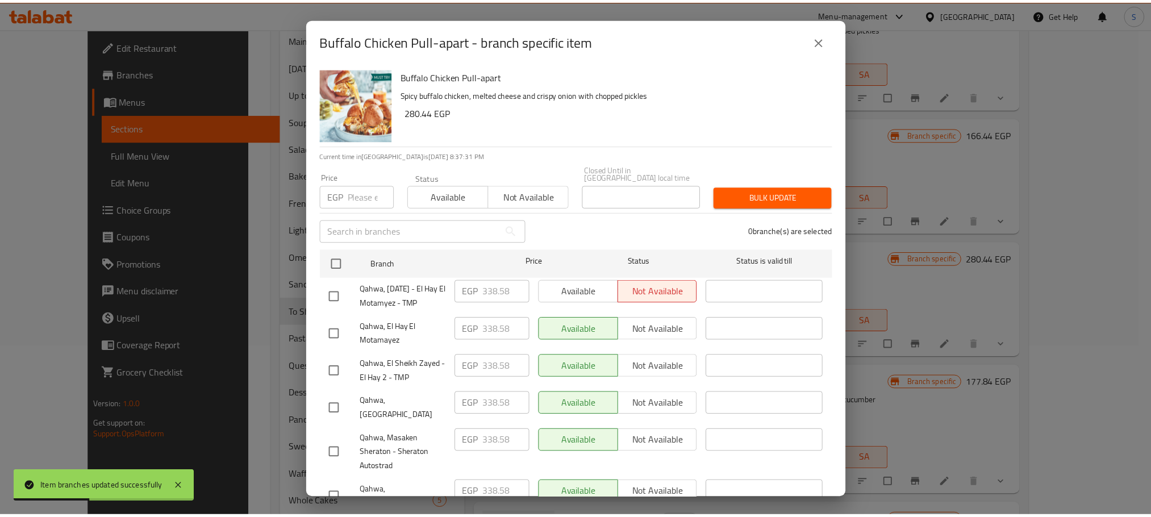
scroll to position [312, 0]
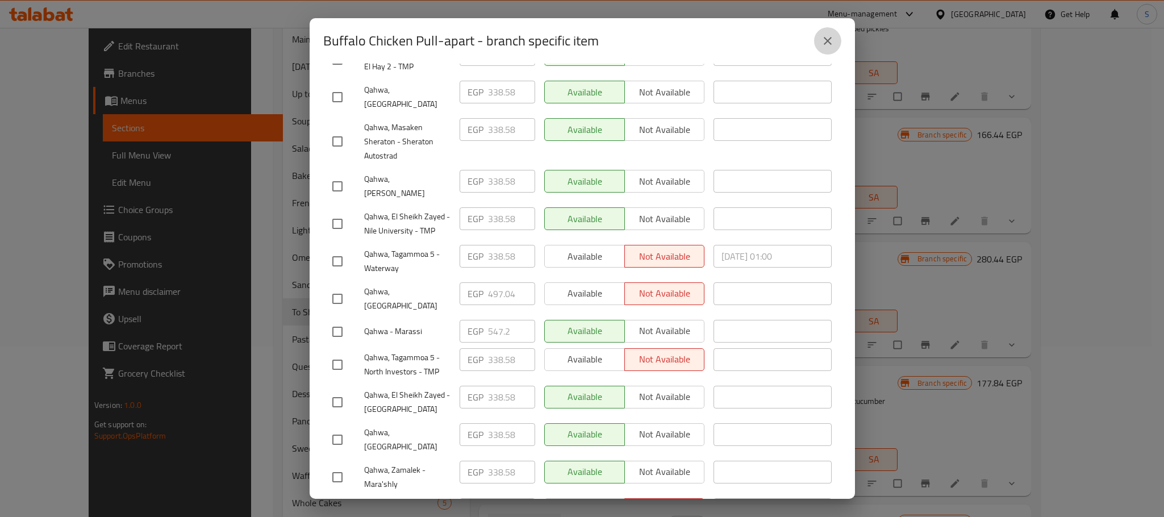
click at [832, 48] on button "close" at bounding box center [827, 40] width 27 height 27
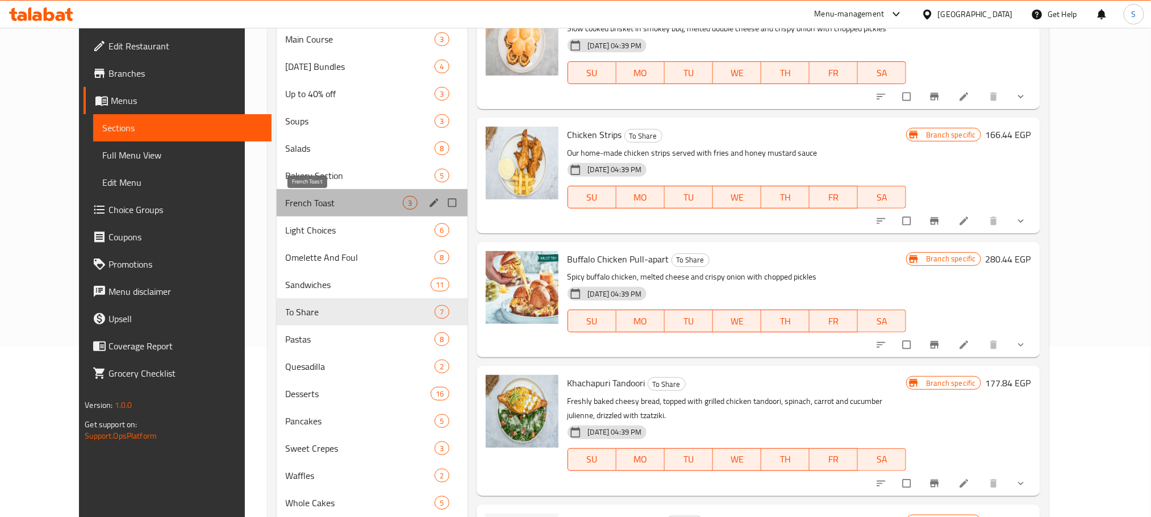
click at [326, 205] on span "French Toast" at bounding box center [345, 203] width 118 height 14
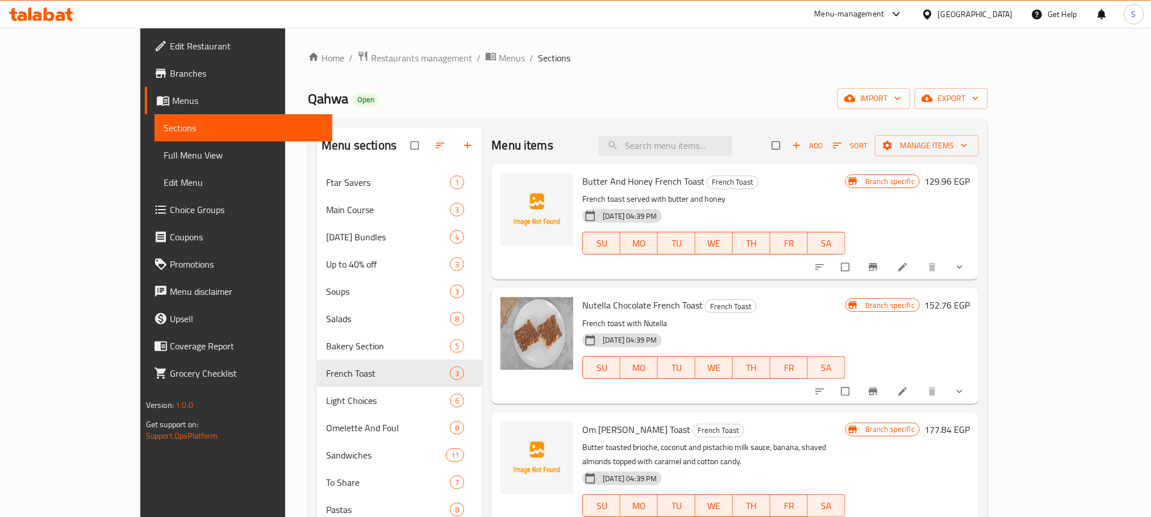
click at [626, 186] on span "Butter And Honey French Toast" at bounding box center [643, 181] width 122 height 17
copy h6 "Butter And Honey French Toast"
click at [626, 302] on span "Nutella Chocolate French Toast" at bounding box center [642, 305] width 120 height 17
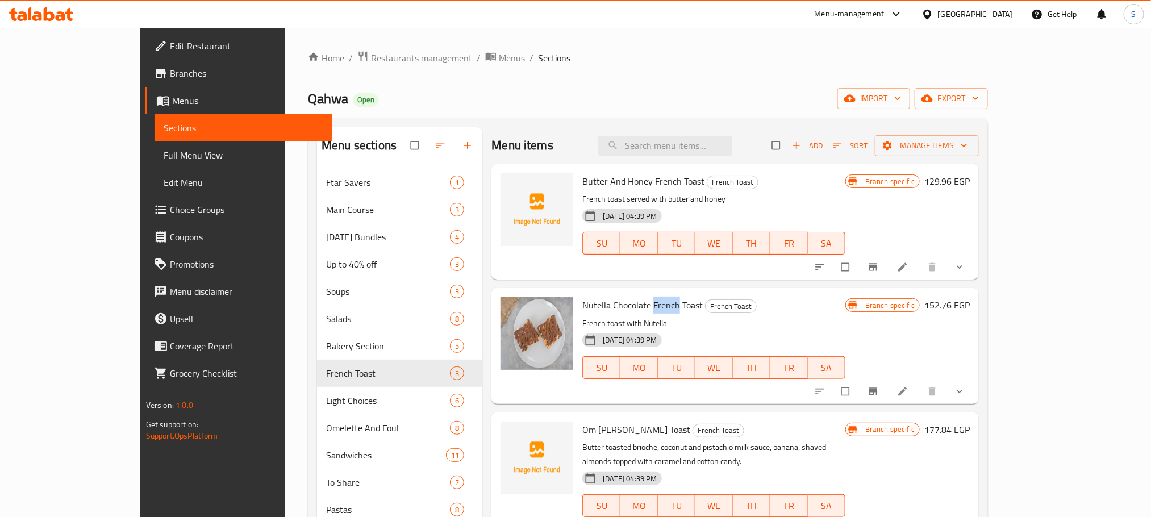
click at [626, 302] on span "Nutella Chocolate French Toast" at bounding box center [642, 305] width 120 height 17
copy h6 "Nutella Chocolate French Toast"
click at [601, 428] on span "Om [PERSON_NAME] Toast" at bounding box center [636, 429] width 108 height 17
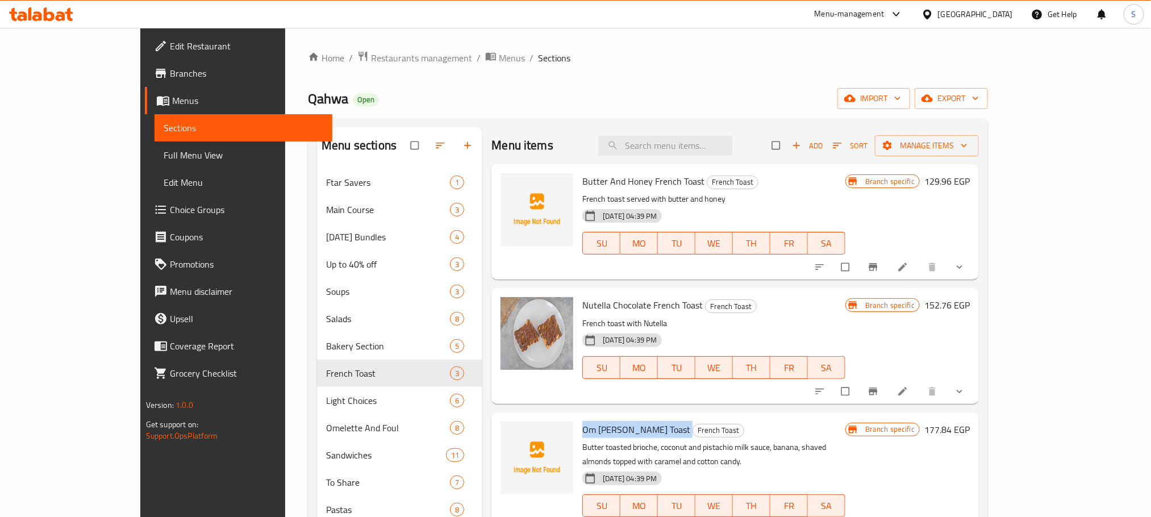
click at [601, 428] on span "Om [PERSON_NAME] Toast" at bounding box center [636, 429] width 108 height 17
copy h6 "Om [PERSON_NAME] Toast"
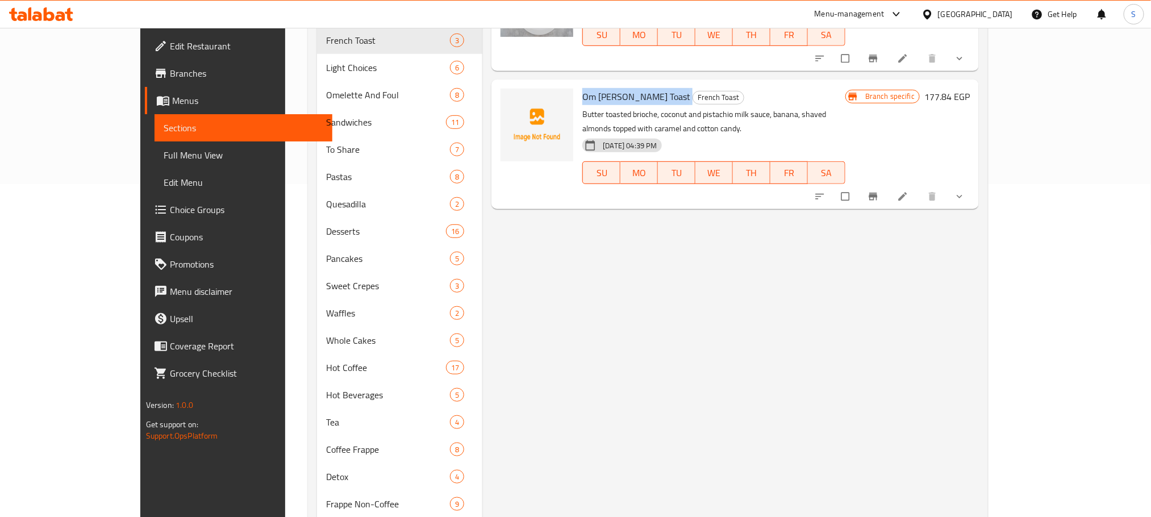
scroll to position [331, 0]
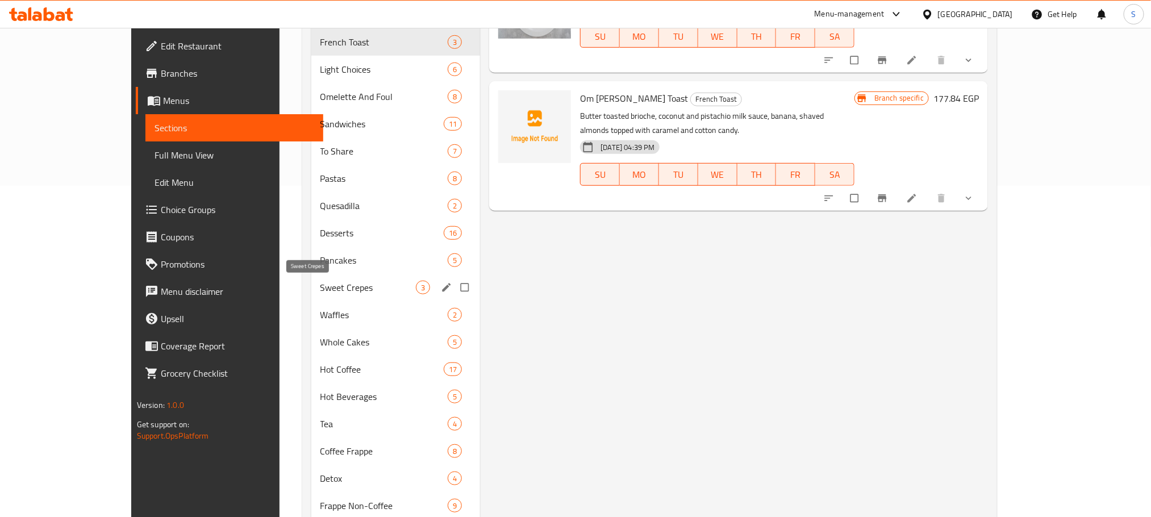
click at [355, 282] on span "Sweet Crepes" at bounding box center [368, 288] width 96 height 14
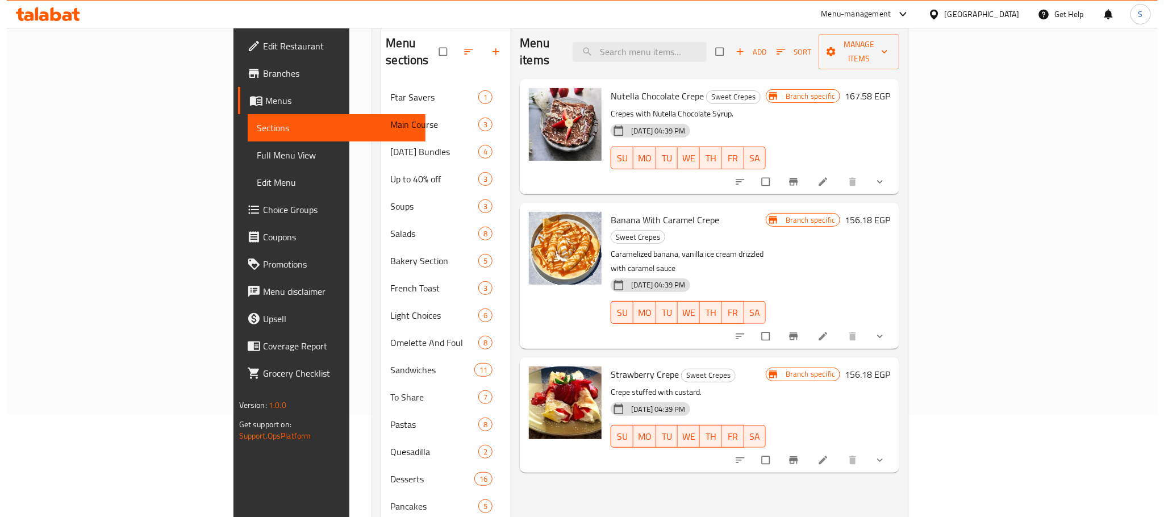
scroll to position [98, 0]
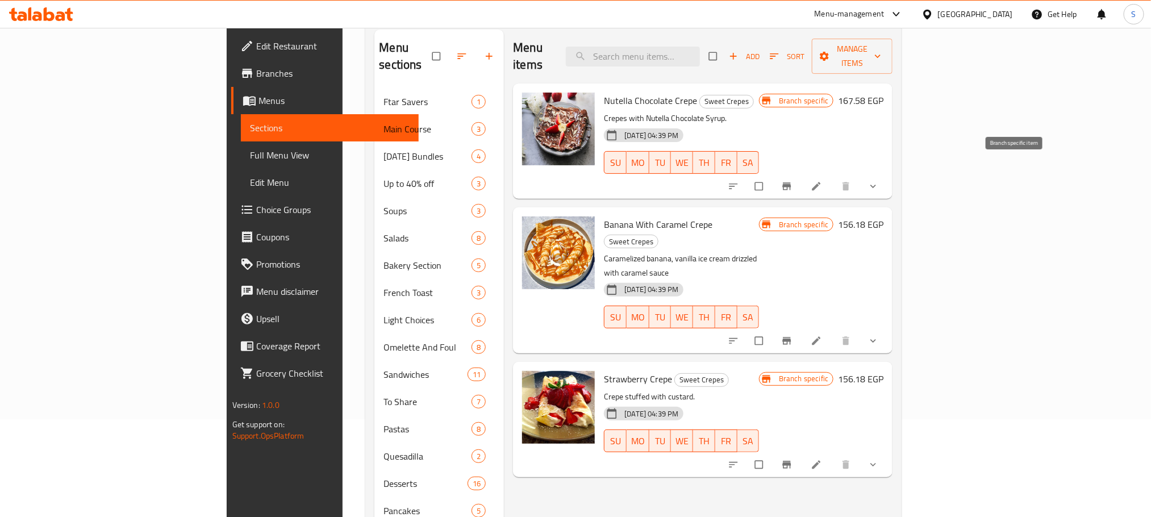
click at [795, 181] on span "Branch-specific-item" at bounding box center [788, 186] width 14 height 11
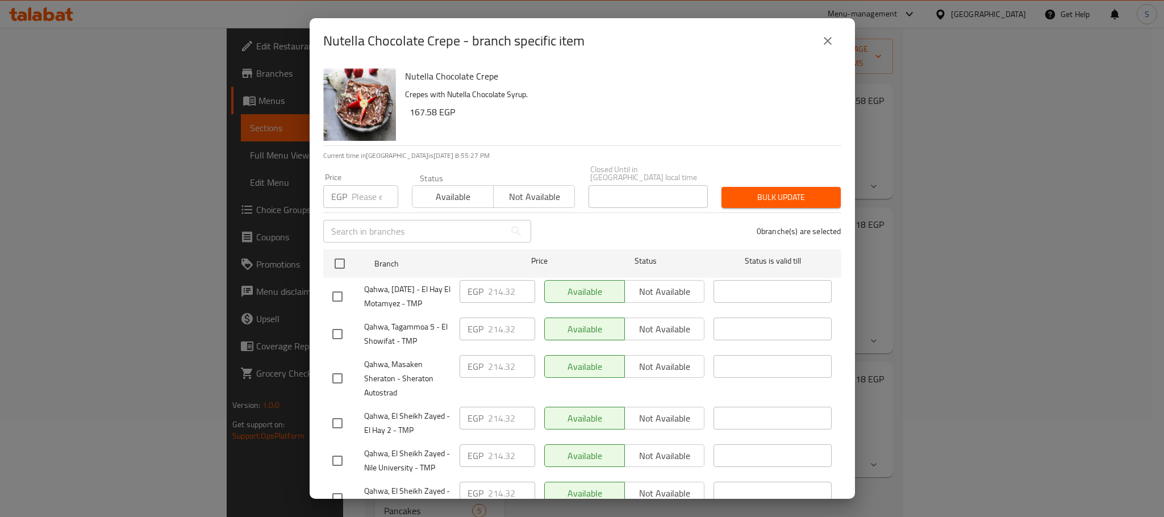
scroll to position [312, 0]
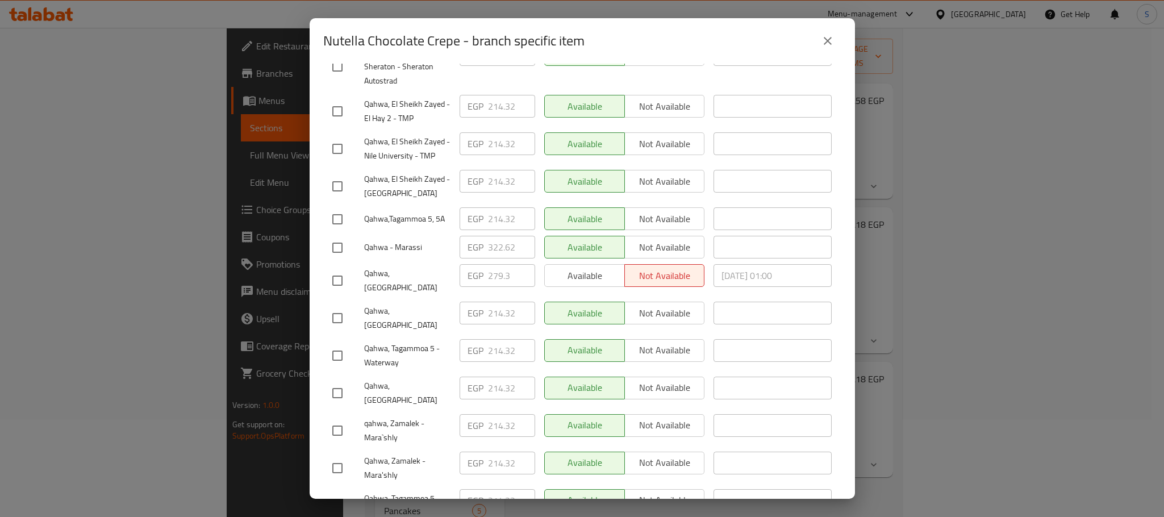
click at [339, 276] on input "checkbox" at bounding box center [338, 281] width 24 height 24
checkbox input "true"
click at [508, 278] on input "279.3" at bounding box center [511, 275] width 47 height 23
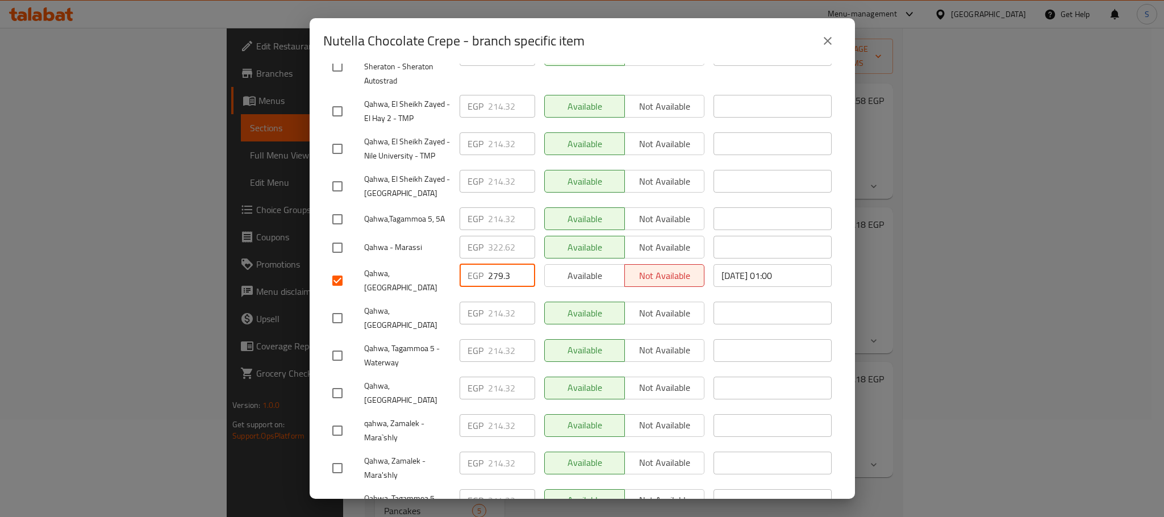
paste input "92.980"
type input "292.980"
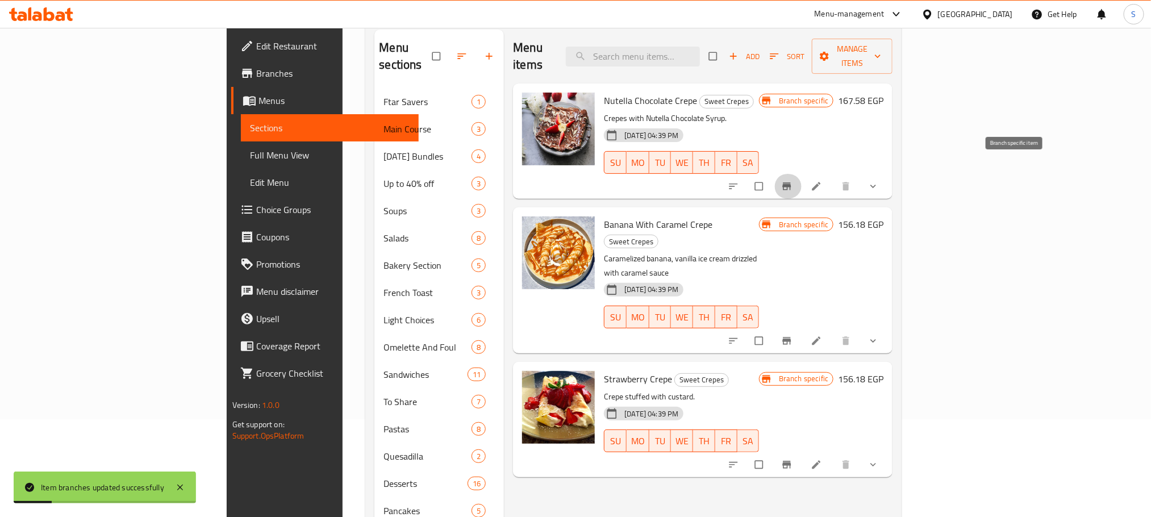
click at [802, 174] on button "Branch-specific-item" at bounding box center [787, 186] width 27 height 25
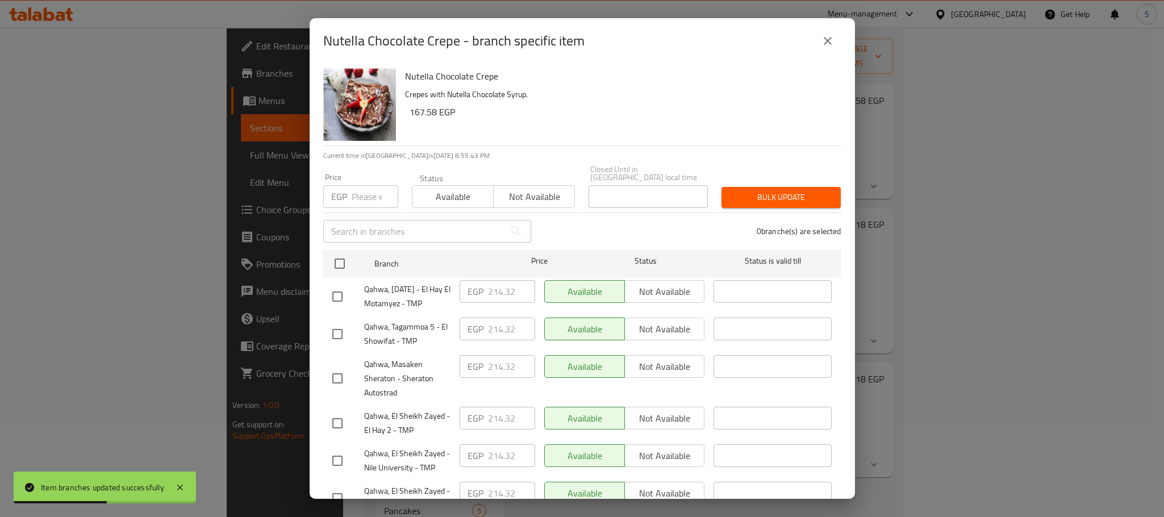
scroll to position [312, 0]
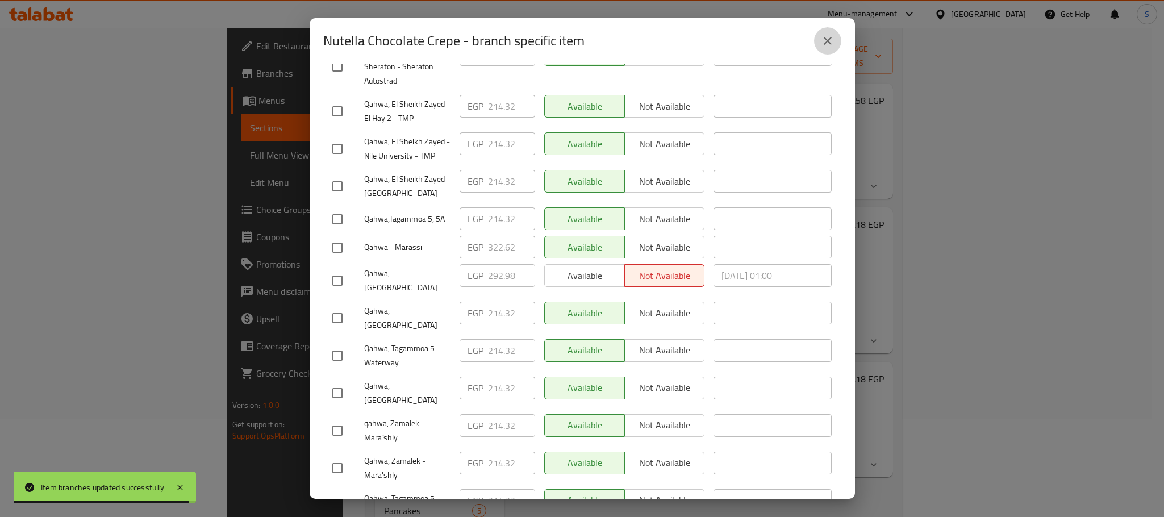
click at [822, 48] on button "close" at bounding box center [827, 40] width 27 height 27
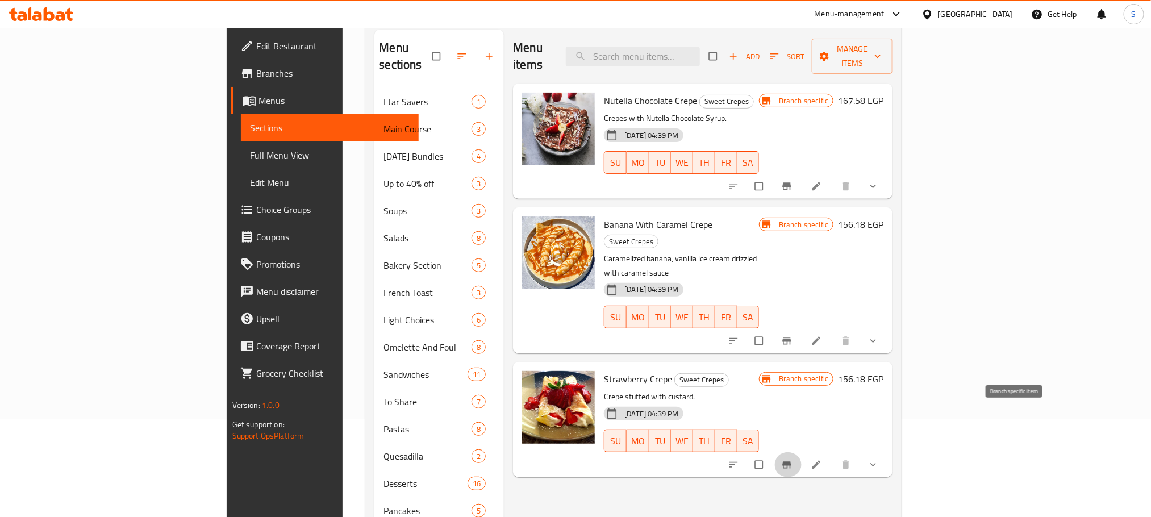
click at [802, 452] on button "Branch-specific-item" at bounding box center [787, 464] width 27 height 25
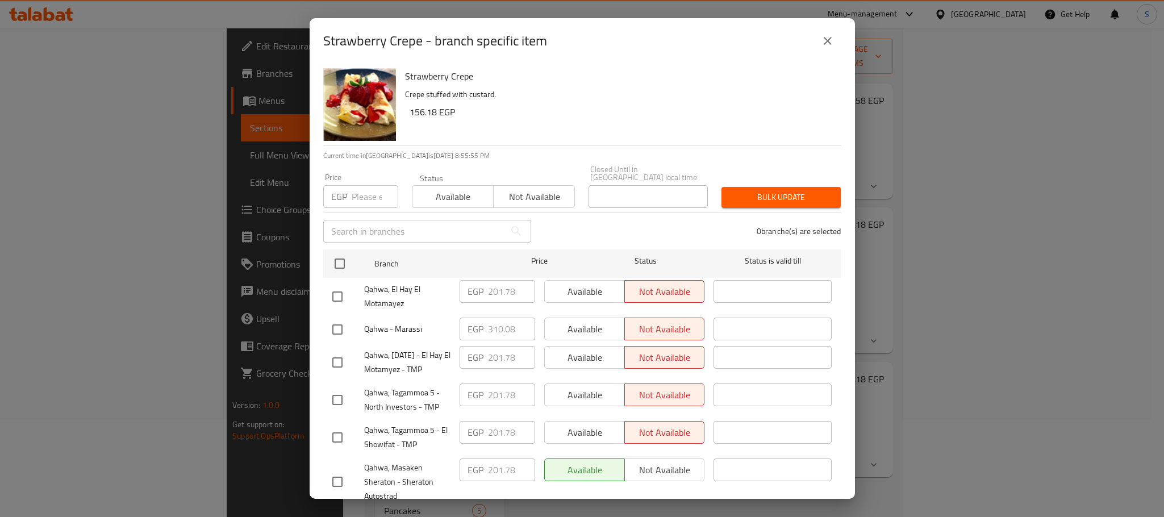
scroll to position [386, 0]
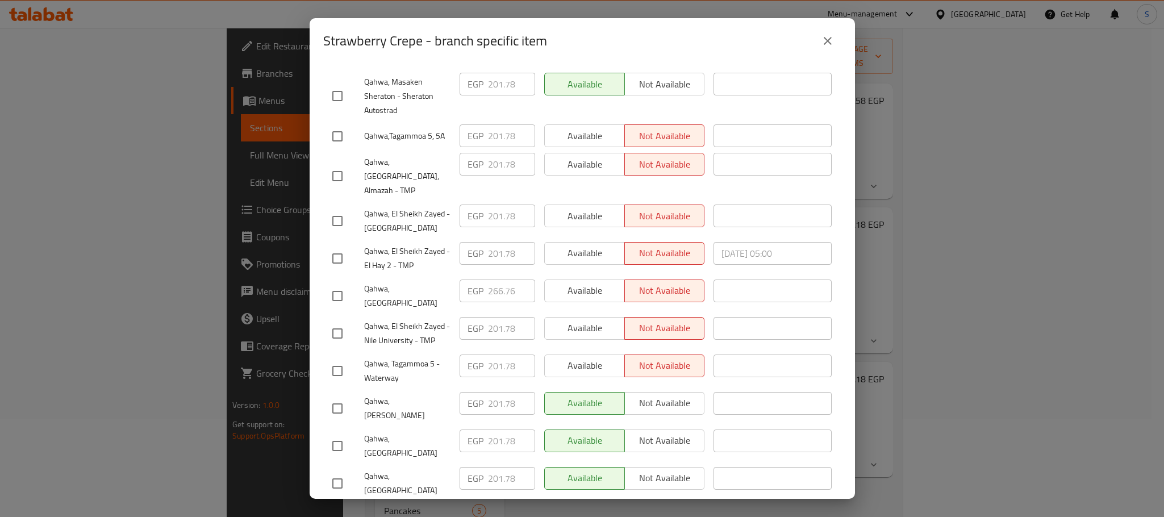
click at [333, 286] on input "checkbox" at bounding box center [338, 296] width 24 height 24
checkbox input "true"
click at [502, 285] on input "266.76" at bounding box center [511, 291] width 47 height 23
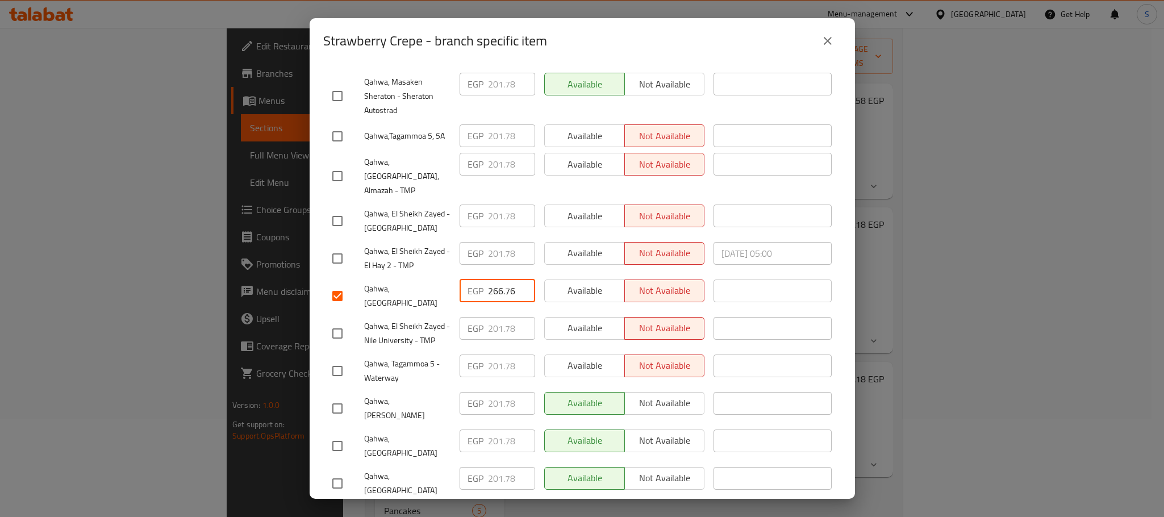
paste input "81.580"
type input "281.580"
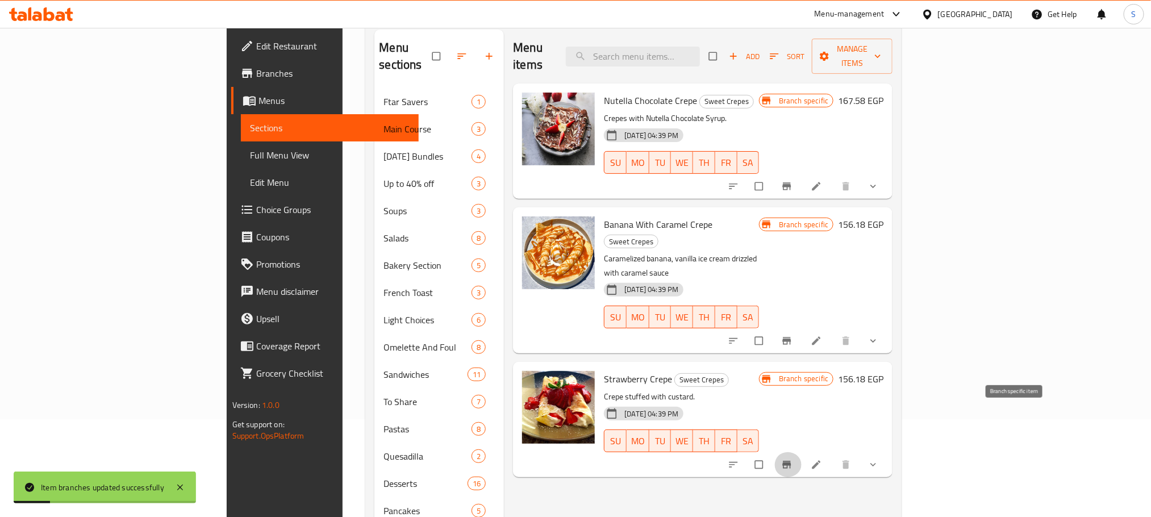
click at [793, 459] on icon "Branch-specific-item" at bounding box center [786, 464] width 11 height 11
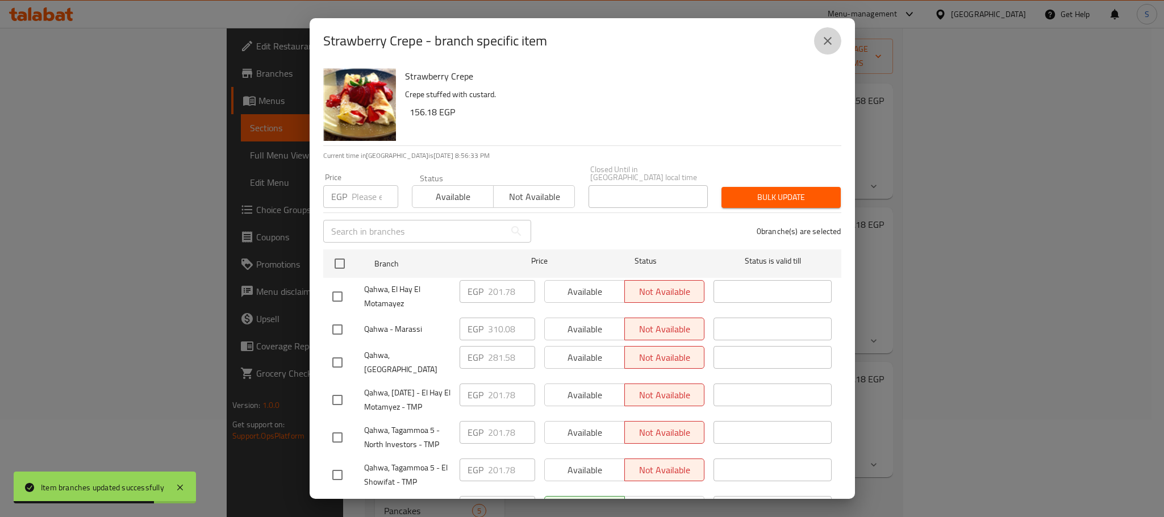
click at [827, 46] on icon "close" at bounding box center [828, 41] width 14 height 14
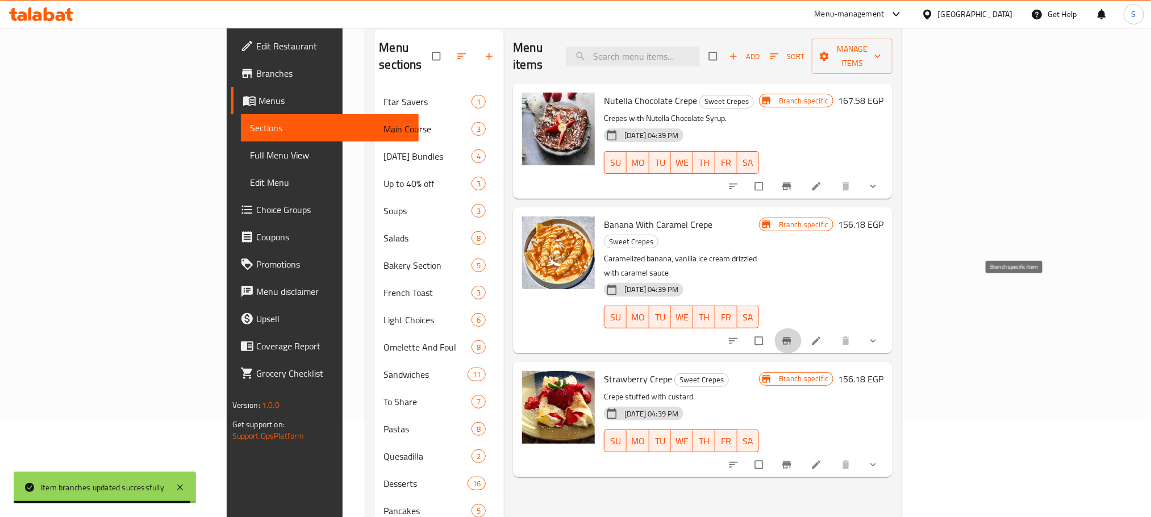
click at [793, 335] on icon "Branch-specific-item" at bounding box center [786, 340] width 11 height 11
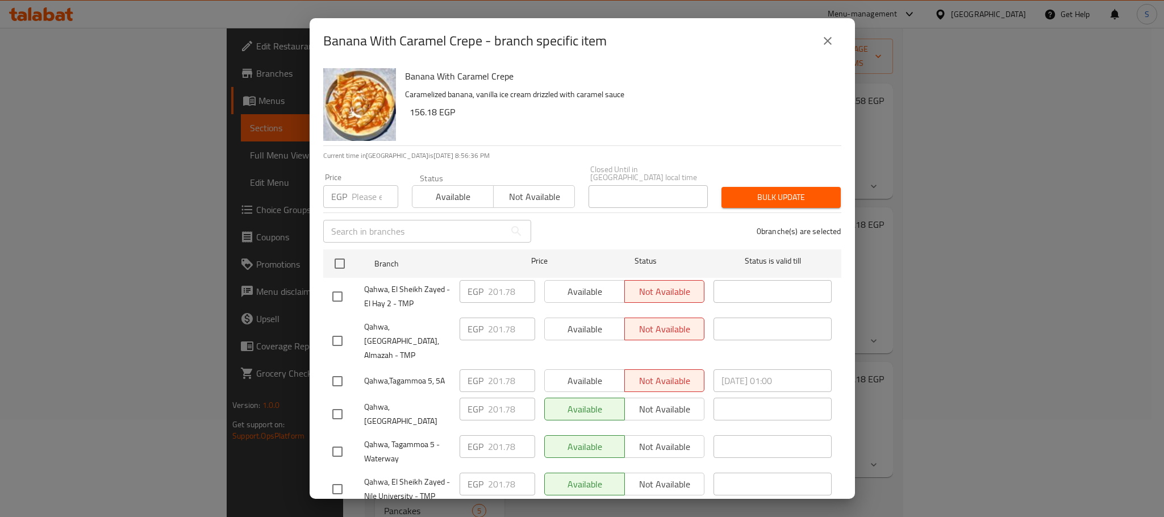
scroll to position [358, 0]
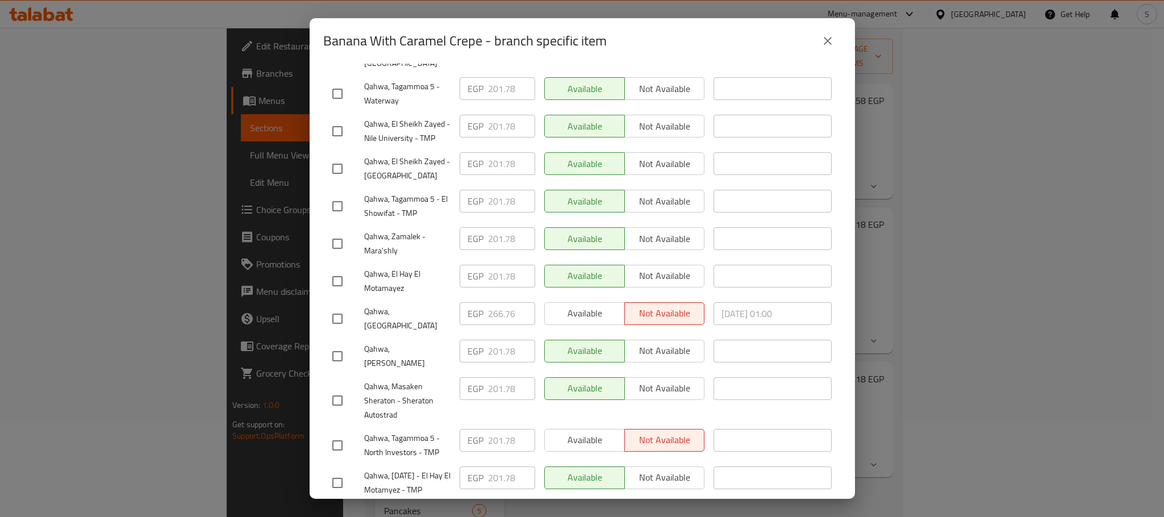
click at [332, 307] on input "checkbox" at bounding box center [338, 319] width 24 height 24
checkbox input "true"
click at [500, 302] on input "266.76" at bounding box center [511, 313] width 47 height 23
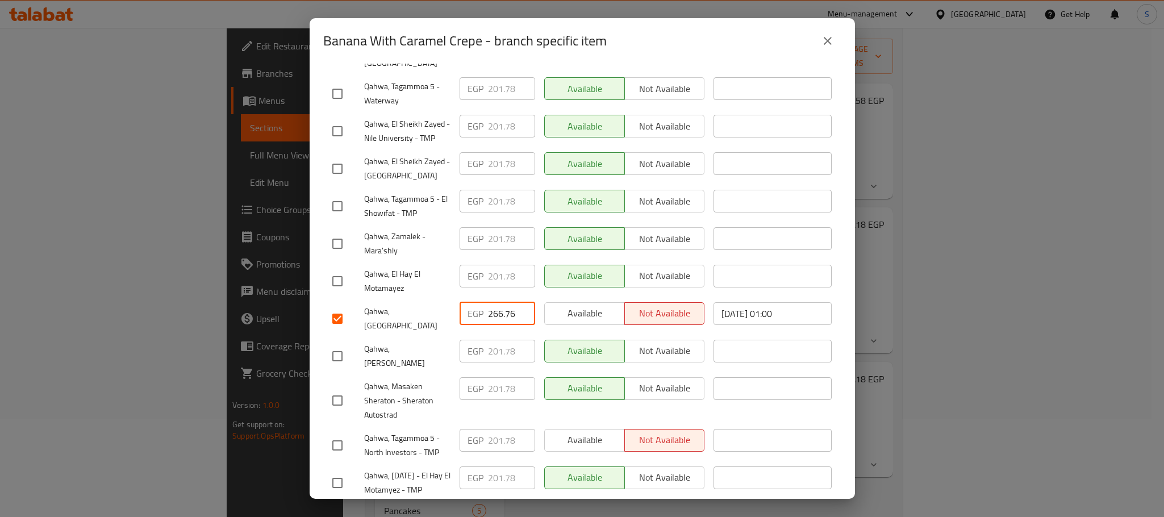
paste input "81.580"
type input "281.580"
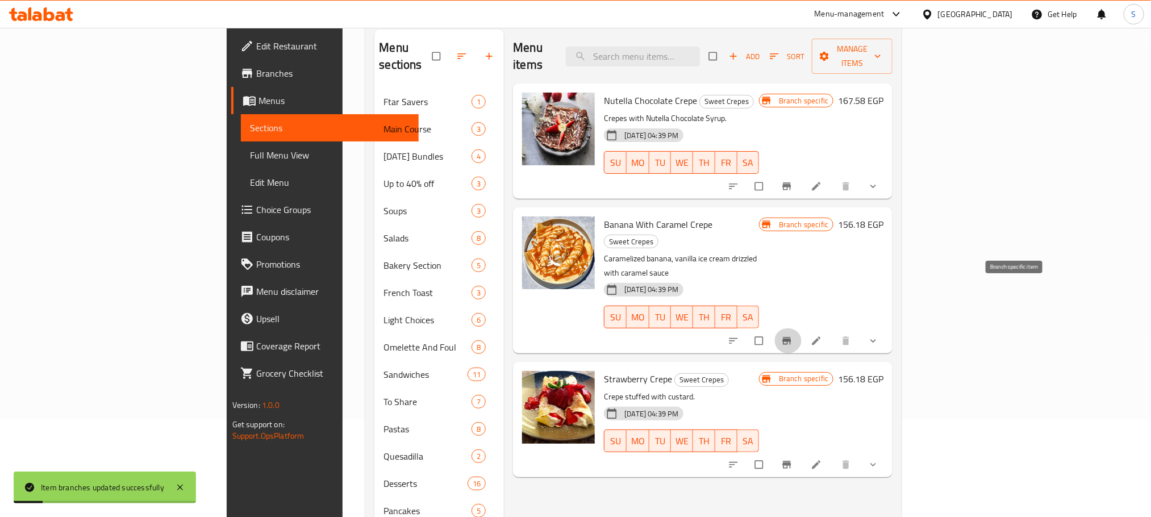
click at [792, 337] on icon "Branch-specific-item" at bounding box center [787, 340] width 9 height 7
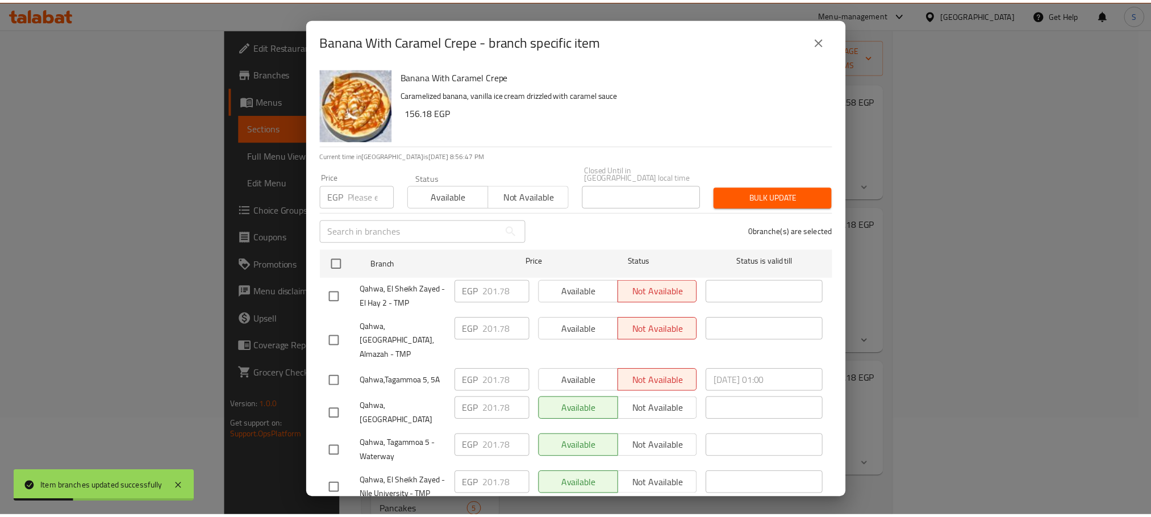
scroll to position [358, 0]
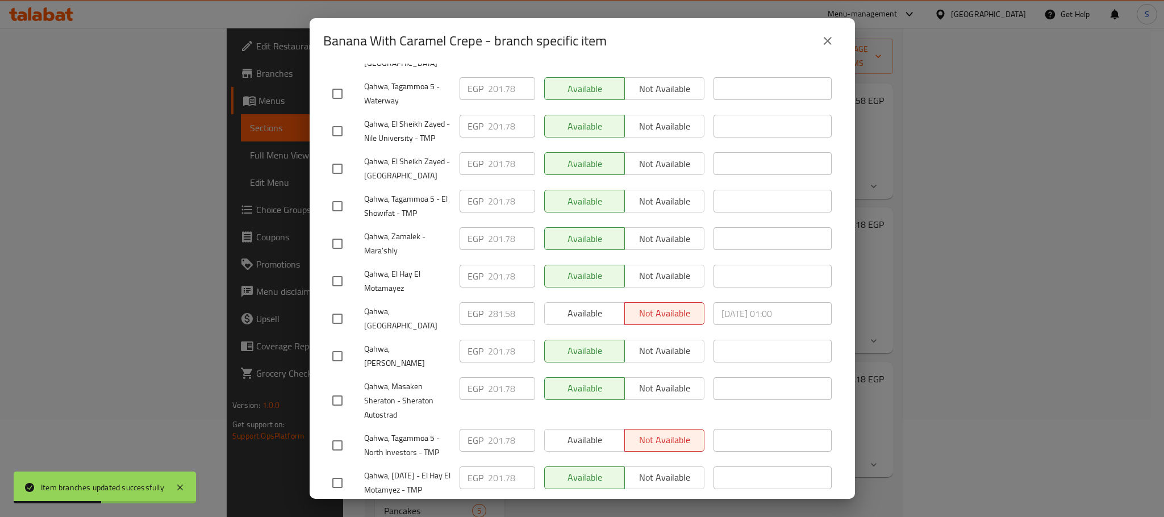
drag, startPoint x: 817, startPoint y: 50, endPoint x: 823, endPoint y: 47, distance: 7.6
click at [823, 47] on div "Banana With Caramel Crepe - branch specific item" at bounding box center [582, 40] width 518 height 27
click at [823, 47] on icon "close" at bounding box center [828, 41] width 14 height 14
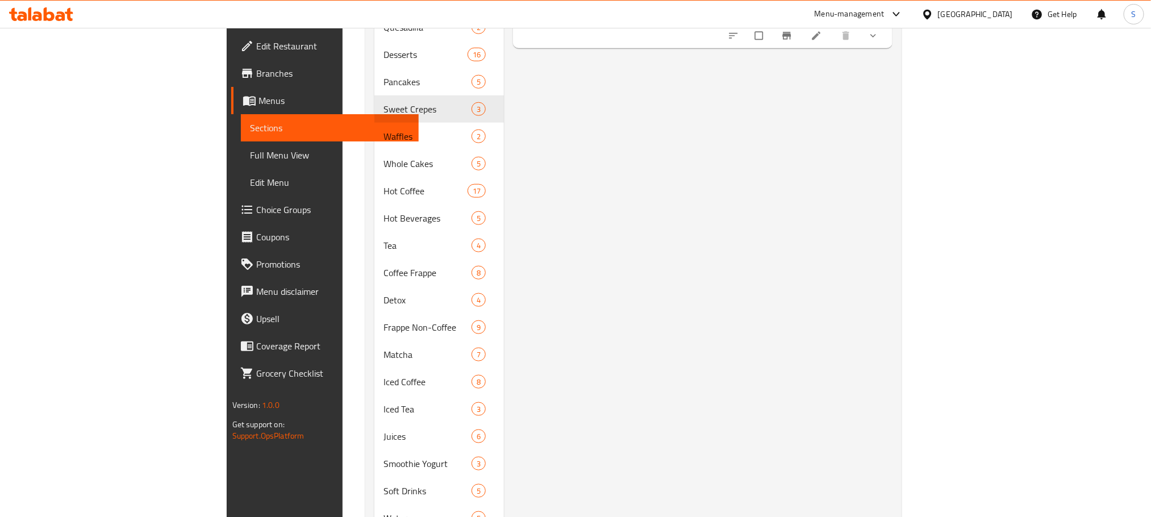
scroll to position [531, 0]
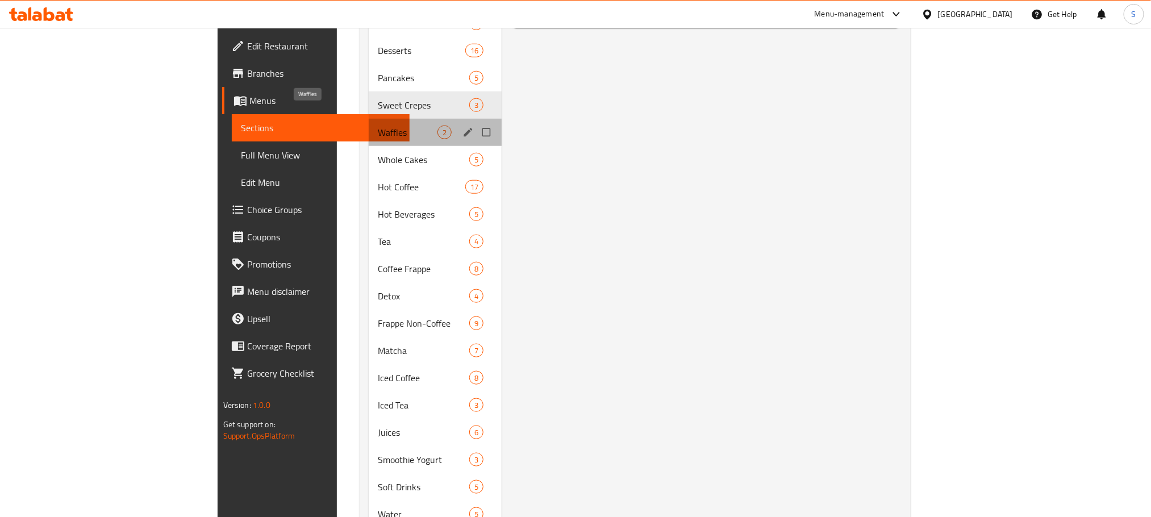
click at [378, 126] on span "Waffles" at bounding box center [408, 133] width 60 height 14
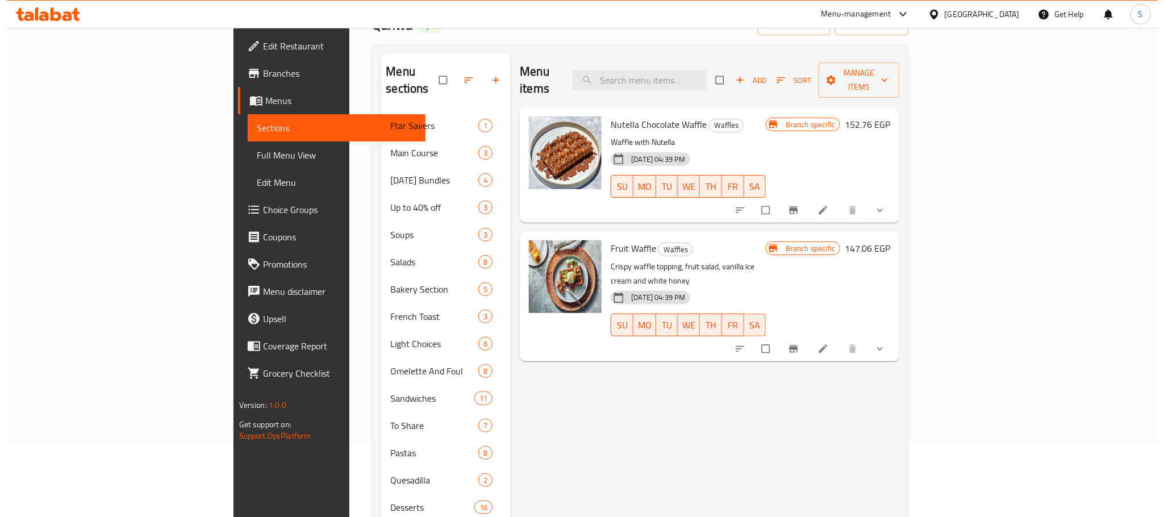
scroll to position [70, 0]
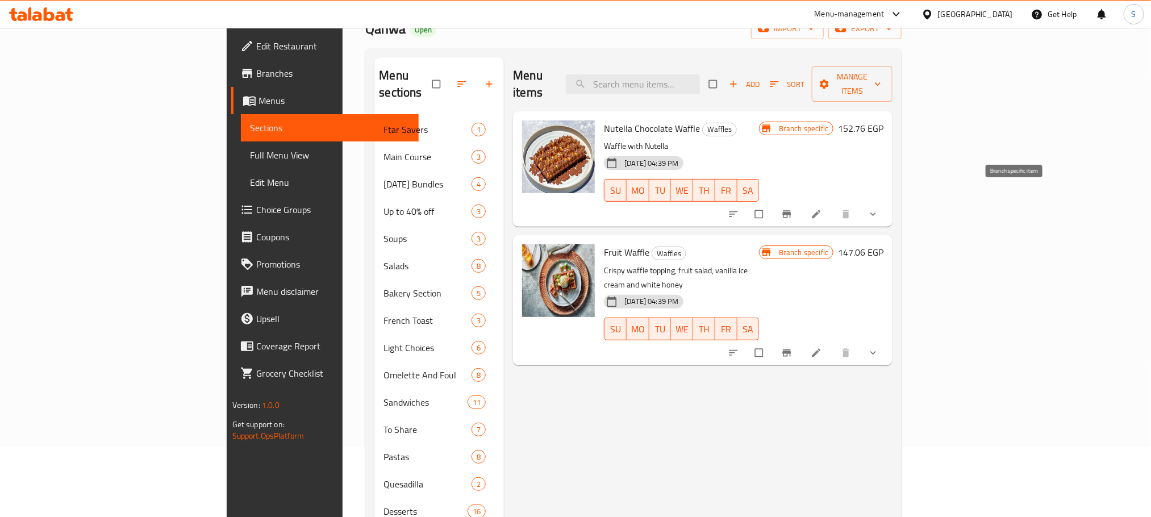
click at [795, 209] on span "Branch-specific-item" at bounding box center [788, 214] width 14 height 11
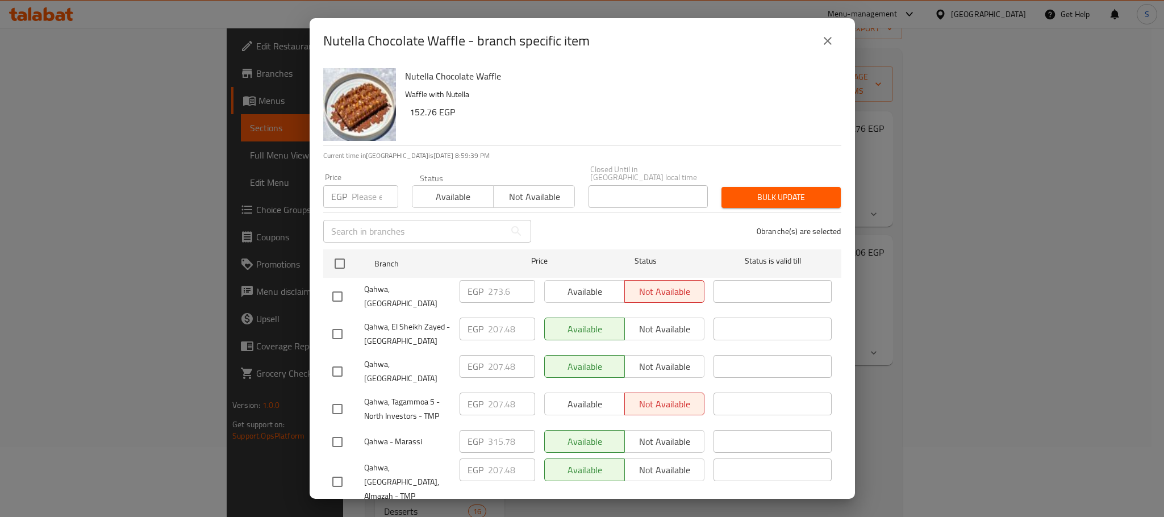
click at [330, 285] on input "checkbox" at bounding box center [338, 297] width 24 height 24
checkbox input "true"
click at [491, 285] on input "273.6" at bounding box center [511, 291] width 47 height 23
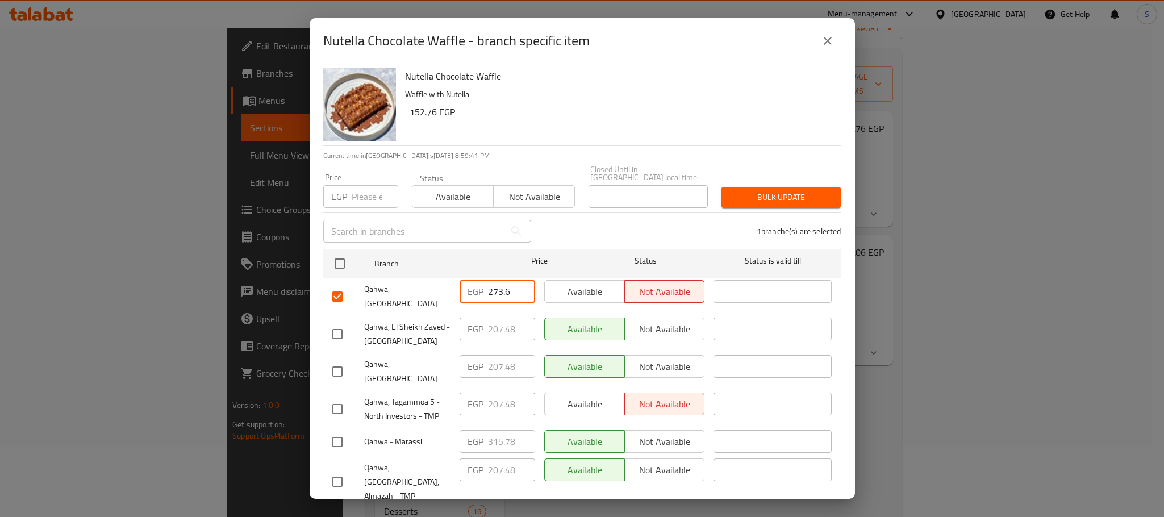
paste input "87.280"
type input "287.280"
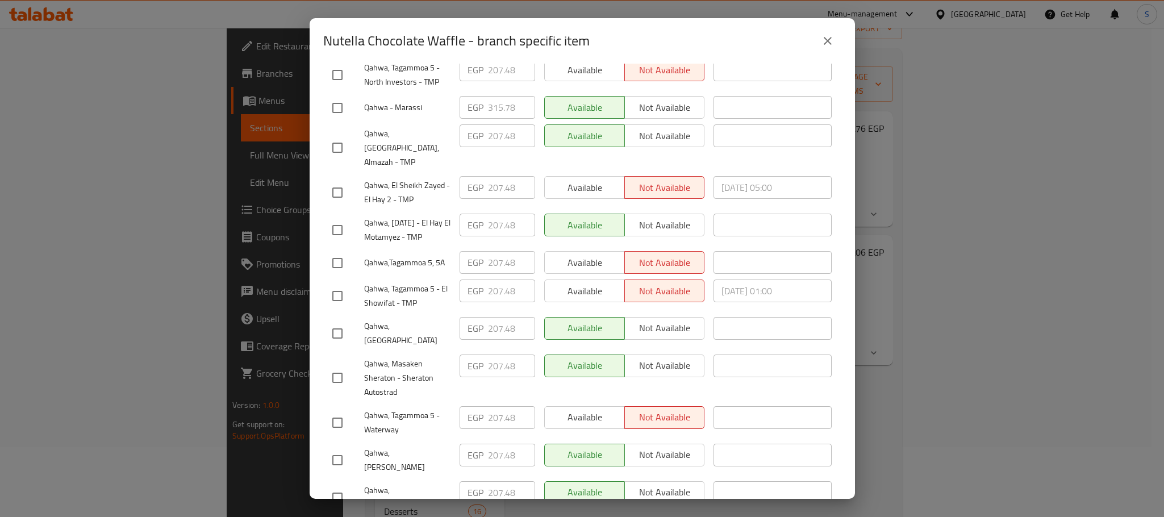
scroll to position [476, 0]
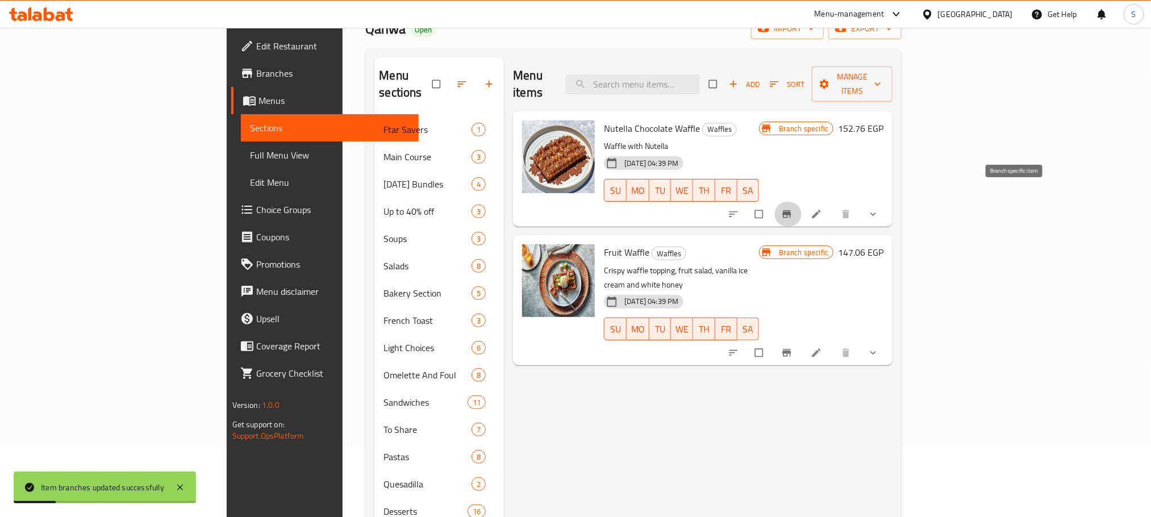
click at [793, 209] on icon "Branch-specific-item" at bounding box center [786, 214] width 11 height 11
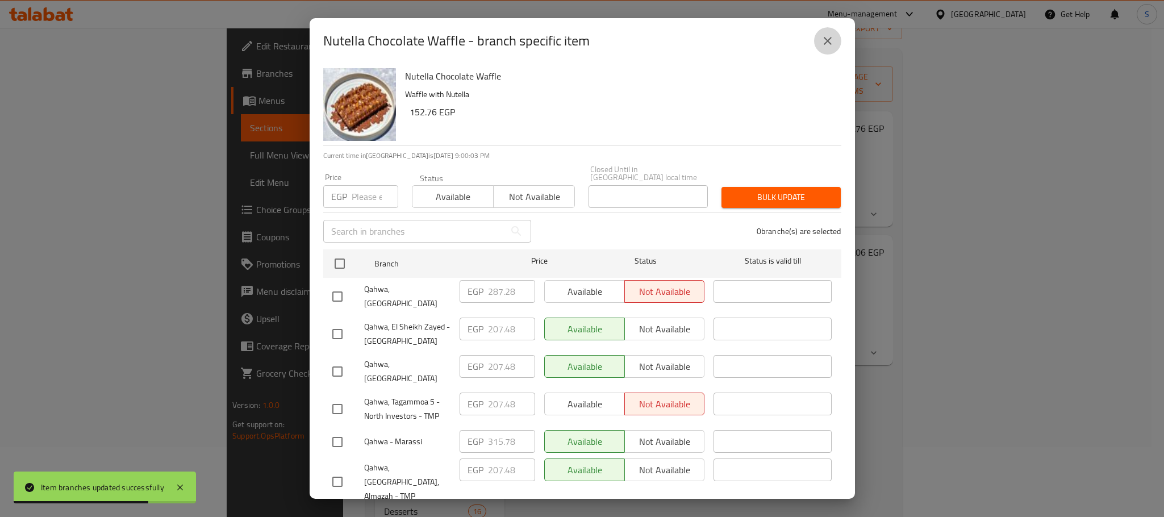
click at [823, 36] on icon "close" at bounding box center [828, 41] width 14 height 14
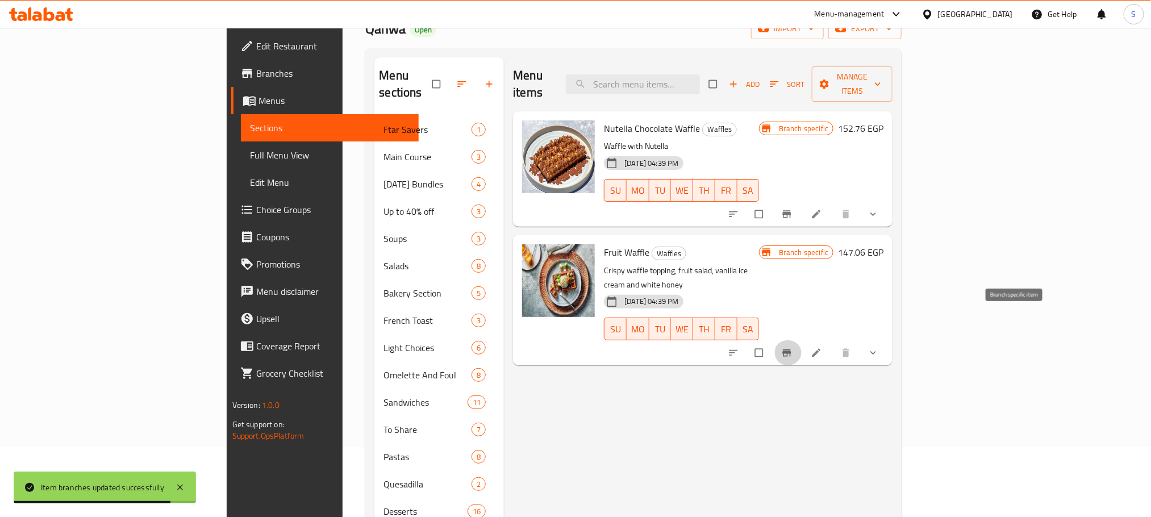
click at [802, 340] on button "Branch-specific-item" at bounding box center [787, 352] width 27 height 25
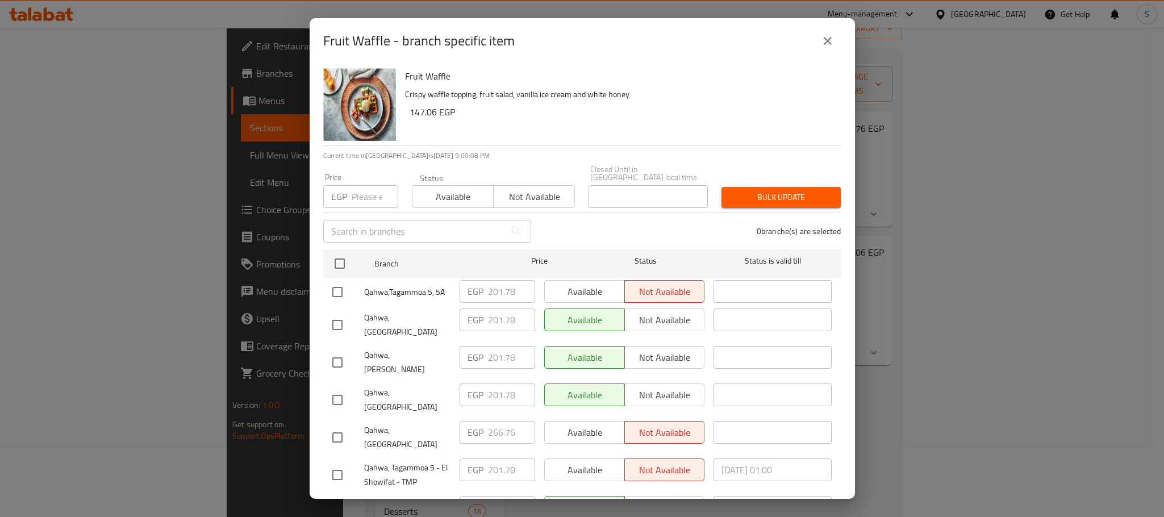
click at [336, 426] on input "checkbox" at bounding box center [338, 438] width 24 height 24
checkbox input "true"
click at [497, 421] on input "266.76" at bounding box center [511, 432] width 47 height 23
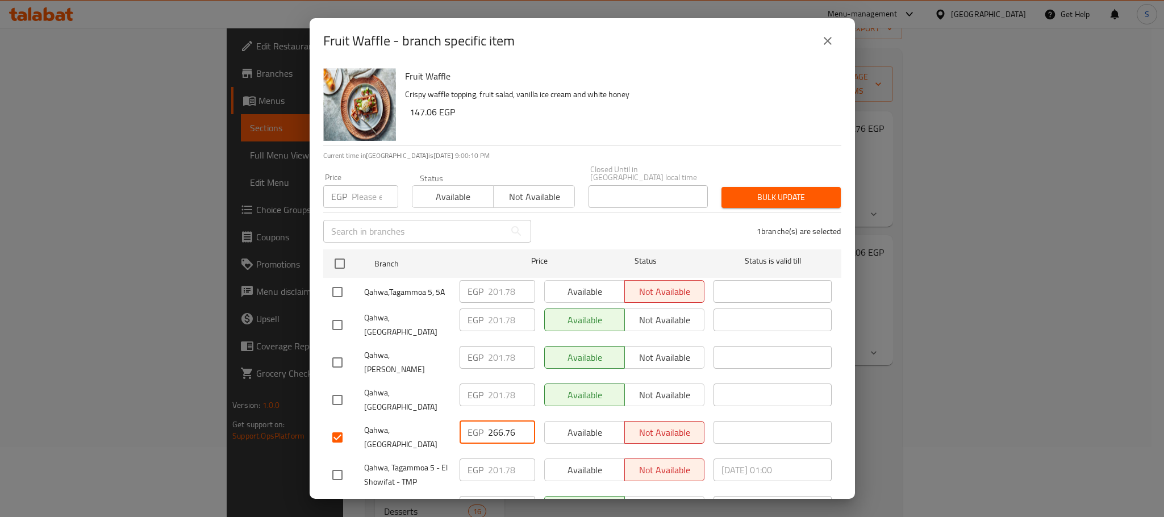
paste input "81.580"
type input "281.580"
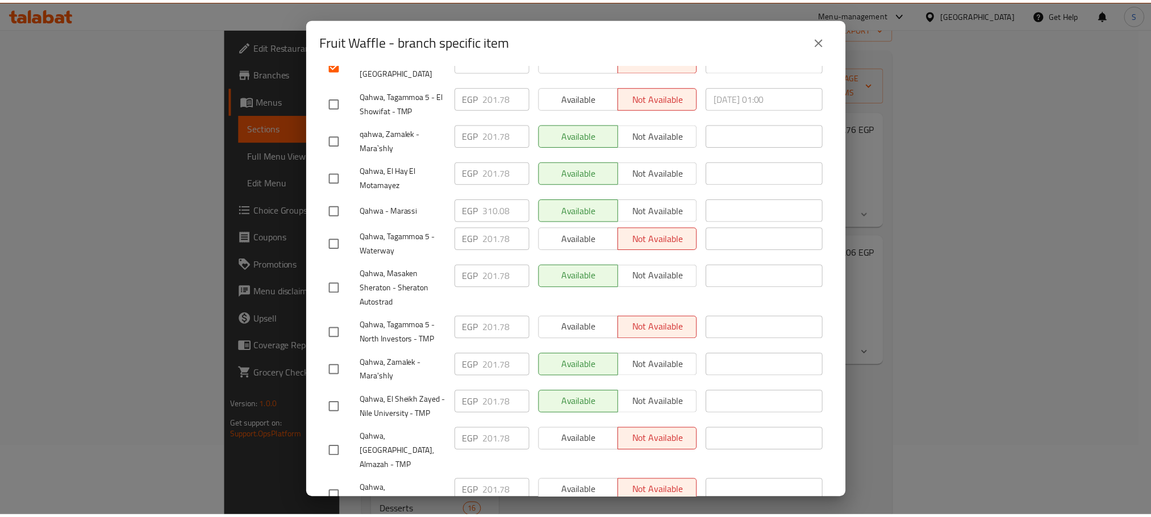
scroll to position [476, 0]
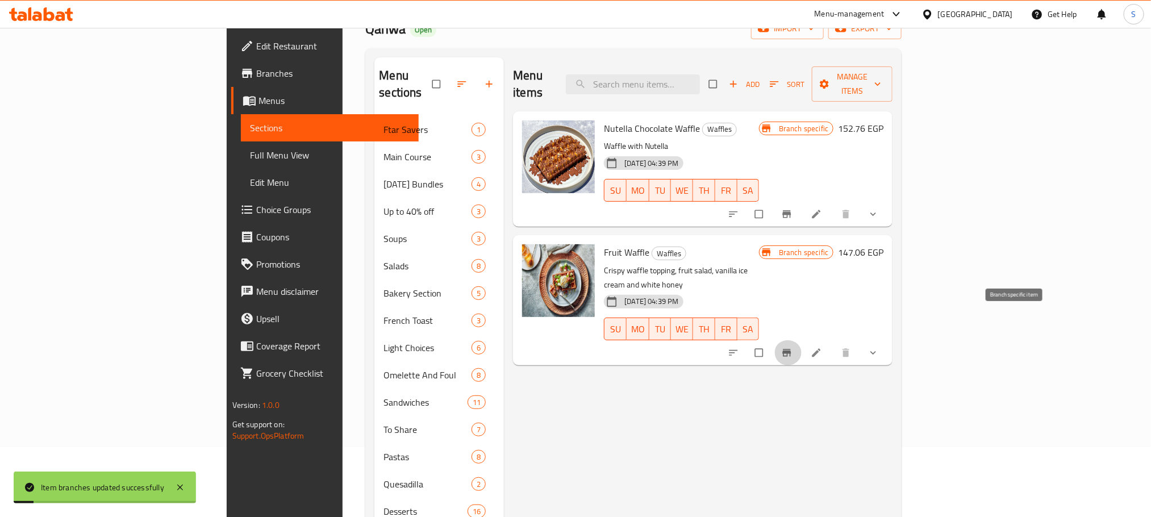
click at [793, 347] on icon "Branch-specific-item" at bounding box center [786, 352] width 11 height 11
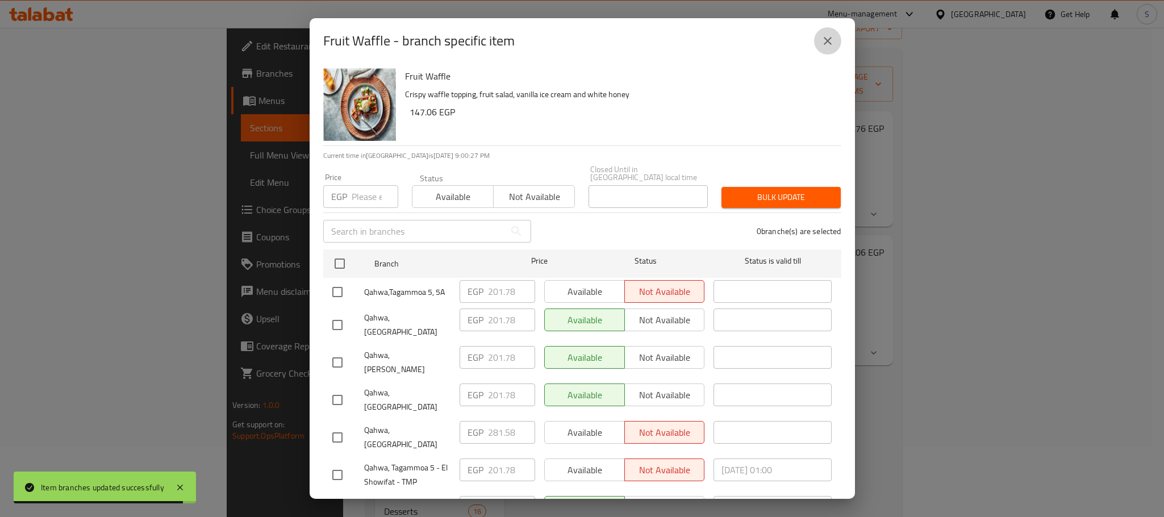
click at [827, 43] on icon "close" at bounding box center [828, 41] width 14 height 14
